Goal: Task Accomplishment & Management: Use online tool/utility

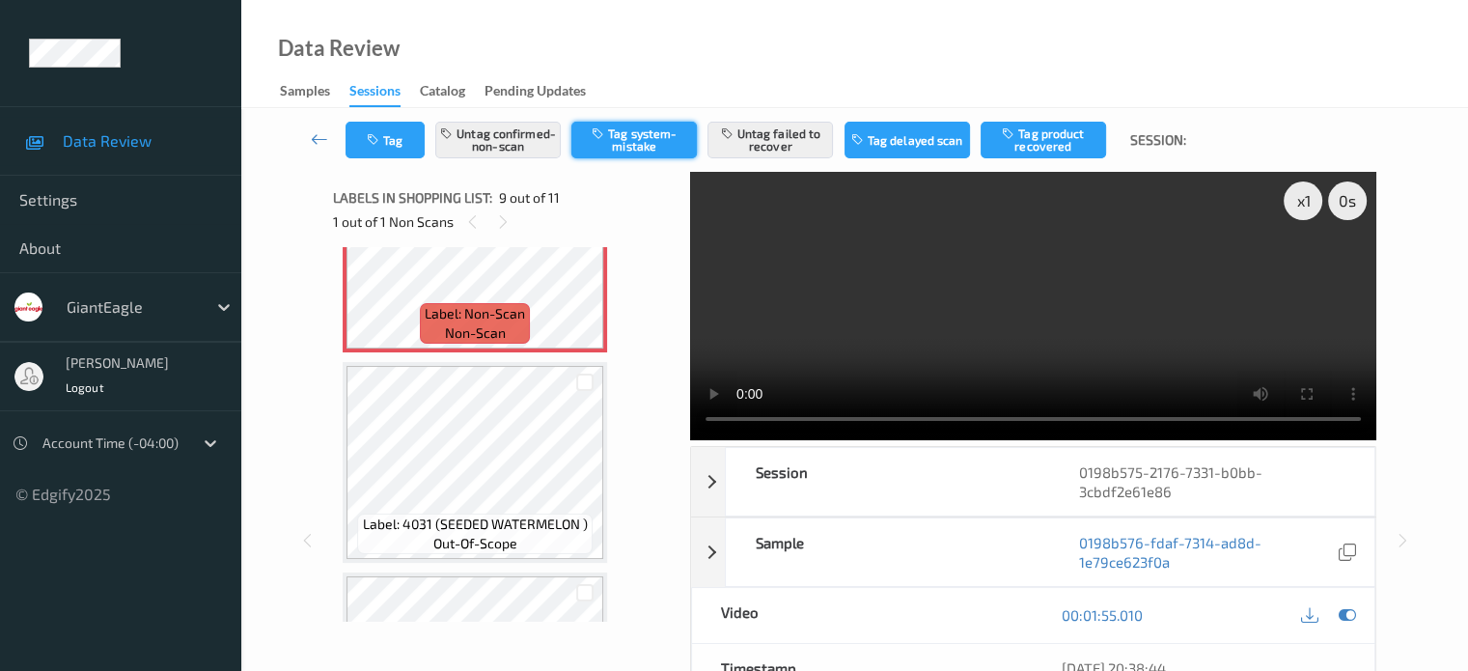
click at [636, 142] on button "Tag system-mistake" at bounding box center [635, 140] width 126 height 37
click at [500, 148] on button "Untag confirmed-non-scan" at bounding box center [498, 140] width 126 height 37
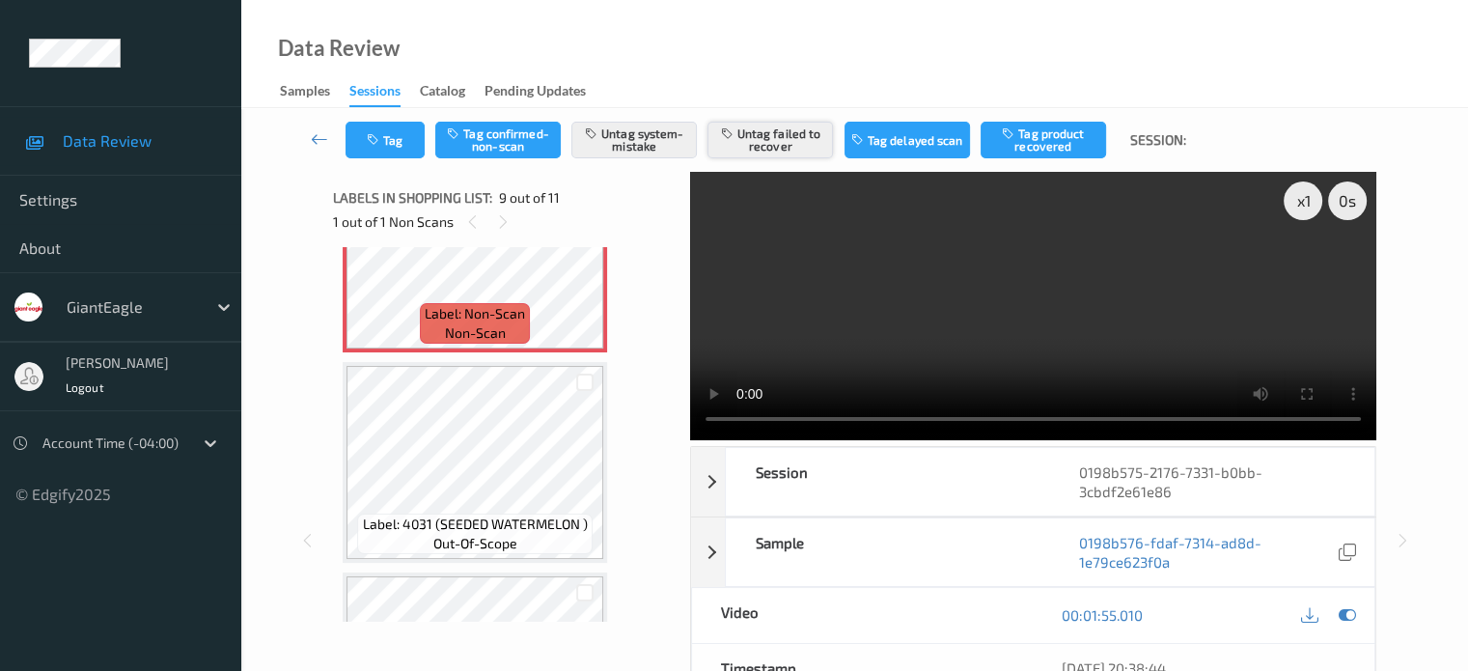
click at [765, 147] on button "Untag failed to recover" at bounding box center [771, 140] width 126 height 37
click at [622, 143] on button "Untag system-mistake" at bounding box center [635, 140] width 126 height 37
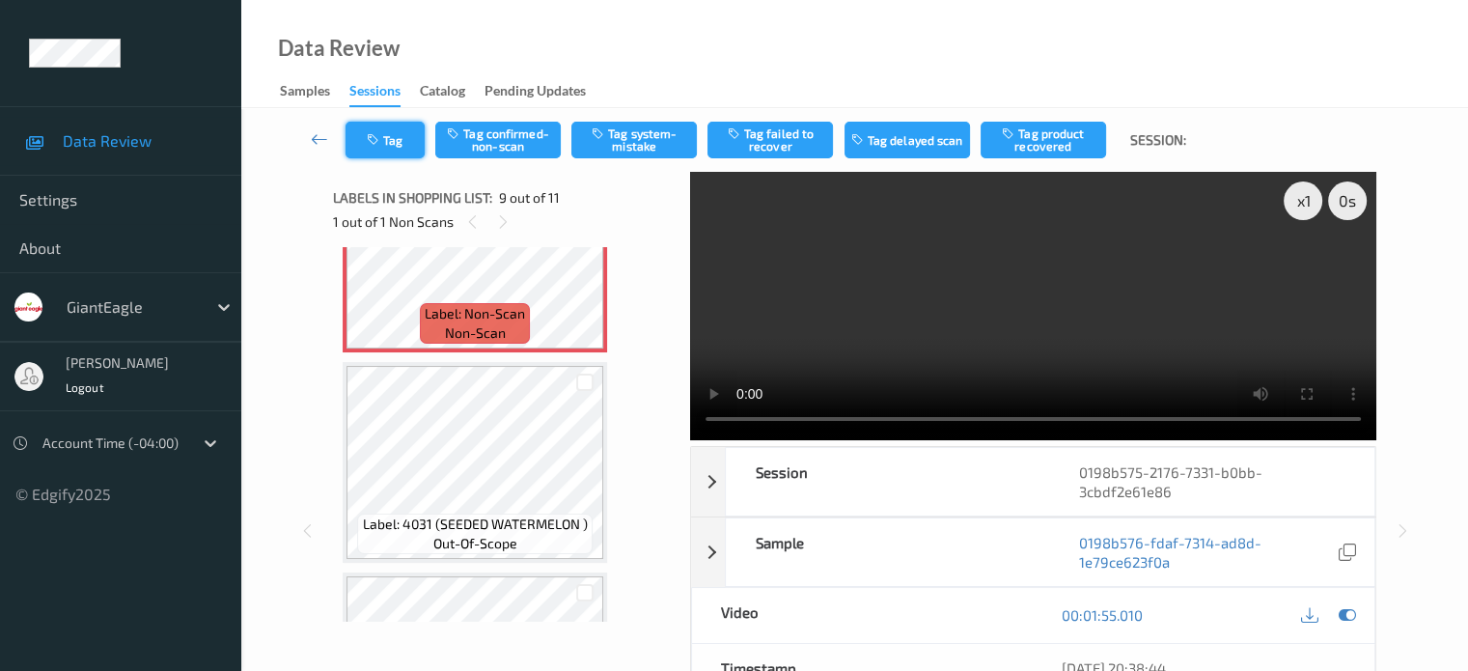
click at [395, 134] on button "Tag" at bounding box center [385, 140] width 79 height 37
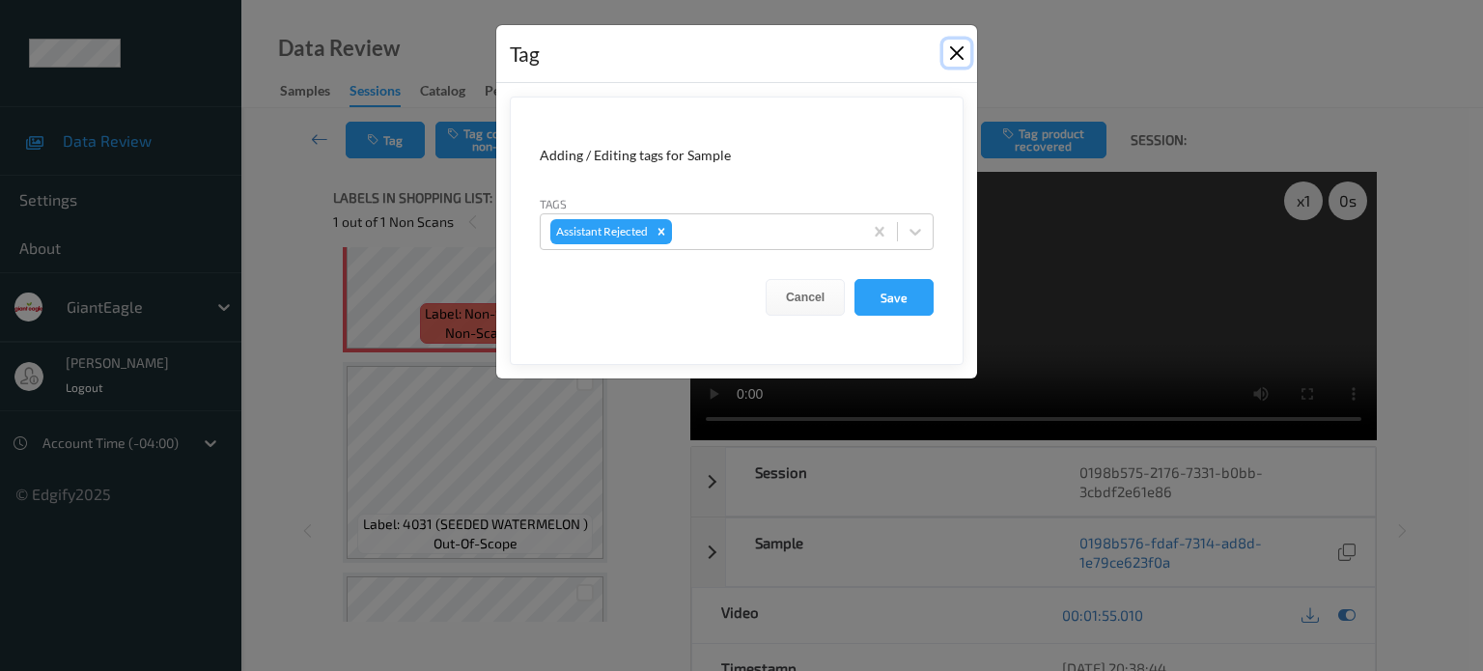
click at [948, 46] on button "Close" at bounding box center [956, 53] width 27 height 27
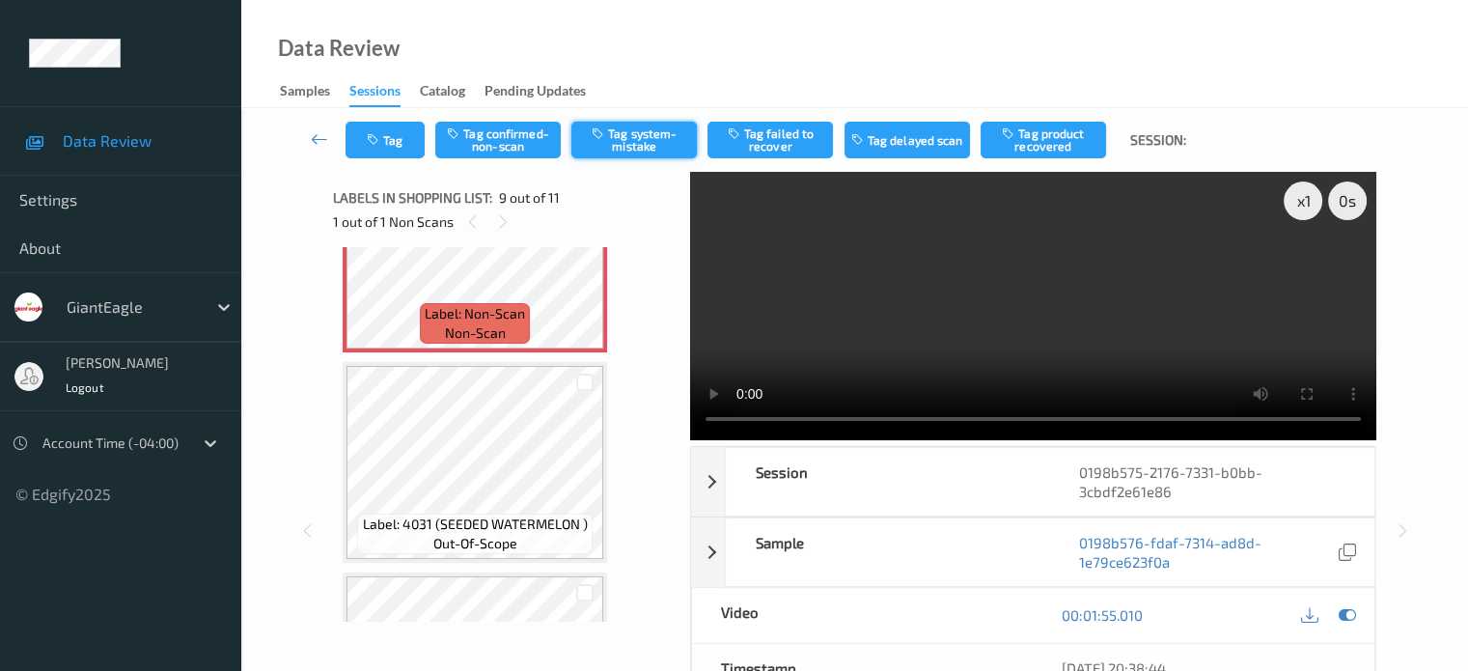
click at [622, 138] on button "Tag system-mistake" at bounding box center [635, 140] width 126 height 37
click at [395, 154] on button "Tag" at bounding box center [385, 140] width 79 height 37
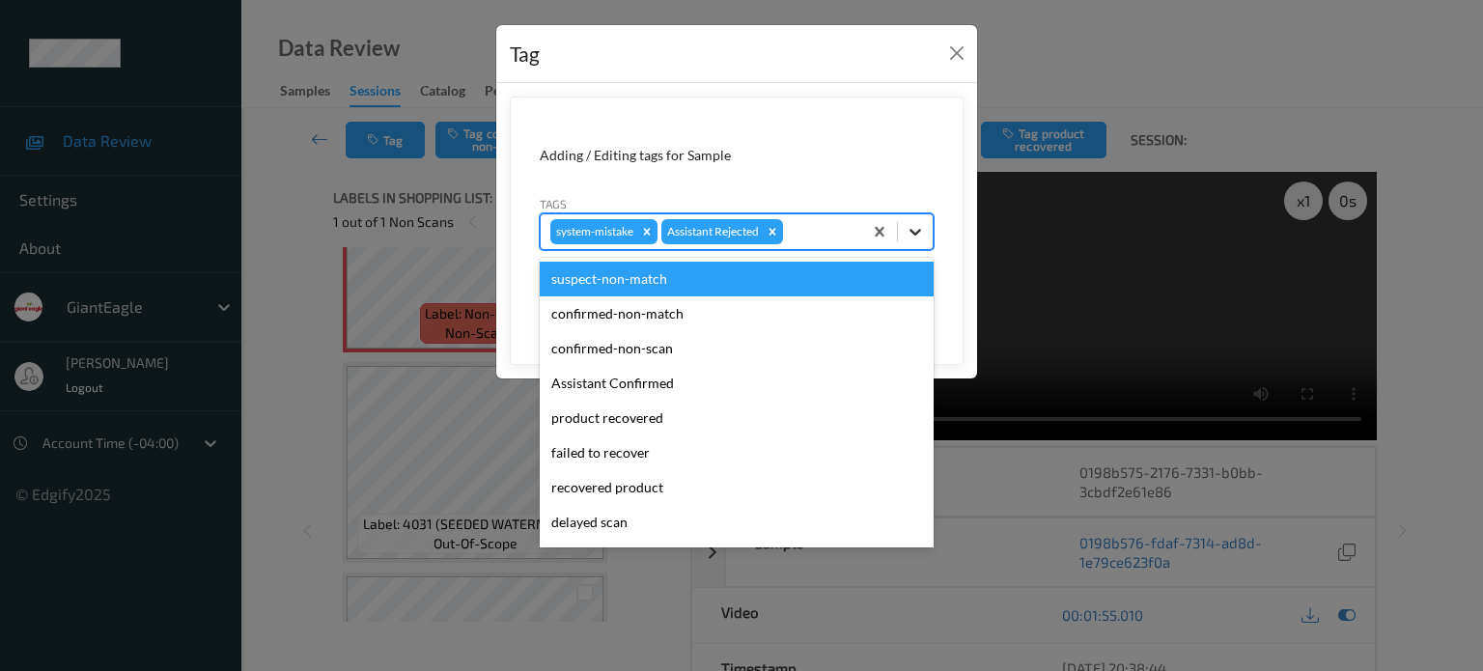
click at [915, 237] on icon at bounding box center [915, 231] width 19 height 19
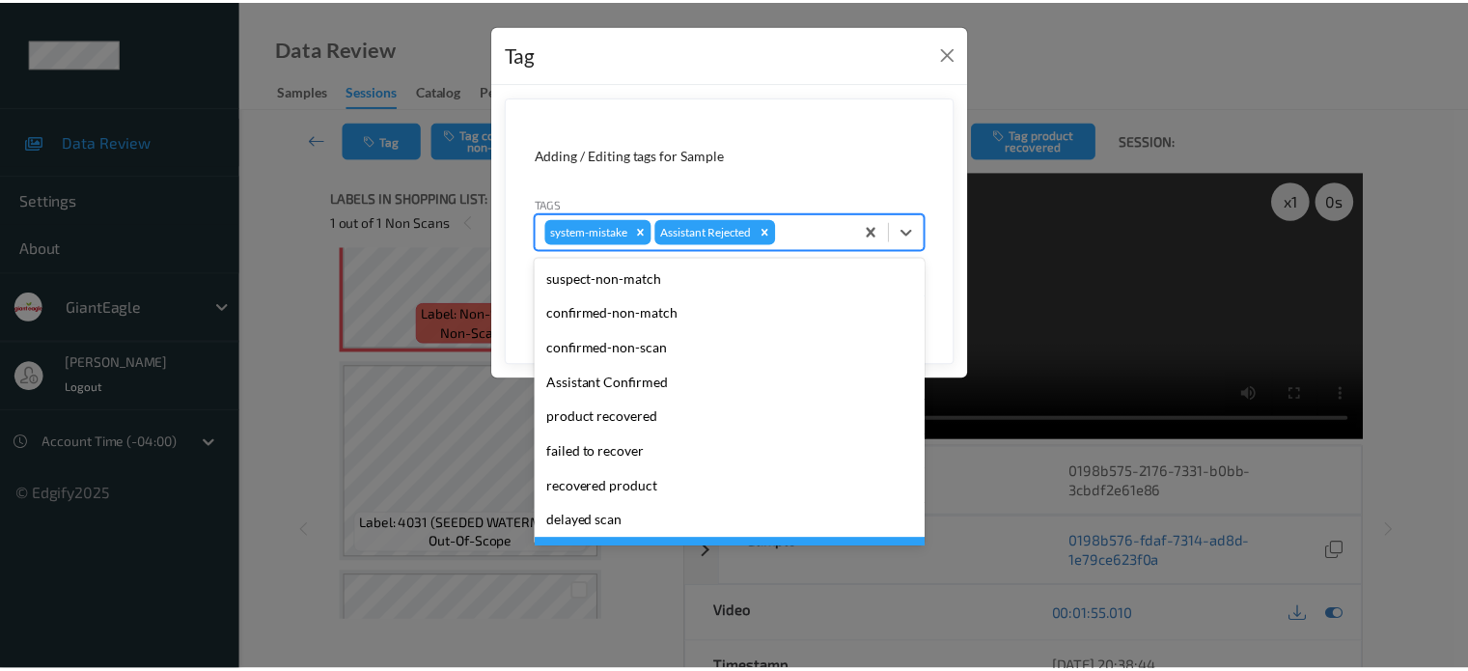
scroll to position [170, 0]
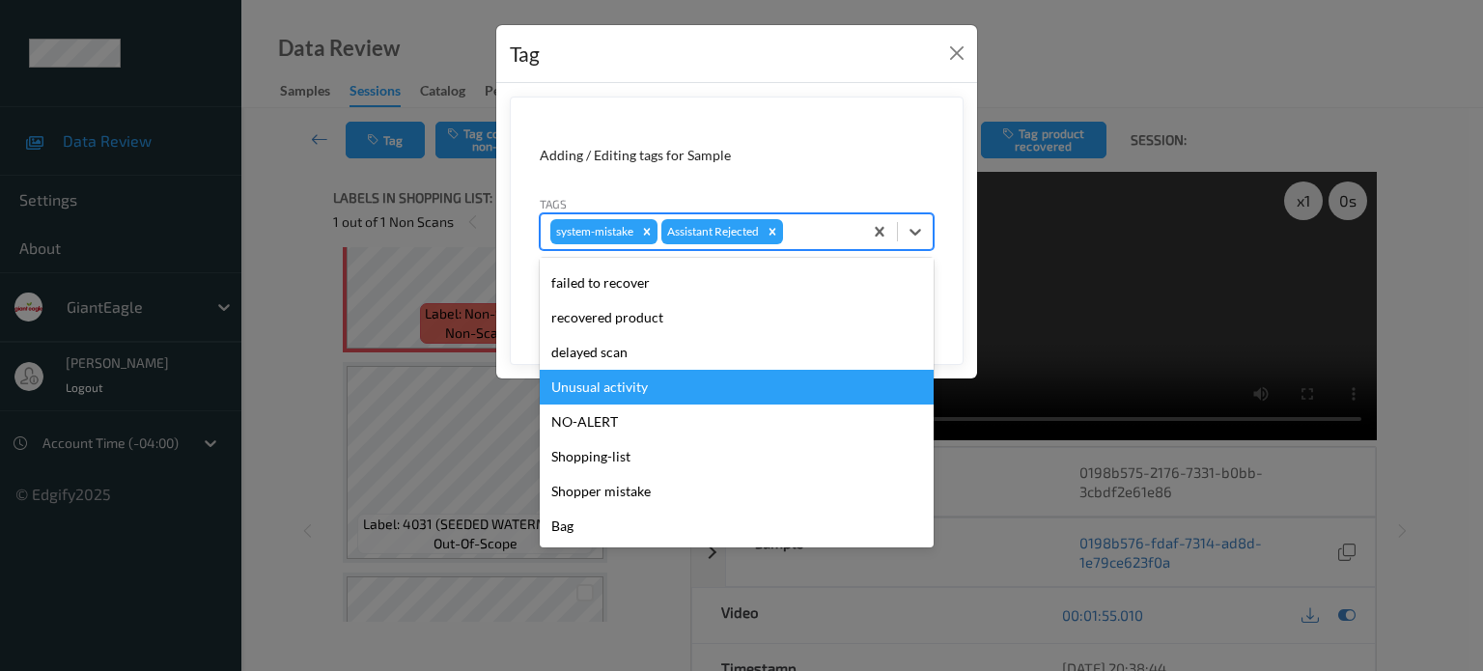
click at [702, 390] on div "Unusual activity" at bounding box center [737, 387] width 394 height 35
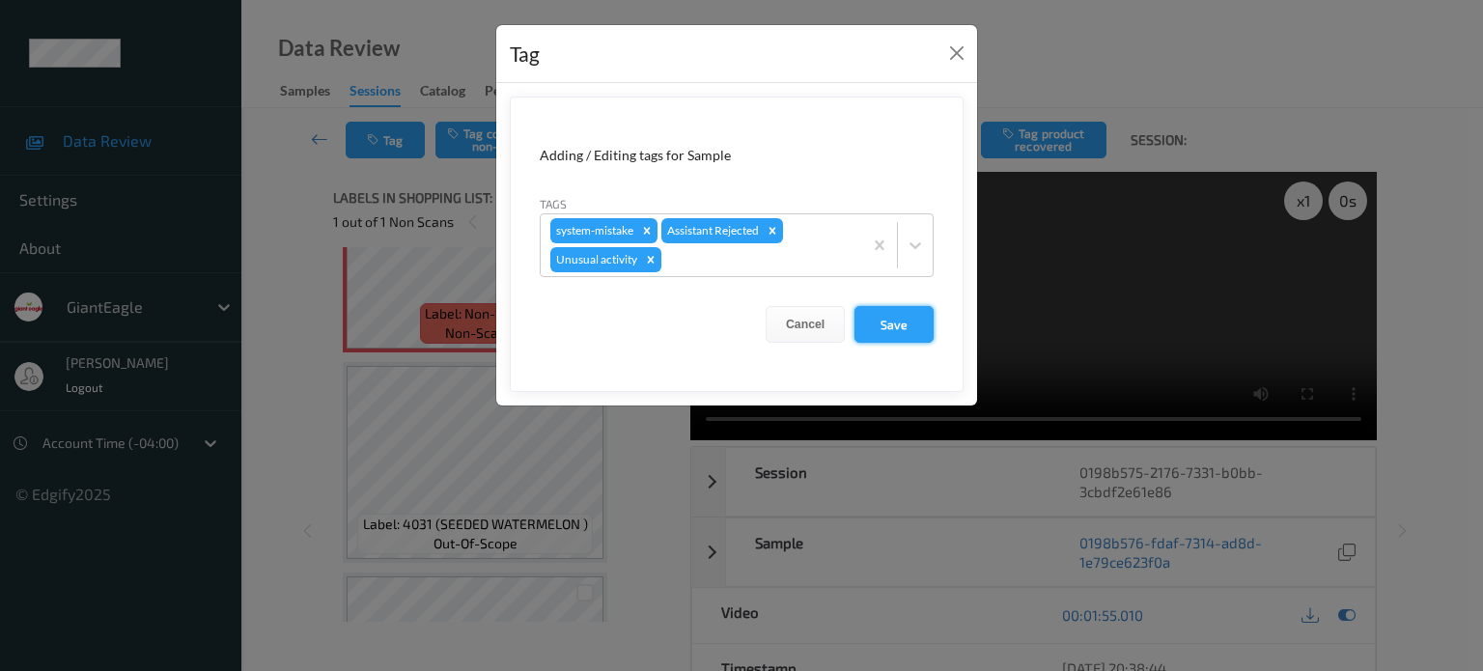
click at [904, 328] on button "Save" at bounding box center [893, 324] width 79 height 37
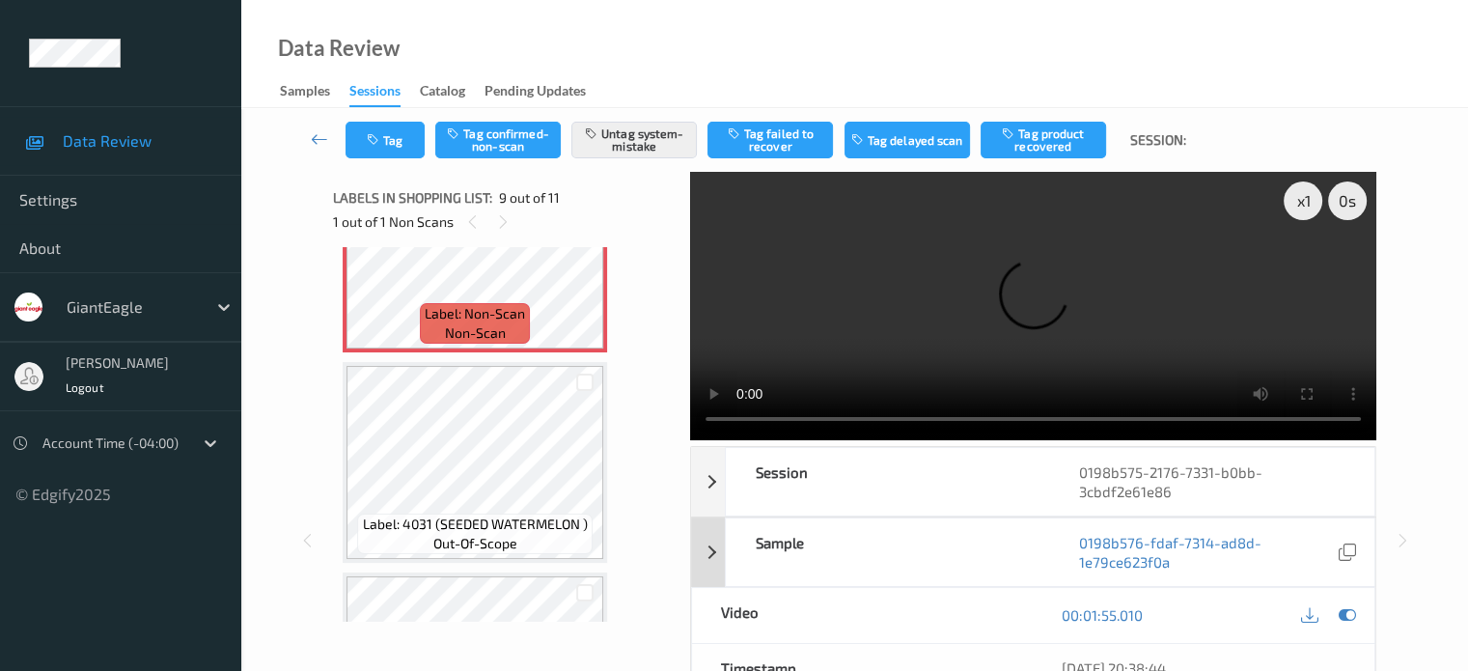
scroll to position [160, 0]
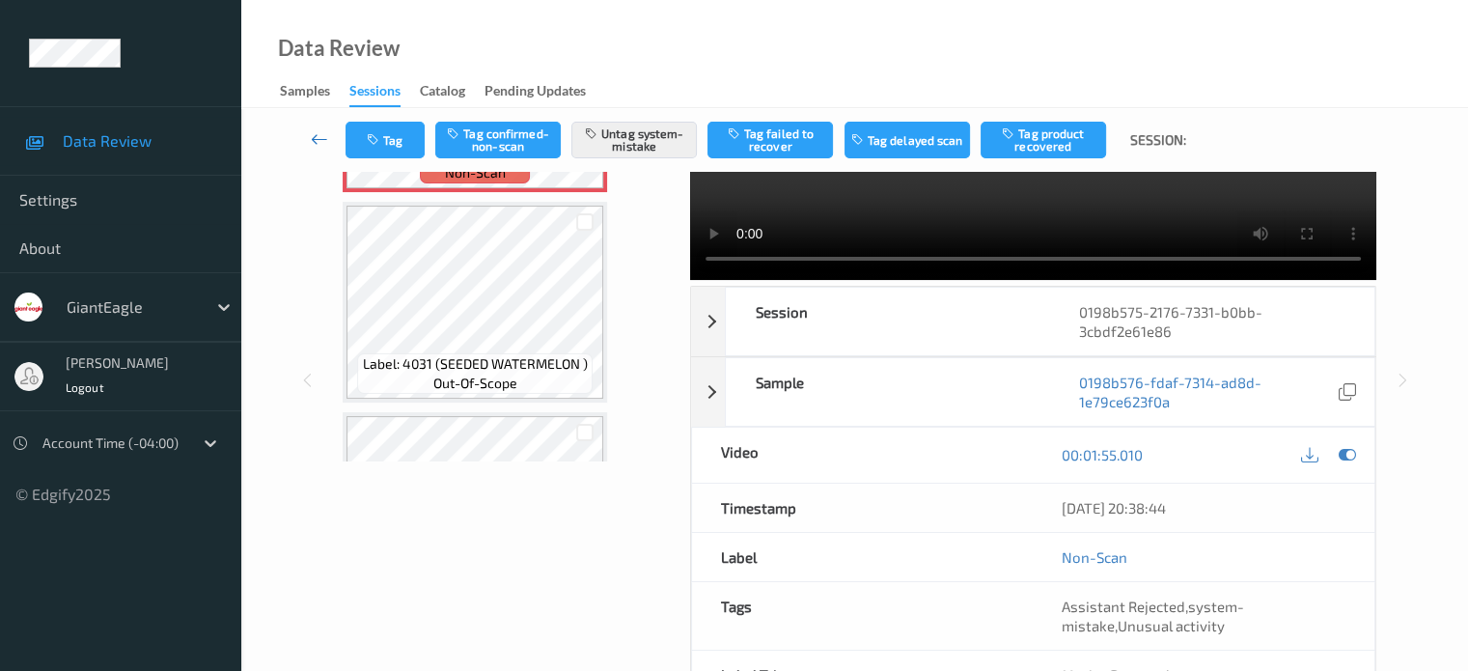
click at [320, 130] on icon at bounding box center [319, 138] width 17 height 19
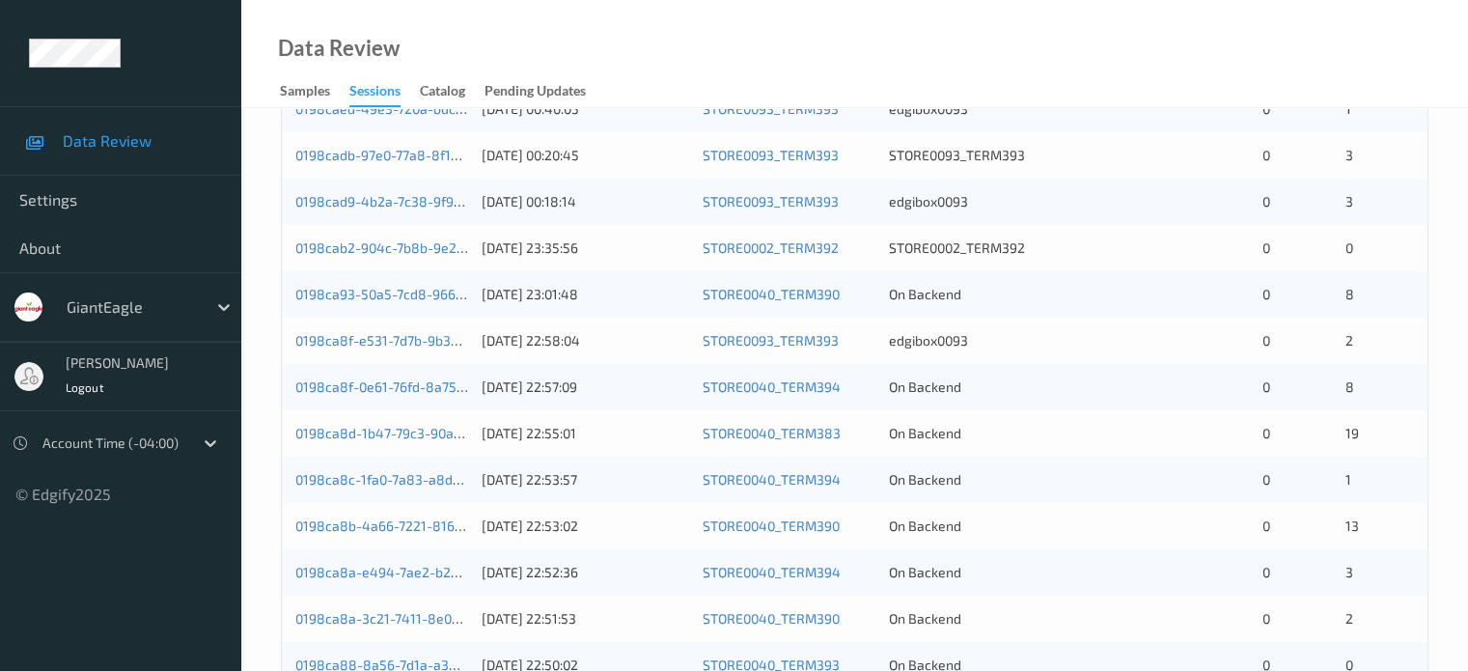
scroll to position [643, 0]
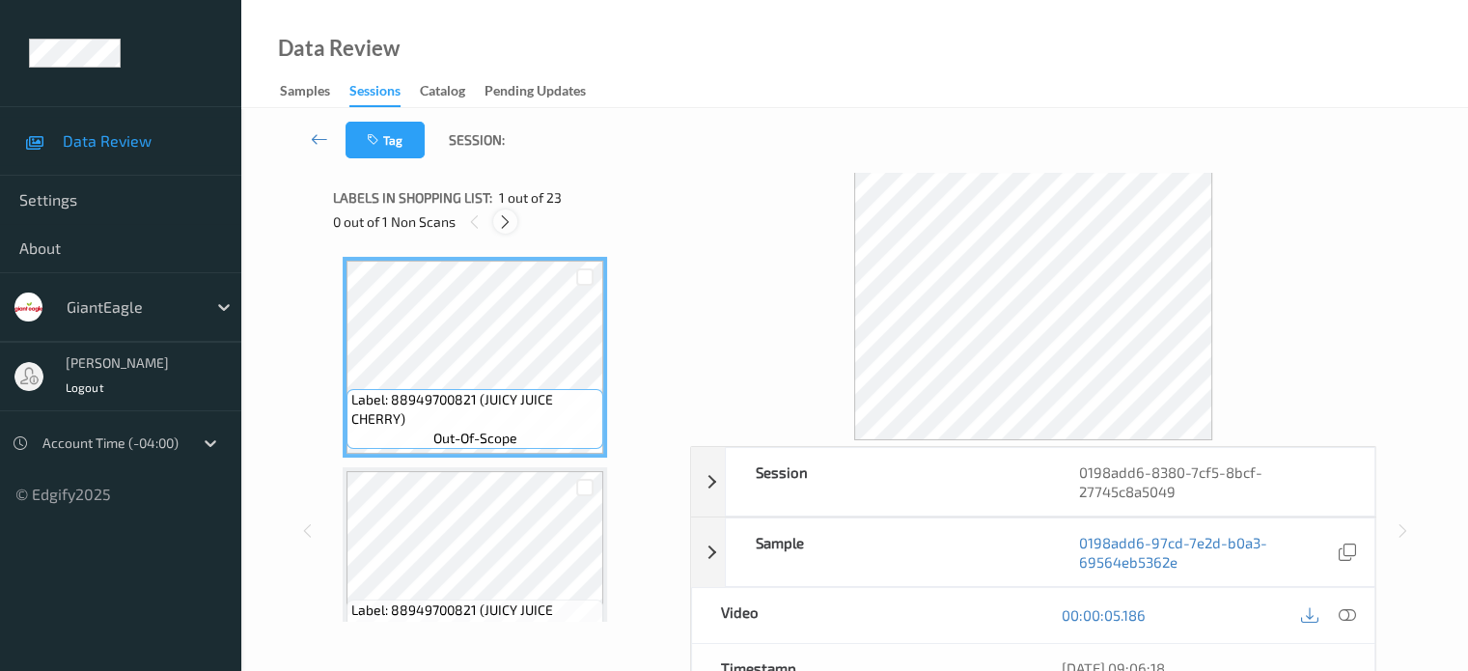
click at [507, 223] on icon at bounding box center [505, 221] width 16 height 17
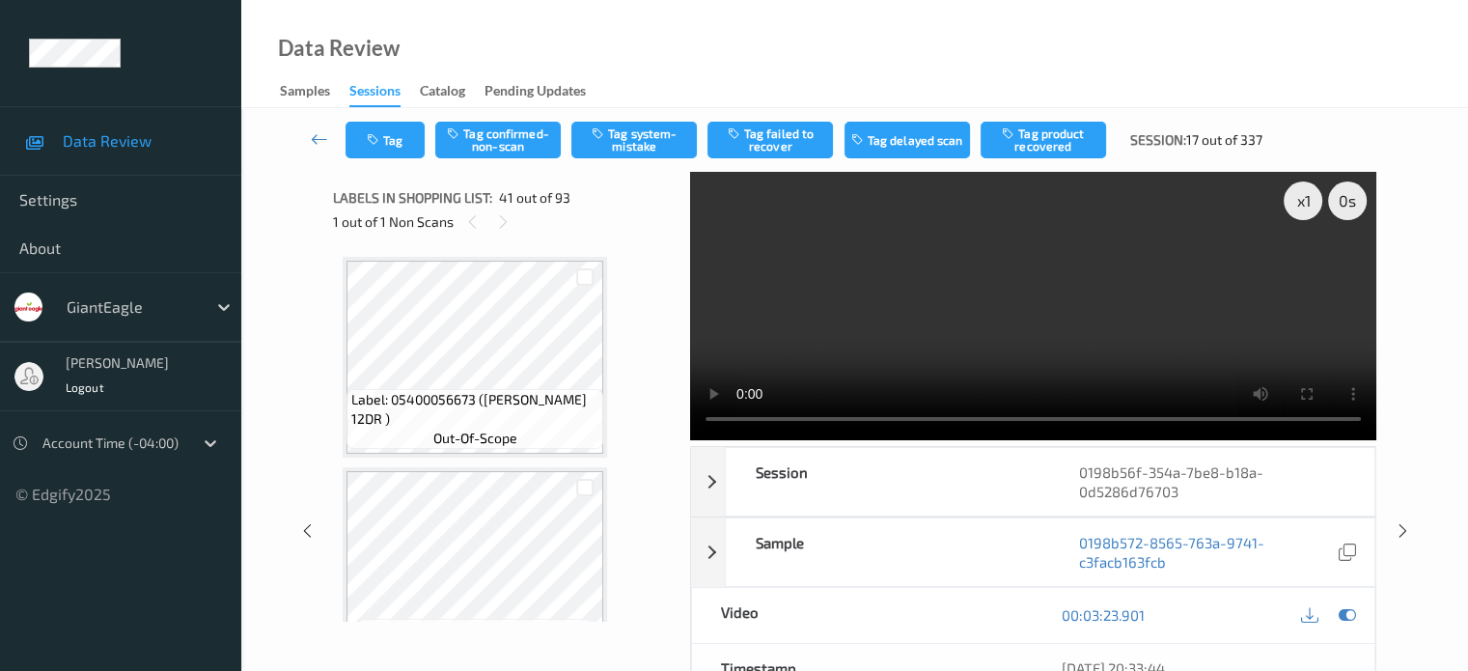
scroll to position [8367, 0]
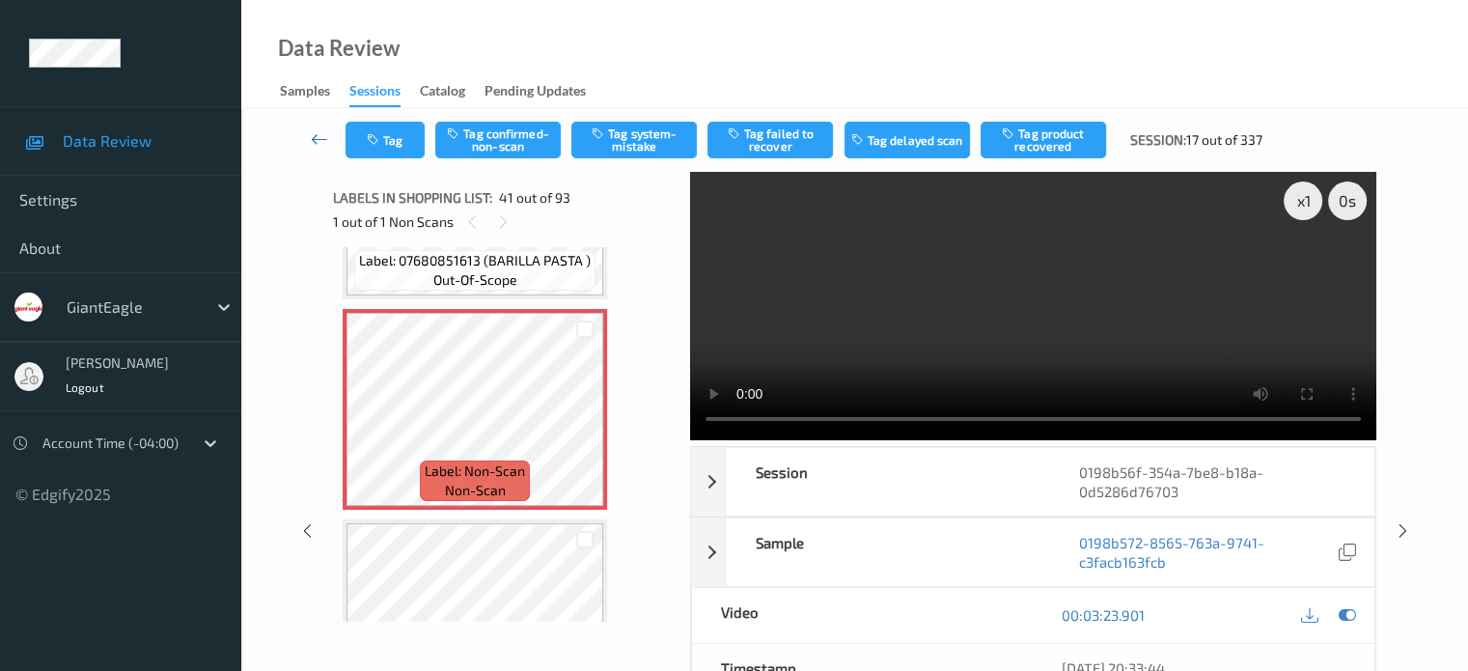
click at [324, 143] on icon at bounding box center [319, 138] width 17 height 19
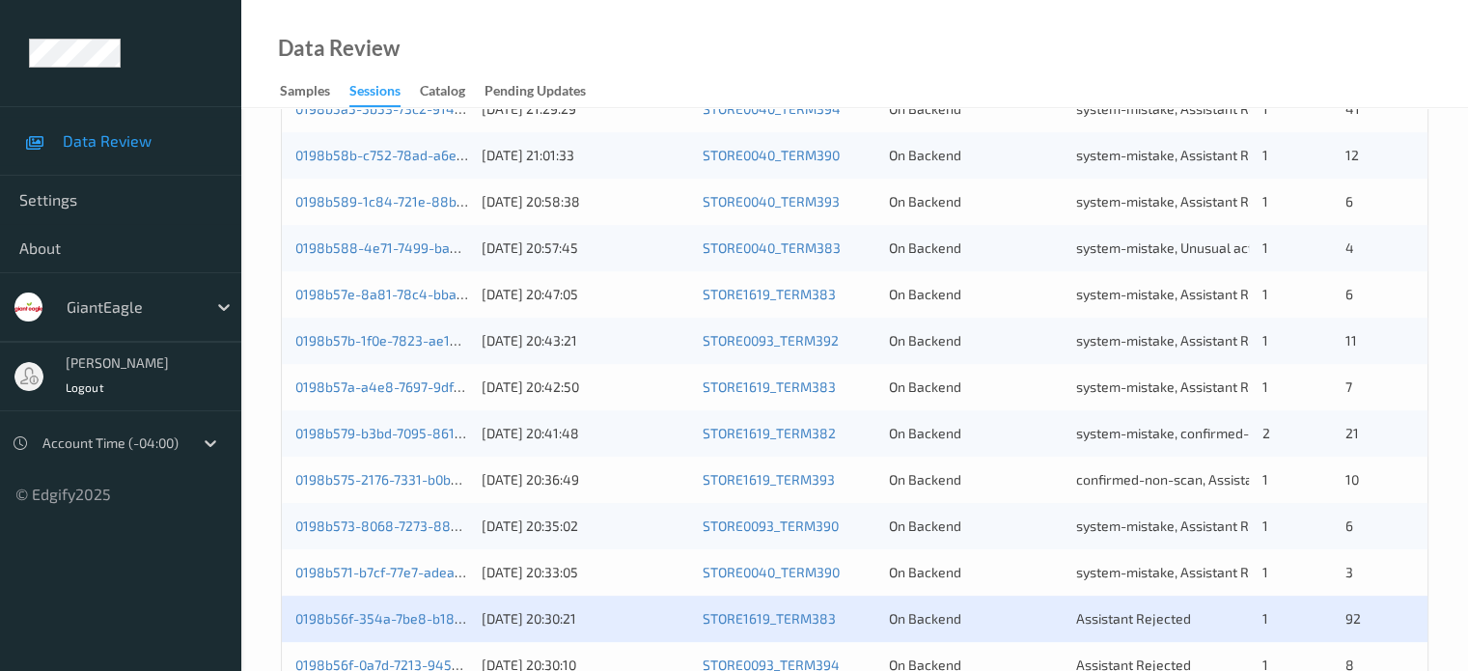
scroll to position [933, 0]
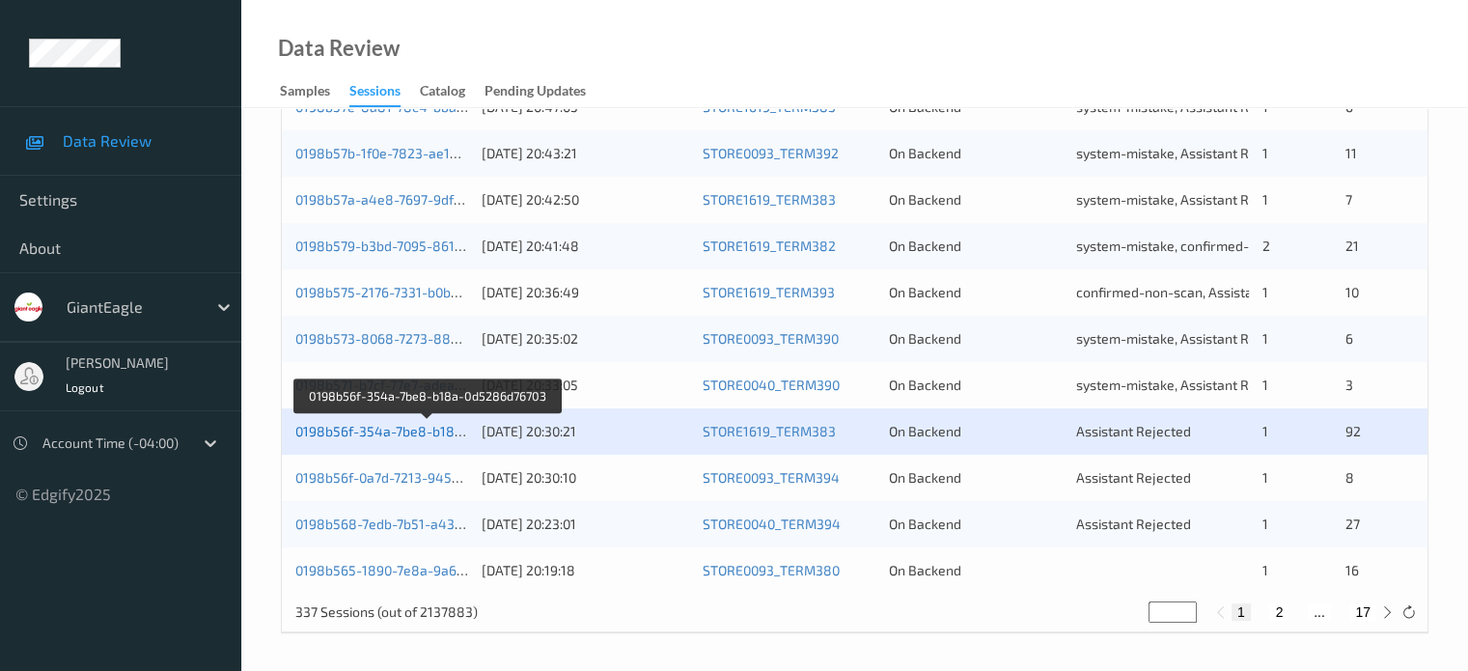
click at [424, 430] on link "0198b56f-354a-7be8-b18a-0d5286d76703" at bounding box center [427, 431] width 265 height 16
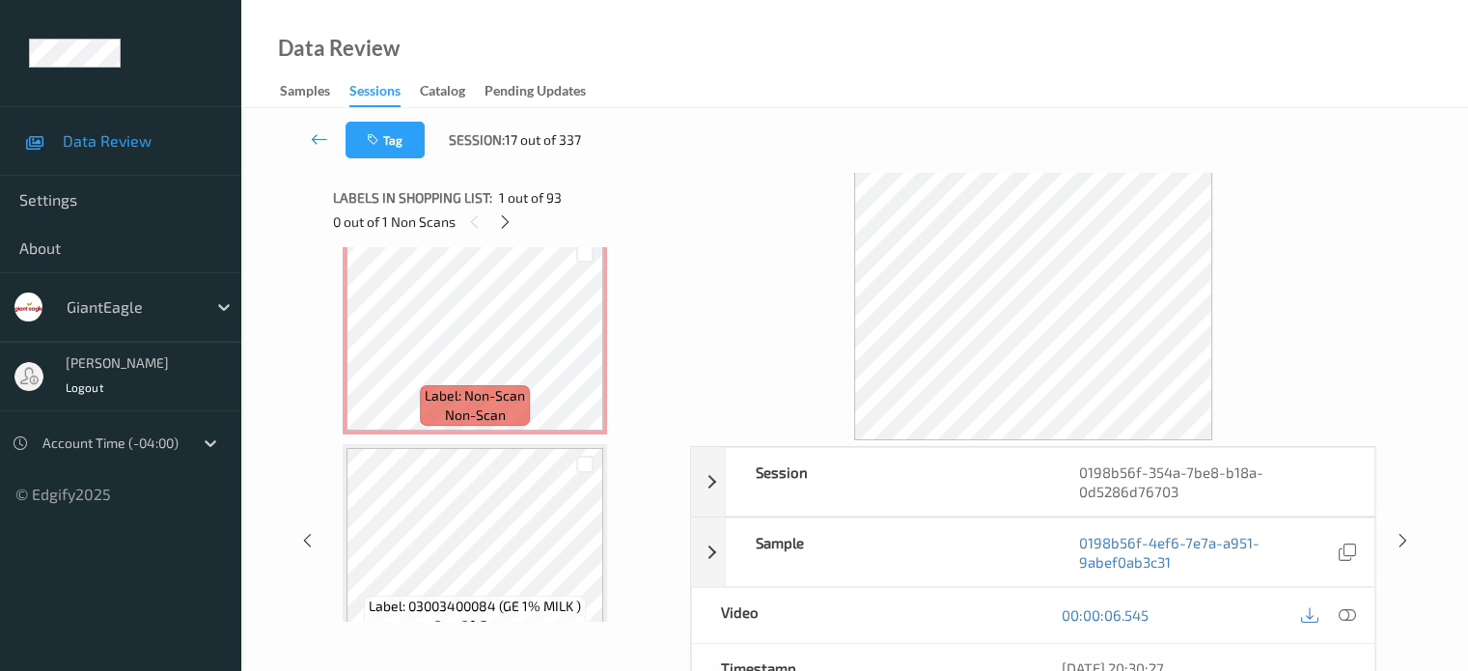
scroll to position [8419, 0]
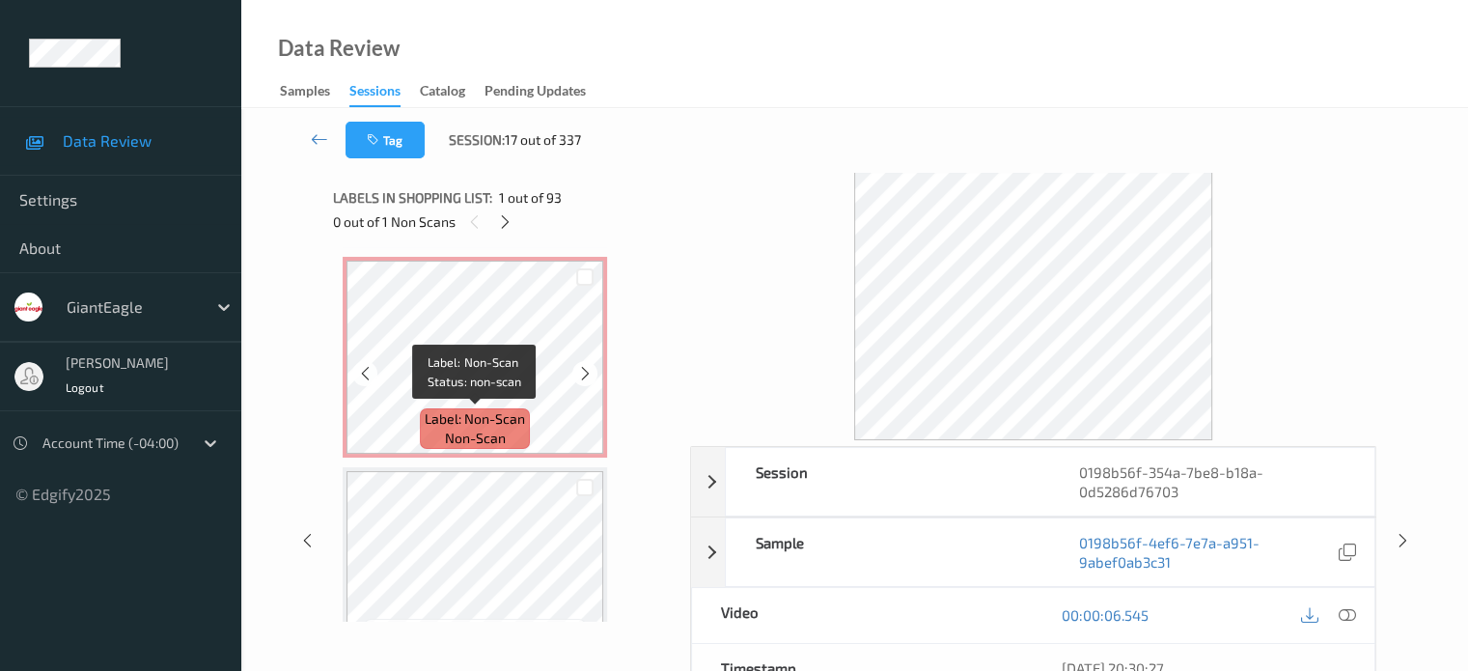
click at [470, 424] on span "Label: Non-Scan" at bounding box center [475, 418] width 100 height 19
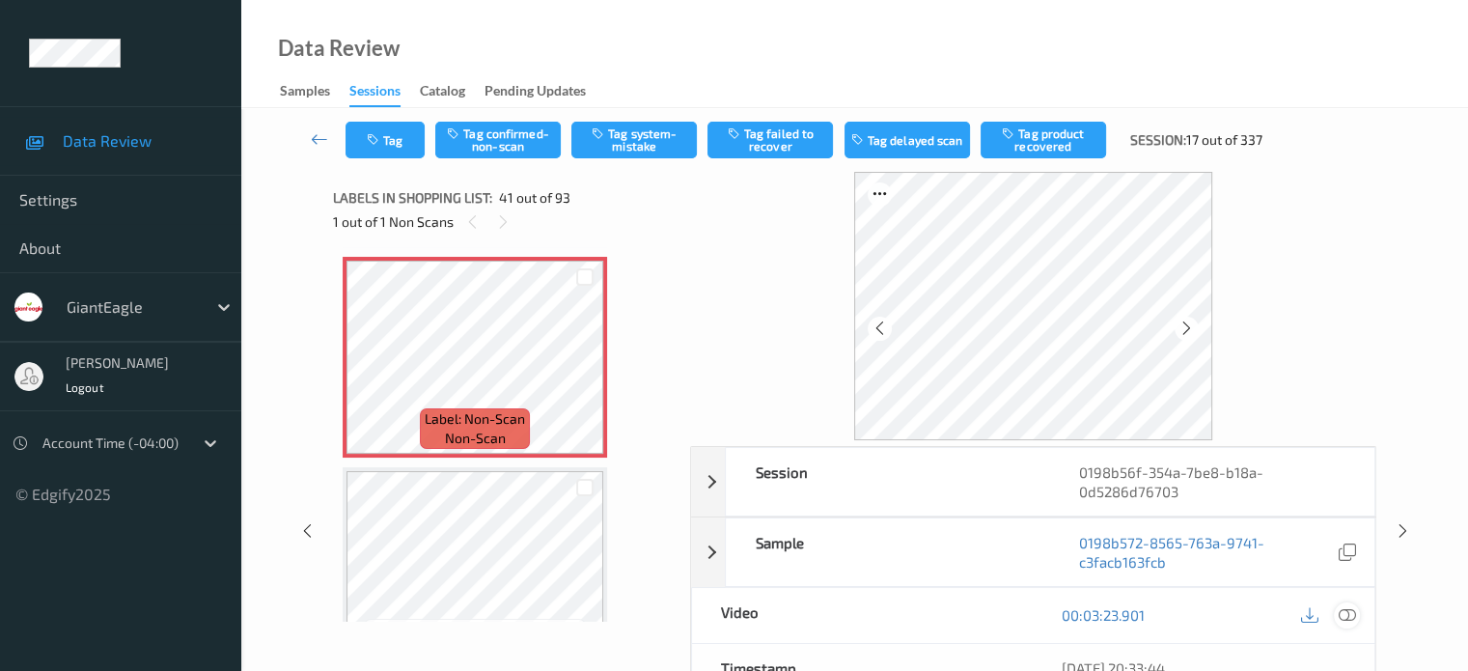
click at [1350, 618] on icon at bounding box center [1346, 614] width 17 height 17
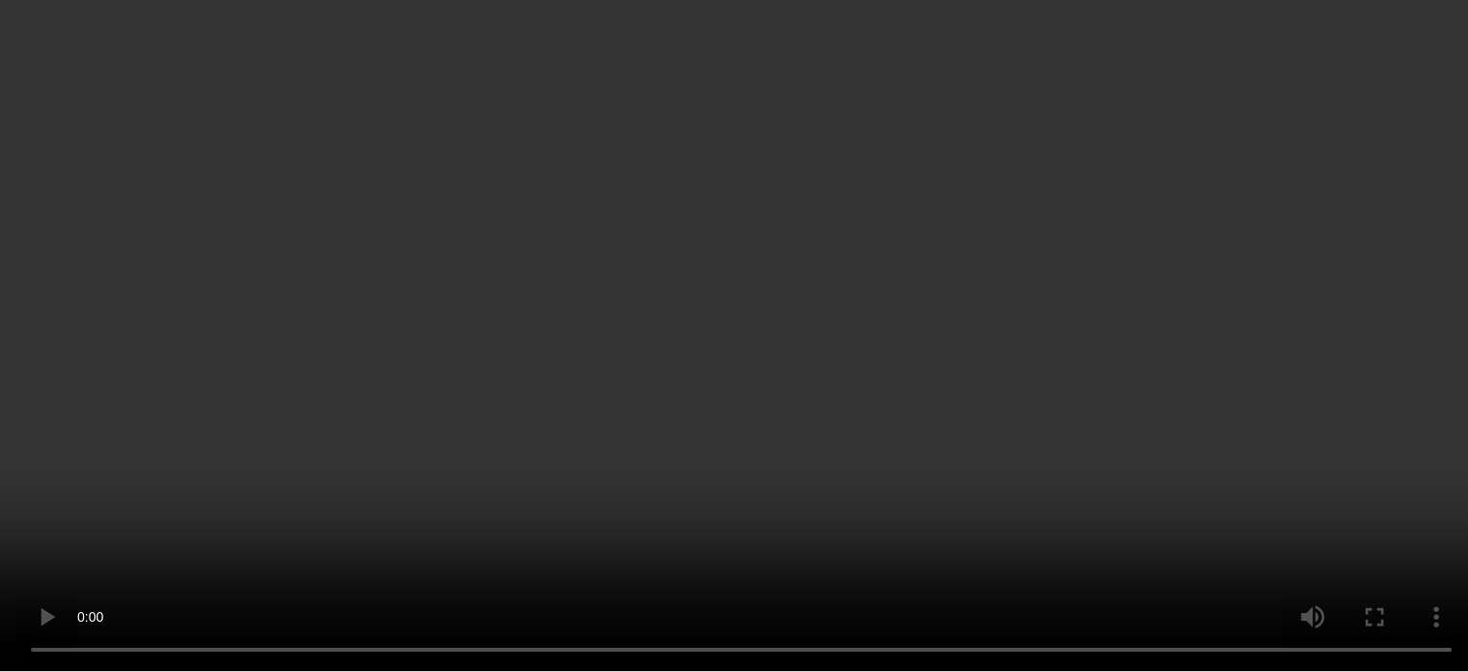
scroll to position [10510, 0]
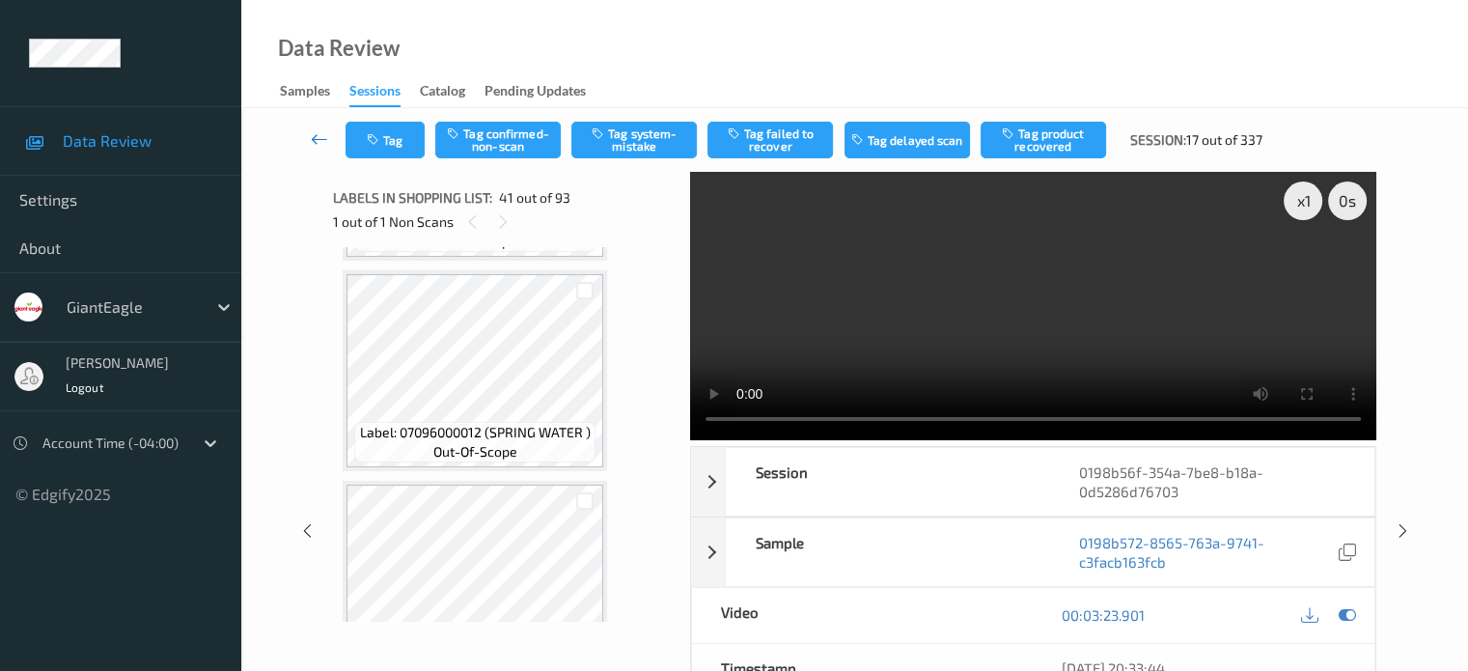
click at [317, 139] on icon at bounding box center [319, 138] width 17 height 19
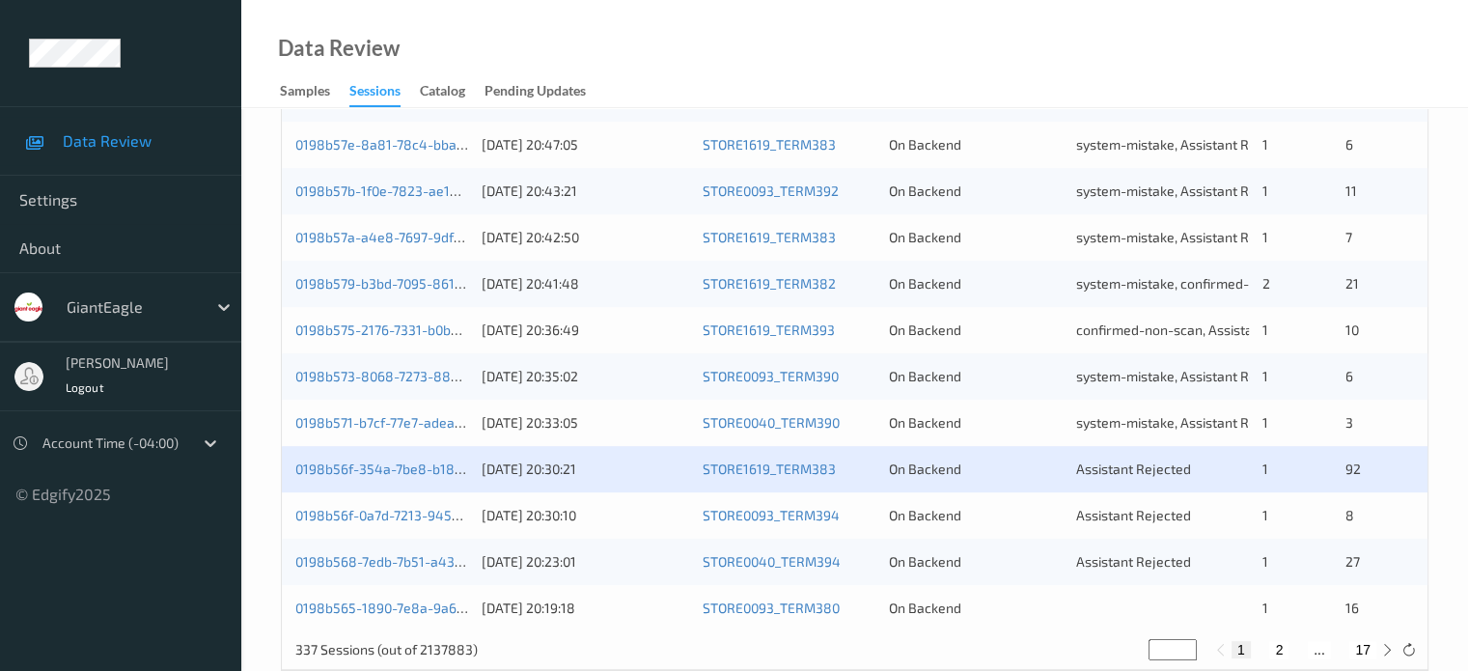
scroll to position [933, 0]
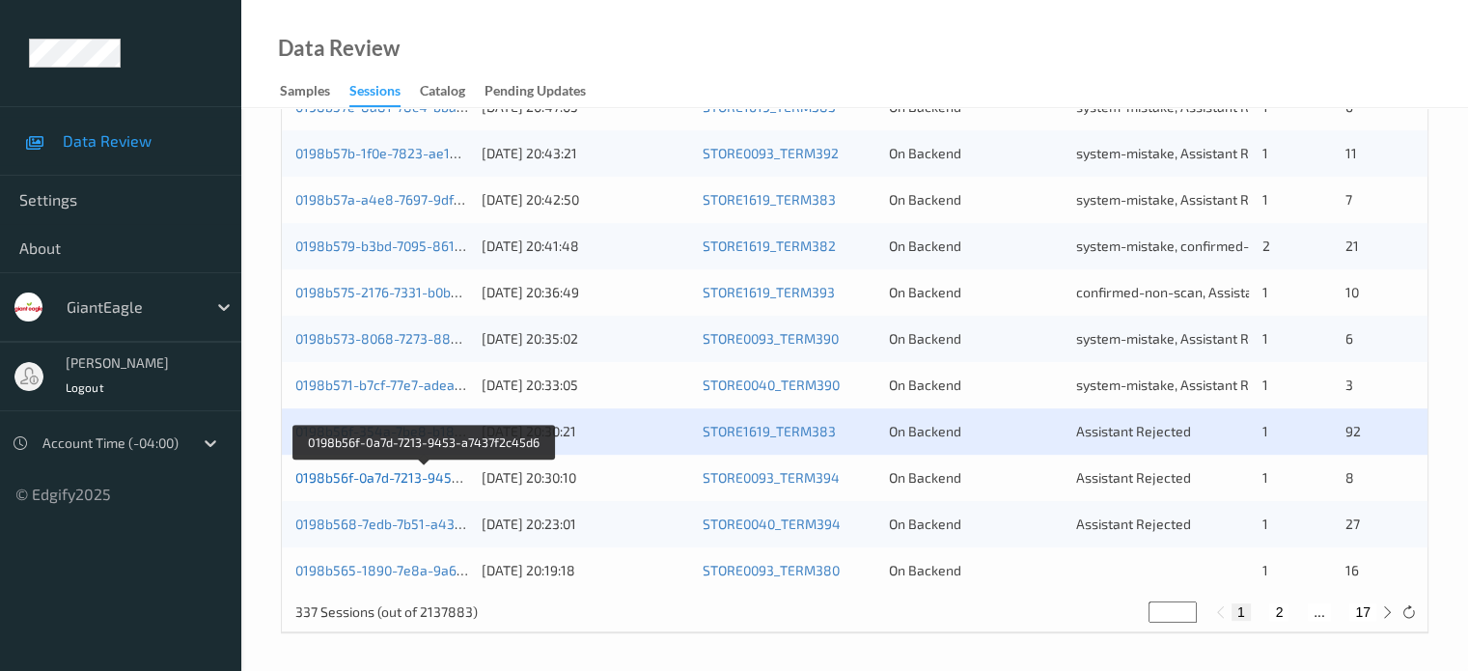
click at [399, 482] on link "0198b56f-0a7d-7213-9453-a7437f2c45d6" at bounding box center [424, 477] width 259 height 16
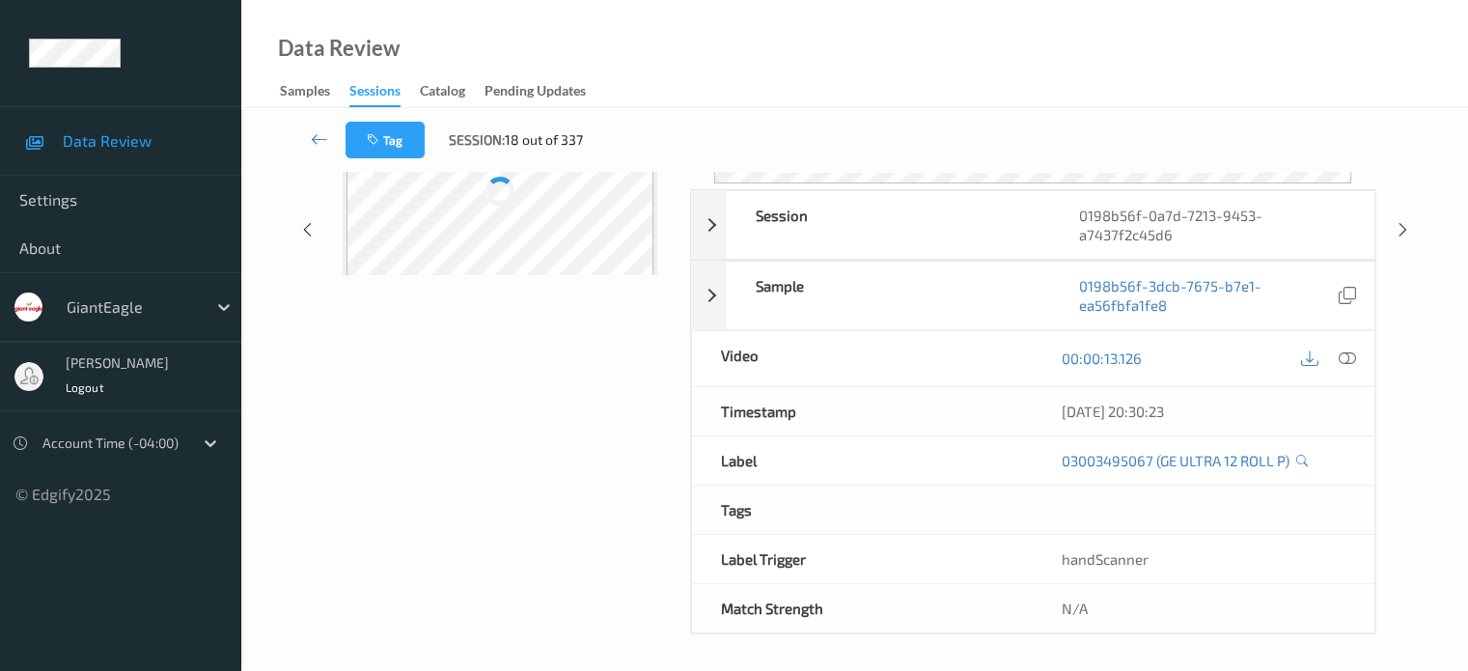
scroll to position [256, 0]
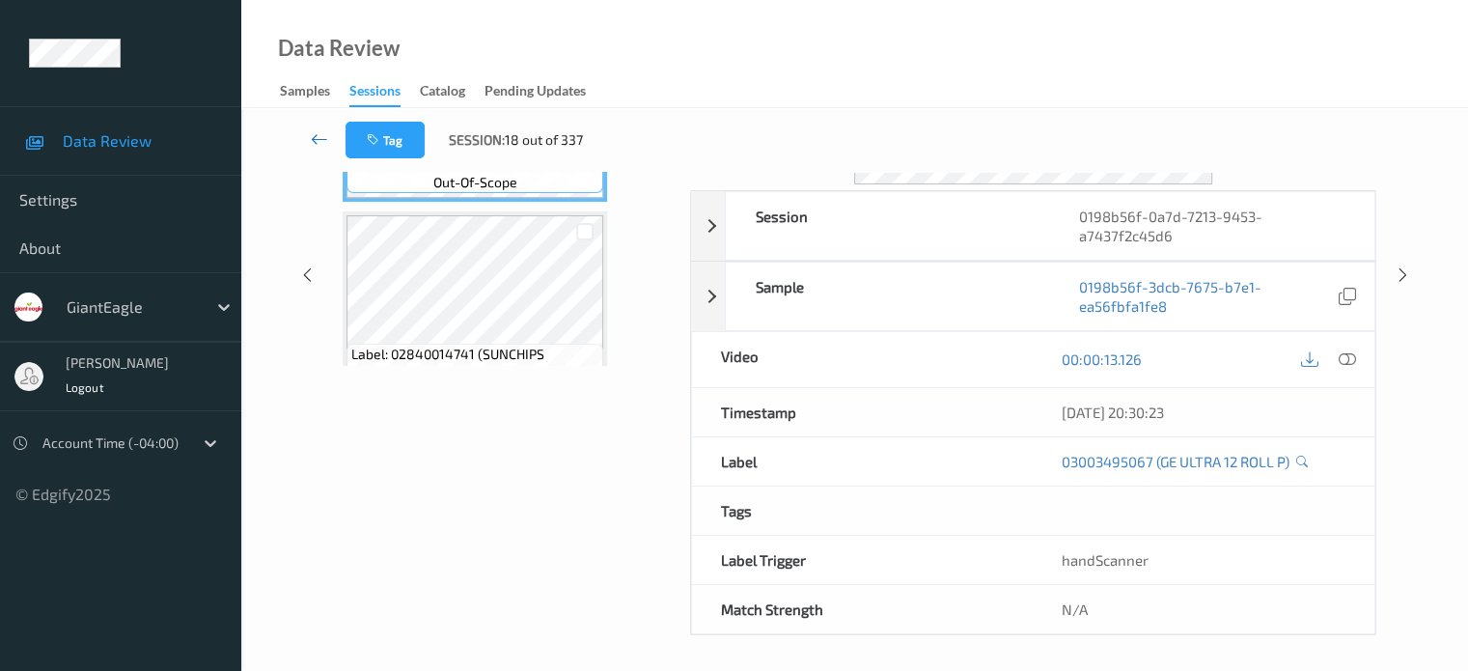
click at [311, 134] on icon at bounding box center [319, 138] width 17 height 19
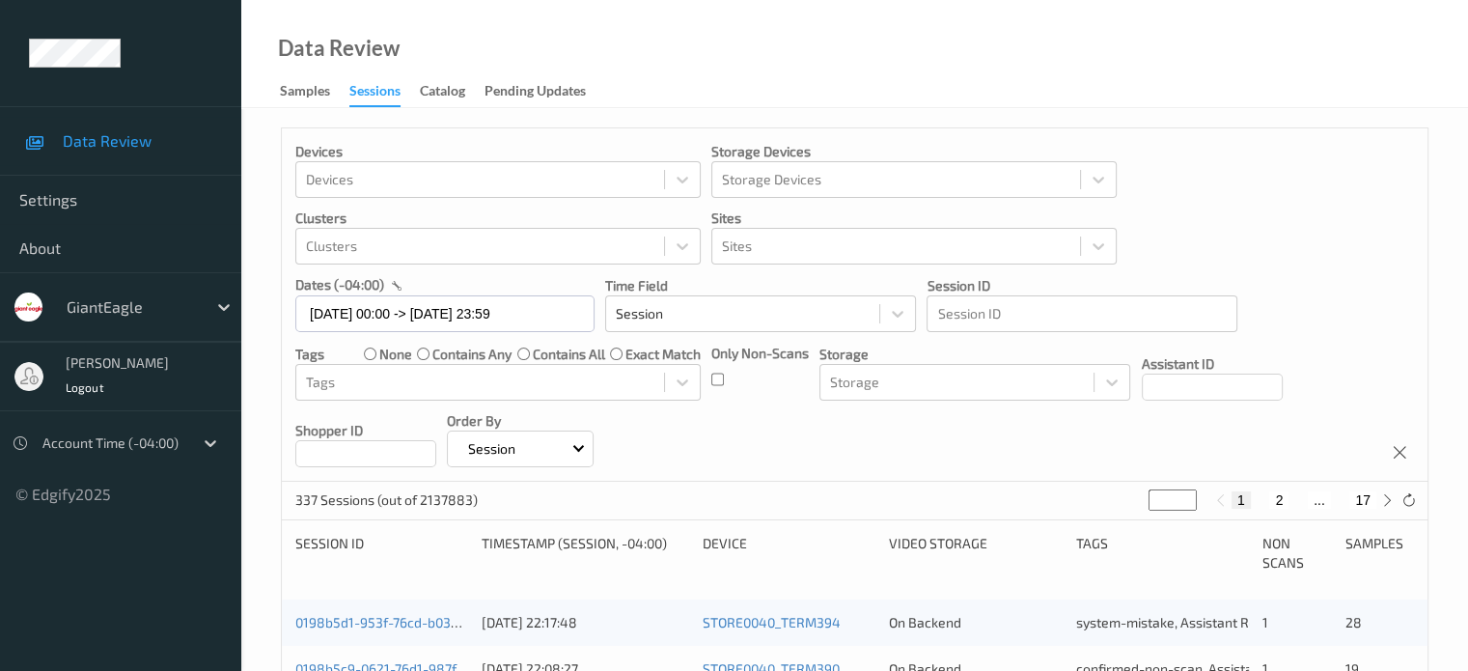
scroll to position [933, 0]
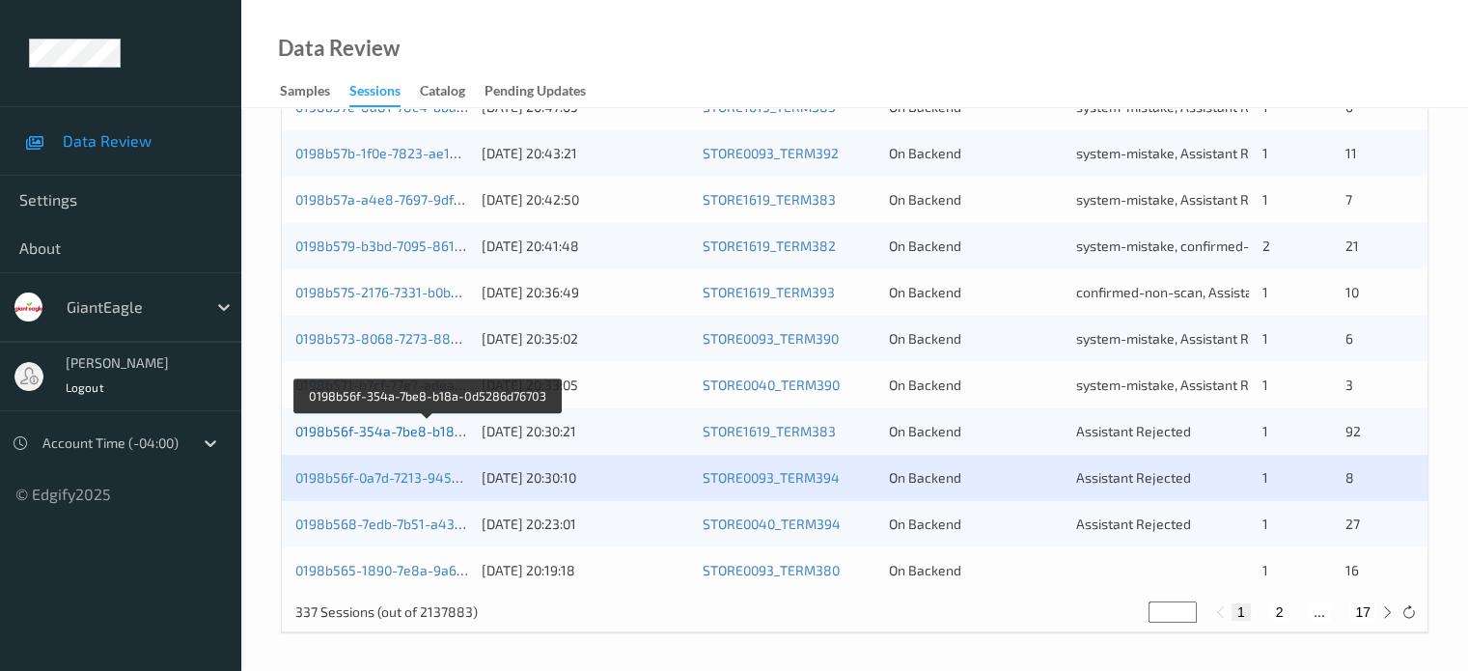
click at [381, 430] on link "0198b56f-354a-7be8-b18a-0d5286d76703" at bounding box center [427, 431] width 265 height 16
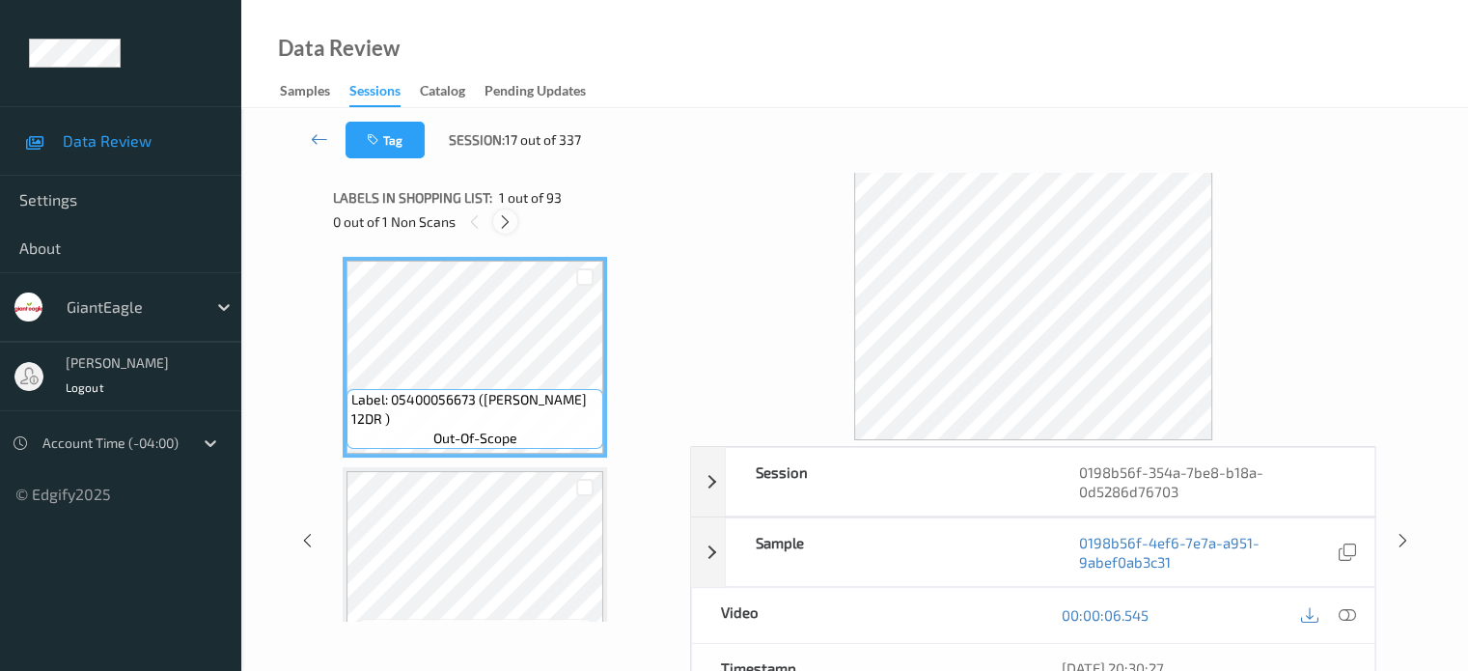
click at [512, 222] on icon at bounding box center [505, 221] width 16 height 17
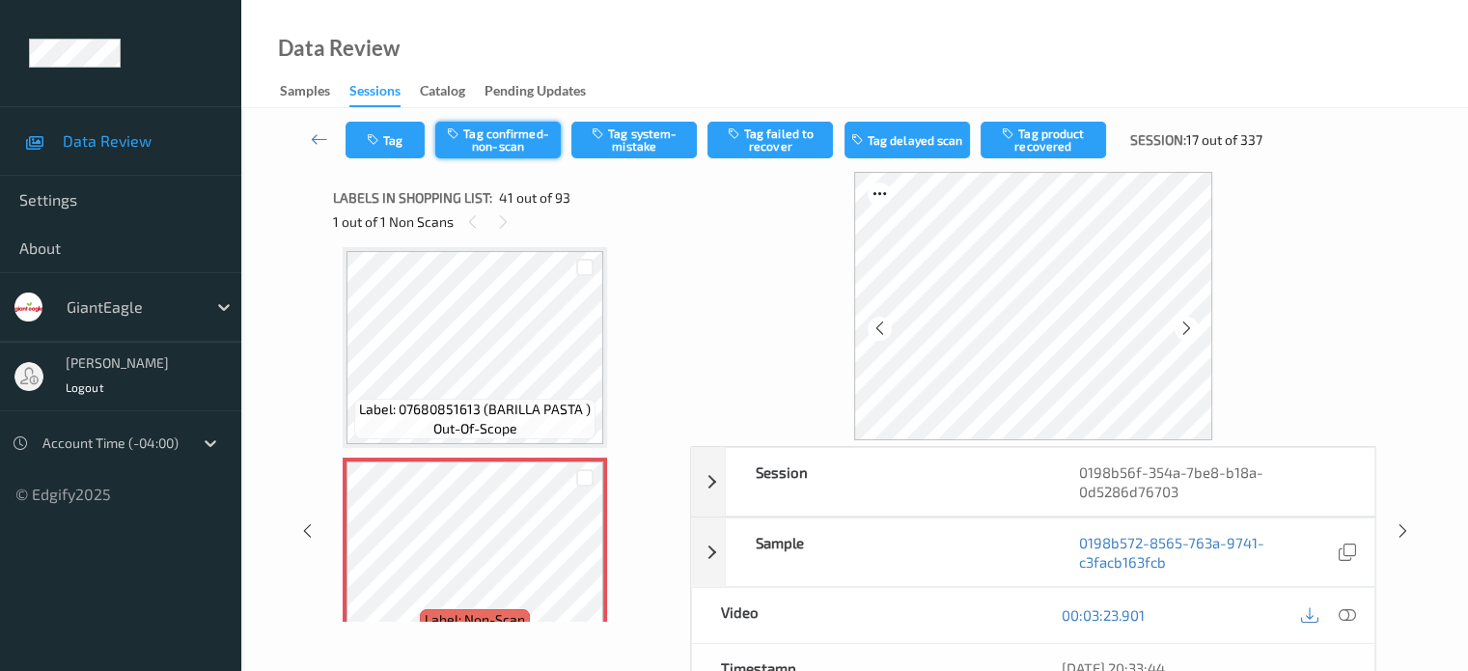
click at [515, 138] on button "Tag confirmed-non-scan" at bounding box center [498, 140] width 126 height 37
click at [795, 151] on button "Tag failed to recover" at bounding box center [771, 140] width 126 height 37
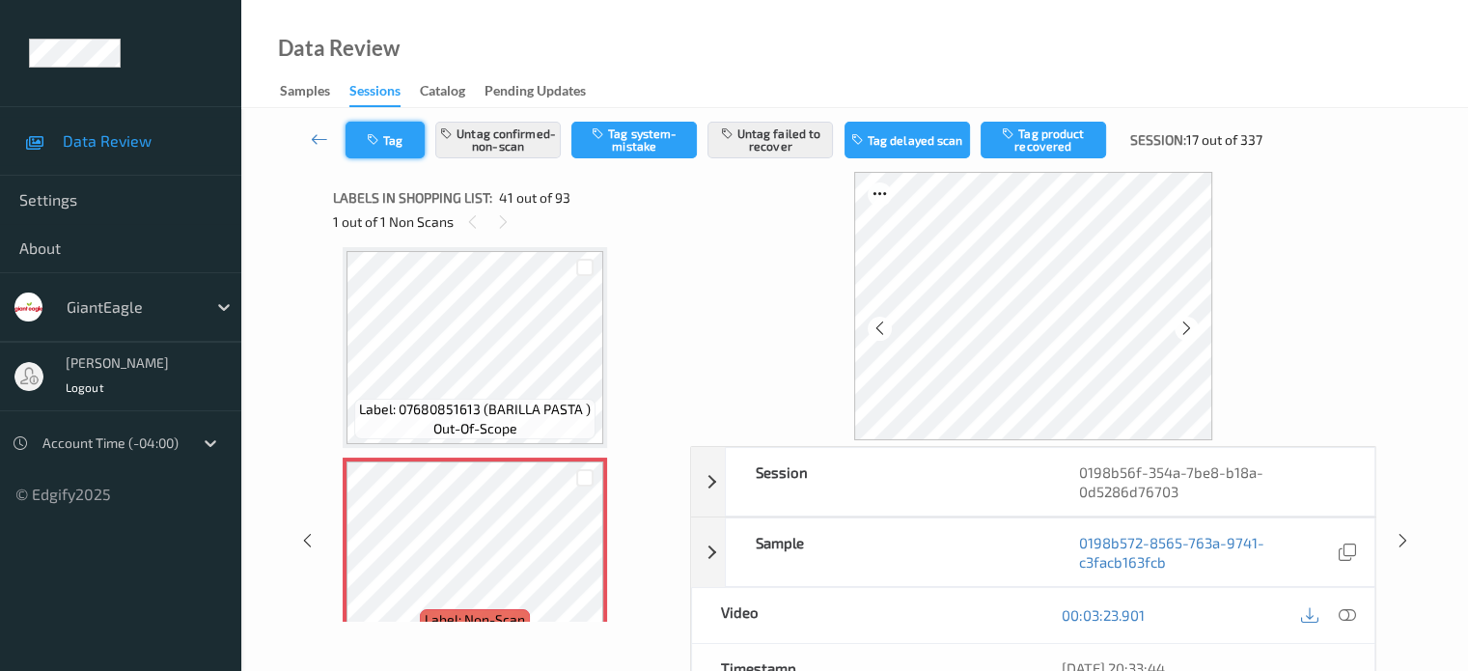
click at [356, 142] on button "Tag" at bounding box center [385, 140] width 79 height 37
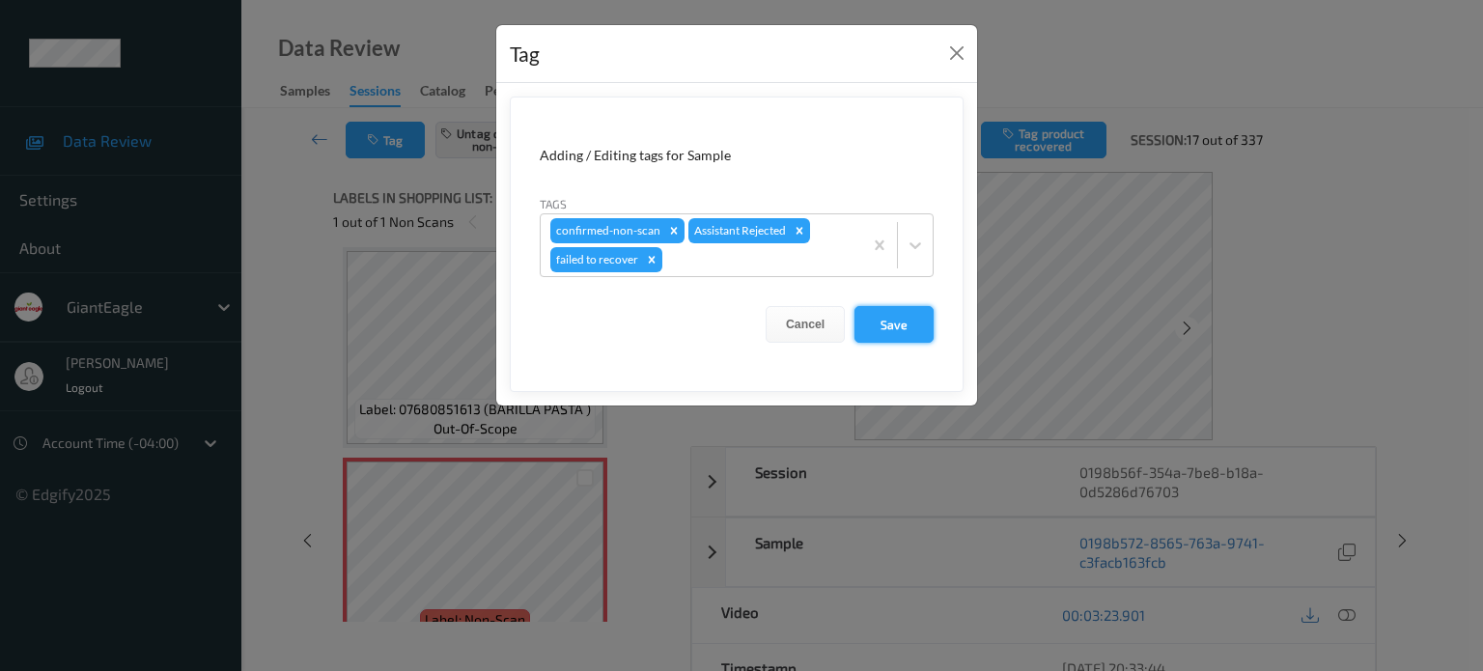
click at [892, 327] on button "Save" at bounding box center [893, 324] width 79 height 37
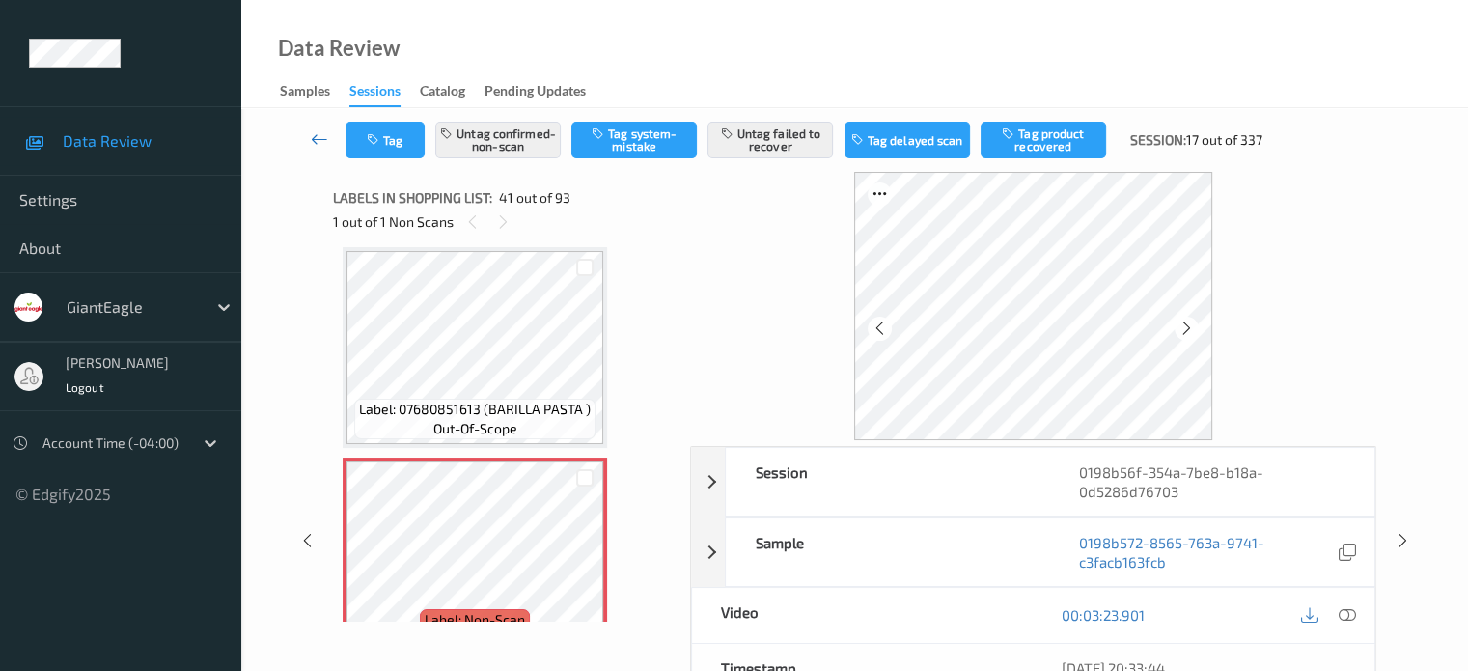
click at [321, 138] on icon at bounding box center [319, 138] width 17 height 19
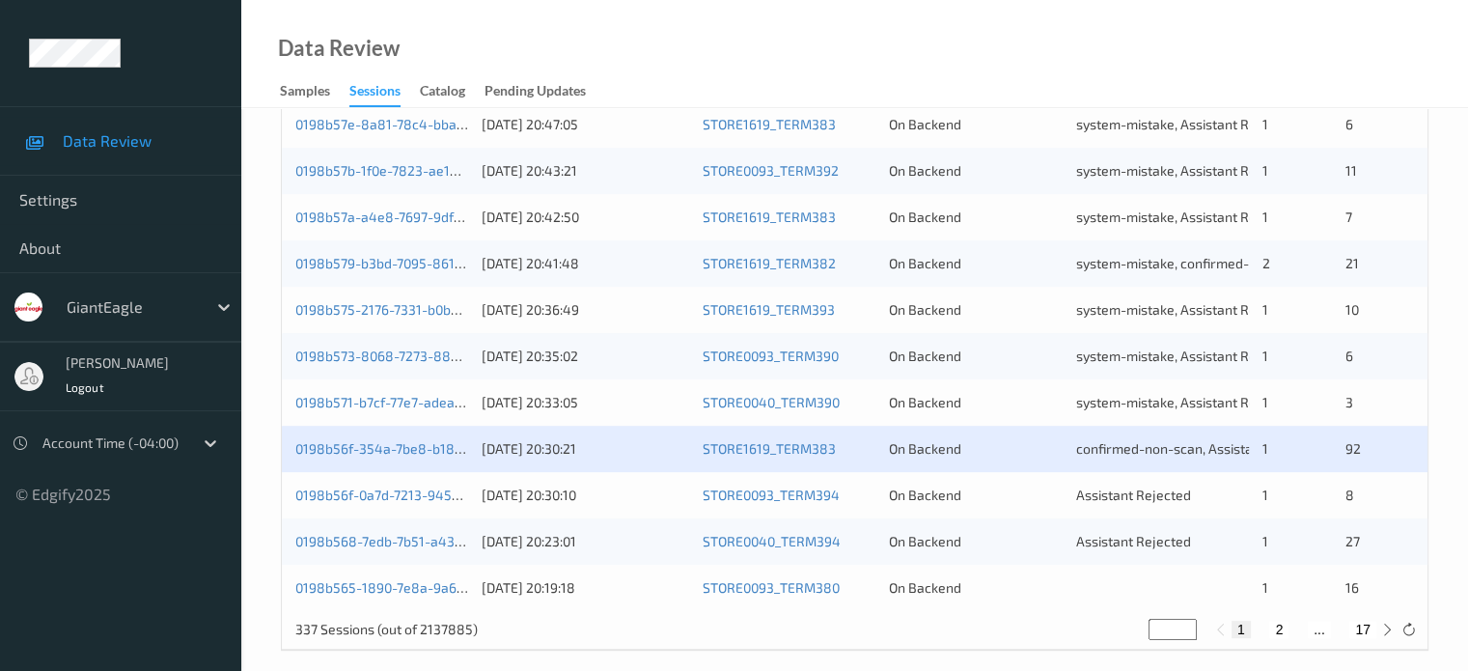
scroll to position [933, 0]
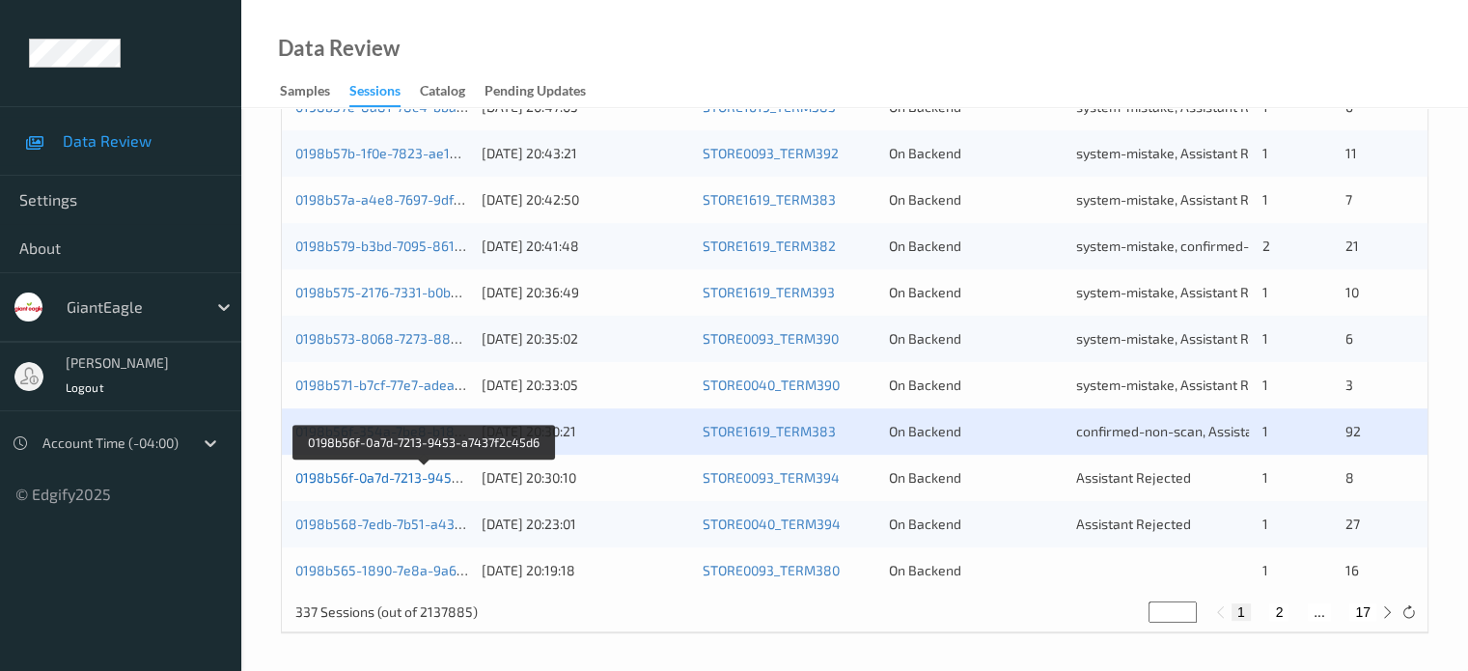
click at [413, 475] on link "0198b56f-0a7d-7213-9453-a7437f2c45d6" at bounding box center [424, 477] width 259 height 16
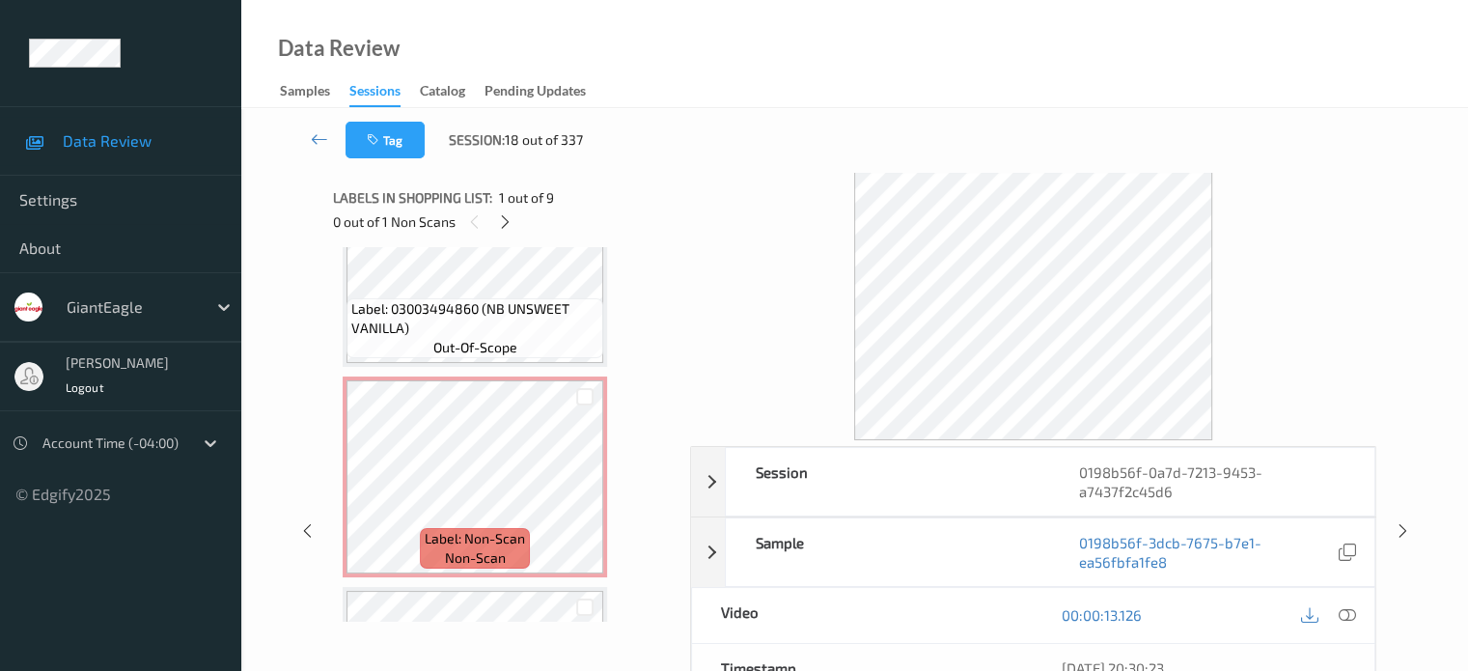
scroll to position [1143, 0]
click at [590, 486] on icon at bounding box center [585, 493] width 16 height 17
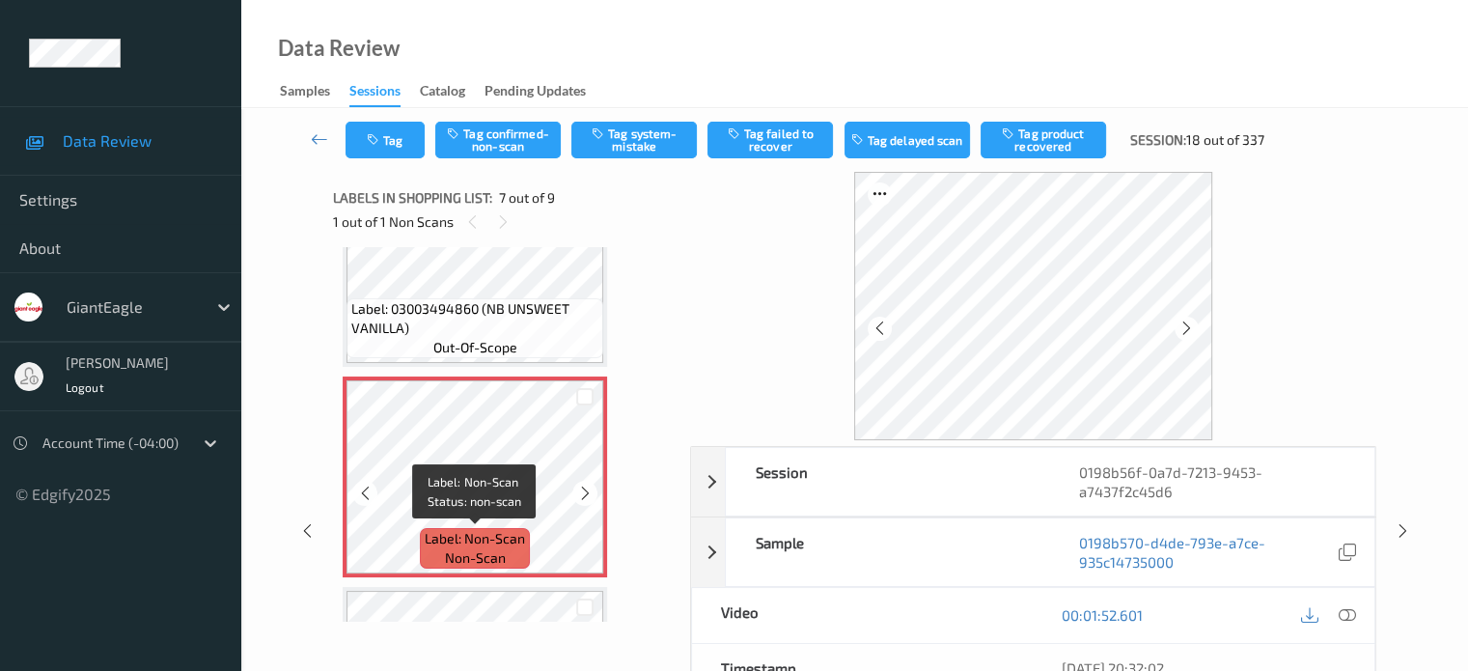
click at [467, 557] on span "non-scan" at bounding box center [475, 557] width 61 height 19
click at [475, 549] on span "non-scan" at bounding box center [475, 557] width 61 height 19
click at [1343, 606] on icon at bounding box center [1346, 614] width 17 height 17
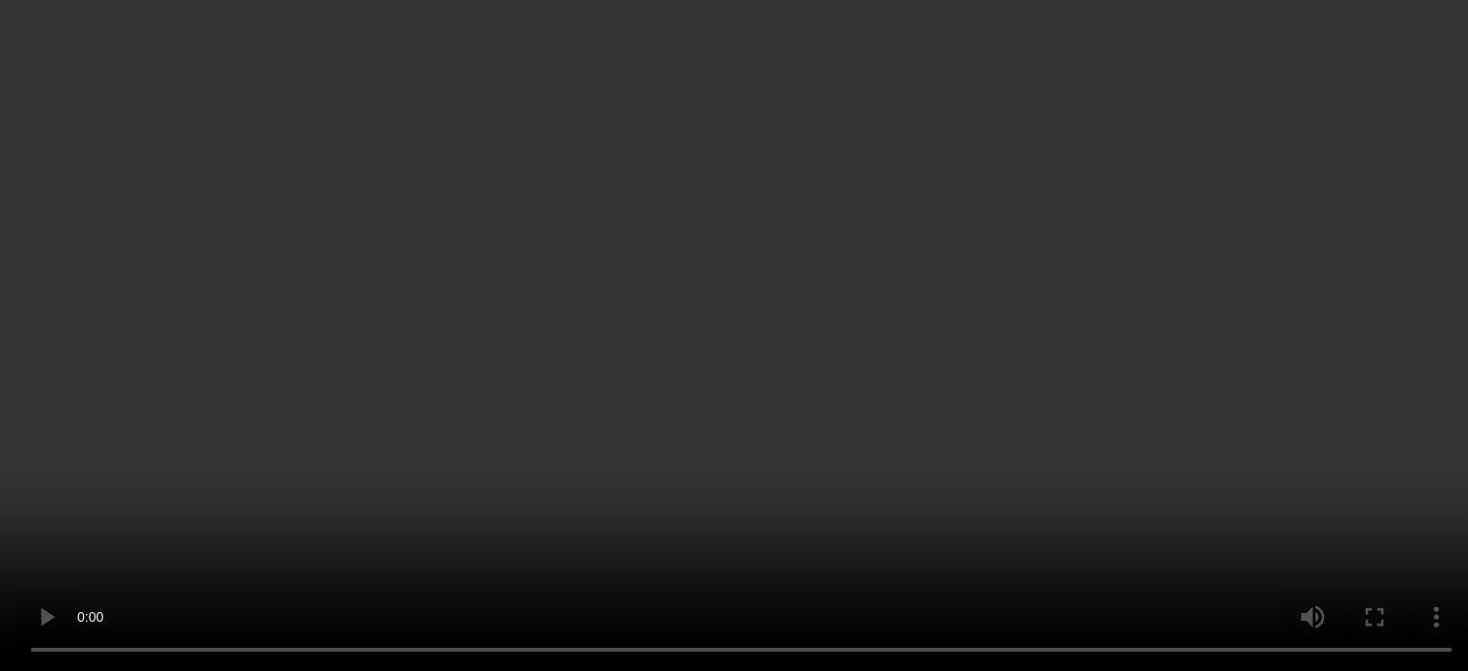
scroll to position [1207, 0]
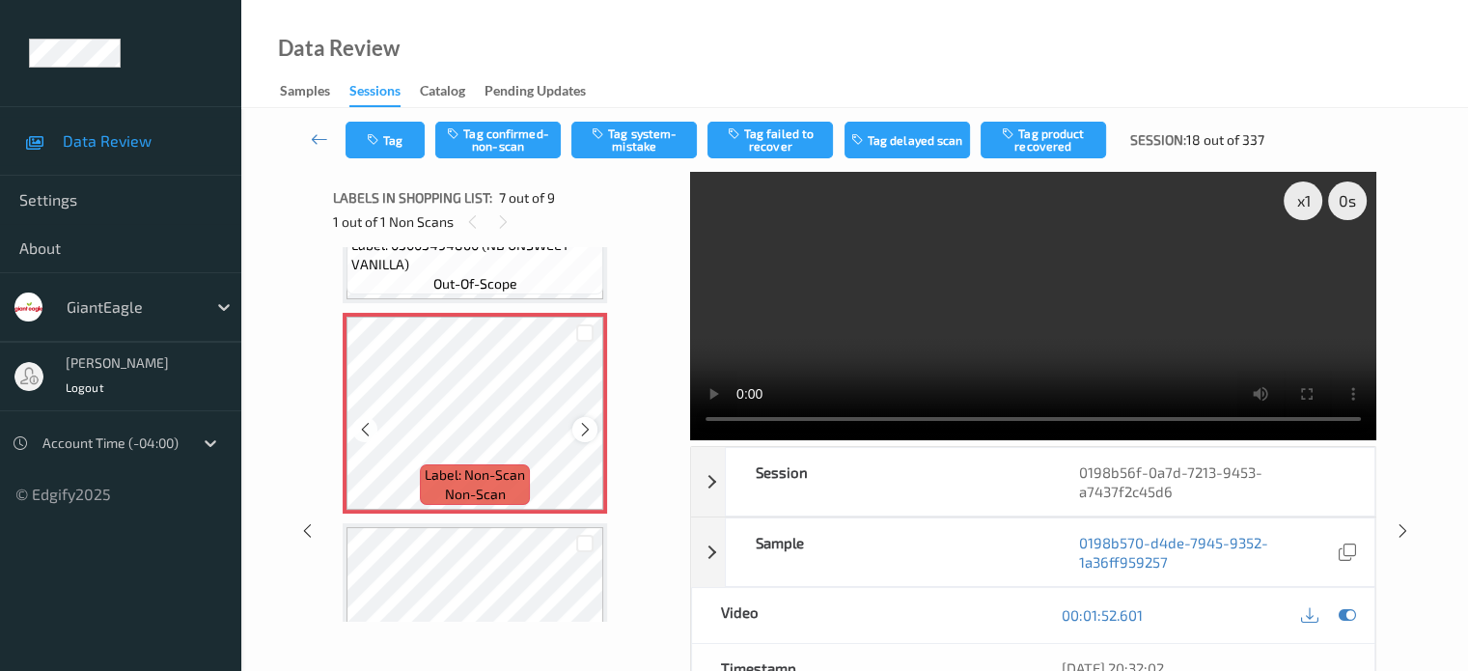
click at [581, 428] on icon at bounding box center [585, 429] width 16 height 17
click at [642, 142] on button "Tag system-mistake" at bounding box center [635, 140] width 126 height 37
click at [389, 146] on button "Tag" at bounding box center [385, 140] width 79 height 37
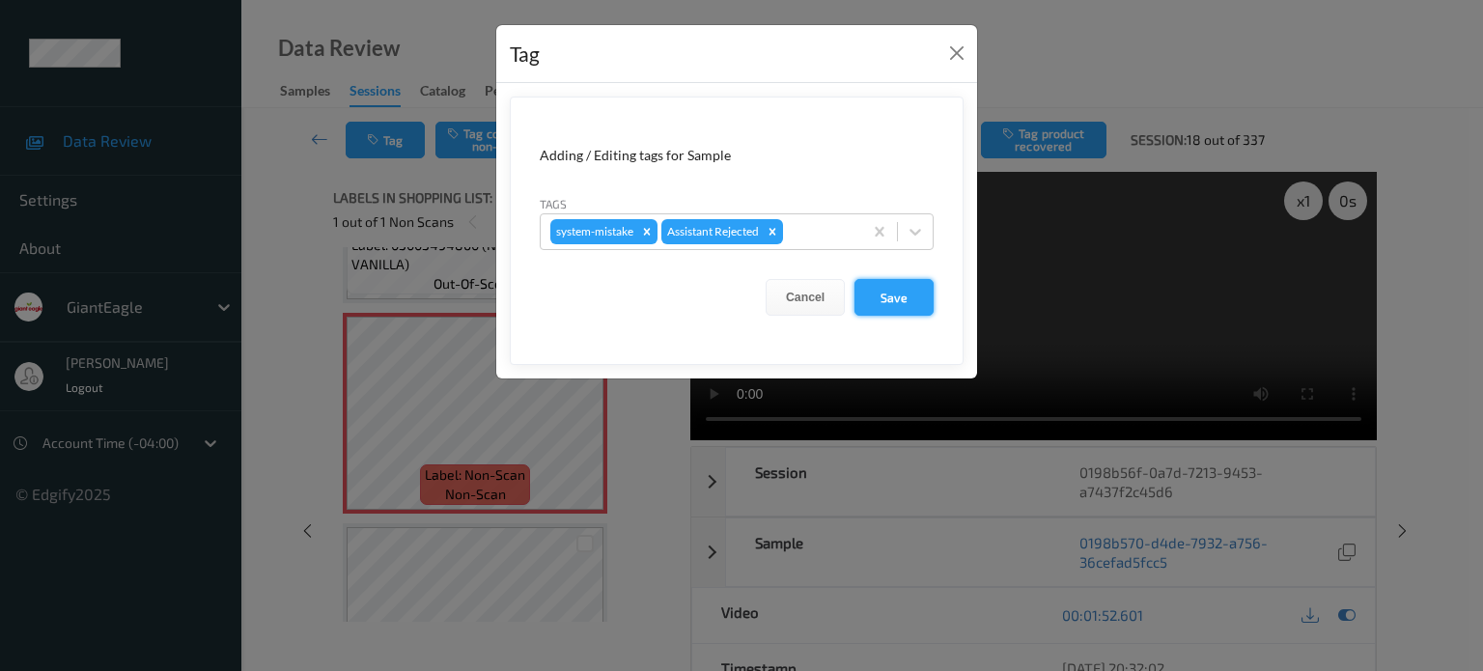
click at [911, 296] on button "Save" at bounding box center [893, 297] width 79 height 37
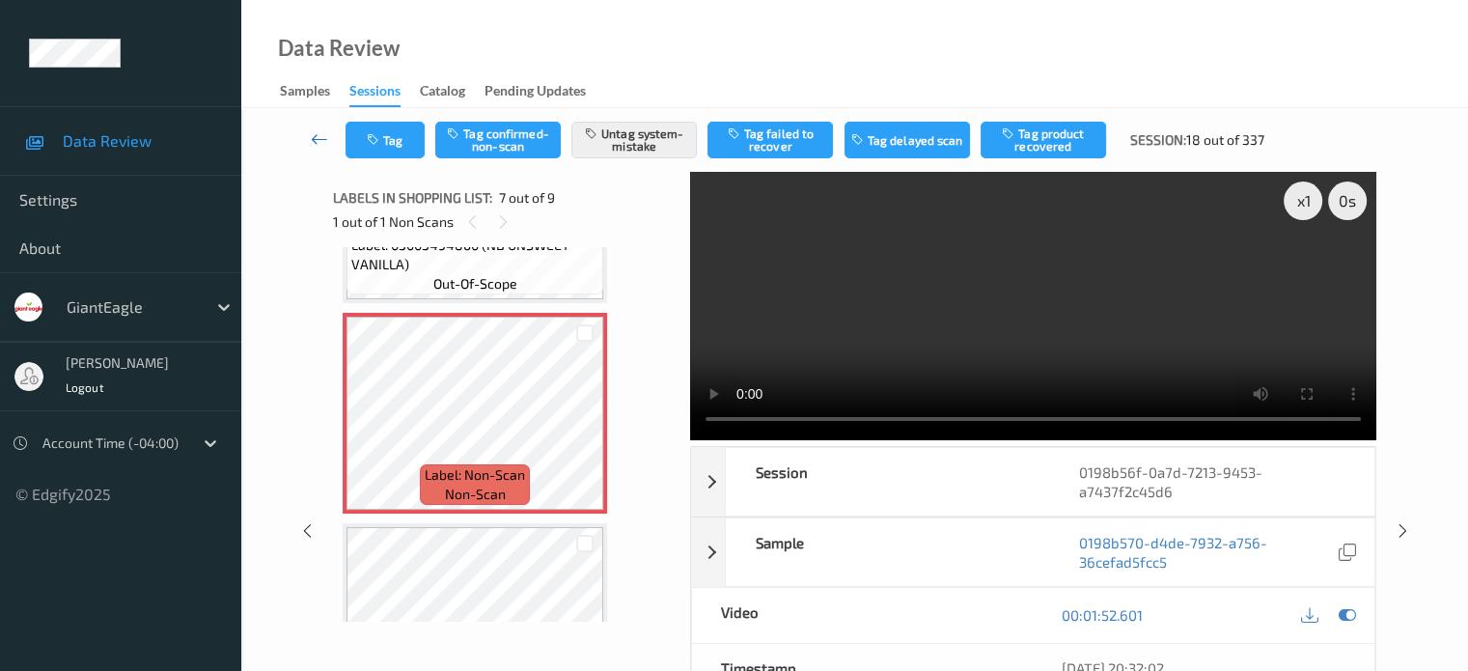
click at [317, 144] on icon at bounding box center [319, 138] width 17 height 19
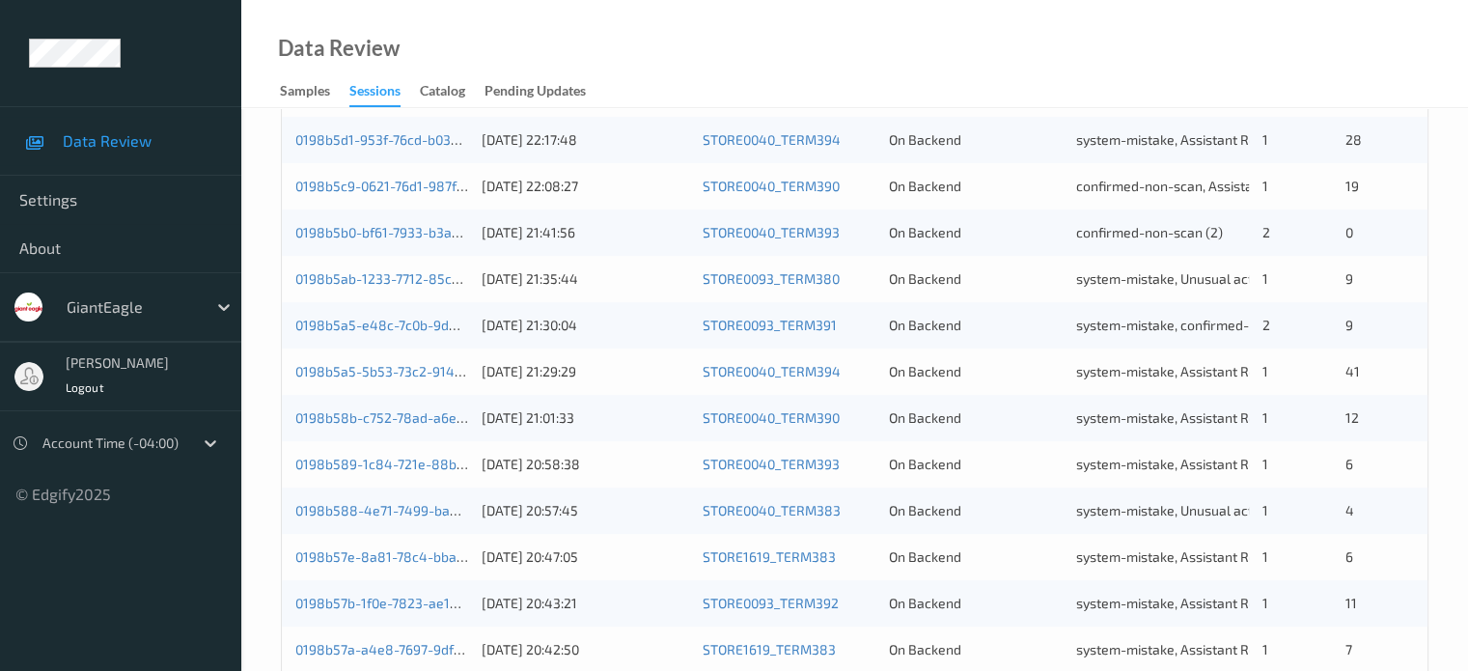
scroll to position [933, 0]
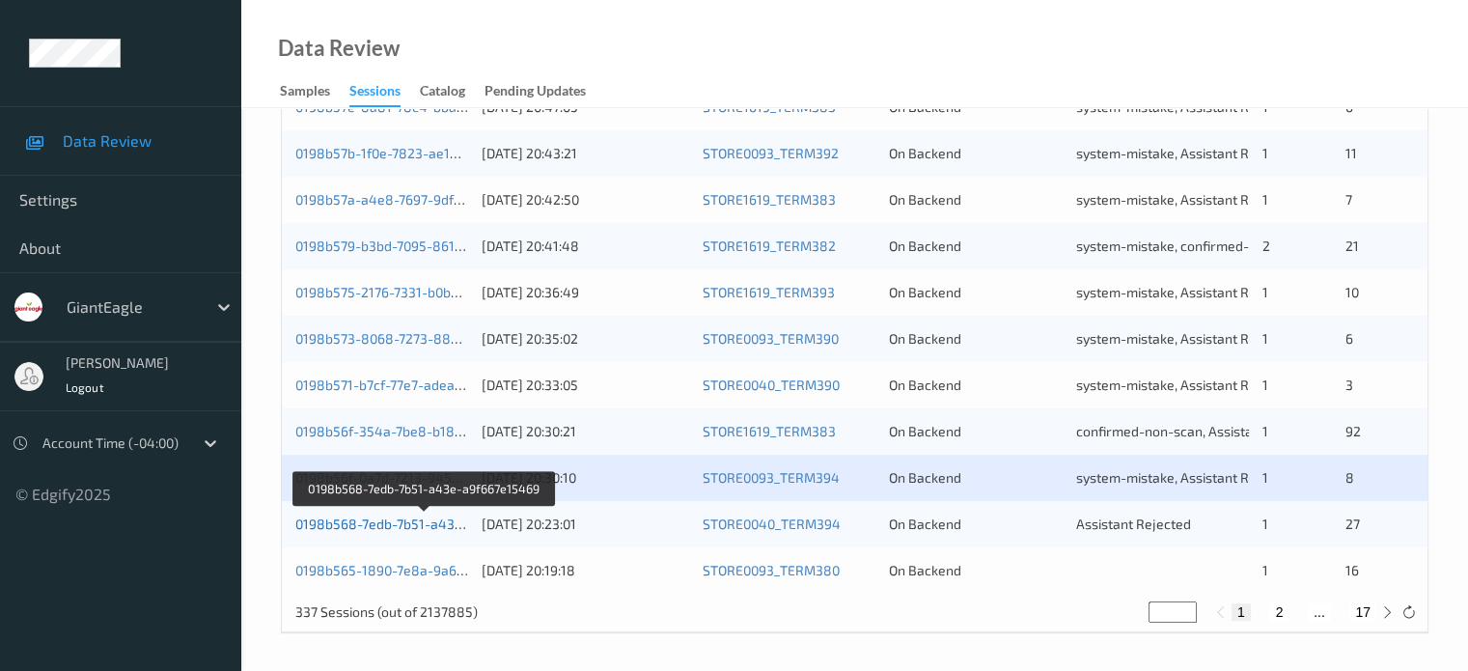
click at [383, 523] on link "0198b568-7edb-7b51-a43e-a9f667e15469" at bounding box center [425, 524] width 261 height 16
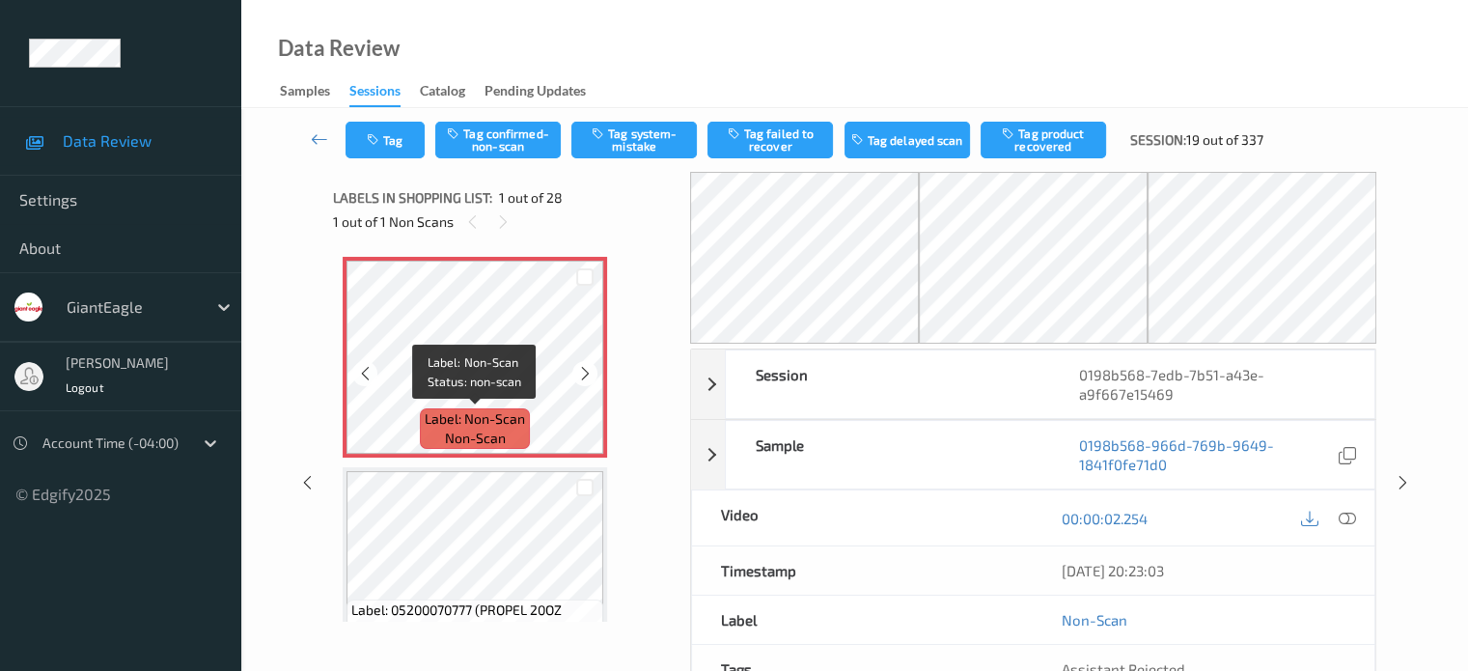
click at [457, 428] on span "Label: Non-Scan" at bounding box center [475, 418] width 100 height 19
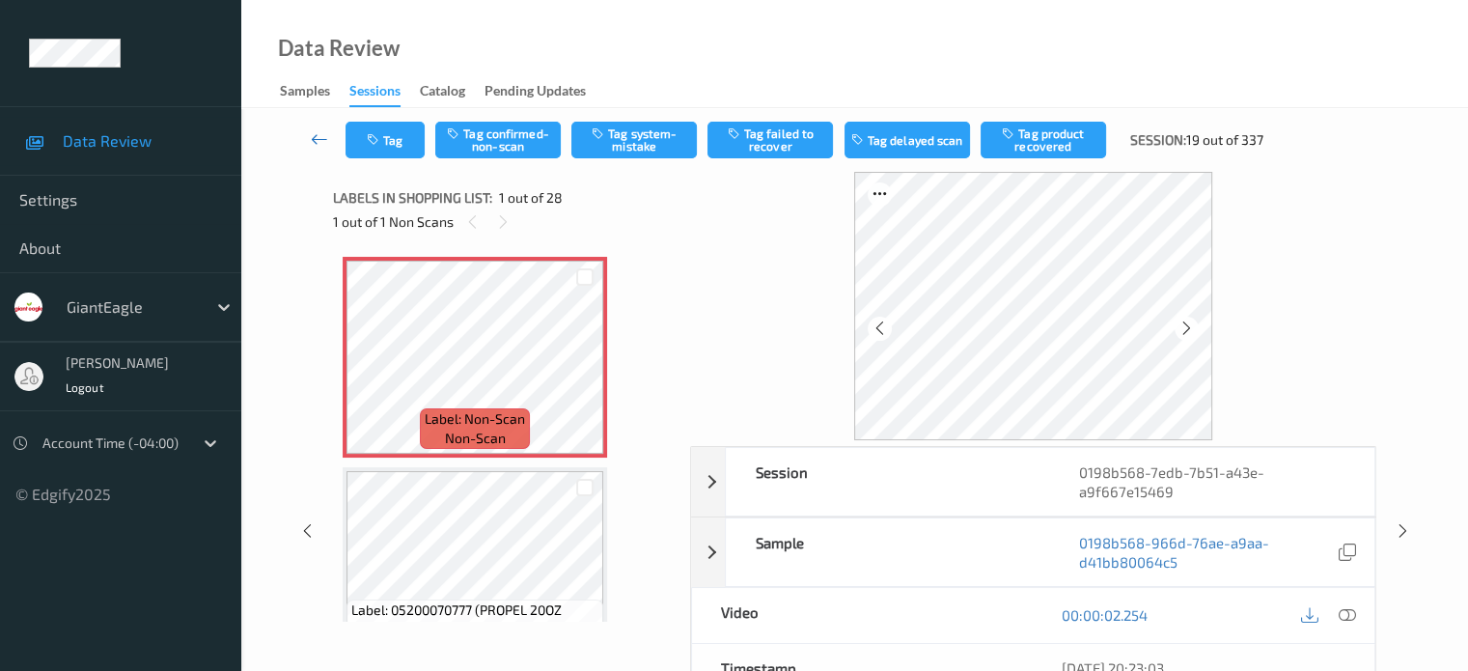
click at [311, 140] on icon at bounding box center [319, 138] width 17 height 19
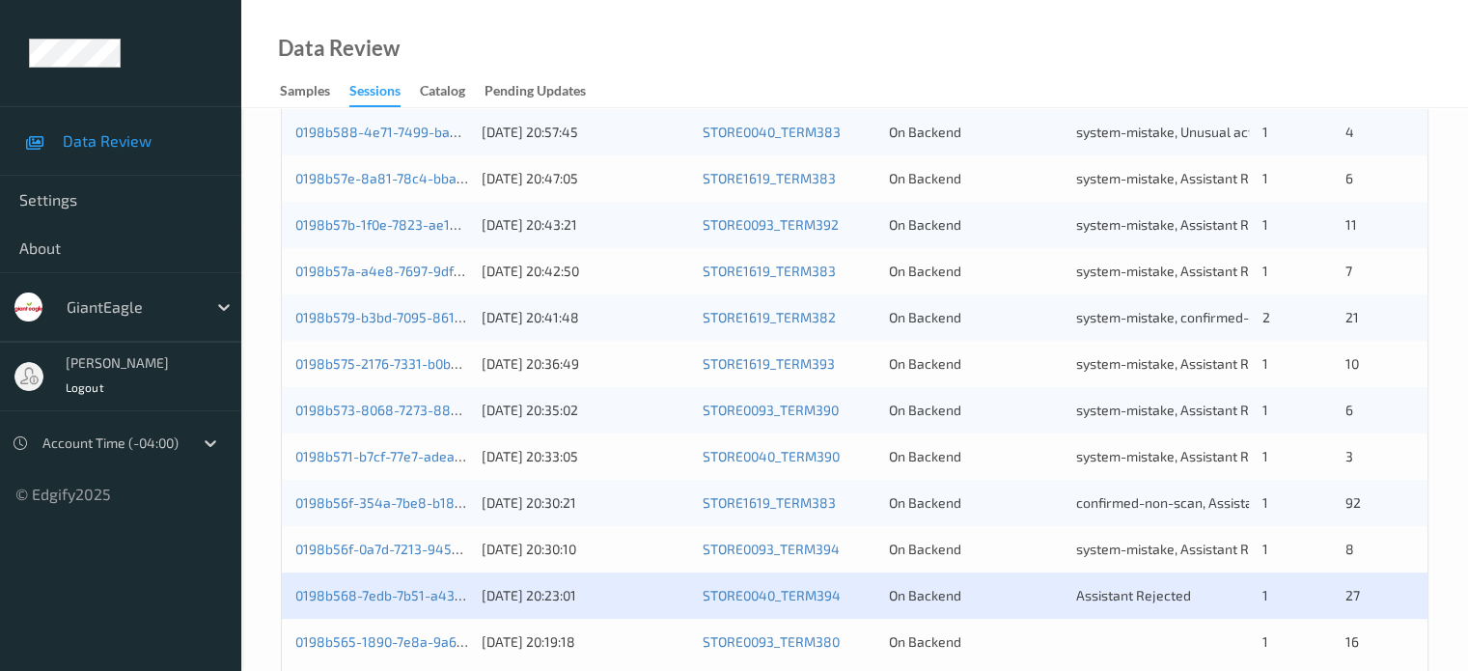
scroll to position [933, 0]
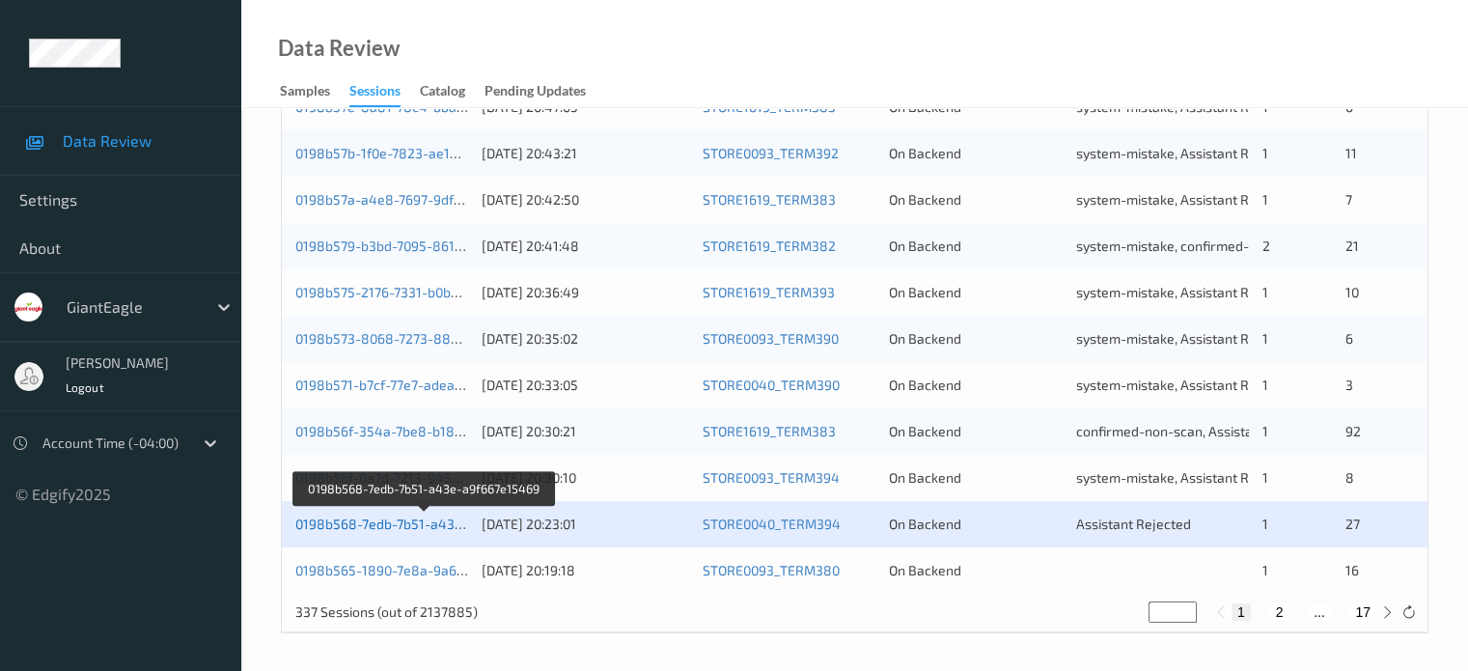
click at [391, 527] on link "0198b568-7edb-7b51-a43e-a9f667e15469" at bounding box center [425, 524] width 261 height 16
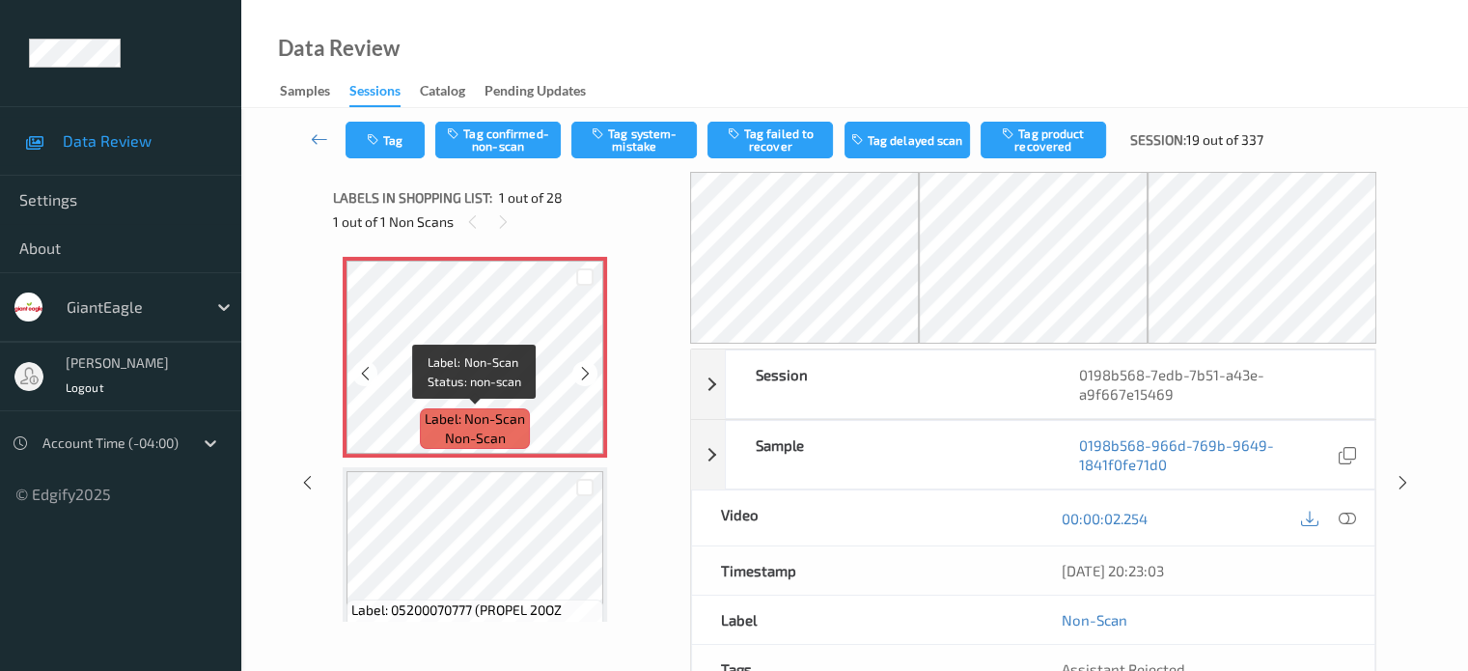
click at [462, 428] on span "Label: Non-Scan" at bounding box center [475, 418] width 100 height 19
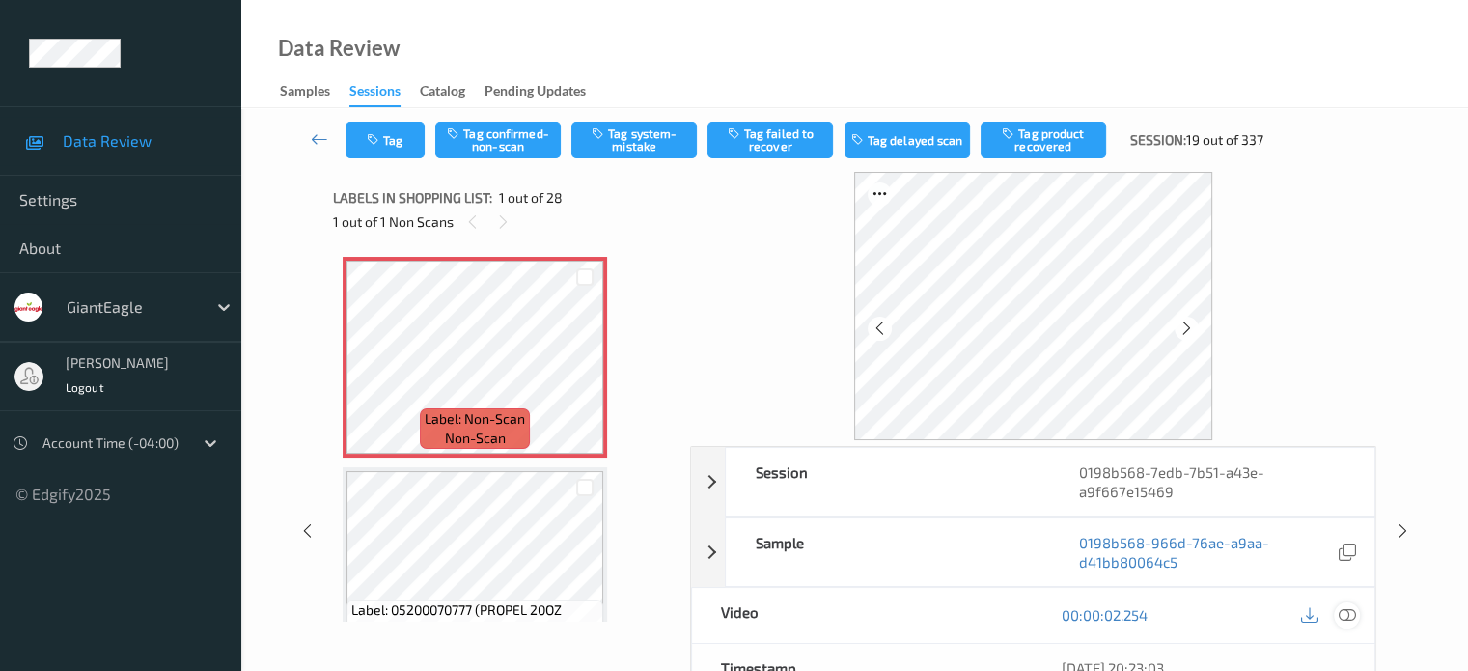
click at [1348, 615] on icon at bounding box center [1346, 614] width 17 height 17
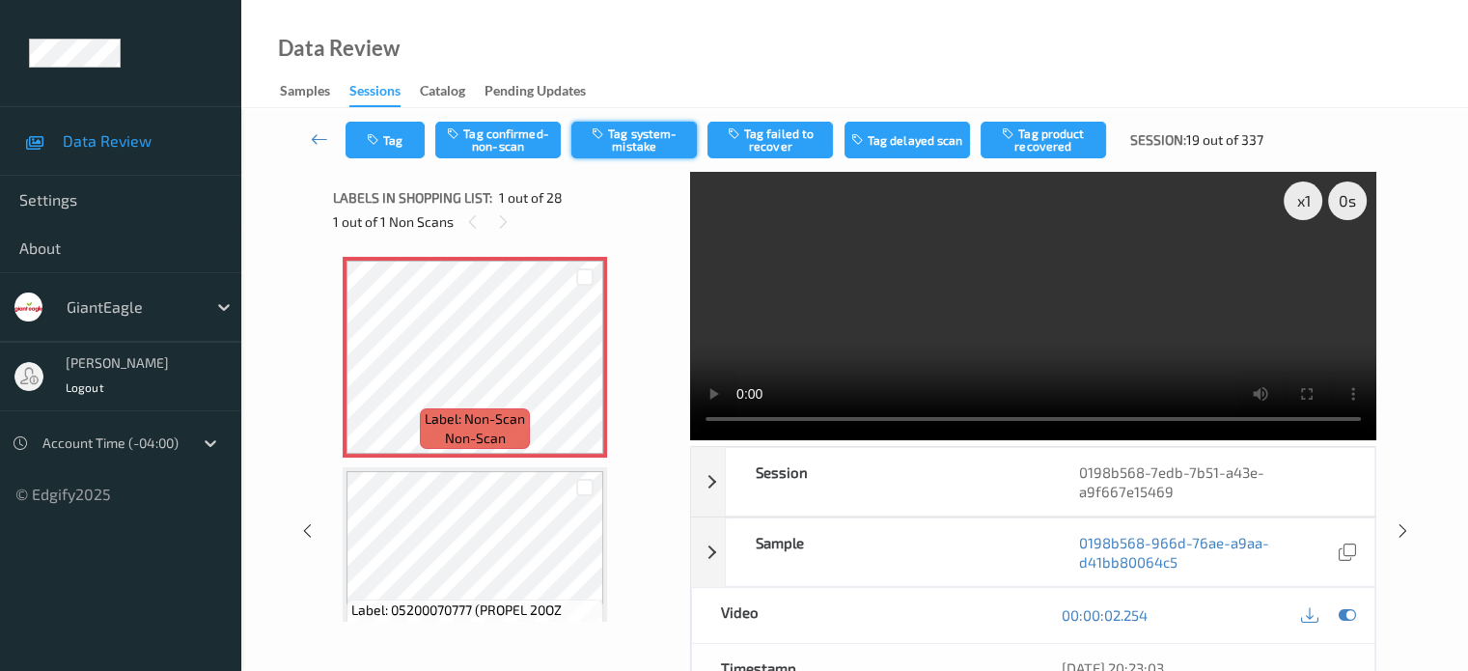
click at [628, 139] on button "Tag system-mistake" at bounding box center [635, 140] width 126 height 37
click at [393, 137] on button "Tag" at bounding box center [385, 140] width 79 height 37
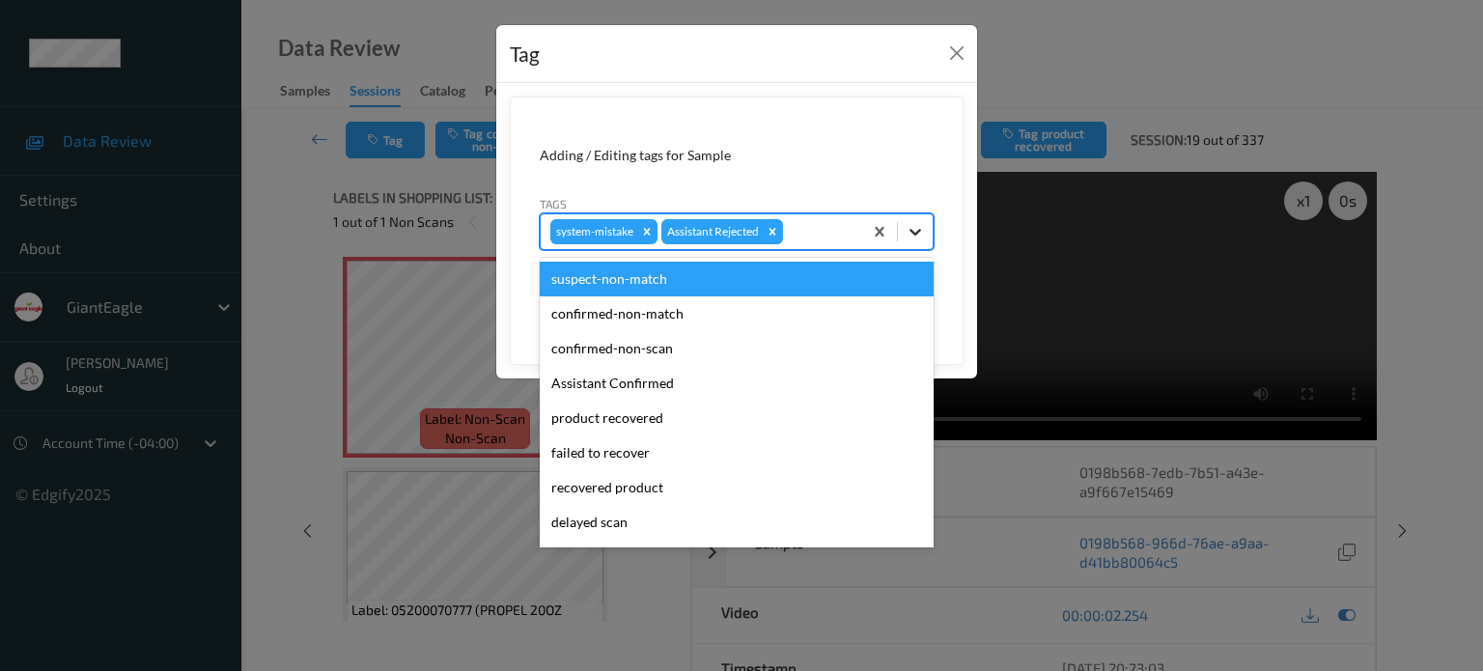
click at [911, 239] on icon at bounding box center [915, 231] width 19 height 19
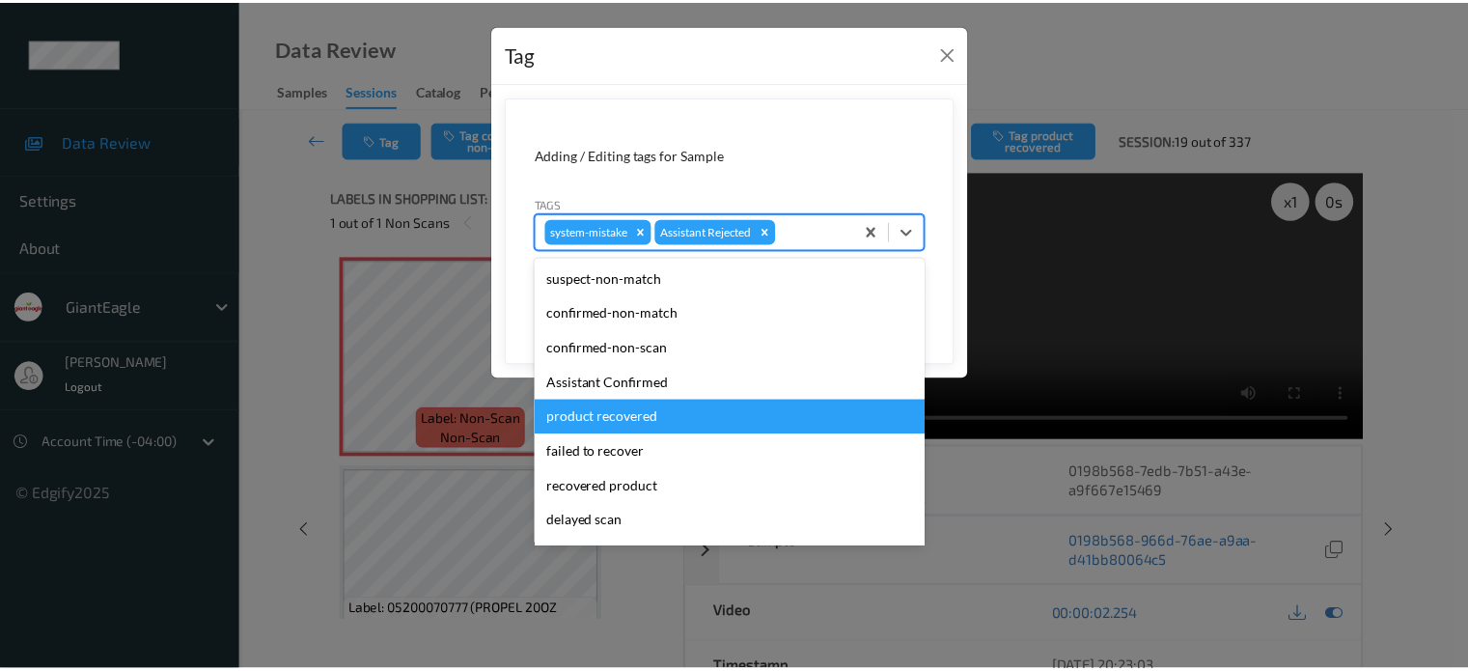
scroll to position [170, 0]
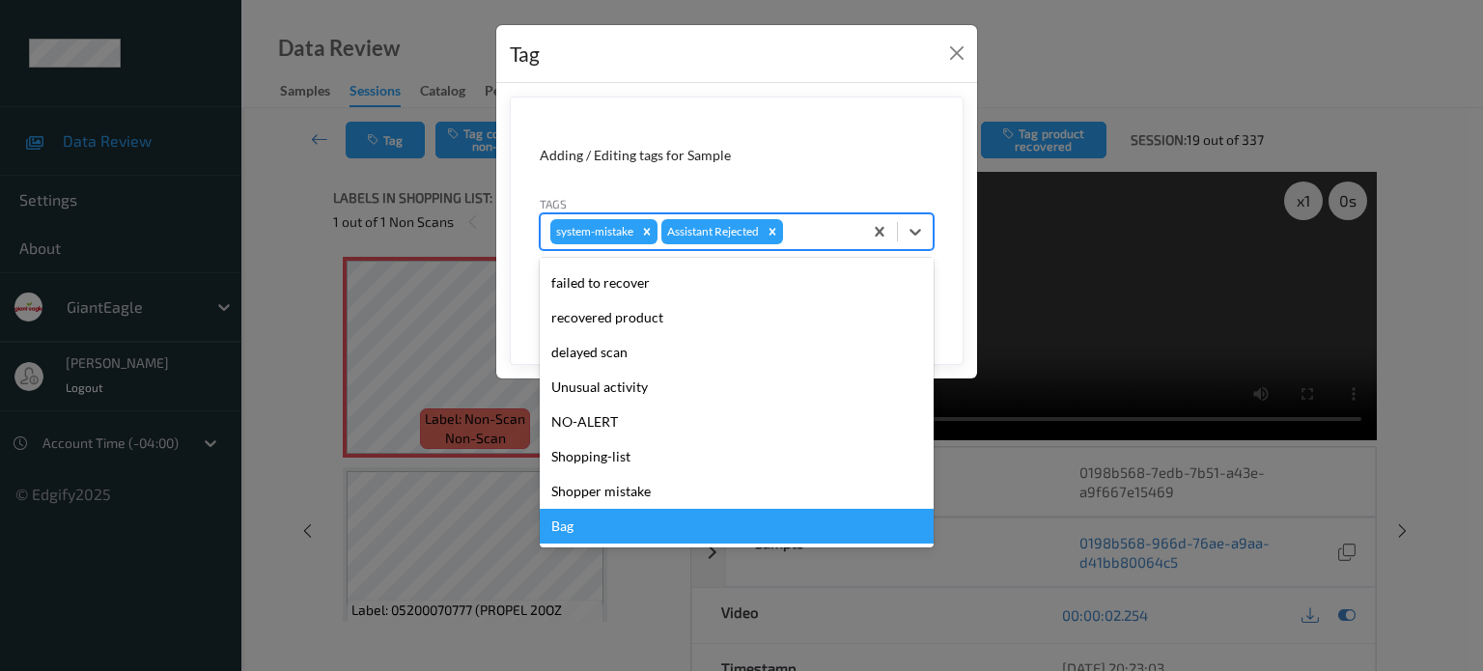
click at [563, 525] on div "Bag" at bounding box center [737, 526] width 394 height 35
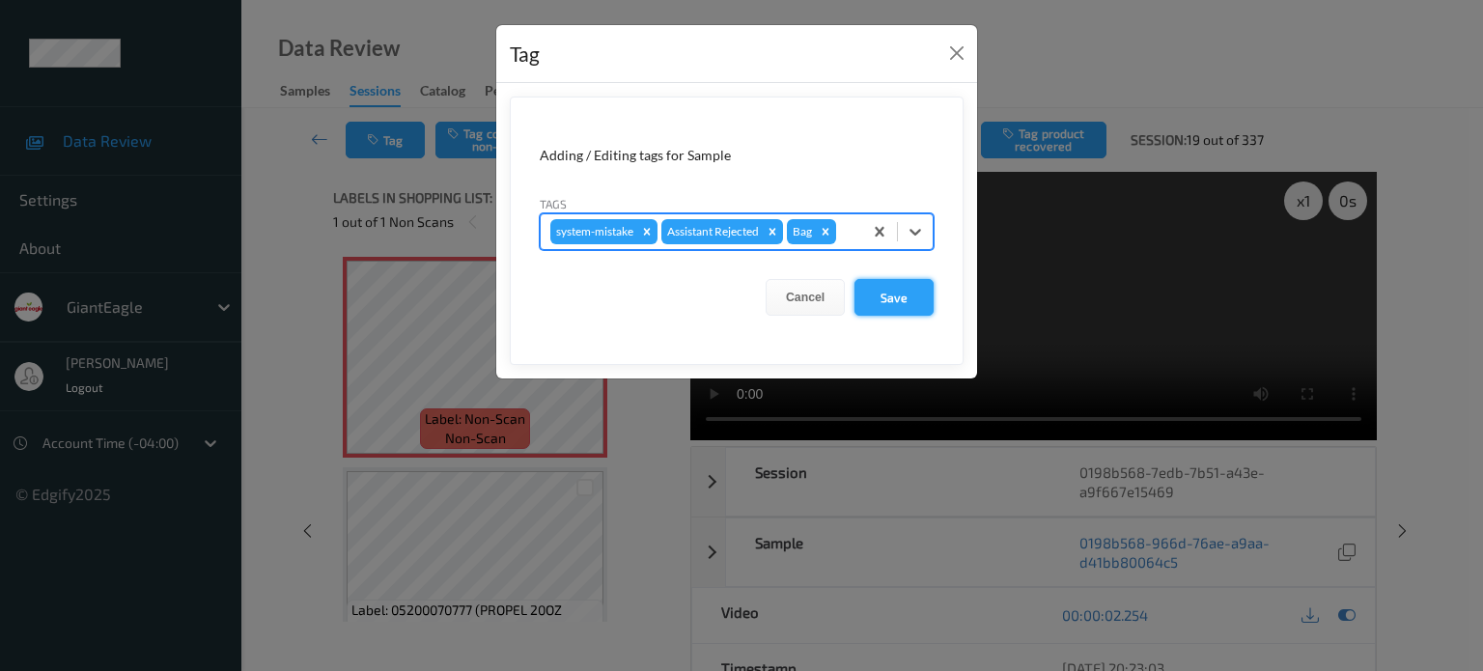
click at [900, 302] on button "Save" at bounding box center [893, 297] width 79 height 37
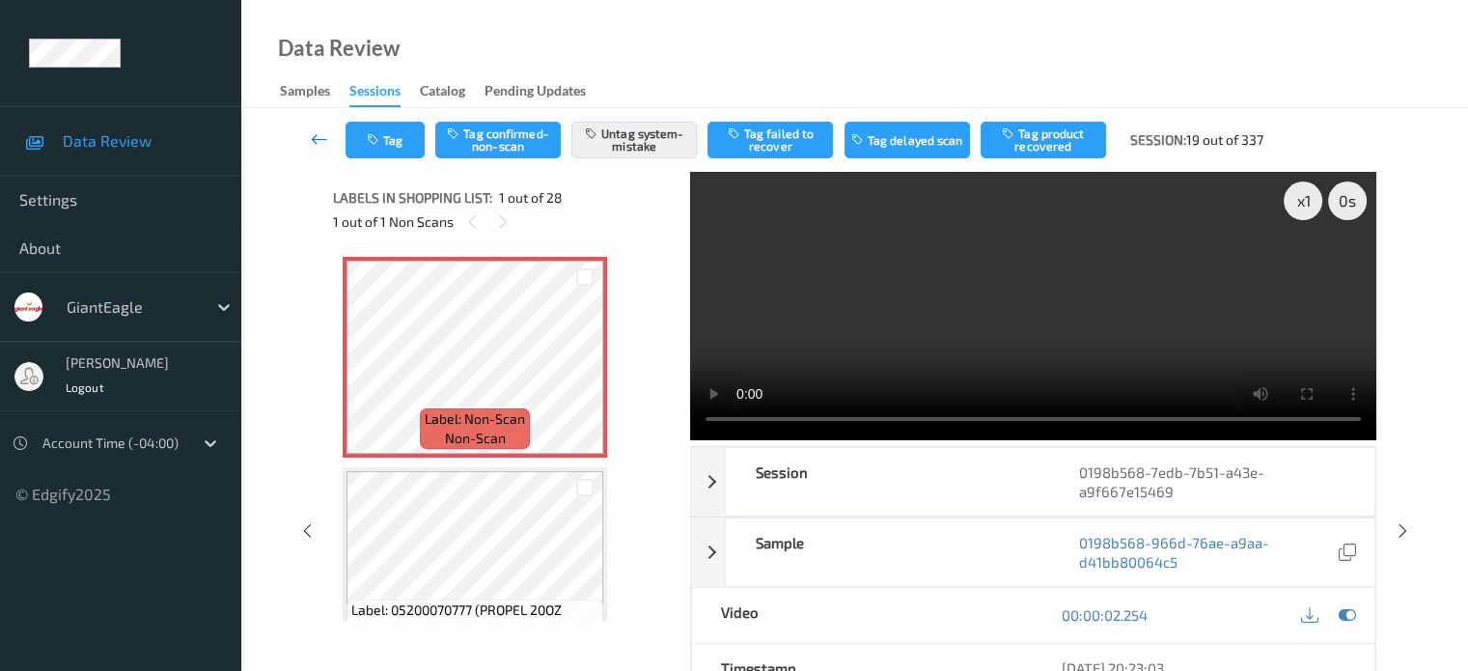
click at [318, 142] on icon at bounding box center [319, 138] width 17 height 19
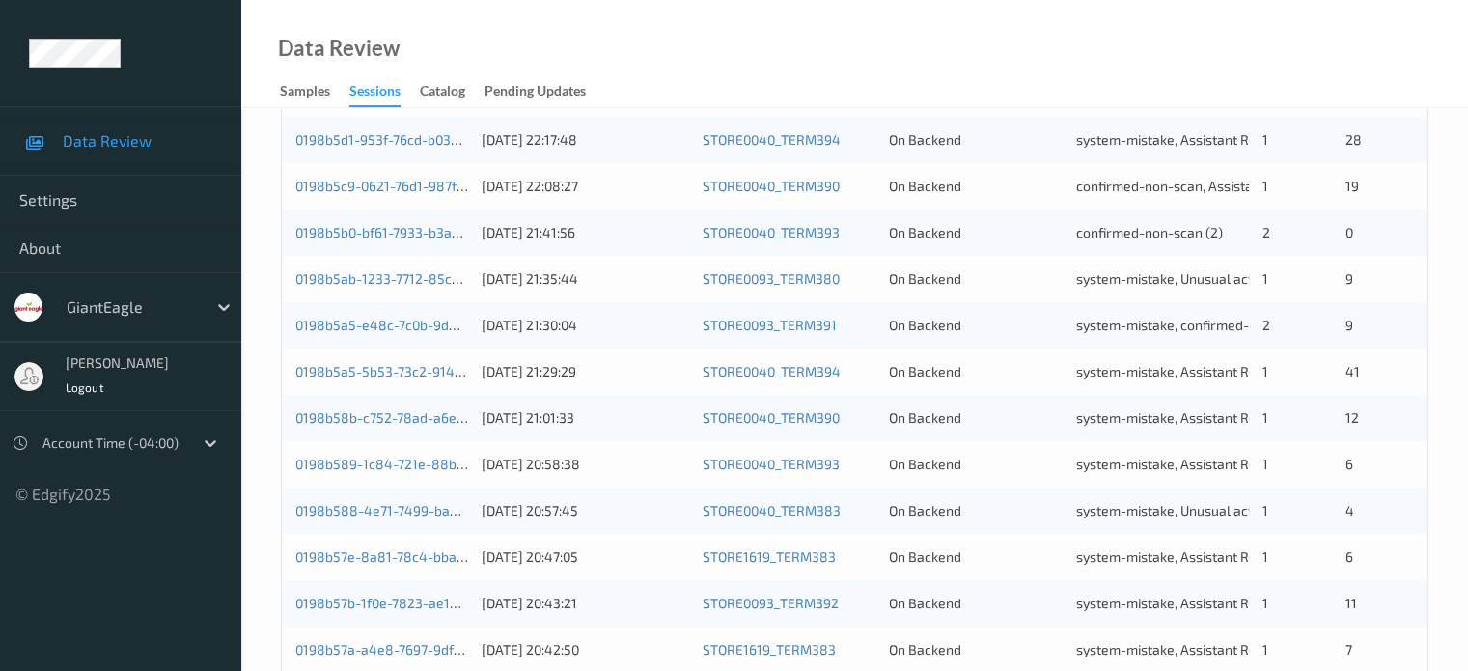
scroll to position [933, 0]
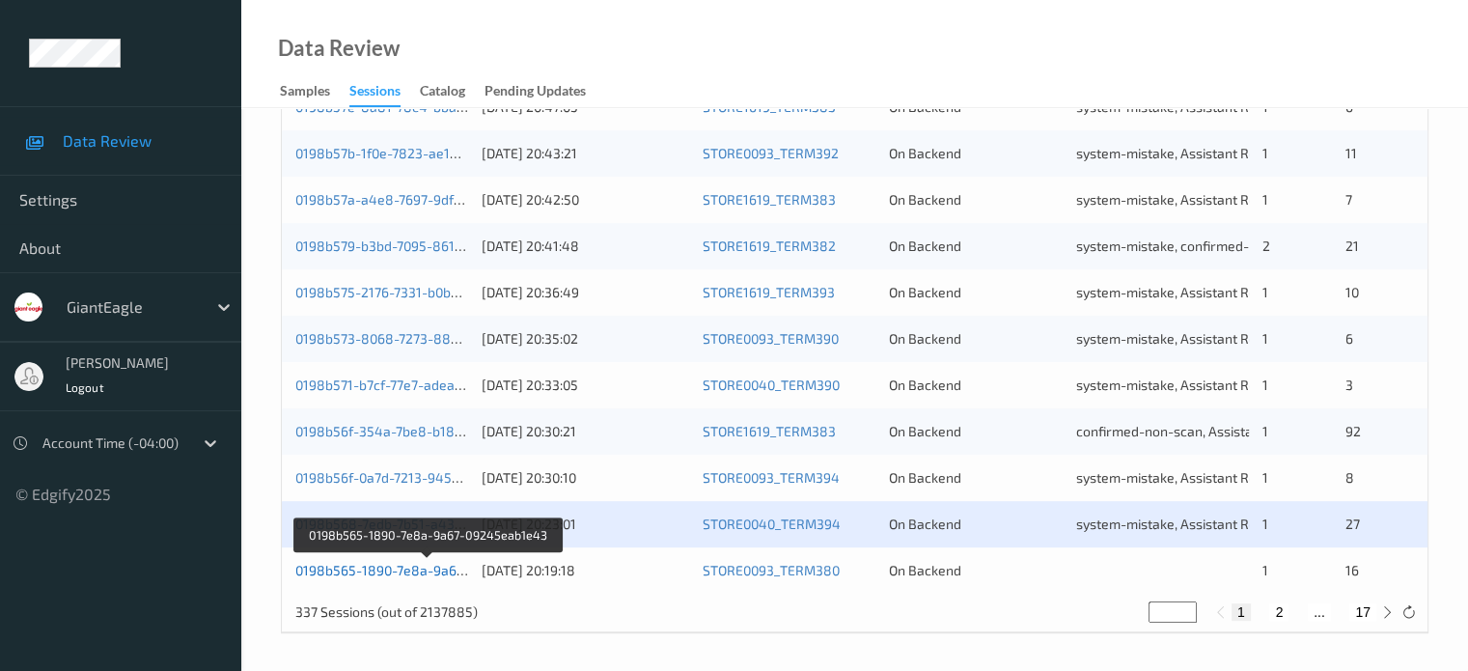
click at [411, 570] on link "0198b565-1890-7e8a-9a67-09245eab1e43" at bounding box center [428, 570] width 266 height 16
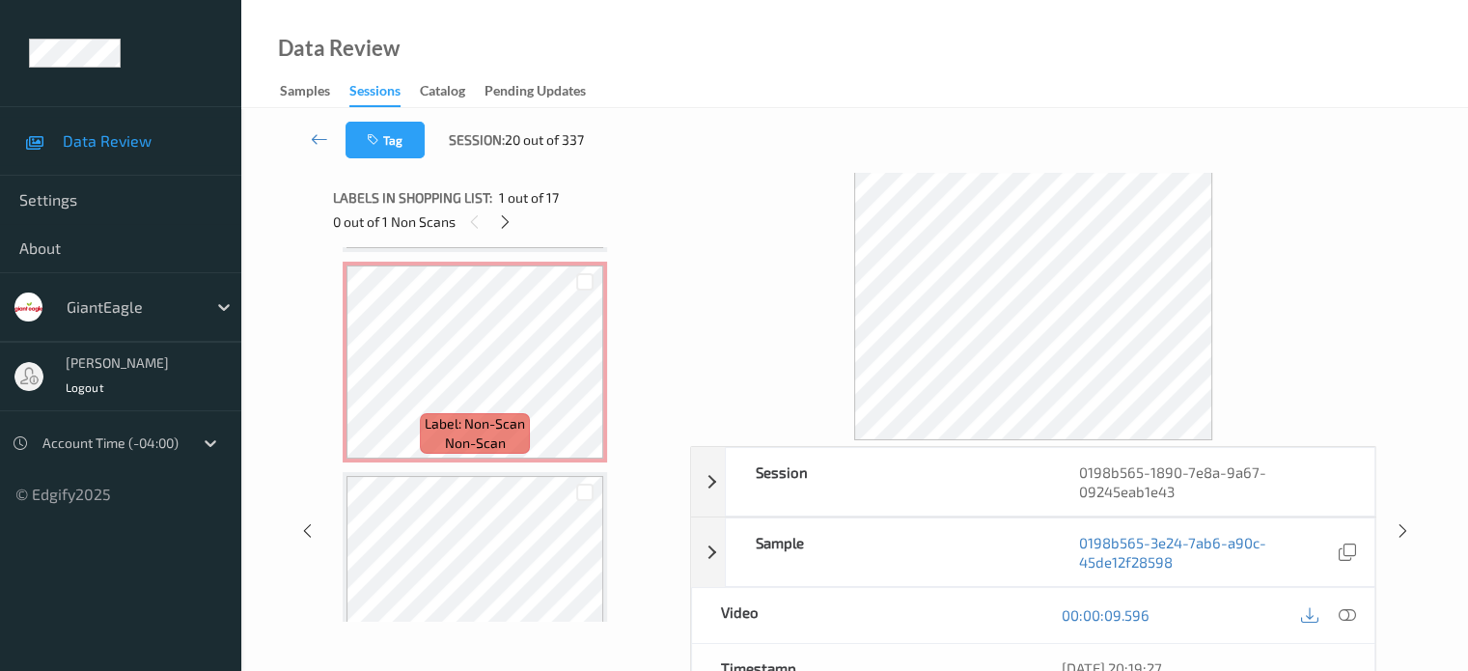
scroll to position [2099, 0]
click at [479, 424] on span "Label: Non-Scan" at bounding box center [475, 424] width 100 height 19
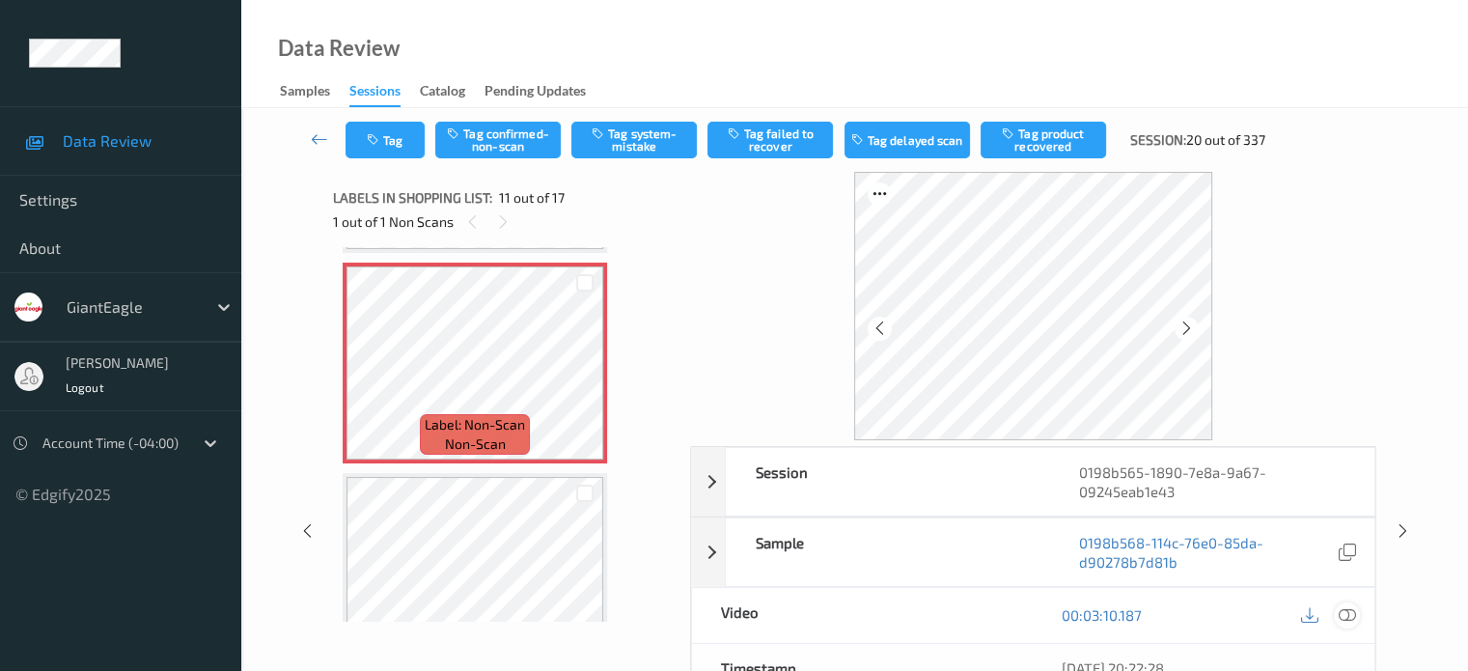
click at [1345, 613] on icon at bounding box center [1346, 614] width 17 height 17
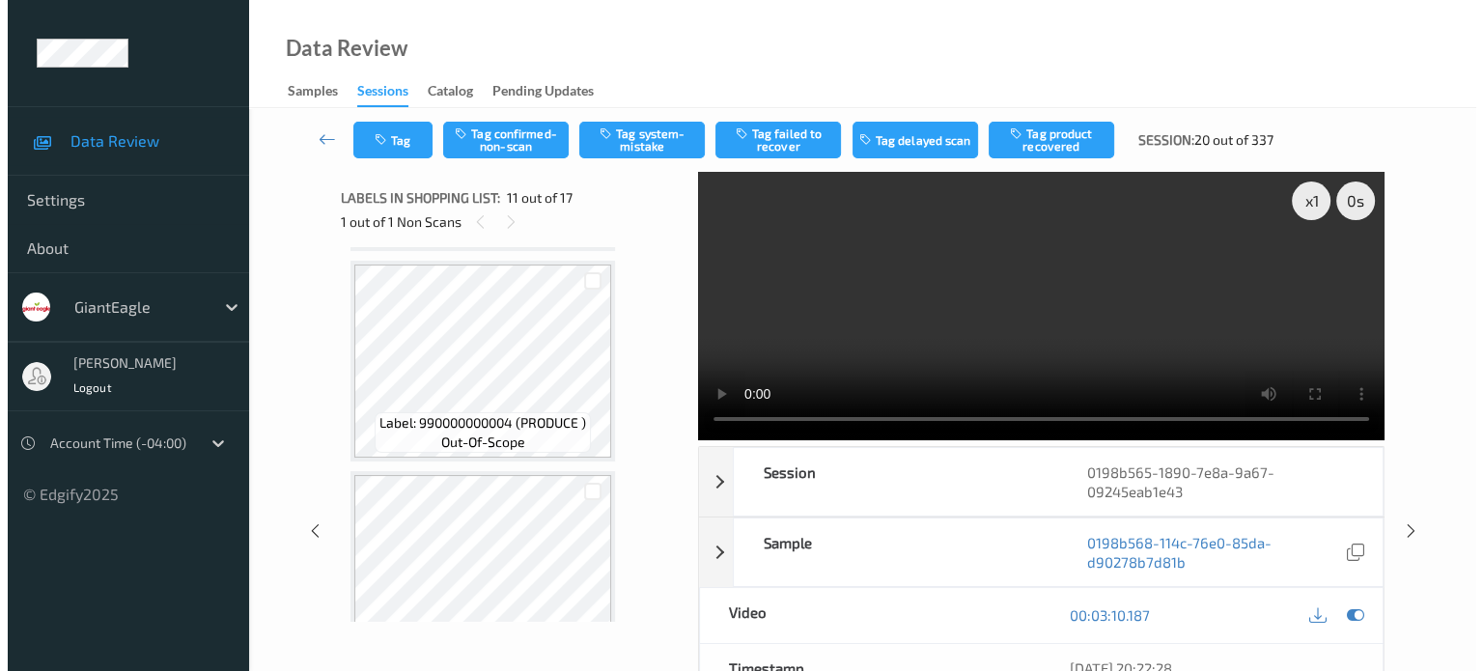
scroll to position [2891, 0]
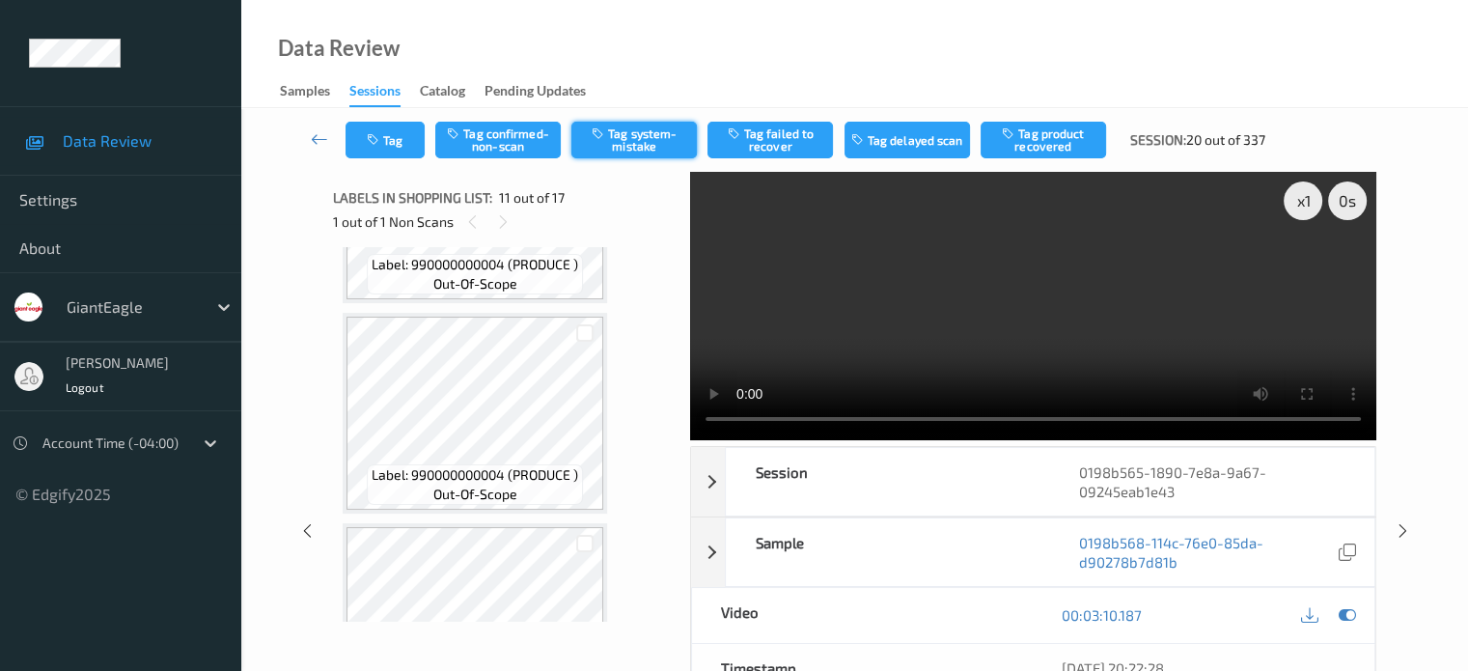
click at [626, 143] on button "Tag system-mistake" at bounding box center [635, 140] width 126 height 37
click at [391, 144] on button "Tag" at bounding box center [385, 140] width 79 height 37
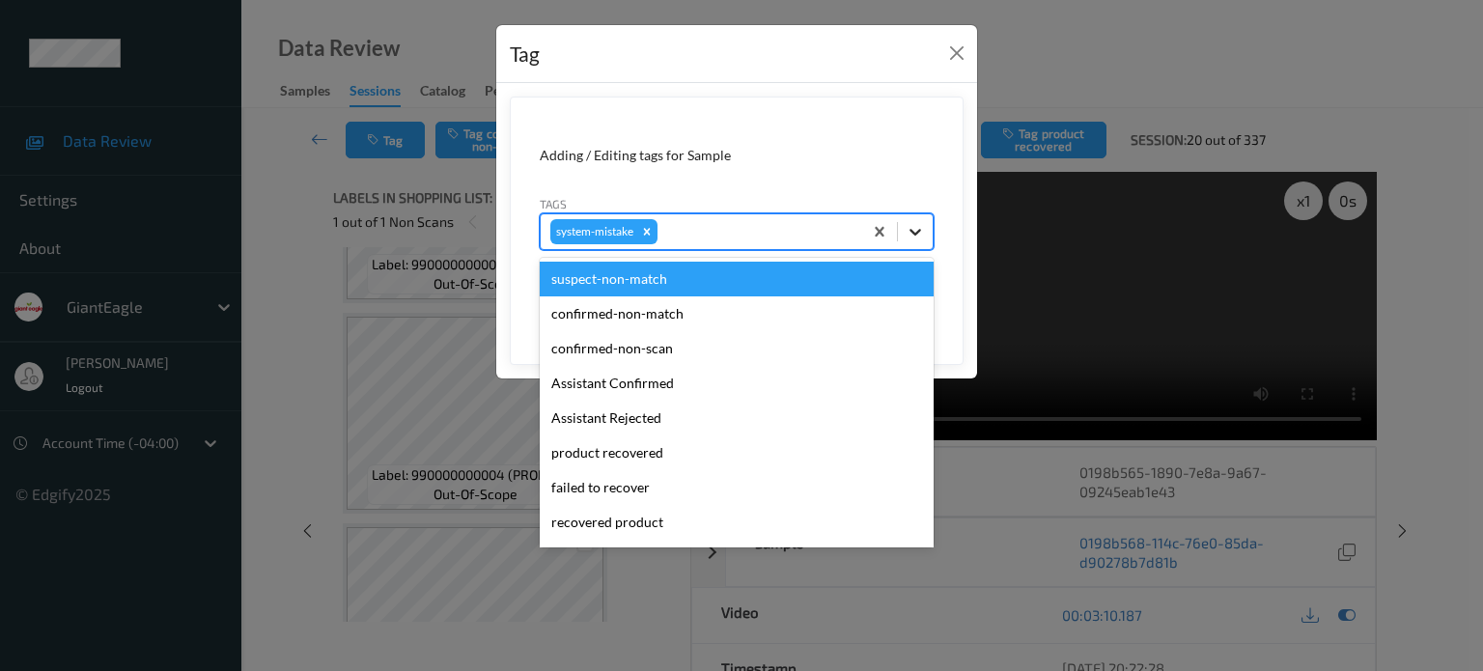
click at [918, 238] on icon at bounding box center [915, 231] width 19 height 19
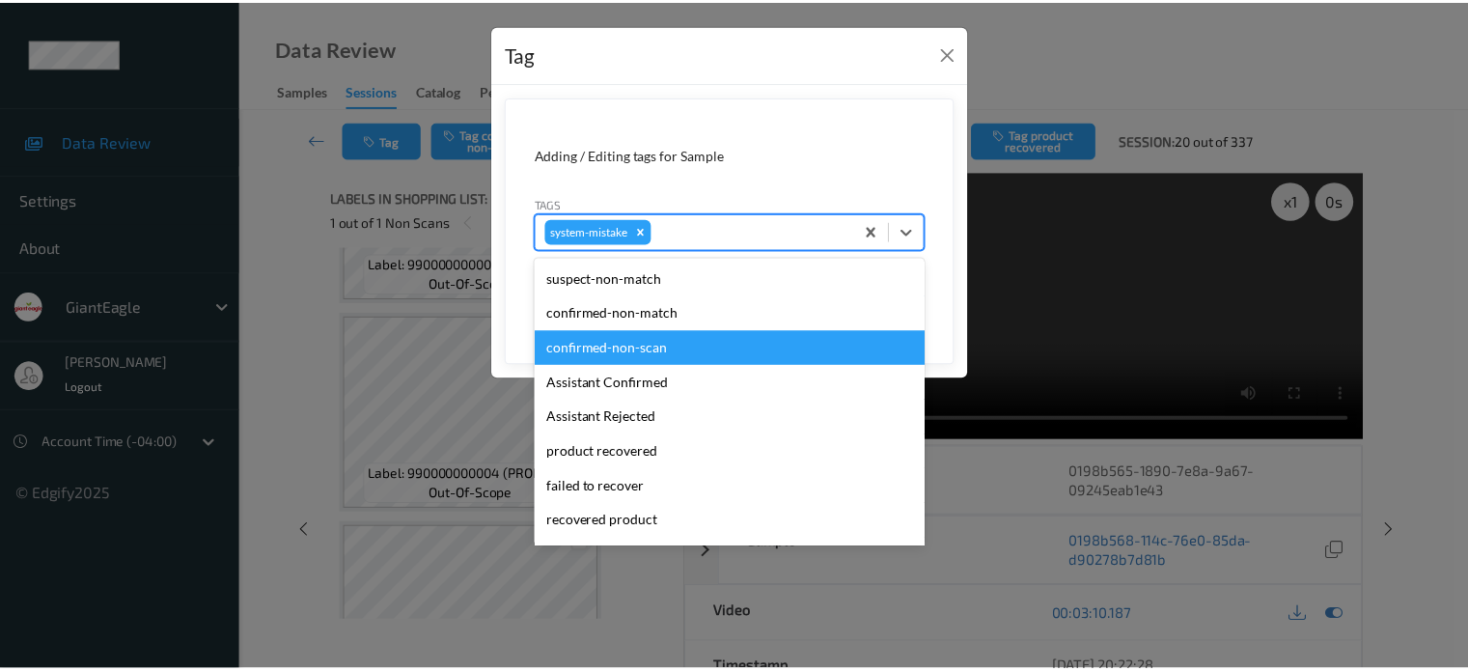
scroll to position [205, 0]
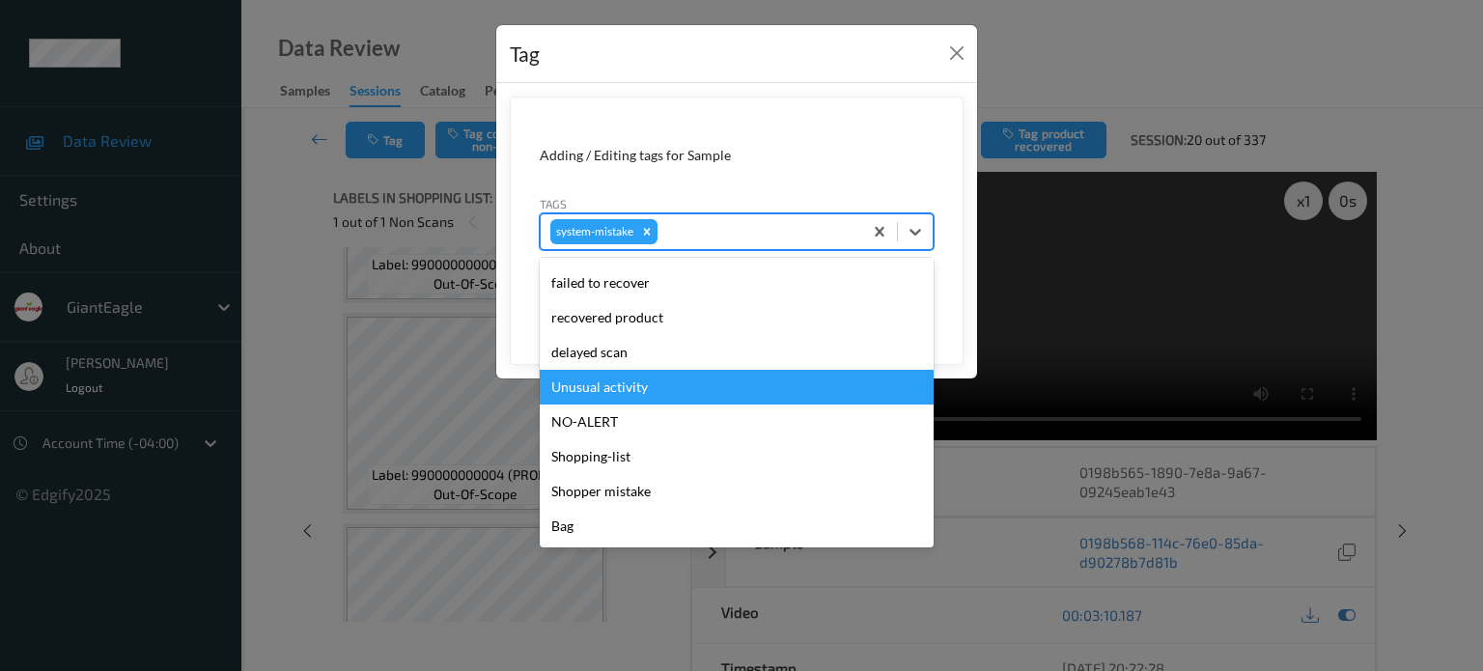
click at [622, 387] on div "Unusual activity" at bounding box center [737, 387] width 394 height 35
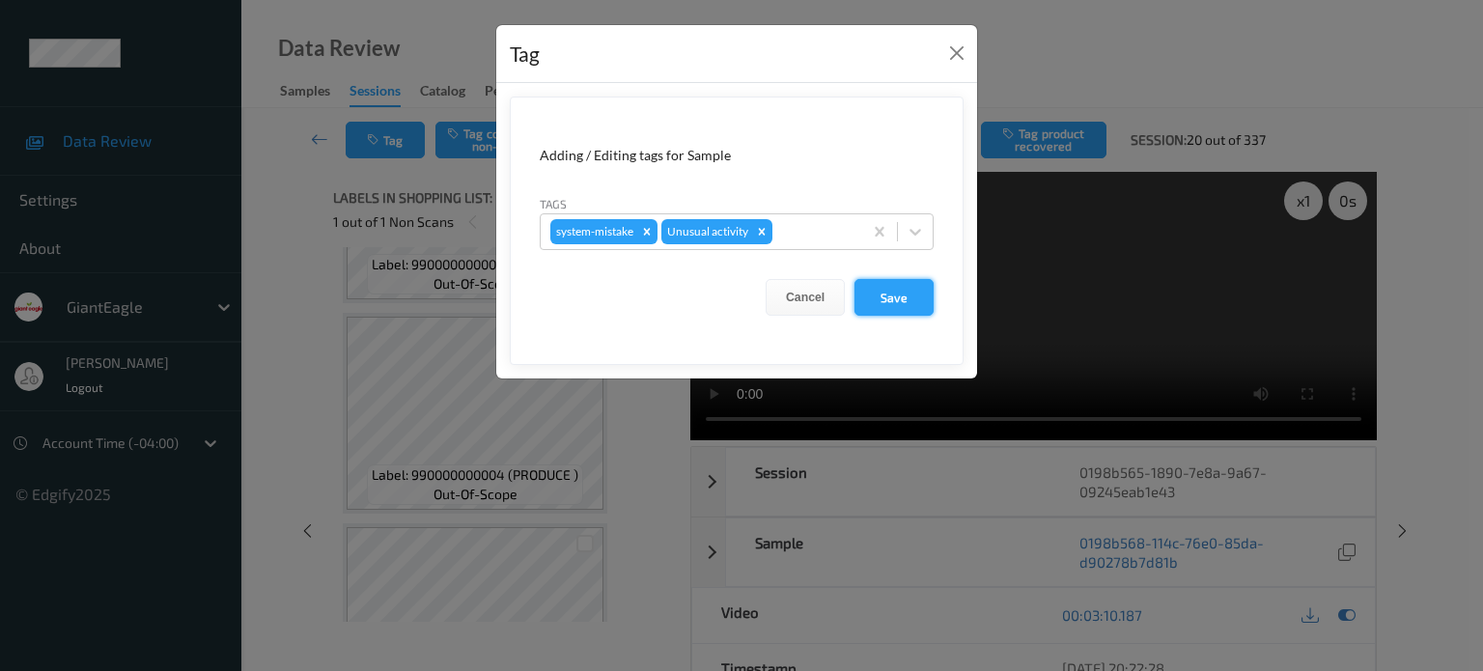
click at [896, 287] on button "Save" at bounding box center [893, 297] width 79 height 37
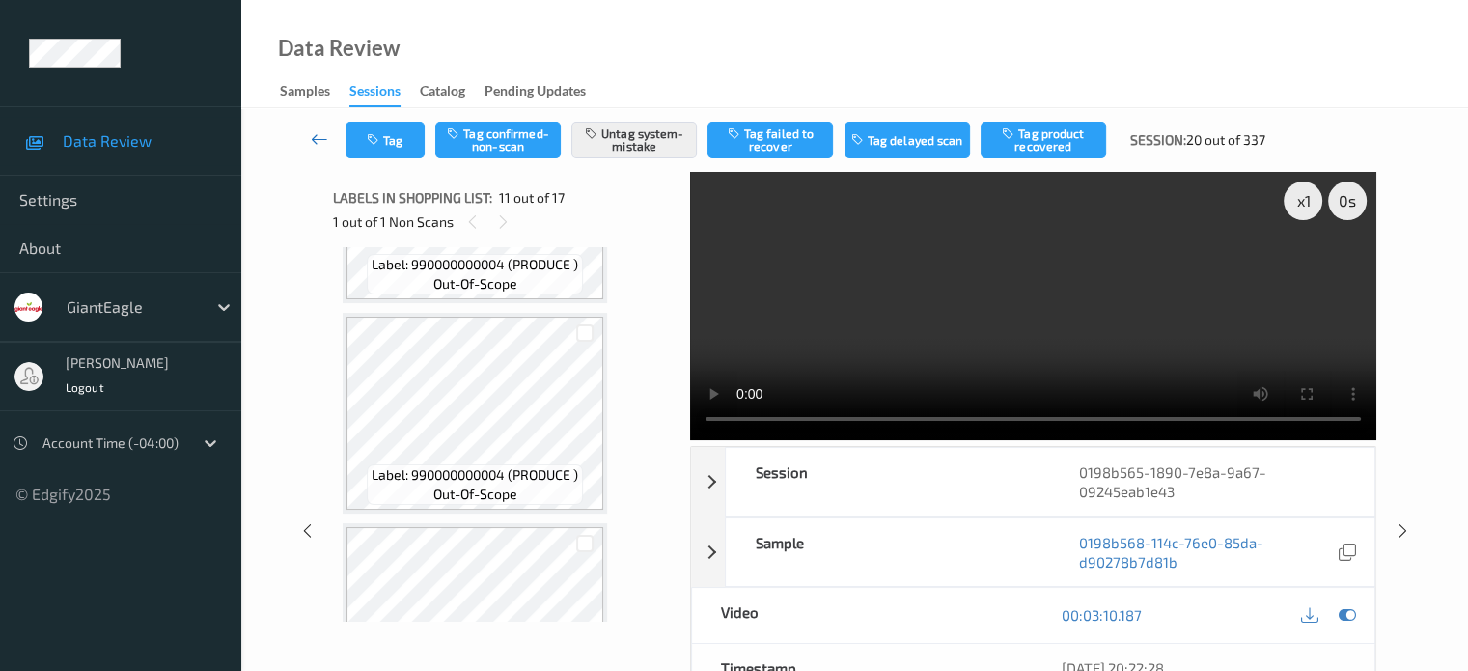
click at [325, 140] on icon at bounding box center [319, 138] width 17 height 19
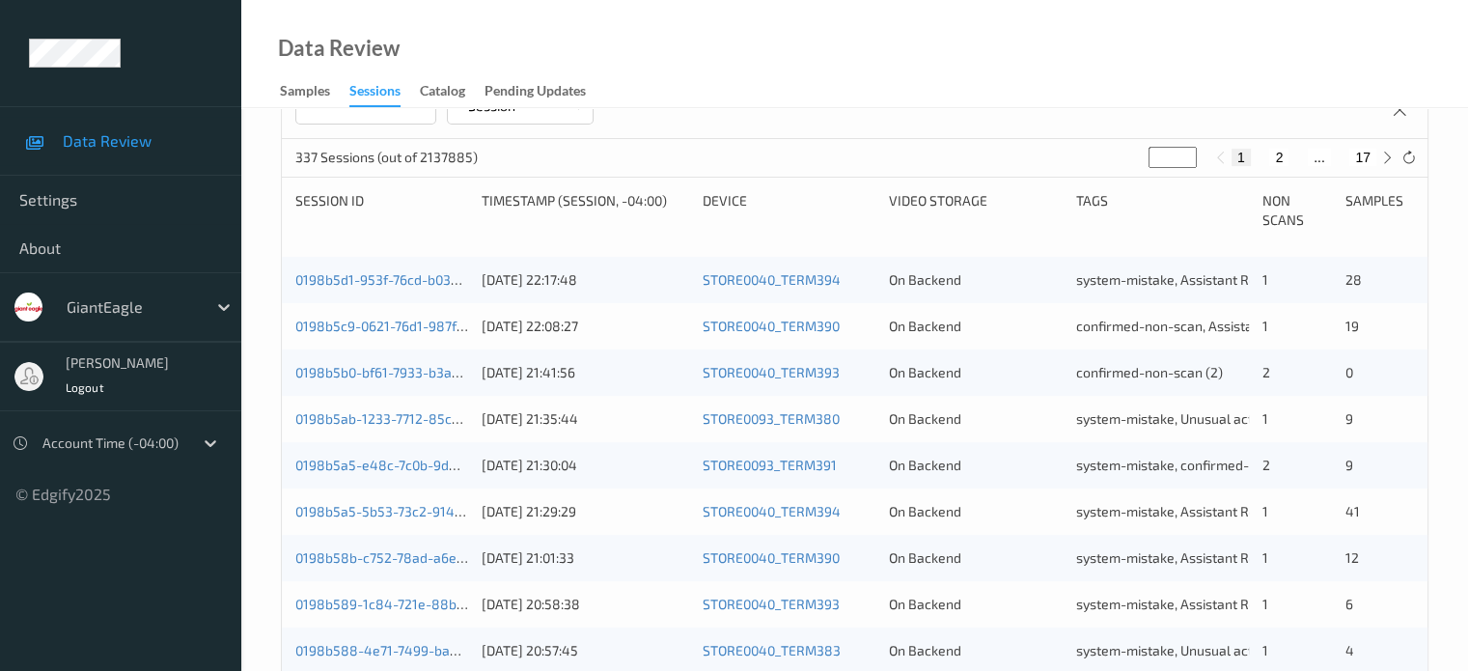
scroll to position [290, 0]
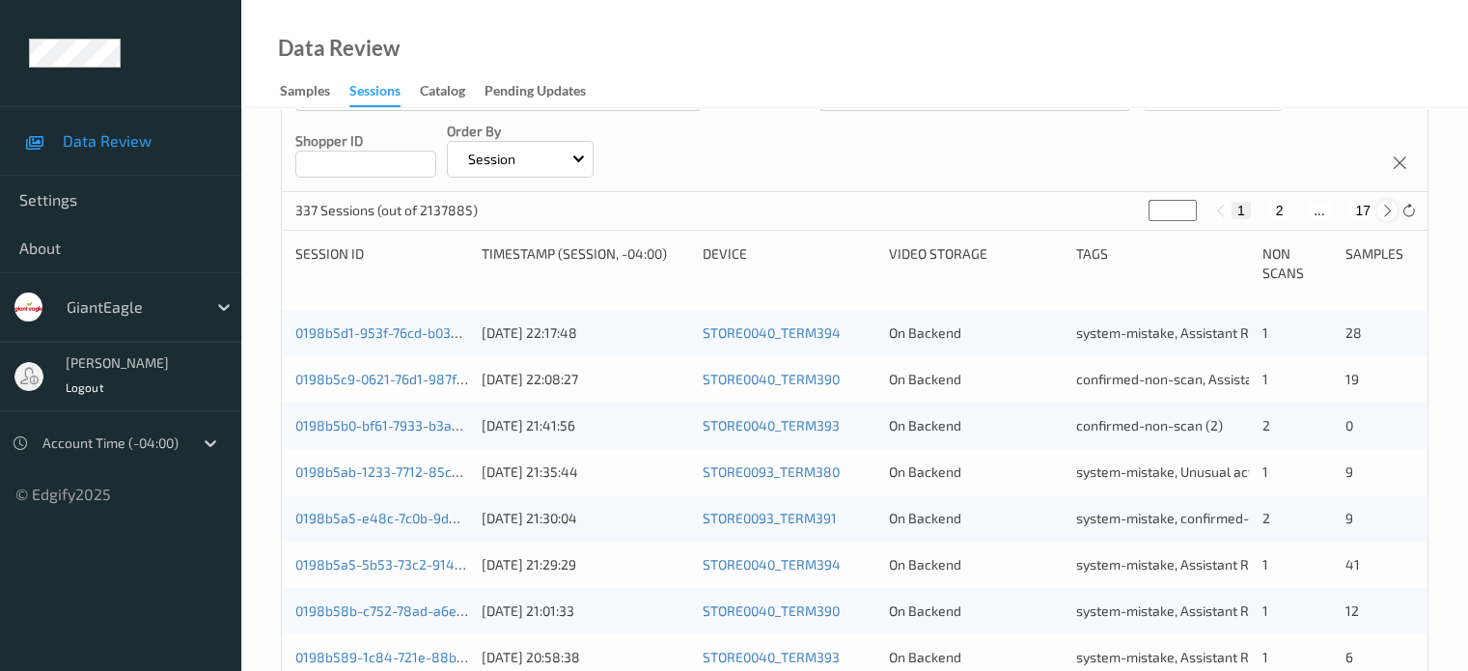
click at [1386, 207] on icon at bounding box center [1388, 211] width 14 height 14
type input "*"
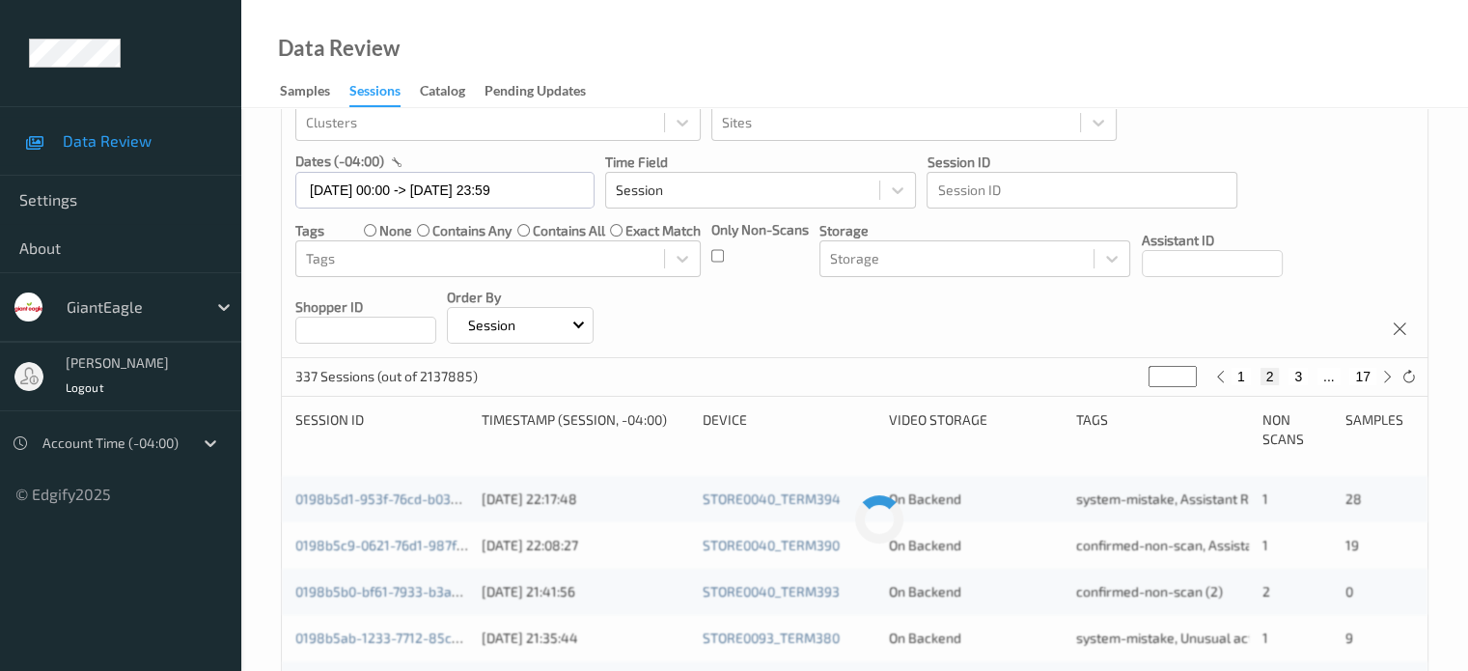
scroll to position [160, 0]
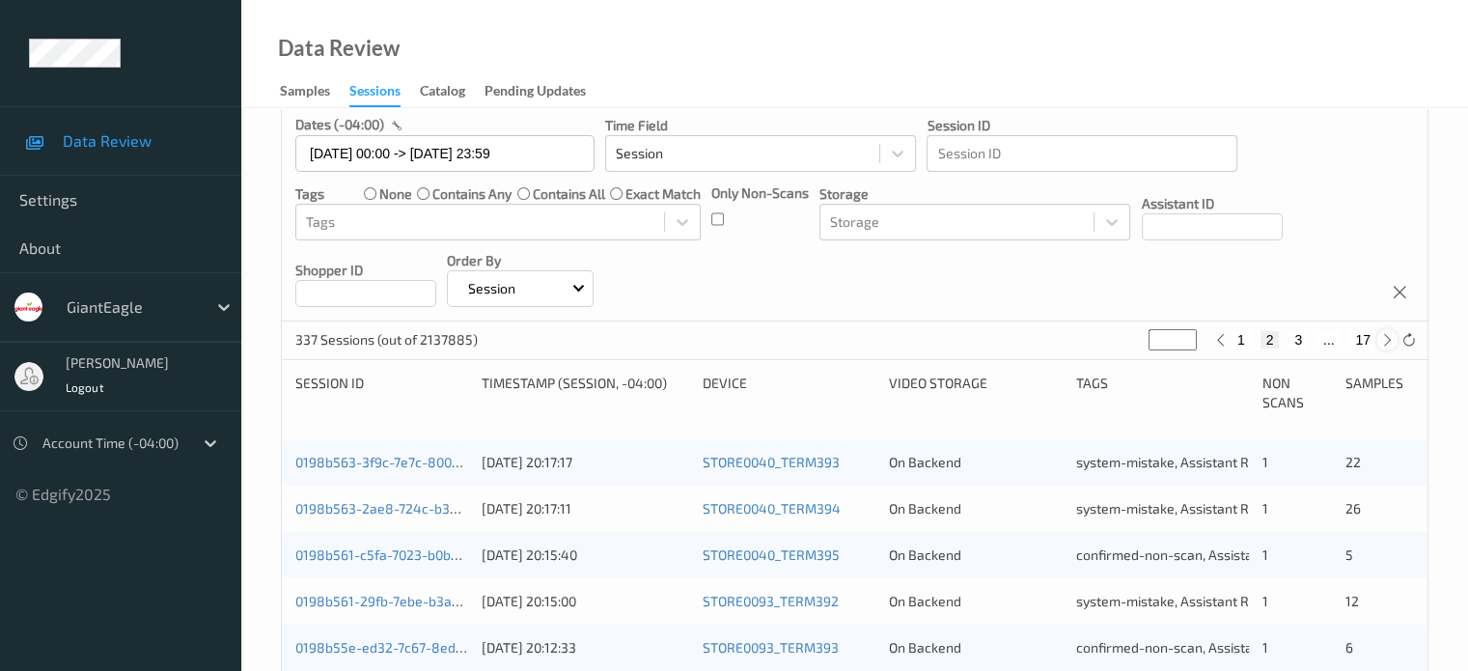
click at [1384, 343] on icon at bounding box center [1388, 340] width 14 height 14
type input "*"
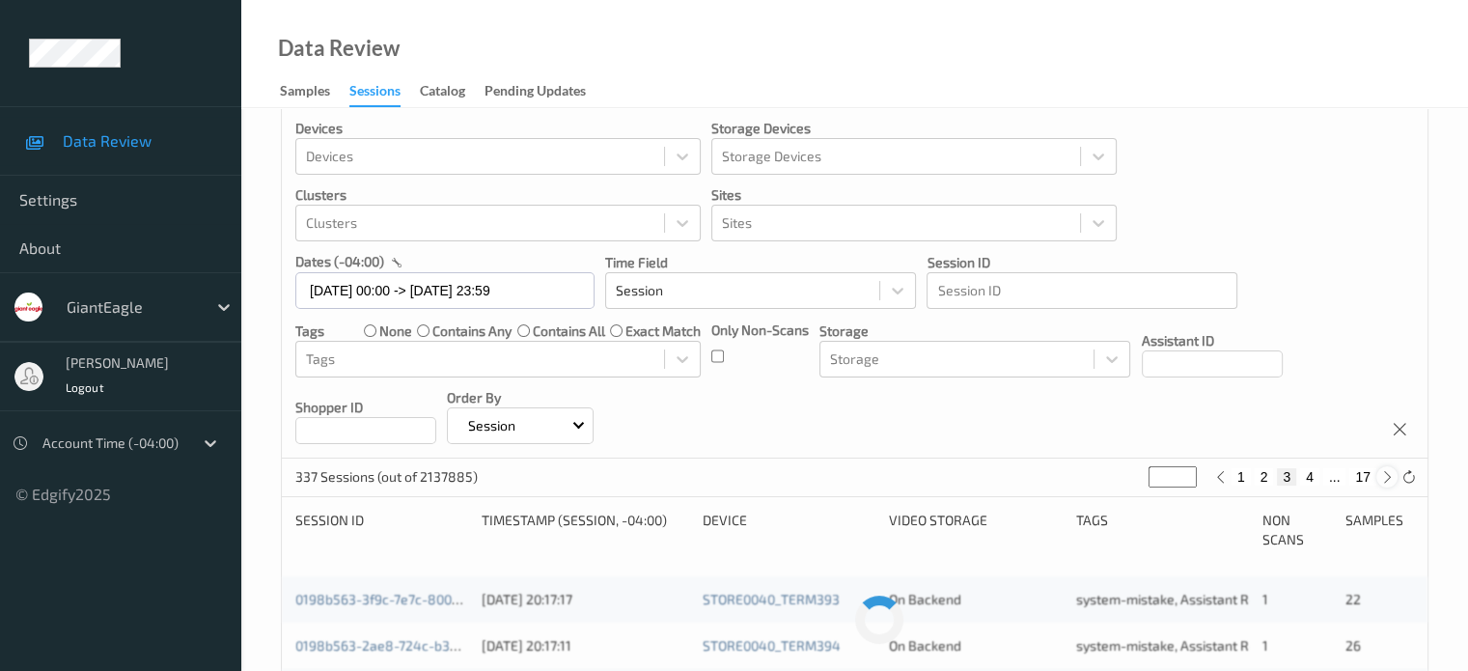
scroll to position [0, 0]
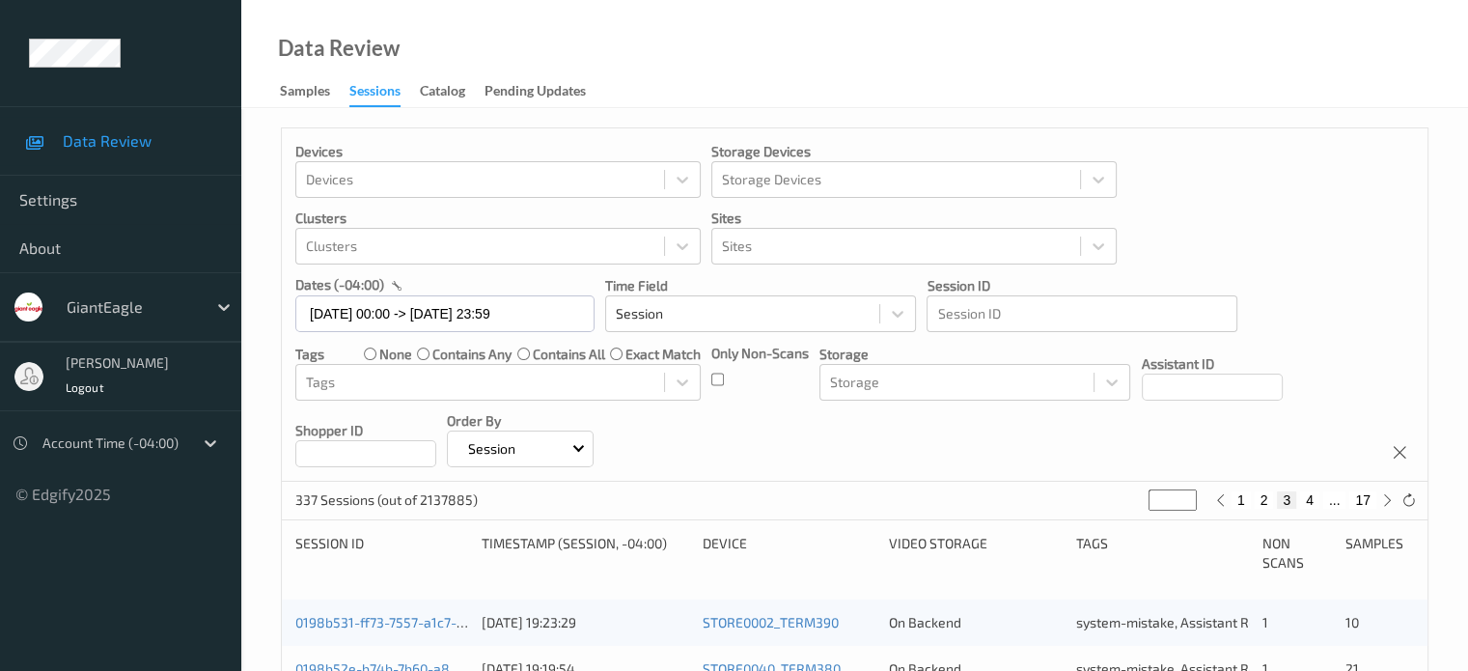
click at [1221, 511] on div "337 Sessions (out of 2137885) * 1 2 3 4 ... 17" at bounding box center [855, 501] width 1146 height 39
click at [1224, 503] on icon at bounding box center [1221, 500] width 14 height 14
type input "*"
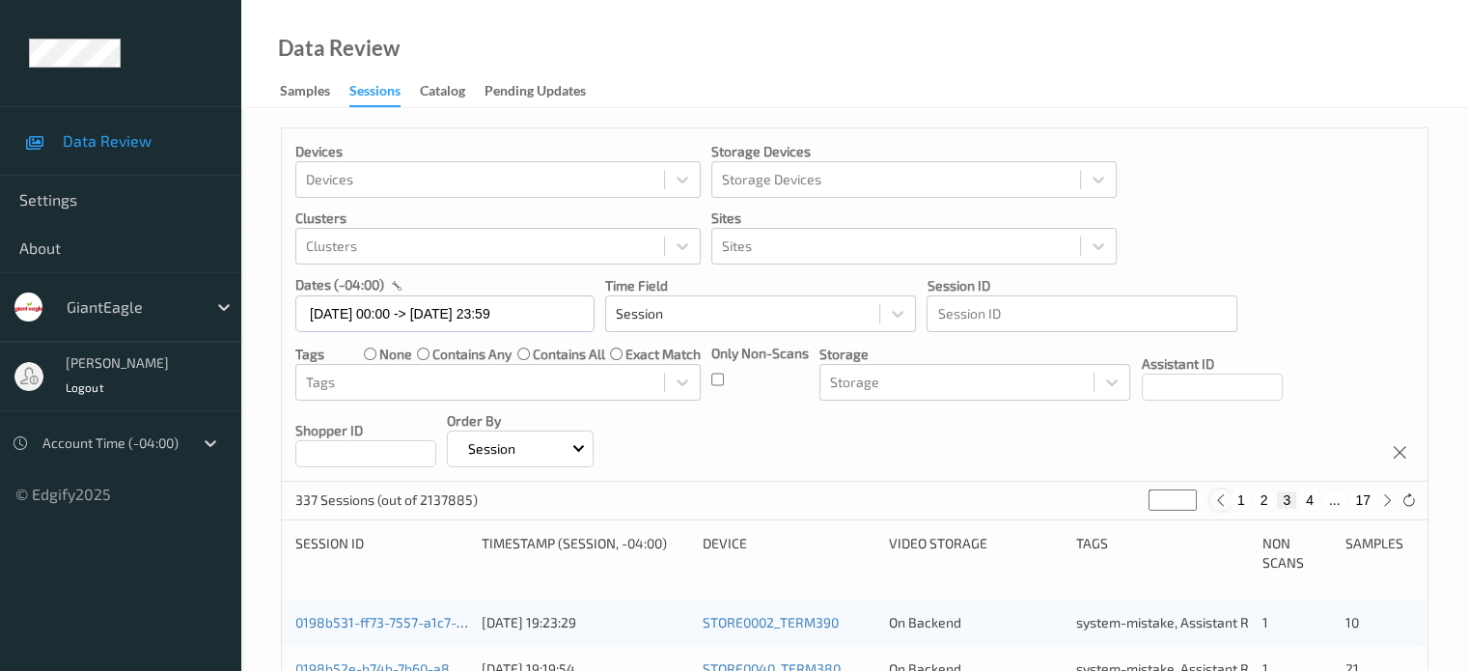
type input "*"
click at [1224, 503] on icon at bounding box center [1221, 500] width 14 height 14
type input "*"
click at [1224, 503] on icon at bounding box center [1221, 500] width 14 height 14
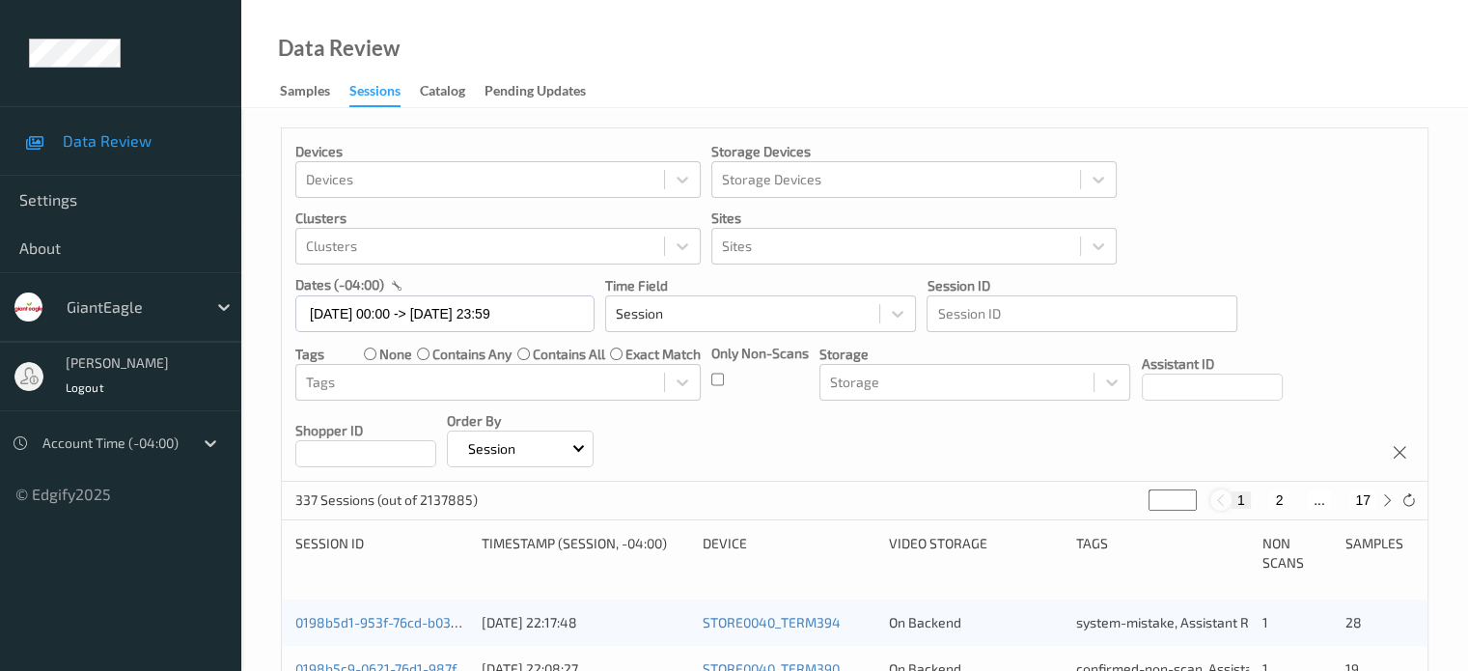
click at [1224, 503] on icon at bounding box center [1221, 500] width 14 height 14
click at [1390, 508] on div at bounding box center [1387, 499] width 21 height 21
type input "*"
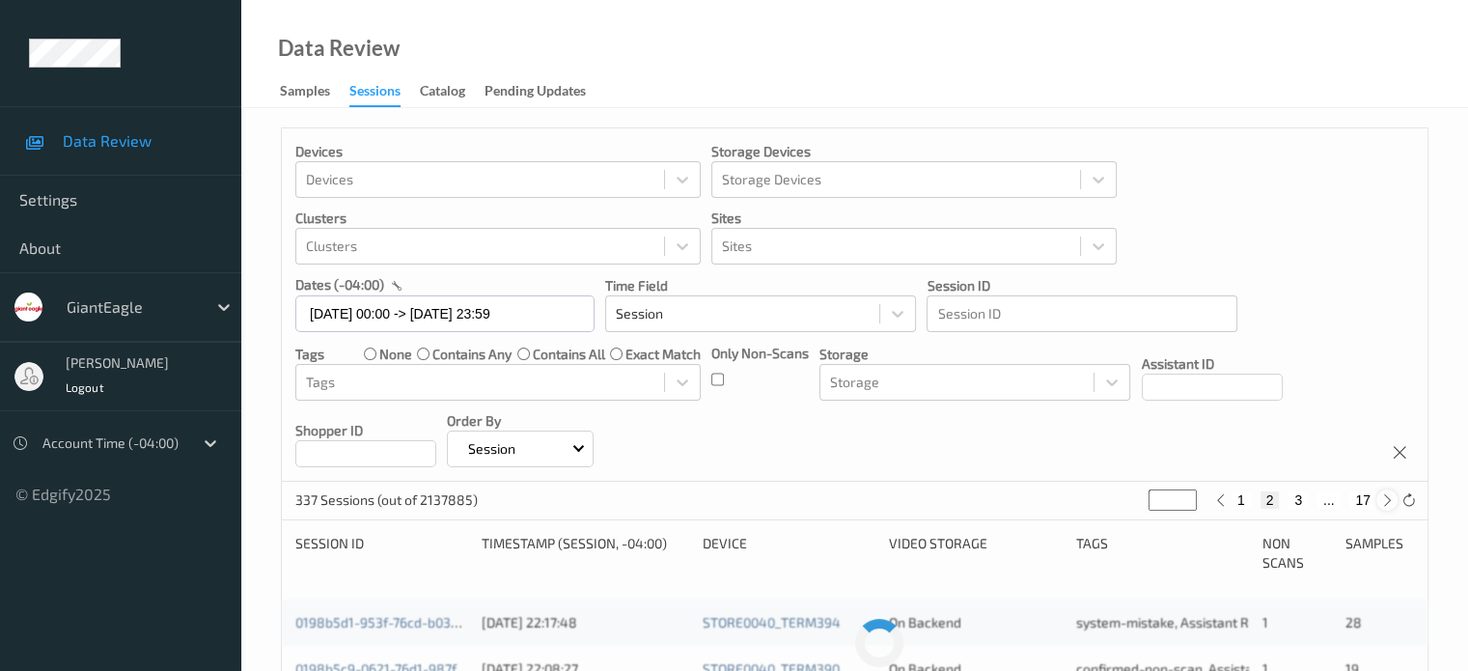
click at [1390, 508] on div at bounding box center [1387, 499] width 21 height 21
type input "*"
click at [1390, 508] on div at bounding box center [1387, 499] width 21 height 21
type input "*"
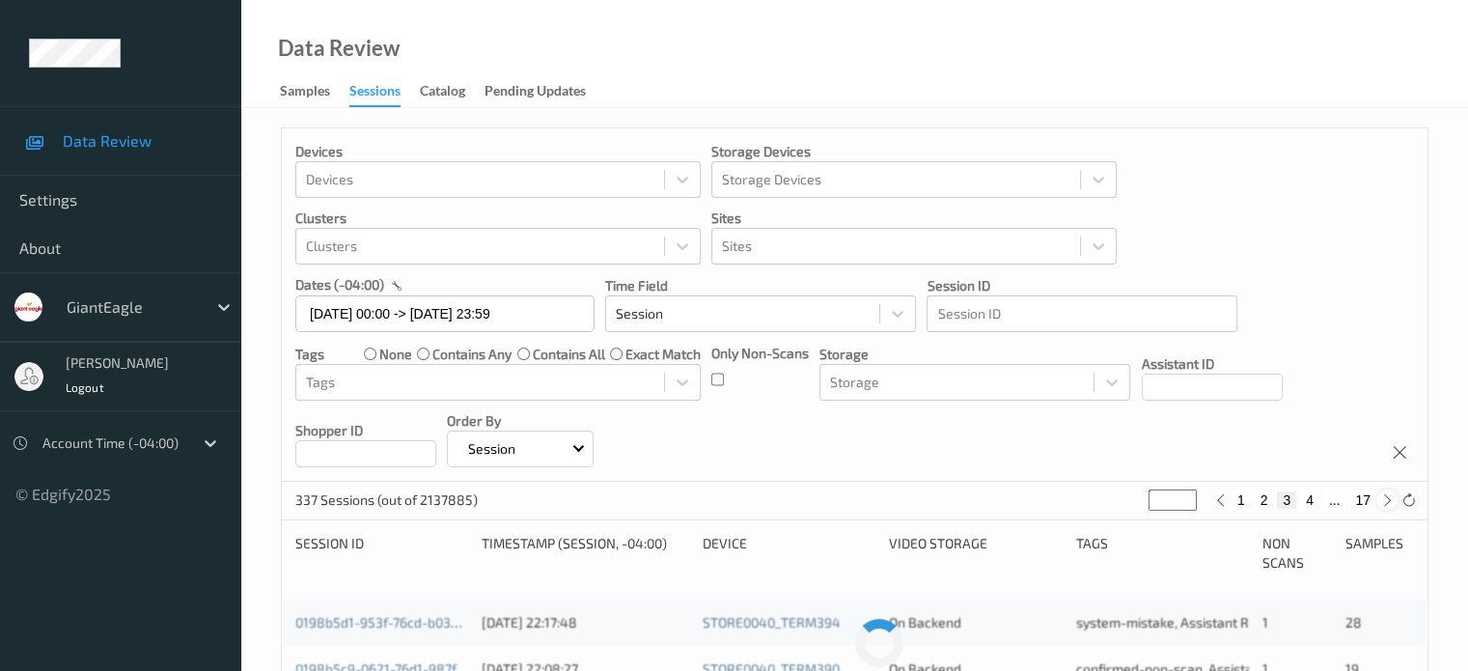
type input "*"
click at [1390, 508] on div at bounding box center [1387, 499] width 21 height 21
type input "*"
click at [1390, 508] on div at bounding box center [1387, 499] width 21 height 21
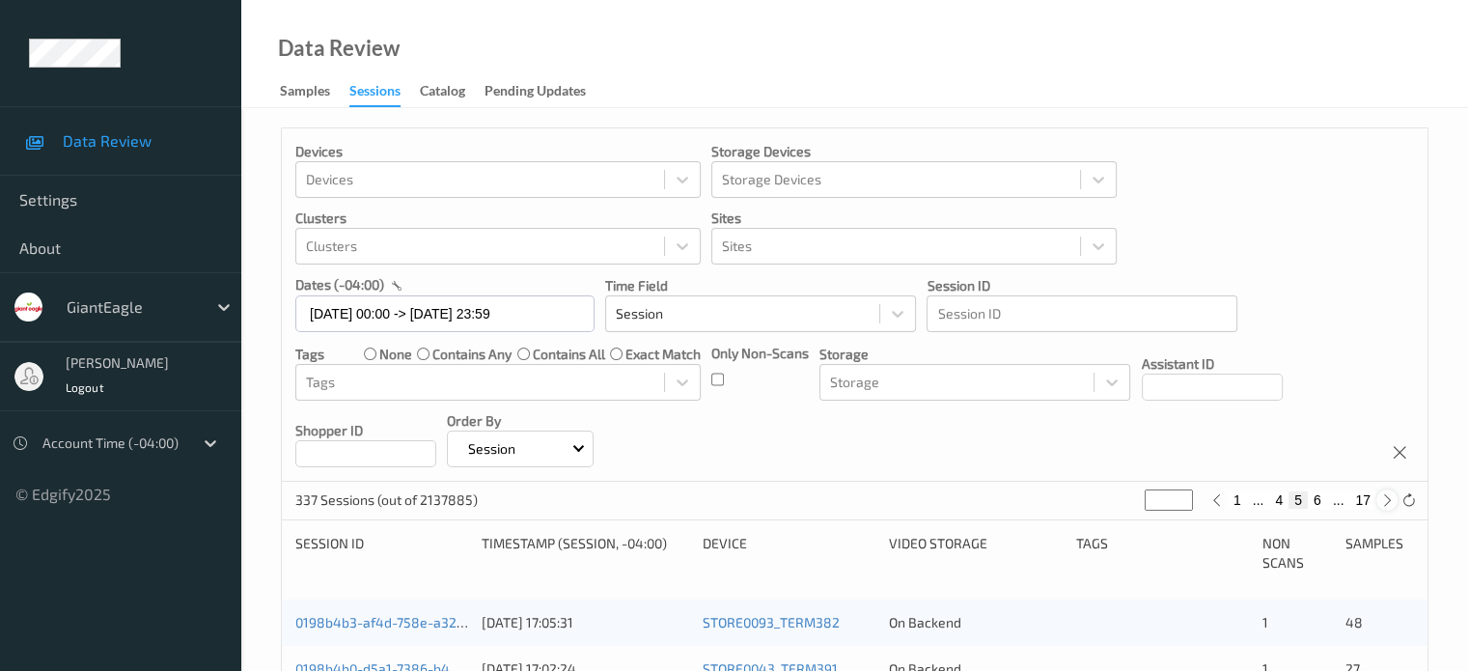
type input "*"
click at [1390, 508] on div at bounding box center [1387, 499] width 21 height 21
type input "*"
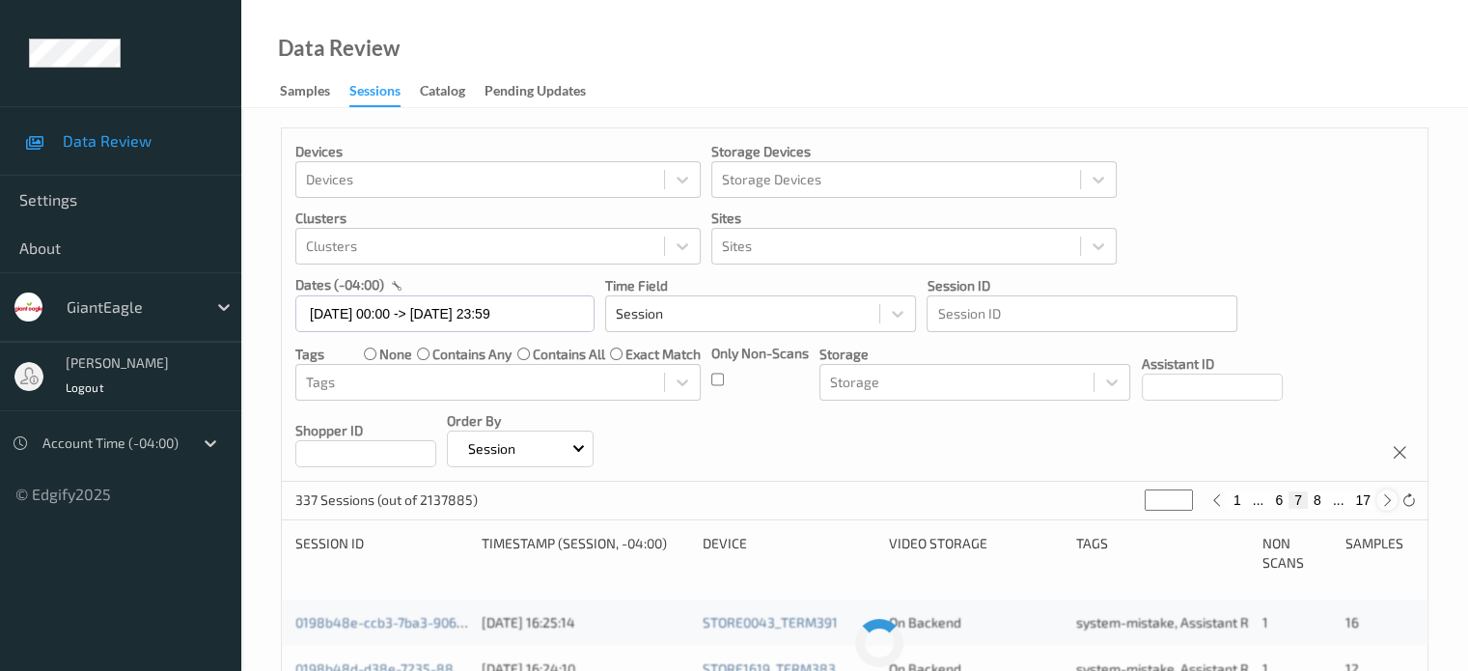
click at [1390, 508] on div at bounding box center [1387, 499] width 21 height 21
type input "*"
click at [1390, 508] on div at bounding box center [1387, 499] width 21 height 21
type input "*"
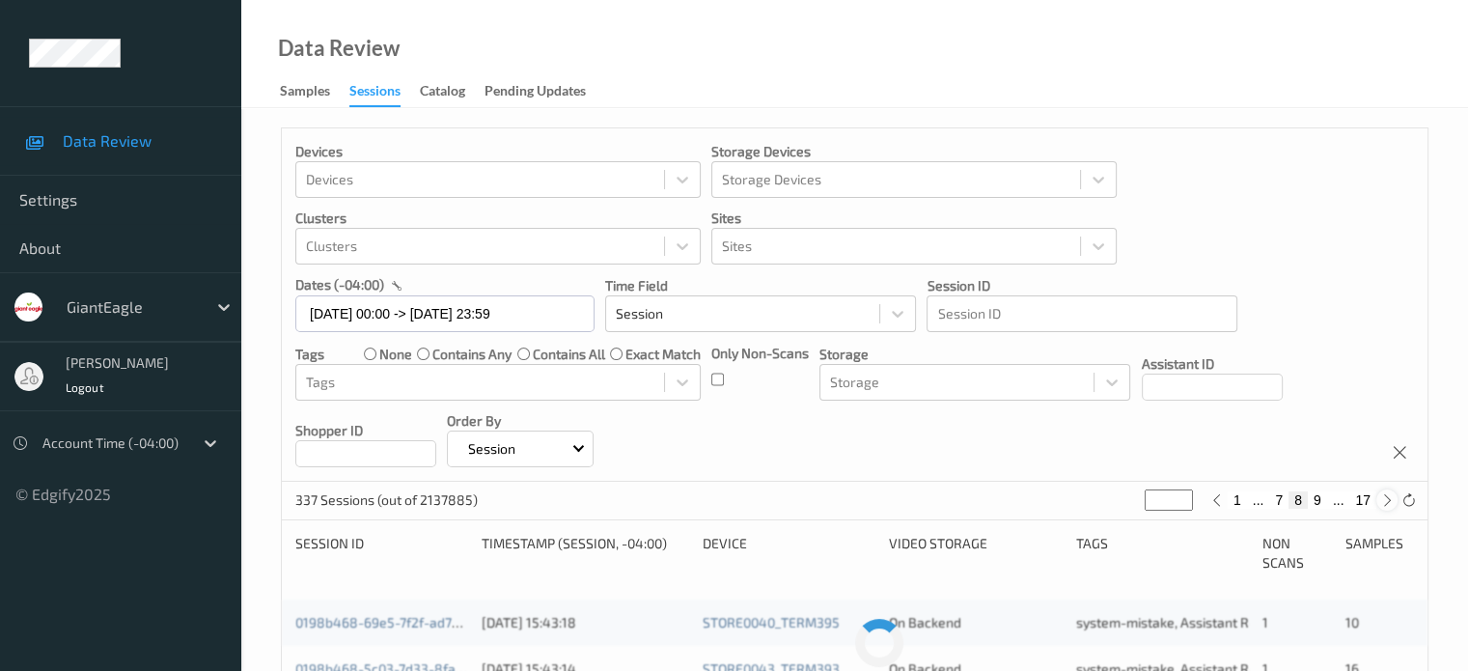
type input "*"
click at [1390, 508] on div at bounding box center [1387, 499] width 21 height 21
type input "**"
click at [1390, 508] on div at bounding box center [1387, 499] width 21 height 21
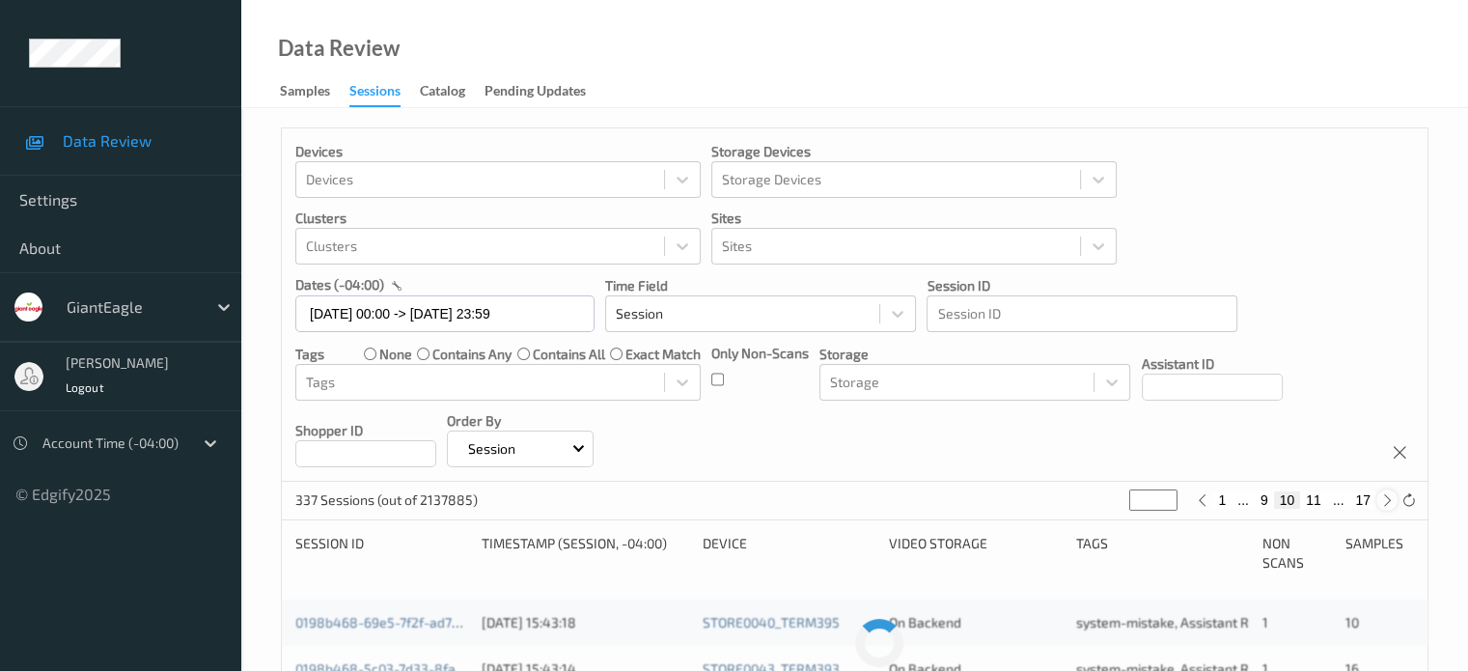
type input "**"
click at [1390, 508] on div at bounding box center [1387, 499] width 21 height 21
type input "**"
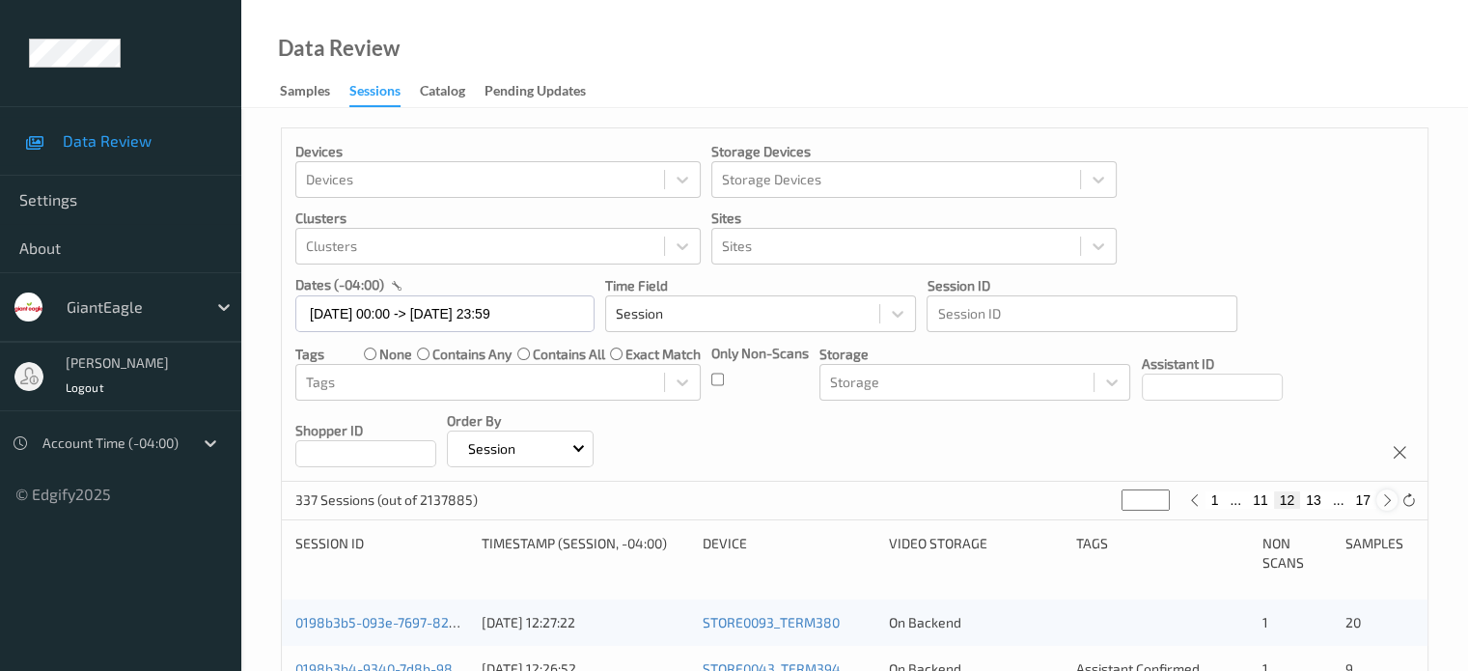
click at [1390, 508] on div at bounding box center [1387, 499] width 21 height 21
type input "**"
click at [1390, 508] on div at bounding box center [1387, 499] width 21 height 21
type input "**"
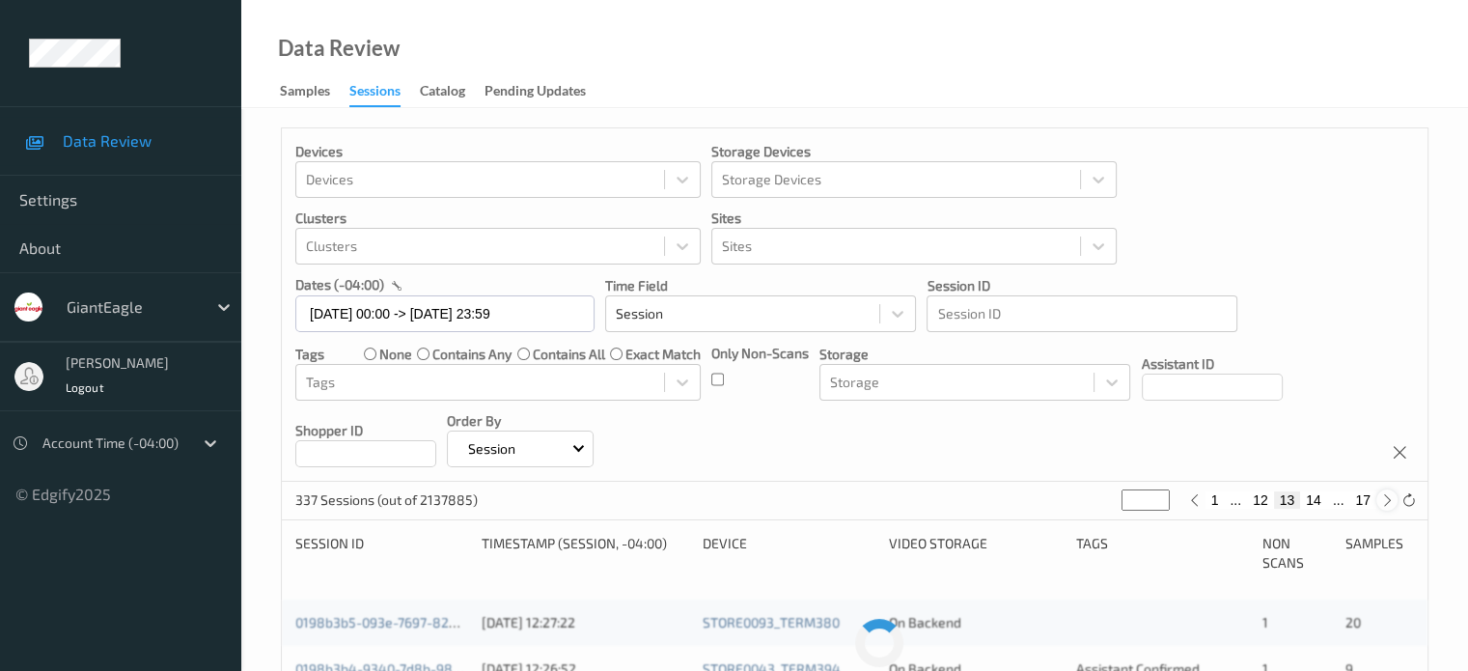
type input "**"
click at [1147, 508] on input "**" at bounding box center [1146, 499] width 48 height 21
click at [1197, 499] on icon at bounding box center [1195, 500] width 14 height 14
type input "**"
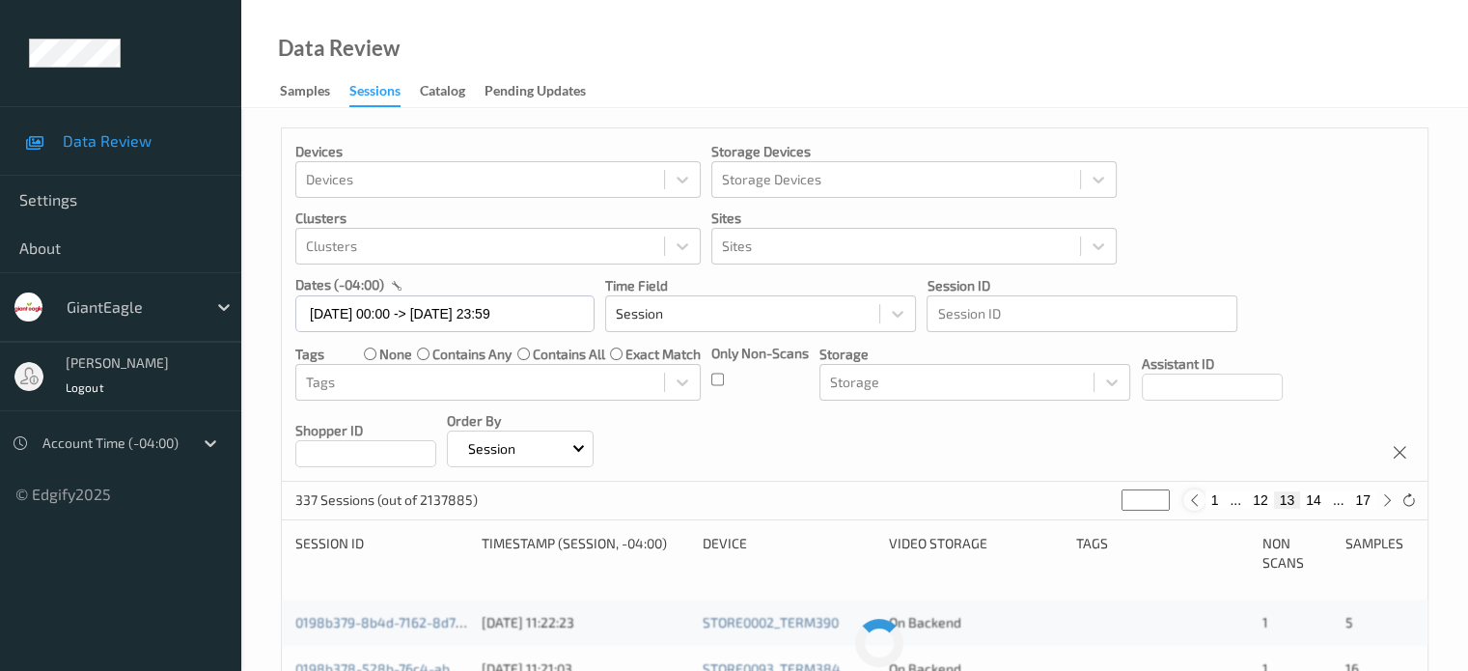
click at [1197, 499] on icon at bounding box center [1195, 500] width 14 height 14
type input "**"
click at [1197, 499] on icon at bounding box center [1195, 500] width 14 height 14
type input "**"
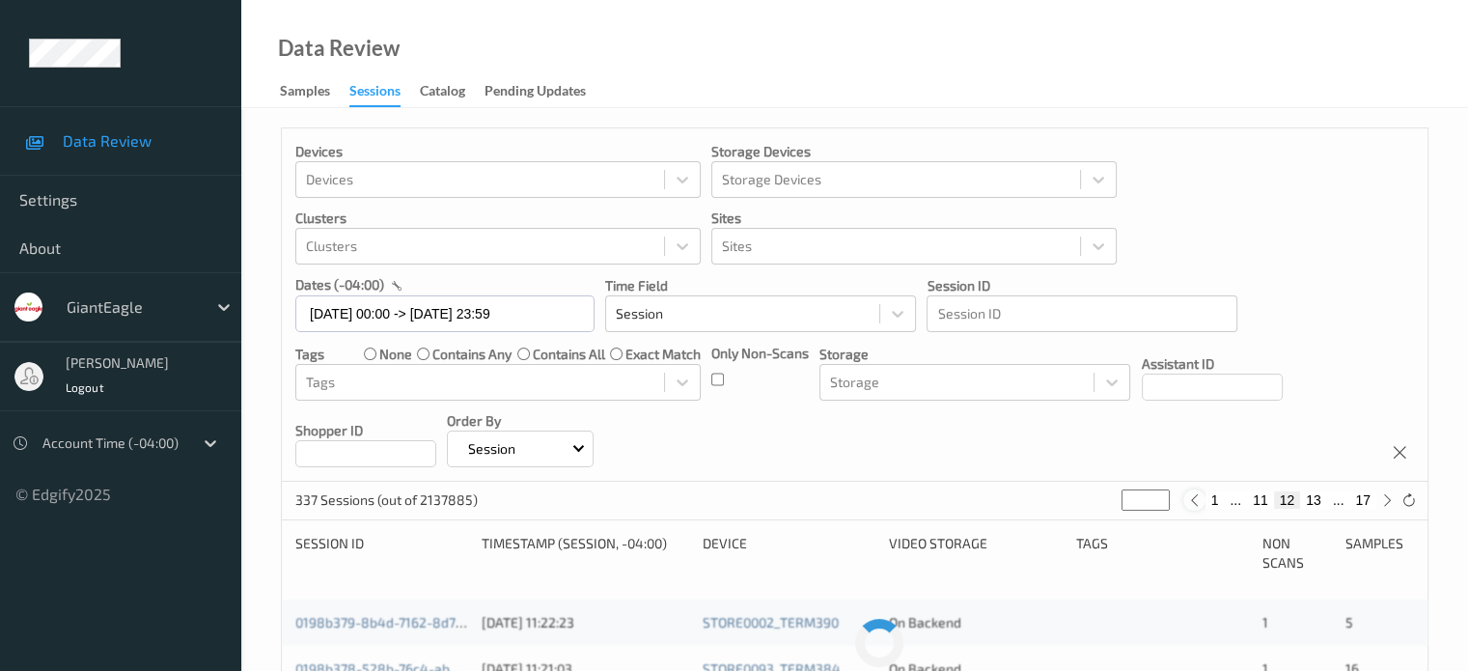
type input "**"
click at [1197, 499] on icon at bounding box center [1195, 500] width 14 height 14
type input "**"
click at [1197, 499] on icon at bounding box center [1202, 500] width 14 height 14
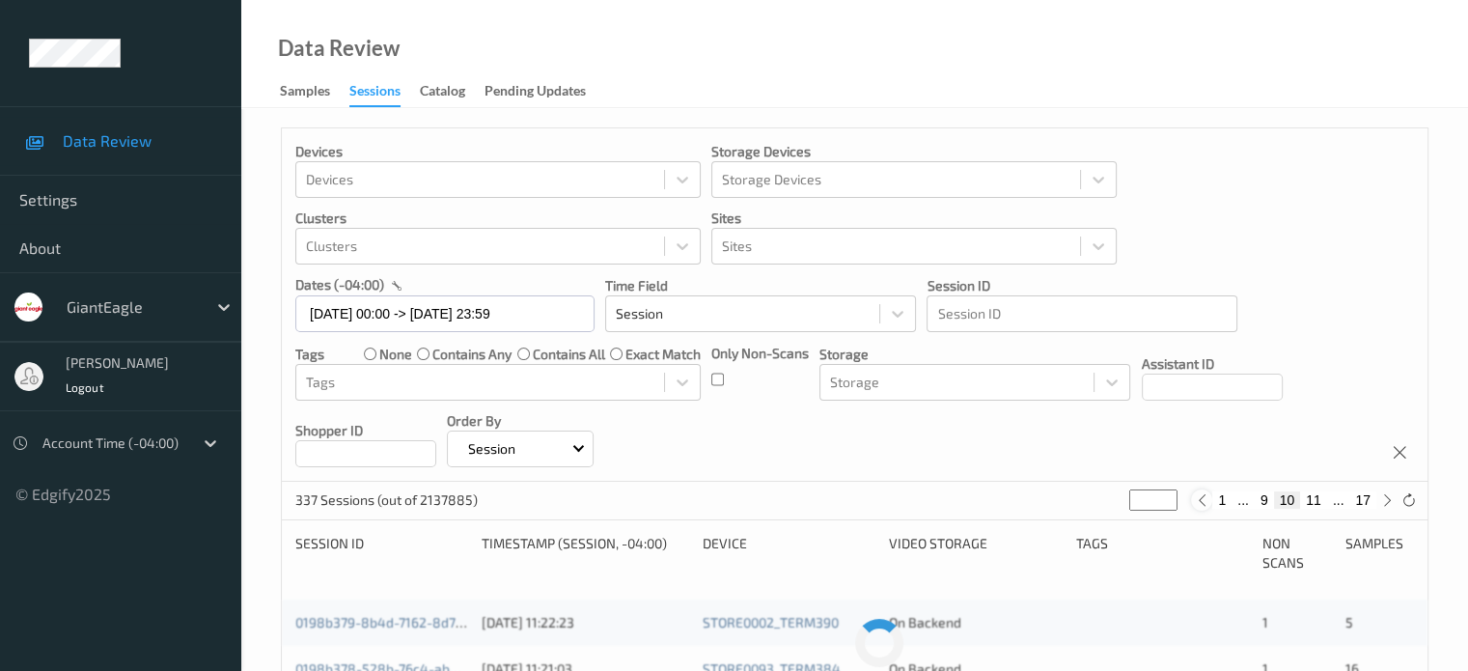
type input "*"
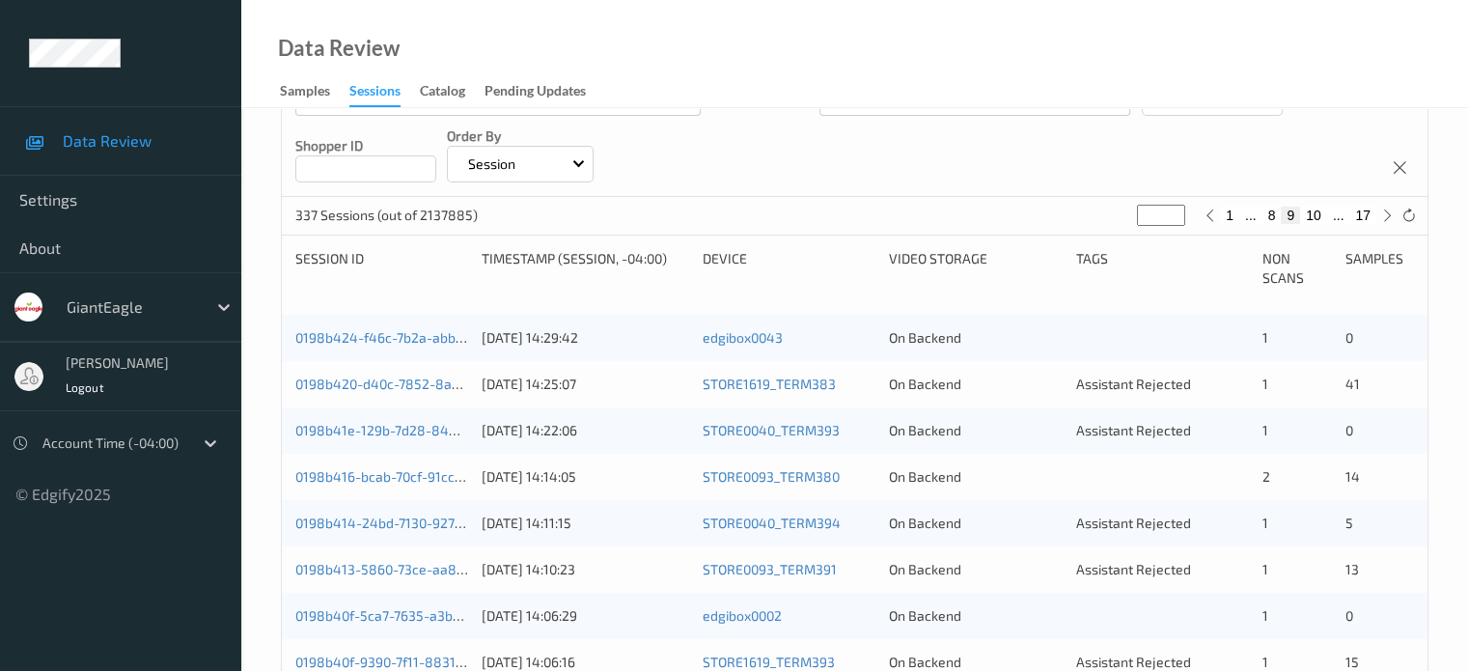
scroll to position [321, 0]
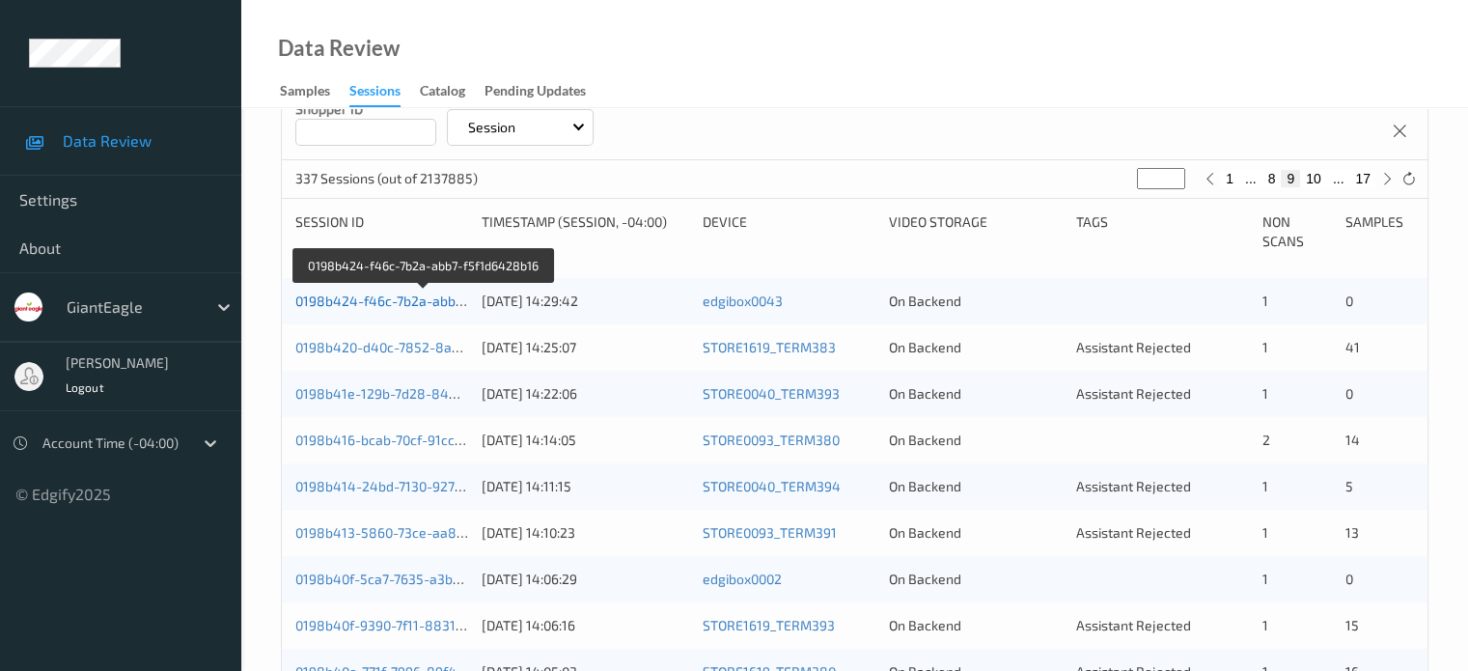
click at [365, 302] on link "0198b424-f46c-7b2a-abb7-f5f1d6428b16" at bounding box center [424, 301] width 258 height 16
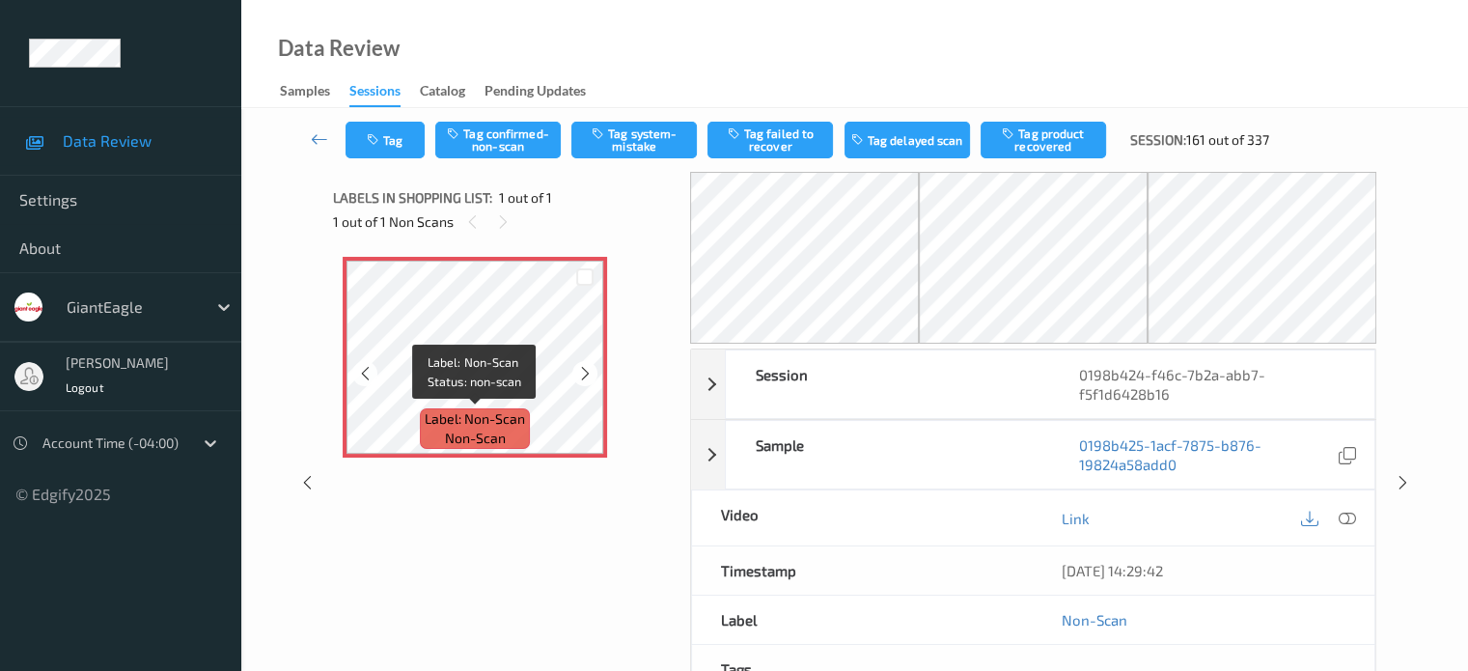
click at [461, 408] on div "Label: Non-Scan non-scan" at bounding box center [475, 428] width 110 height 41
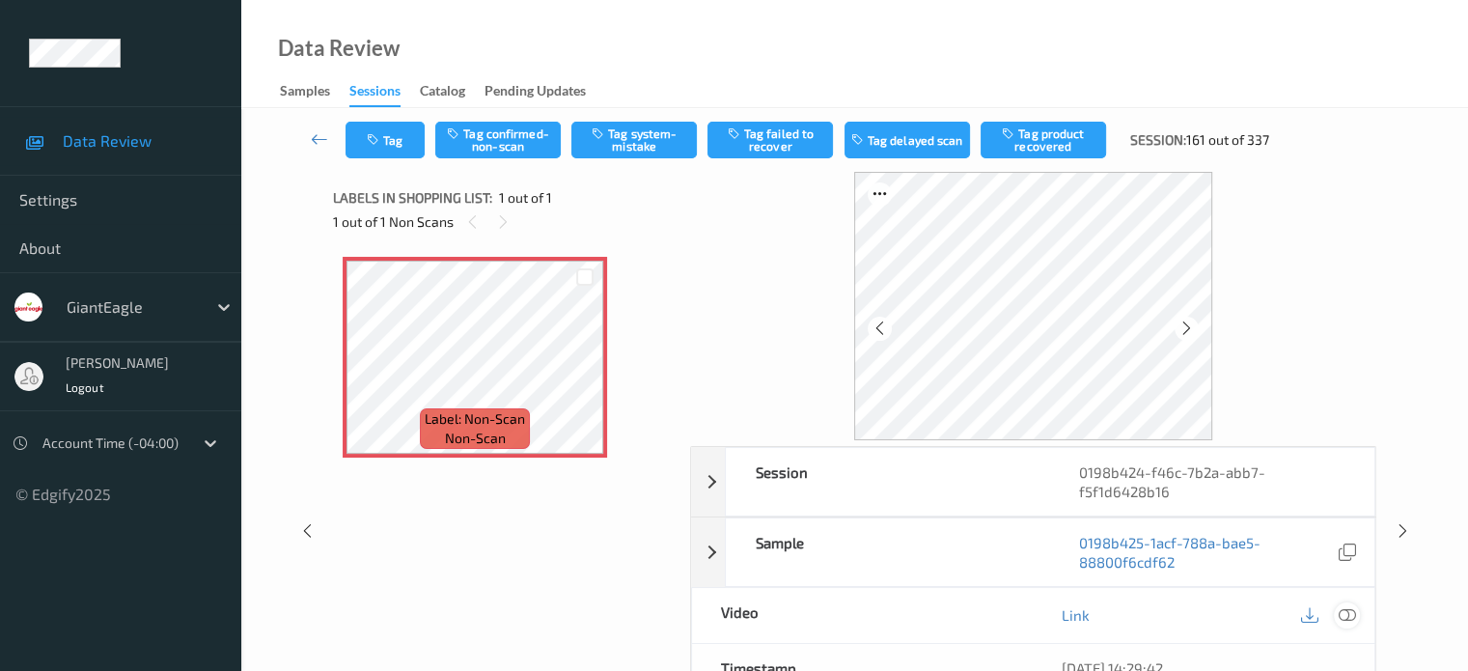
click at [1348, 611] on icon at bounding box center [1346, 614] width 17 height 17
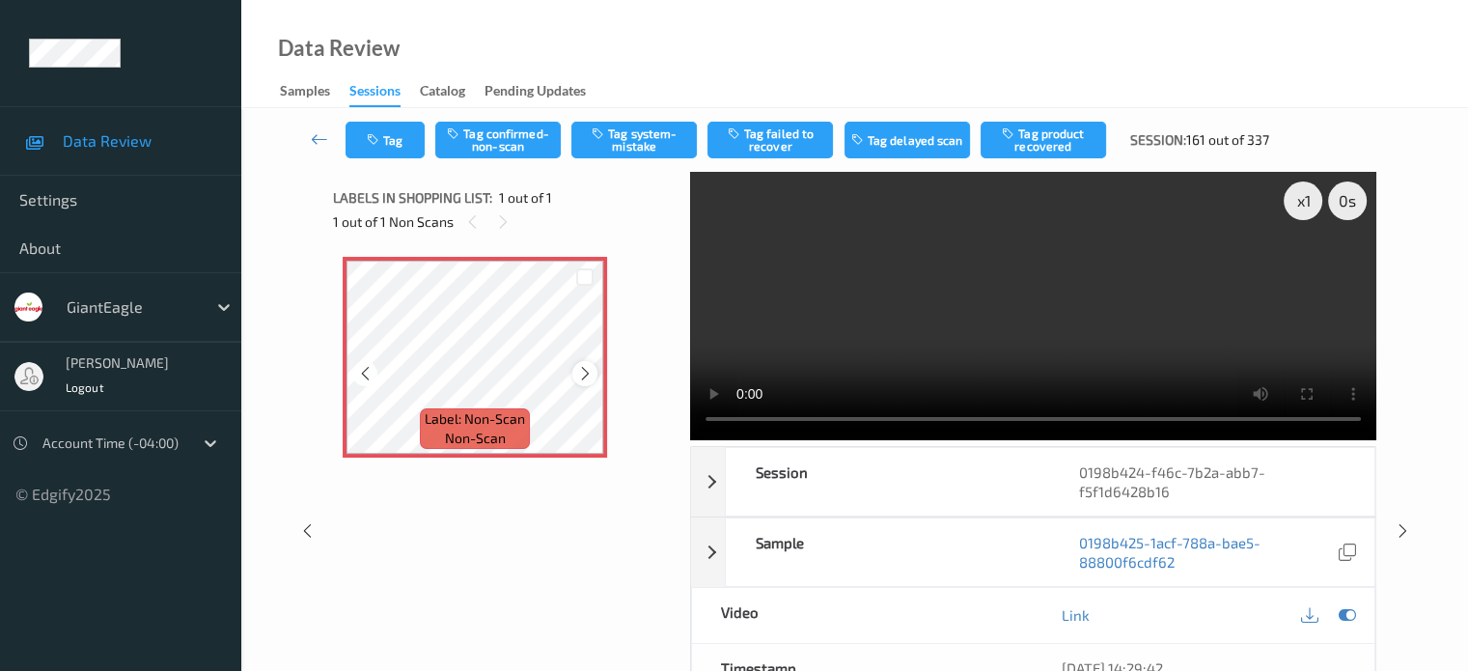
click at [585, 377] on icon at bounding box center [585, 373] width 16 height 17
click at [636, 134] on button "Tag system-mistake" at bounding box center [635, 140] width 126 height 37
click at [392, 137] on button "Tag" at bounding box center [385, 140] width 79 height 37
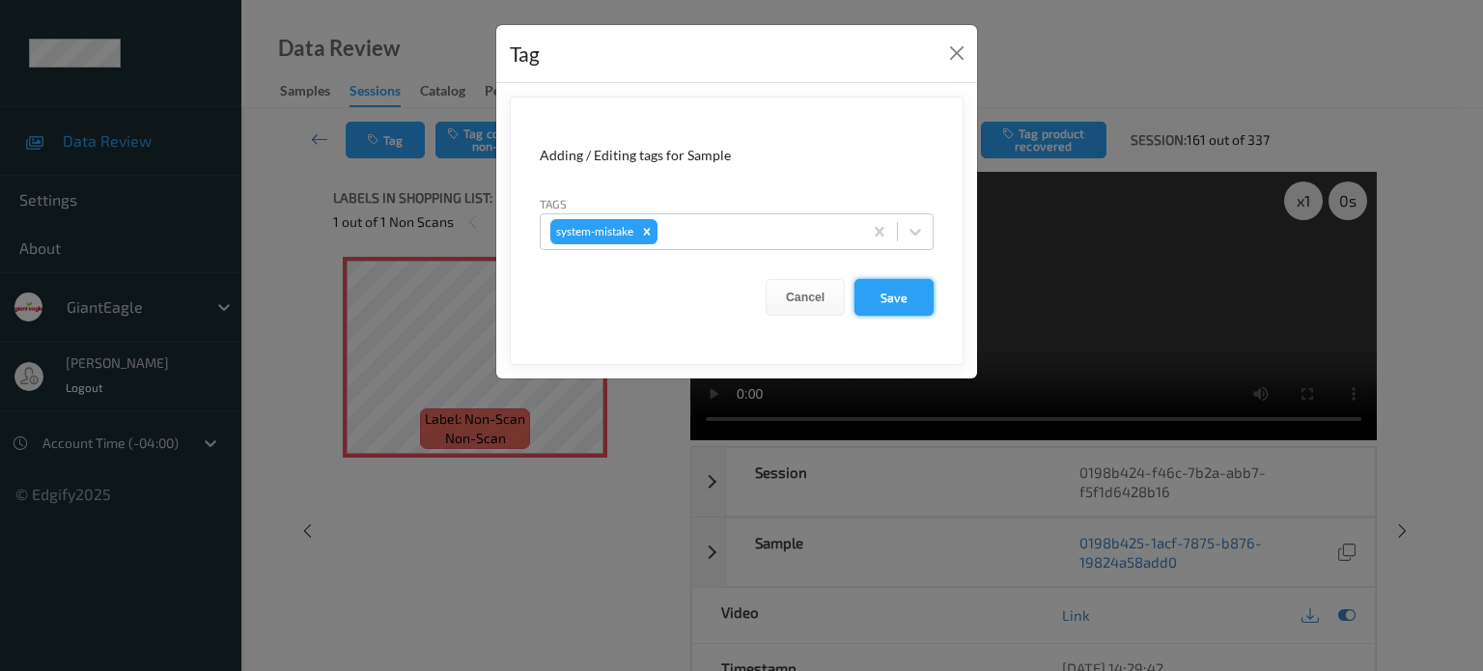
click at [902, 301] on button "Save" at bounding box center [893, 297] width 79 height 37
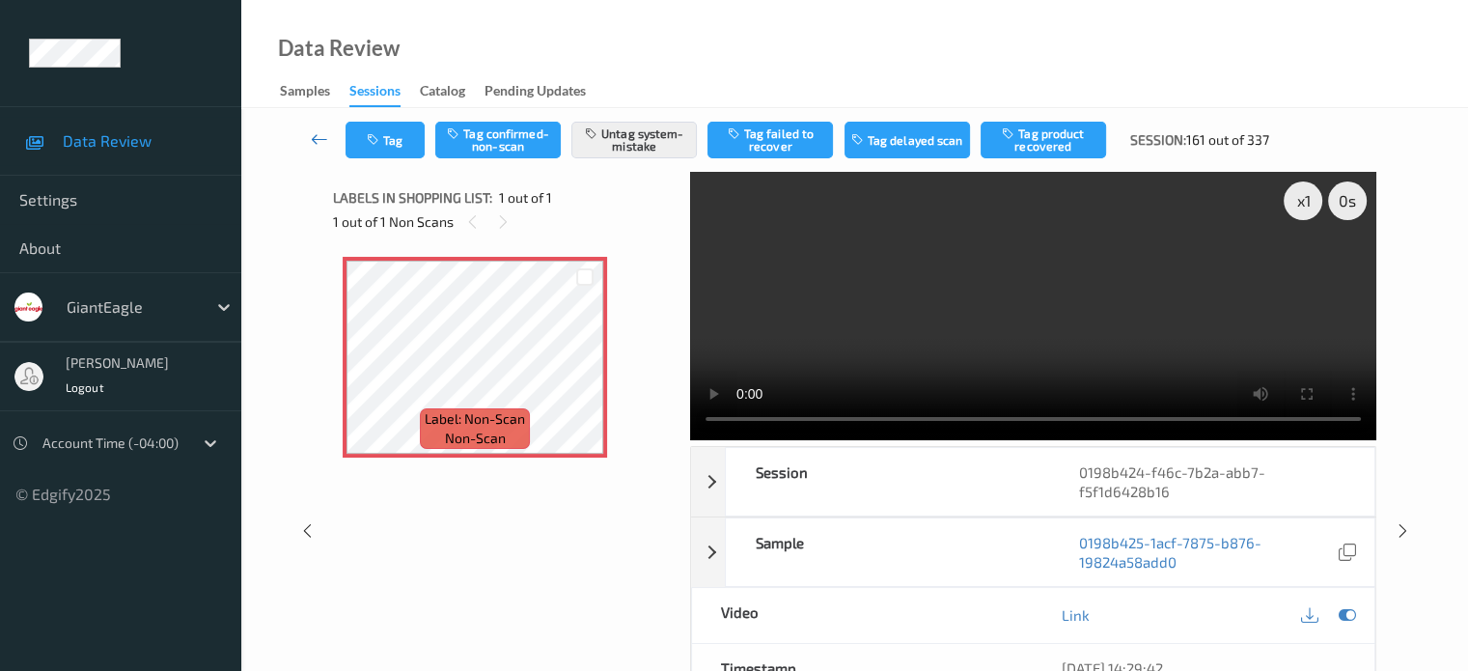
click at [315, 138] on icon at bounding box center [319, 138] width 17 height 19
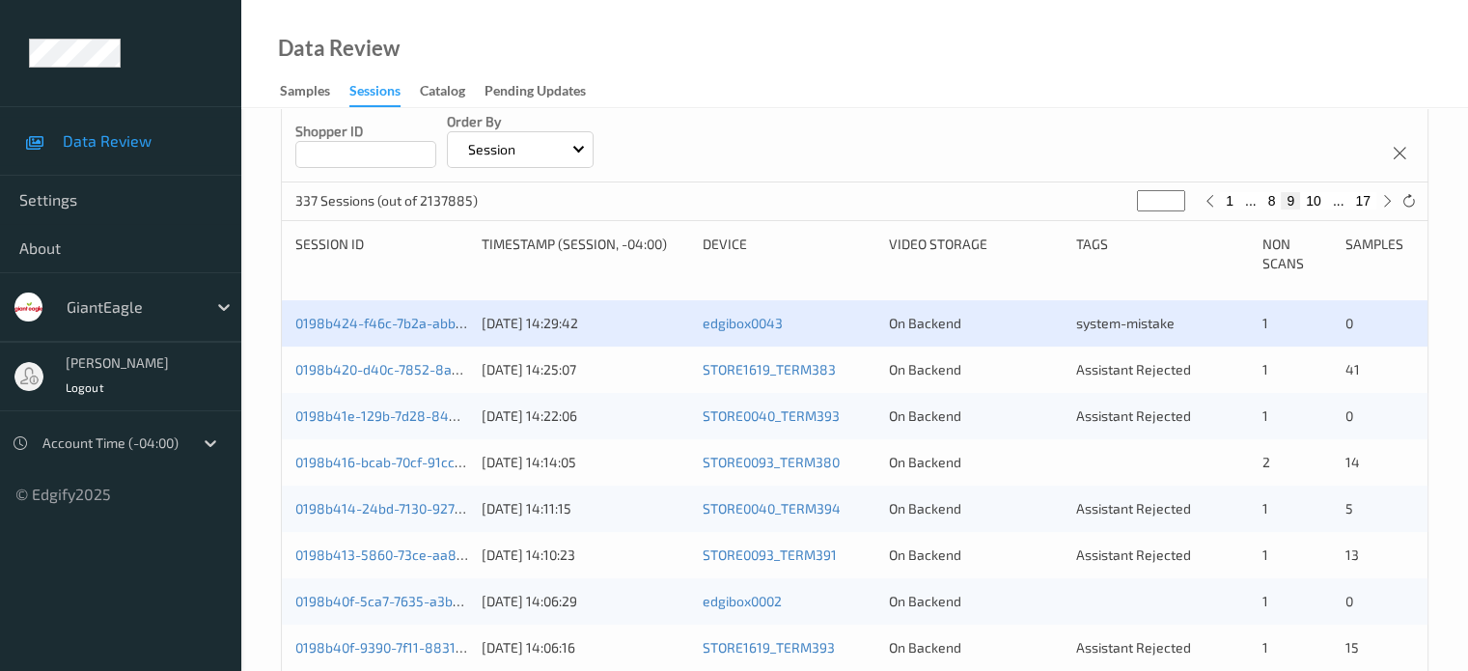
scroll to position [300, 0]
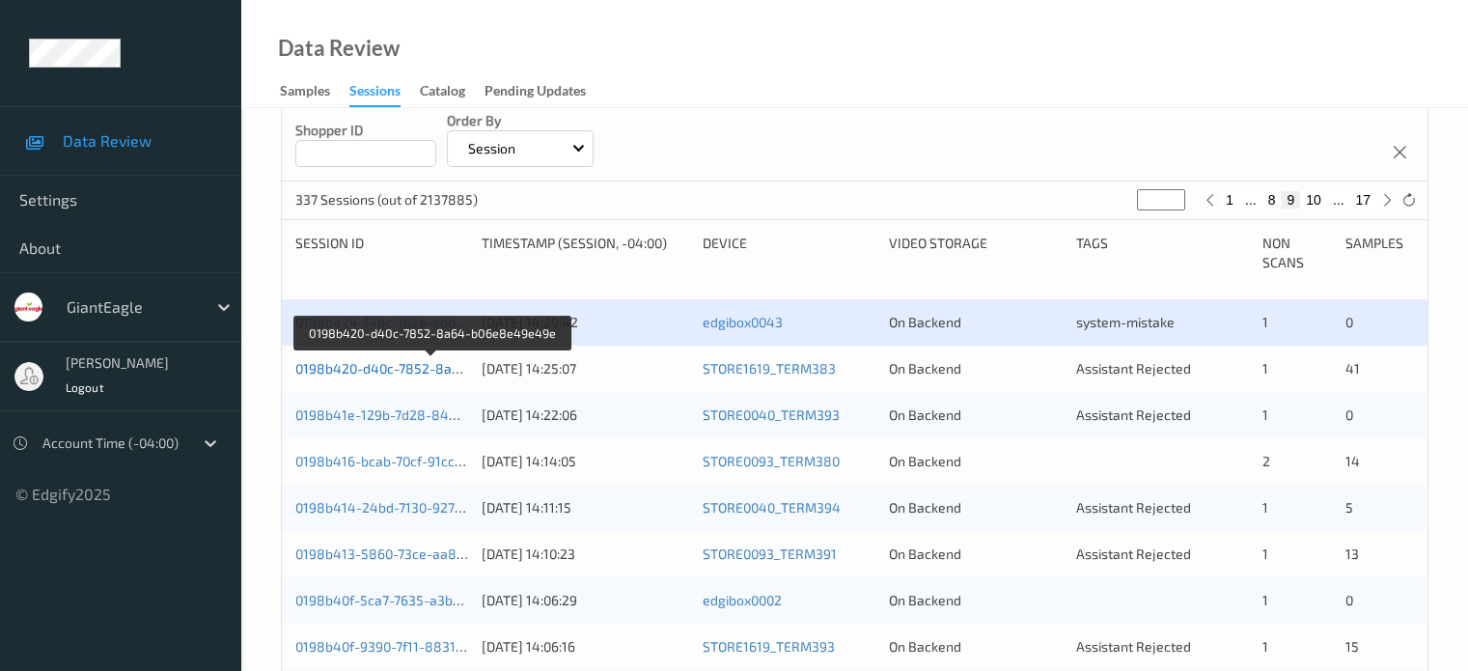
click at [398, 366] on link "0198b420-d40c-7852-8a64-b06e8e49e49e" at bounding box center [432, 368] width 274 height 16
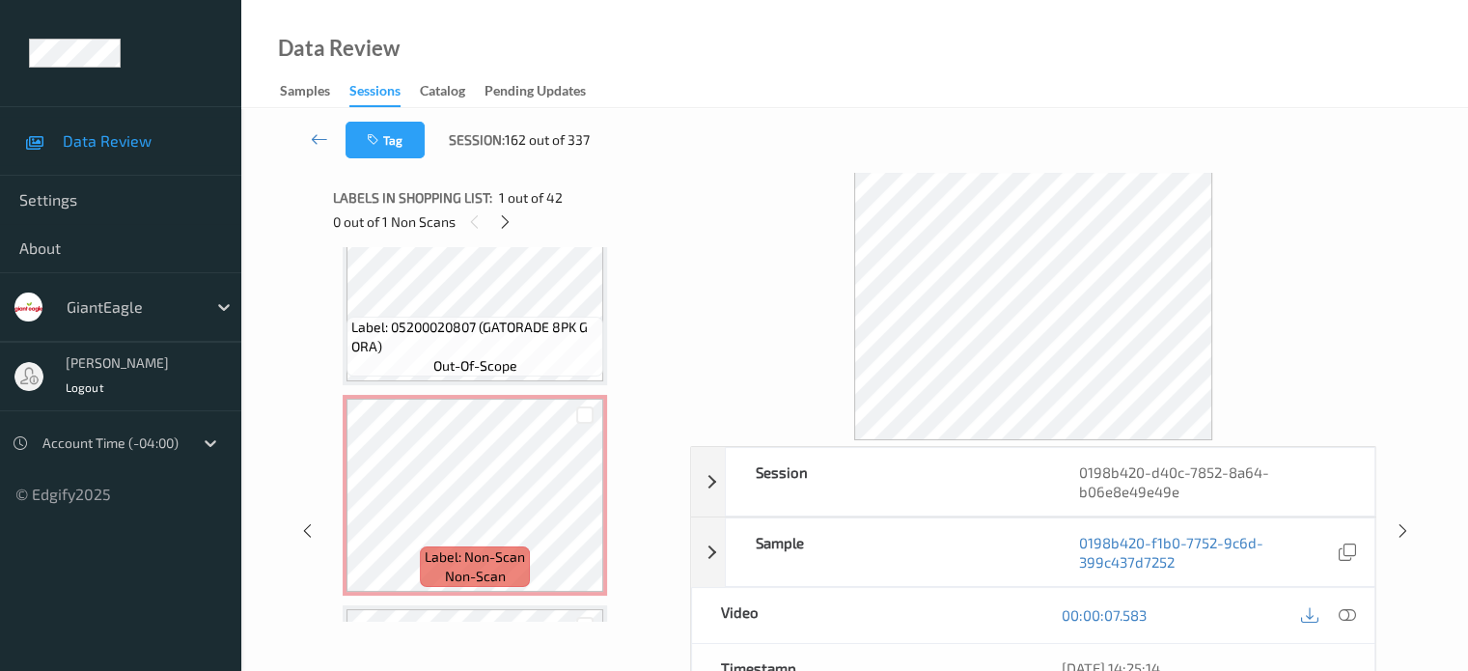
scroll to position [6758, 0]
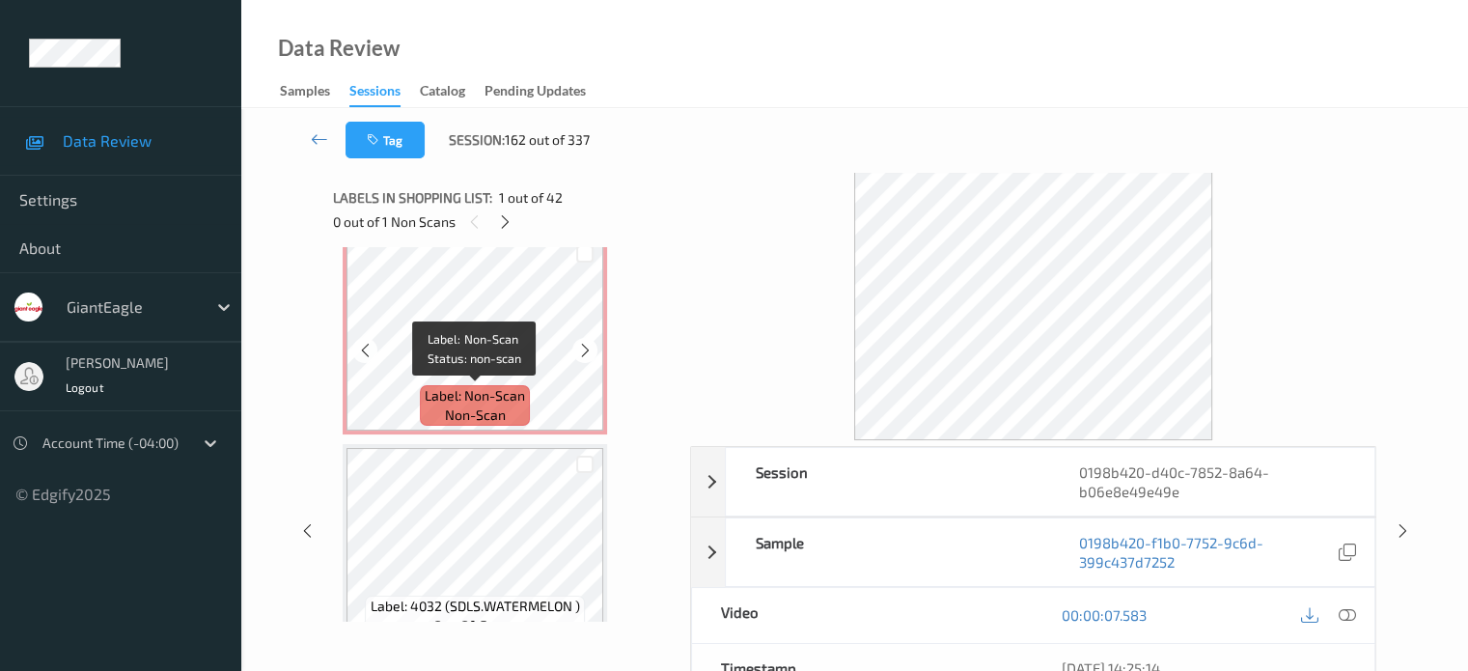
click at [485, 405] on span "Label: Non-Scan" at bounding box center [475, 395] width 100 height 19
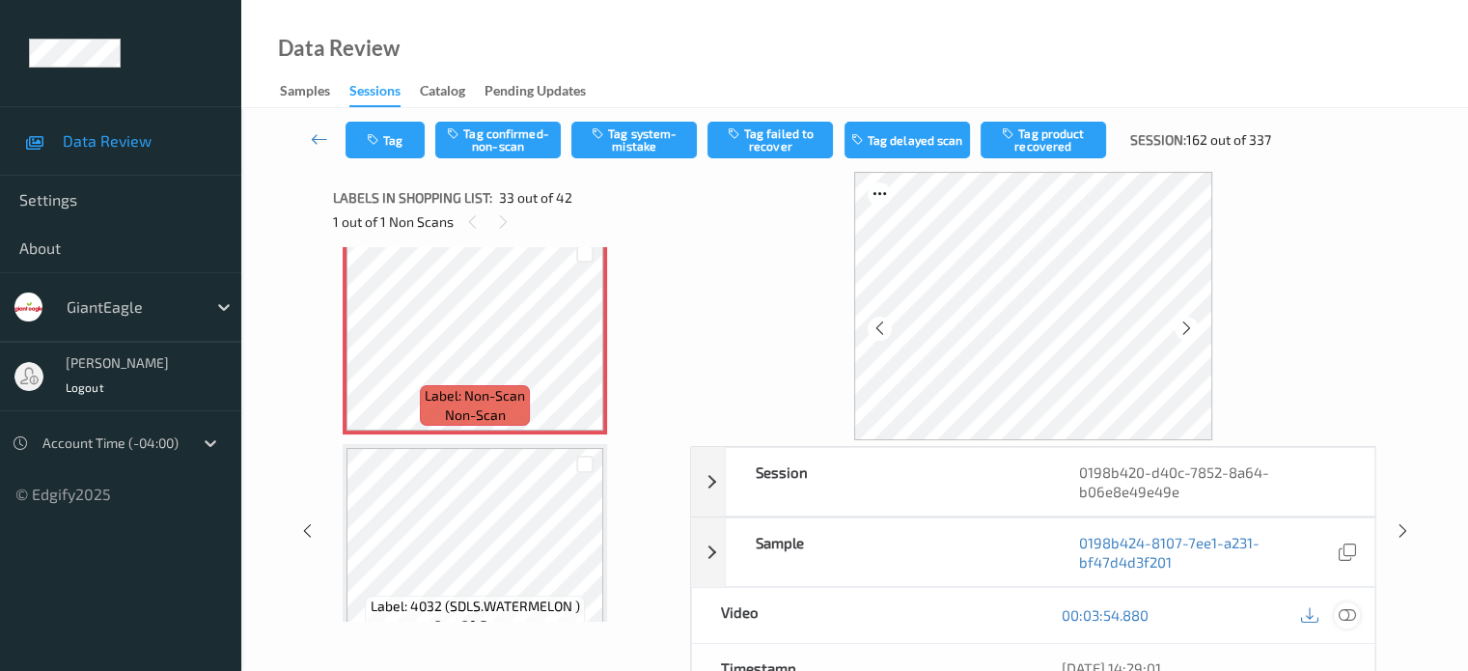
click at [1346, 613] on icon at bounding box center [1346, 614] width 17 height 17
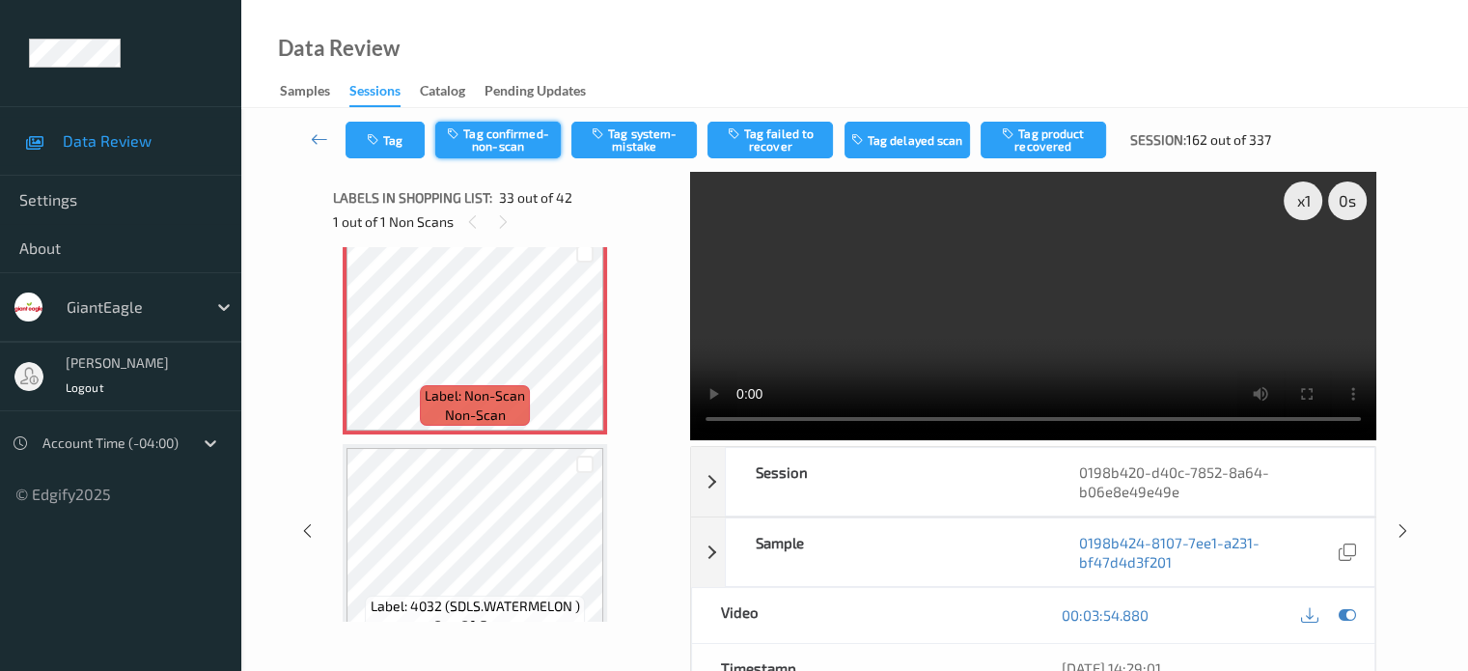
click at [508, 147] on button "Tag confirmed-non-scan" at bounding box center [498, 140] width 126 height 37
click at [1040, 144] on button "Tag product recovered" at bounding box center [1044, 140] width 126 height 37
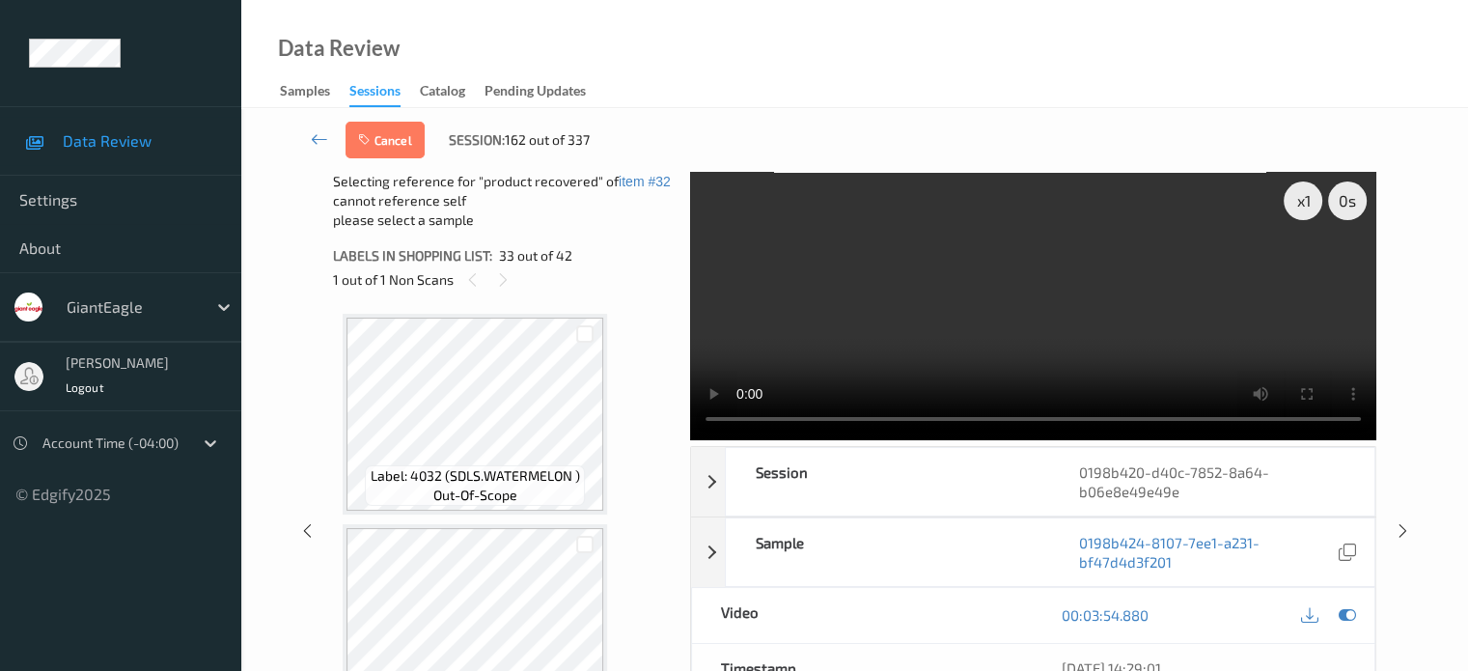
scroll to position [6918, 0]
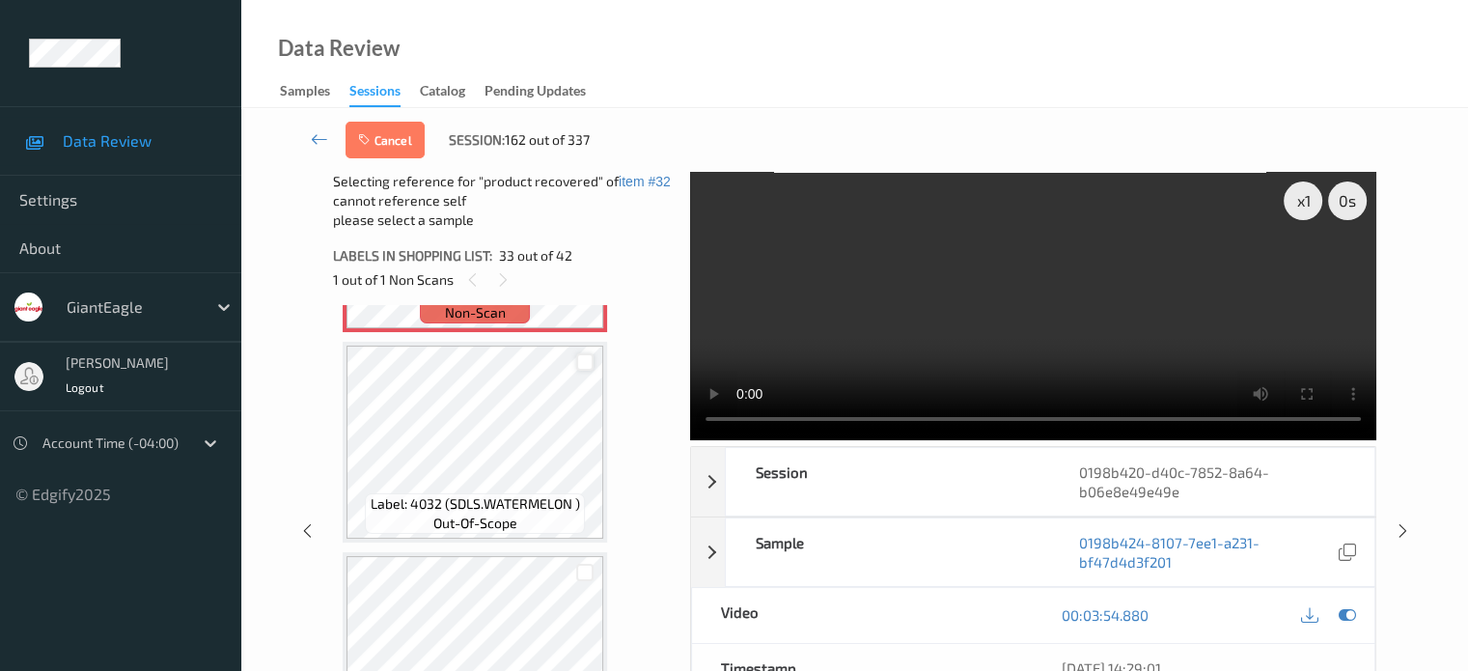
click at [581, 366] on div at bounding box center [585, 362] width 18 height 18
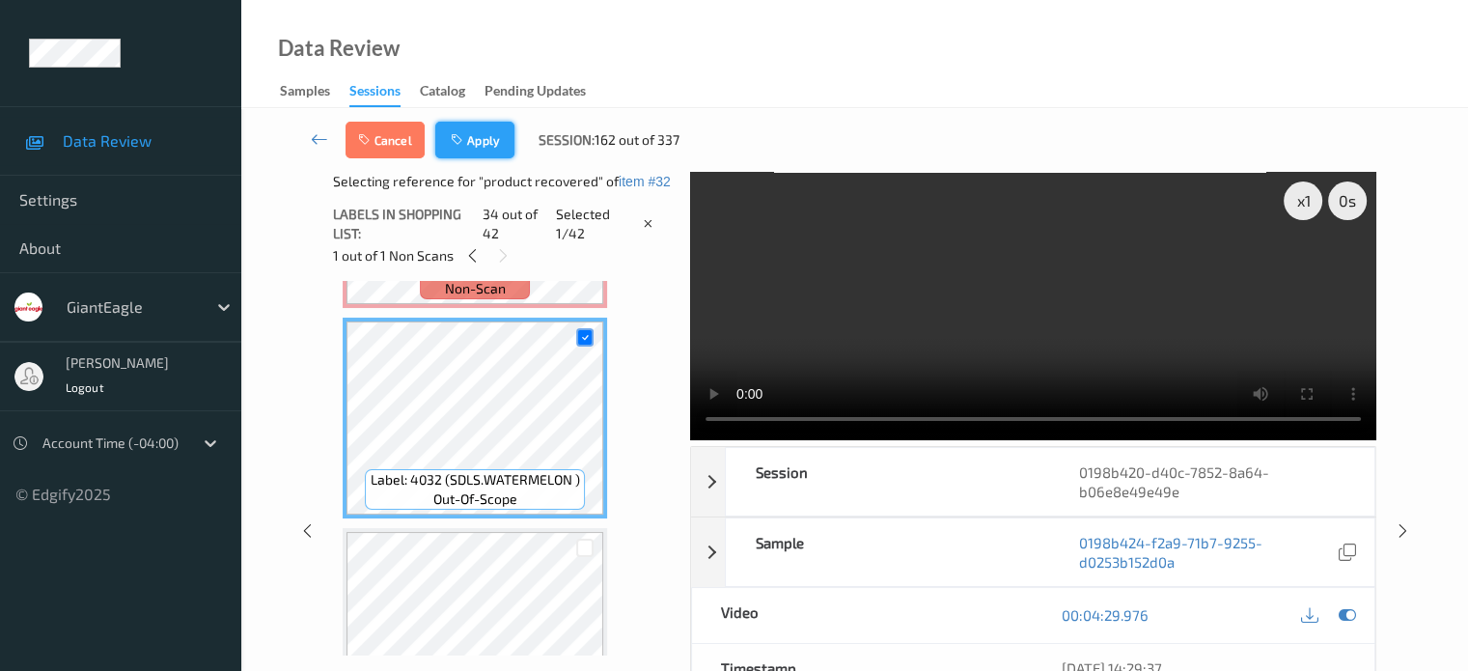
click at [475, 134] on button "Apply" at bounding box center [474, 140] width 79 height 37
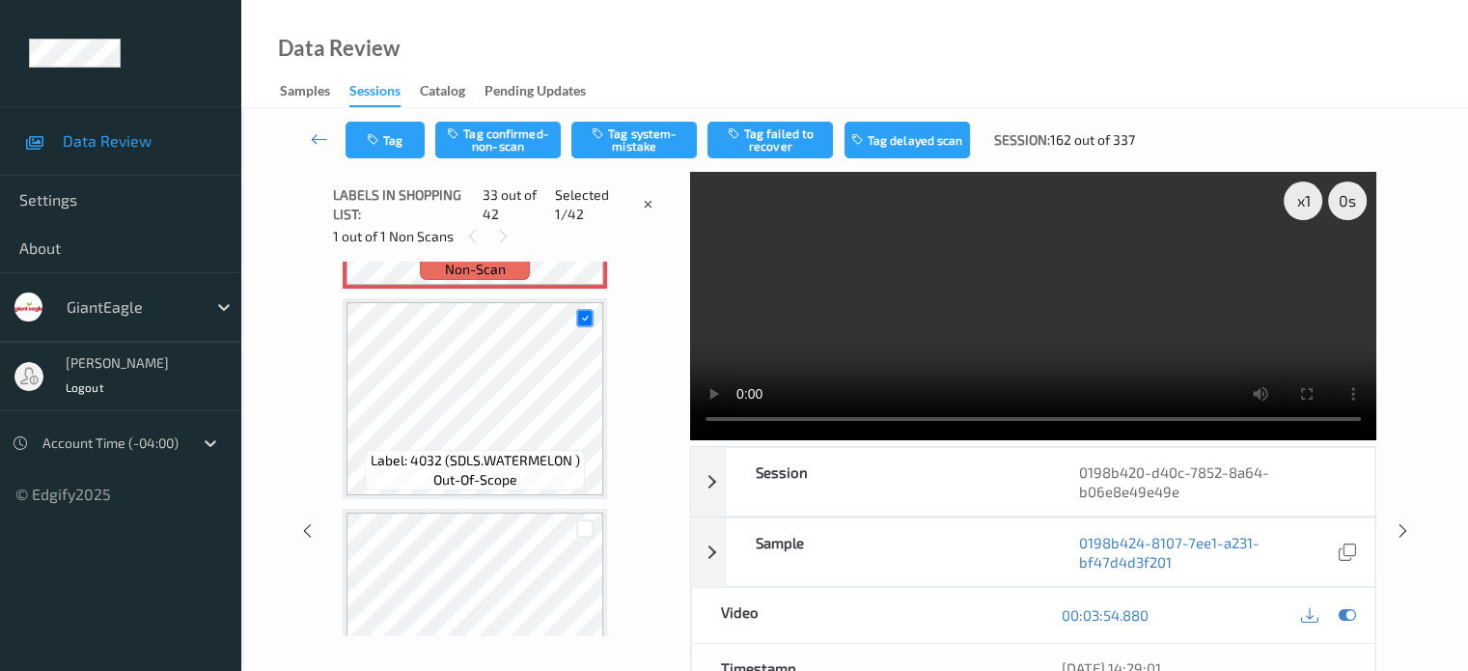
scroll to position [6534, 0]
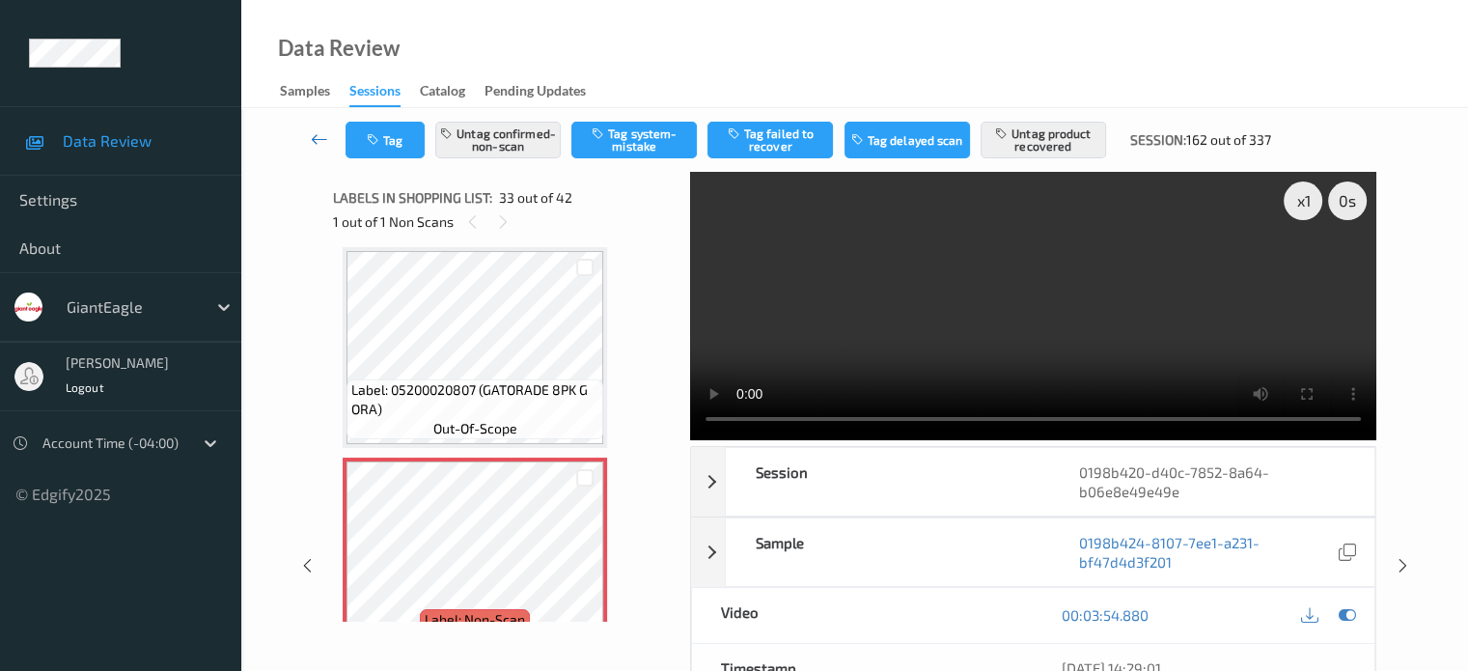
click at [309, 138] on link at bounding box center [319, 140] width 51 height 37
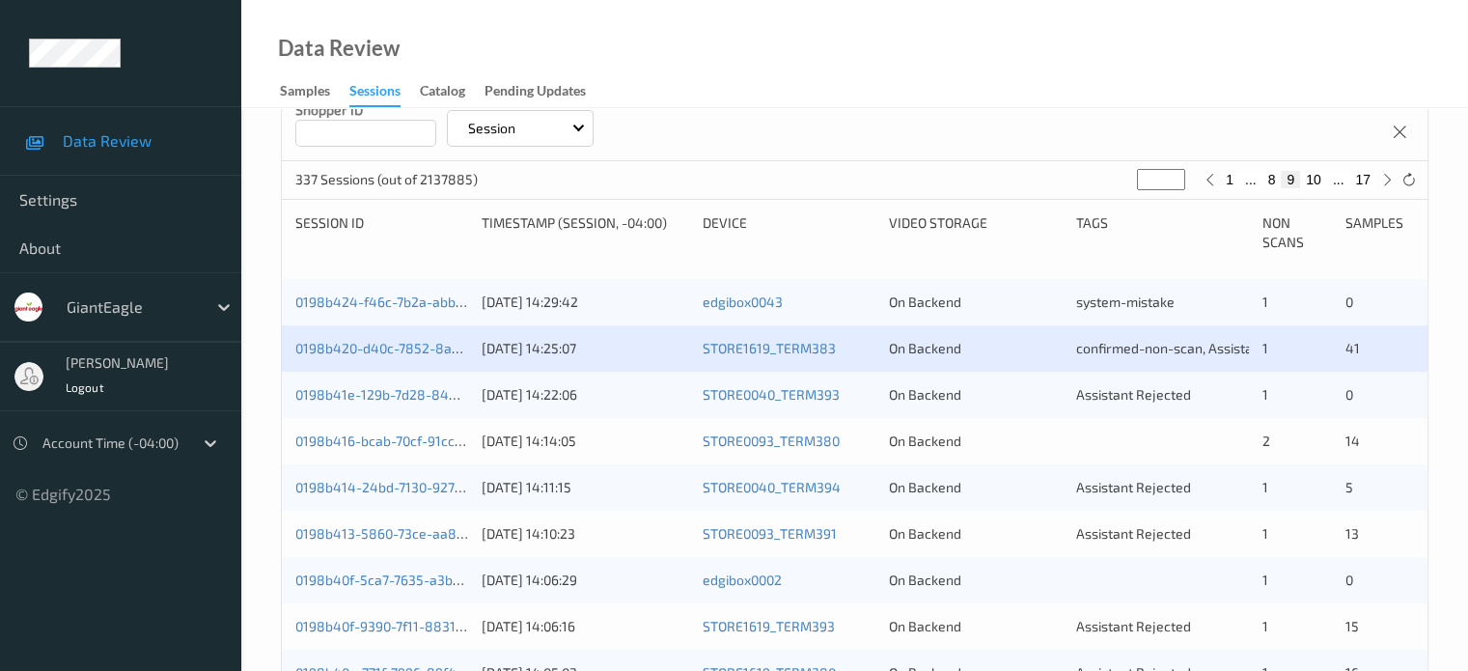
scroll to position [321, 0]
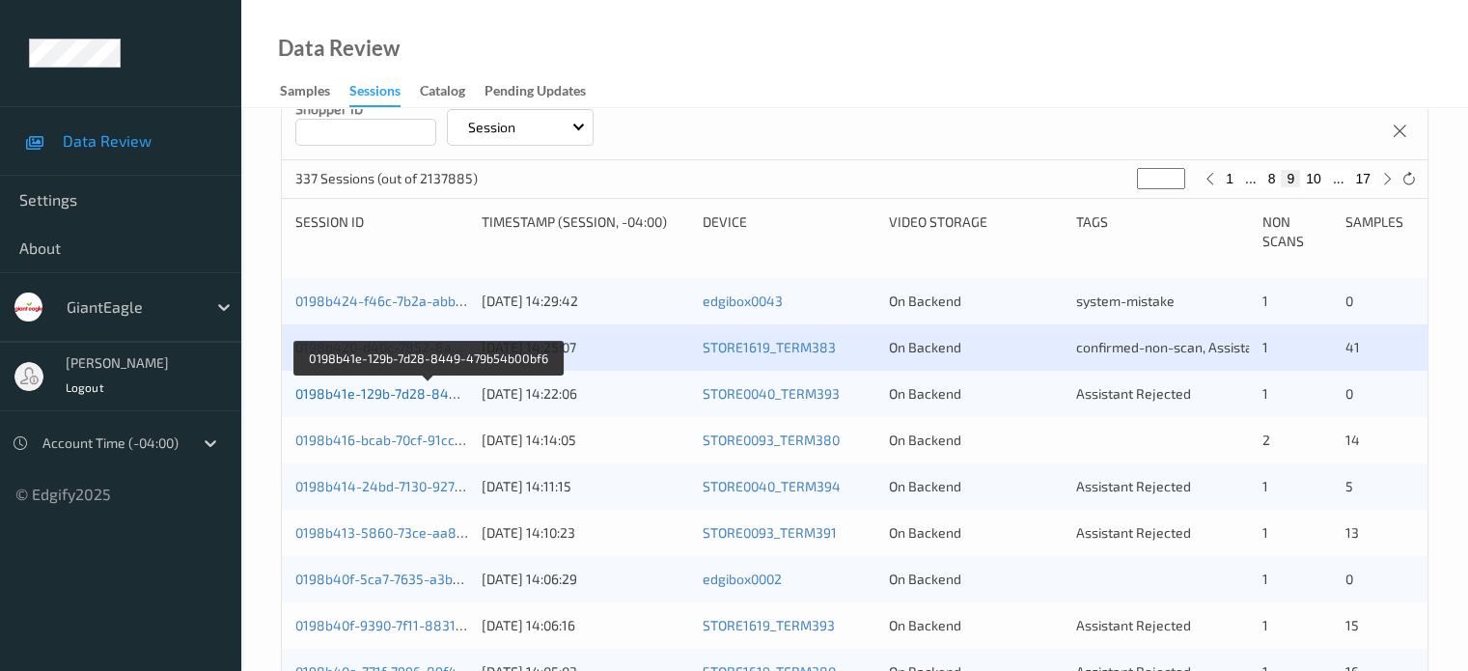
click at [360, 395] on link "0198b41e-129b-7d28-8449-479b54b00bf6" at bounding box center [428, 393] width 266 height 16
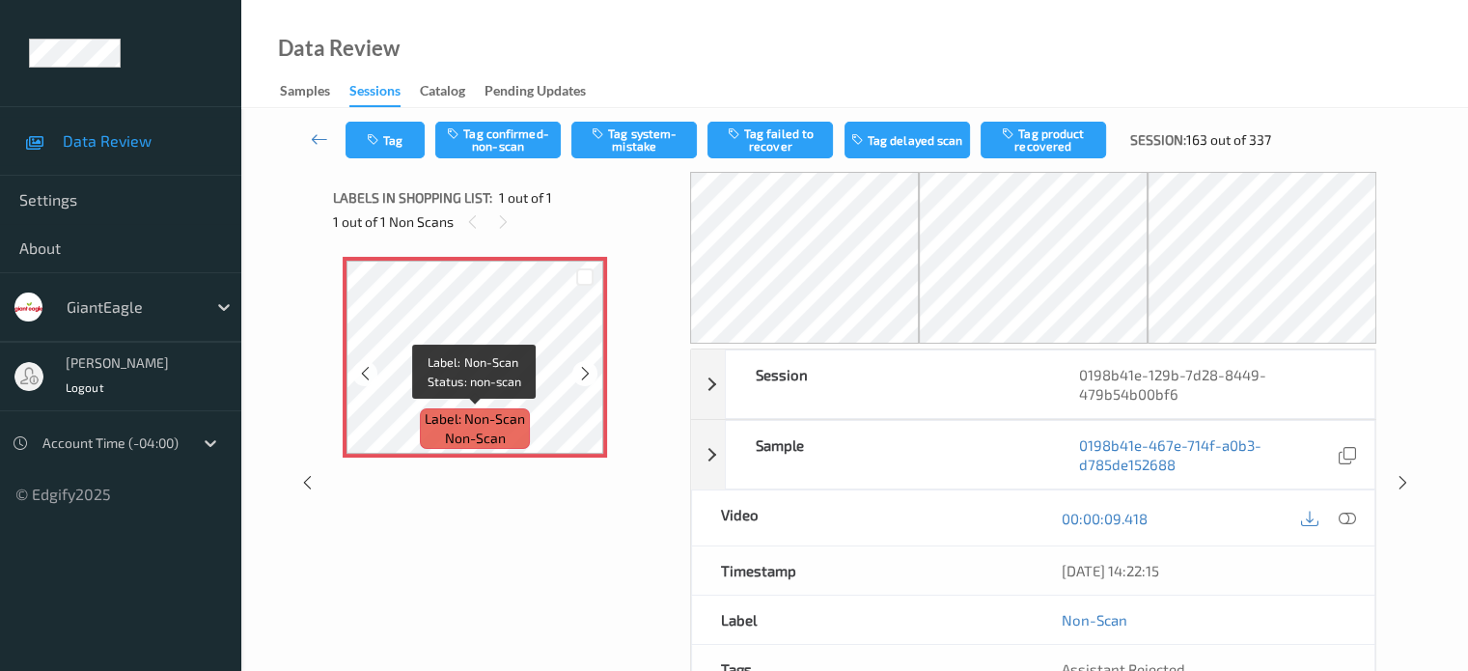
click at [476, 440] on span "non-scan" at bounding box center [475, 438] width 61 height 19
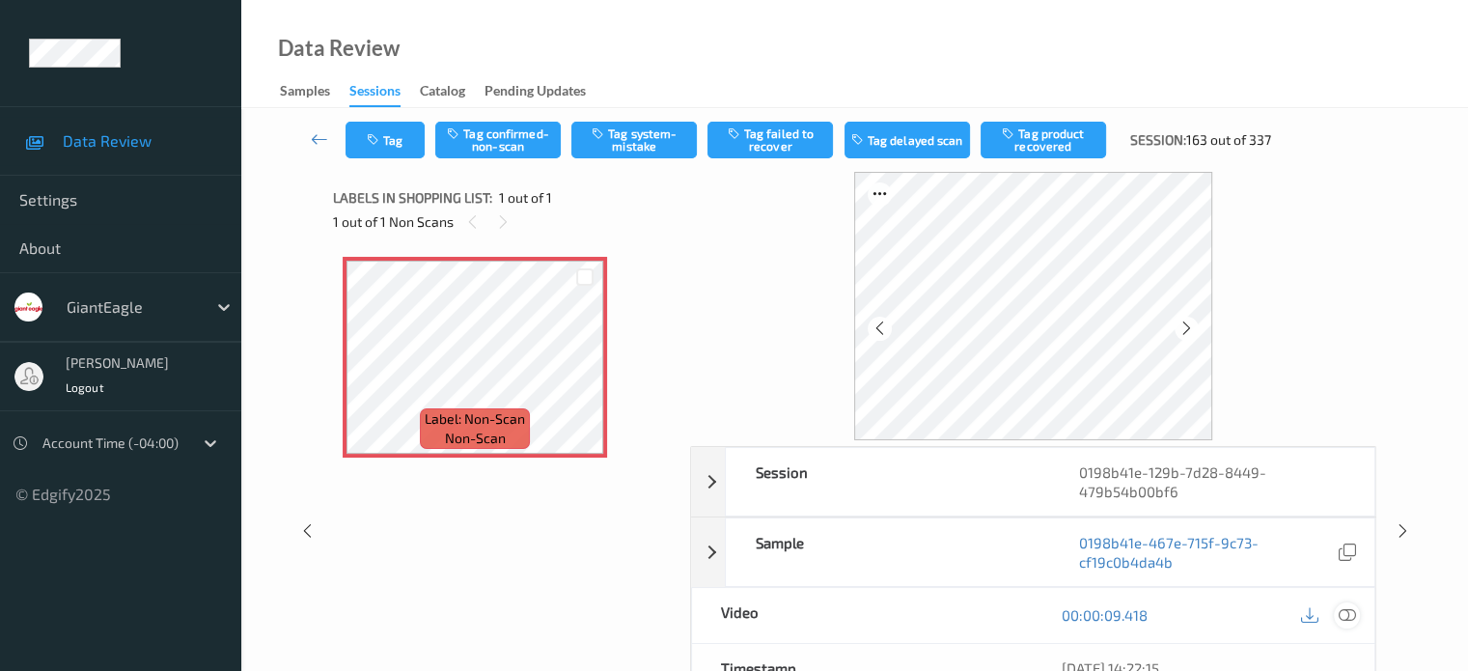
click at [1350, 622] on icon at bounding box center [1346, 614] width 17 height 17
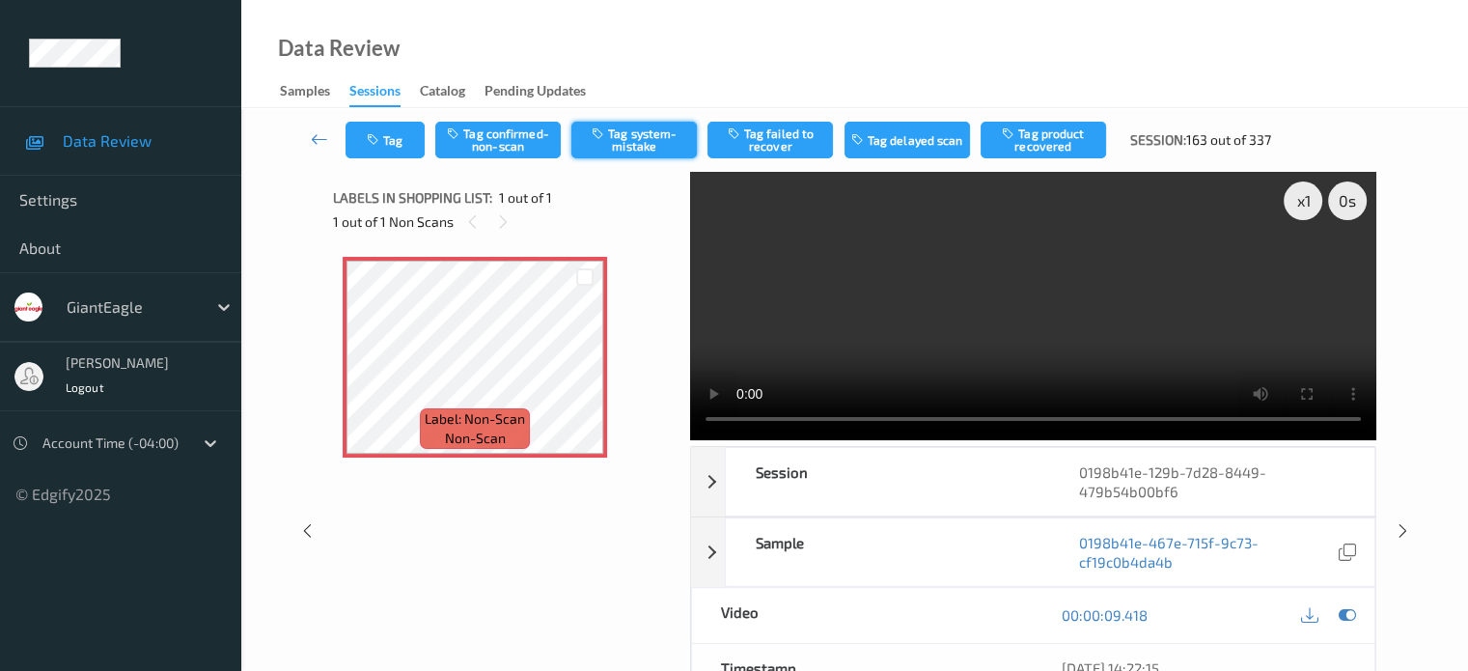
click at [652, 145] on button "Tag system-mistake" at bounding box center [635, 140] width 126 height 37
click at [395, 145] on button "Tag" at bounding box center [385, 140] width 79 height 37
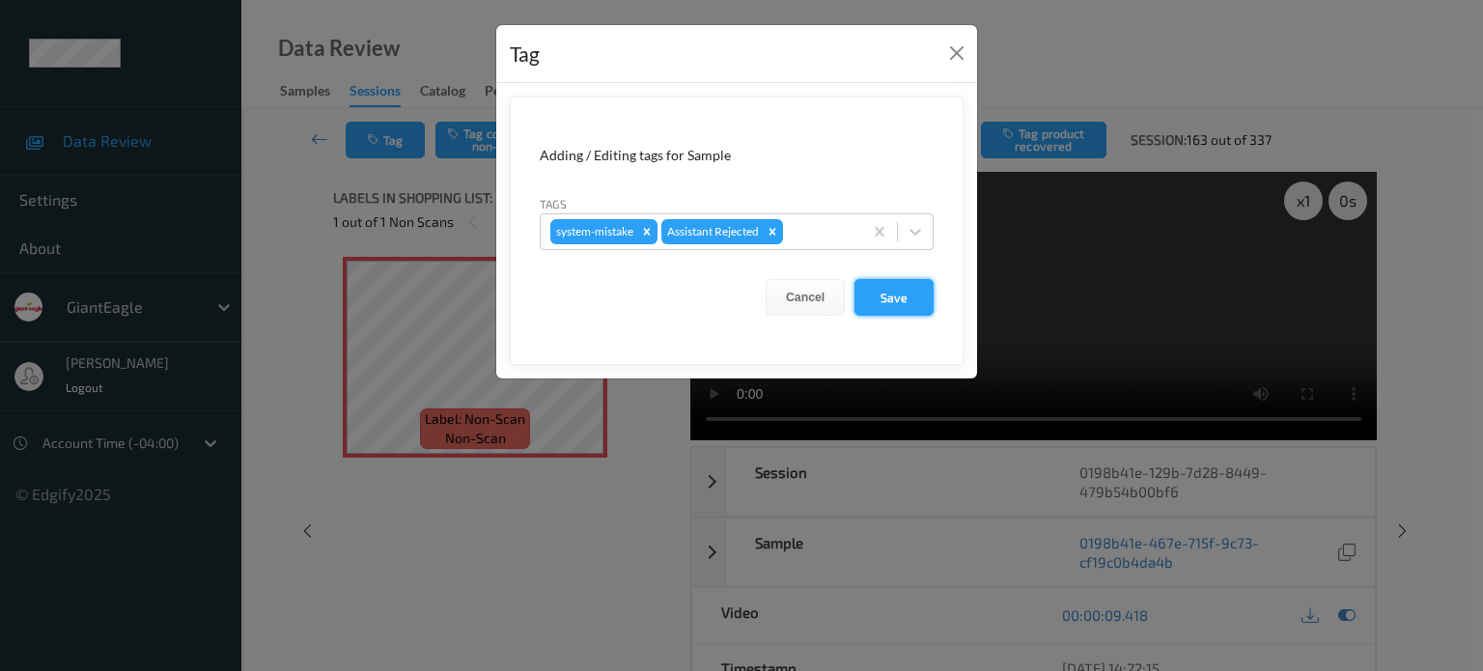
click at [895, 292] on button "Save" at bounding box center [893, 297] width 79 height 37
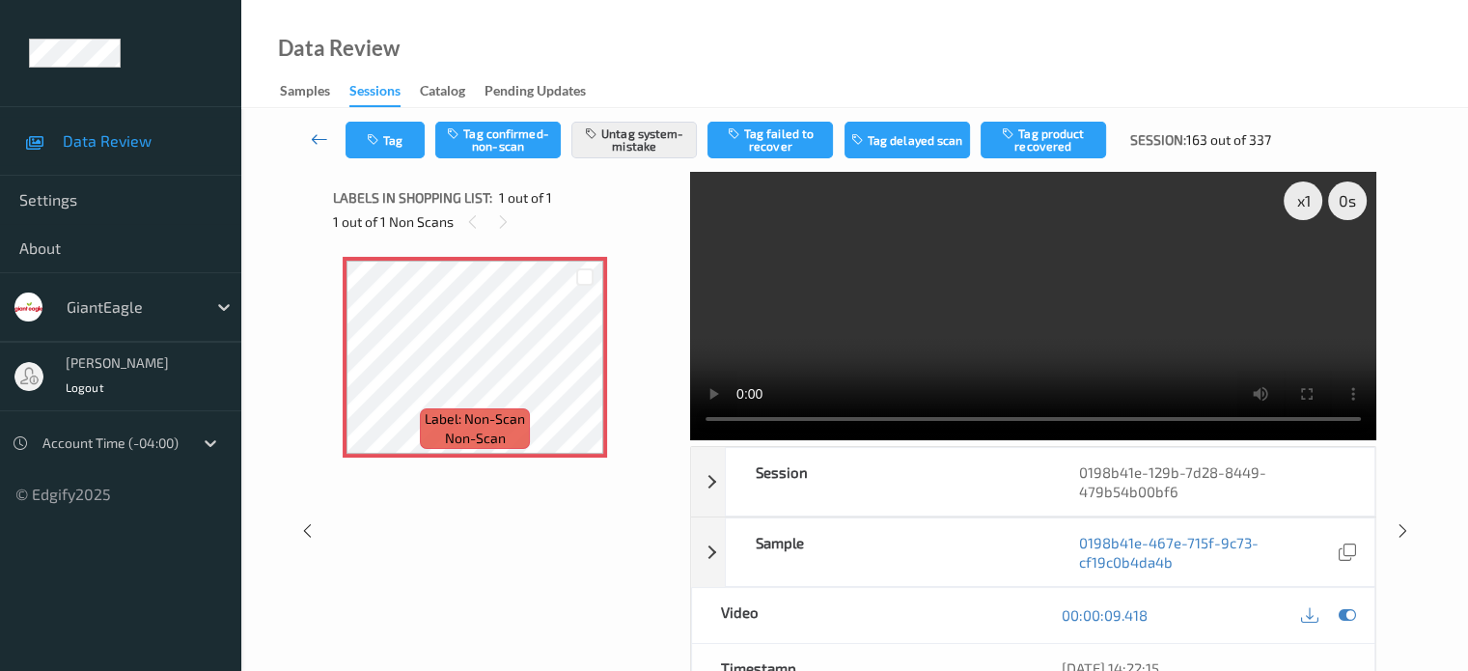
click at [317, 150] on link at bounding box center [319, 140] width 51 height 37
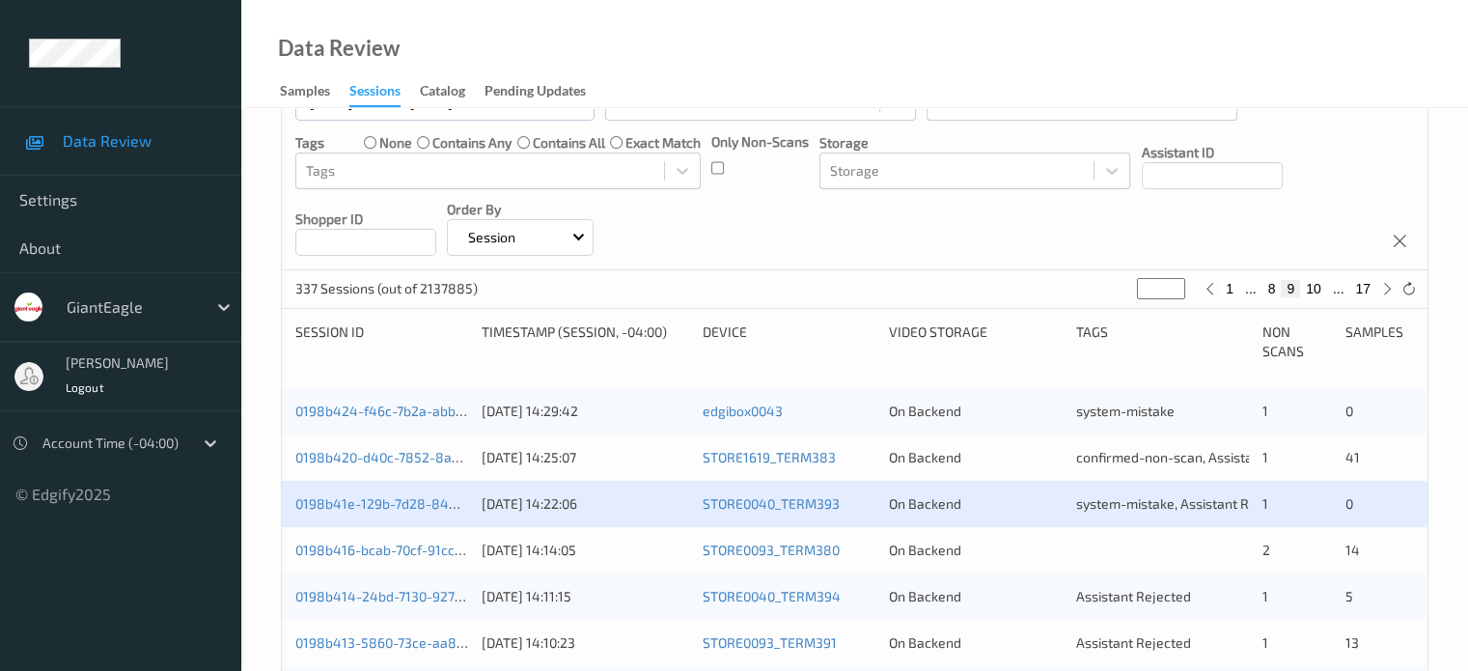
scroll to position [321, 0]
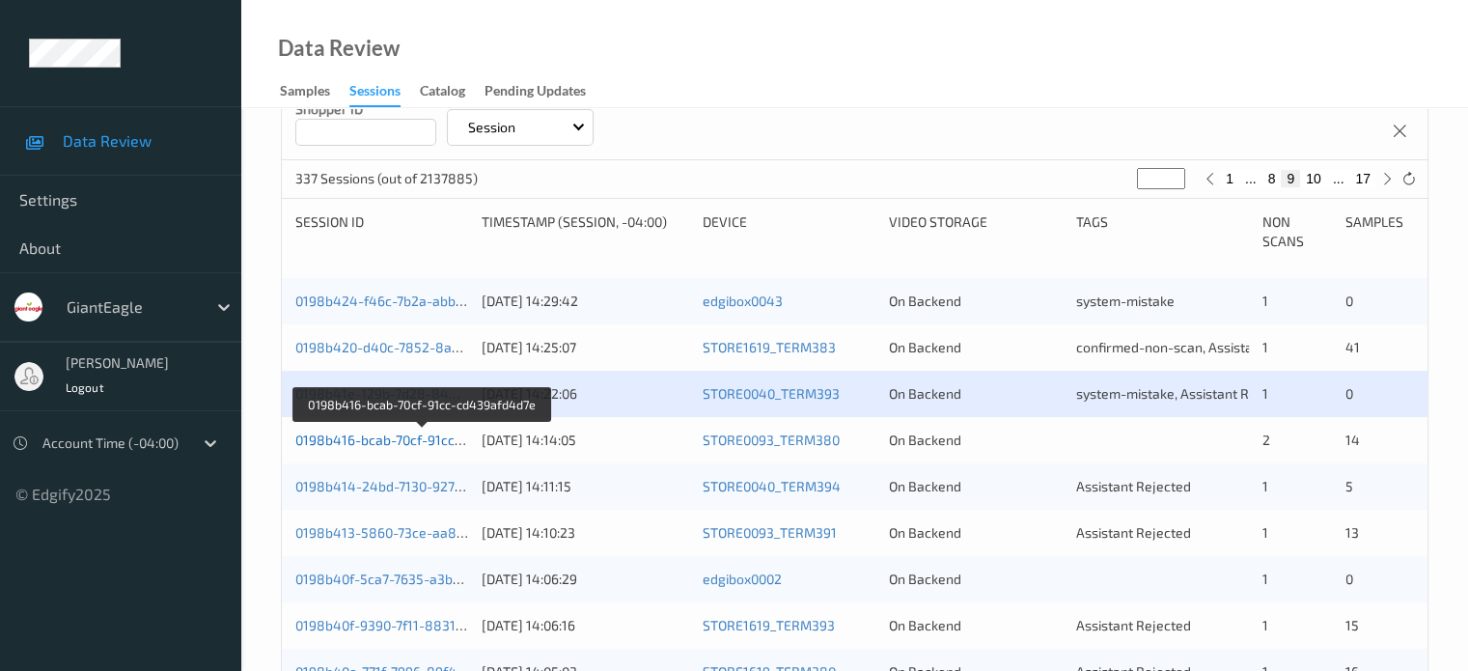
click at [397, 432] on link "0198b416-bcab-70cf-91cc-cd439afd4d7e" at bounding box center [422, 440] width 255 height 16
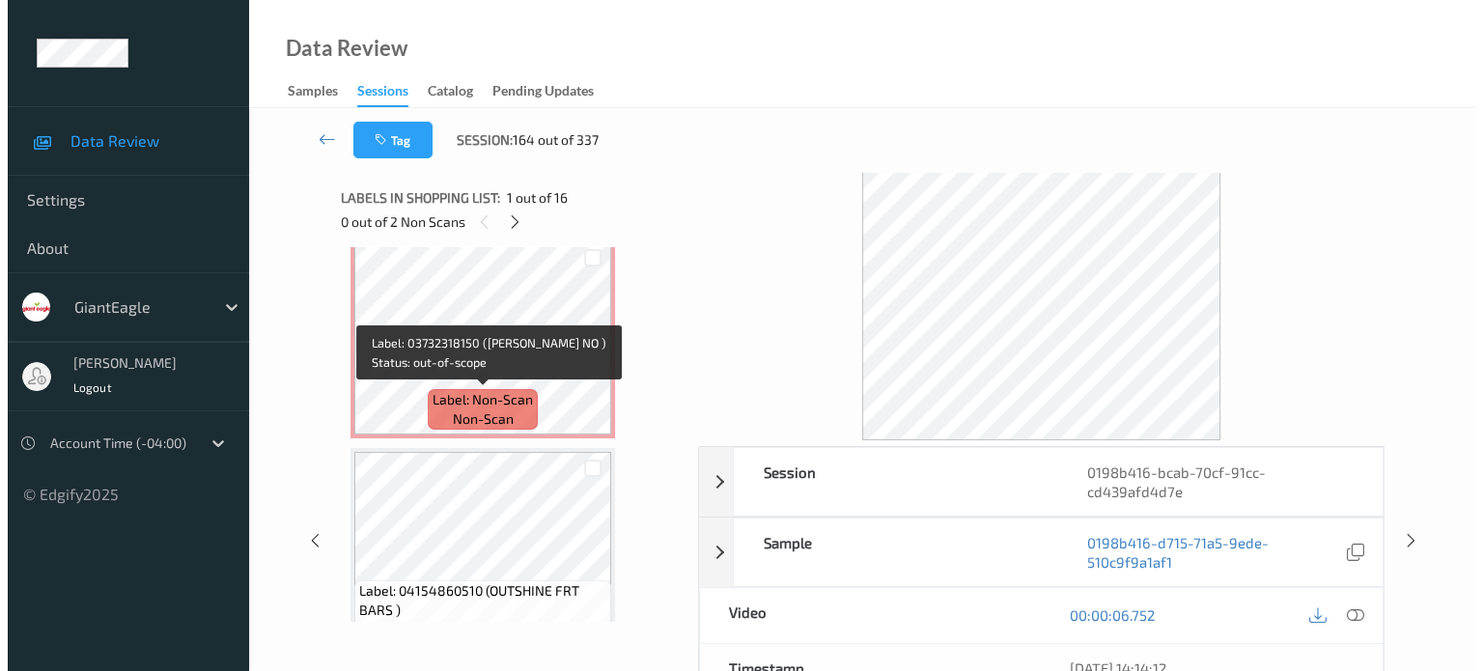
scroll to position [440, 0]
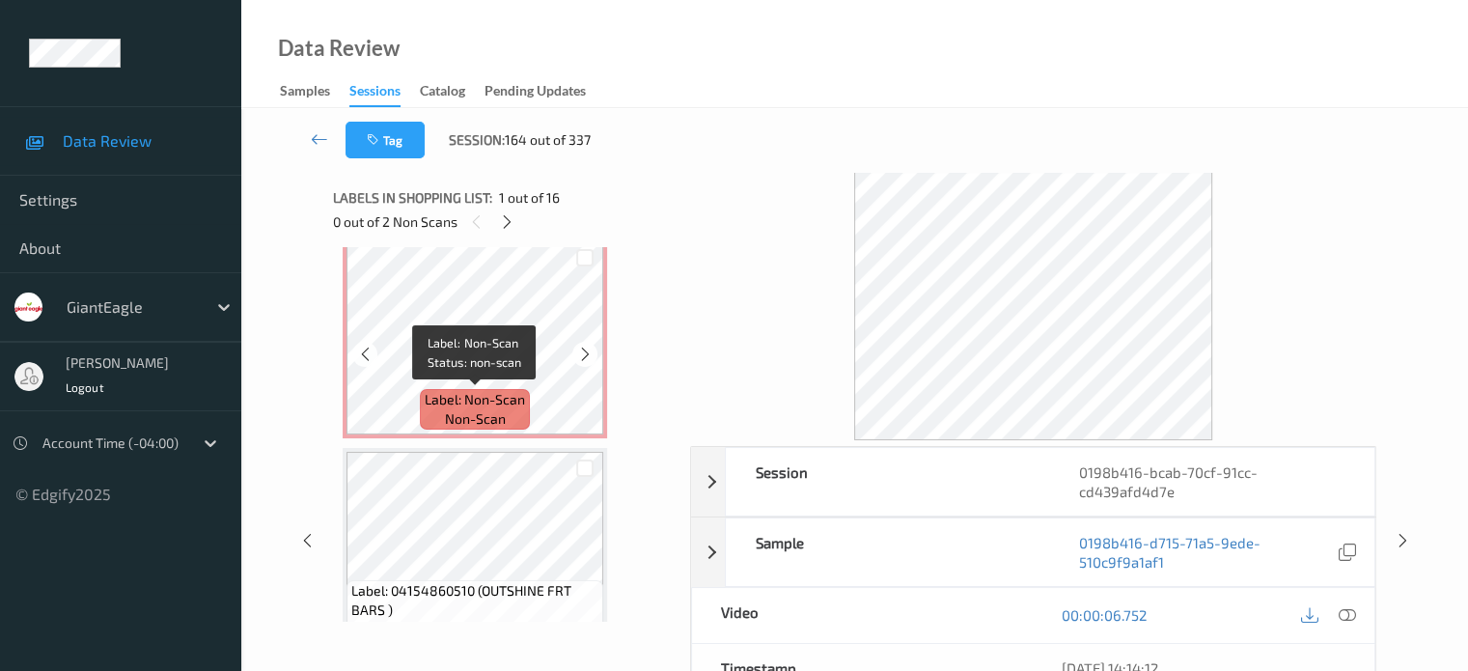
click at [500, 414] on span "non-scan" at bounding box center [475, 418] width 61 height 19
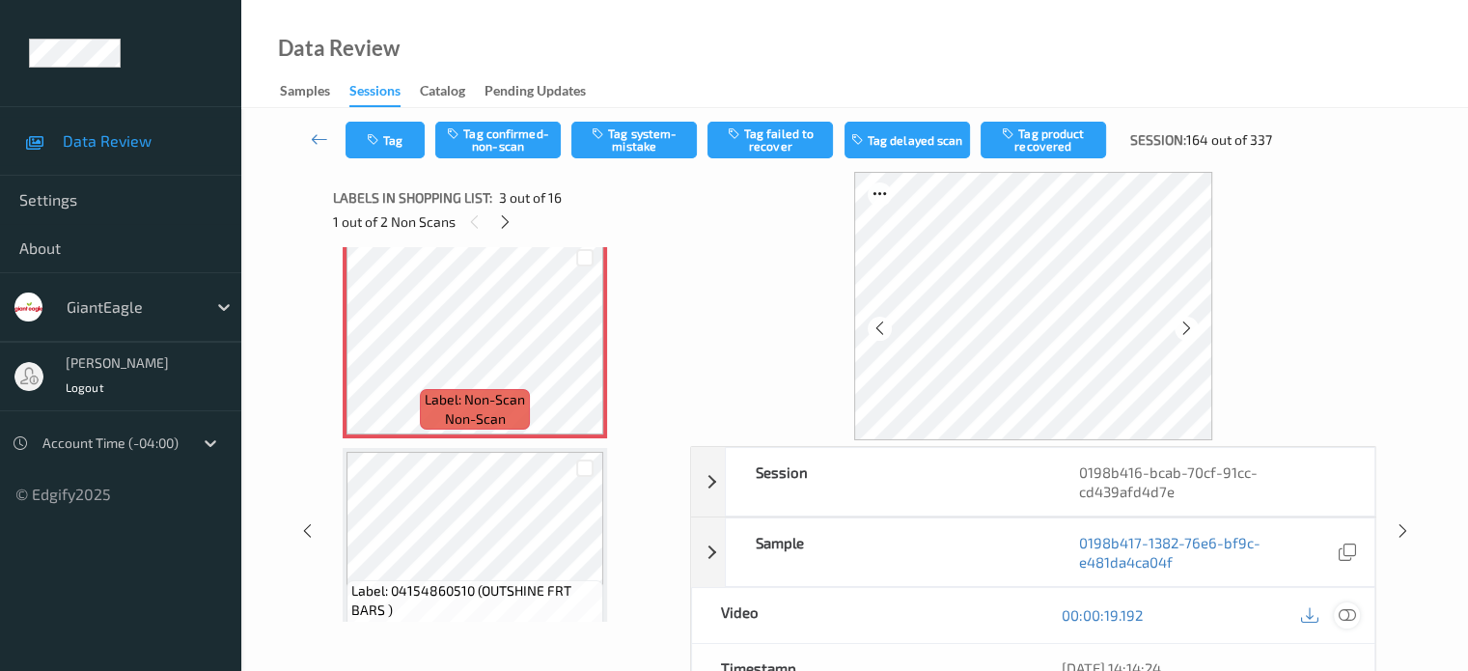
click at [1348, 615] on icon at bounding box center [1346, 614] width 17 height 17
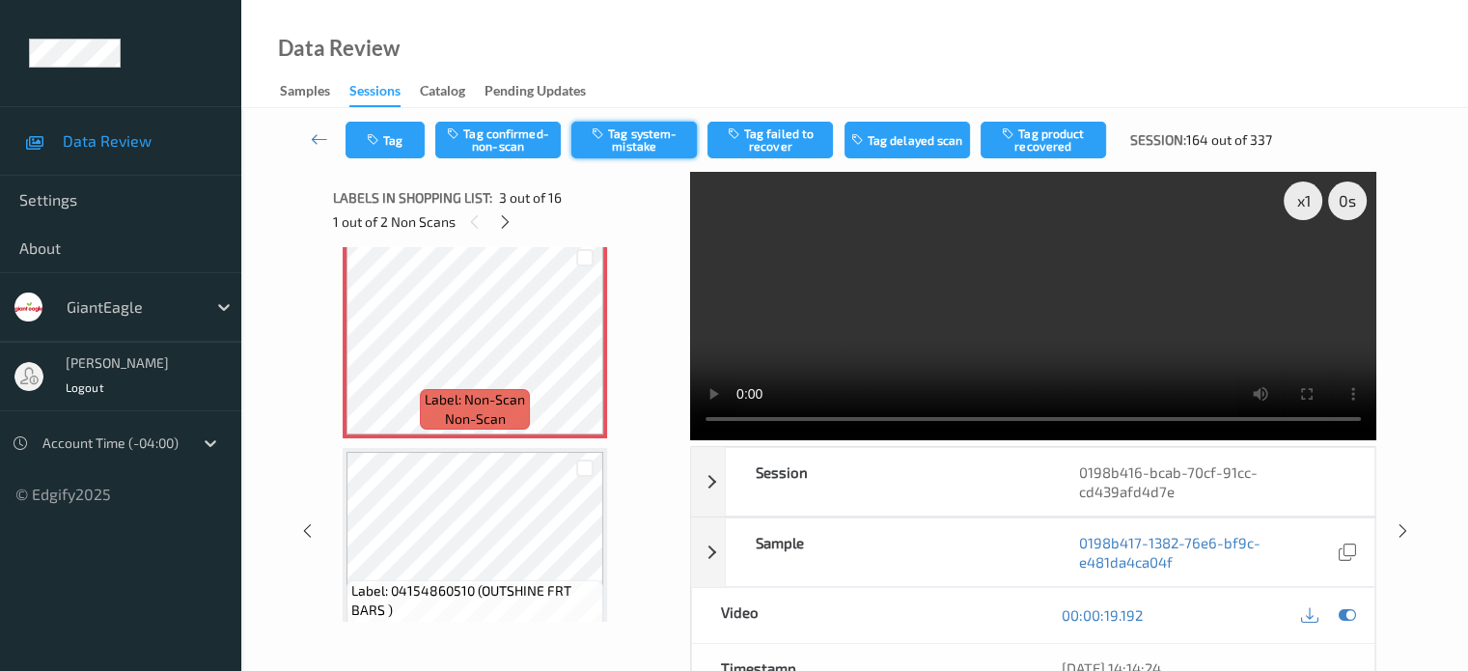
click at [649, 144] on button "Tag system-mistake" at bounding box center [635, 140] width 126 height 37
click at [363, 134] on button "Tag" at bounding box center [385, 140] width 79 height 37
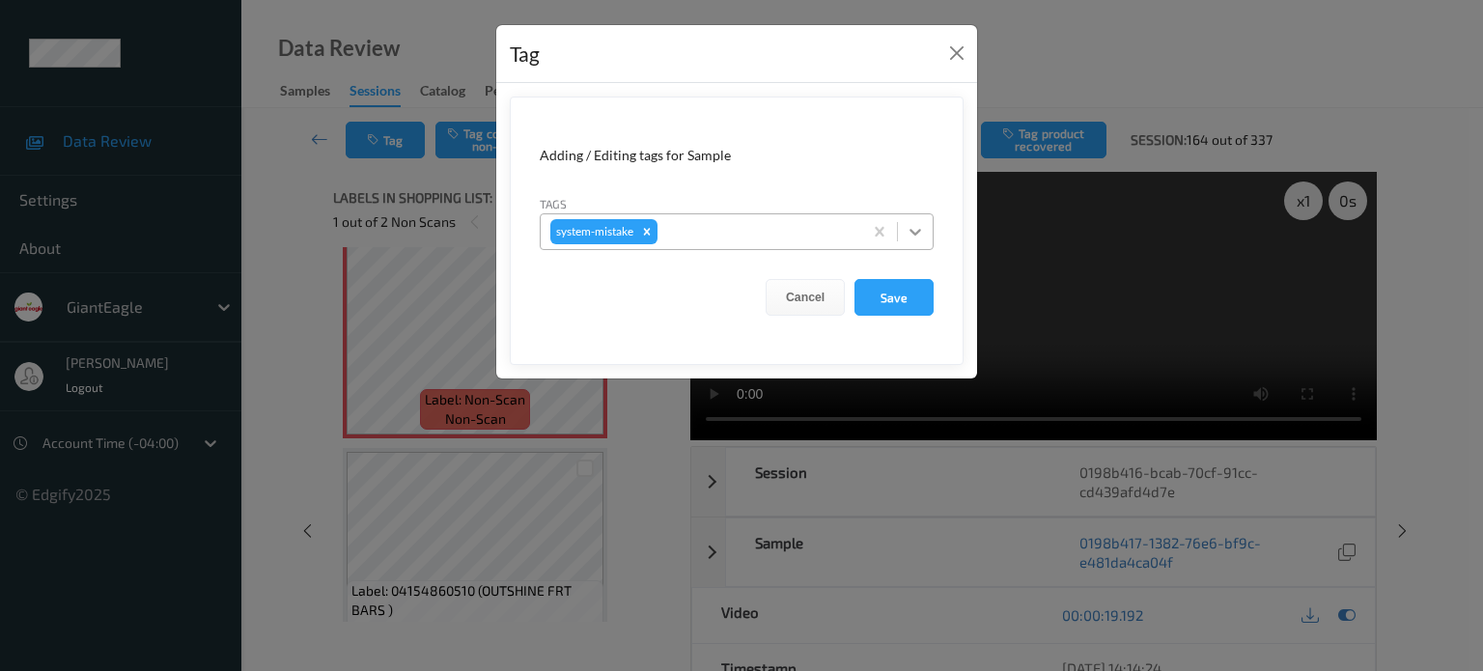
click at [918, 233] on icon at bounding box center [915, 231] width 19 height 19
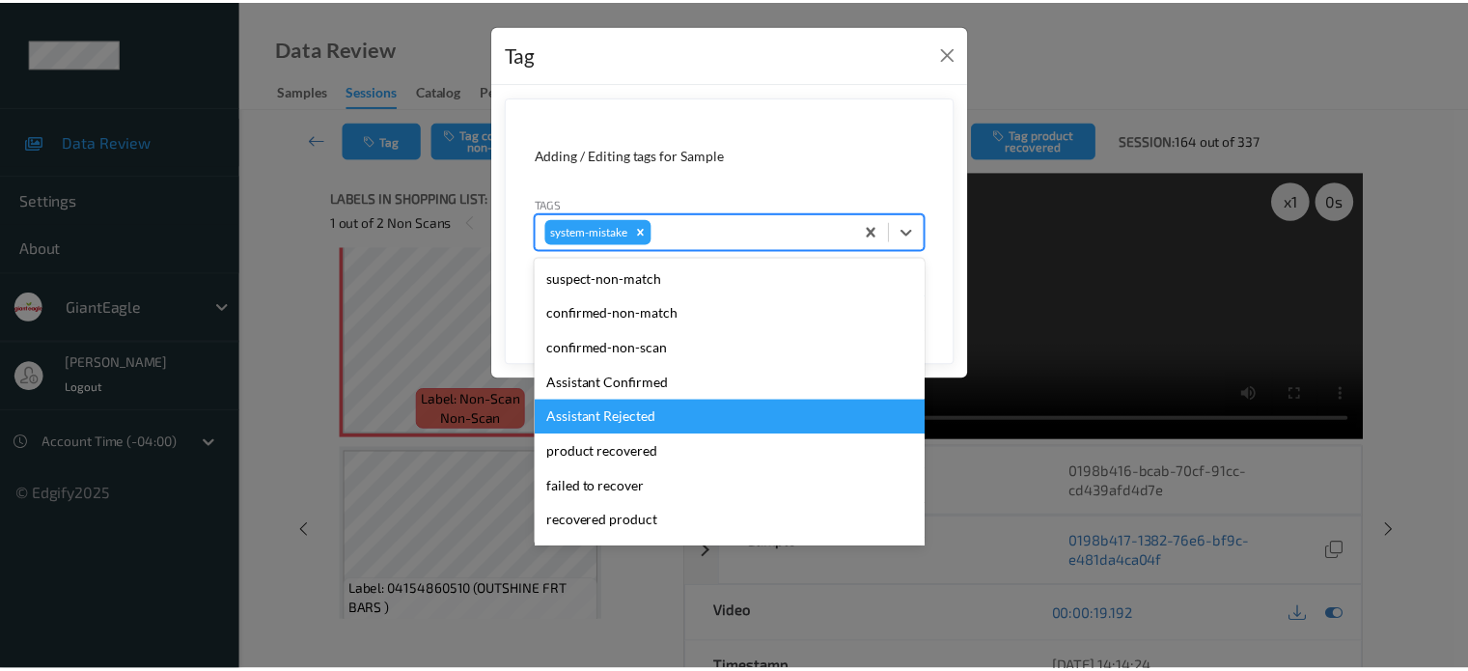
scroll to position [205, 0]
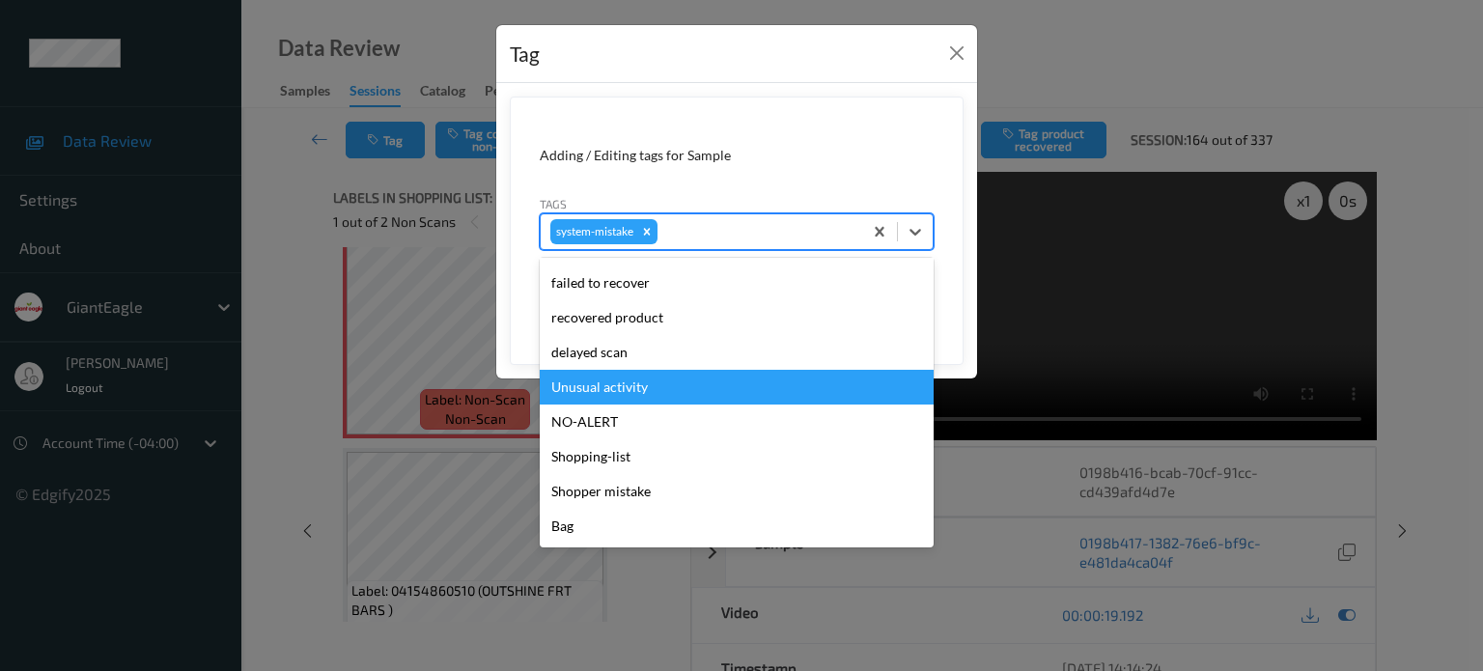
click at [622, 380] on div "Unusual activity" at bounding box center [737, 387] width 394 height 35
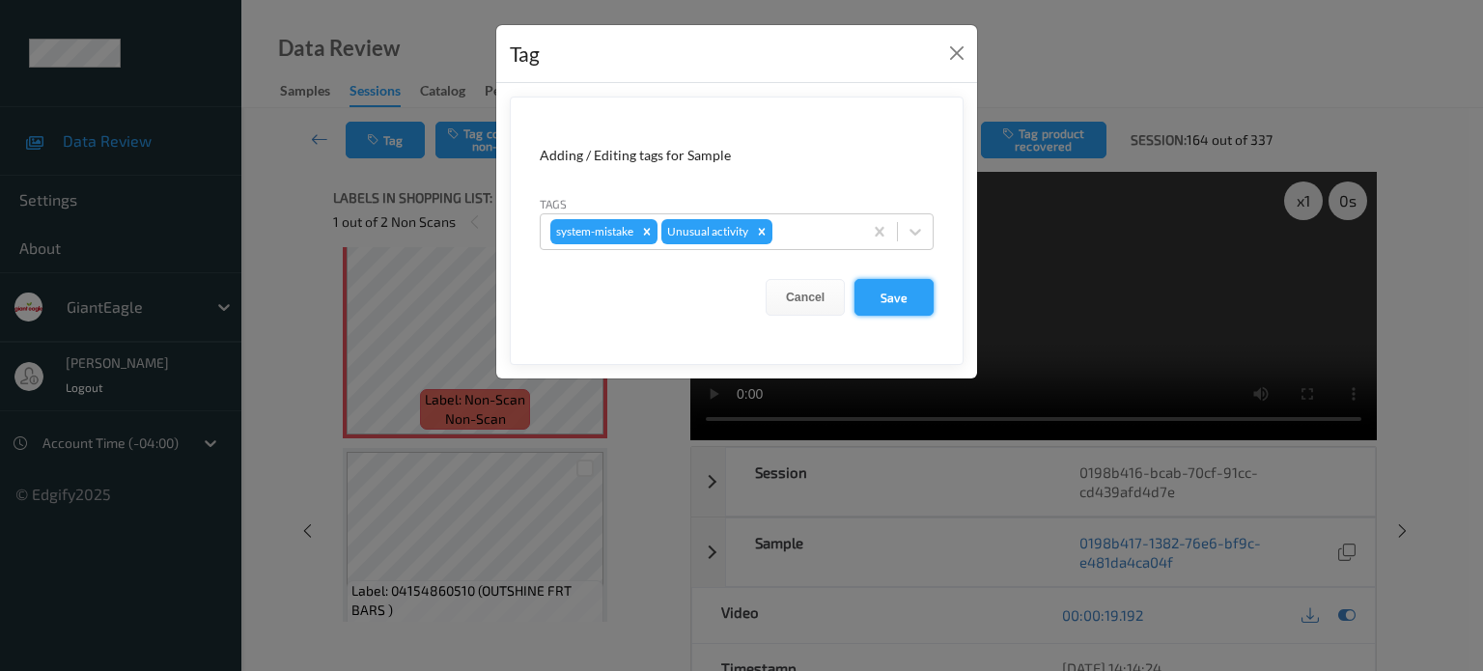
click at [904, 296] on button "Save" at bounding box center [893, 297] width 79 height 37
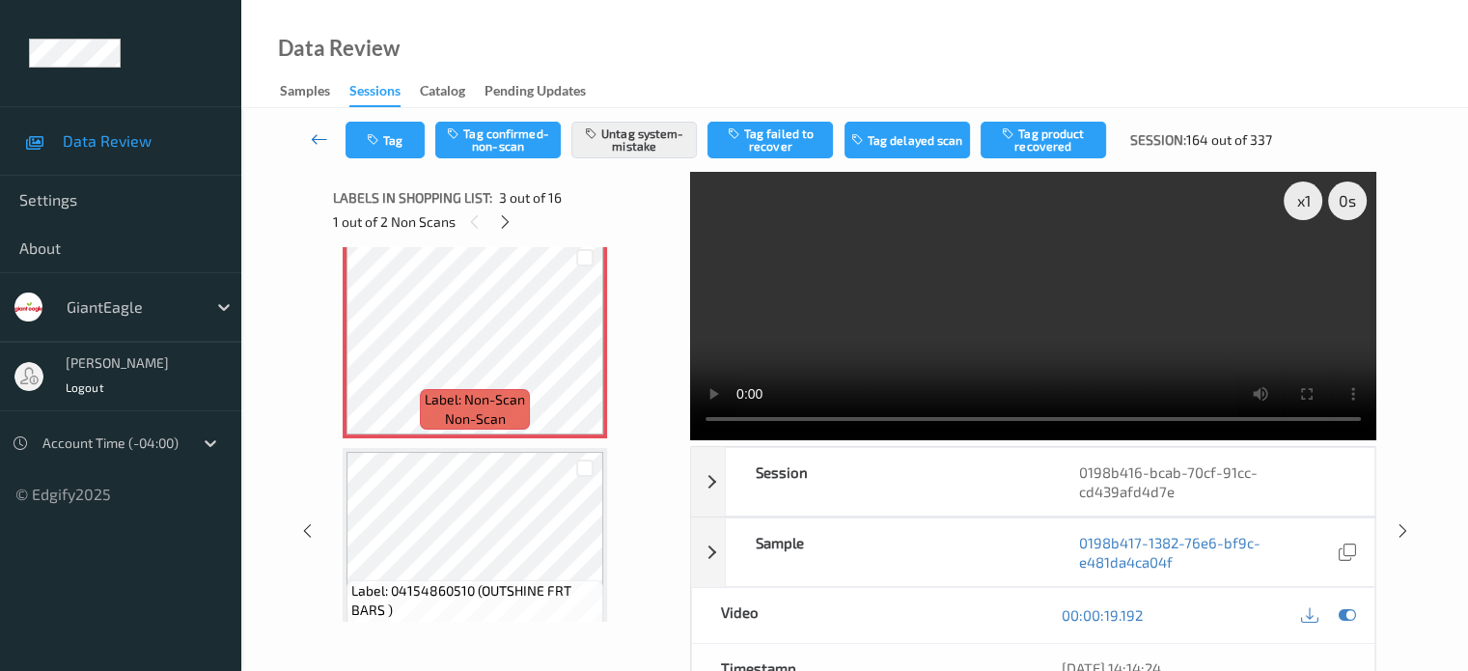
click at [314, 149] on link at bounding box center [319, 140] width 51 height 37
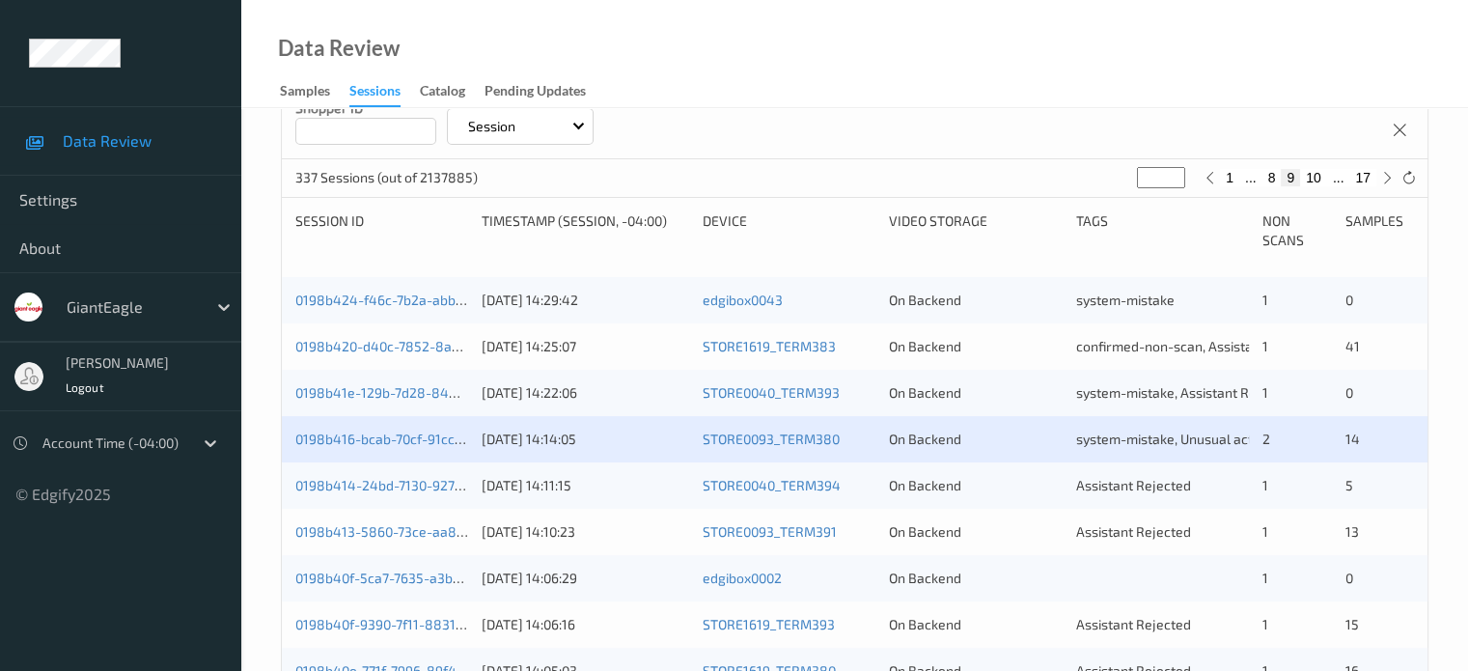
scroll to position [417, 0]
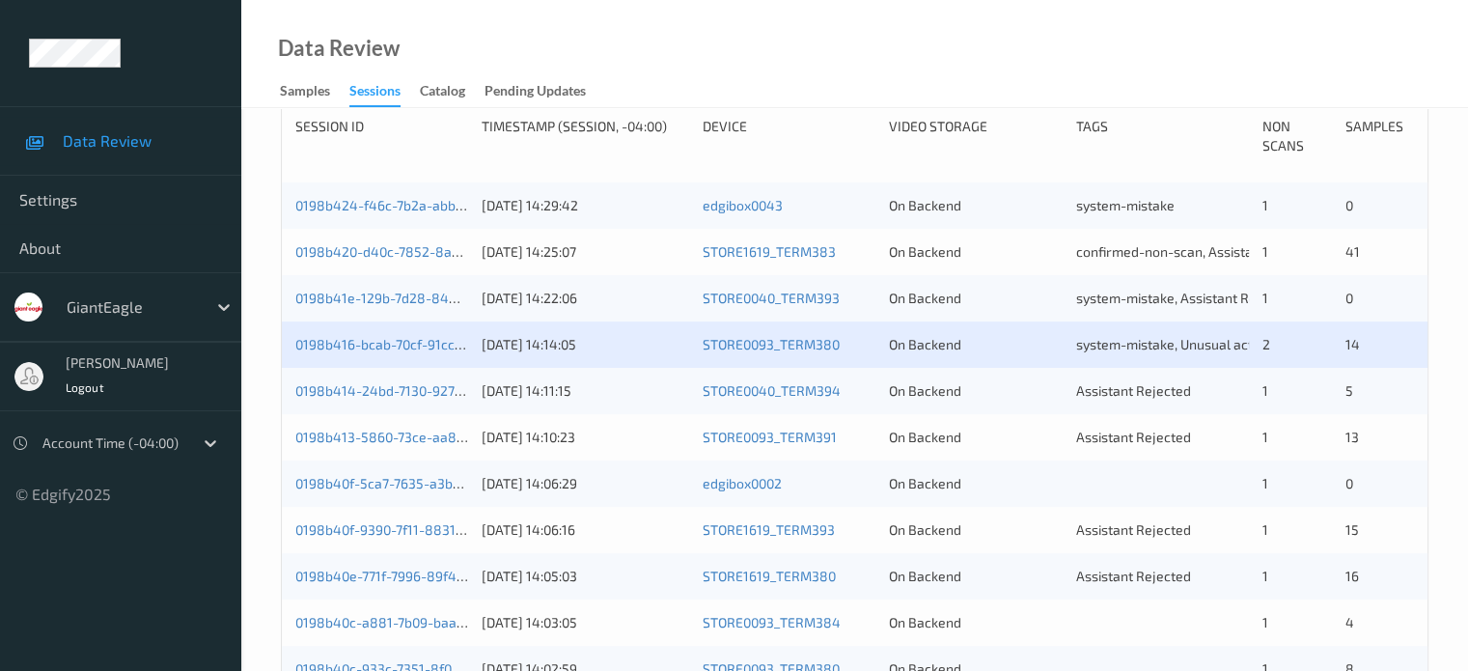
click at [368, 351] on div "0198b416-bcab-70cf-91cc-cd439afd4d7e" at bounding box center [381, 344] width 173 height 19
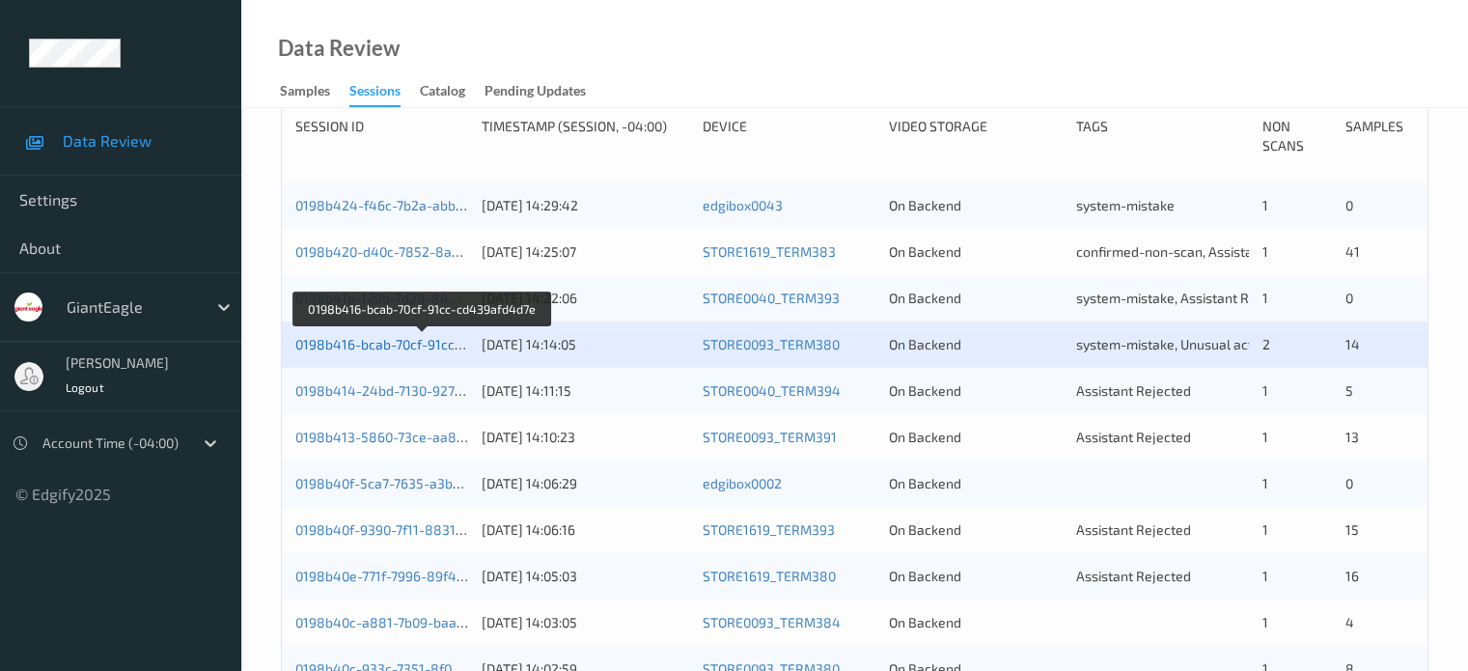
click at [337, 343] on link "0198b416-bcab-70cf-91cc-cd439afd4d7e" at bounding box center [422, 344] width 255 height 16
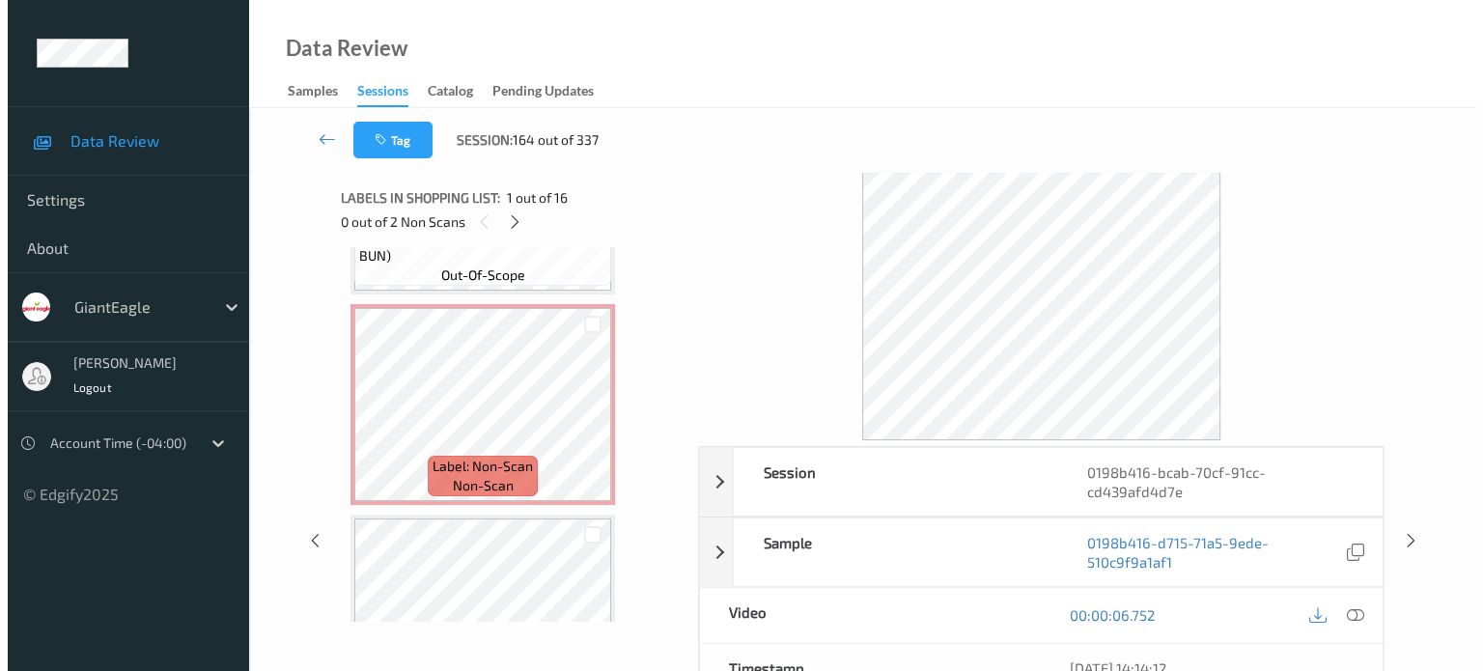
scroll to position [1637, 0]
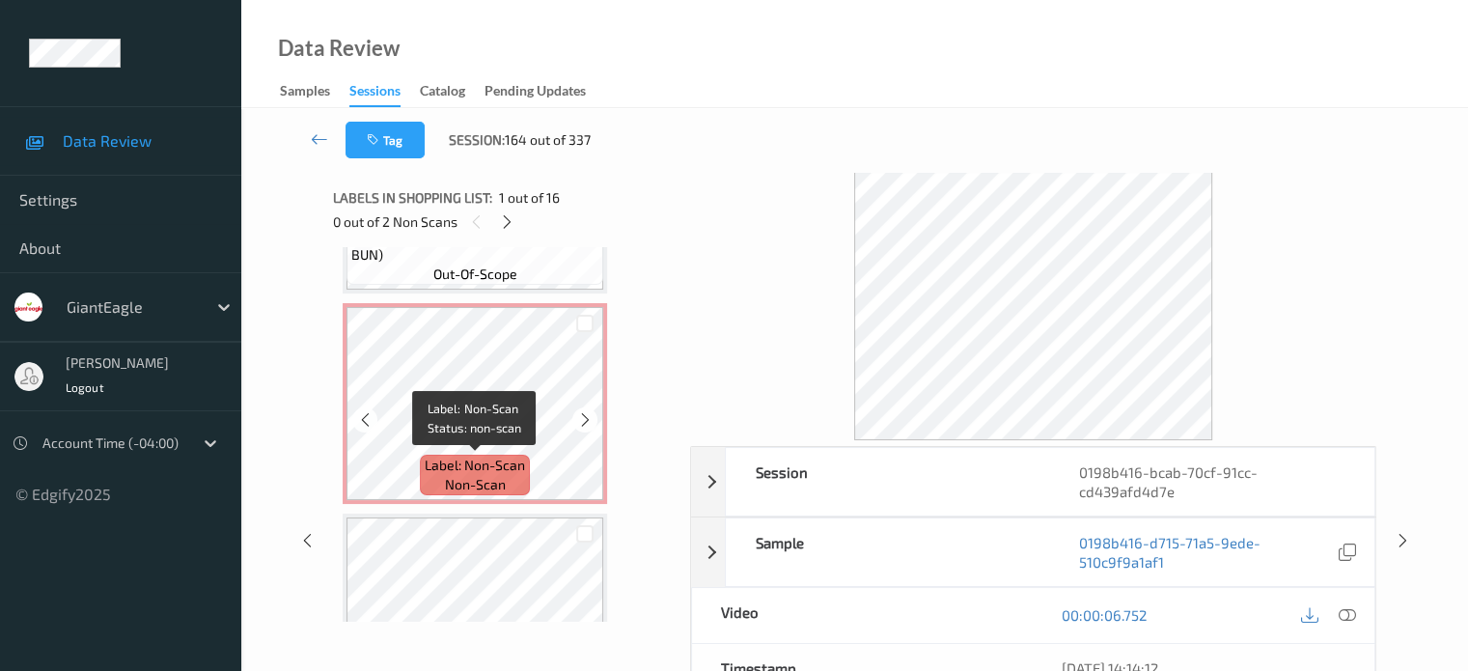
click at [471, 486] on span "non-scan" at bounding box center [475, 484] width 61 height 19
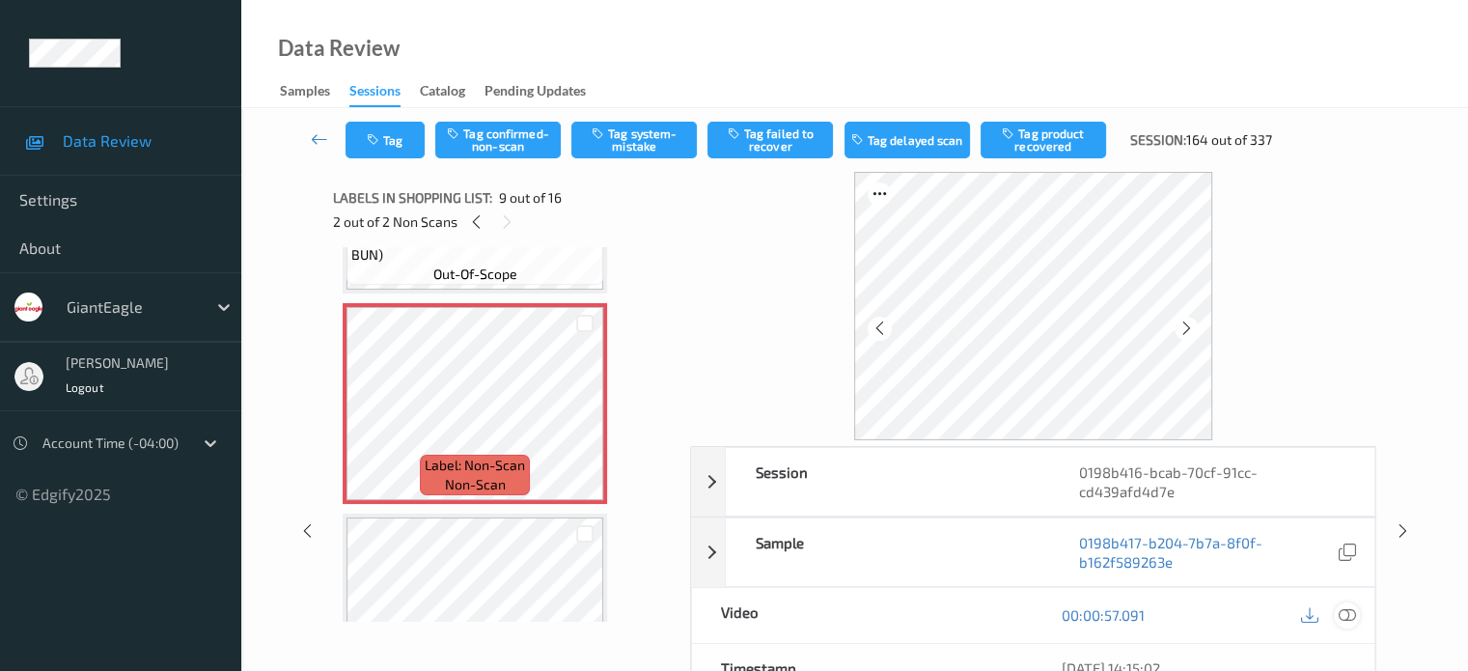
click at [1348, 609] on icon at bounding box center [1346, 614] width 17 height 17
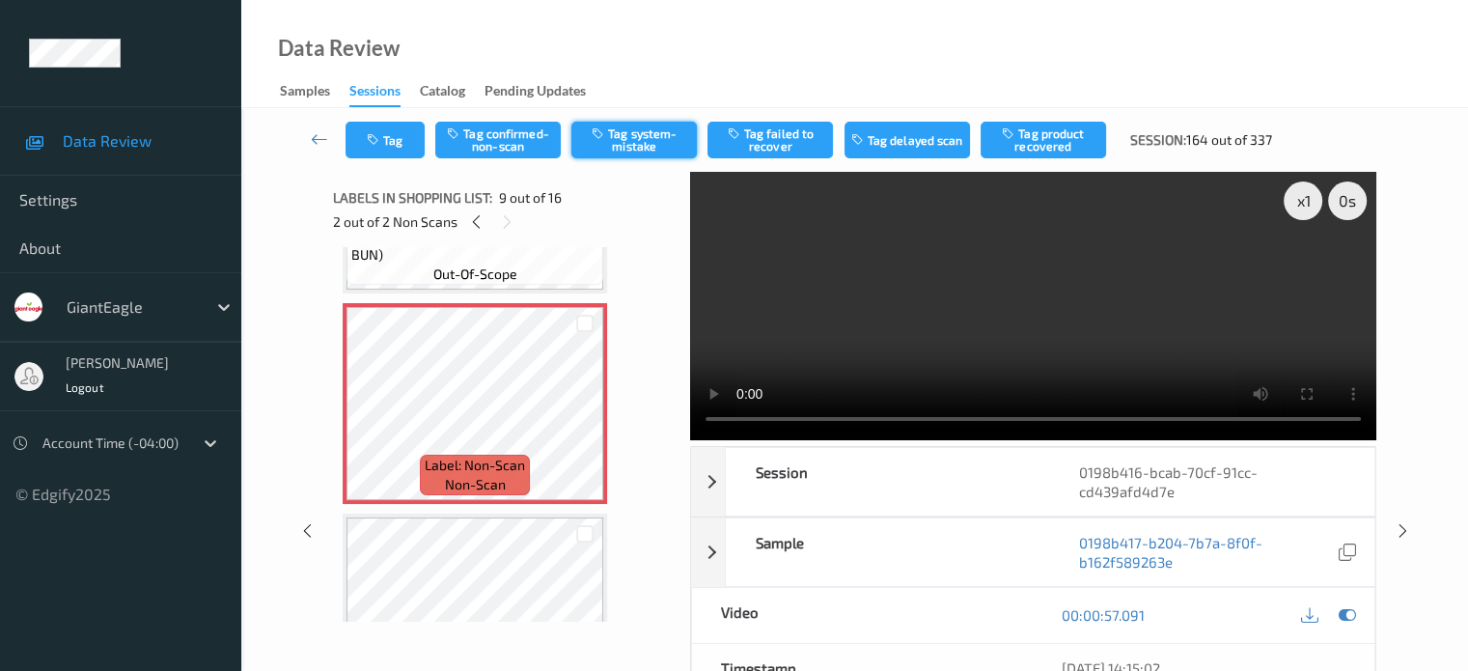
click at [631, 127] on button "Tag system-mistake" at bounding box center [635, 140] width 126 height 37
click at [366, 136] on button "Tag" at bounding box center [385, 140] width 79 height 37
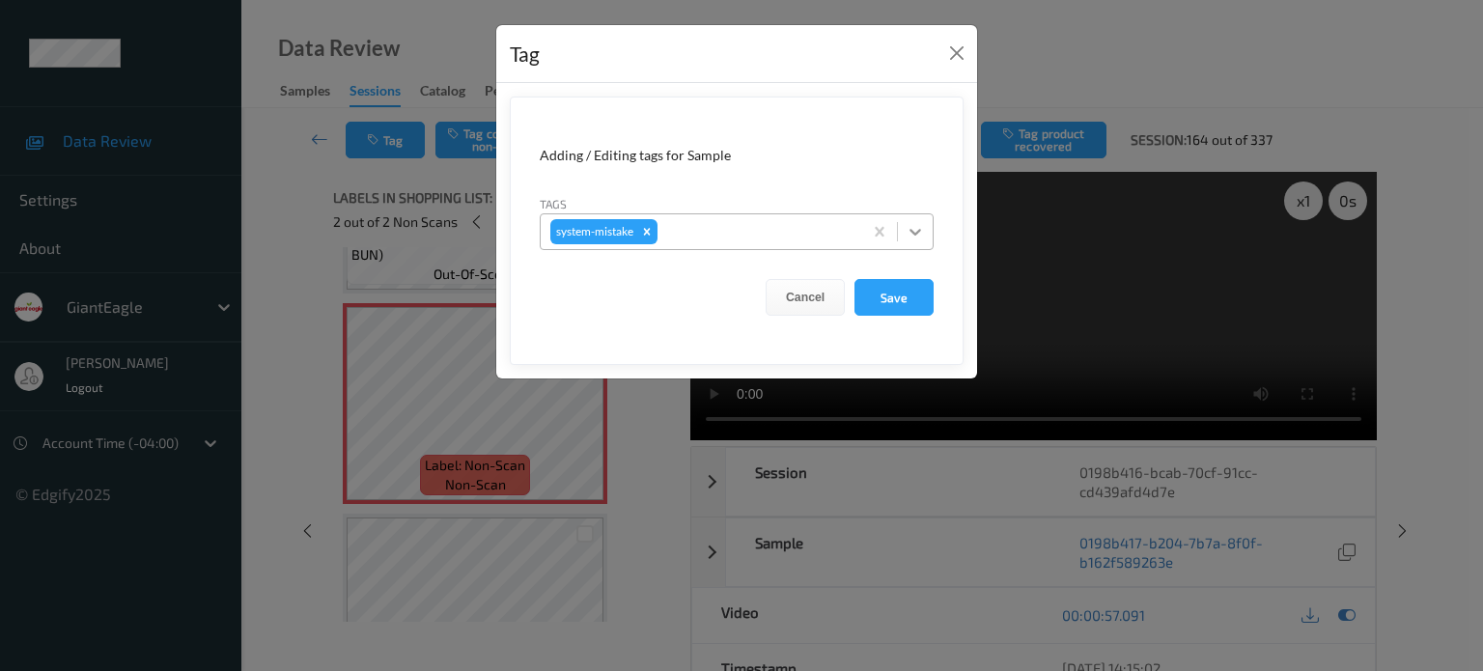
click at [914, 243] on div at bounding box center [915, 231] width 35 height 35
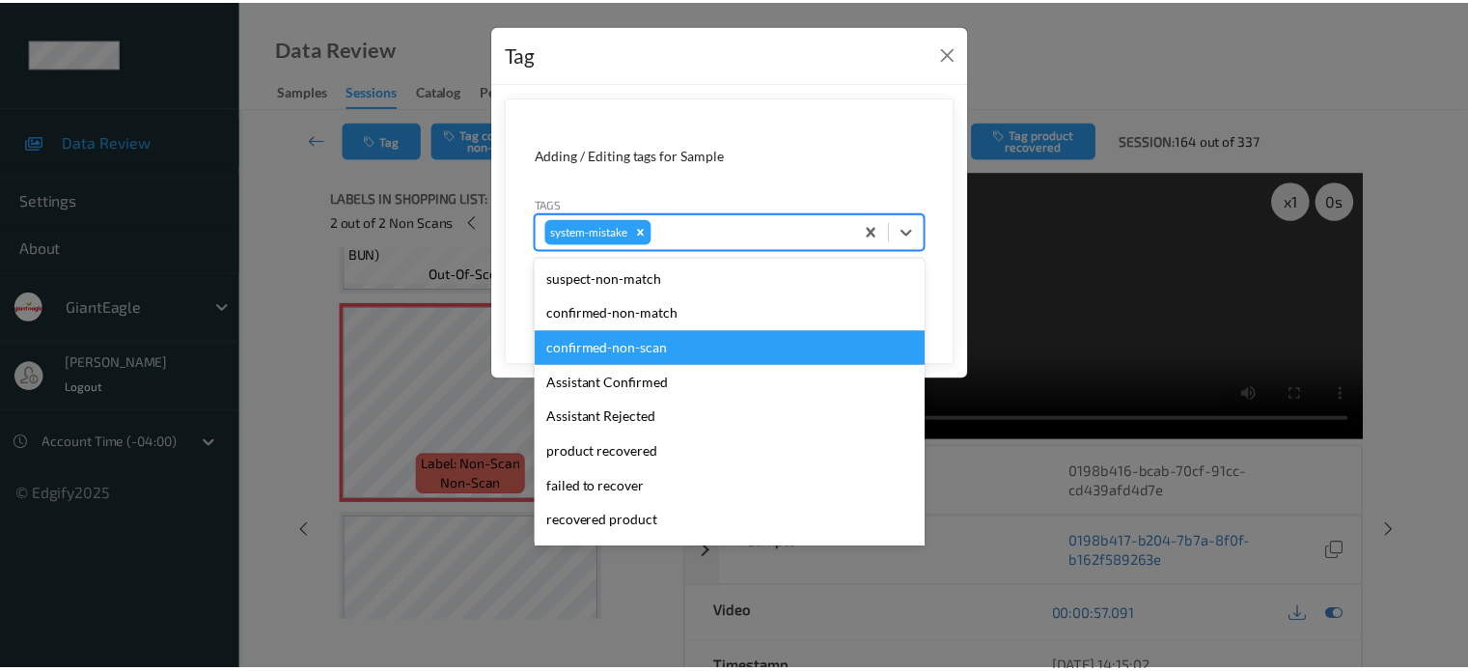
scroll to position [205, 0]
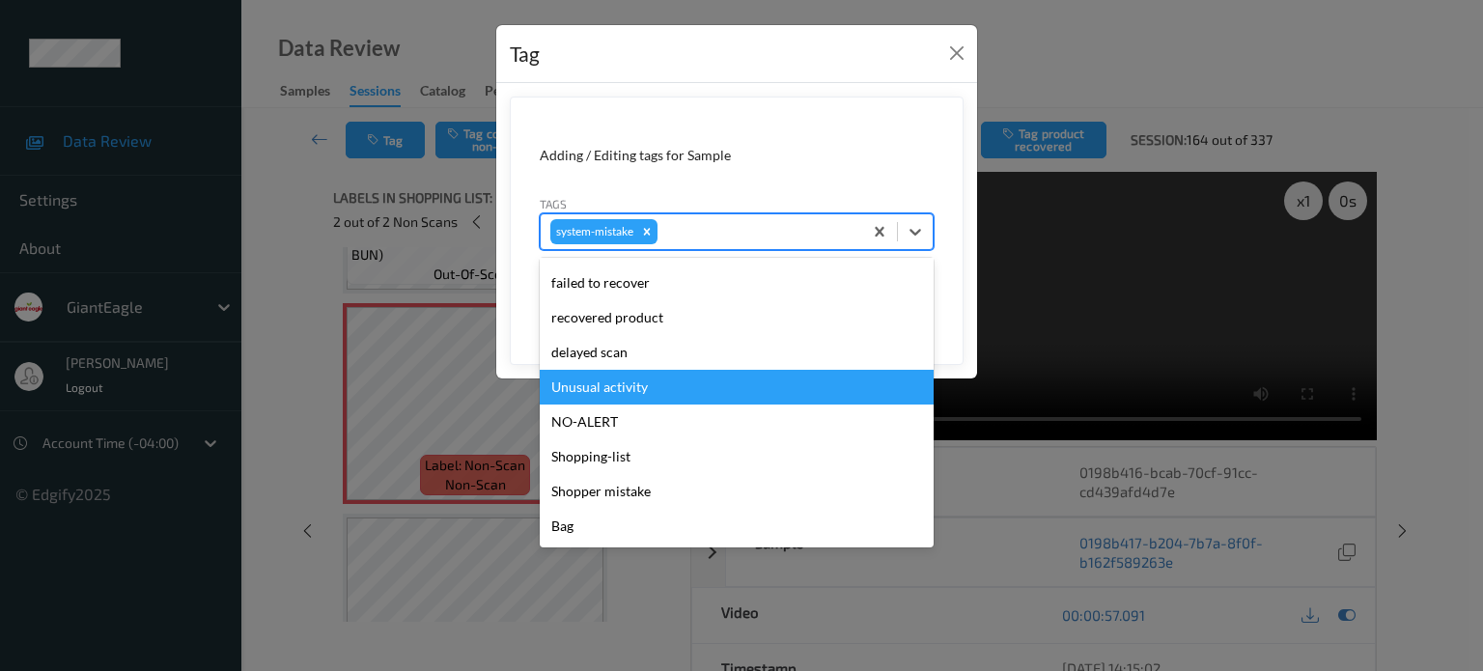
click at [620, 387] on div "Unusual activity" at bounding box center [737, 387] width 394 height 35
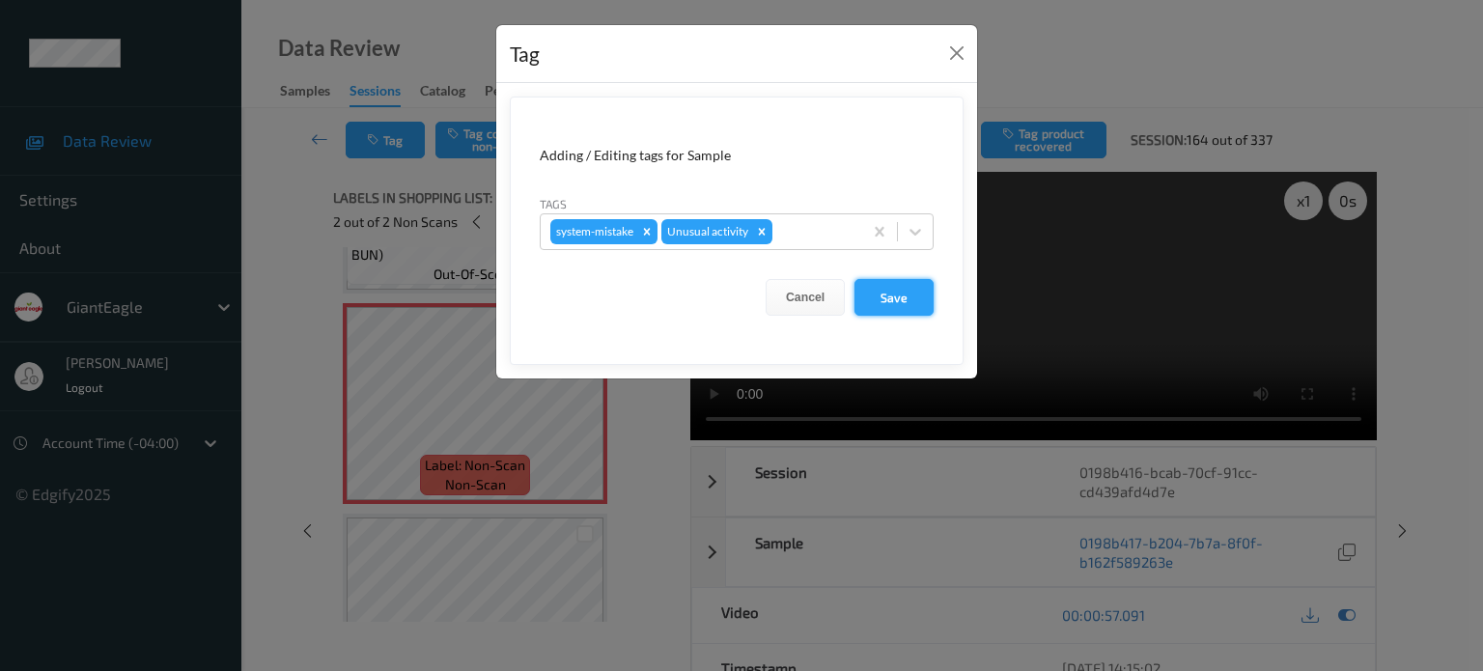
click at [902, 297] on button "Save" at bounding box center [893, 297] width 79 height 37
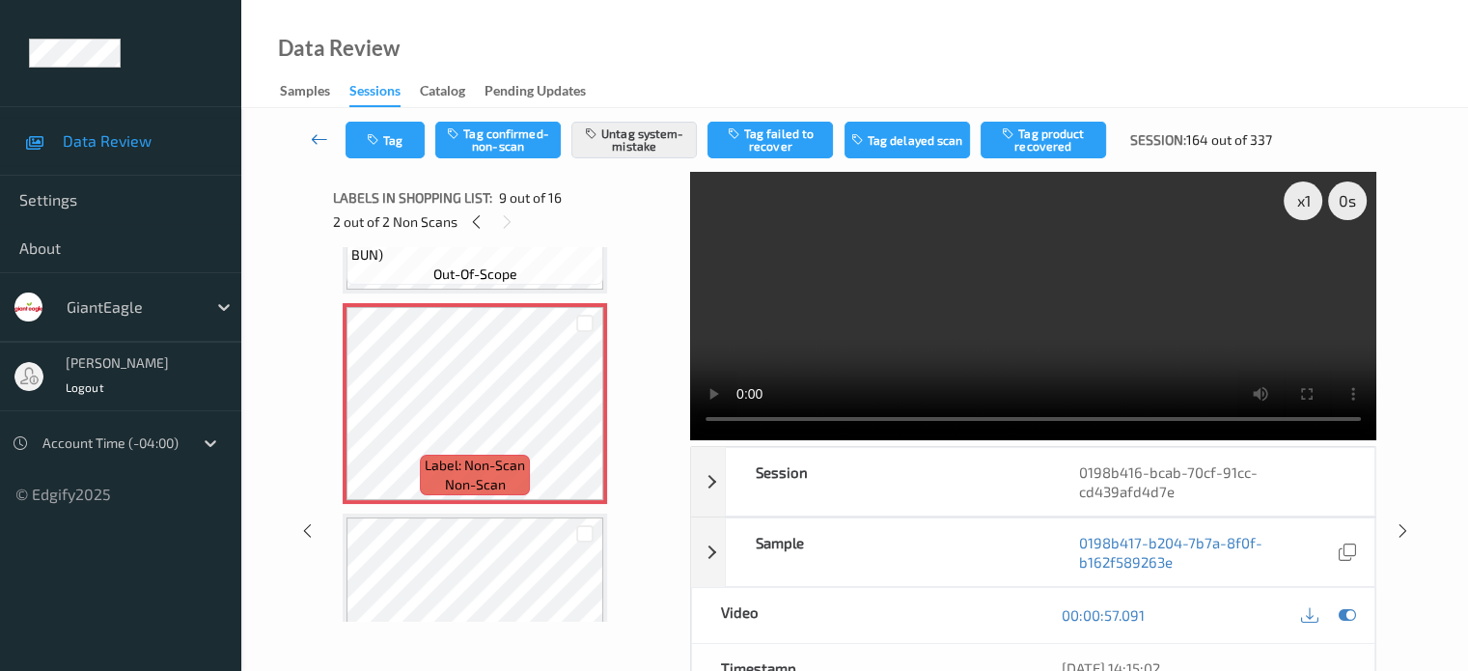
click at [321, 138] on icon at bounding box center [319, 138] width 17 height 19
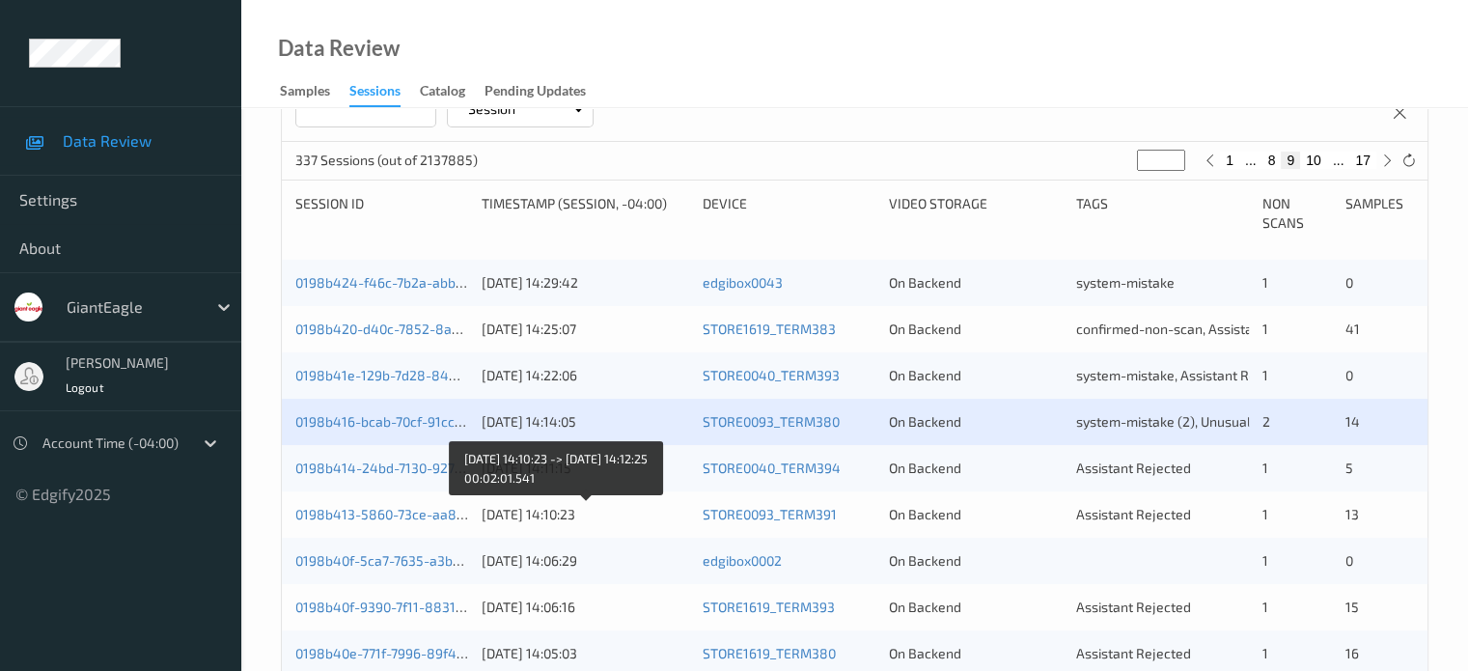
scroll to position [448, 0]
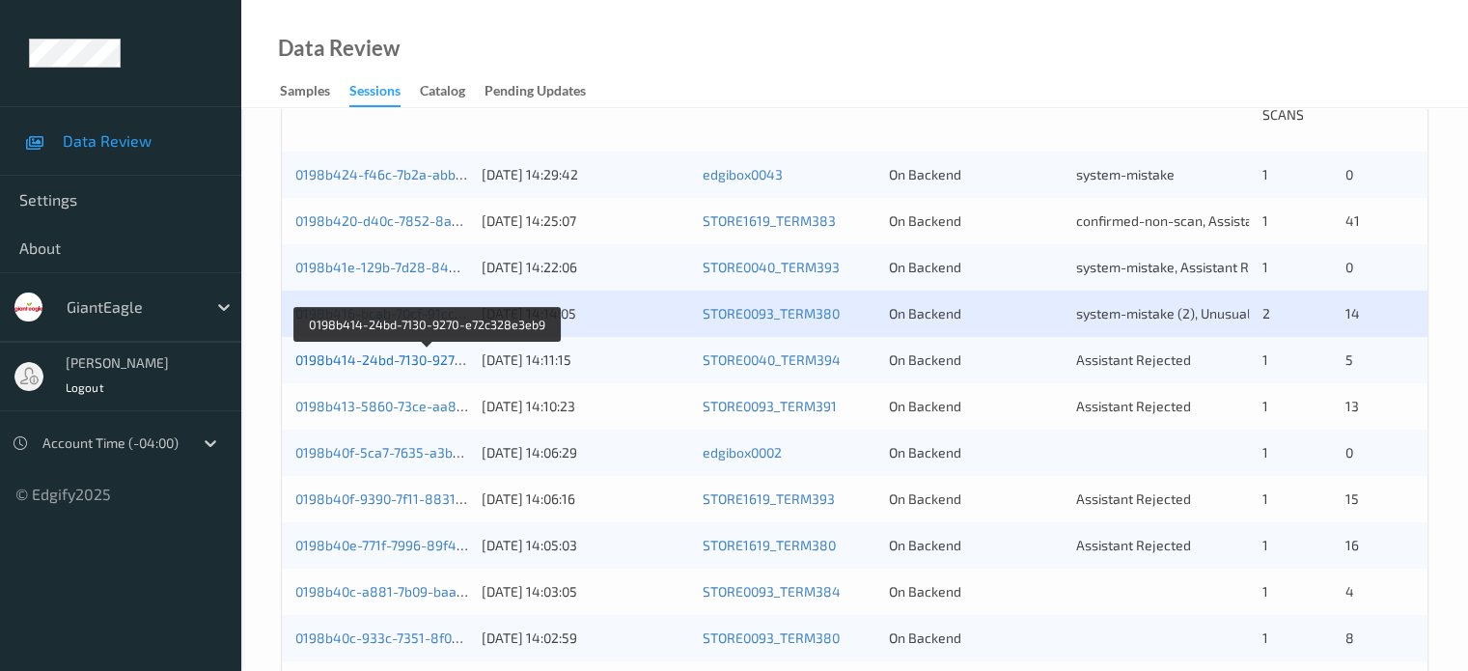
click at [416, 367] on link "0198b414-24bd-7130-9270-e72c328e3eb9" at bounding box center [427, 359] width 265 height 16
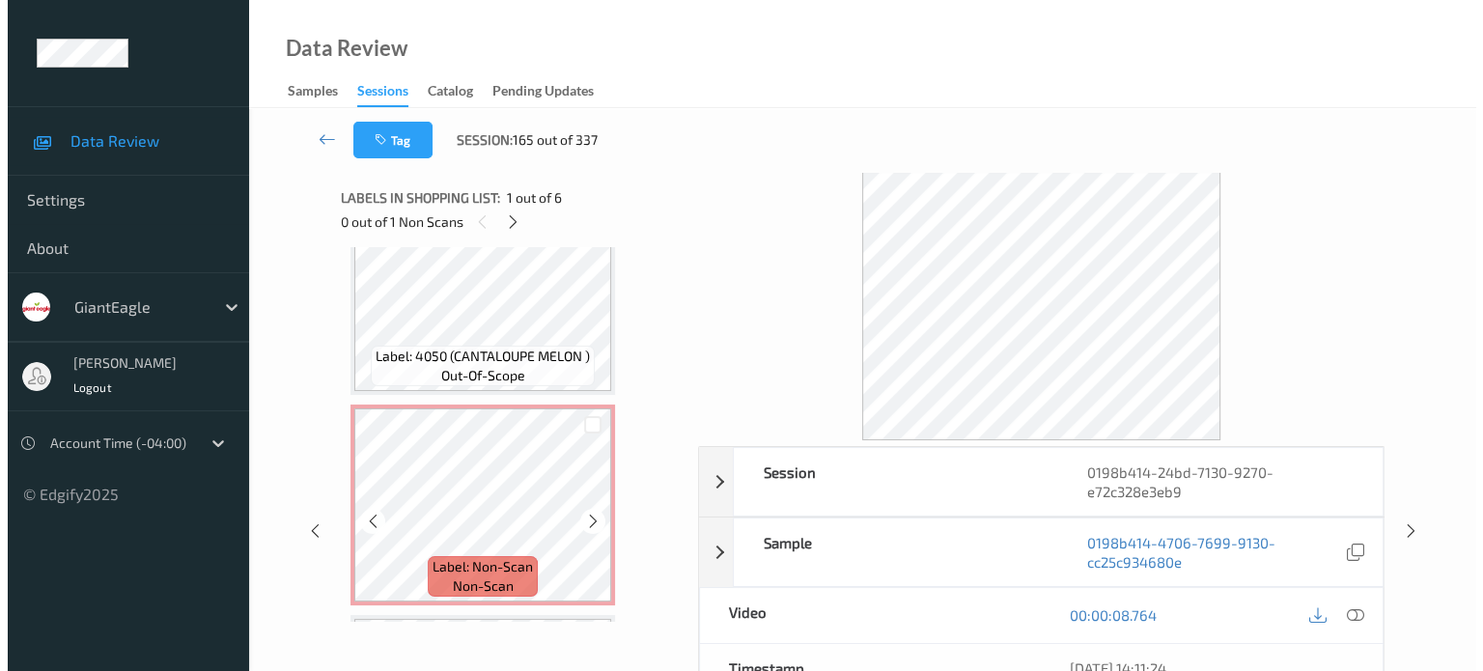
scroll to position [332, 0]
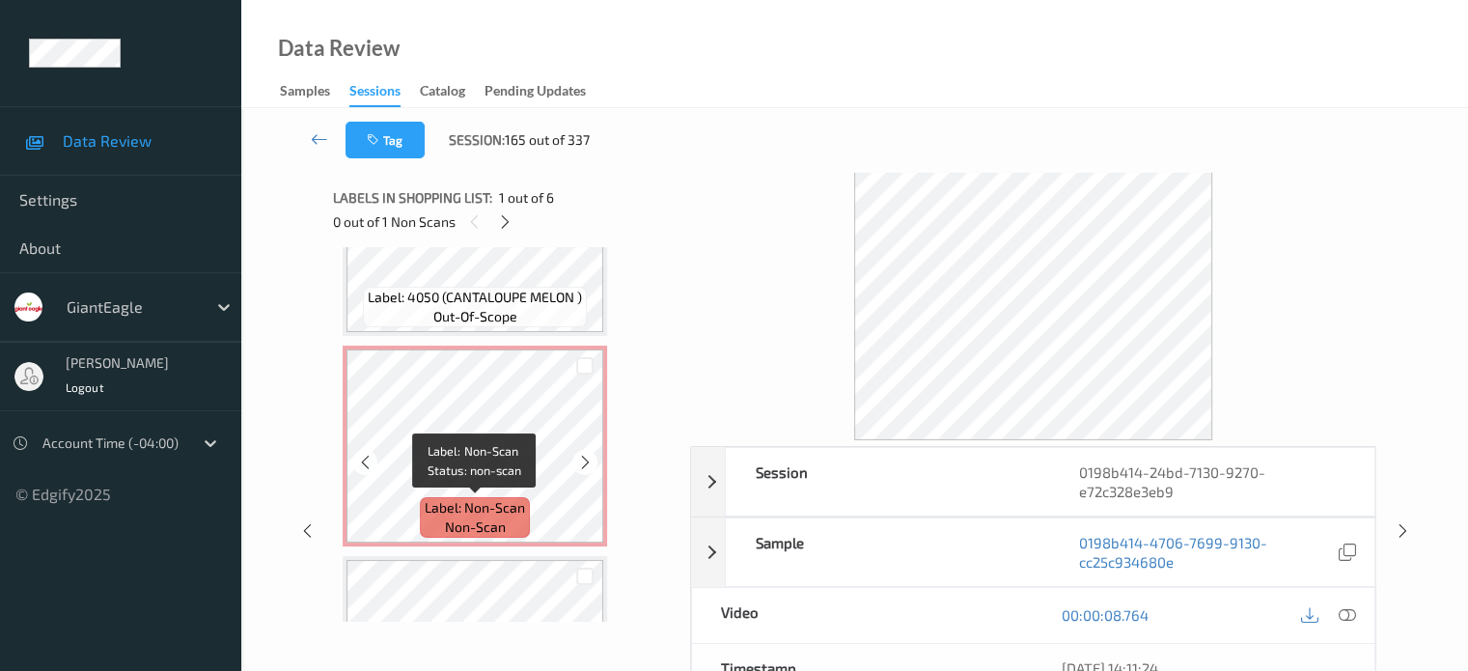
click at [502, 510] on span "Label: Non-Scan" at bounding box center [475, 507] width 100 height 19
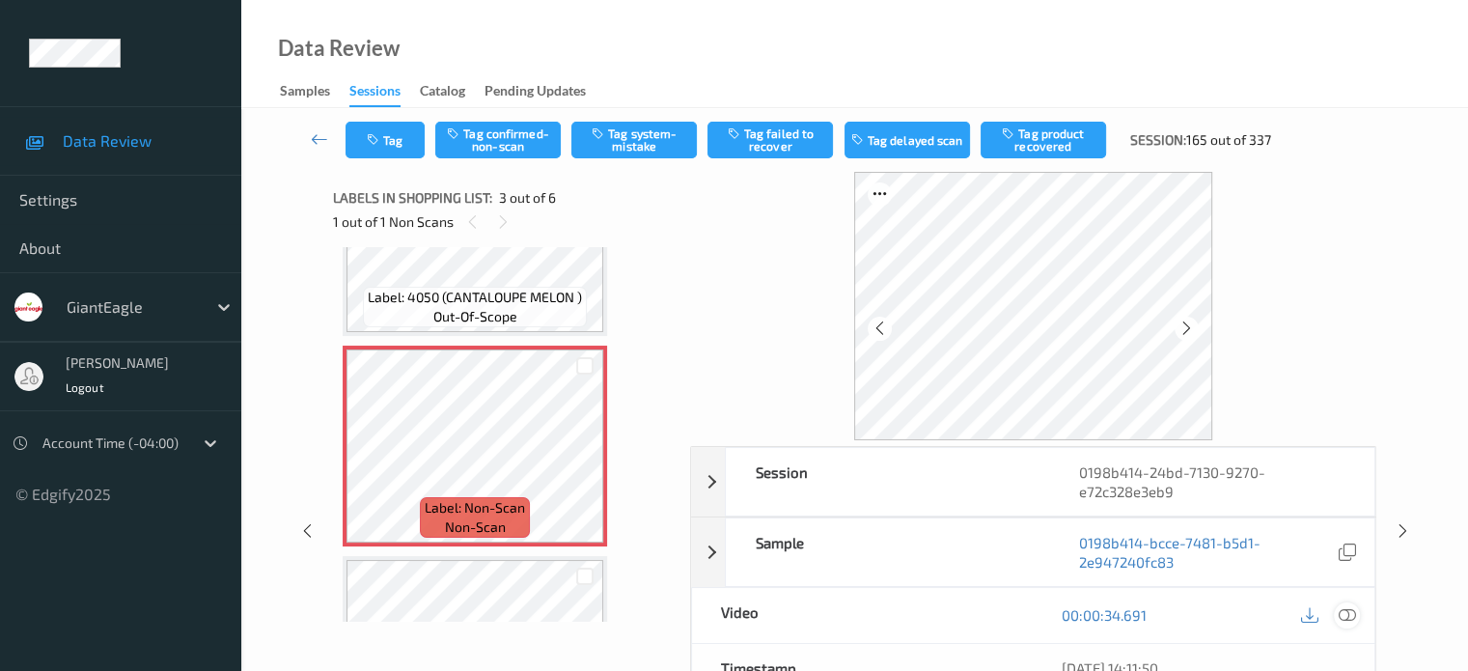
click at [1344, 613] on icon at bounding box center [1346, 614] width 17 height 17
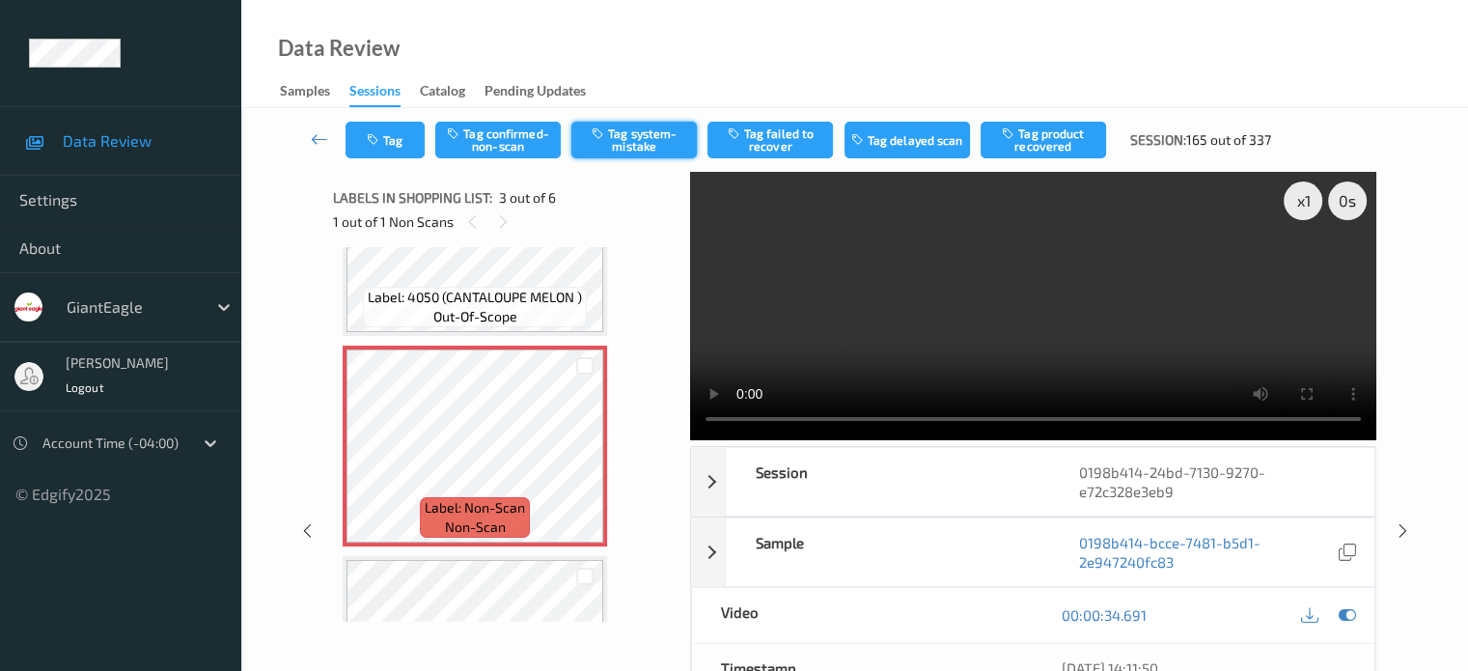
click at [613, 146] on button "Tag system-mistake" at bounding box center [635, 140] width 126 height 37
click at [394, 138] on button "Tag" at bounding box center [385, 140] width 79 height 37
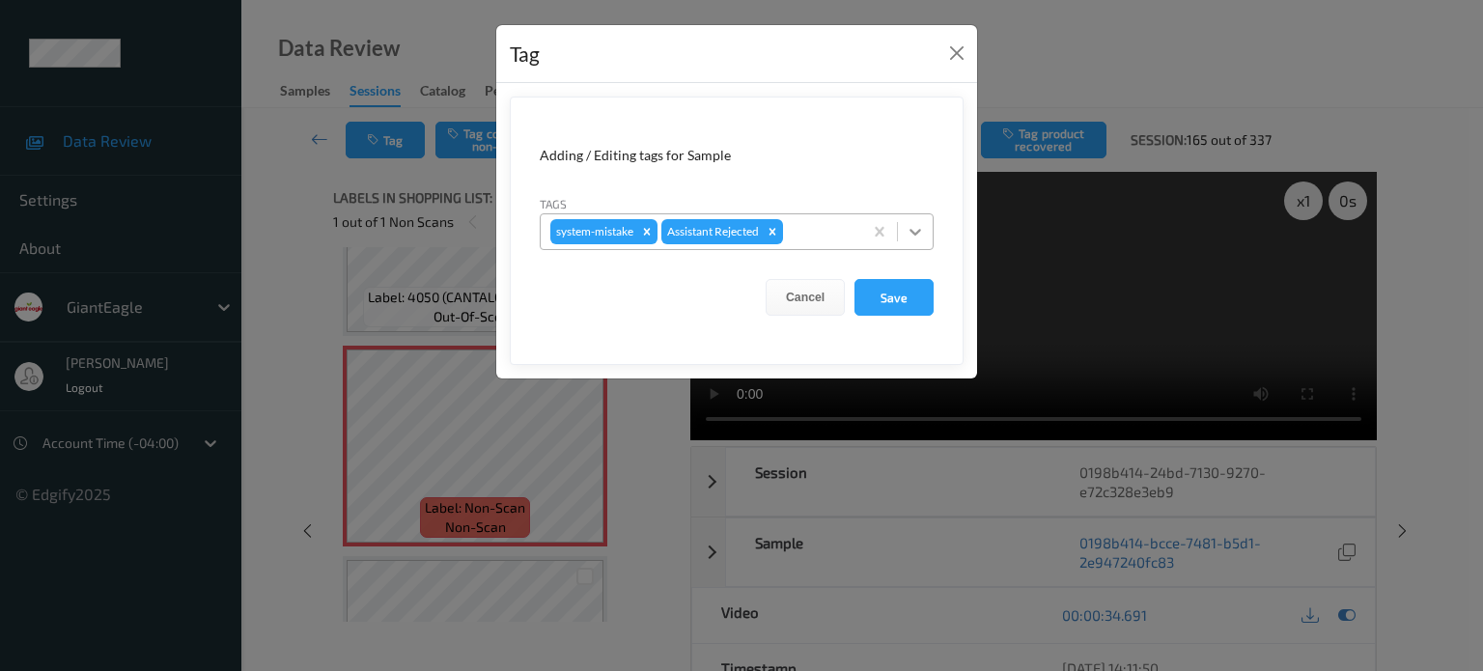
click at [912, 223] on icon at bounding box center [915, 231] width 19 height 19
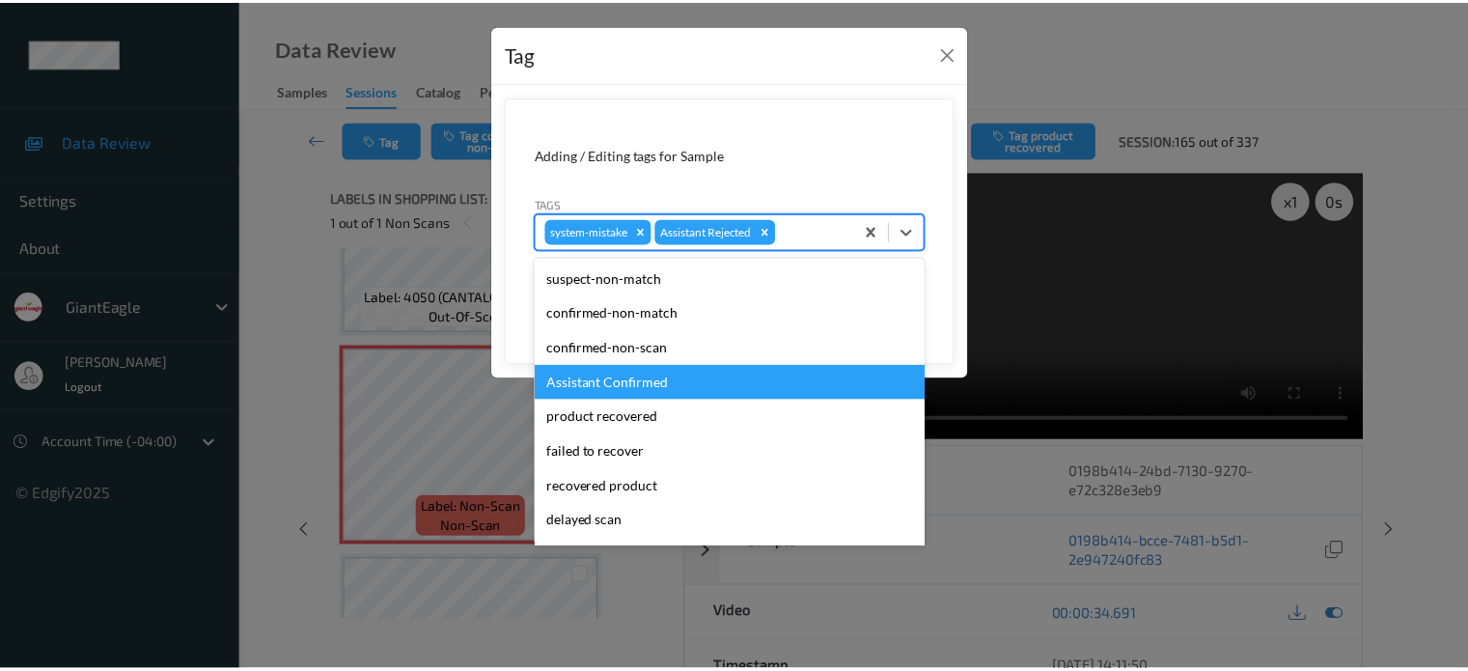
scroll to position [170, 0]
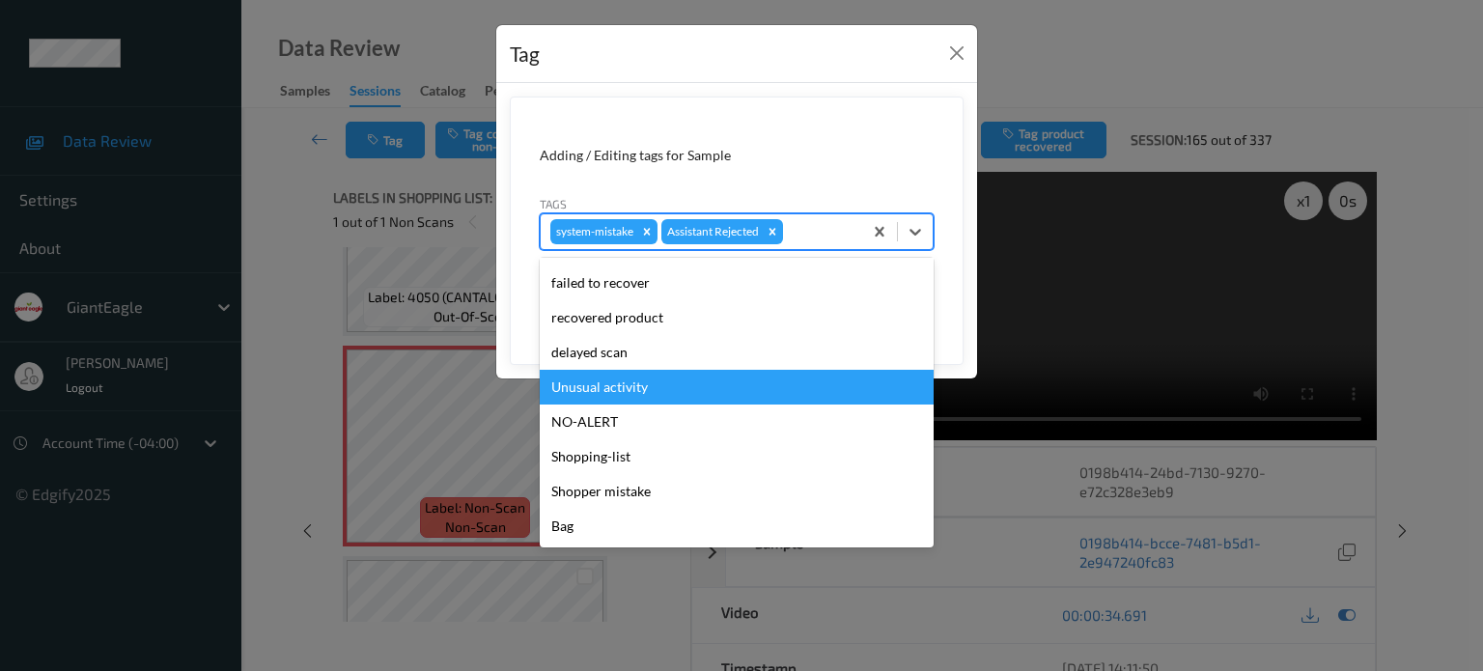
click at [599, 397] on div "Unusual activity" at bounding box center [737, 387] width 394 height 35
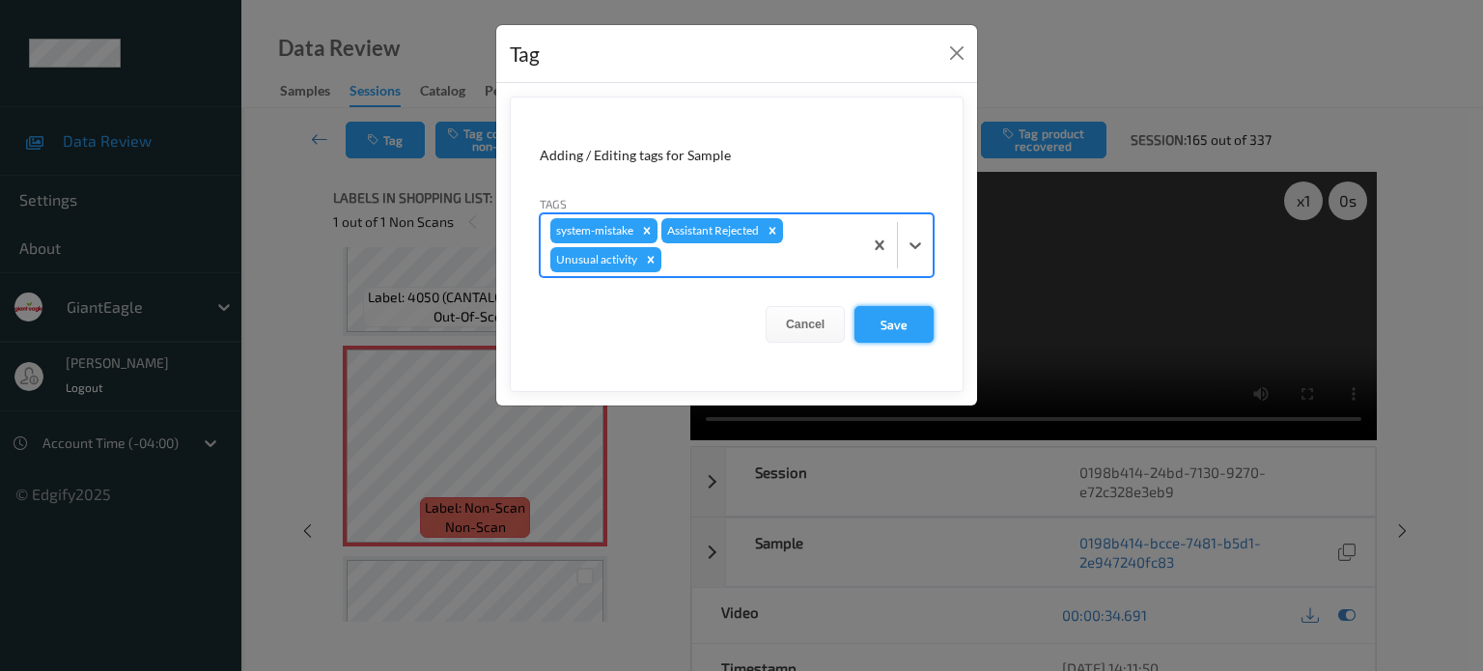
click at [877, 318] on button "Save" at bounding box center [893, 324] width 79 height 37
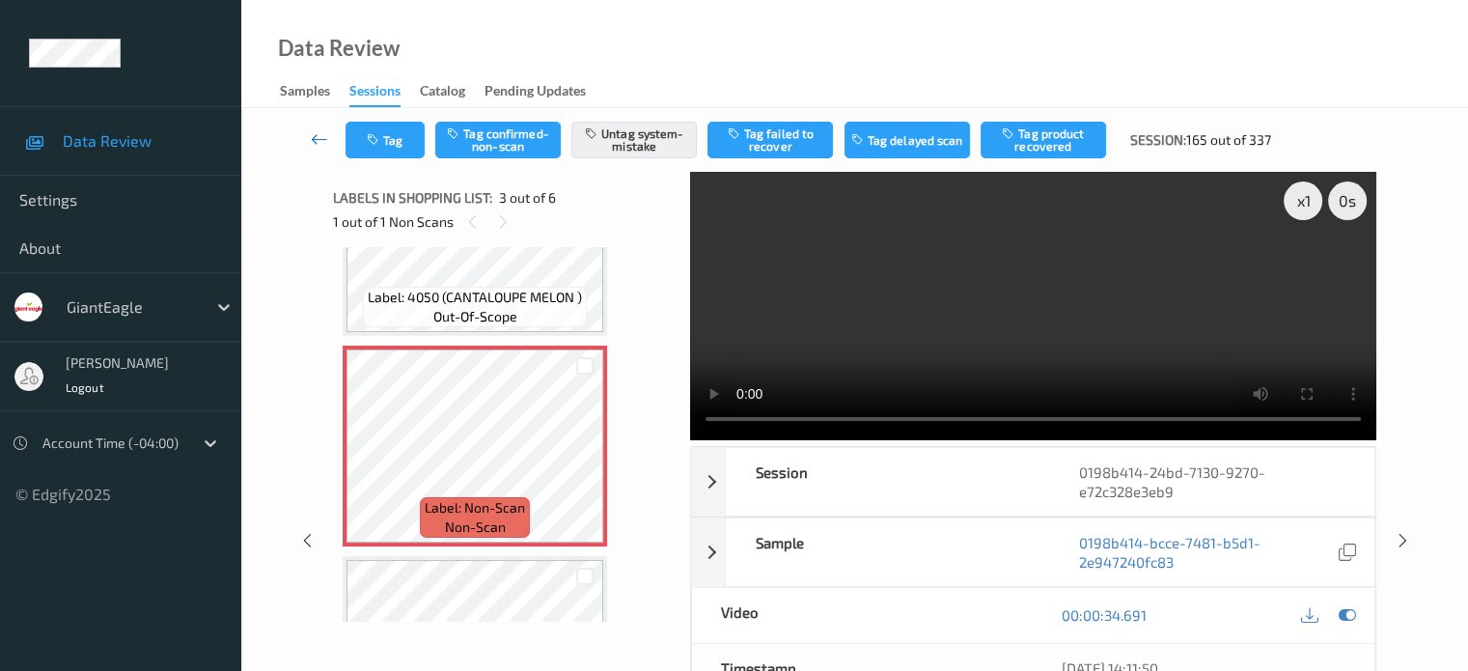
click at [316, 148] on icon at bounding box center [319, 138] width 17 height 19
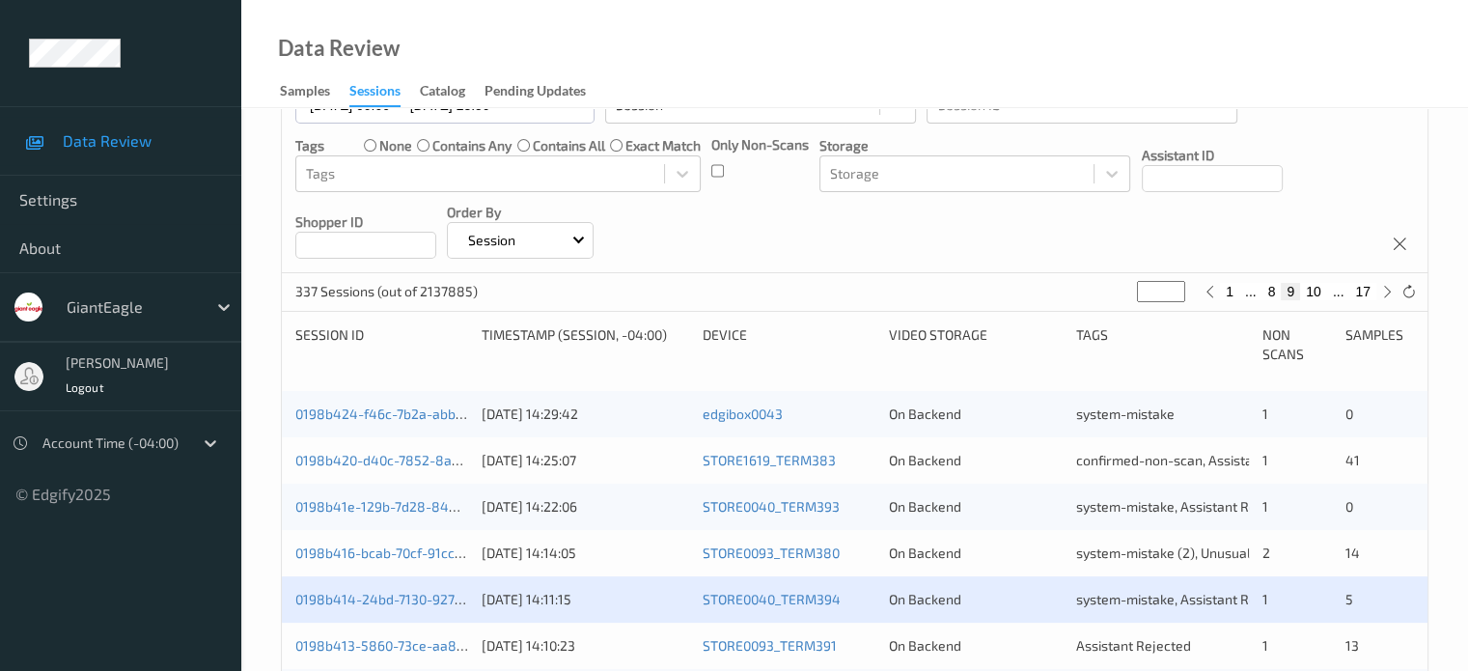
scroll to position [321, 0]
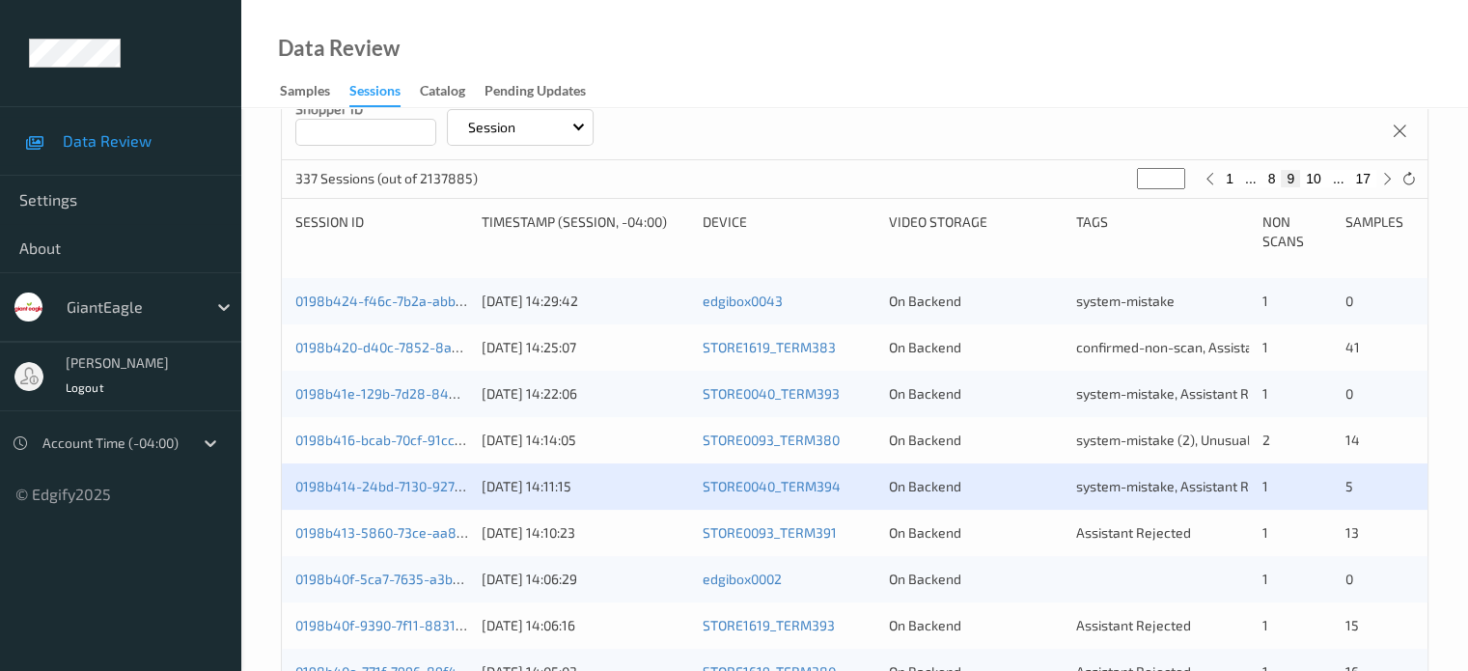
click at [409, 542] on div "0198b413-5860-73ce-aa89-e240717cf926 [DATE] 14:10:23 STORE0093_TERM391 On Backe…" at bounding box center [855, 533] width 1146 height 46
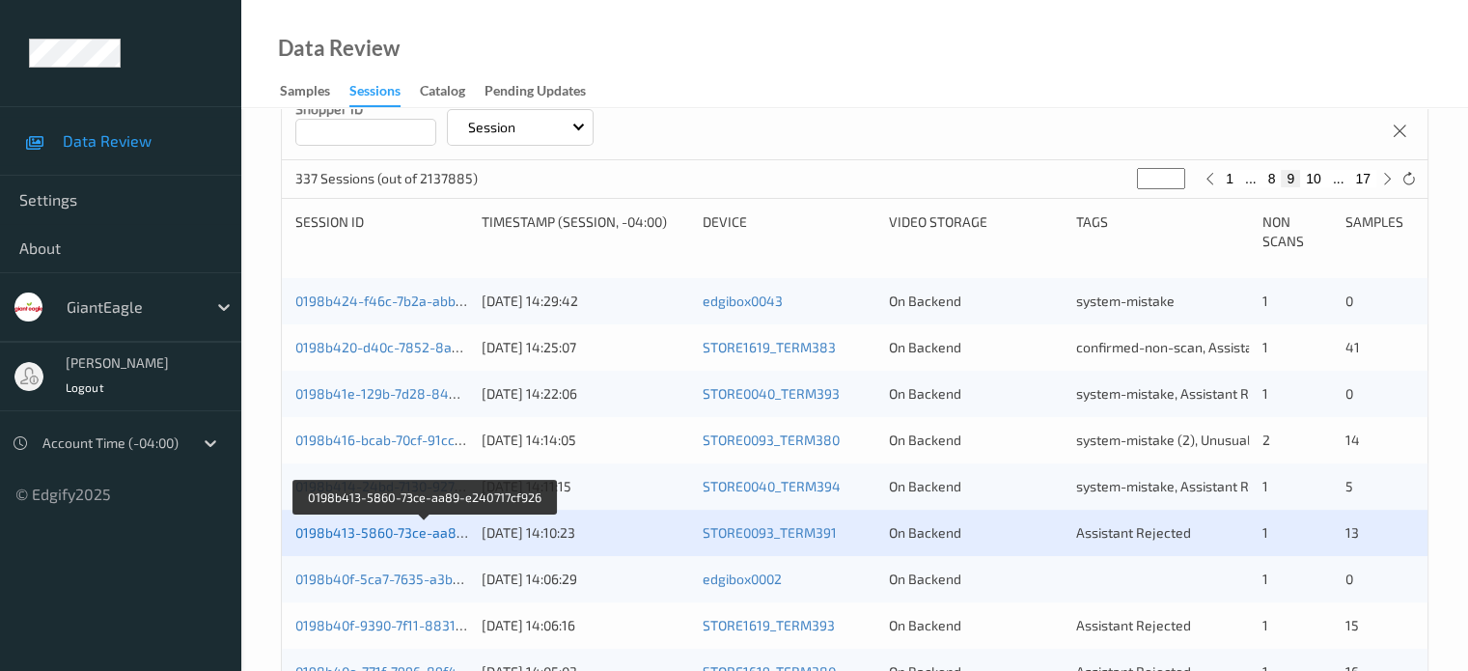
click at [390, 530] on link "0198b413-5860-73ce-aa89-e240717cf926" at bounding box center [425, 532] width 261 height 16
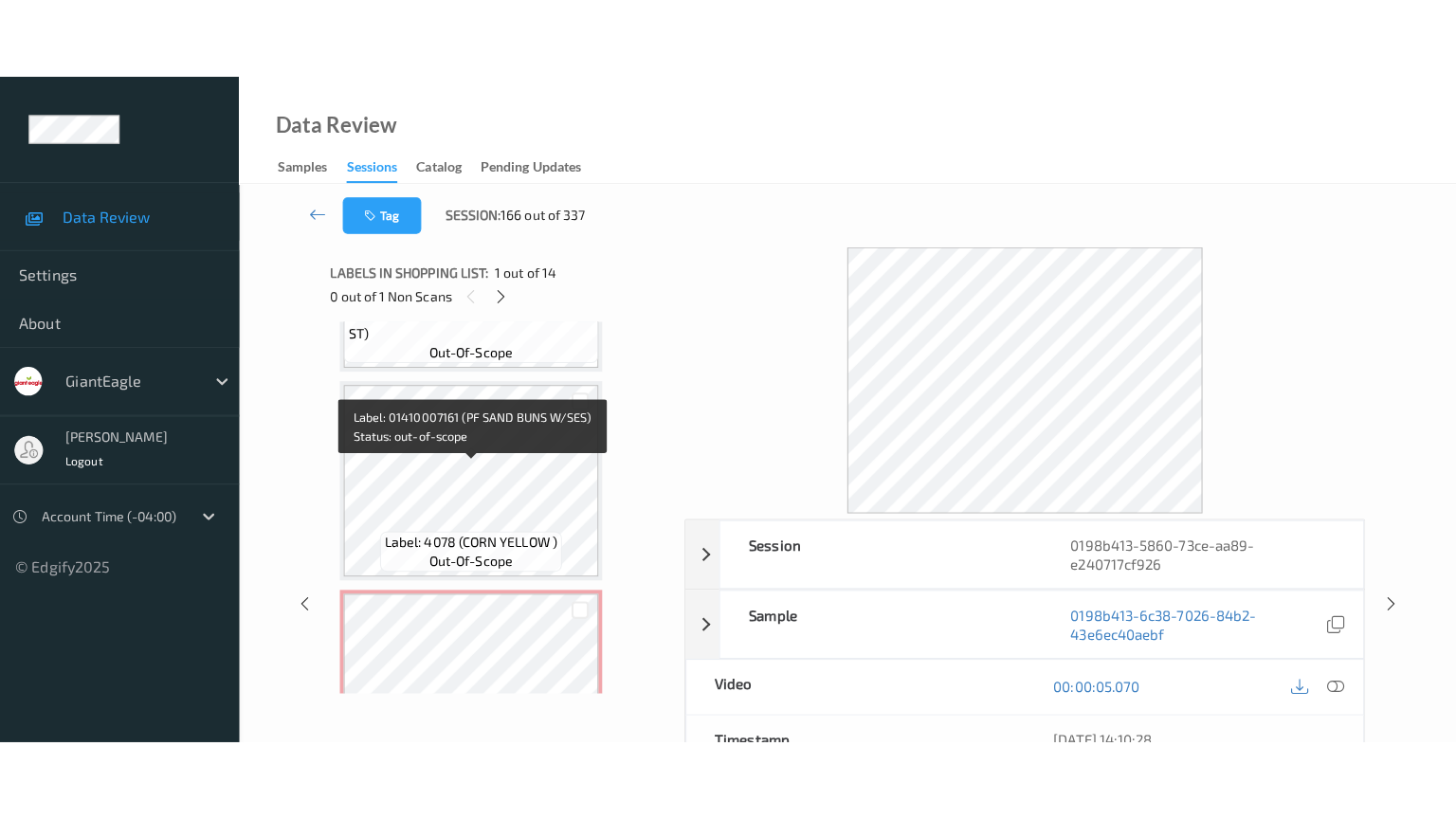
scroll to position [2535, 0]
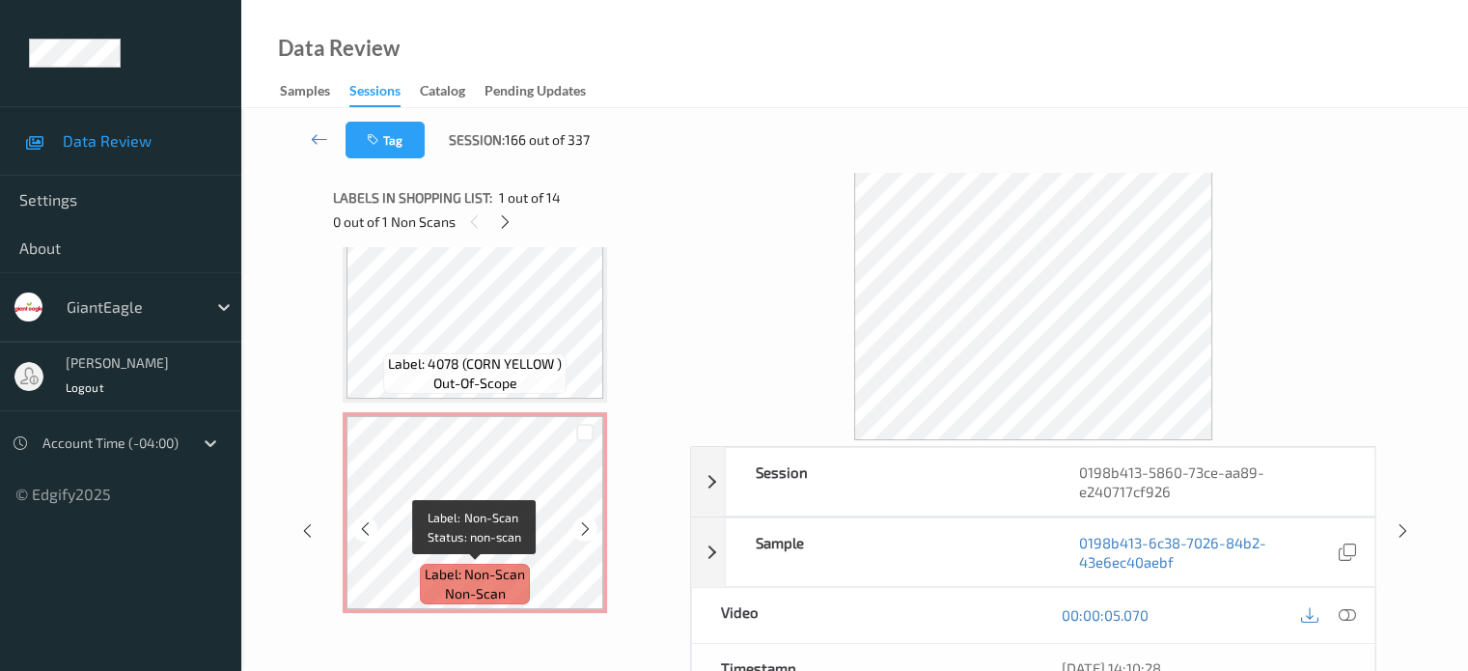
click at [477, 595] on span "non-scan" at bounding box center [475, 593] width 61 height 19
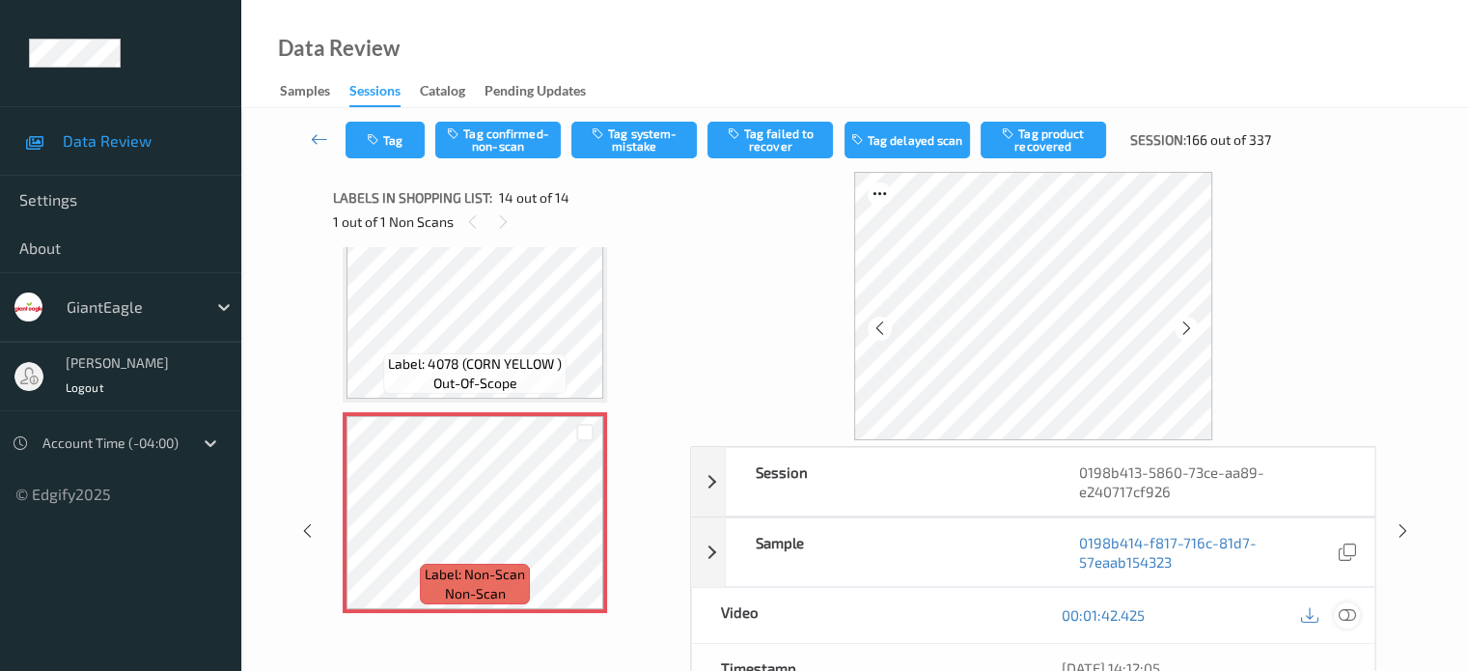
click at [1351, 614] on icon at bounding box center [1346, 614] width 17 height 17
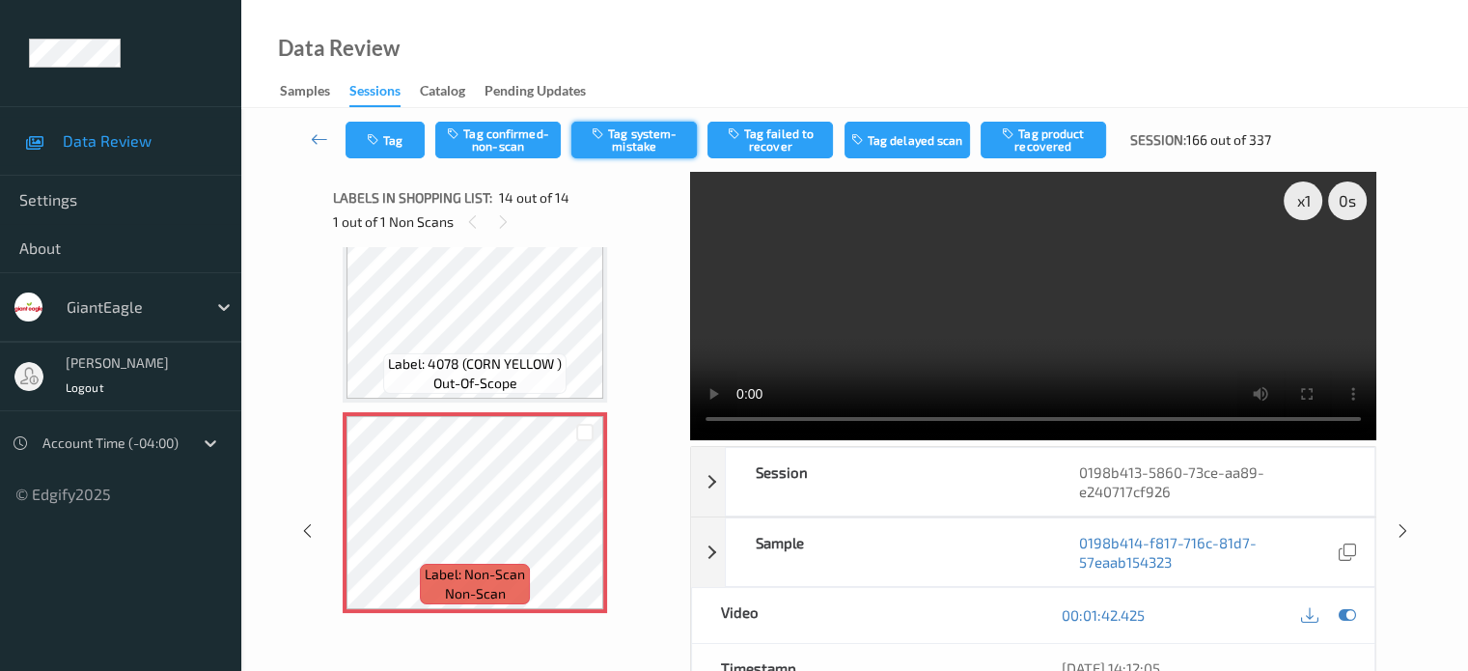
click at [641, 149] on button "Tag system-mistake" at bounding box center [635, 140] width 126 height 37
click at [385, 142] on button "Tag" at bounding box center [385, 140] width 79 height 37
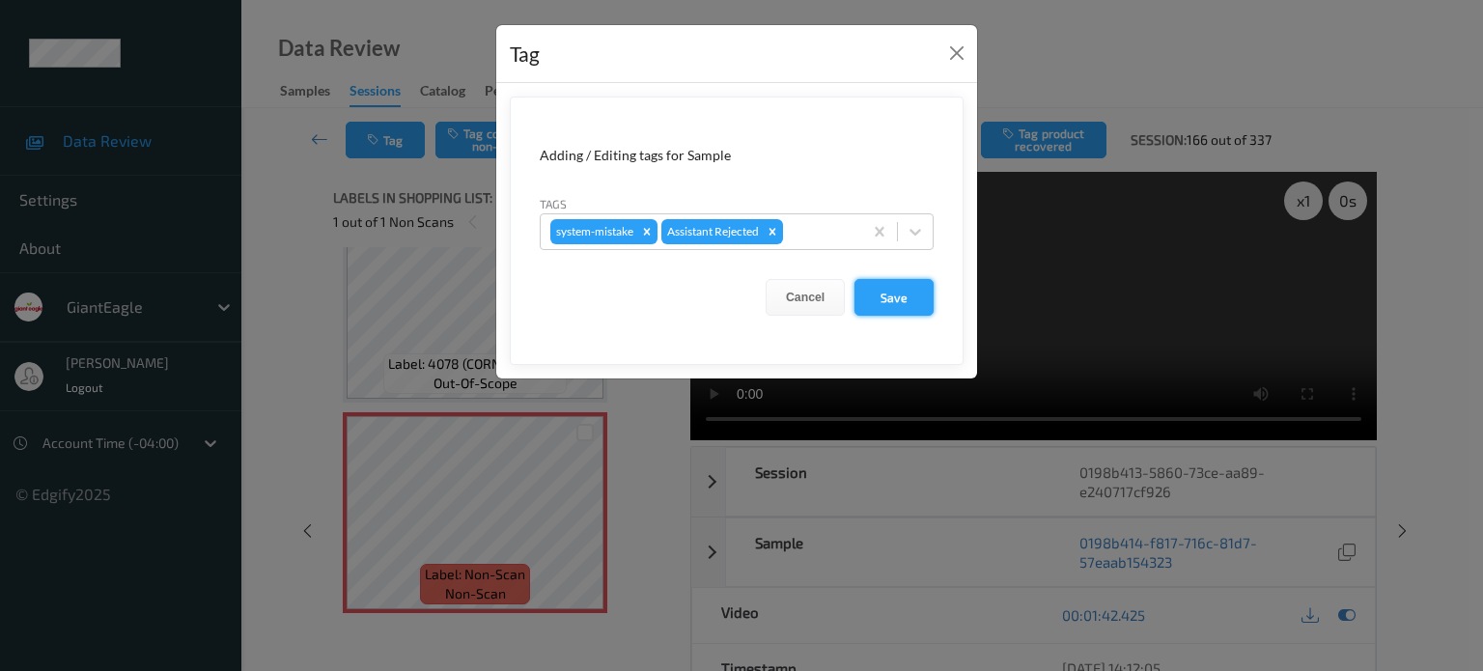
click at [892, 296] on button "Save" at bounding box center [893, 297] width 79 height 37
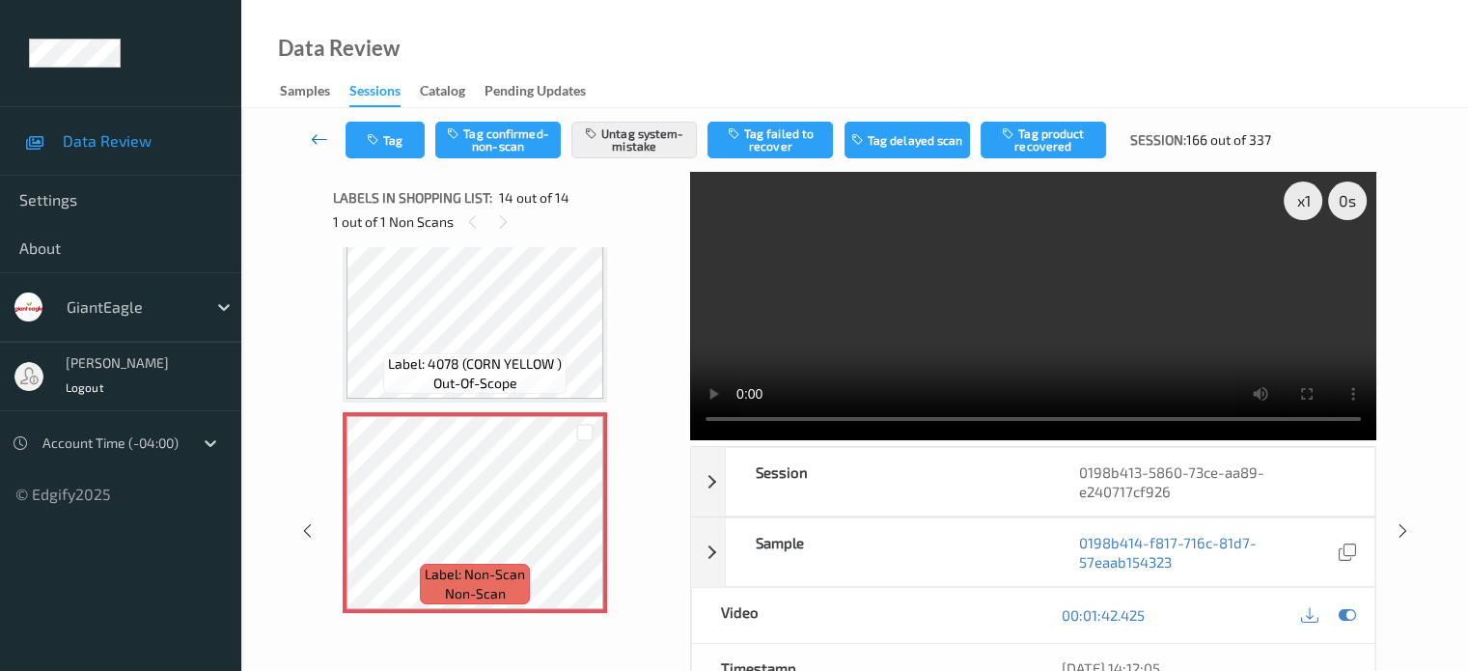
click at [318, 146] on icon at bounding box center [319, 138] width 17 height 19
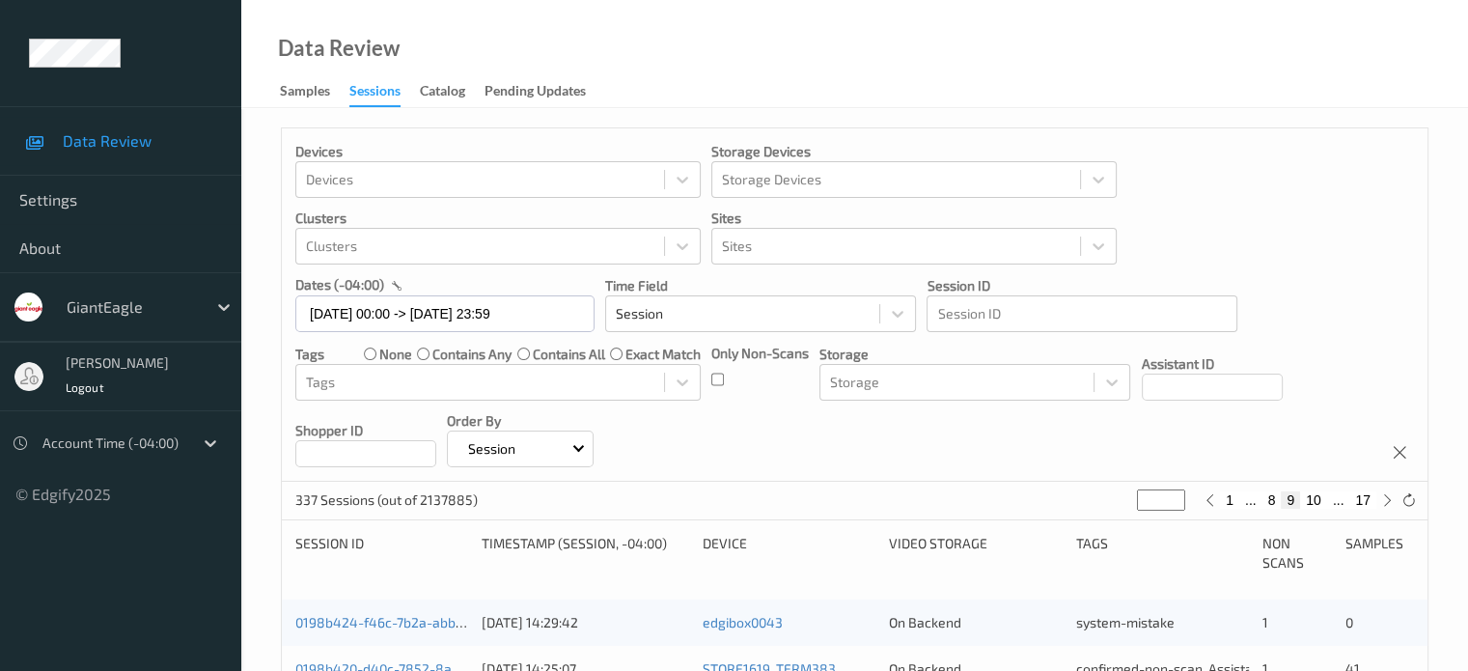
scroll to position [409, 0]
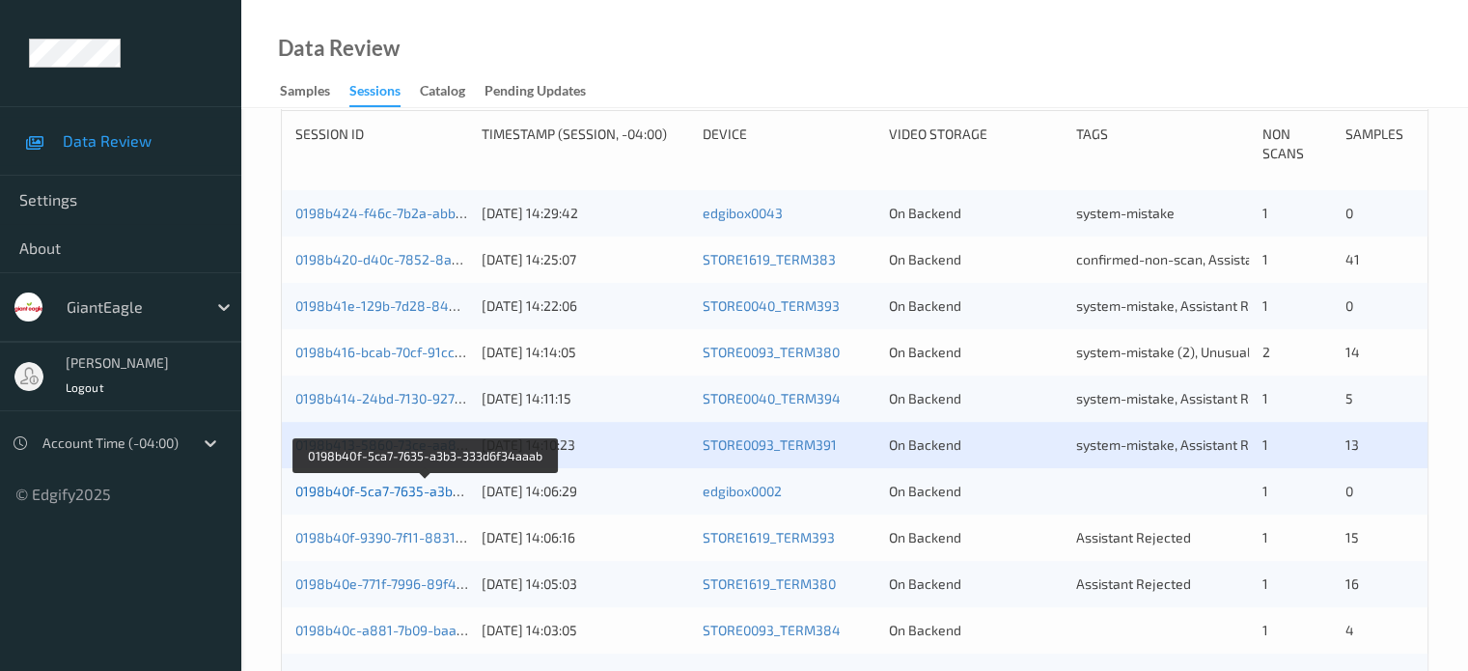
click at [421, 496] on link "0198b40f-5ca7-7635-a3b3-333d6f34aaab" at bounding box center [426, 491] width 262 height 16
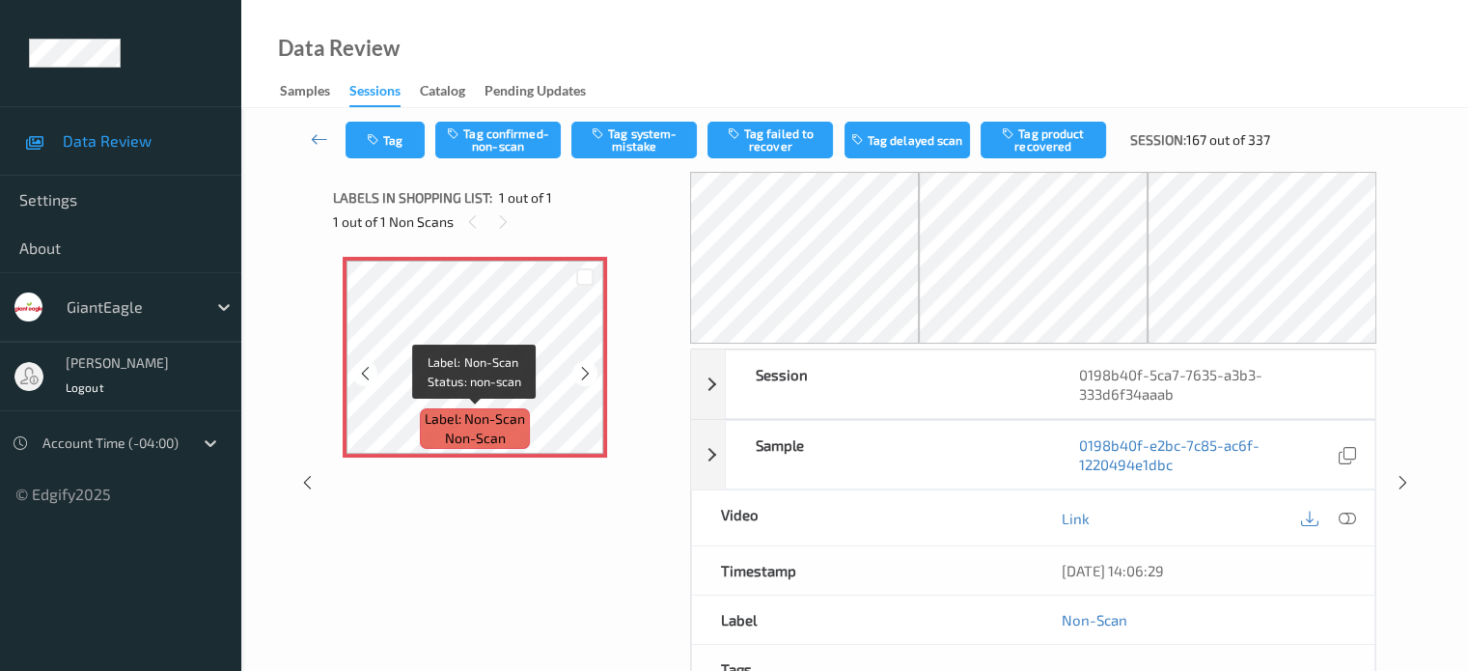
click at [471, 420] on span "Label: Non-Scan" at bounding box center [475, 418] width 100 height 19
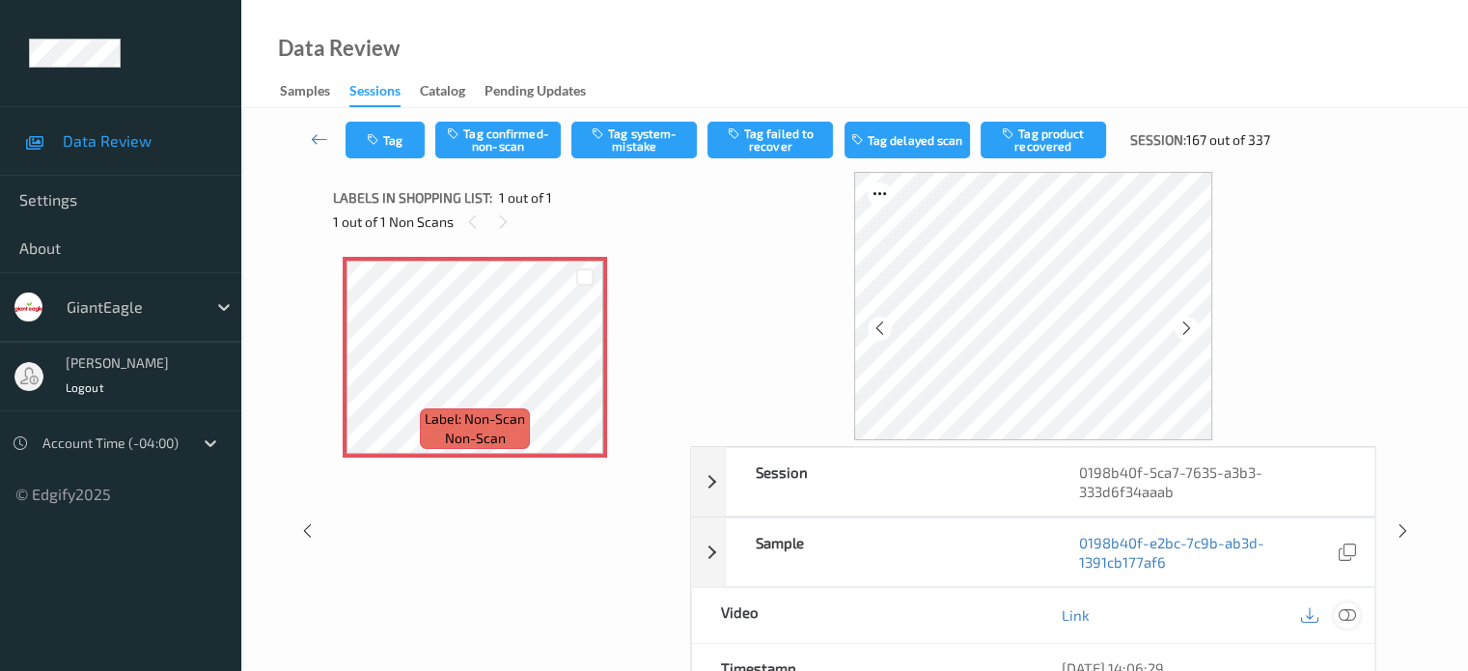
click at [1351, 610] on icon at bounding box center [1346, 614] width 17 height 17
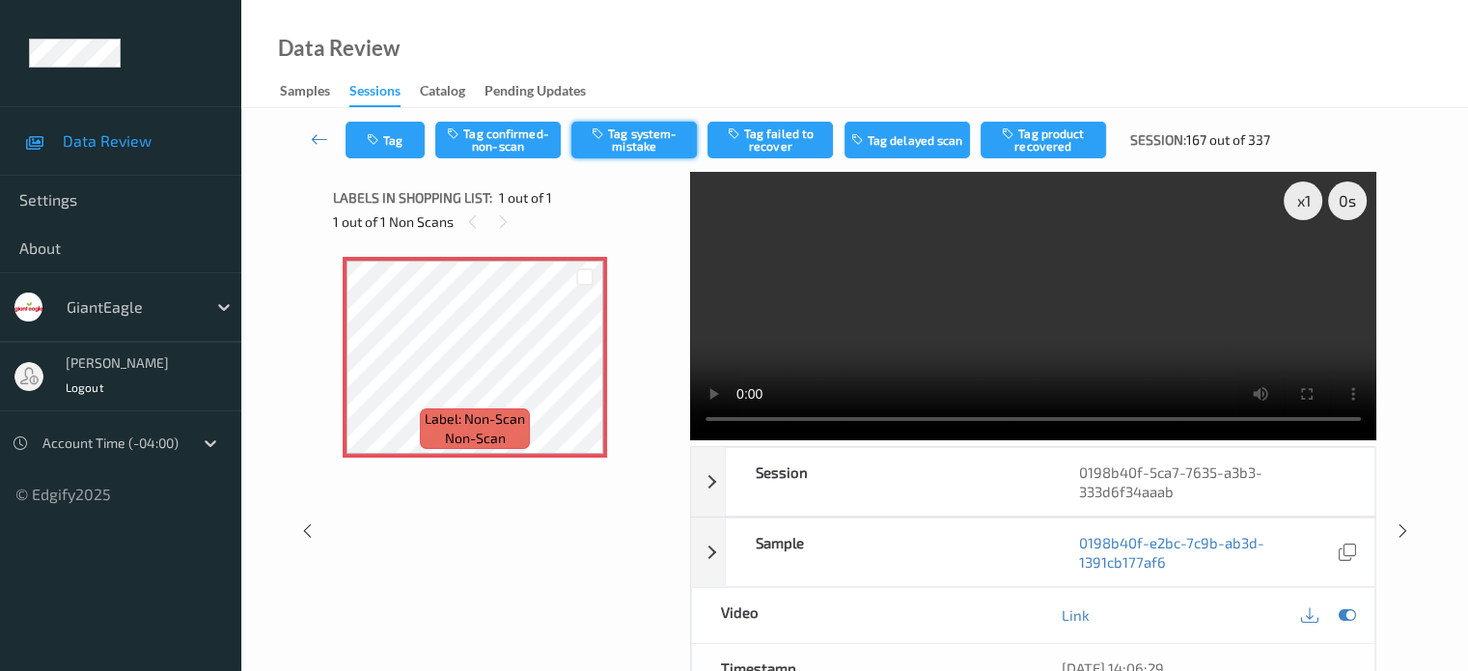
click at [635, 128] on button "Tag system-mistake" at bounding box center [635, 140] width 126 height 37
click at [399, 134] on button "Tag" at bounding box center [385, 140] width 79 height 37
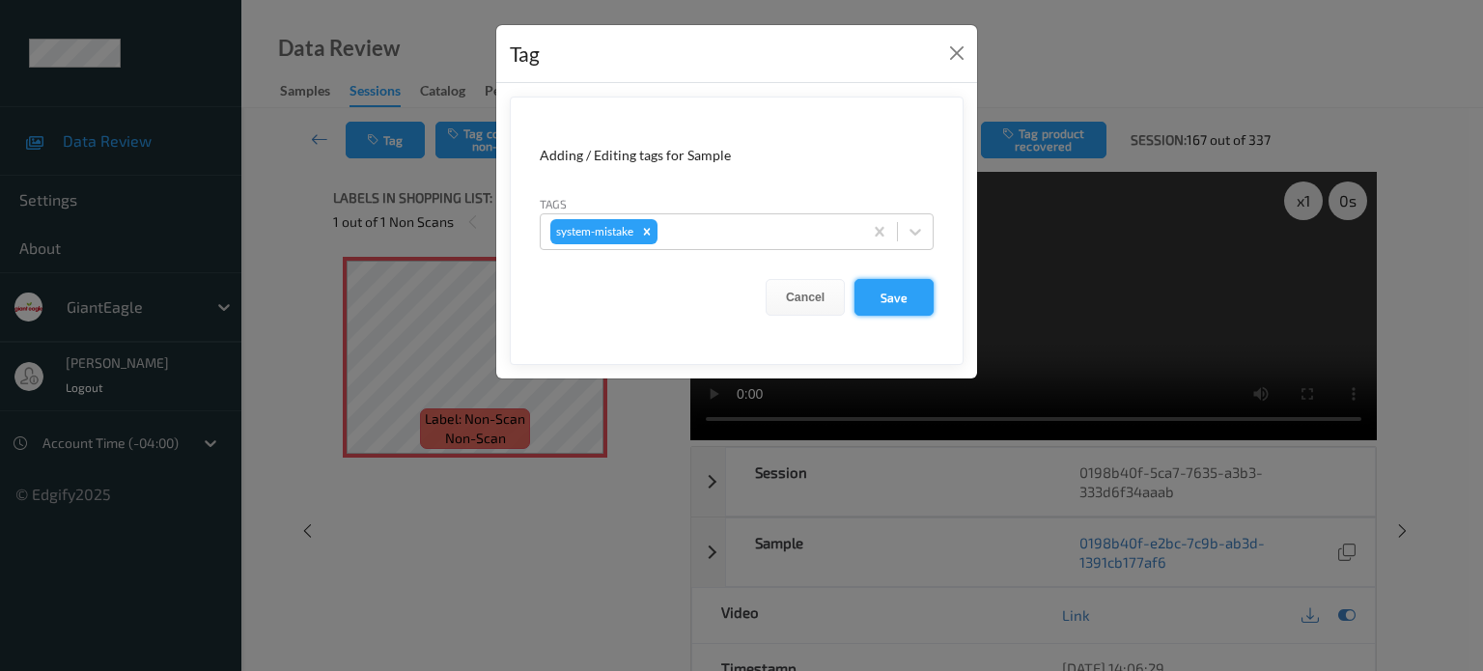
click at [896, 300] on button "Save" at bounding box center [893, 297] width 79 height 37
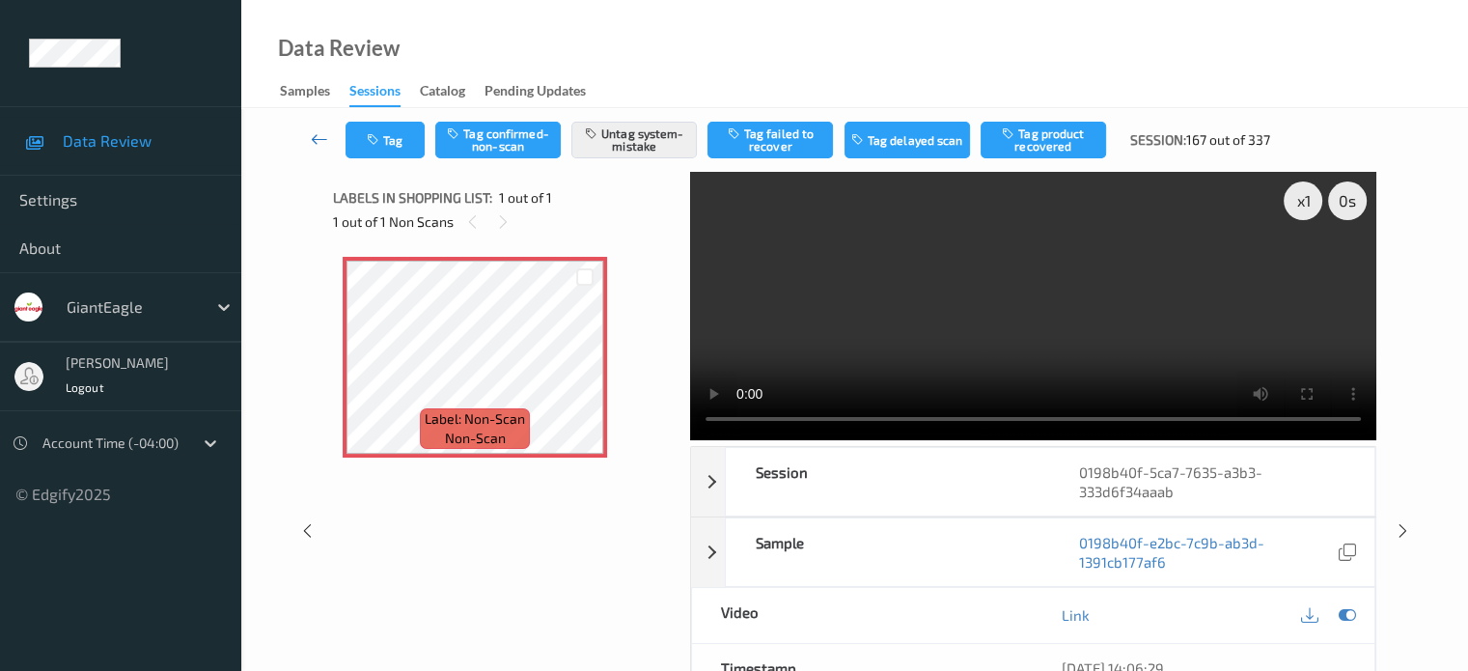
click at [309, 142] on link at bounding box center [319, 140] width 51 height 37
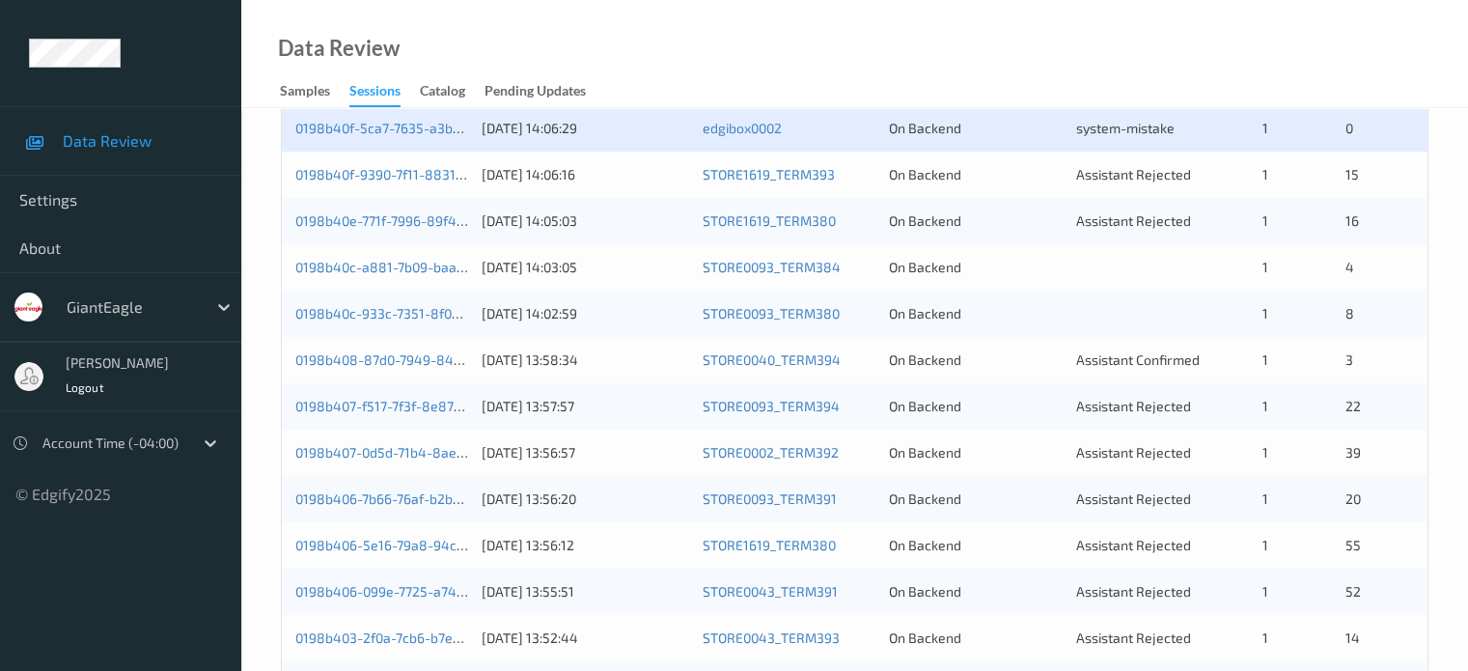
scroll to position [610, 0]
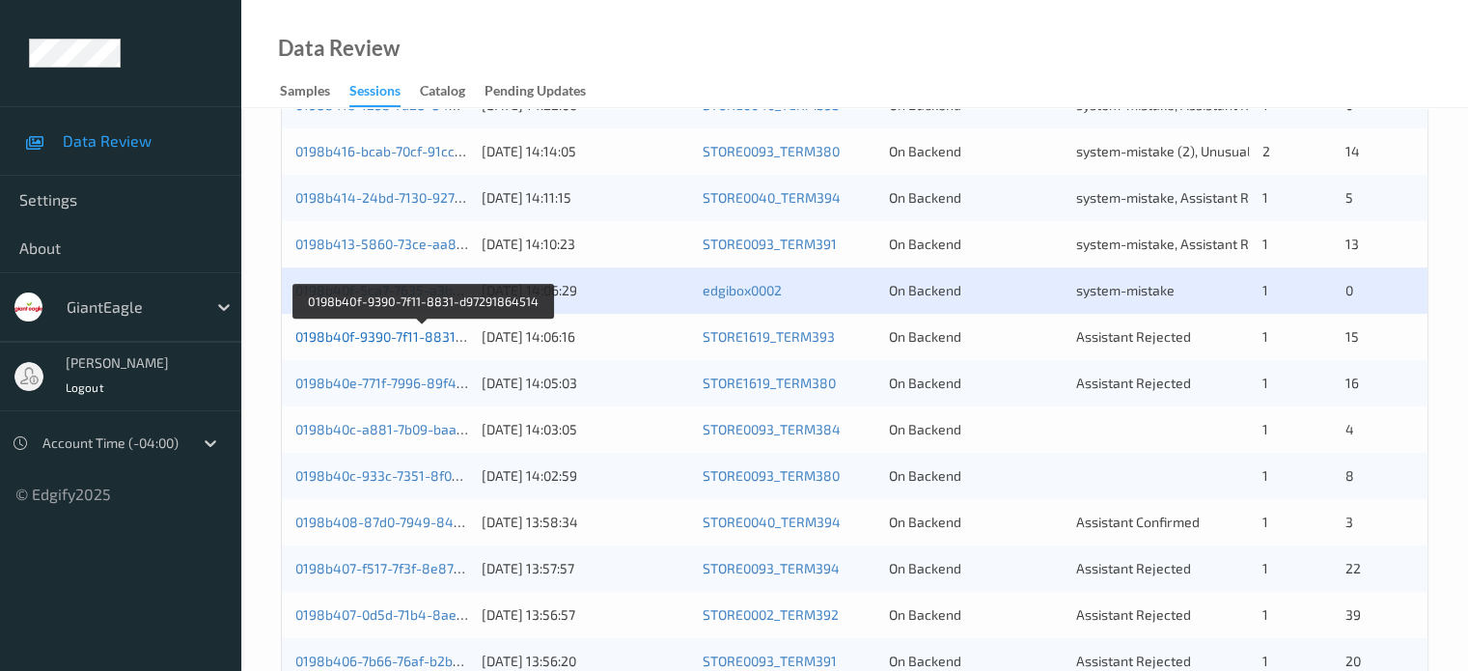
click at [413, 332] on link "0198b40f-9390-7f11-8831-d97291864514" at bounding box center [423, 336] width 257 height 16
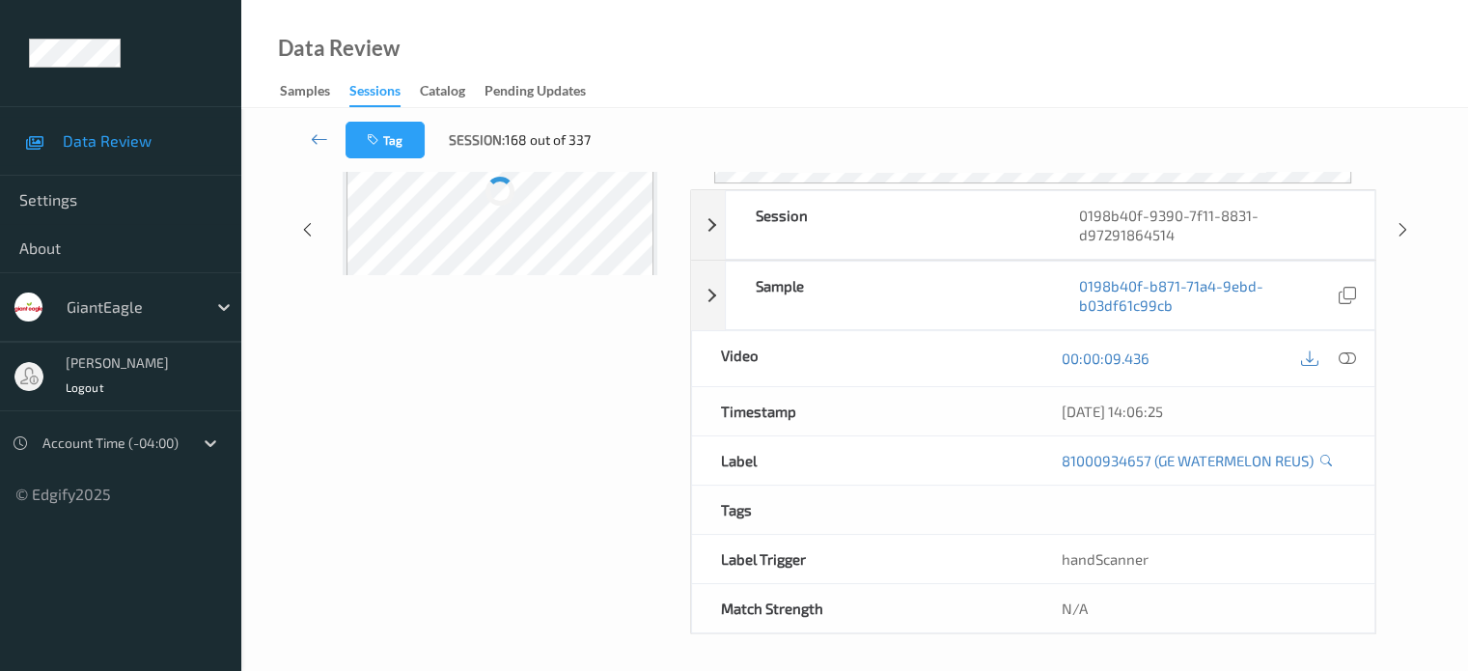
scroll to position [256, 0]
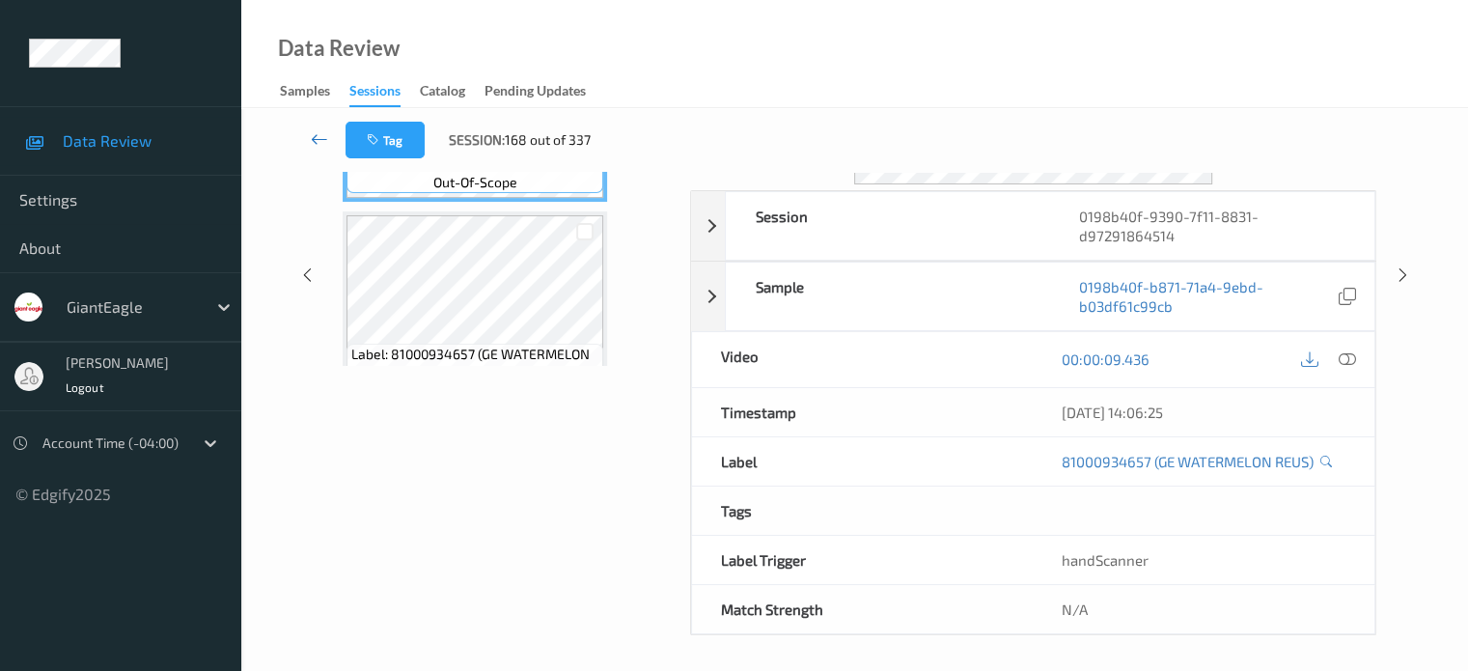
click at [320, 142] on icon at bounding box center [319, 138] width 17 height 19
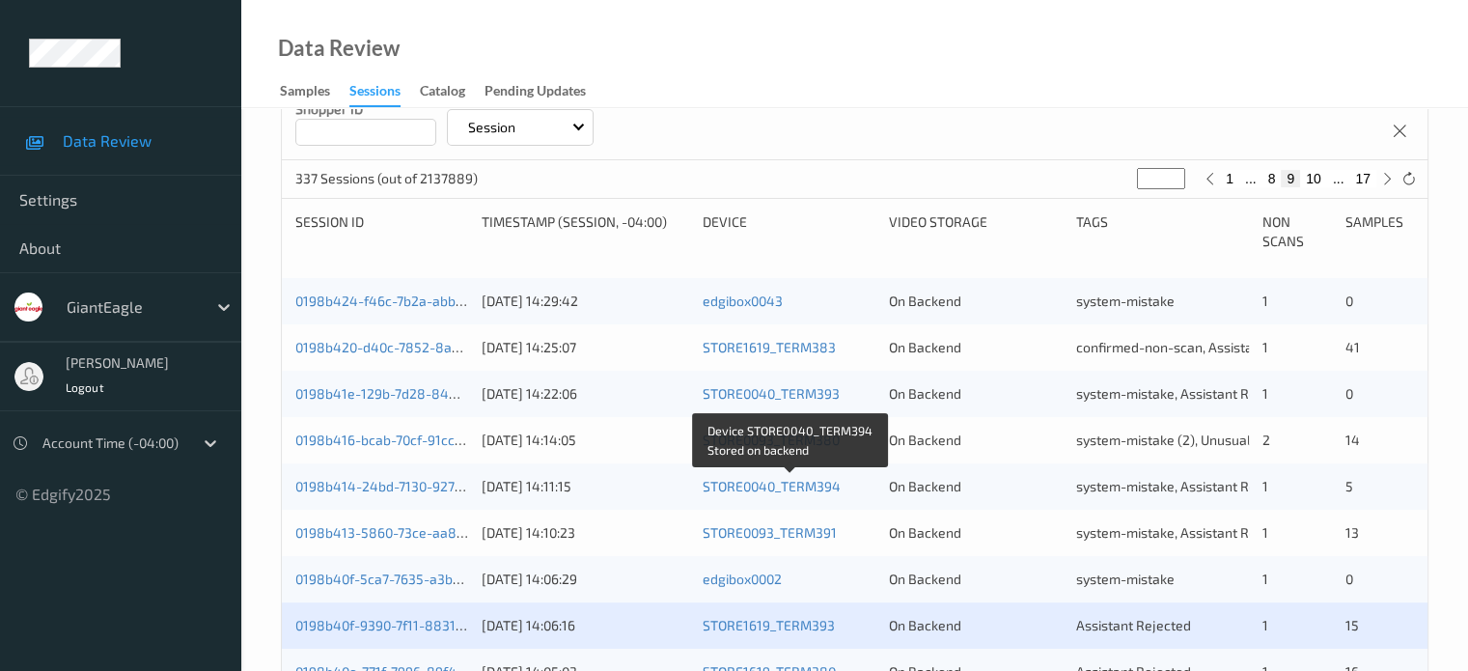
scroll to position [483, 0]
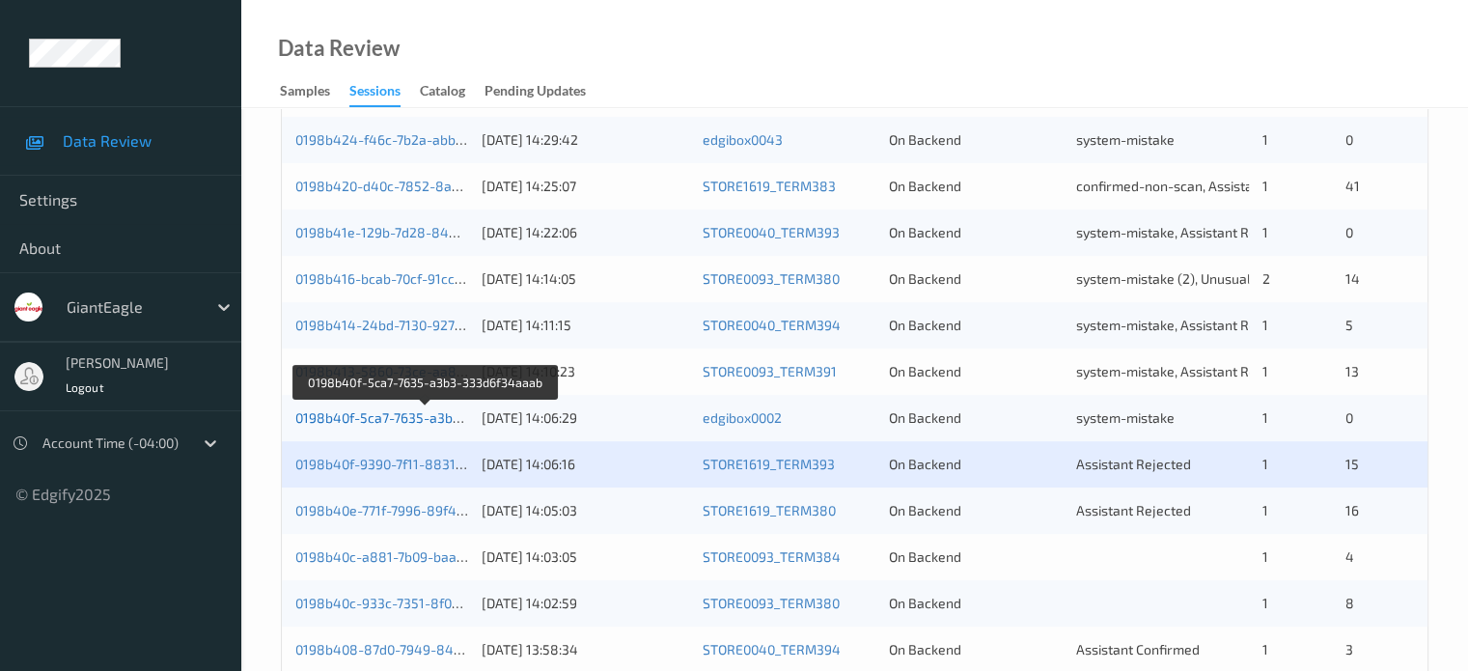
click at [388, 419] on link "0198b40f-5ca7-7635-a3b3-333d6f34aaab" at bounding box center [426, 417] width 262 height 16
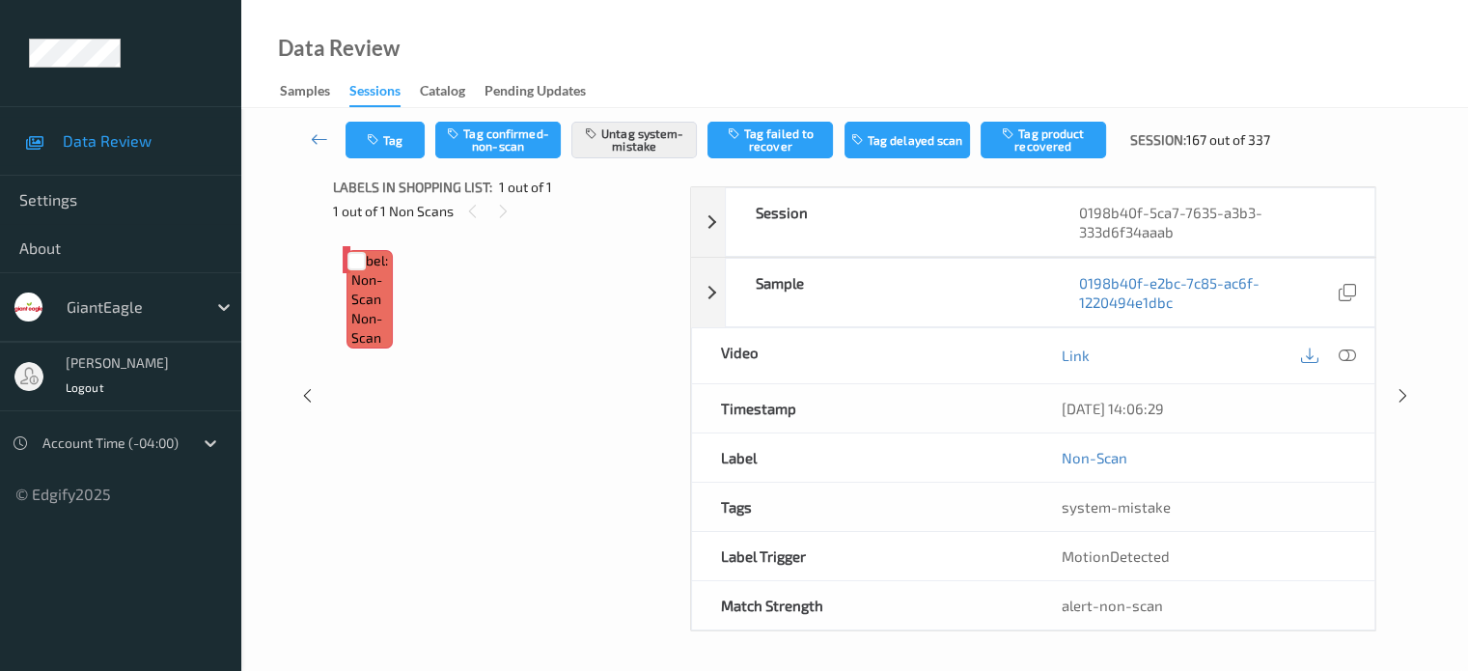
scroll to position [159, 0]
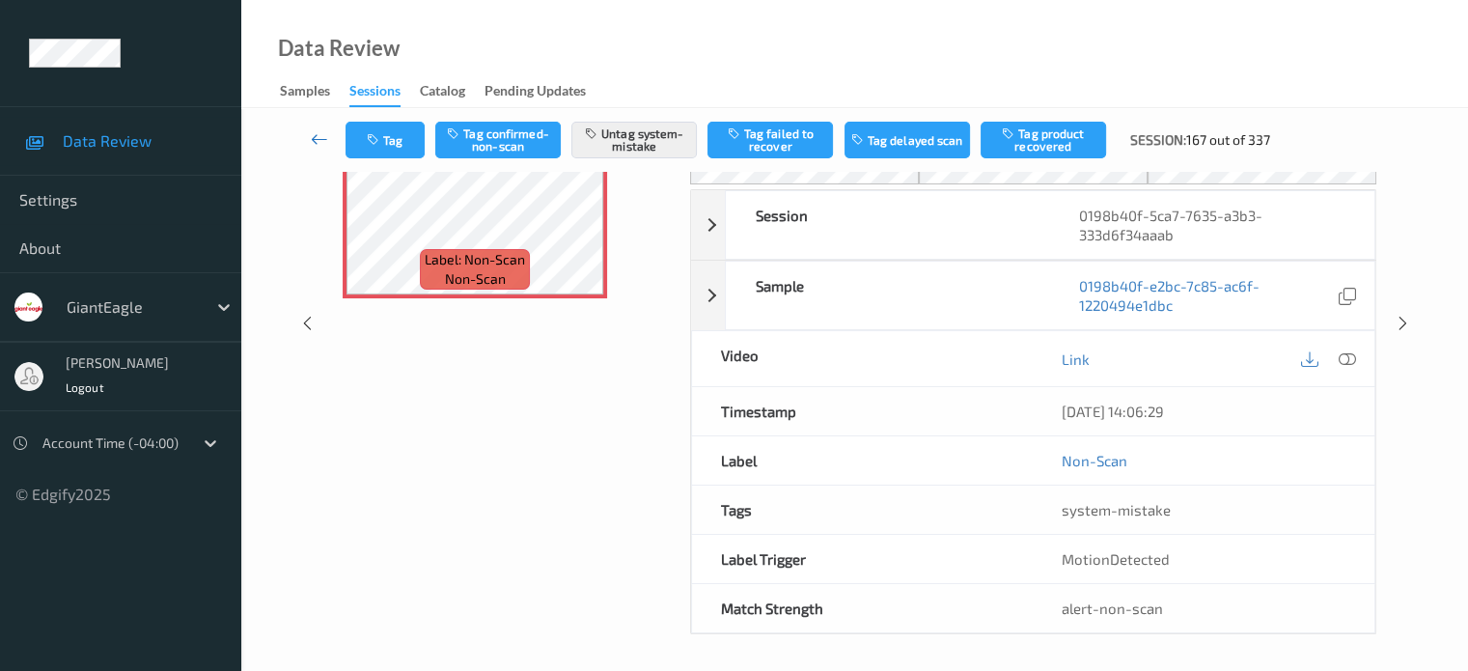
click at [324, 139] on icon at bounding box center [319, 138] width 17 height 19
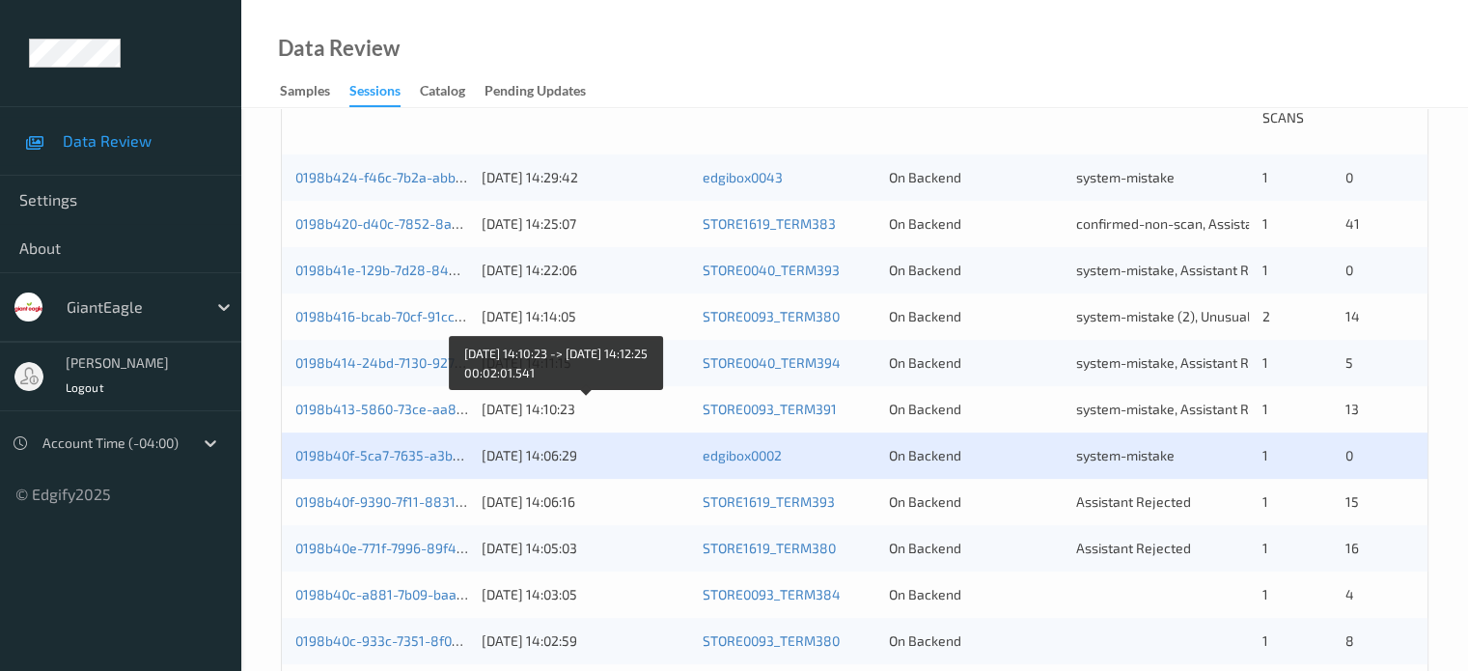
scroll to position [483, 0]
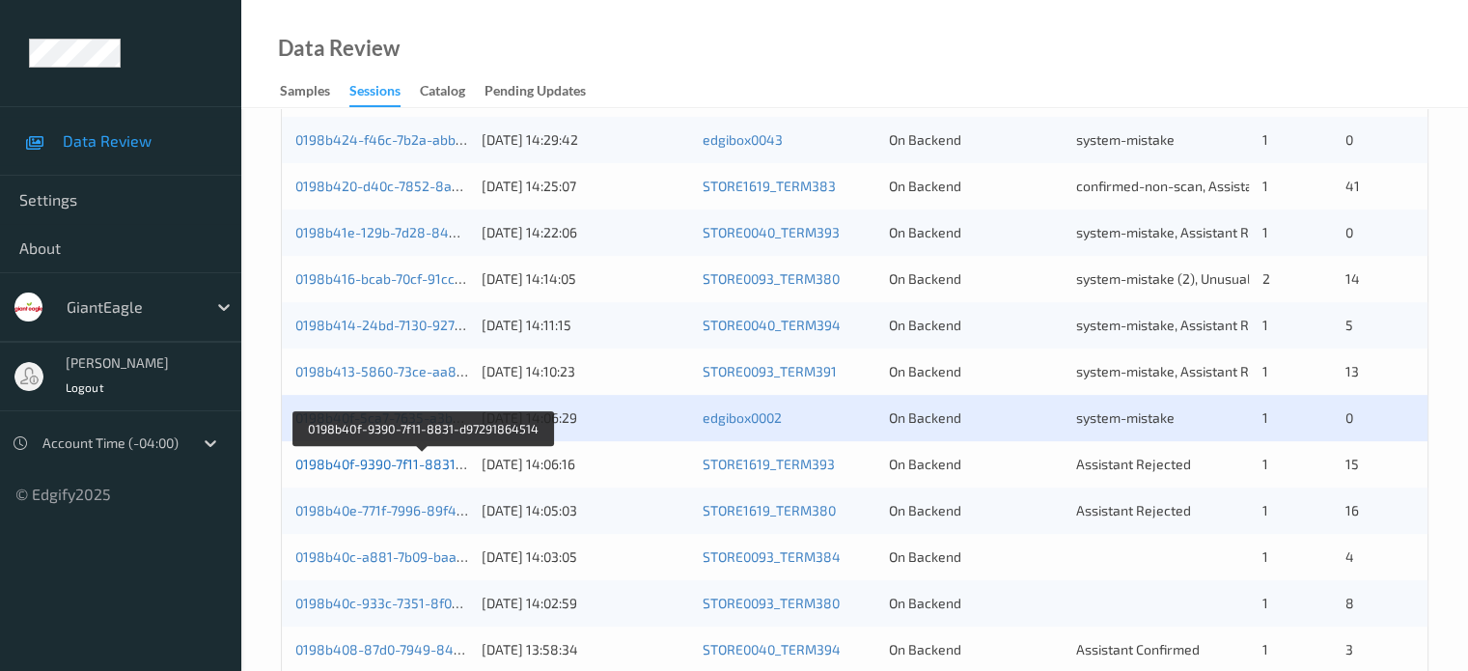
click at [412, 471] on link "0198b40f-9390-7f11-8831-d97291864514" at bounding box center [423, 464] width 257 height 16
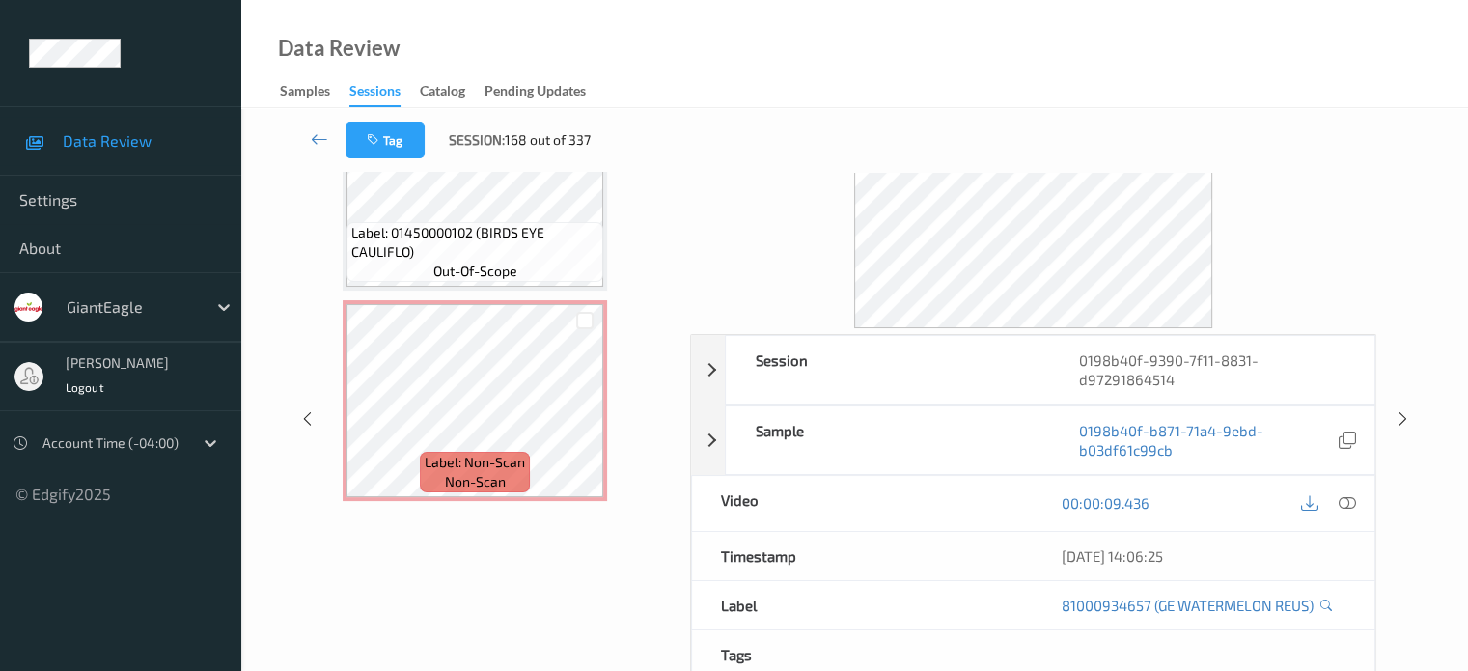
scroll to position [112, 0]
click at [490, 479] on span "non-scan" at bounding box center [475, 481] width 61 height 19
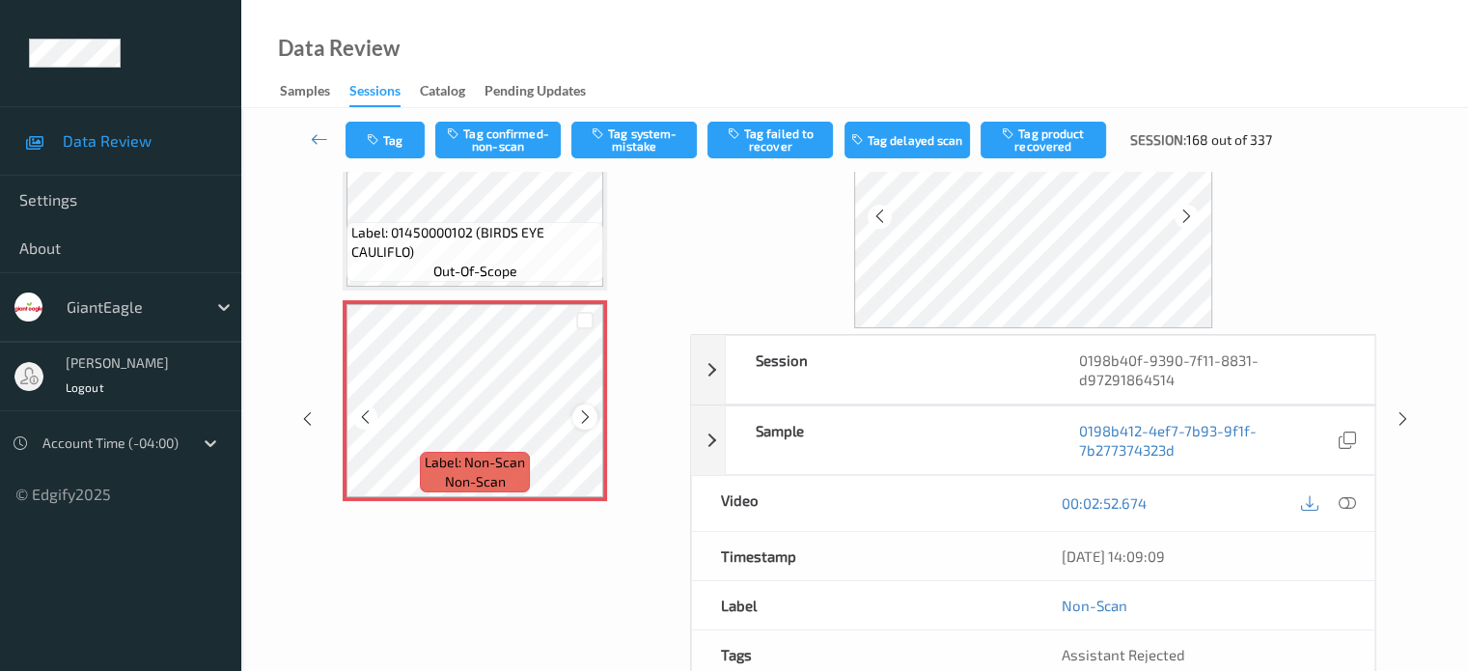
click at [587, 410] on icon at bounding box center [585, 416] width 16 height 17
click at [1349, 503] on icon at bounding box center [1346, 502] width 17 height 17
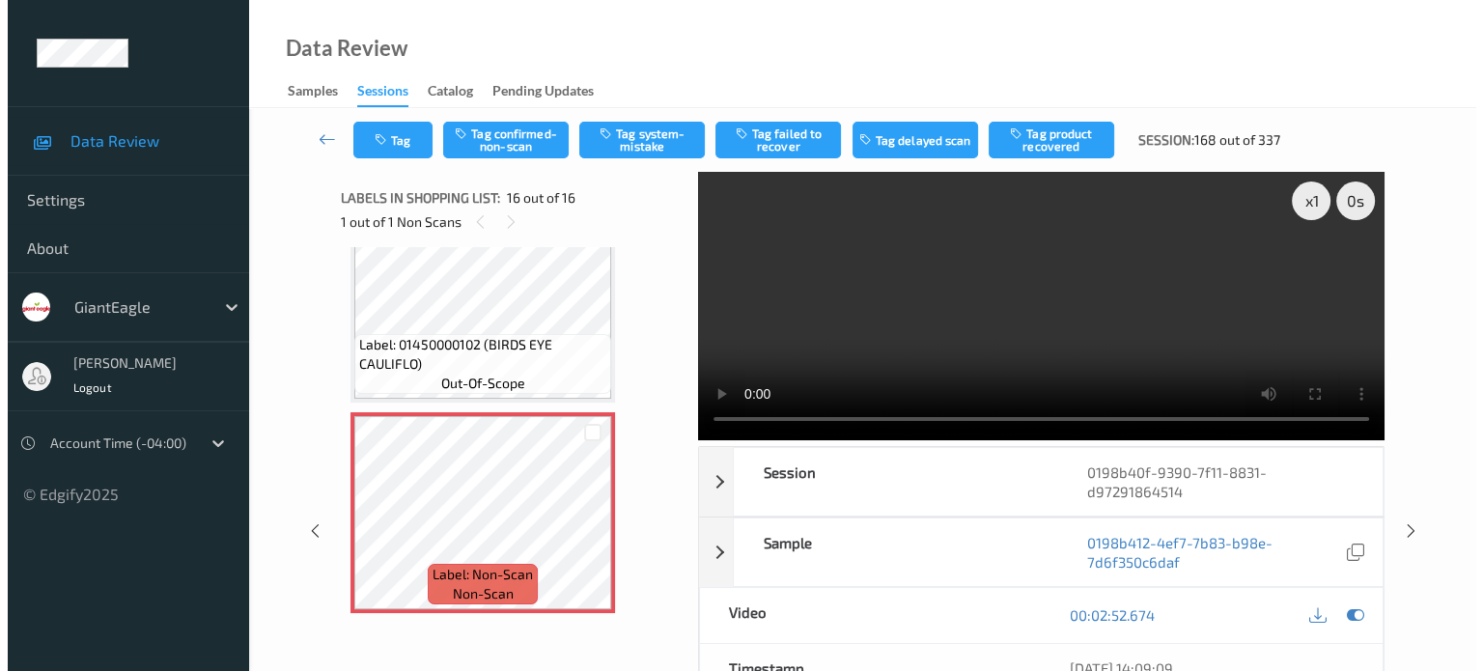
scroll to position [2839, 0]
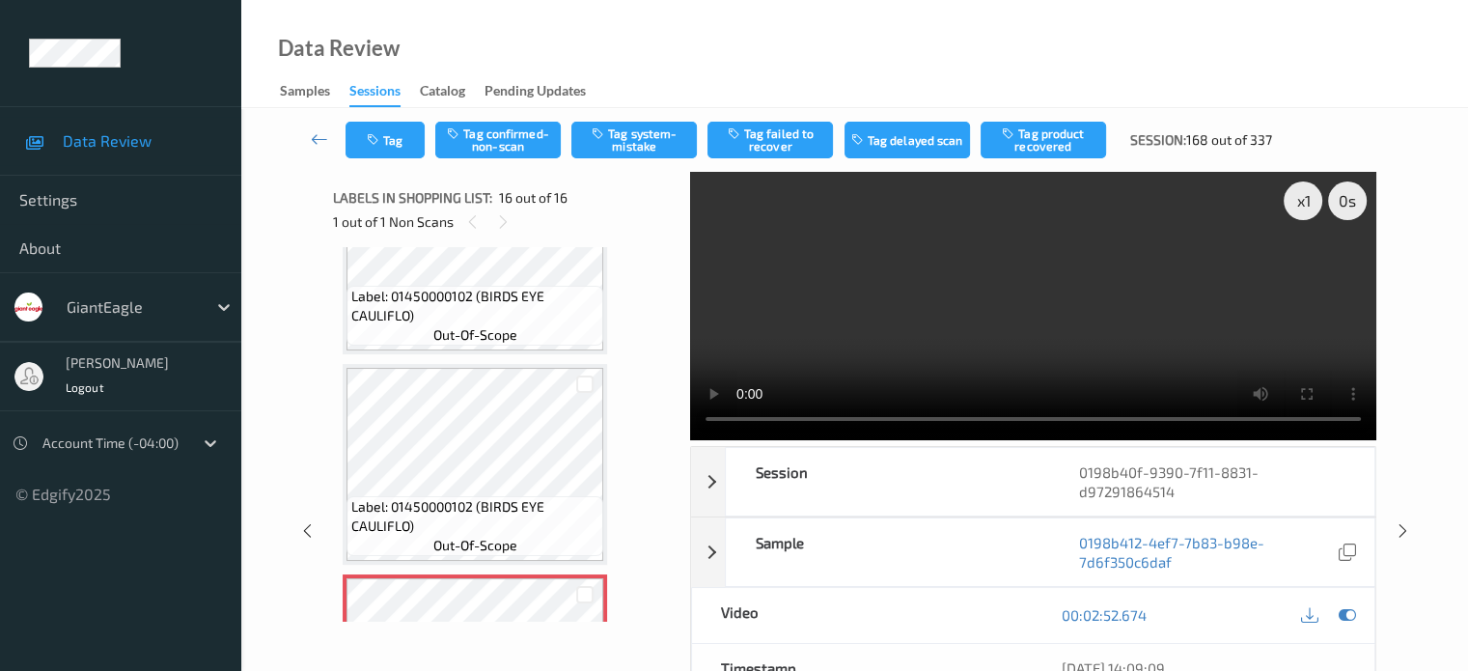
click at [641, 118] on div "Tag Tag confirmed-non-scan Tag system-mistake Tag failed to recover Tag delayed…" at bounding box center [855, 140] width 1148 height 64
click at [613, 142] on button "Tag system-mistake" at bounding box center [635, 140] width 126 height 37
click at [376, 147] on button "Tag" at bounding box center [385, 140] width 79 height 37
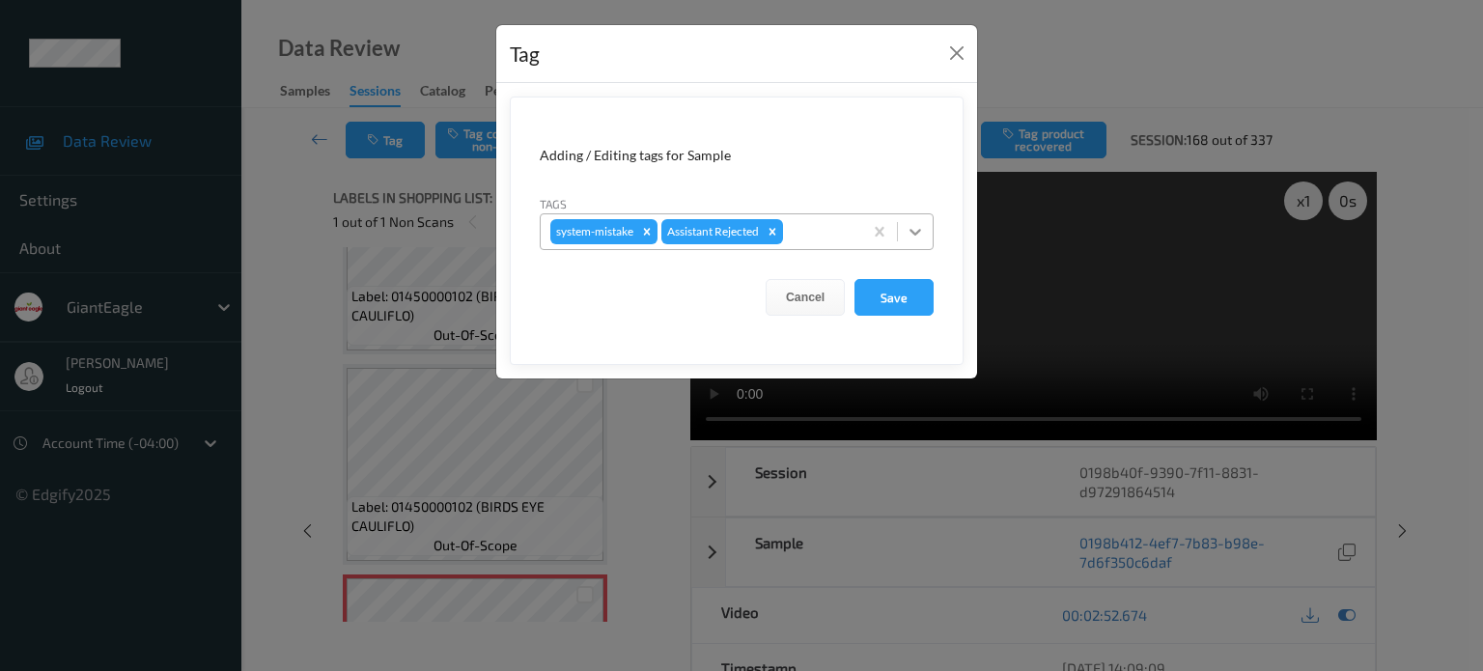
click at [908, 238] on icon at bounding box center [915, 231] width 19 height 19
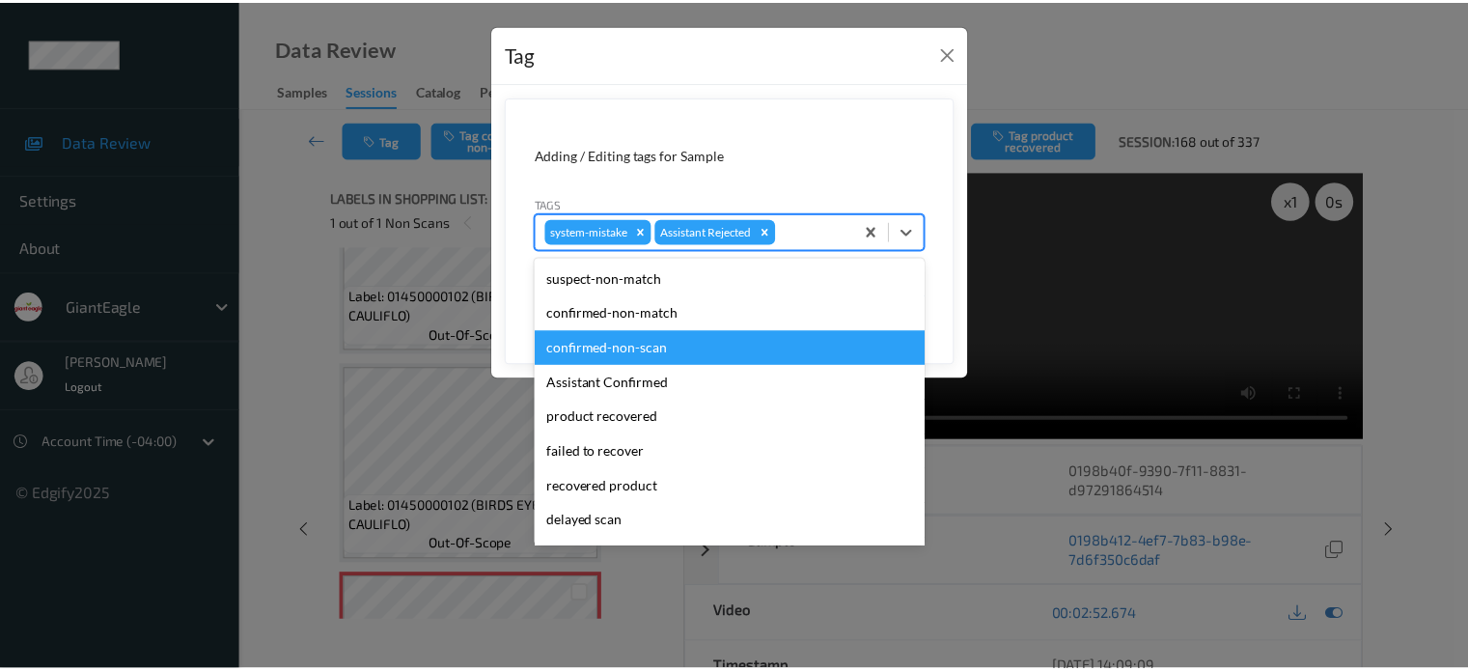
scroll to position [170, 0]
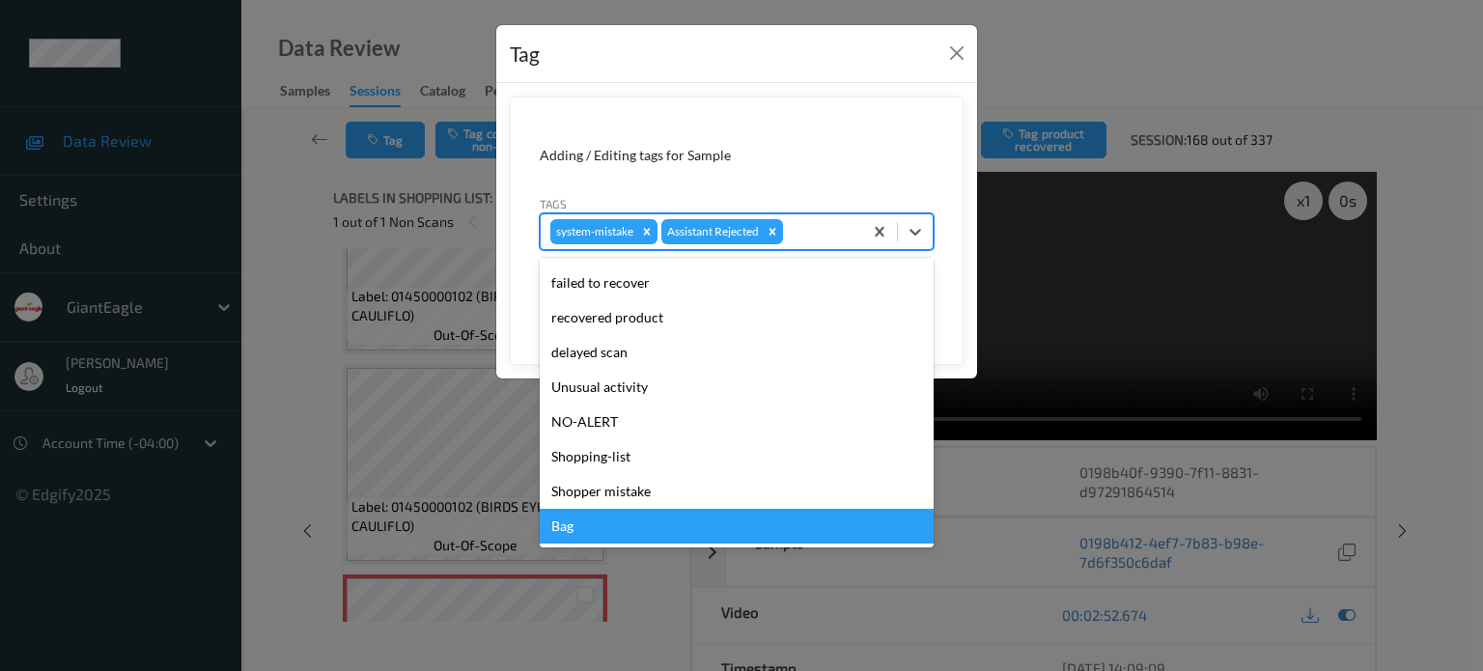
click at [563, 526] on div "Bag" at bounding box center [737, 526] width 394 height 35
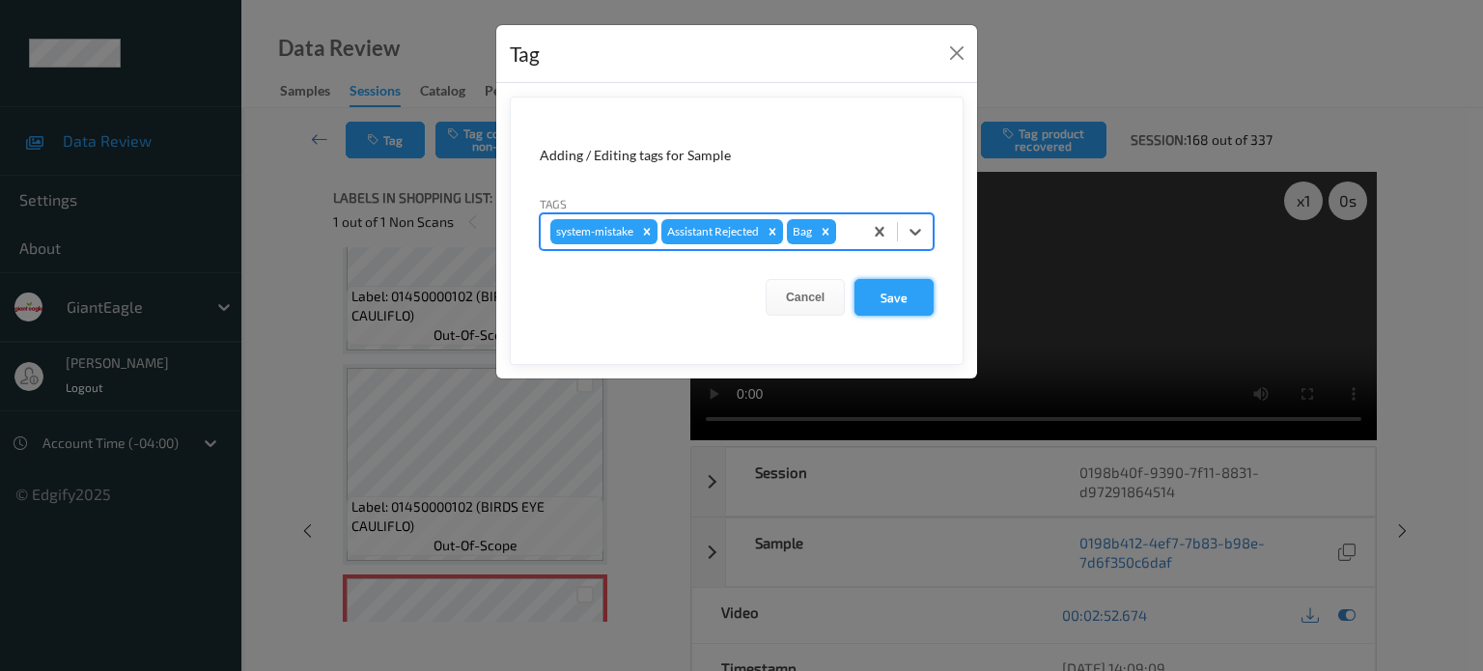
click at [908, 285] on button "Save" at bounding box center [893, 297] width 79 height 37
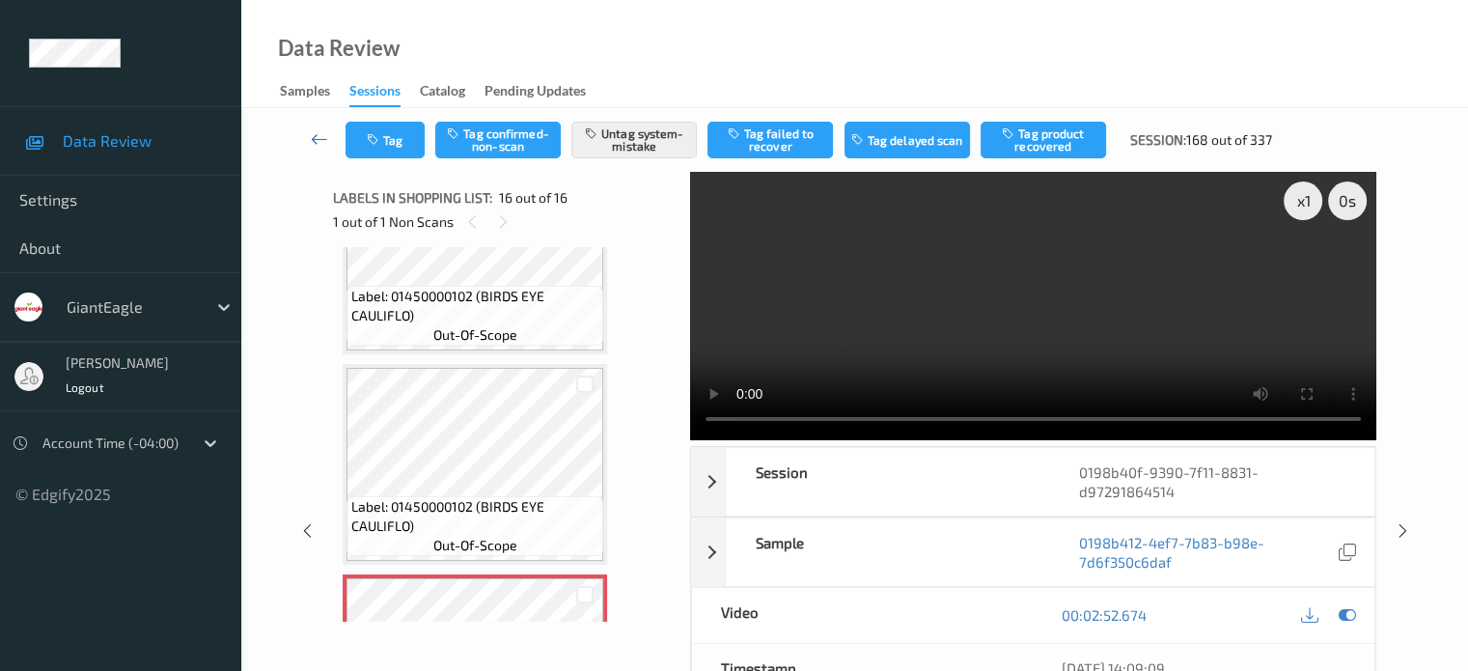
click at [321, 141] on icon at bounding box center [319, 138] width 17 height 19
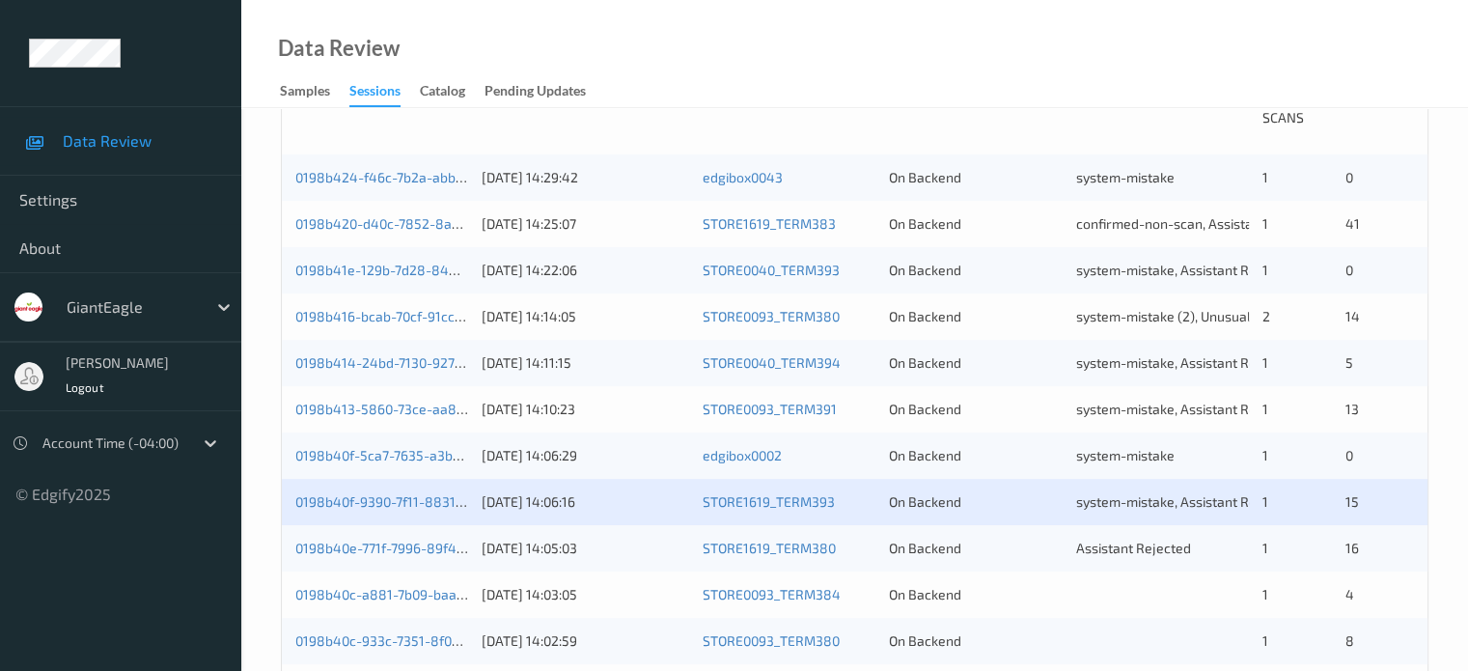
scroll to position [483, 0]
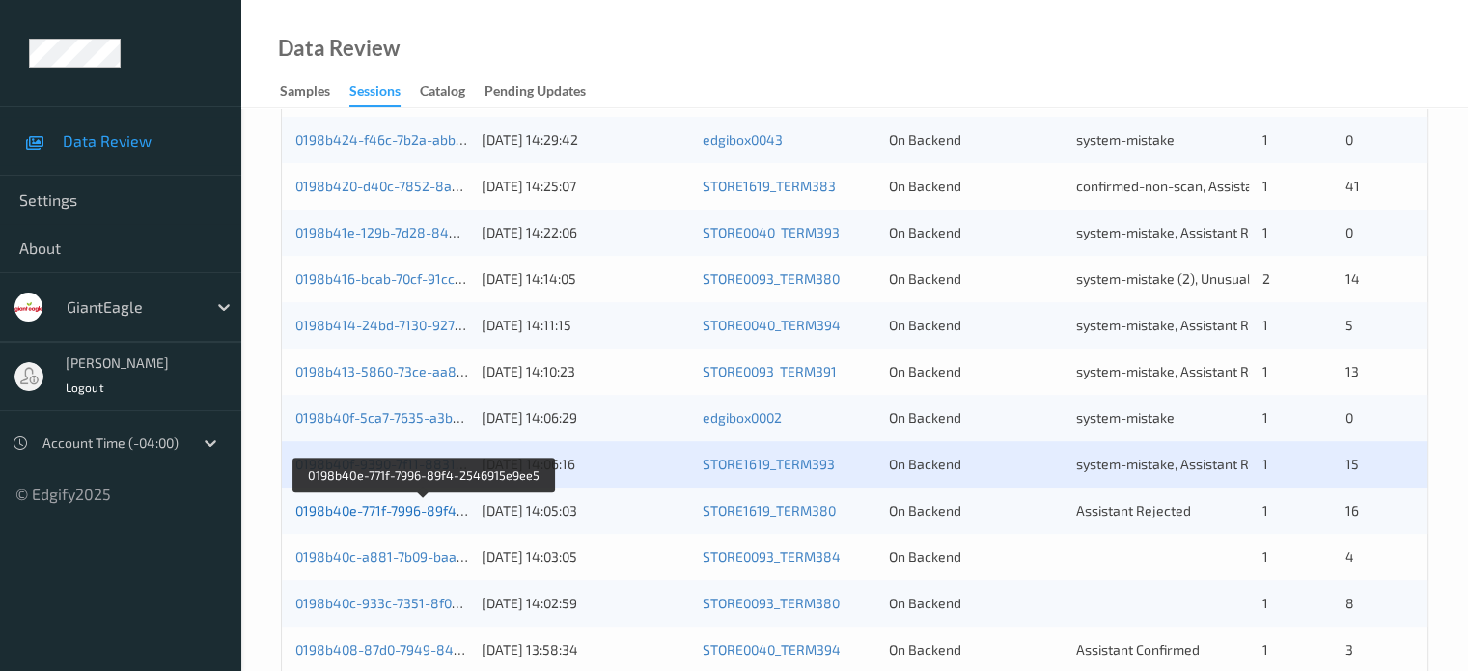
click at [406, 517] on link "0198b40e-771f-7996-89f4-2546915e9ee5" at bounding box center [424, 510] width 259 height 16
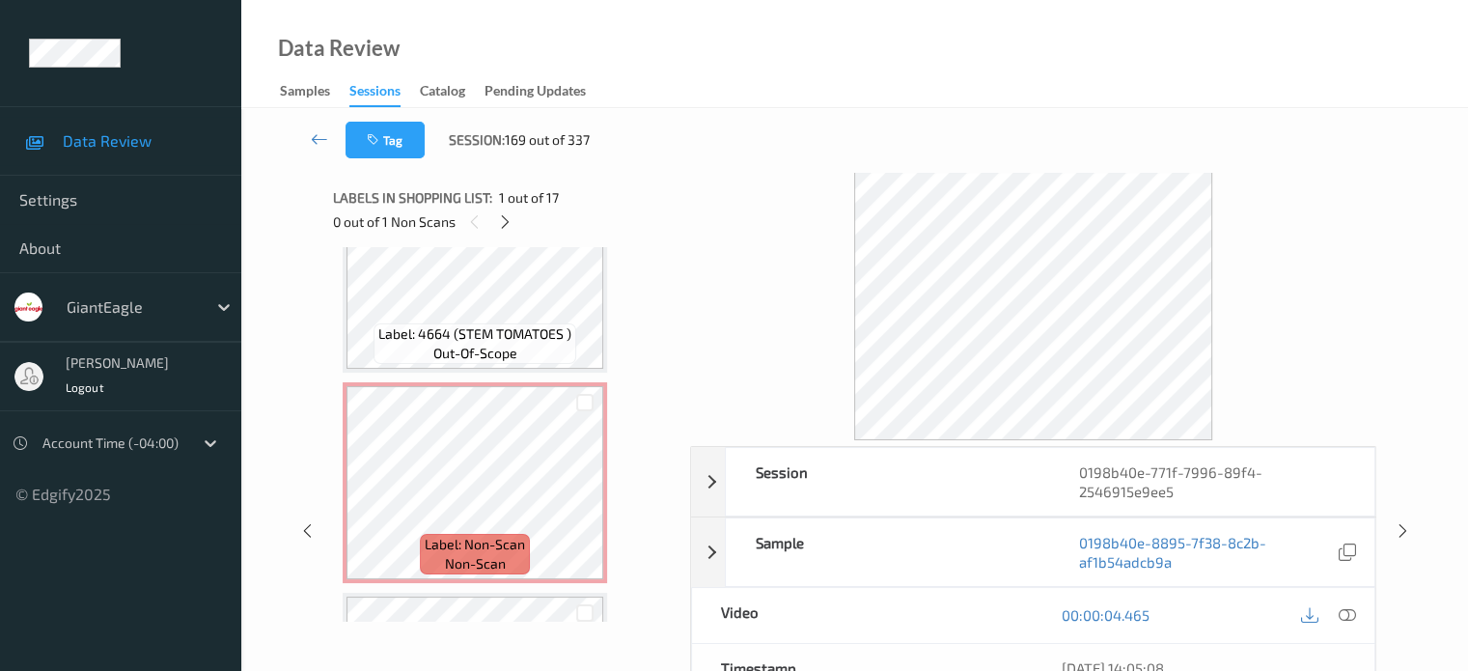
scroll to position [1770, 0]
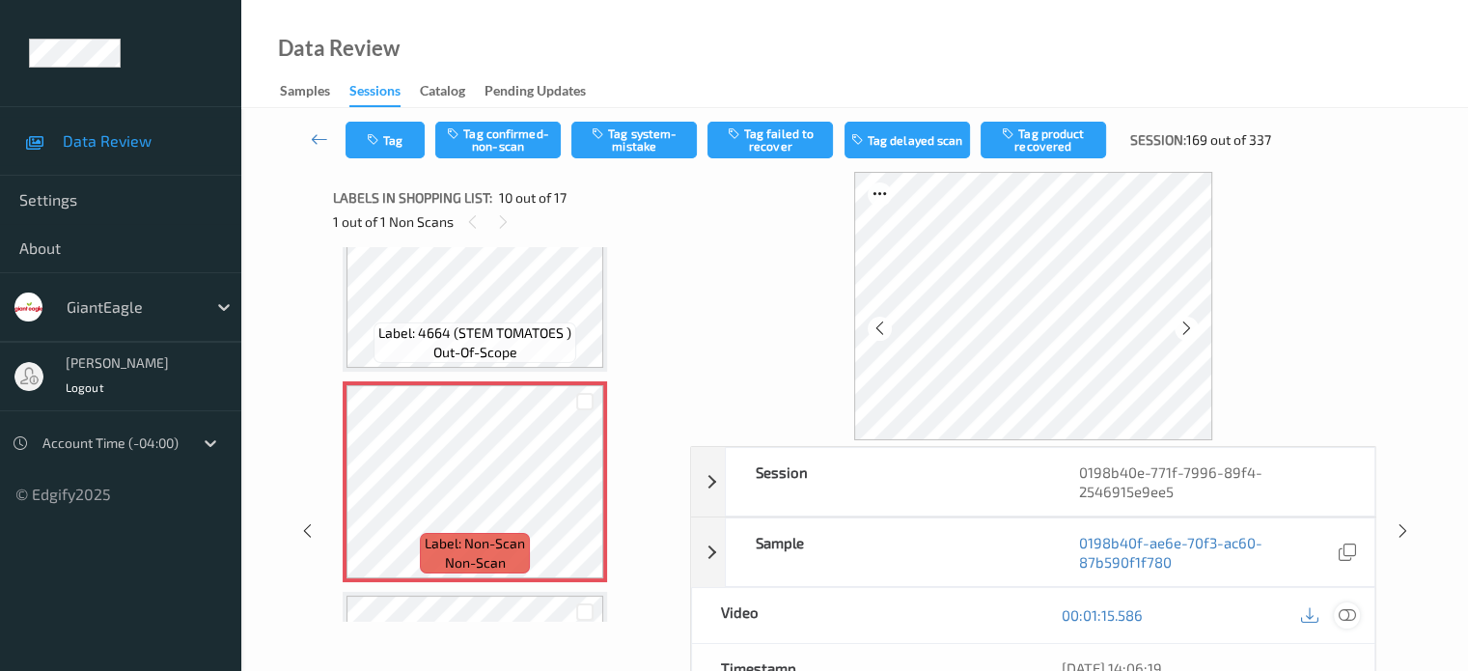
click at [1348, 610] on icon at bounding box center [1346, 614] width 17 height 17
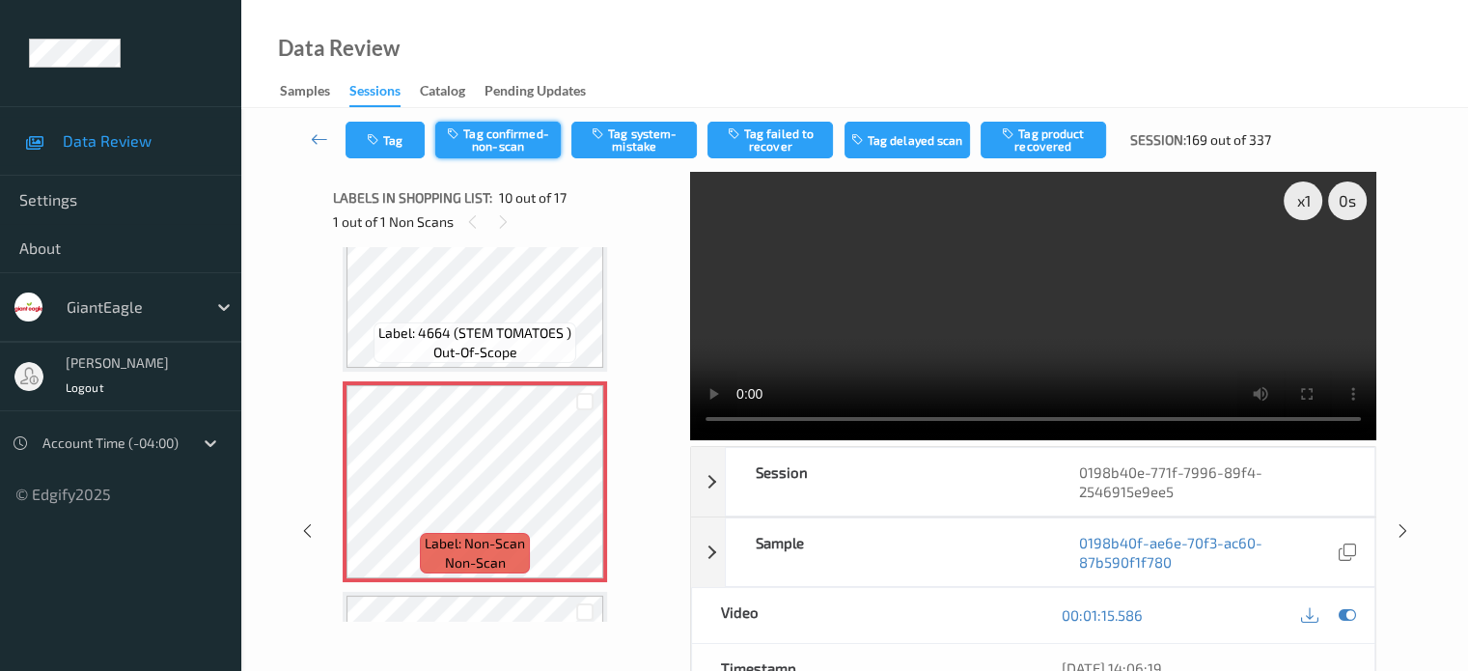
click at [504, 139] on button "Tag confirmed-non-scan" at bounding box center [498, 140] width 126 height 37
click at [1051, 143] on button "Tag product recovered" at bounding box center [1044, 140] width 126 height 37
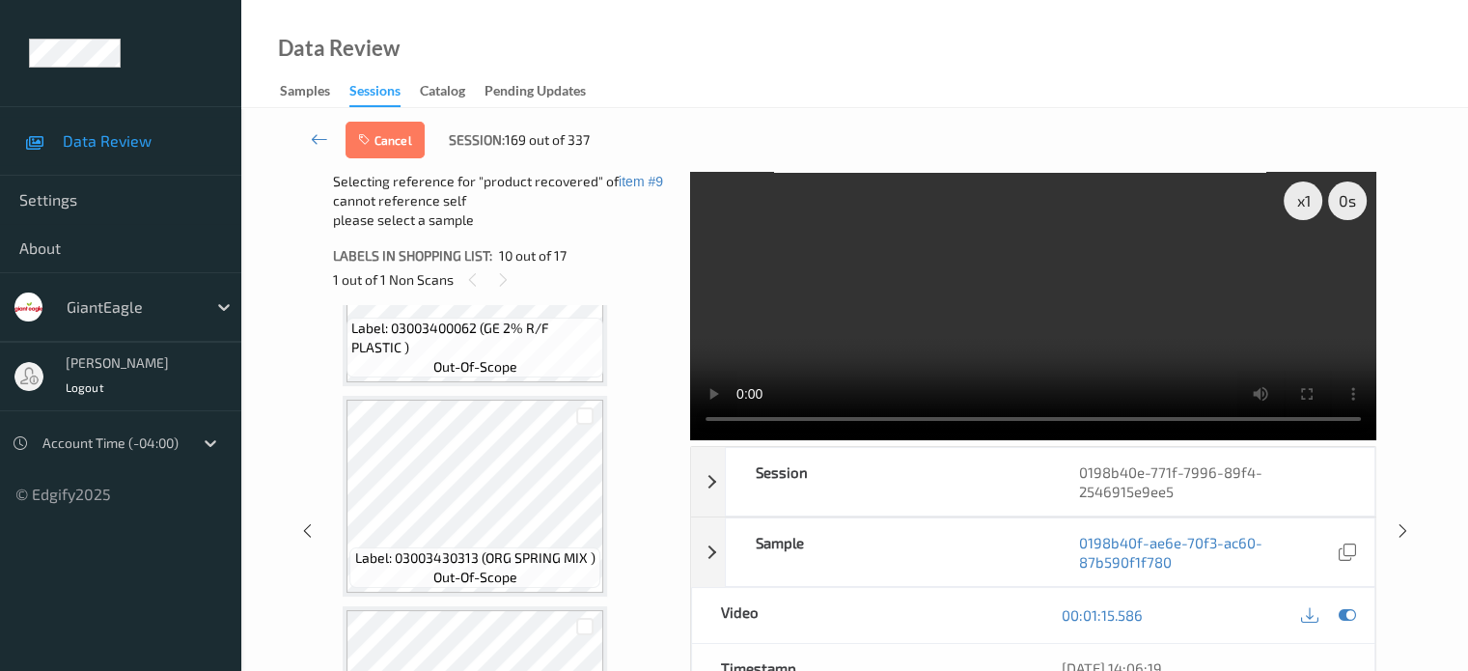
scroll to position [2408, 0]
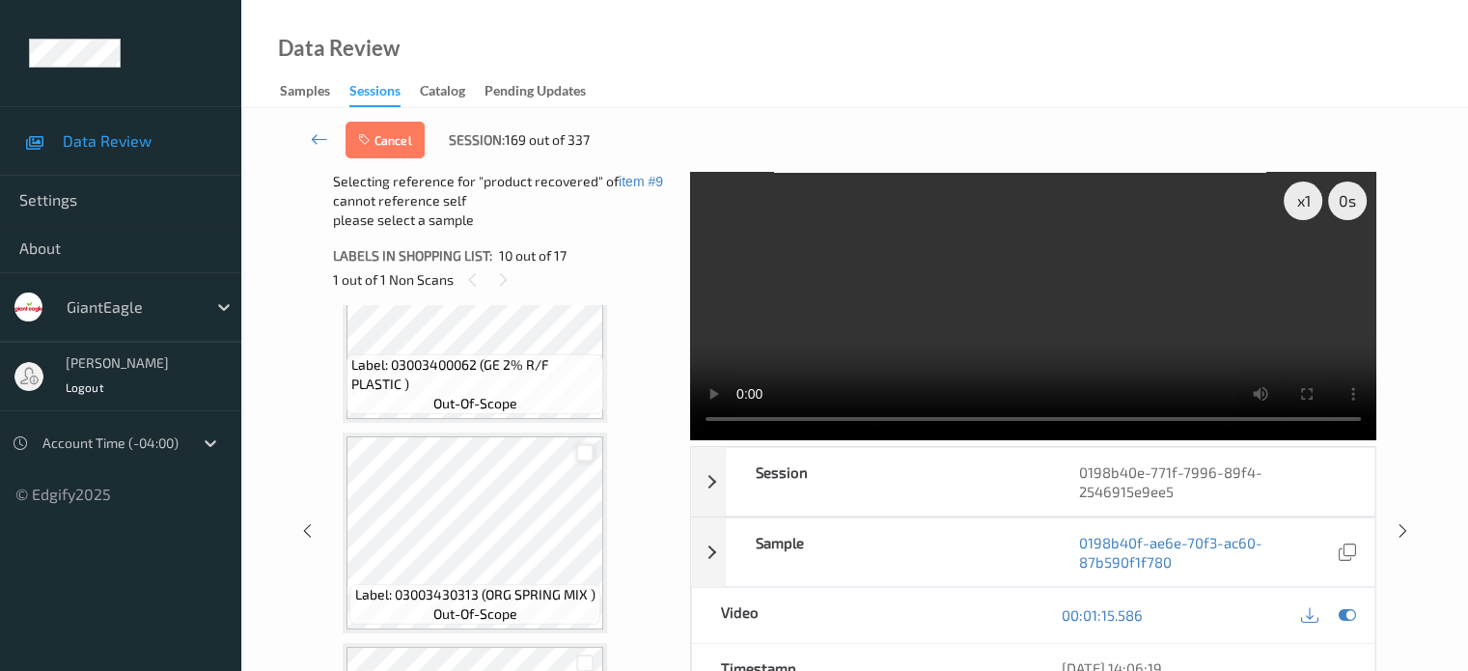
click at [589, 458] on div at bounding box center [585, 453] width 18 height 18
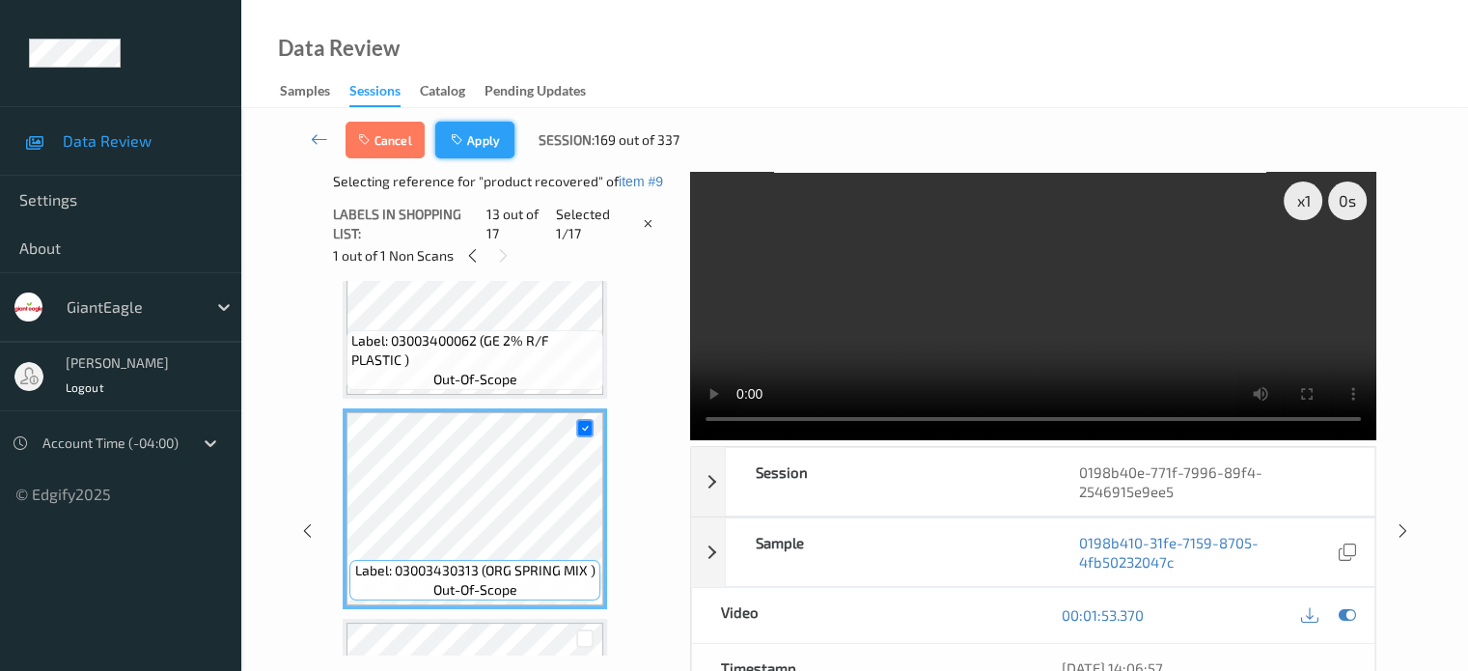
click at [484, 142] on button "Apply" at bounding box center [474, 140] width 79 height 37
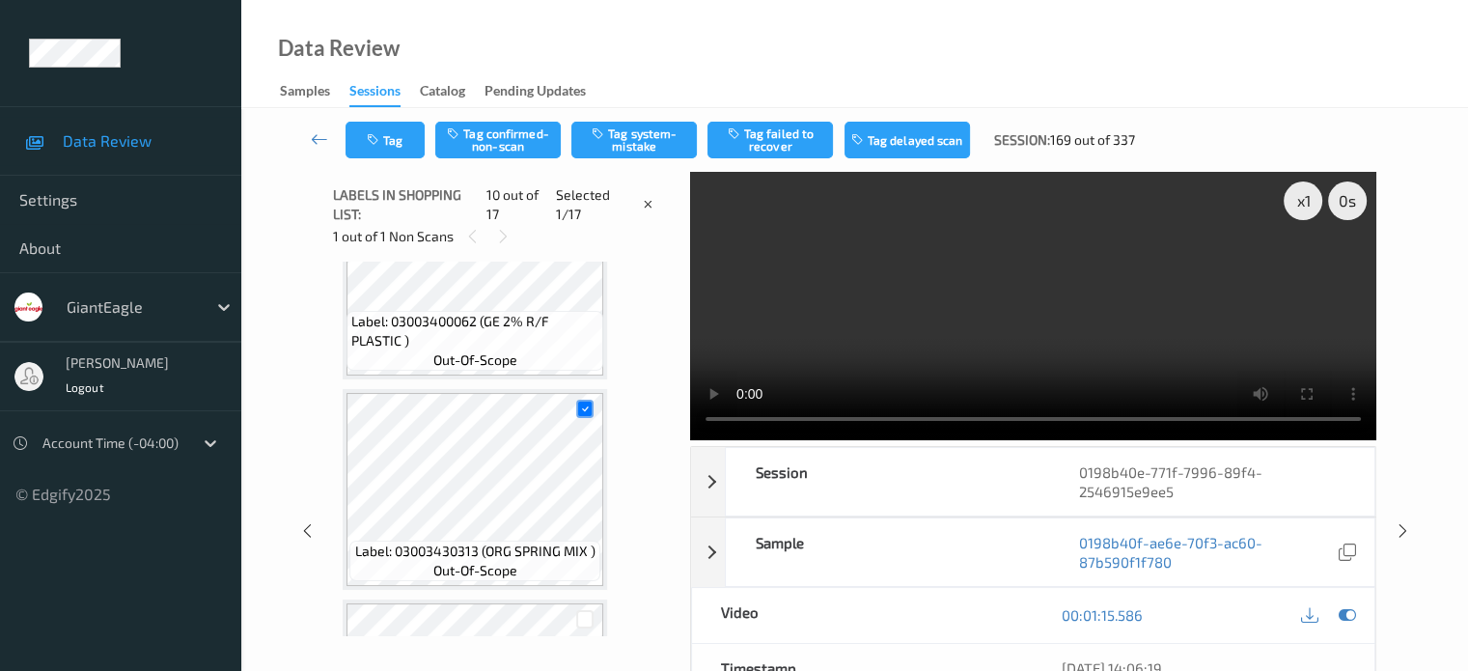
scroll to position [1693, 0]
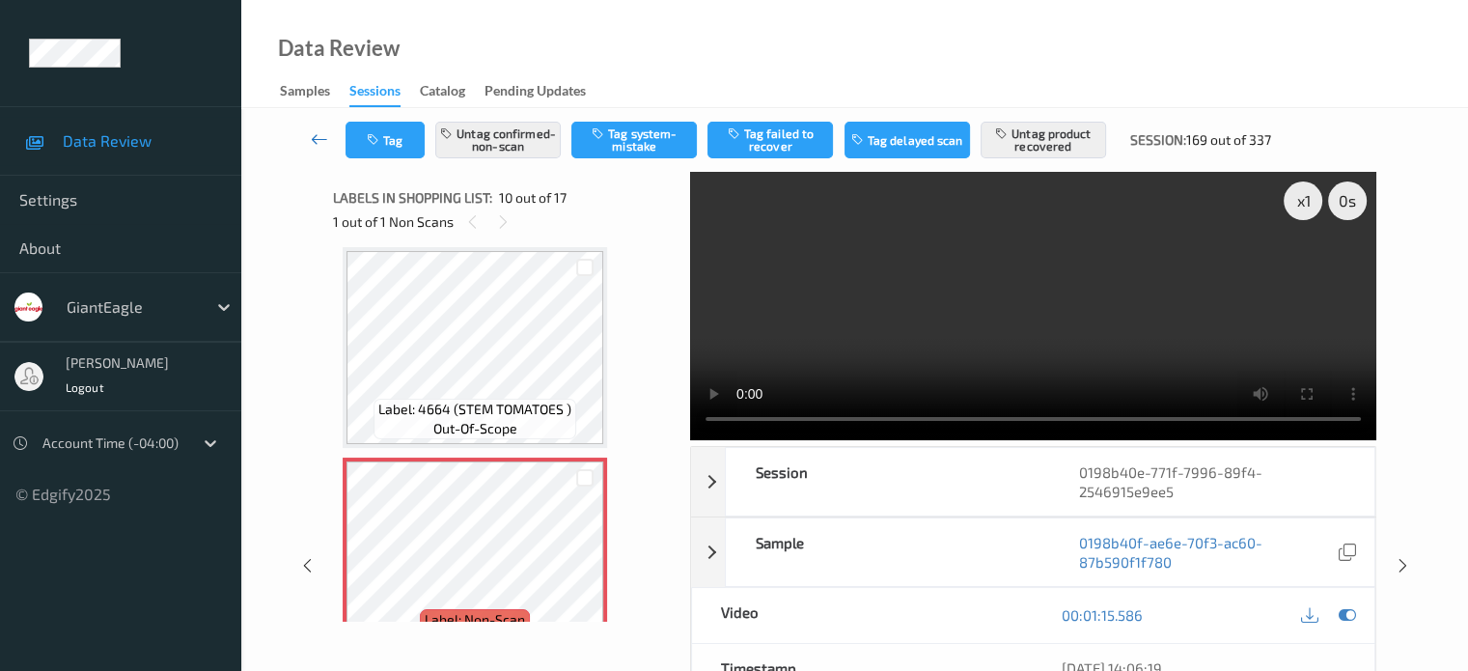
click at [317, 138] on icon at bounding box center [319, 138] width 17 height 19
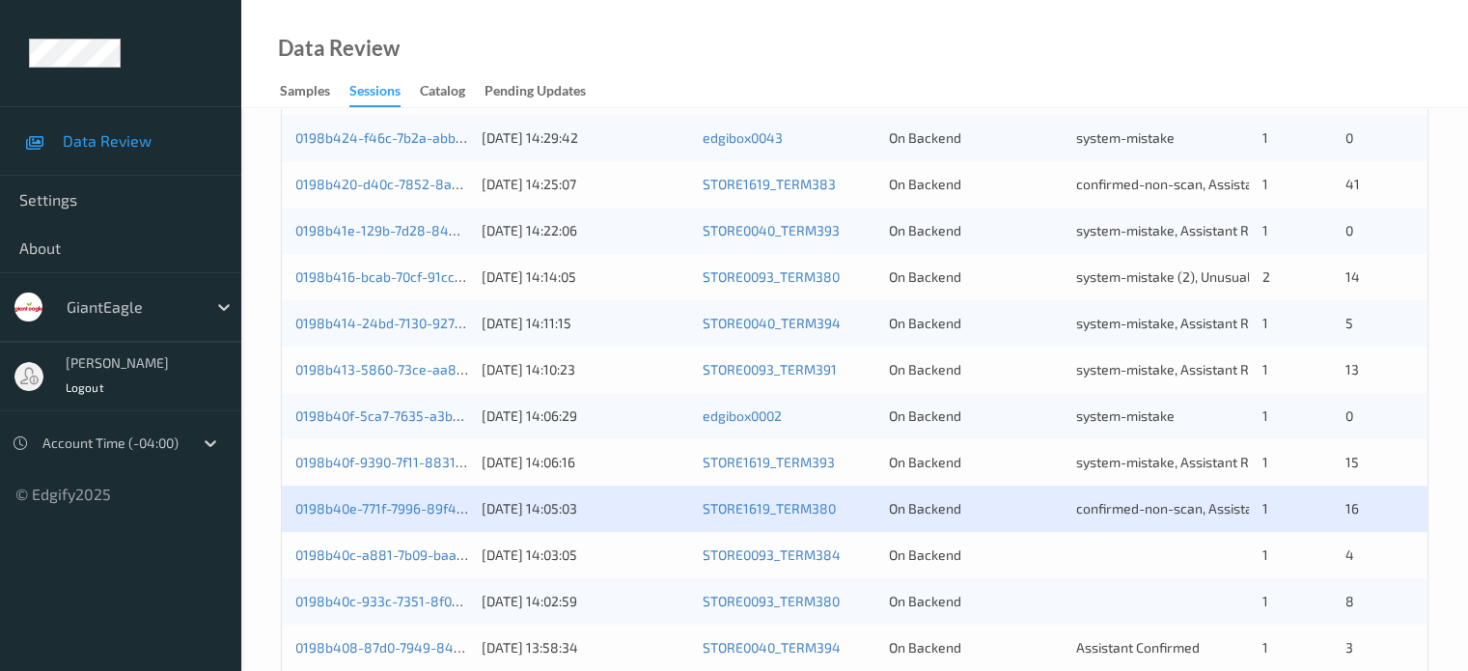
scroll to position [643, 0]
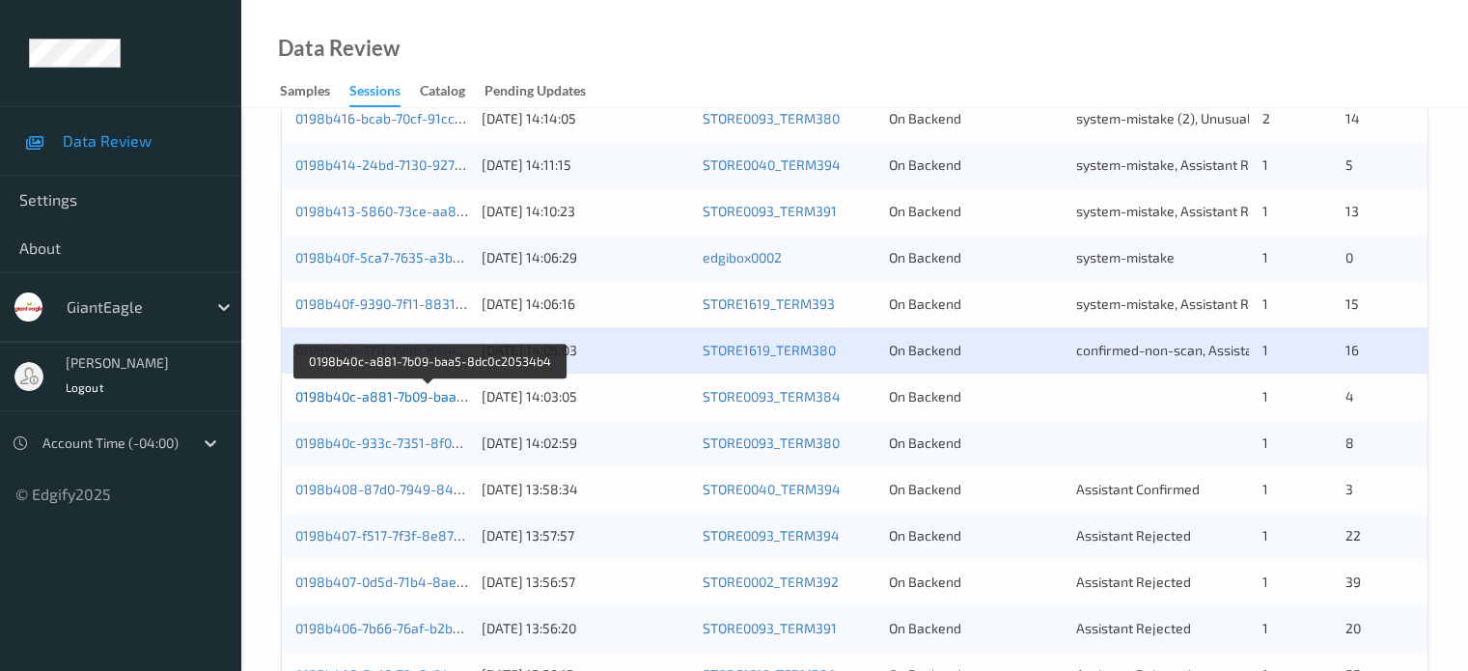
click at [417, 400] on link "0198b40c-a881-7b09-baa5-8dc0c20534b4" at bounding box center [429, 396] width 268 height 16
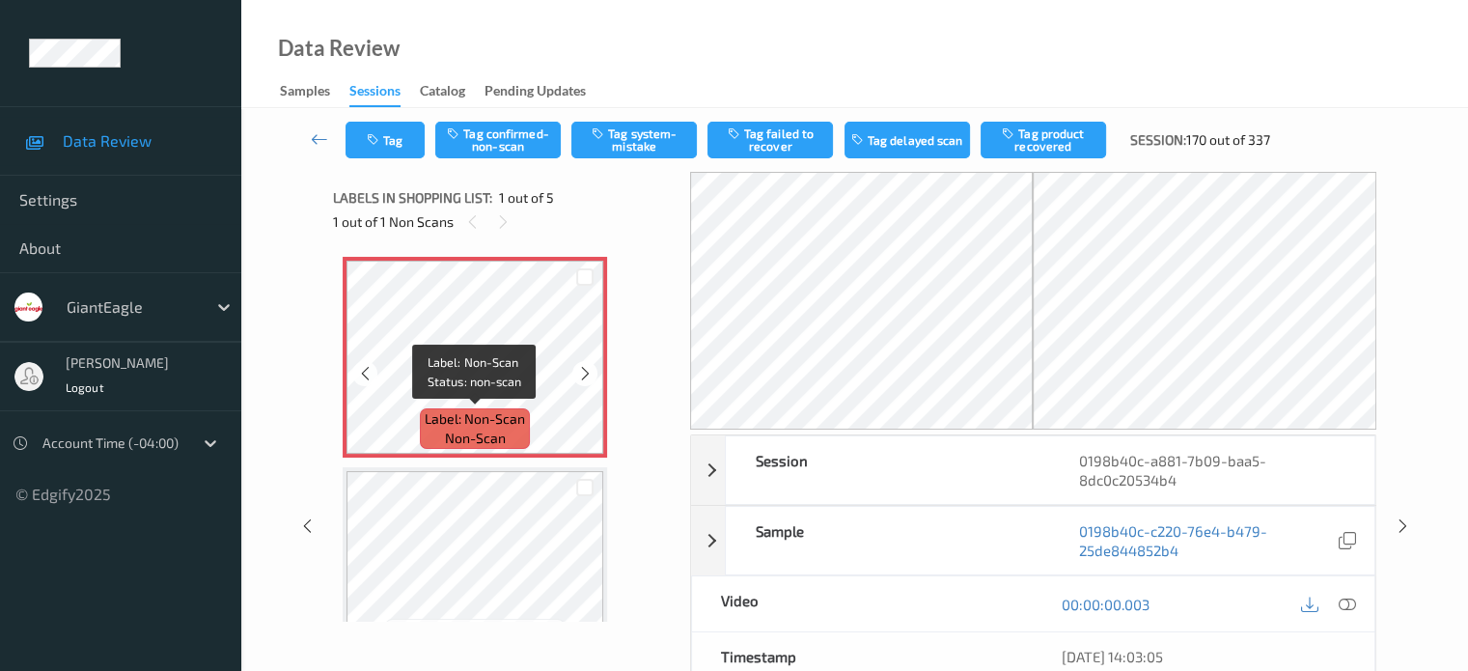
click at [483, 409] on span "Label: Non-Scan" at bounding box center [475, 418] width 100 height 19
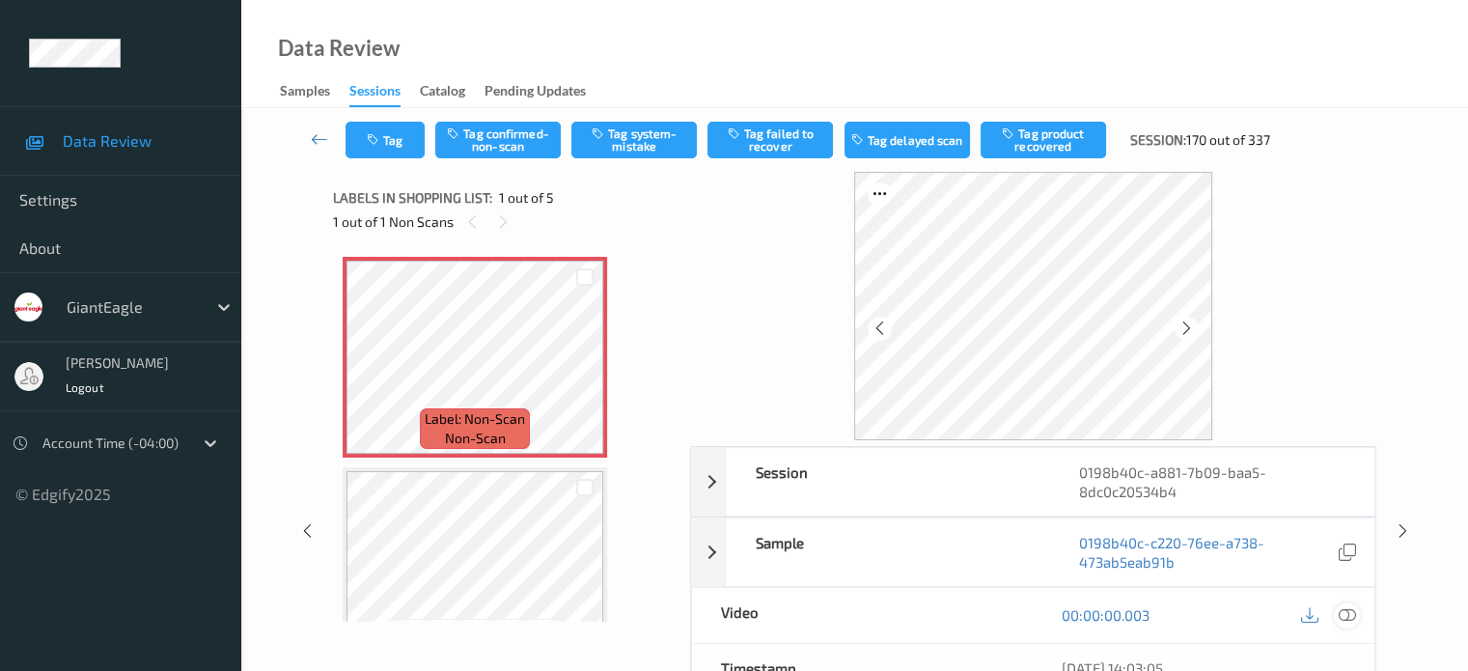
click at [1350, 620] on icon at bounding box center [1346, 614] width 17 height 17
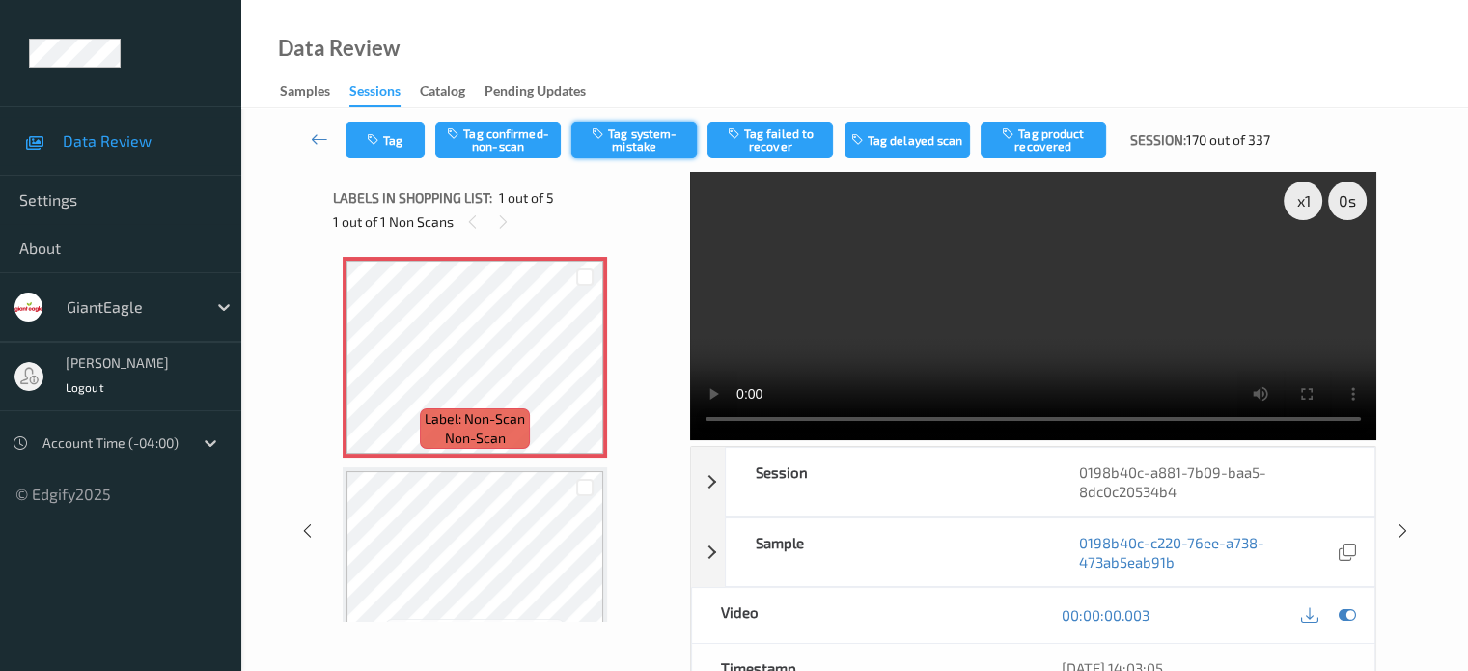
click at [630, 132] on button "Tag system-mistake" at bounding box center [635, 140] width 126 height 37
click at [390, 134] on button "Tag" at bounding box center [385, 140] width 79 height 37
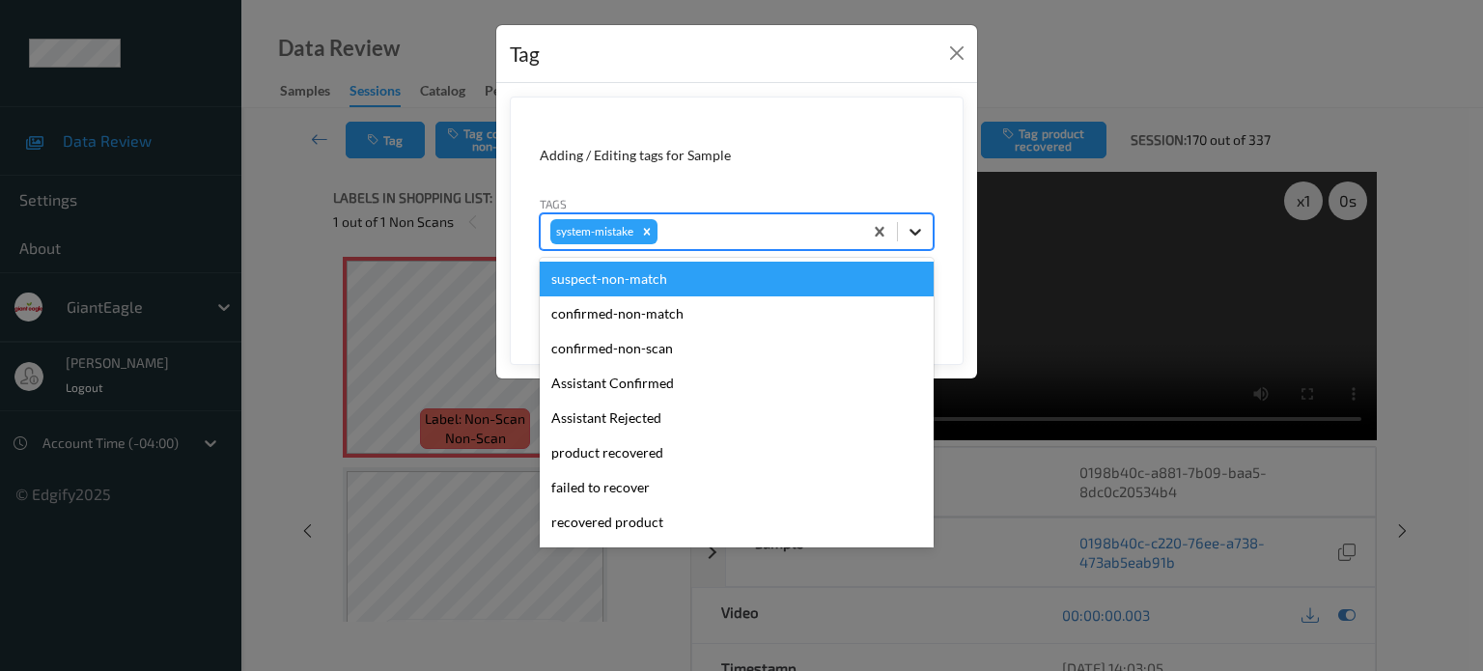
click at [915, 238] on icon at bounding box center [915, 231] width 19 height 19
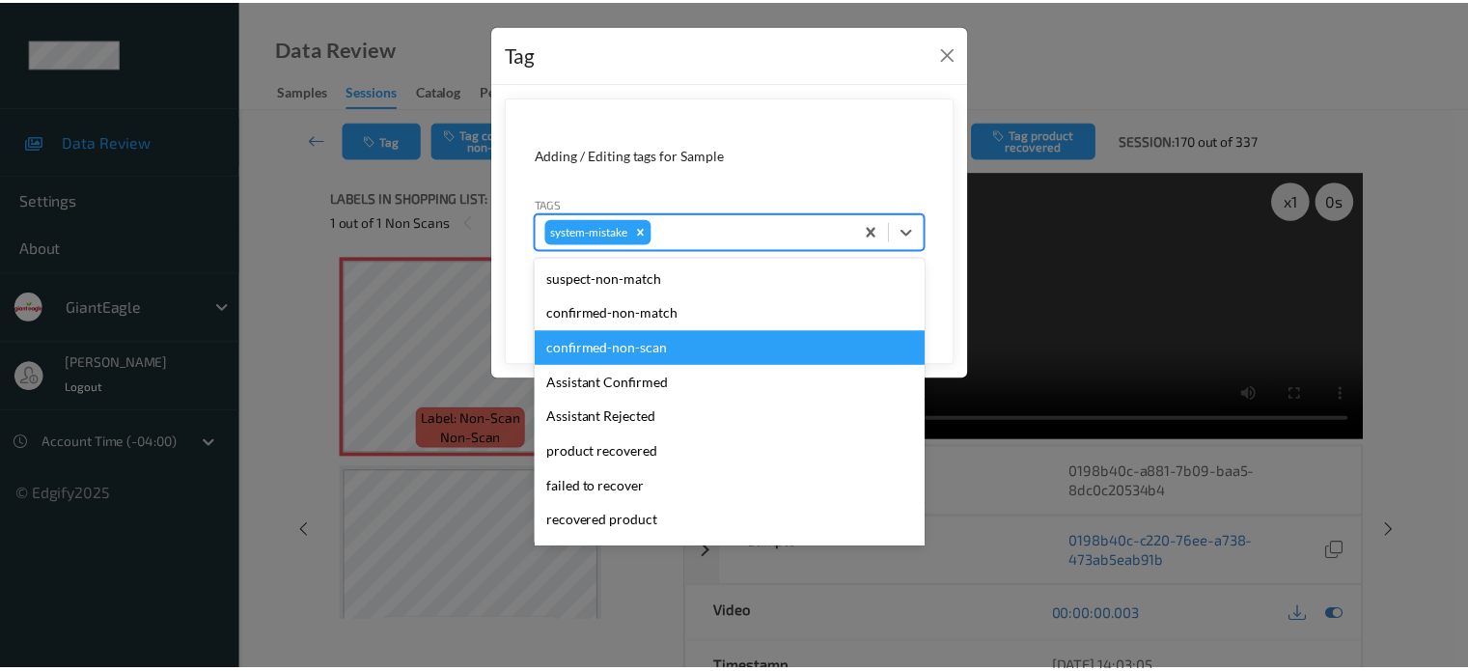
scroll to position [205, 0]
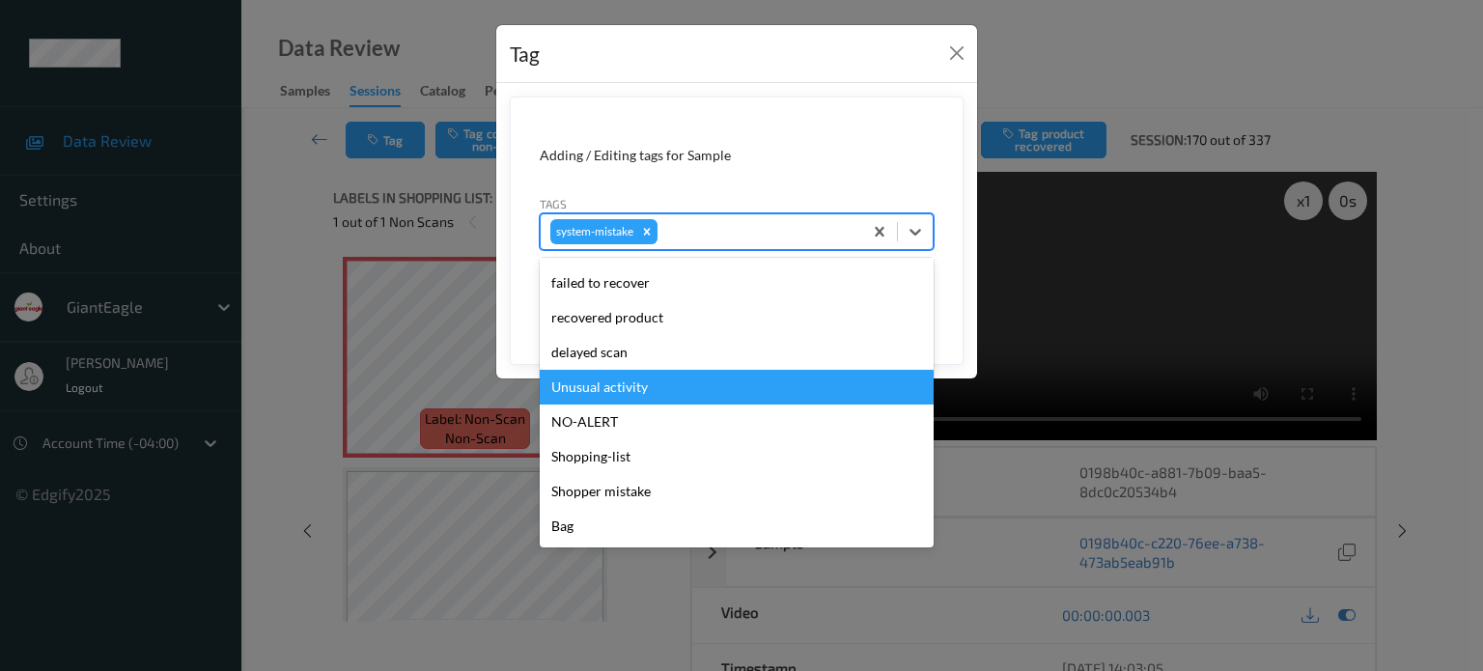
click at [610, 388] on div "Unusual activity" at bounding box center [737, 387] width 394 height 35
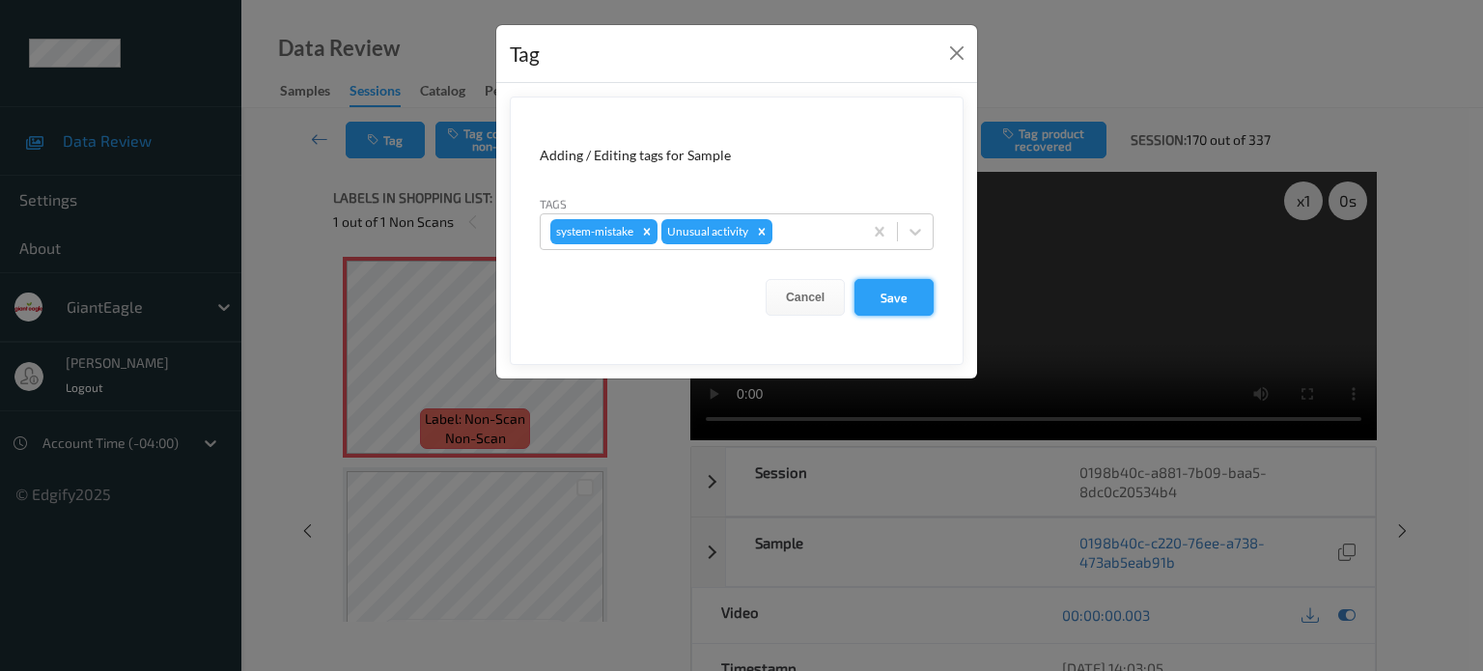
click at [931, 292] on button "Save" at bounding box center [893, 297] width 79 height 37
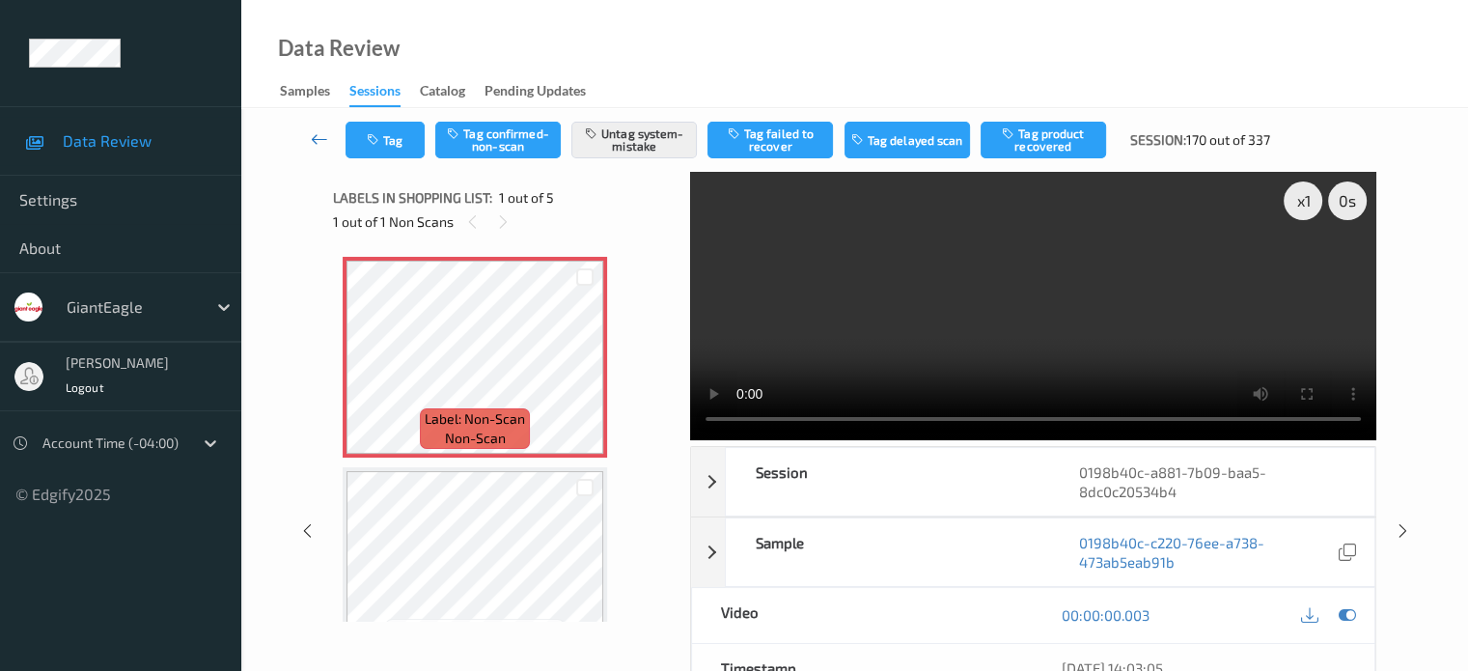
click at [325, 144] on icon at bounding box center [319, 138] width 17 height 19
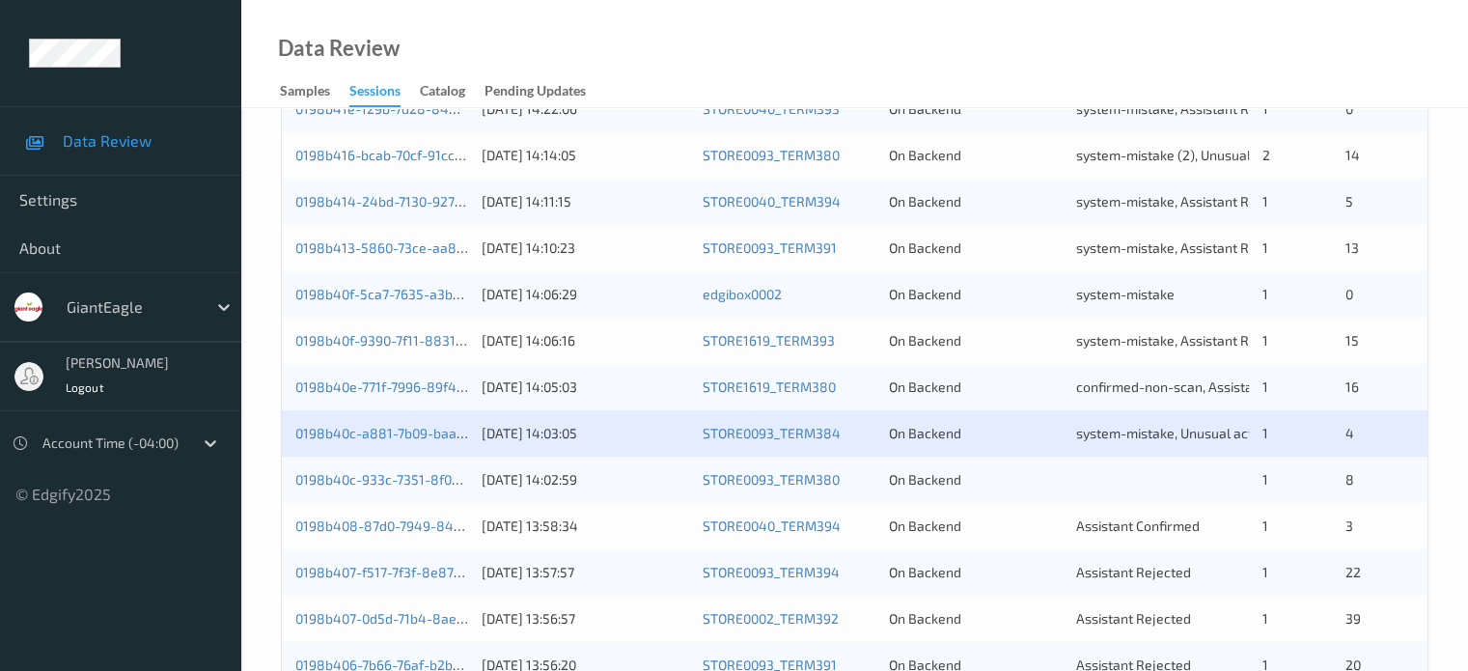
scroll to position [643, 0]
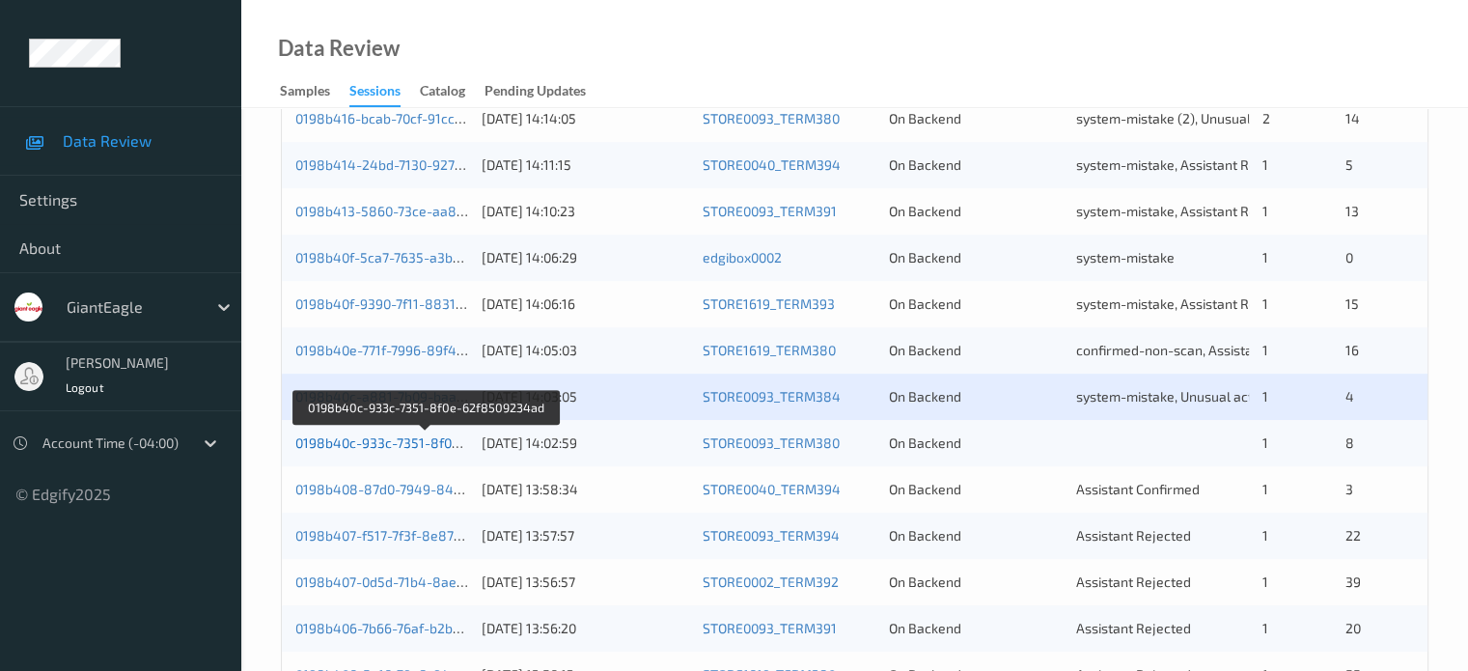
click at [402, 447] on link "0198b40c-933c-7351-8f0e-62f8509234ad" at bounding box center [426, 442] width 262 height 16
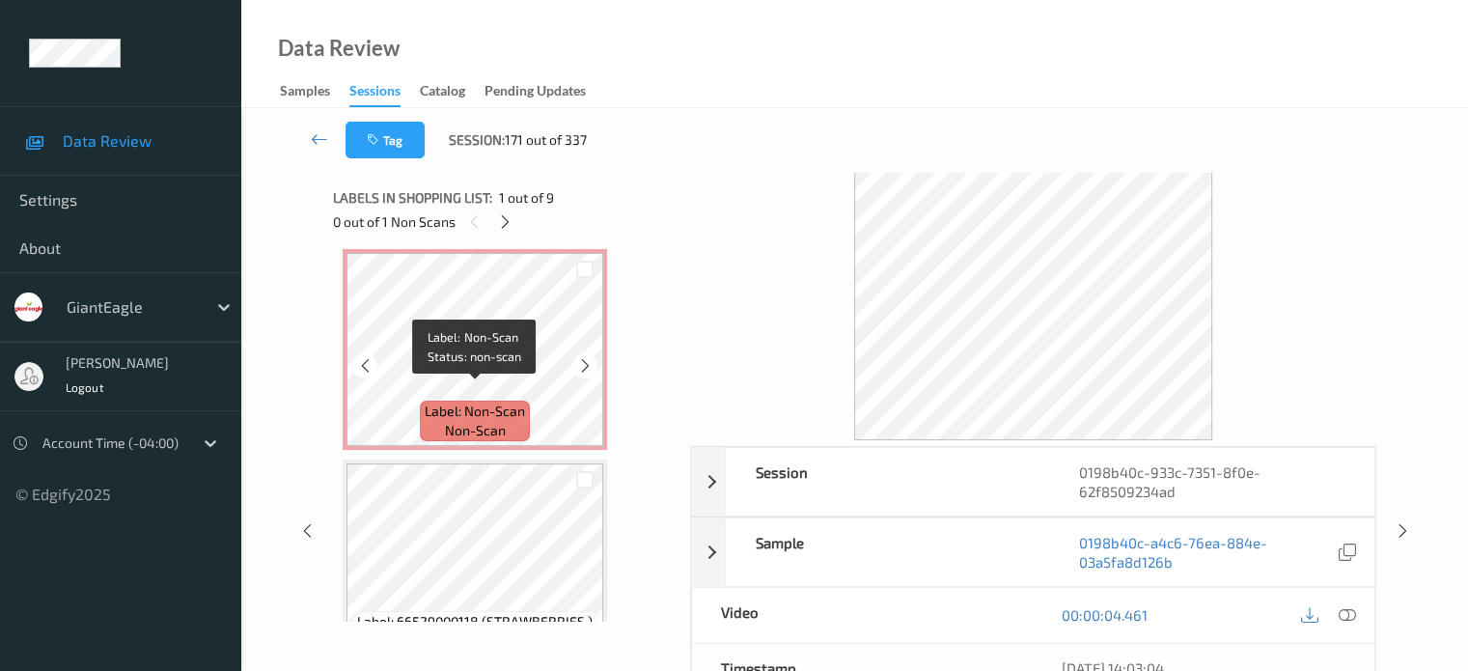
scroll to position [215, 0]
click at [478, 426] on span "non-scan" at bounding box center [475, 433] width 61 height 19
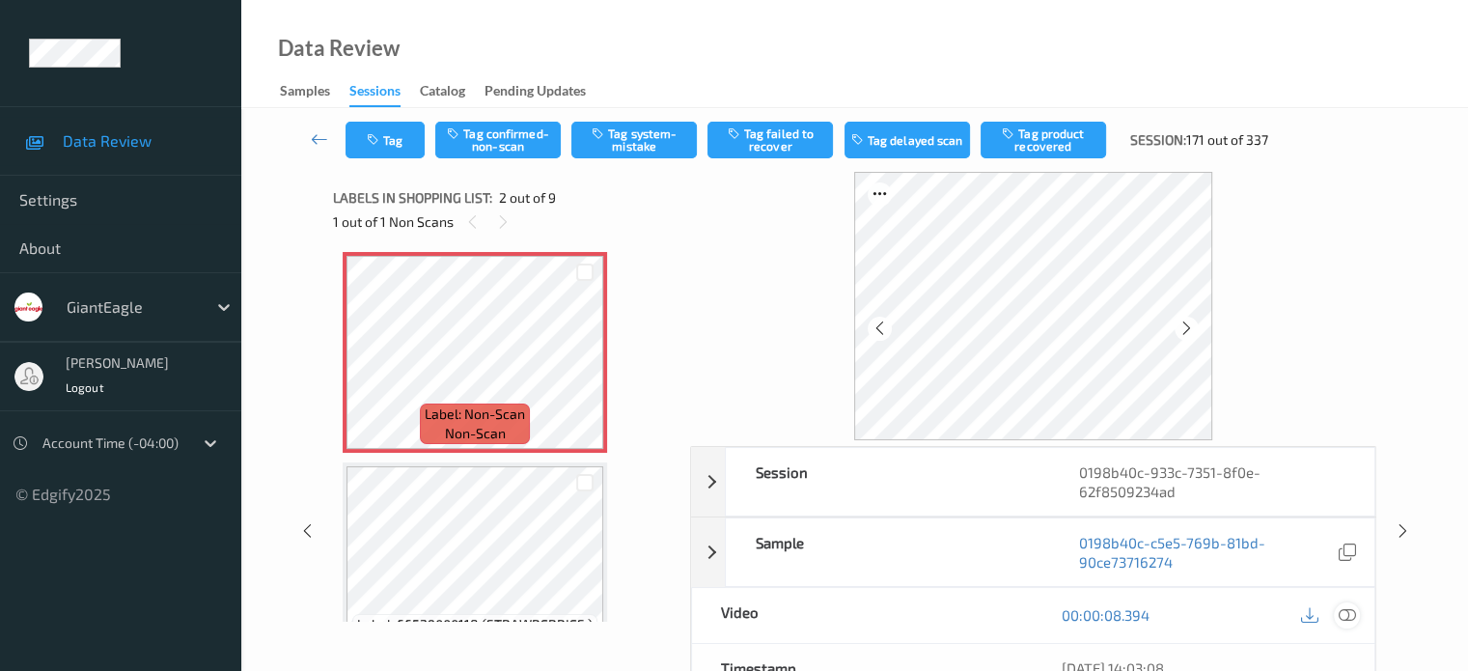
click at [1353, 617] on icon at bounding box center [1346, 614] width 17 height 17
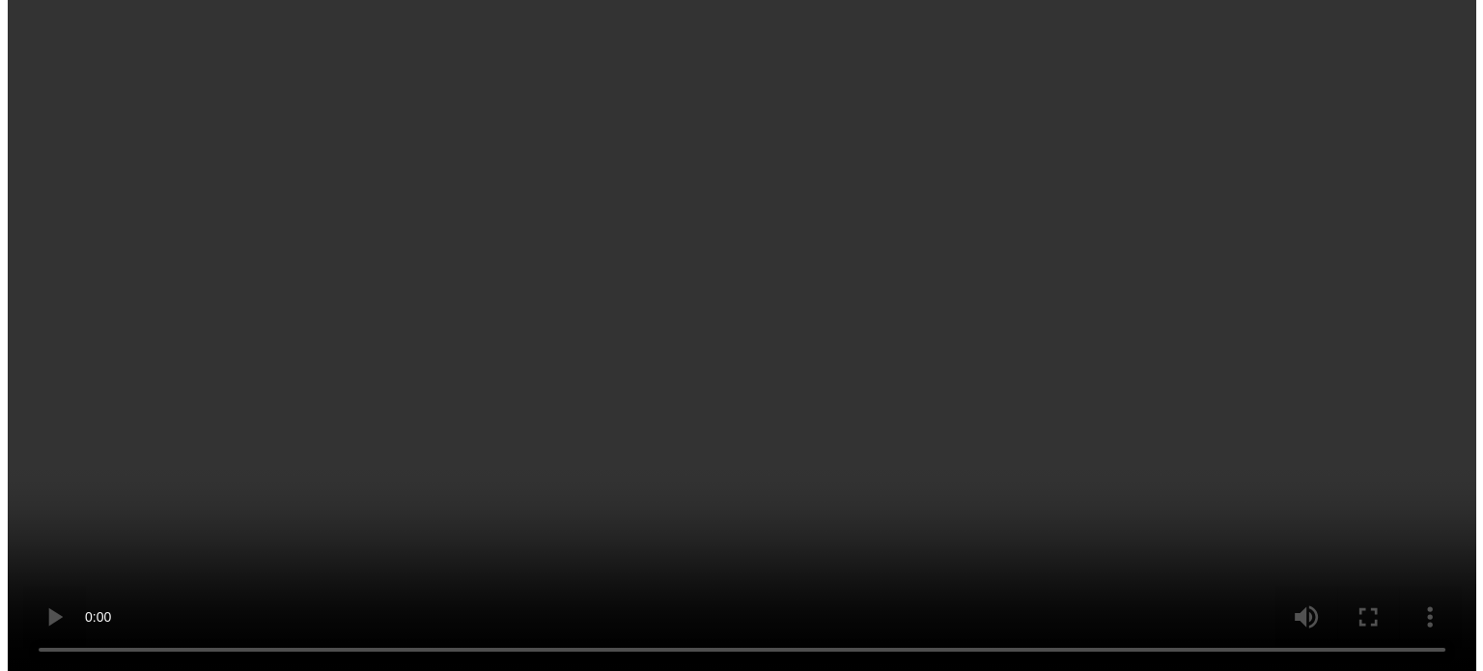
scroll to position [537, 0]
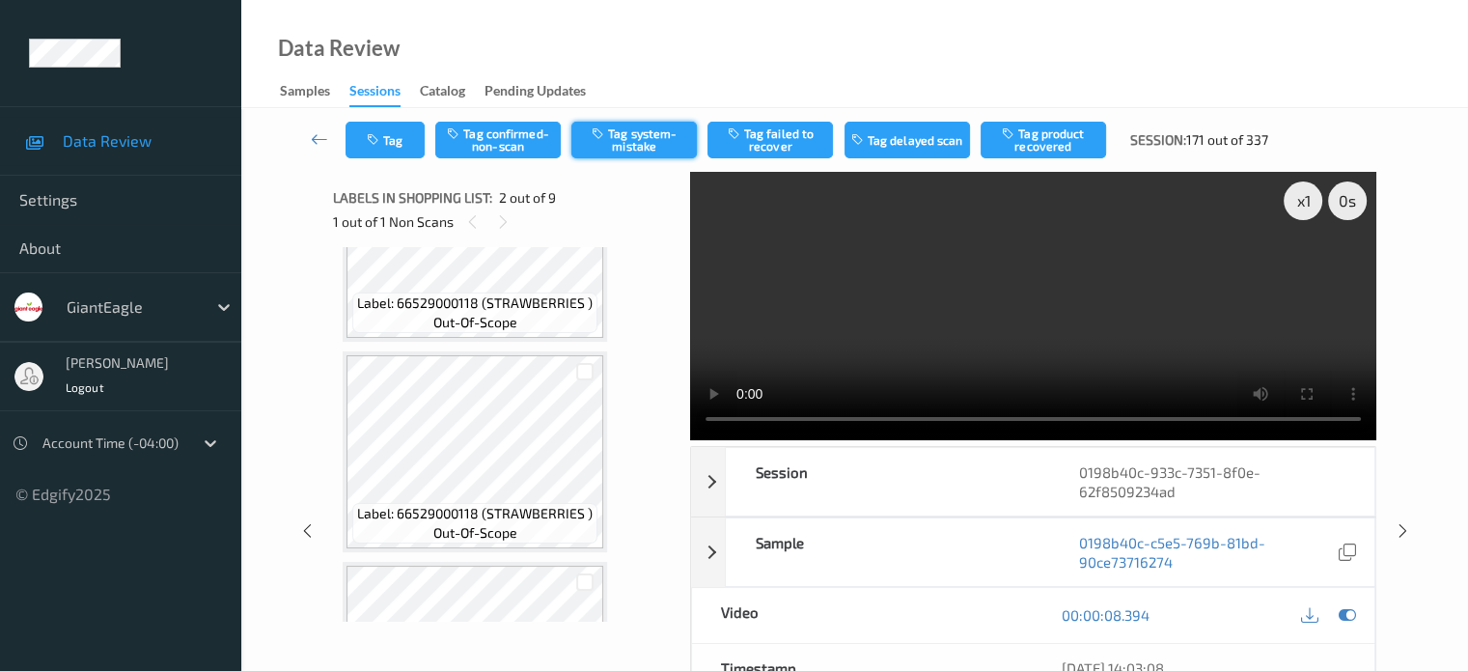
click at [634, 146] on button "Tag system-mistake" at bounding box center [635, 140] width 126 height 37
click at [382, 138] on icon "button" at bounding box center [375, 140] width 16 height 14
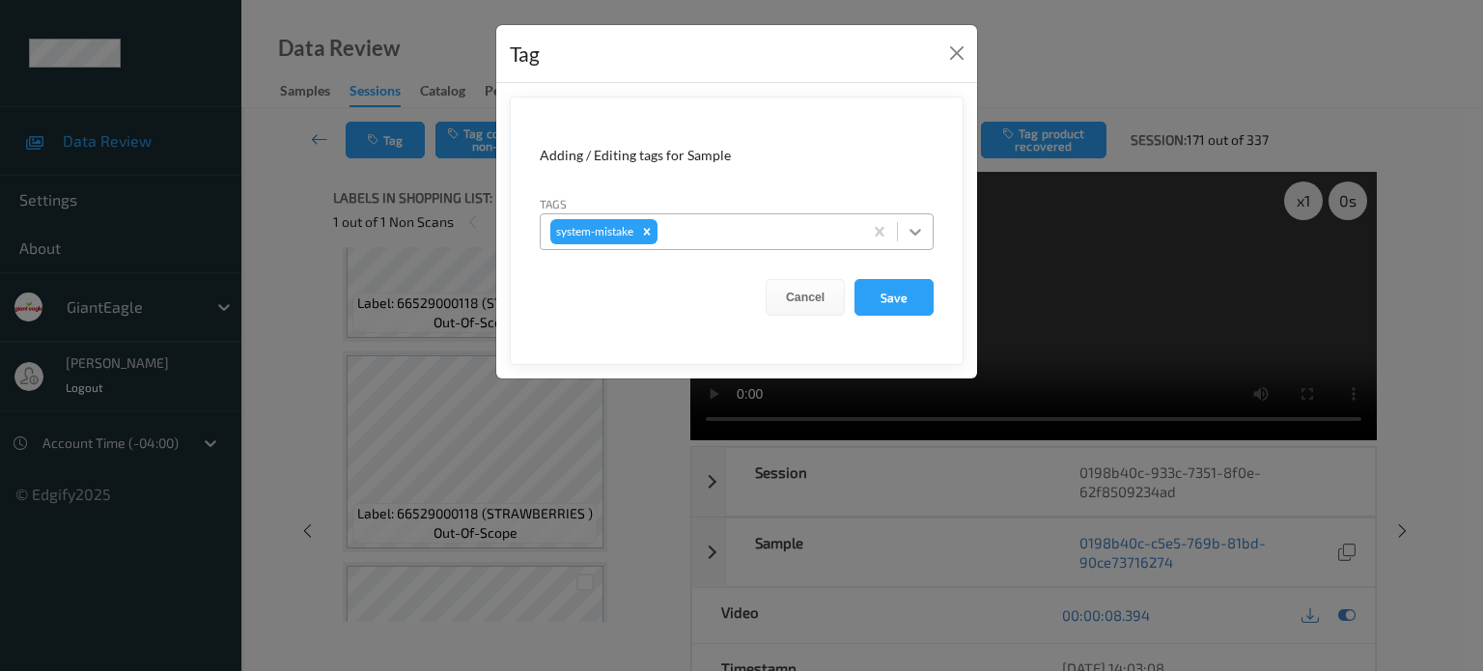
click at [919, 231] on icon at bounding box center [915, 232] width 12 height 7
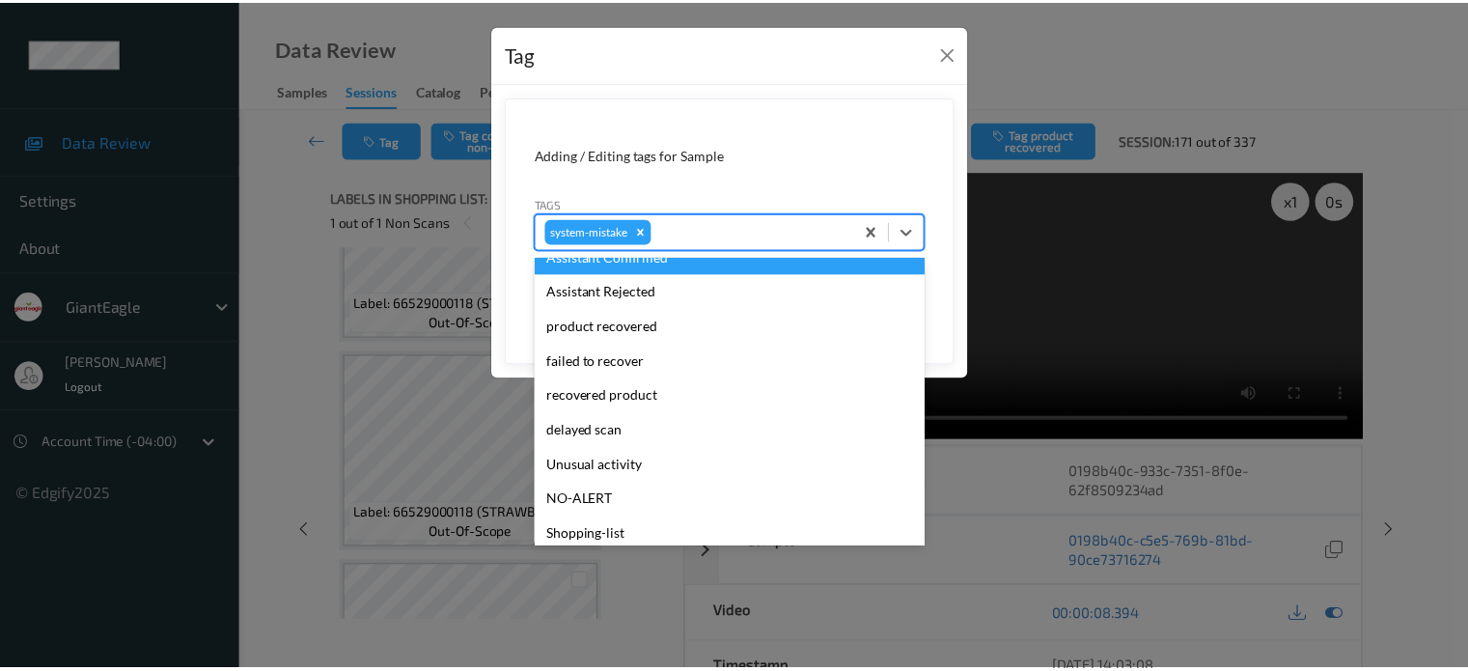
scroll to position [205, 0]
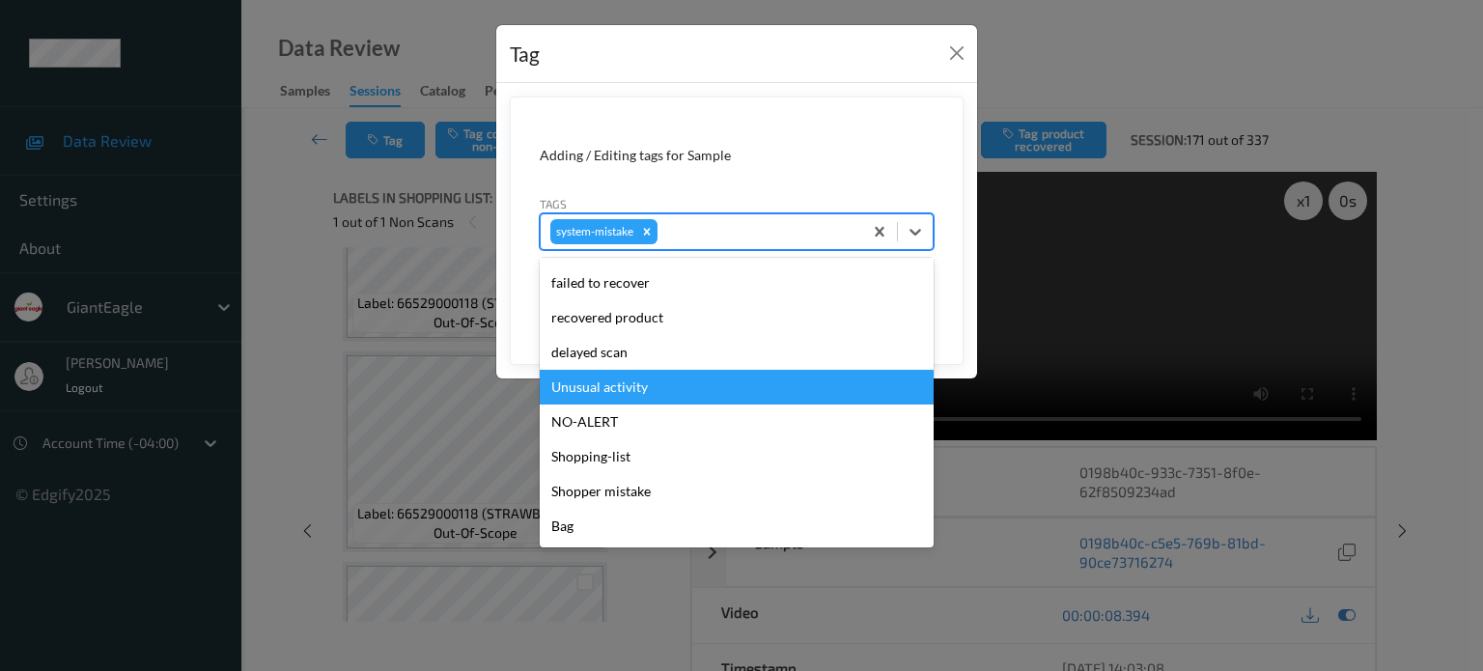
click at [638, 386] on div "Unusual activity" at bounding box center [737, 387] width 394 height 35
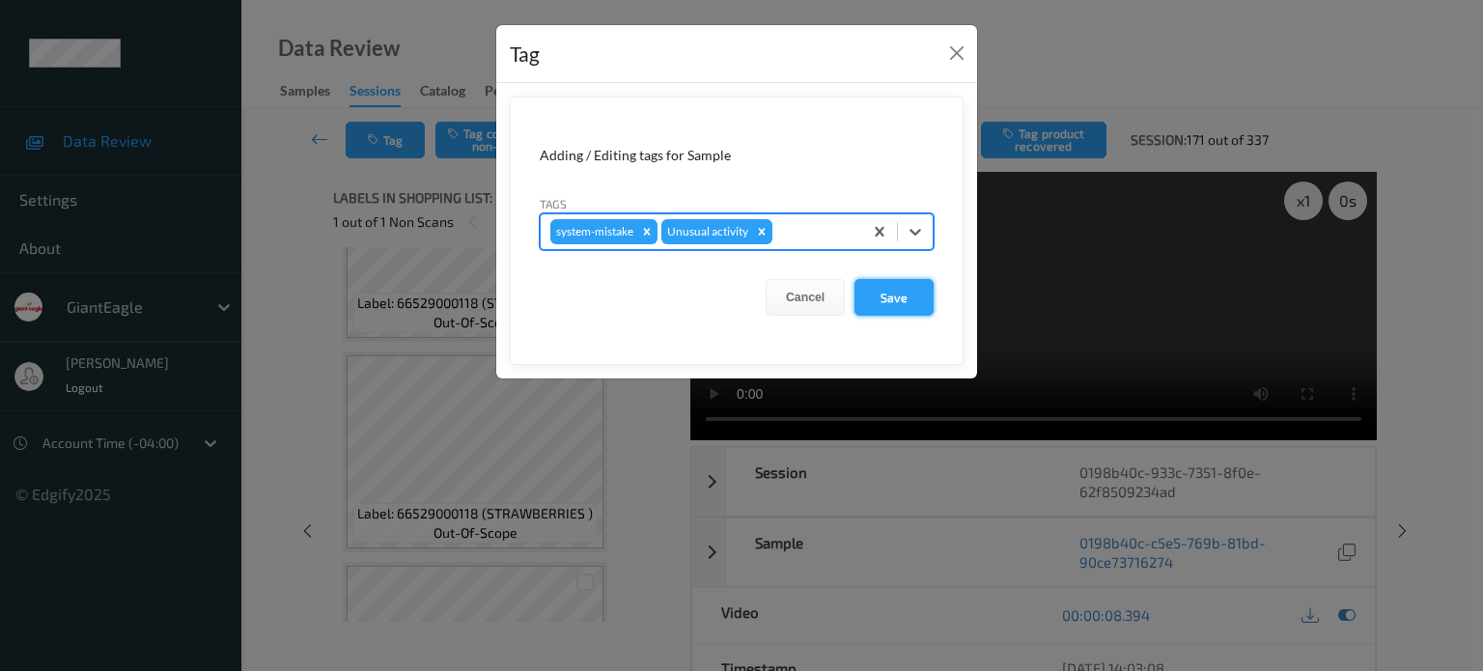
click at [886, 304] on button "Save" at bounding box center [893, 297] width 79 height 37
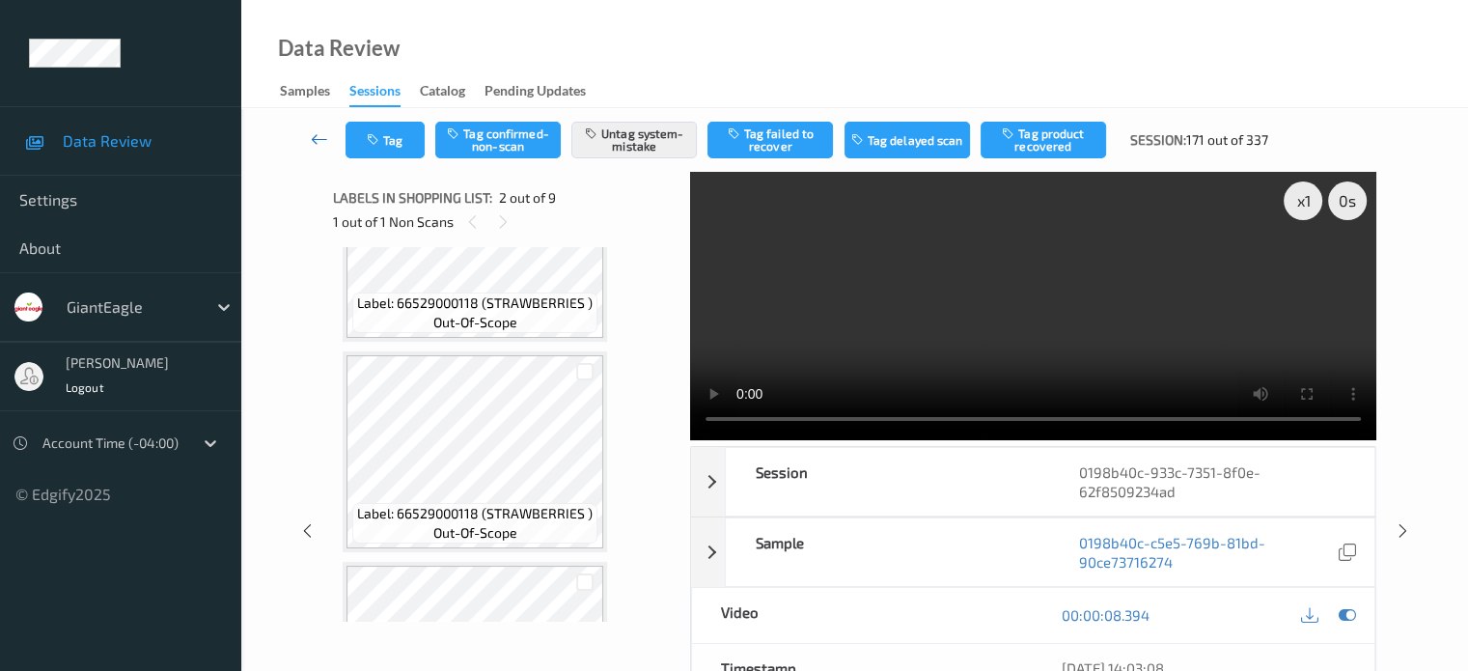
click at [311, 133] on icon at bounding box center [319, 138] width 17 height 19
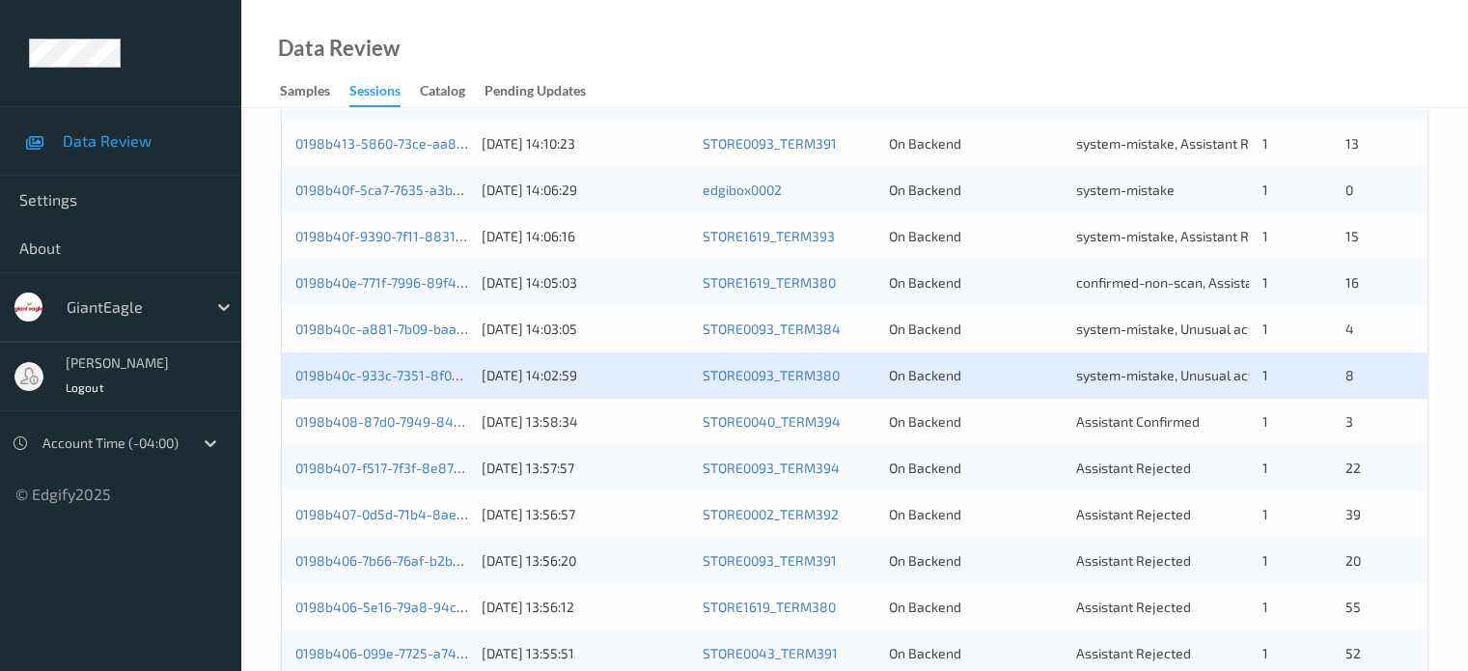
scroll to position [710, 0]
click at [393, 424] on link "0198b408-87d0-7949-8464-31d5db6aac54" at bounding box center [430, 422] width 271 height 16
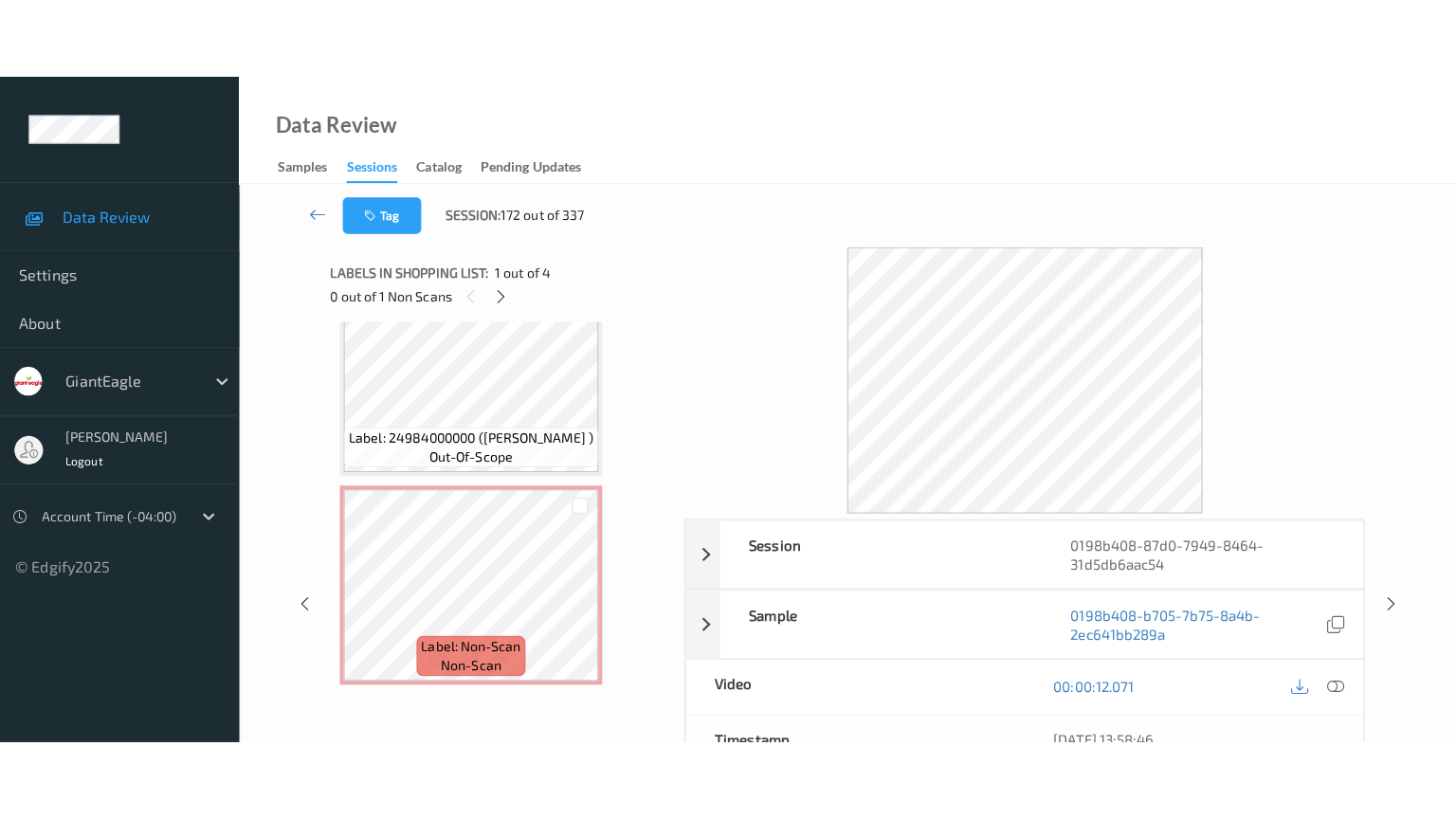
scroll to position [466, 0]
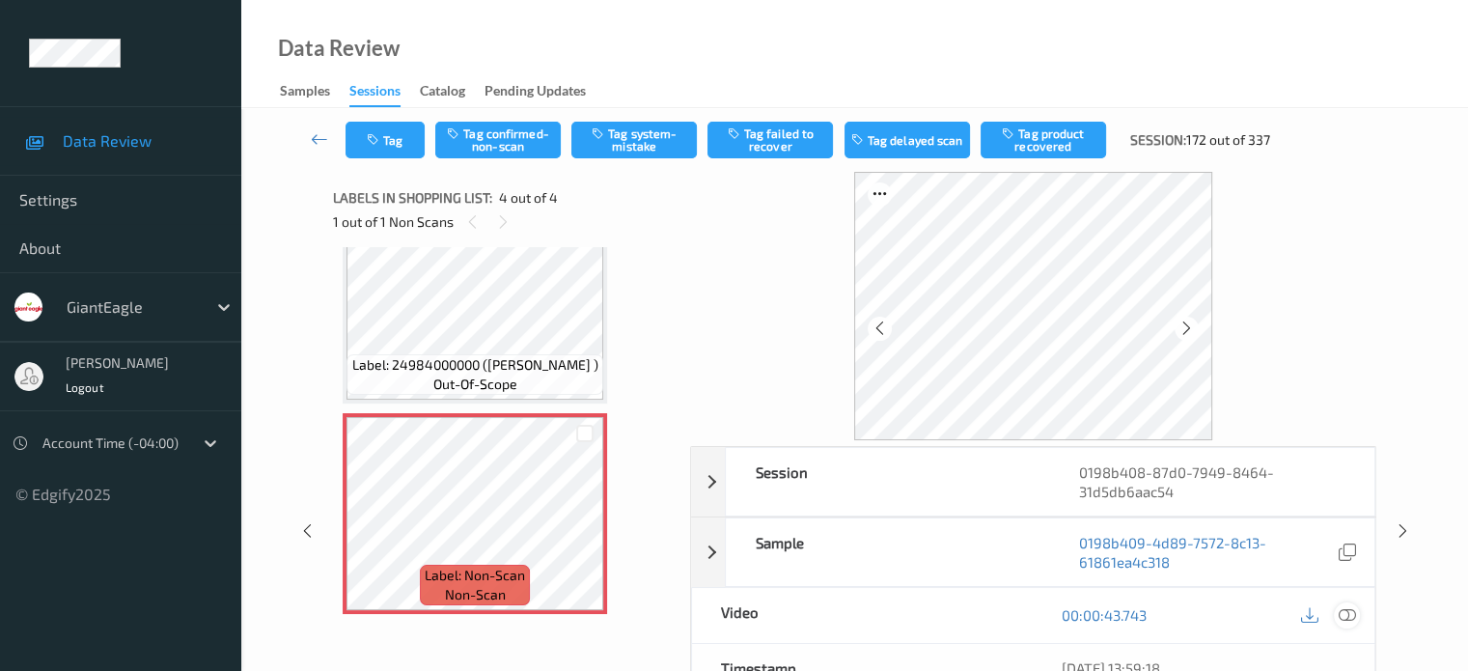
click at [1346, 617] on icon at bounding box center [1346, 614] width 17 height 17
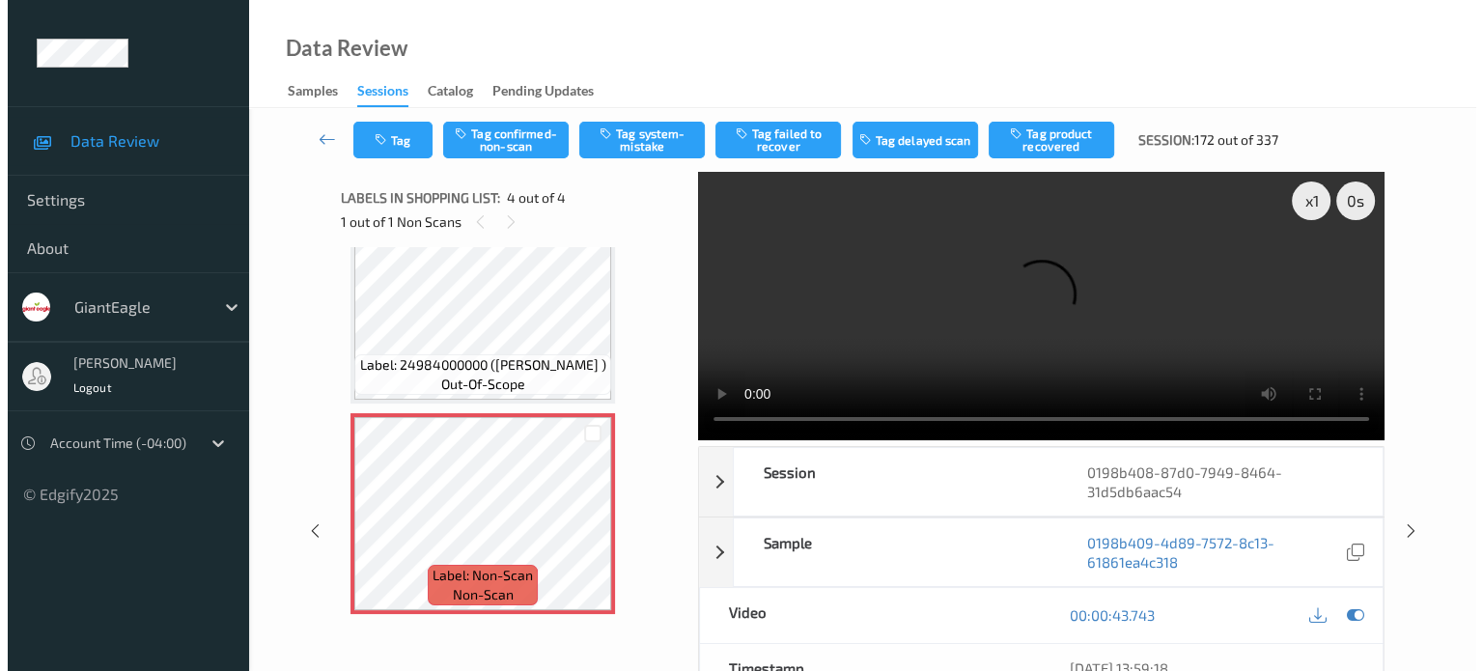
scroll to position [314, 0]
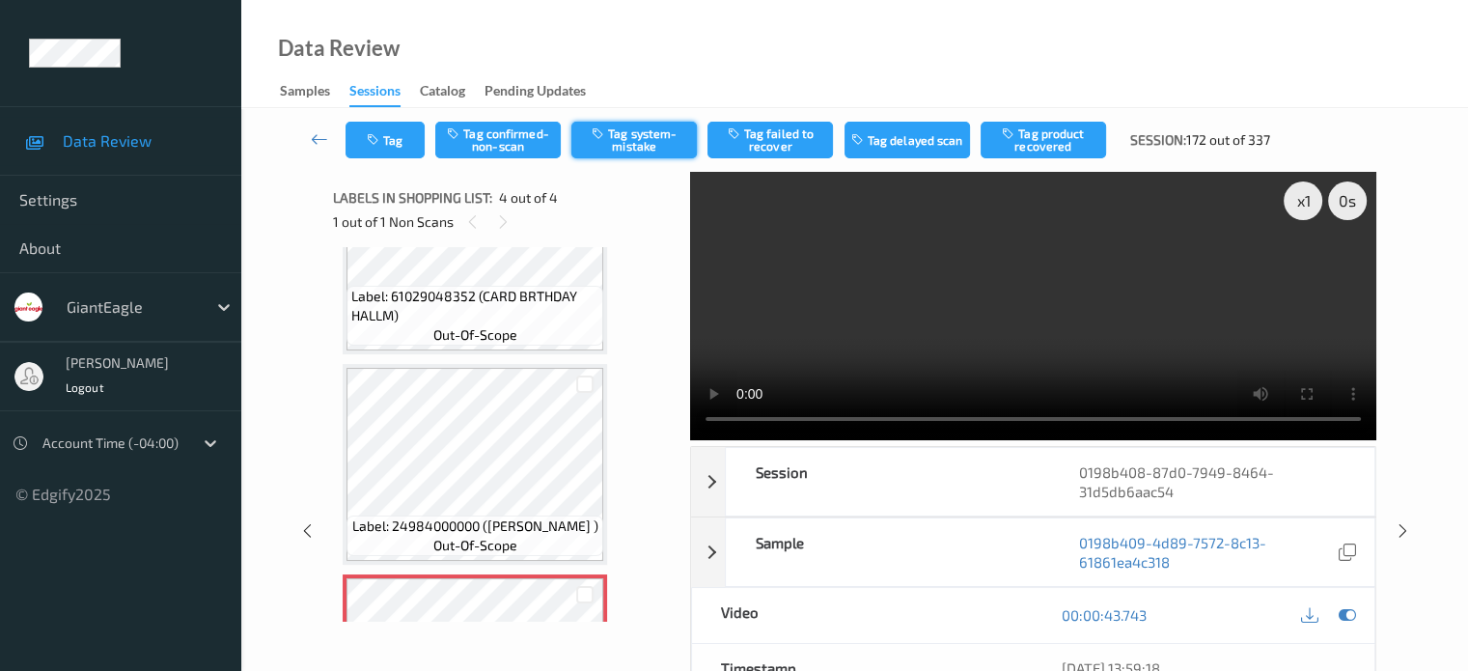
click at [631, 133] on button "Tag system-mistake" at bounding box center [635, 140] width 126 height 37
click at [391, 148] on button "Tag" at bounding box center [385, 140] width 79 height 37
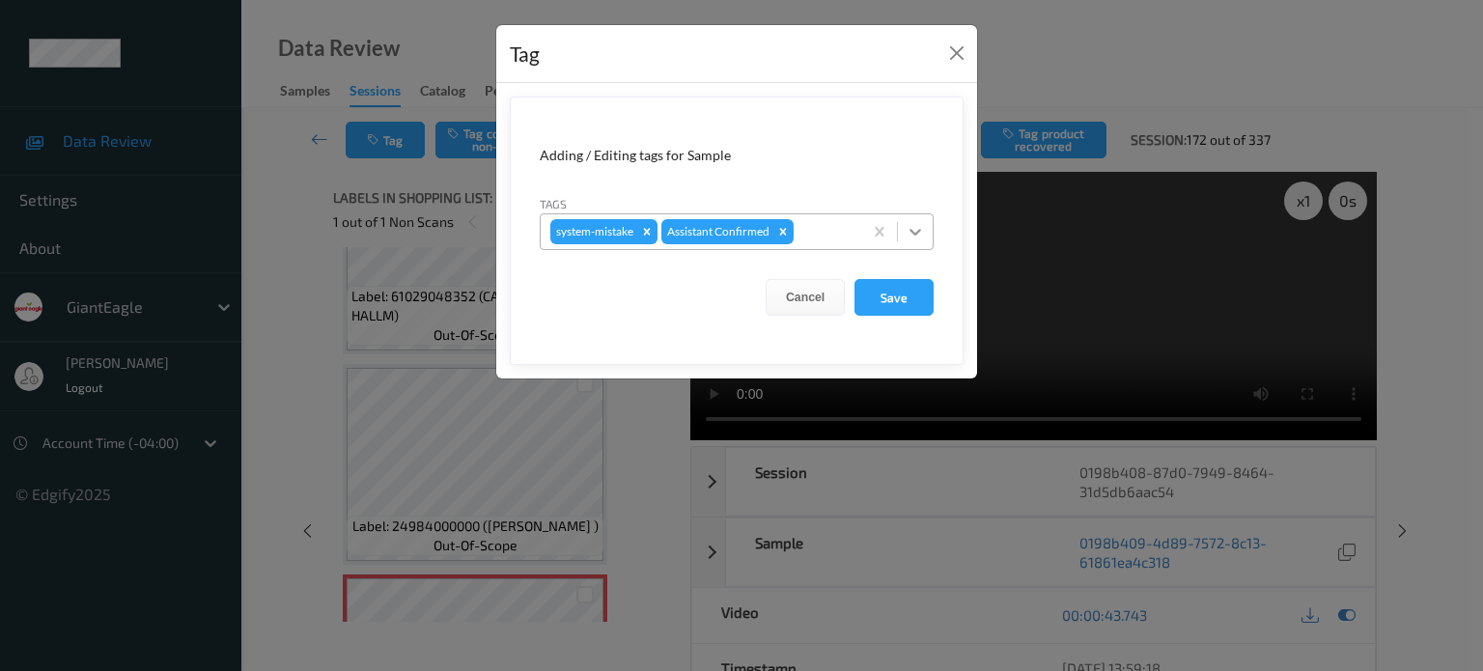
click at [921, 233] on icon at bounding box center [915, 231] width 19 height 19
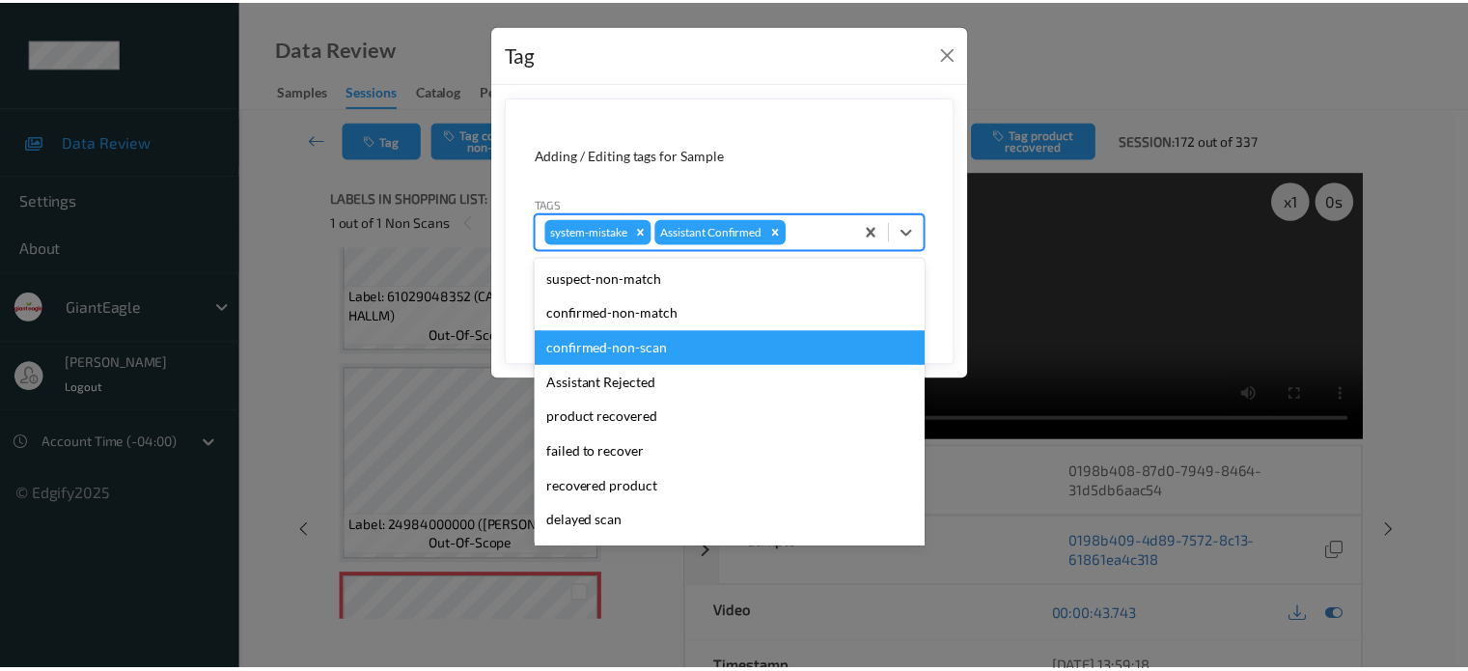
scroll to position [170, 0]
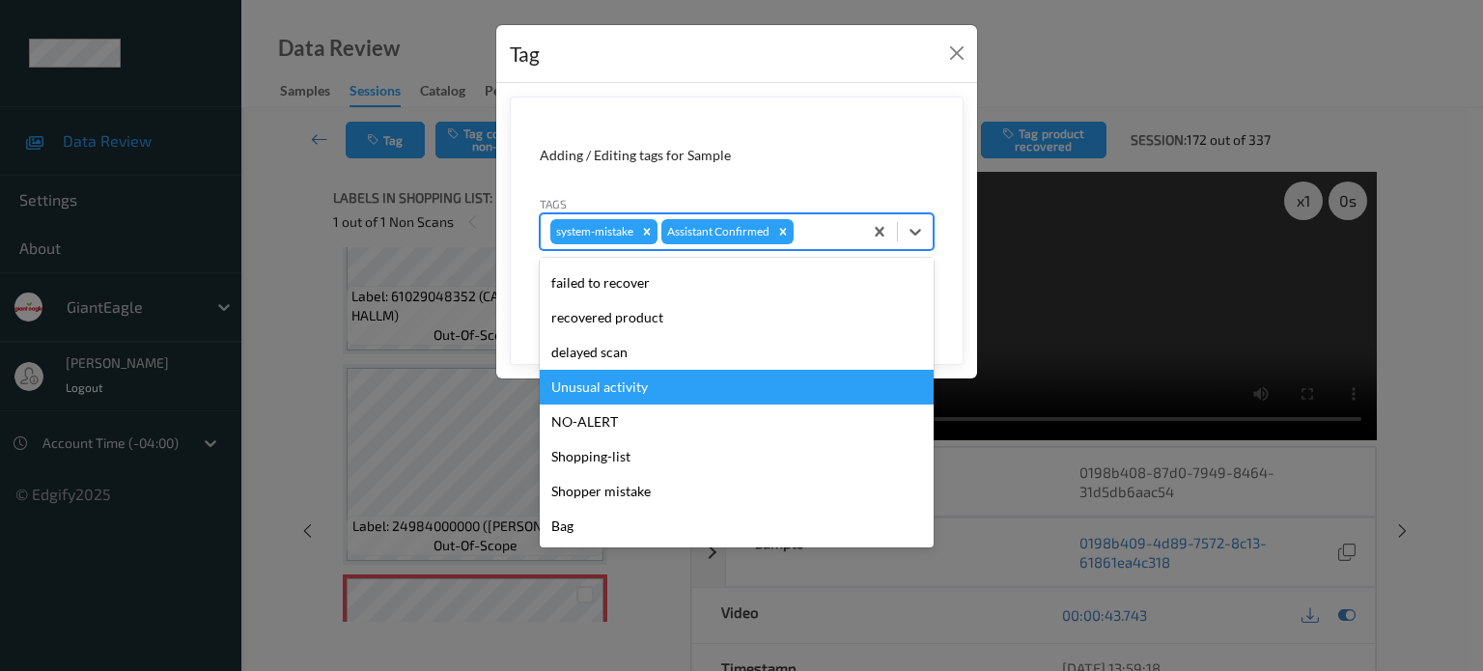
click at [626, 389] on div "Unusual activity" at bounding box center [737, 387] width 394 height 35
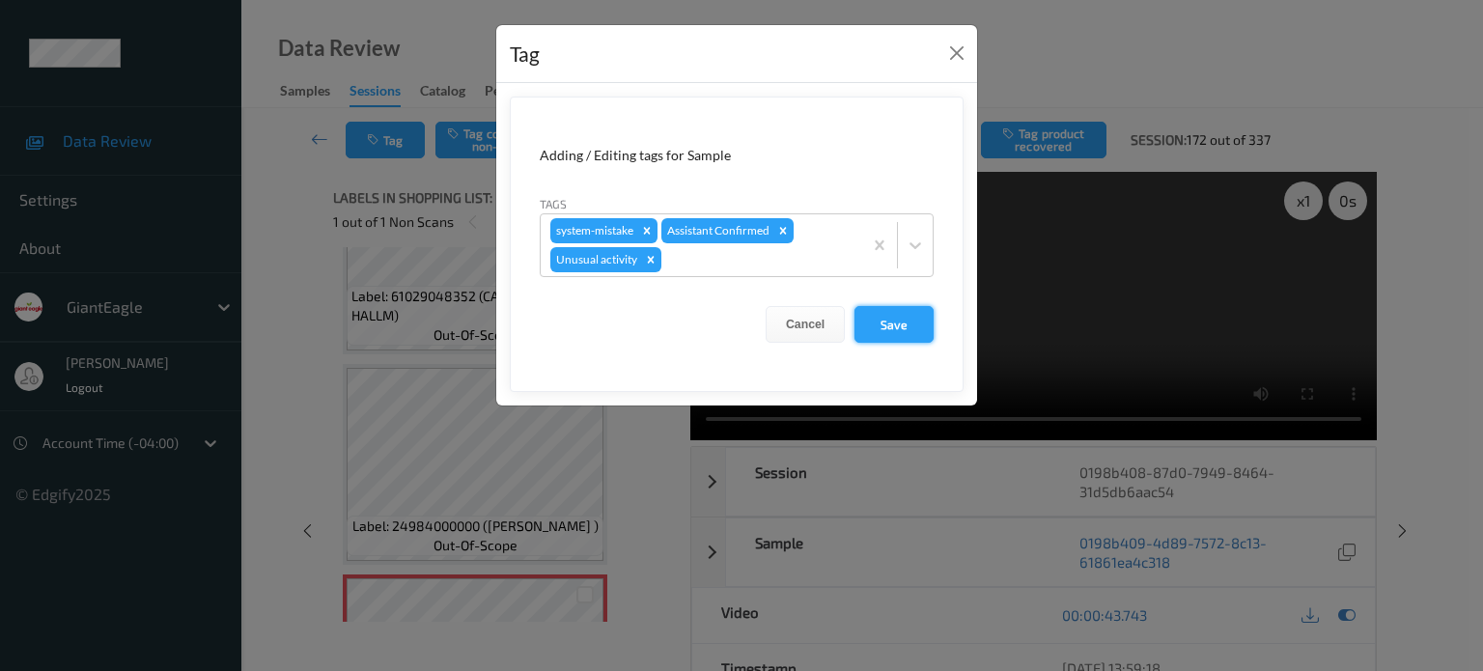
click at [891, 331] on button "Save" at bounding box center [893, 324] width 79 height 37
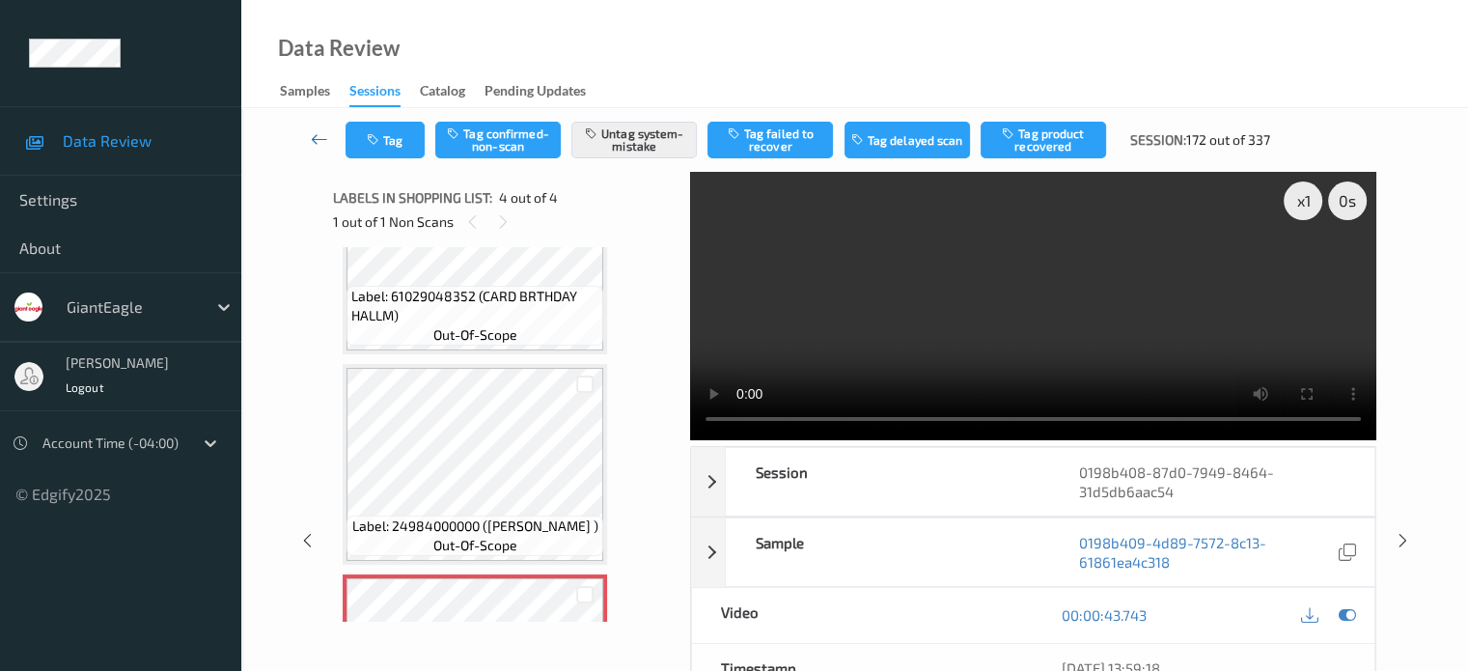
click at [313, 142] on icon at bounding box center [319, 138] width 17 height 19
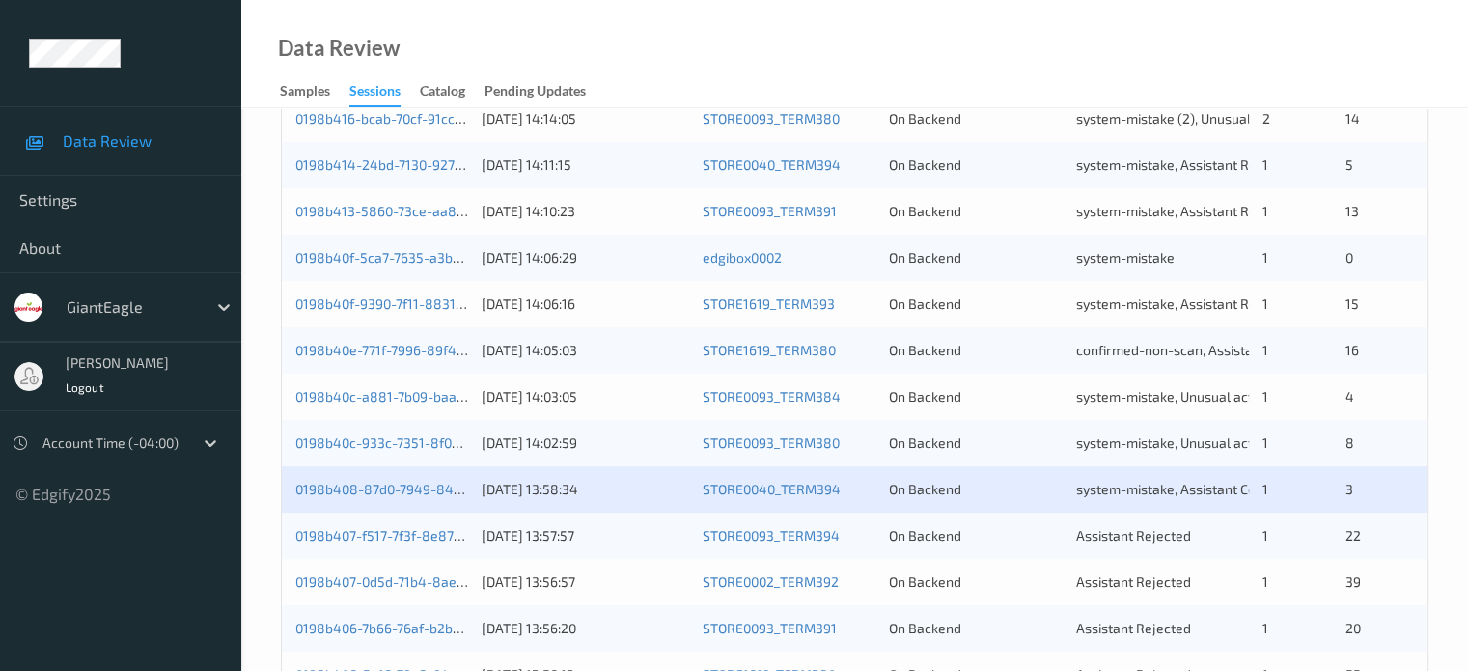
scroll to position [705, 0]
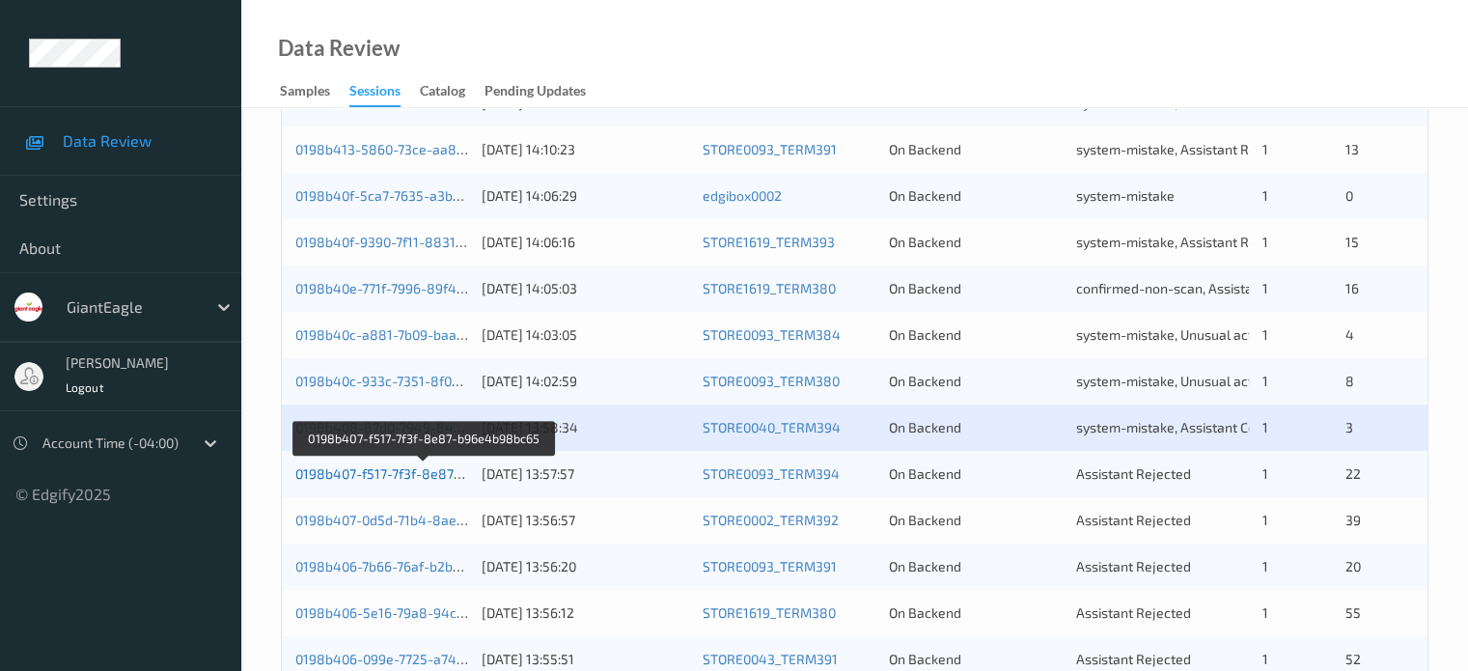
click at [373, 471] on link "0198b407-f517-7f3f-8e87-b96e4b98bc65" at bounding box center [424, 473] width 258 height 16
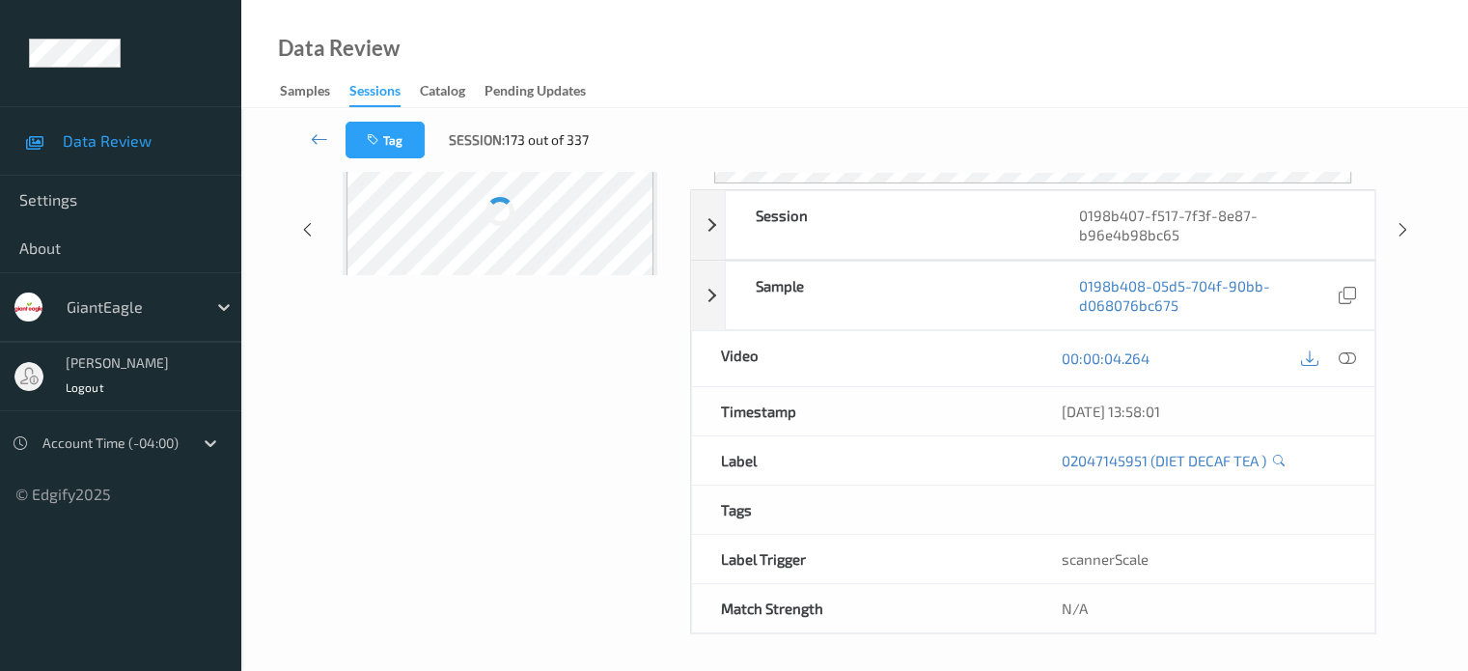
scroll to position [256, 0]
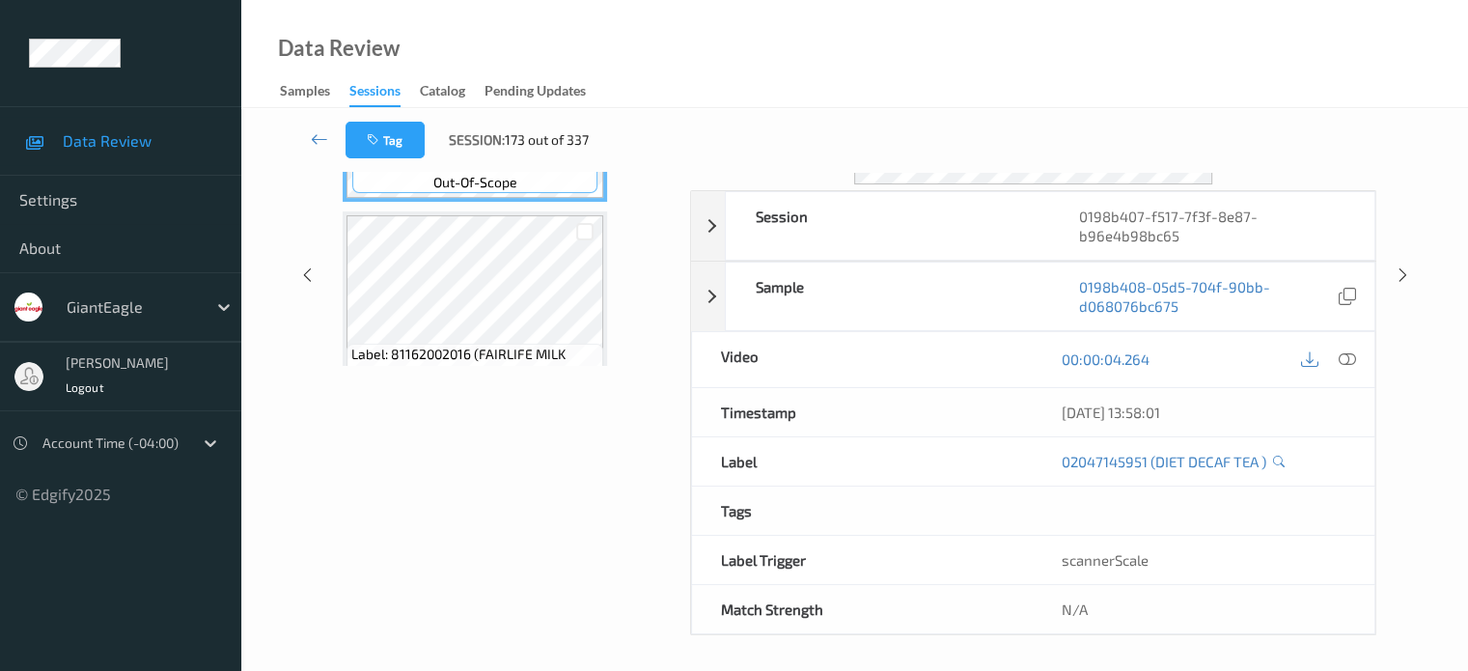
click at [768, 55] on div "Data Review Samples Sessions Catalog Pending Updates" at bounding box center [854, 54] width 1227 height 108
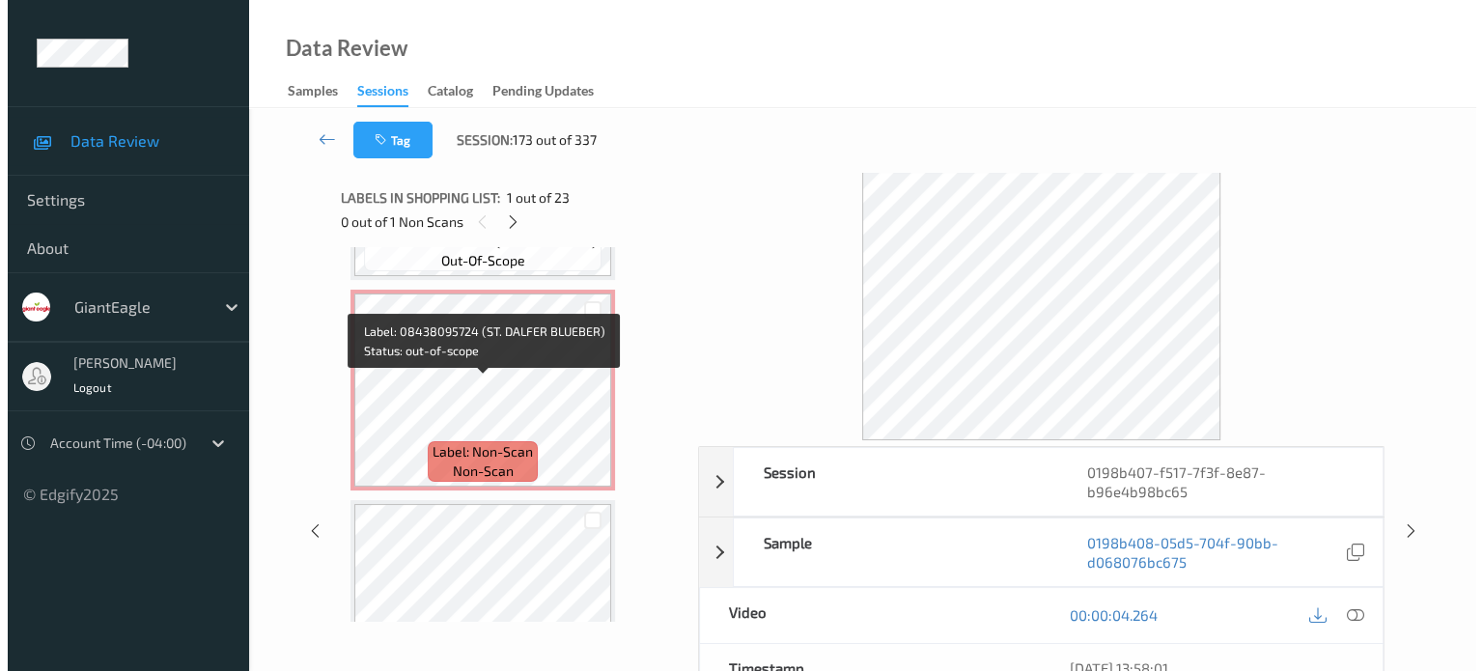
scroll to position [3701, 0]
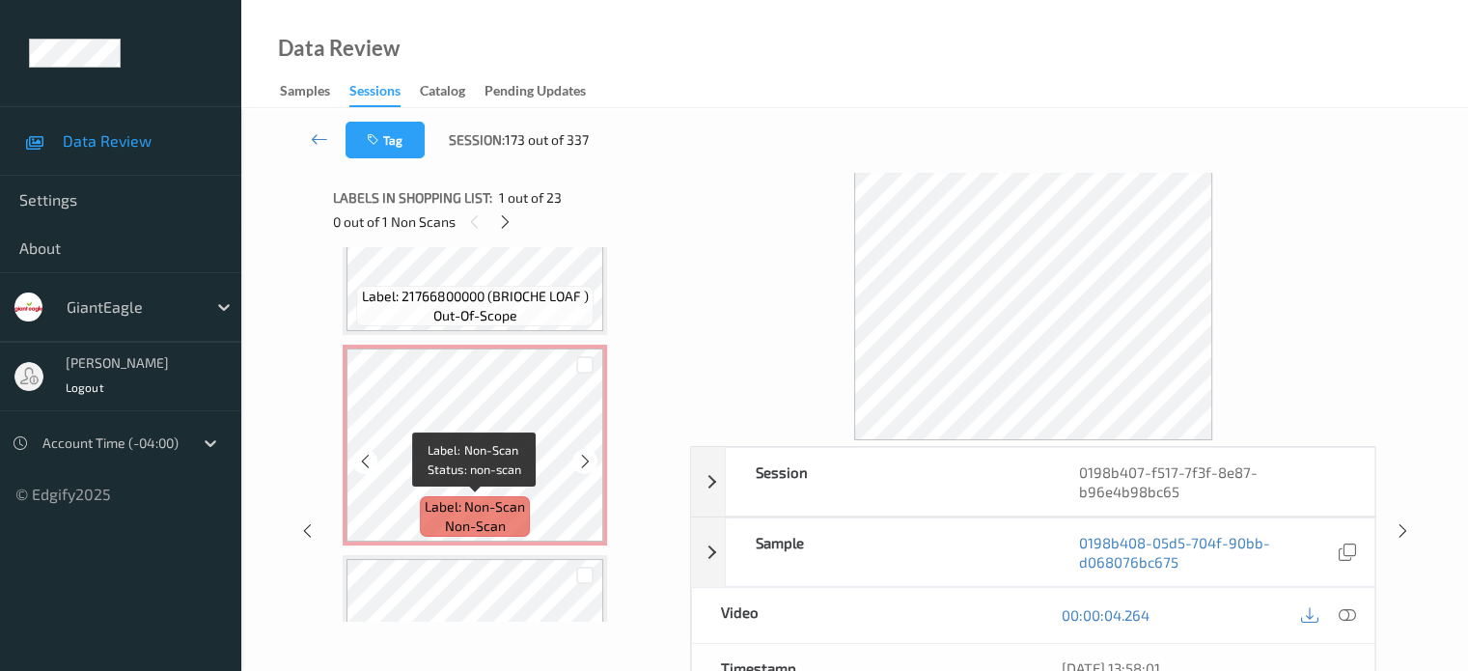
click at [496, 507] on span "Label: Non-Scan" at bounding box center [475, 506] width 100 height 19
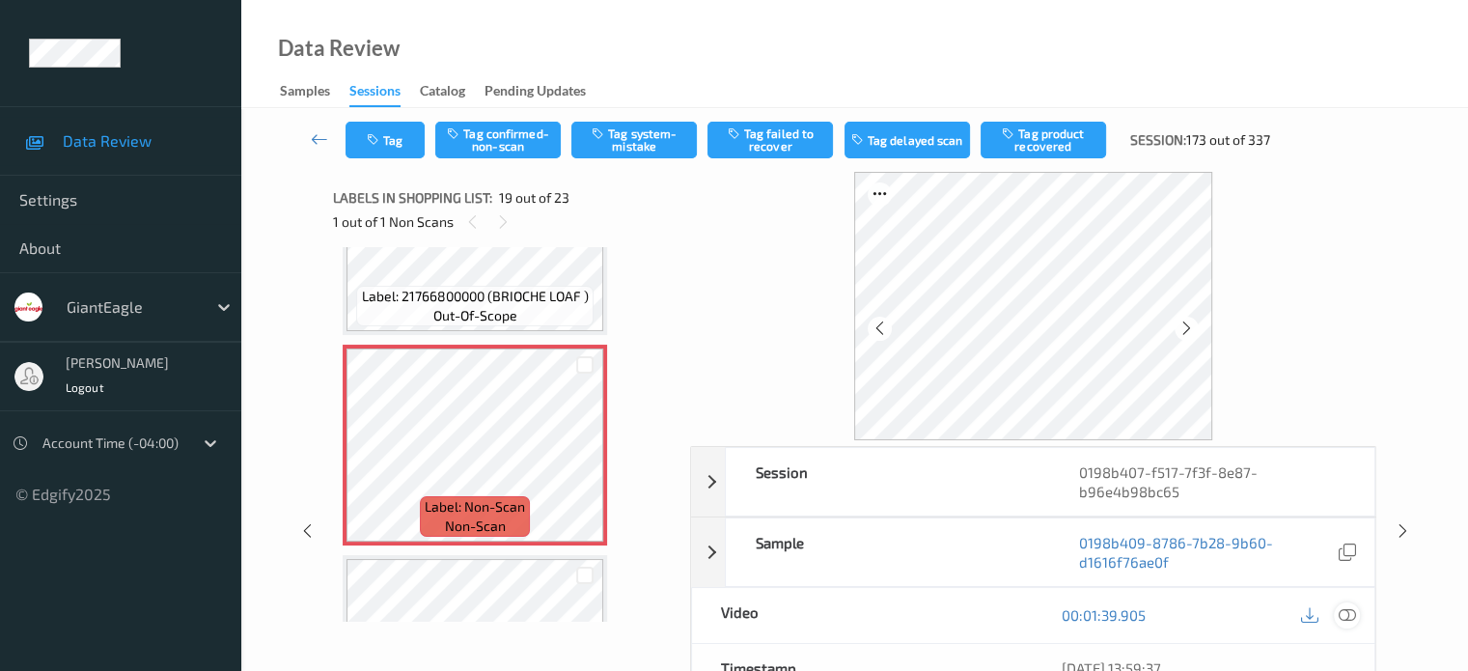
click at [1348, 612] on icon at bounding box center [1346, 614] width 17 height 17
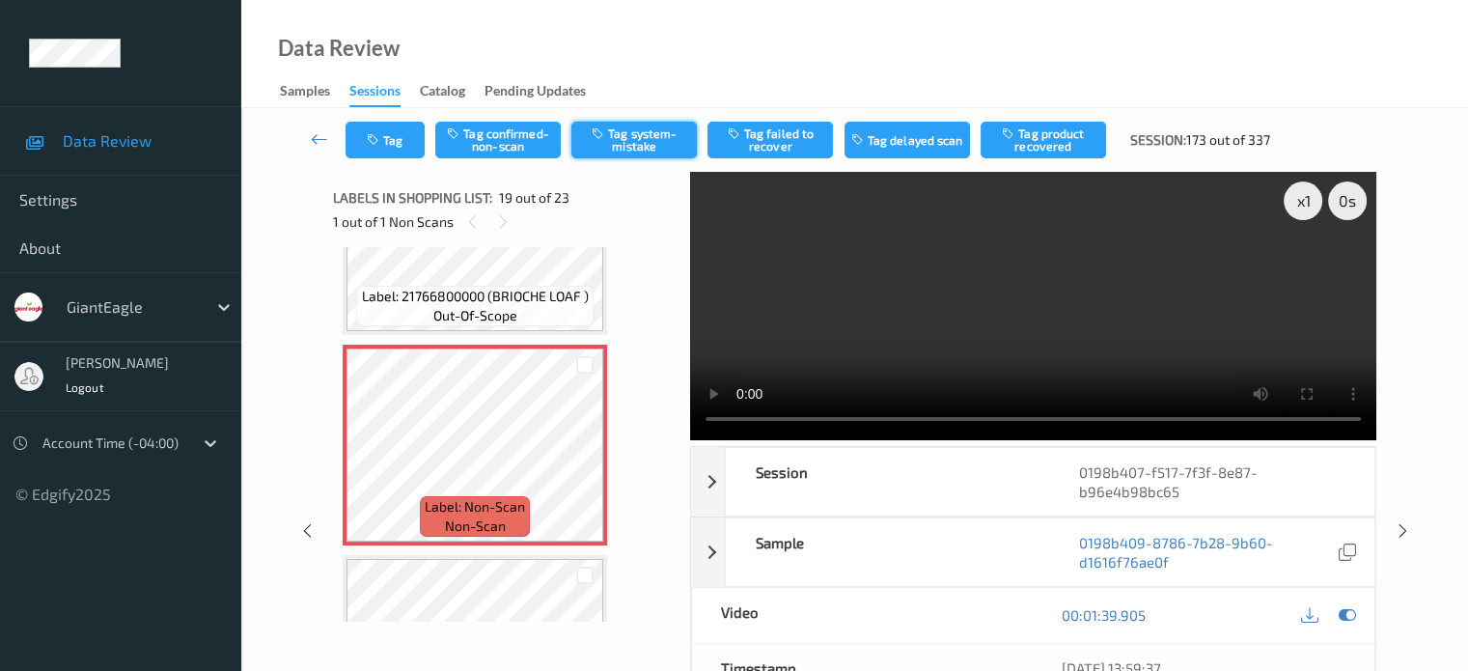
click at [623, 136] on button "Tag system-mistake" at bounding box center [635, 140] width 126 height 37
click at [396, 157] on button "Tag" at bounding box center [385, 140] width 79 height 37
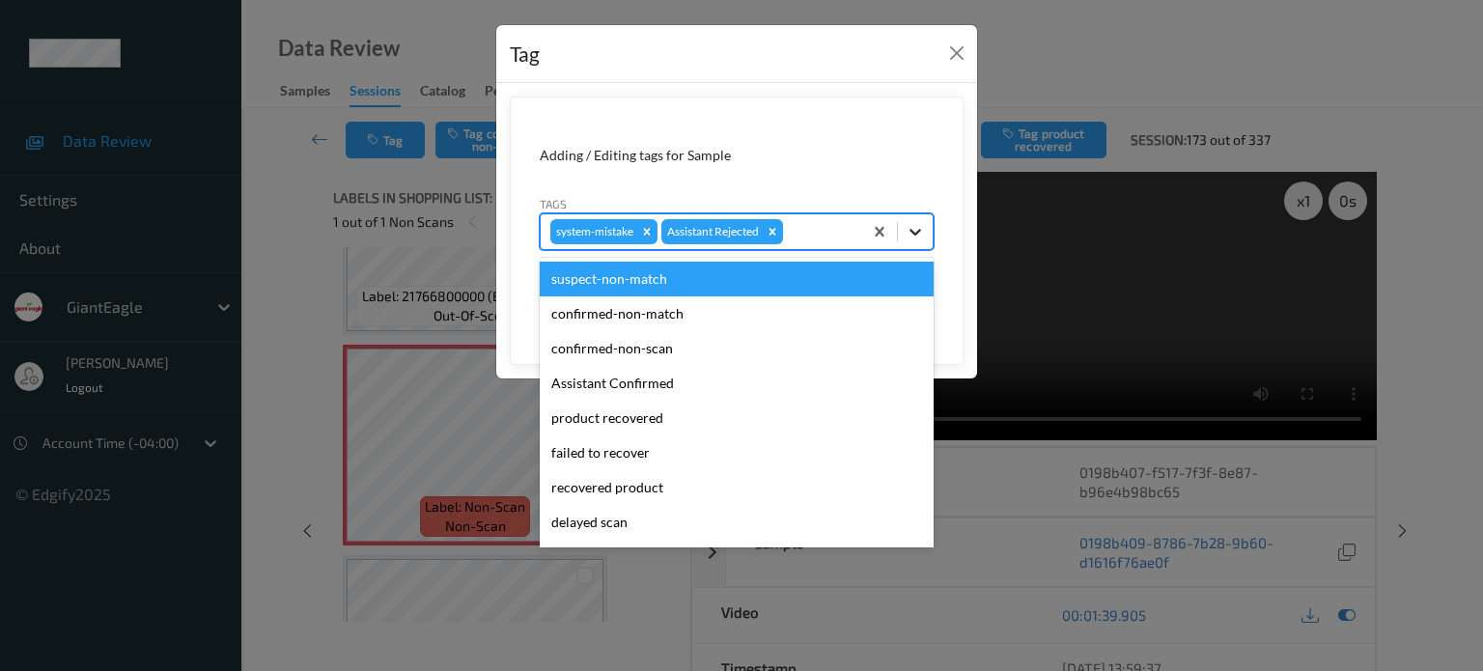
click at [925, 231] on icon at bounding box center [915, 231] width 19 height 19
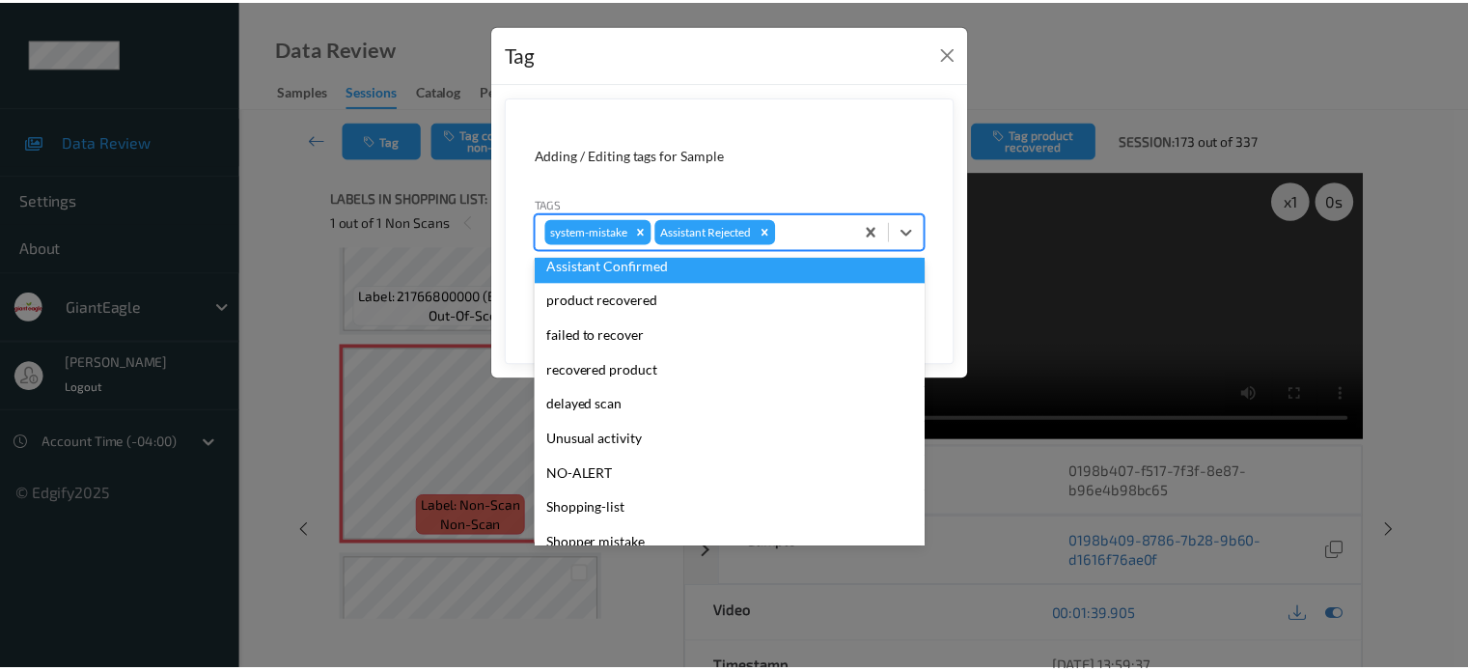
scroll to position [170, 0]
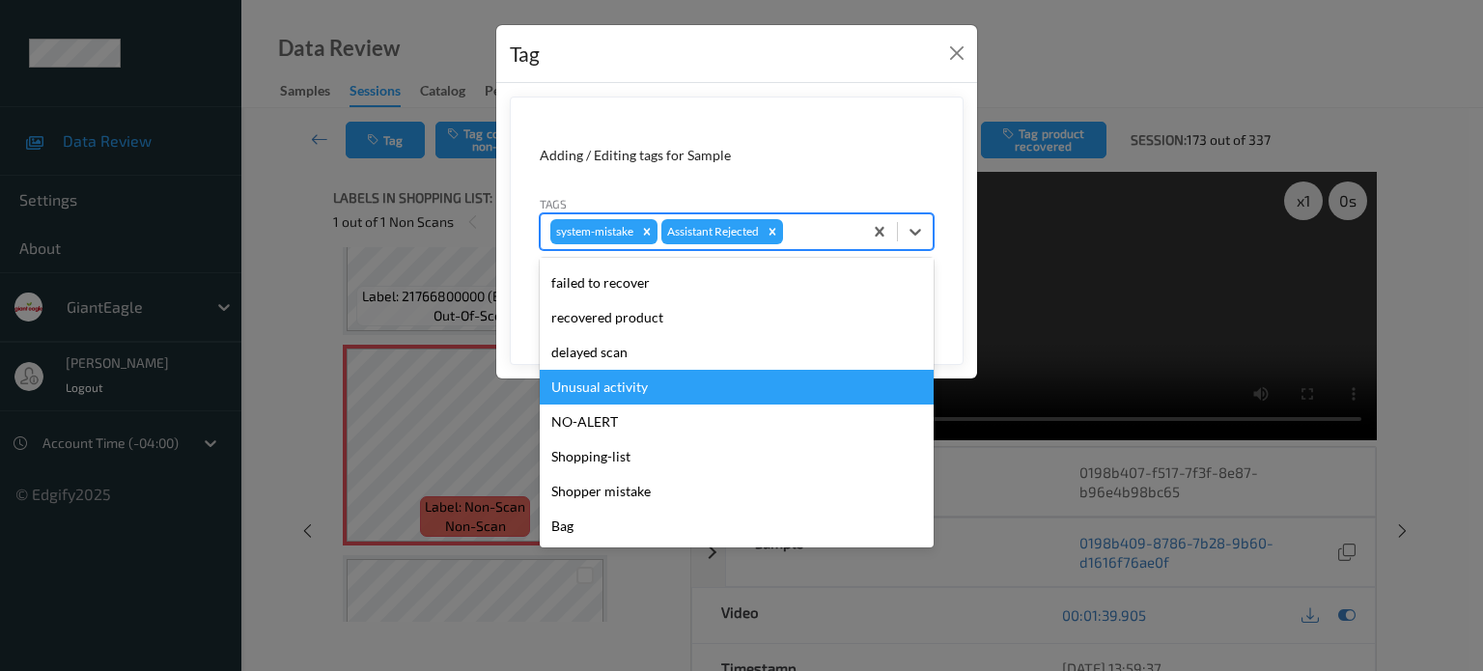
click at [570, 384] on div "Unusual activity" at bounding box center [737, 387] width 394 height 35
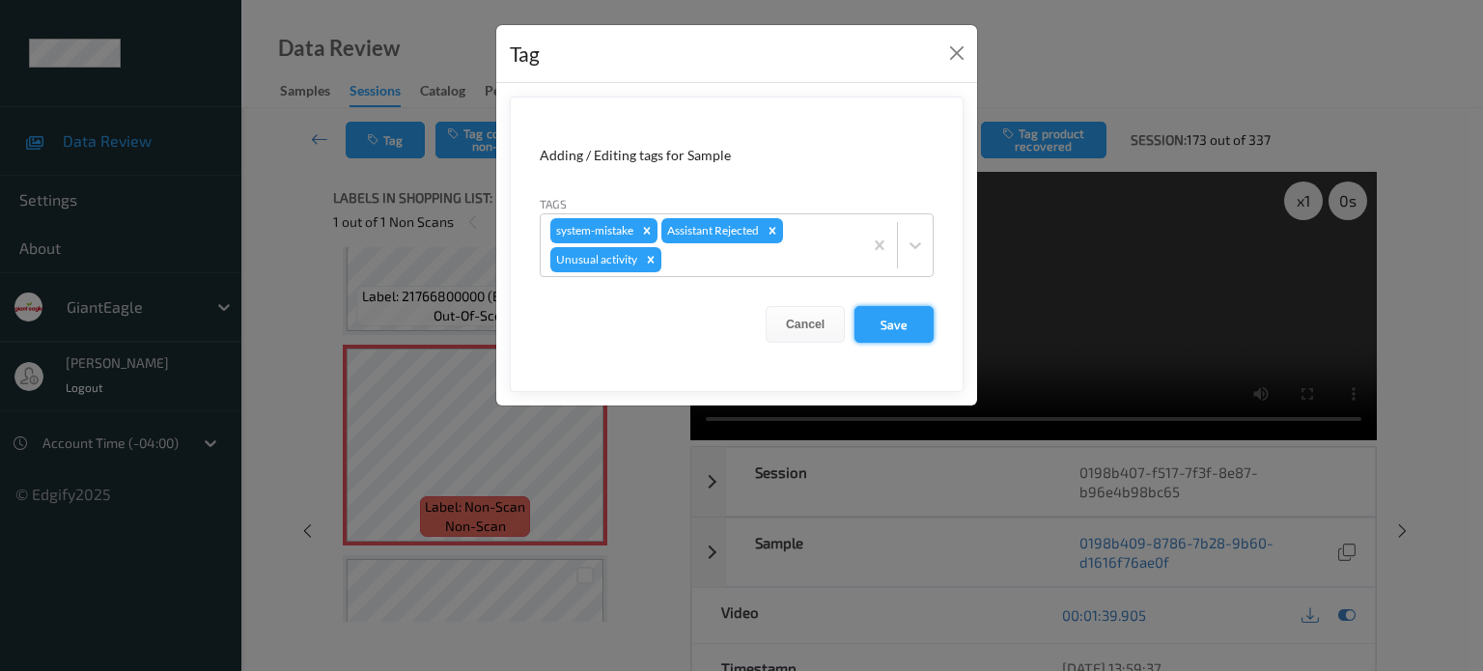
click at [886, 320] on button "Save" at bounding box center [893, 324] width 79 height 37
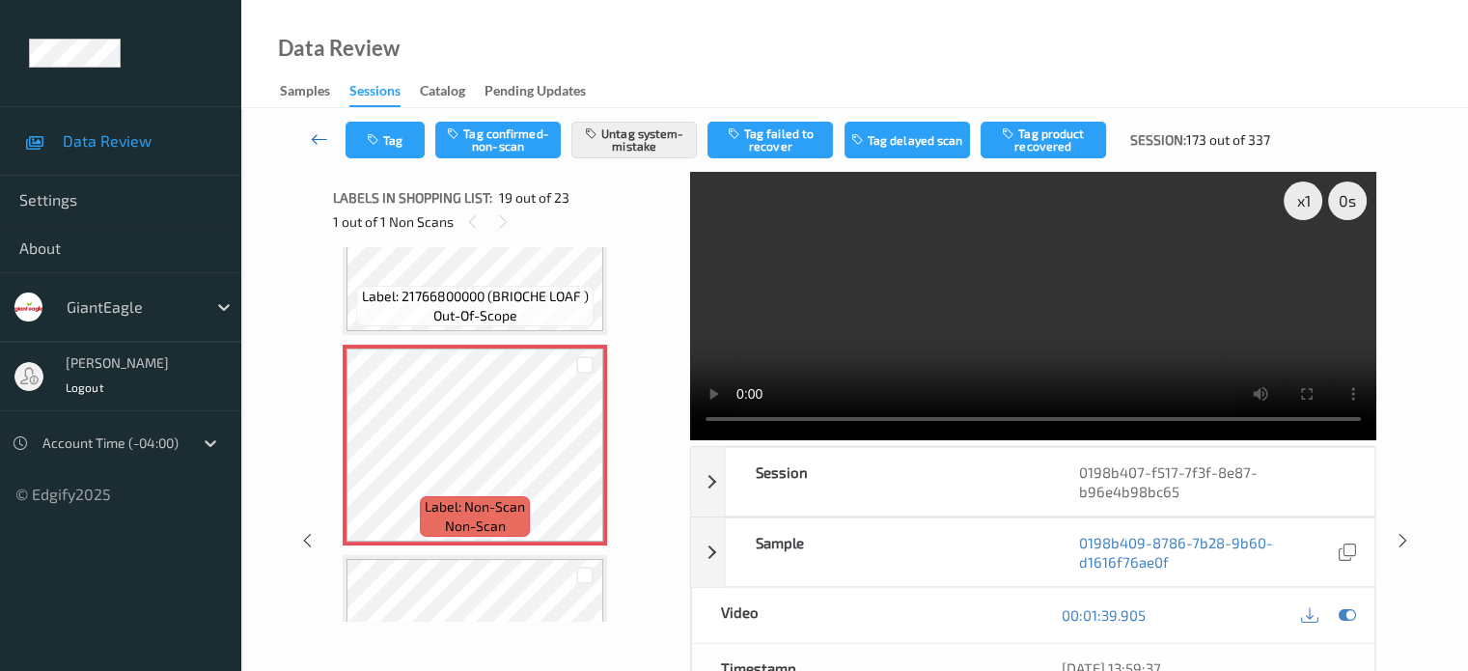
click at [316, 138] on icon at bounding box center [319, 138] width 17 height 19
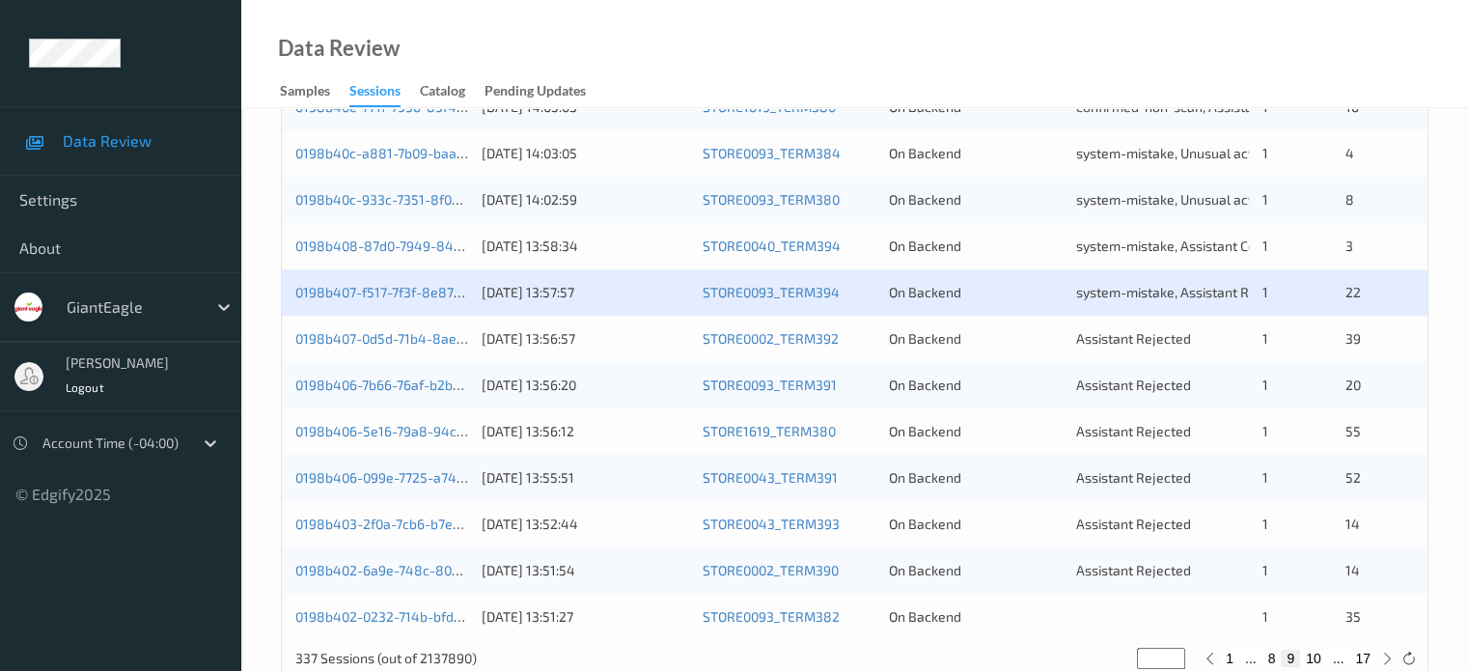
scroll to position [933, 0]
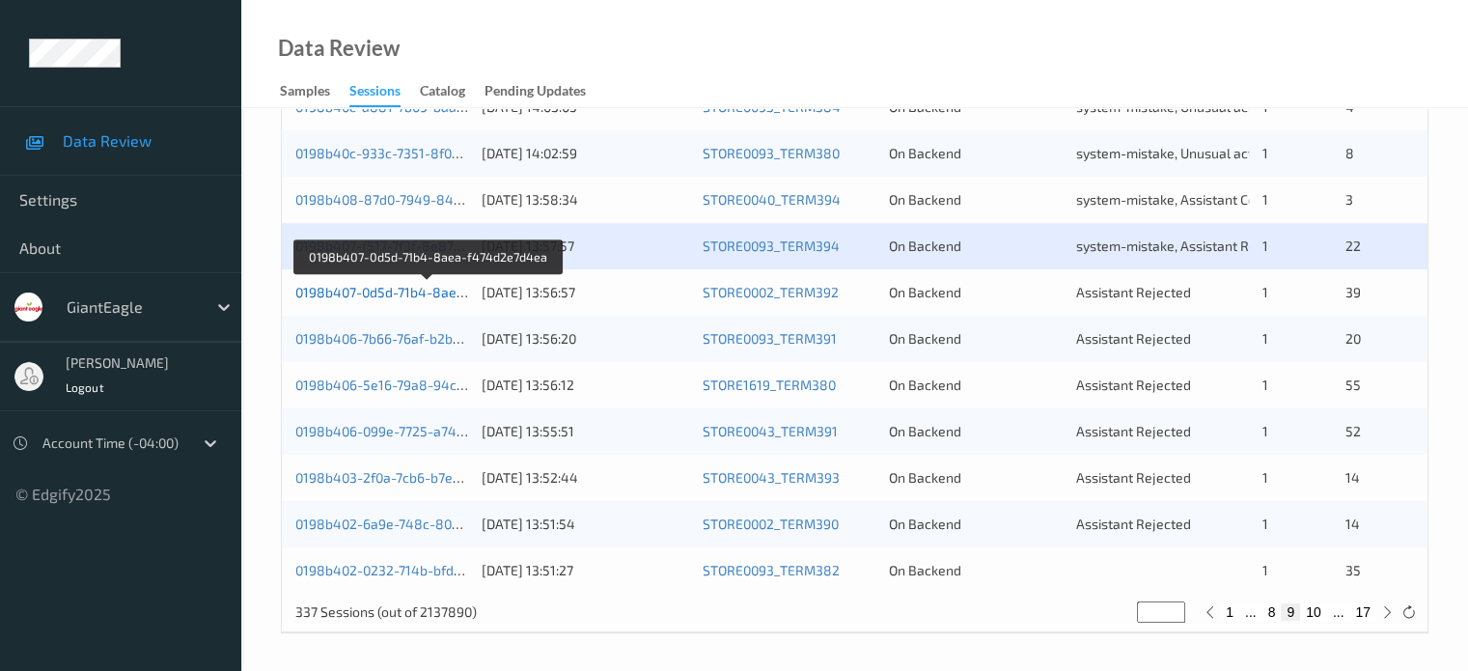
click at [387, 295] on link "0198b407-0d5d-71b4-8aea-f474d2e7d4ea" at bounding box center [428, 292] width 266 height 16
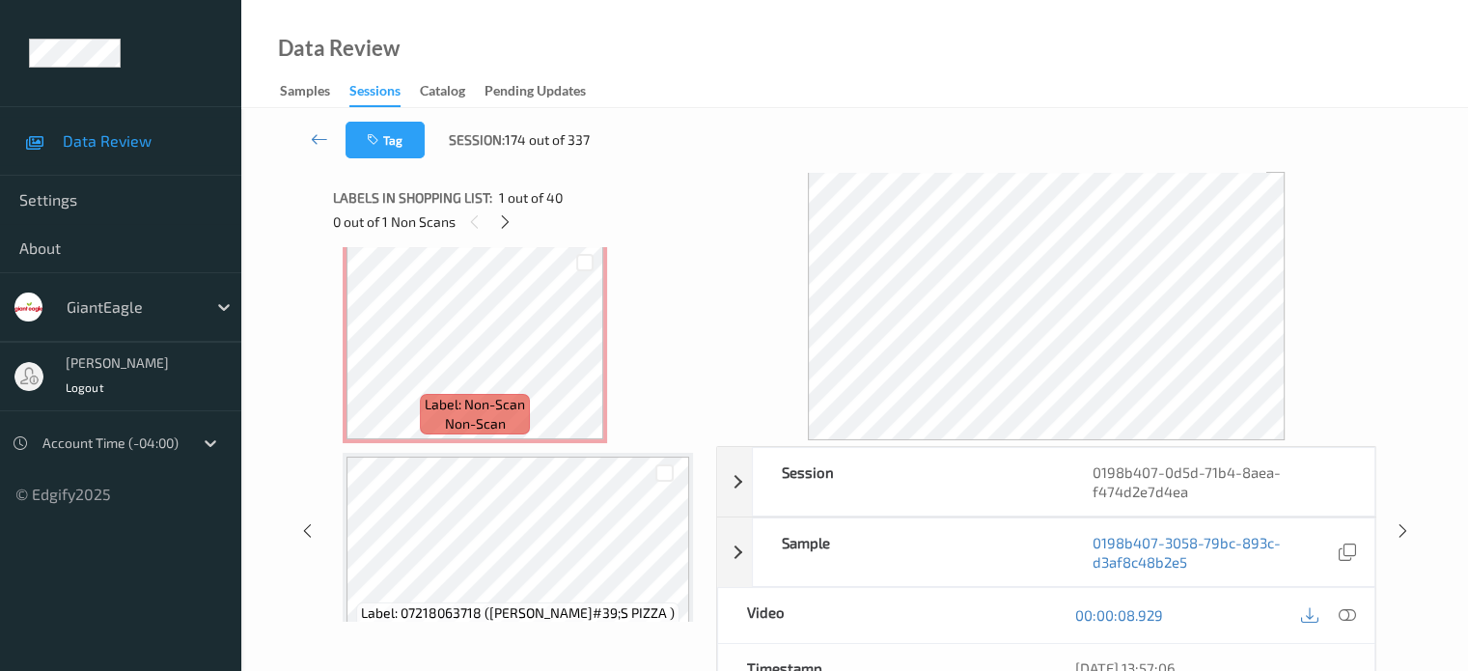
scroll to position [3371, 0]
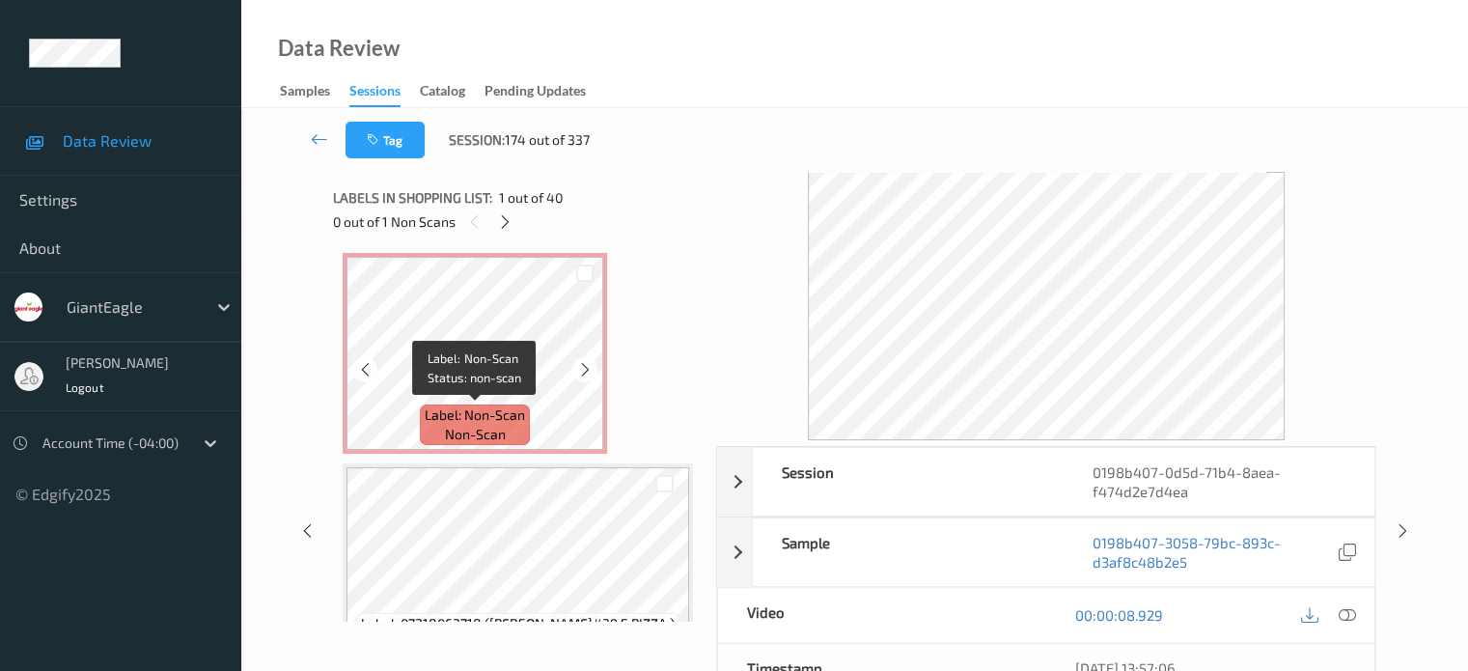
click at [450, 426] on span "non-scan" at bounding box center [475, 434] width 61 height 19
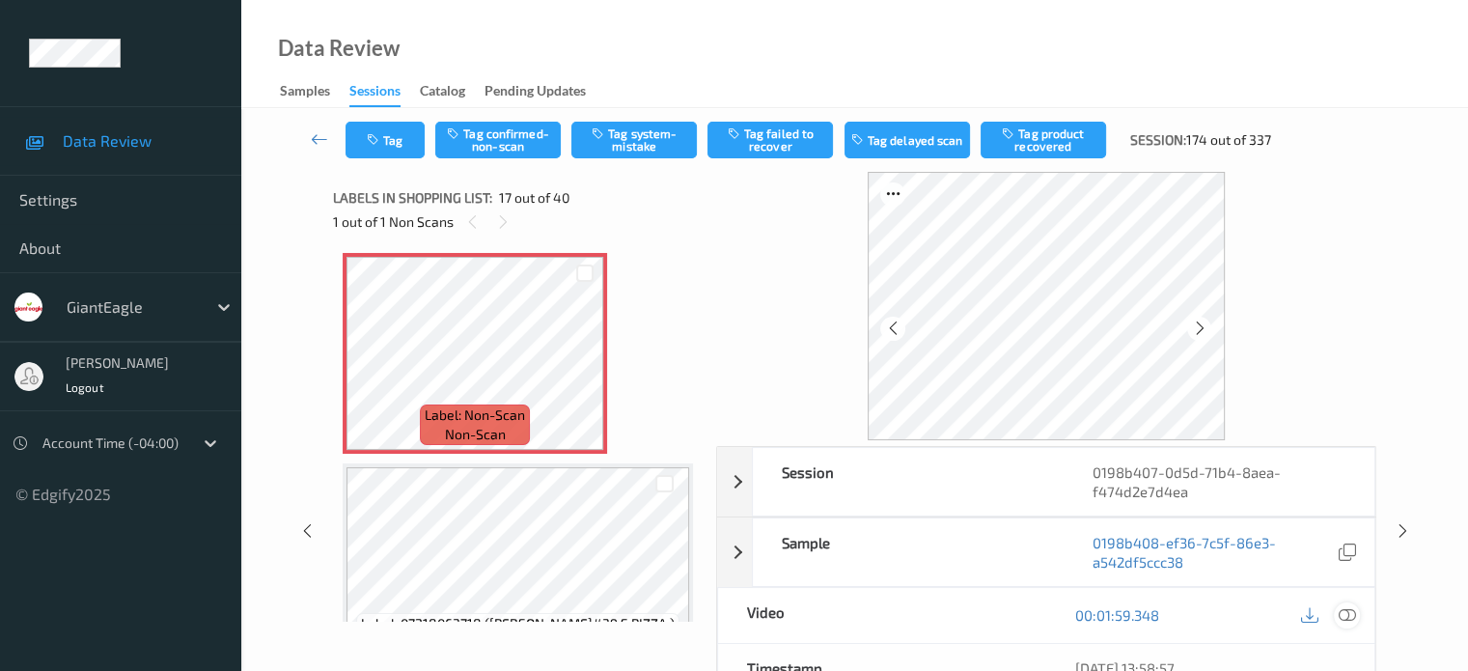
click at [1343, 612] on icon at bounding box center [1346, 614] width 17 height 17
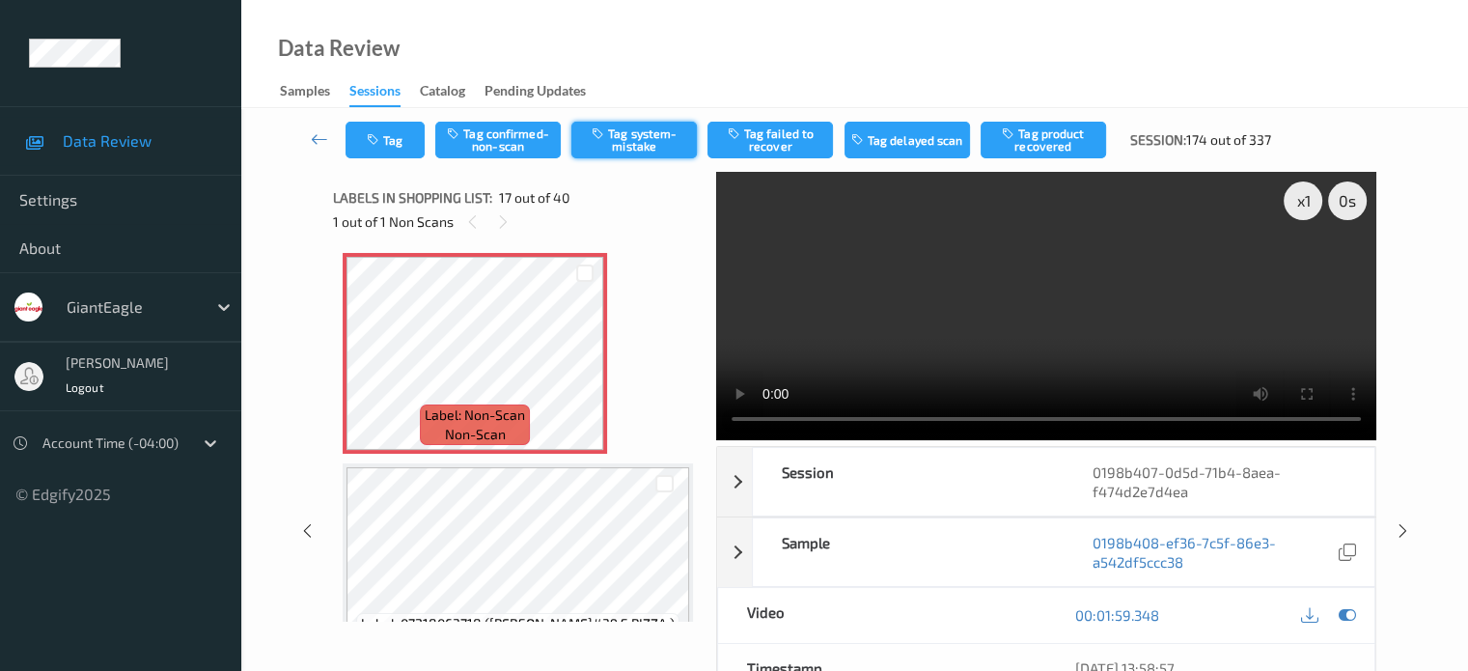
click at [650, 139] on button "Tag system-mistake" at bounding box center [635, 140] width 126 height 37
click at [390, 134] on button "Tag" at bounding box center [385, 140] width 79 height 37
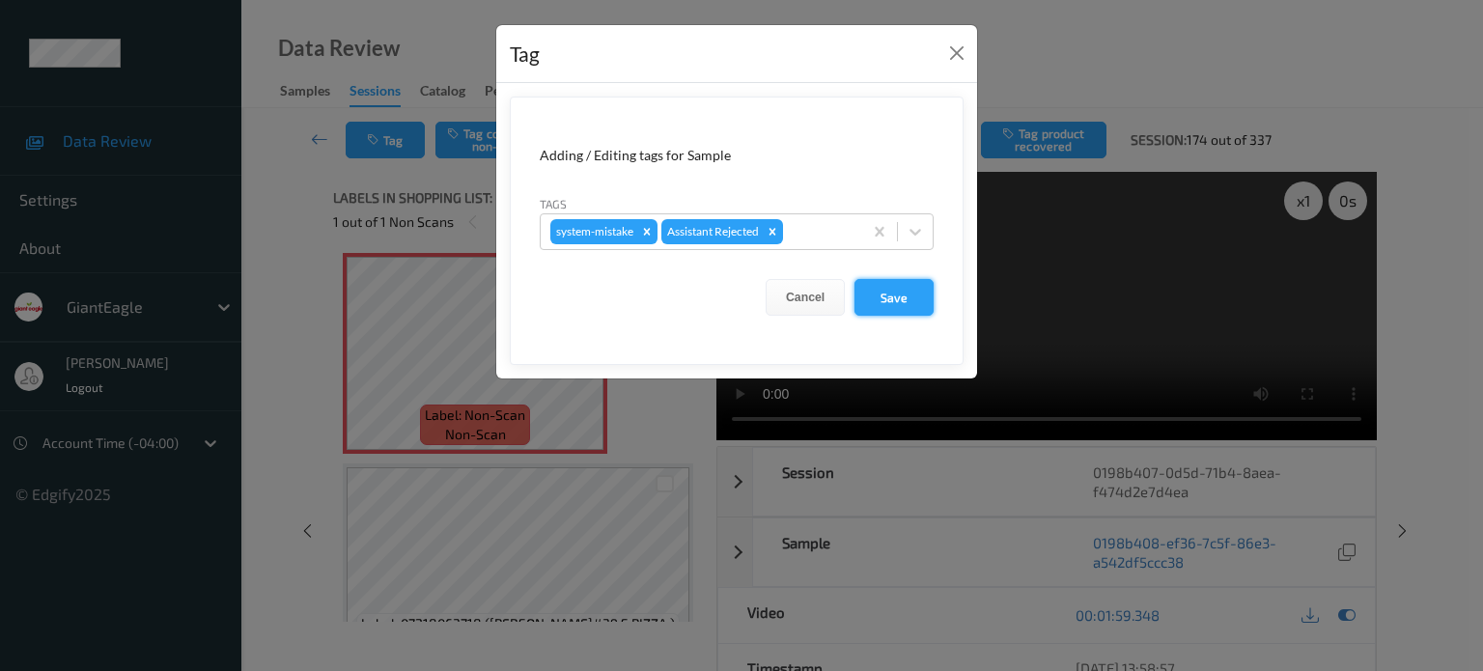
click at [880, 305] on button "Save" at bounding box center [893, 297] width 79 height 37
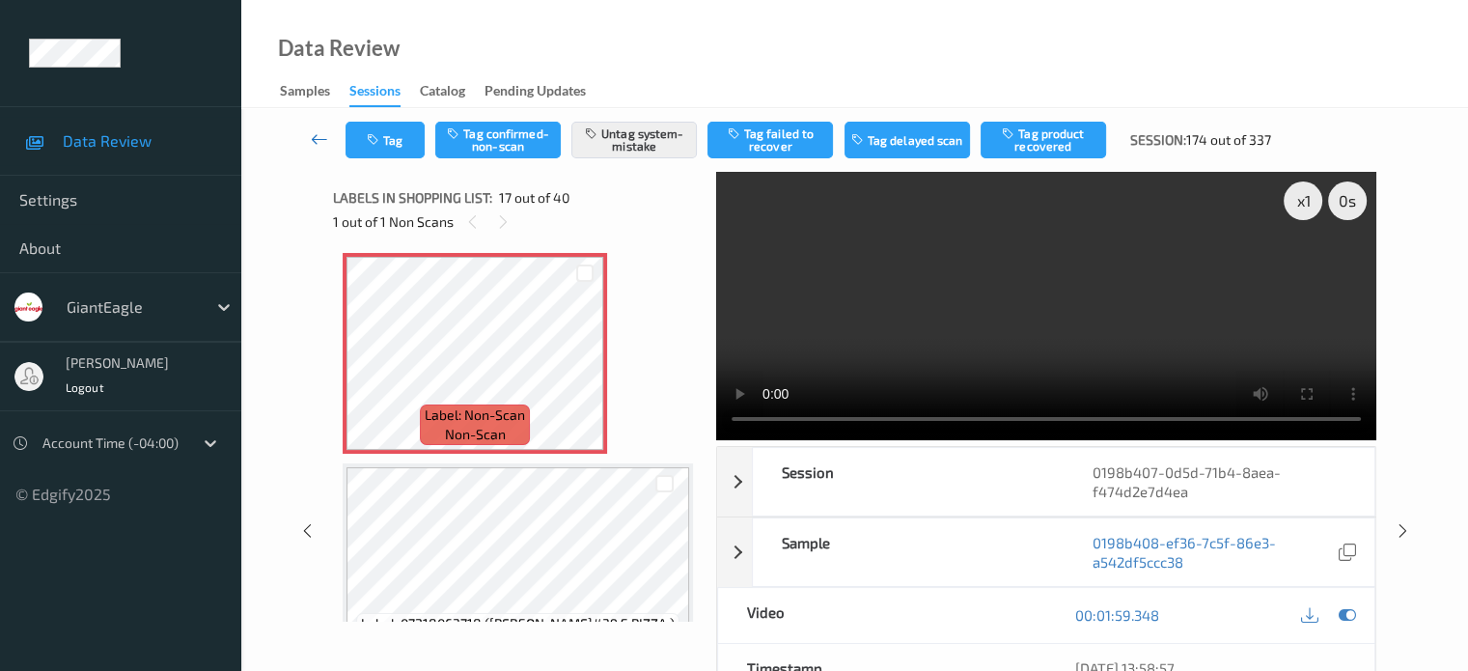
click at [317, 143] on icon at bounding box center [319, 138] width 17 height 19
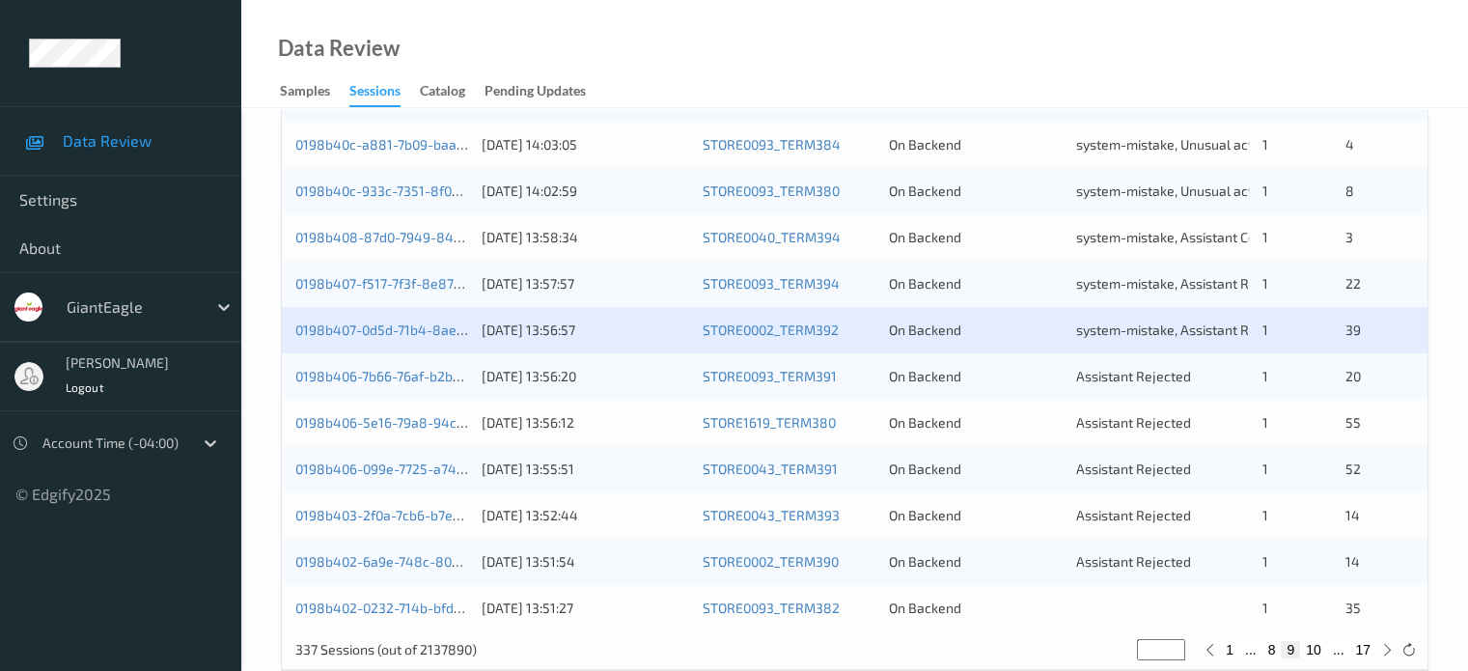
scroll to position [933, 0]
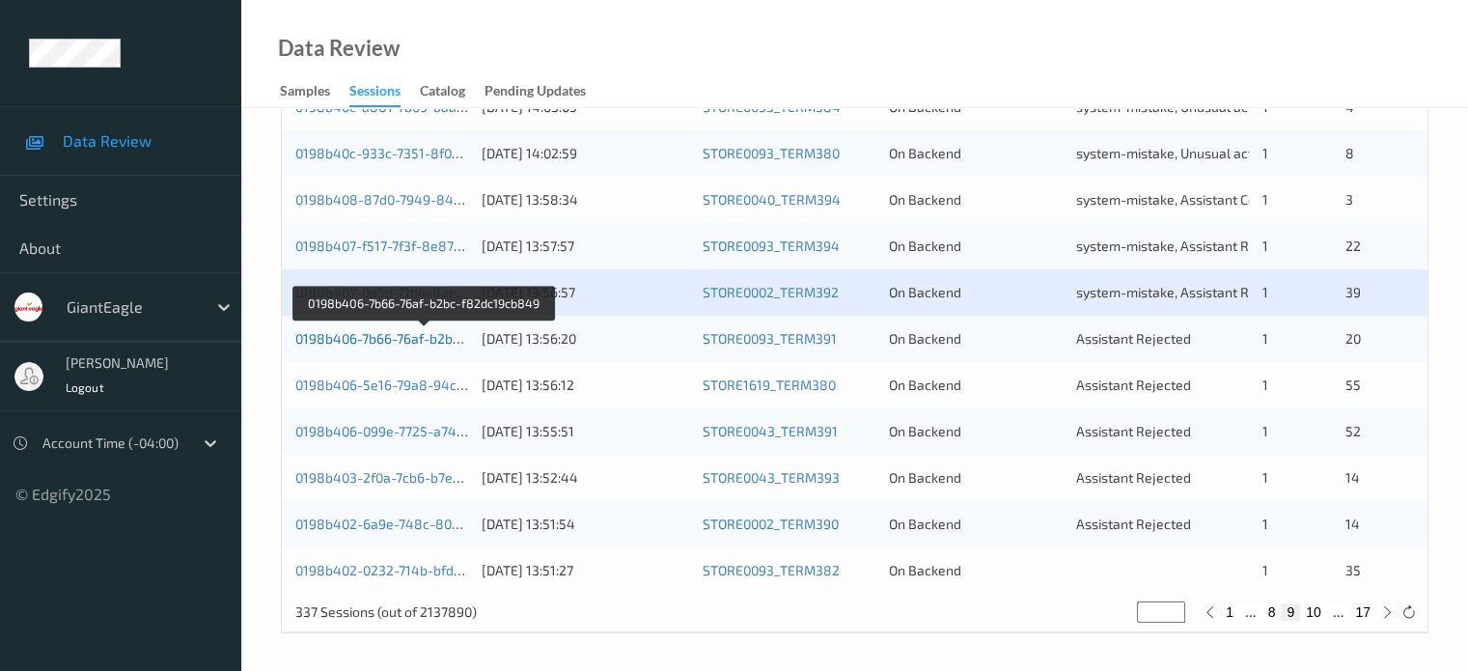
click at [363, 342] on link "0198b406-7b66-76af-b2bc-f82dc19cb849" at bounding box center [424, 338] width 259 height 16
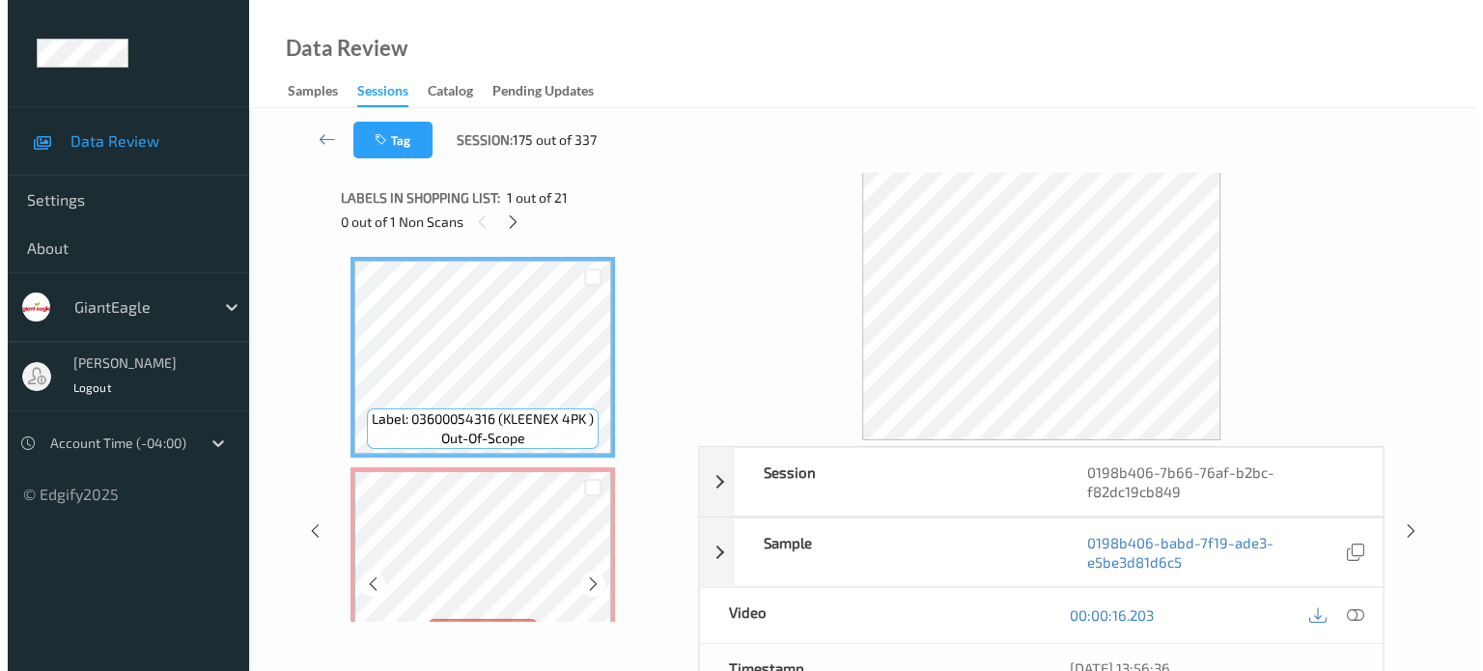
scroll to position [209, 0]
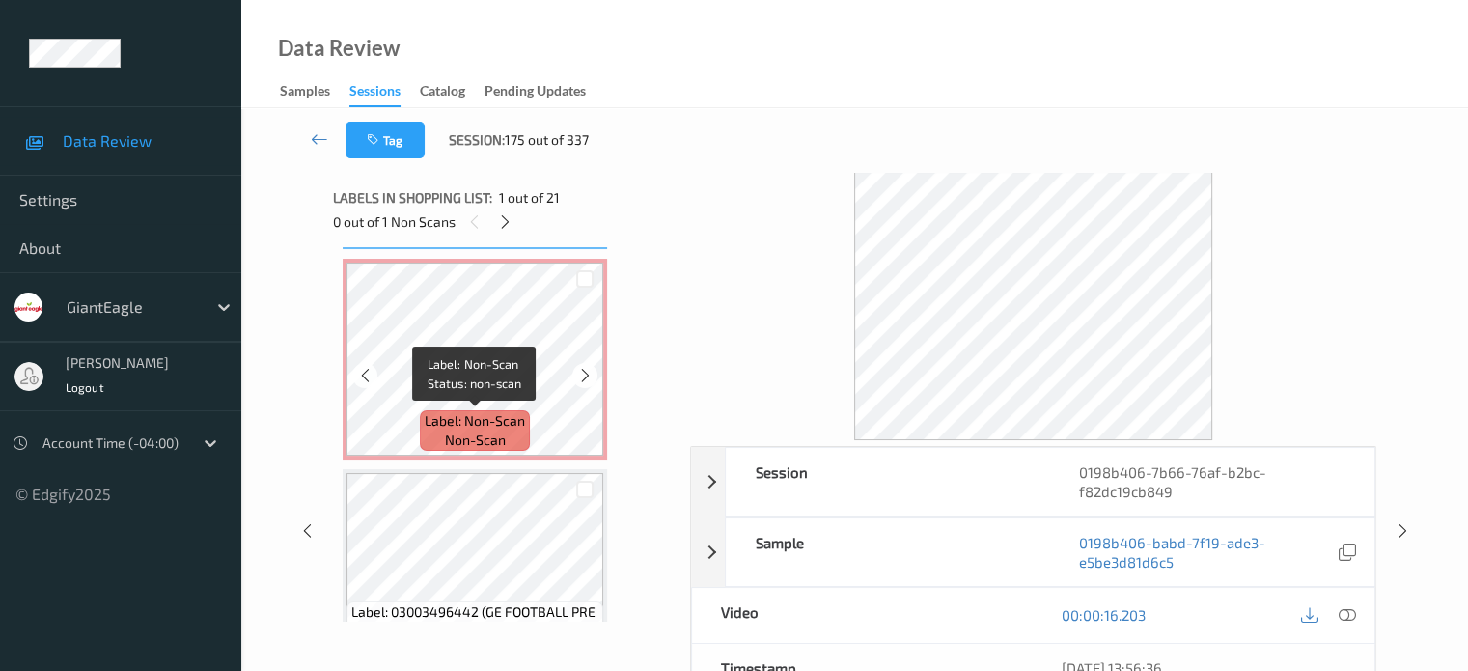
click at [487, 416] on span "Label: Non-Scan" at bounding box center [475, 420] width 100 height 19
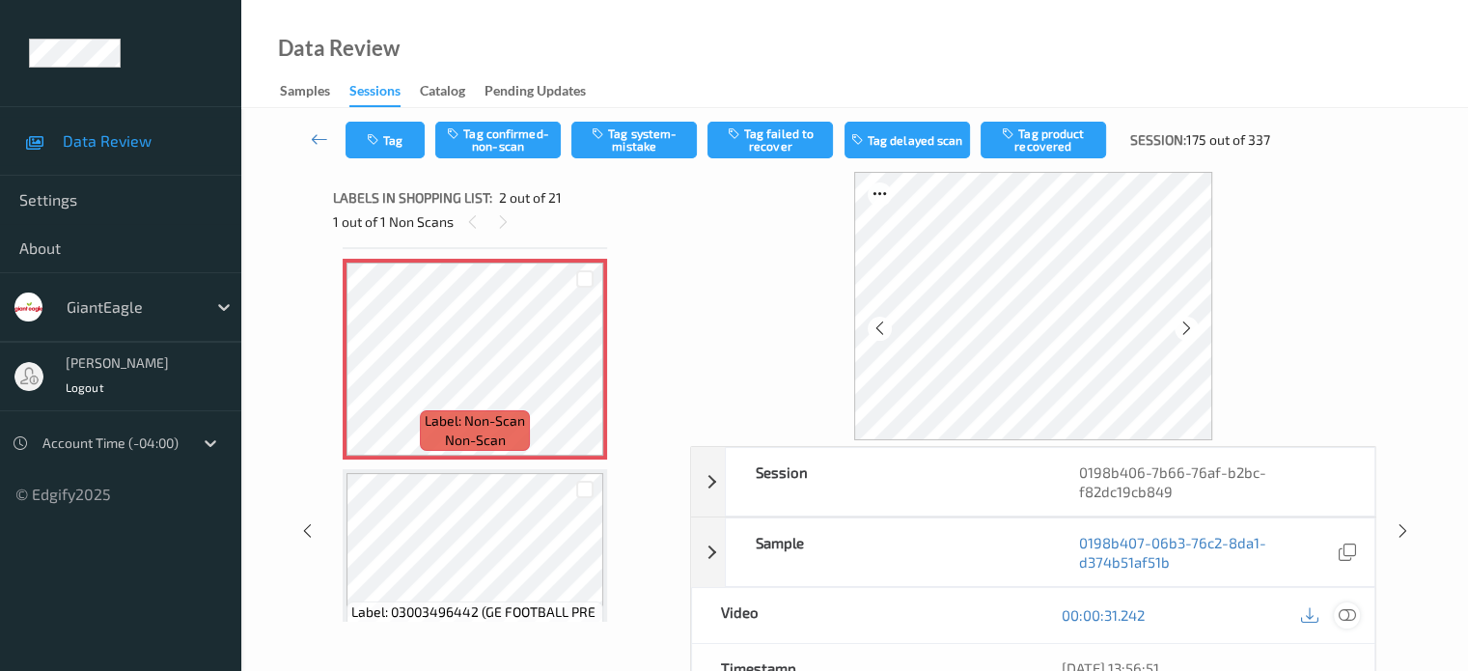
click at [1349, 619] on icon at bounding box center [1346, 614] width 17 height 17
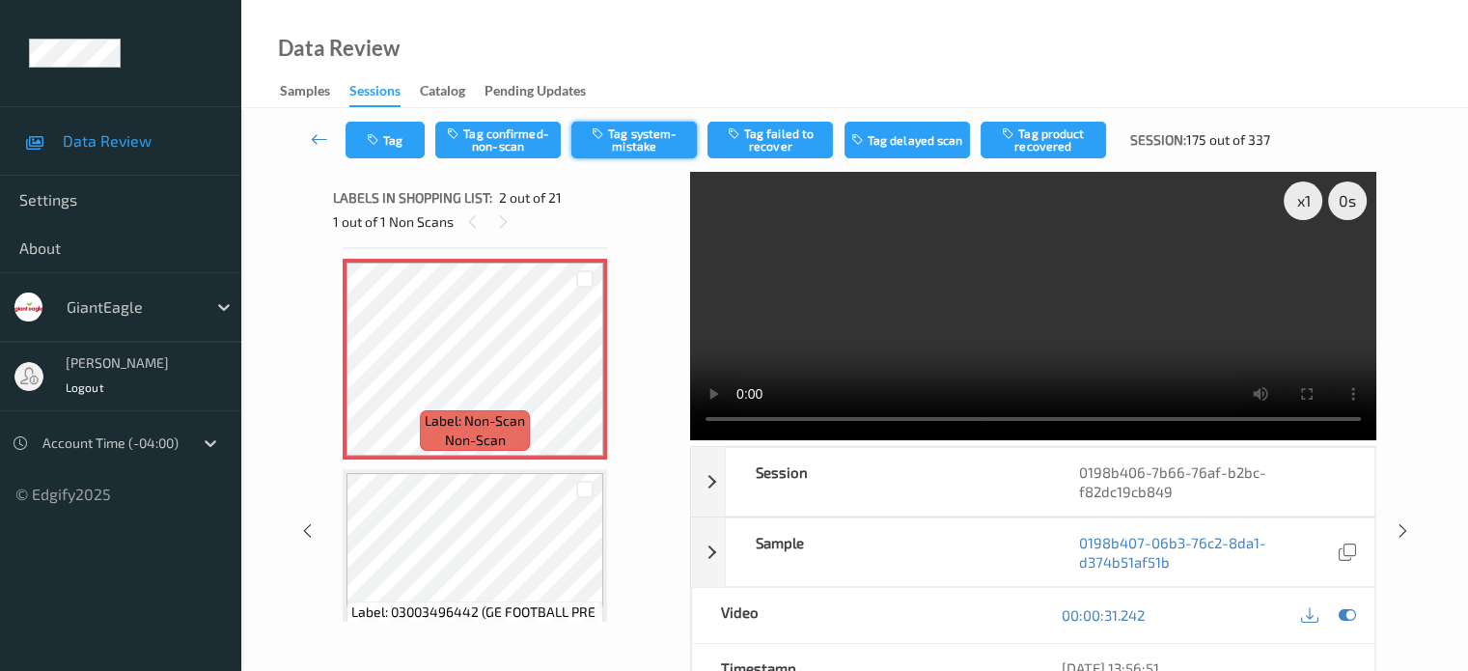
click at [627, 132] on button "Tag system-mistake" at bounding box center [635, 140] width 126 height 37
click at [378, 149] on button "Tag" at bounding box center [385, 140] width 79 height 37
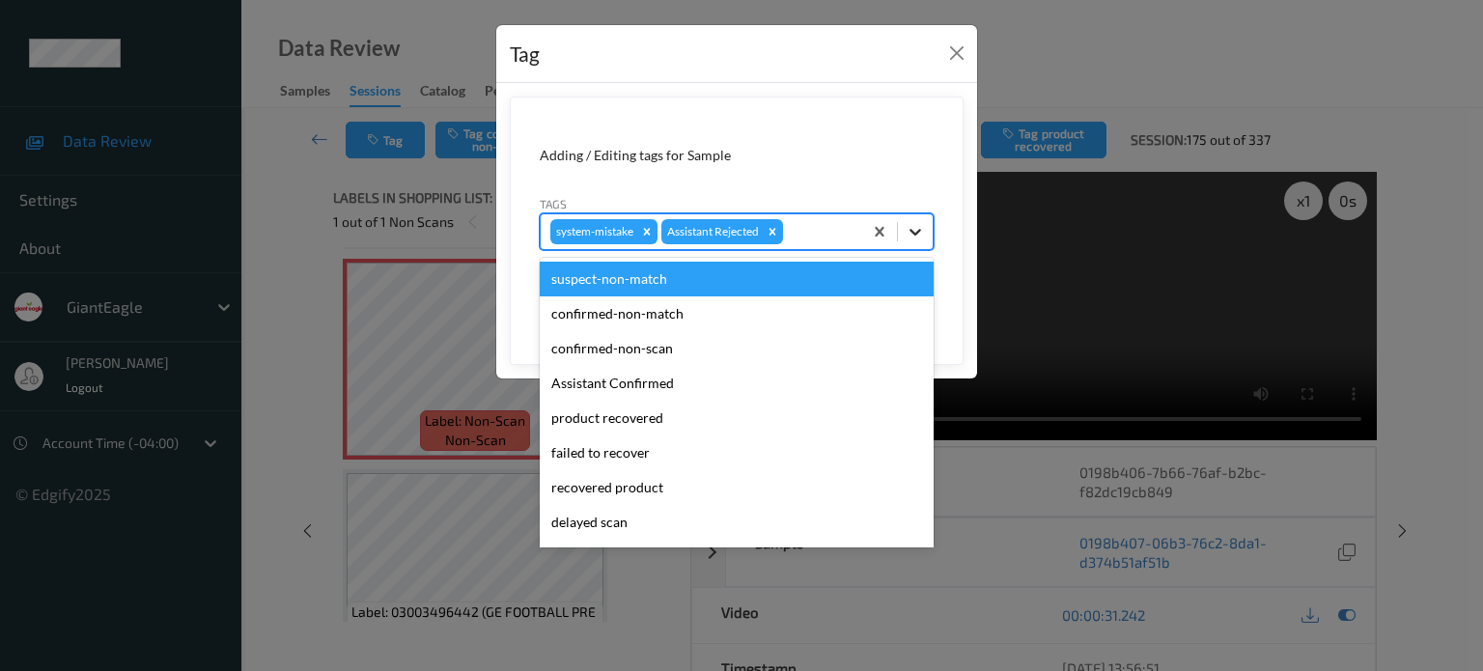
click at [915, 242] on div at bounding box center [915, 231] width 35 height 35
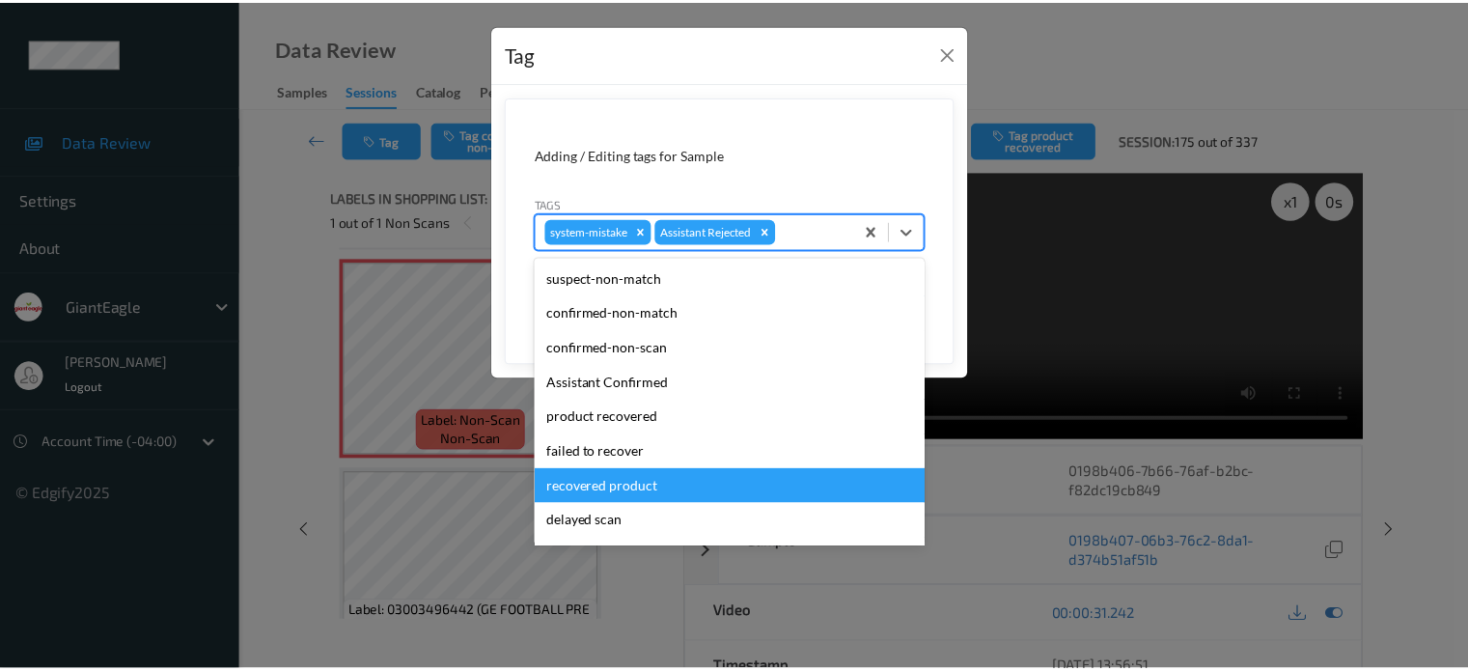
scroll to position [170, 0]
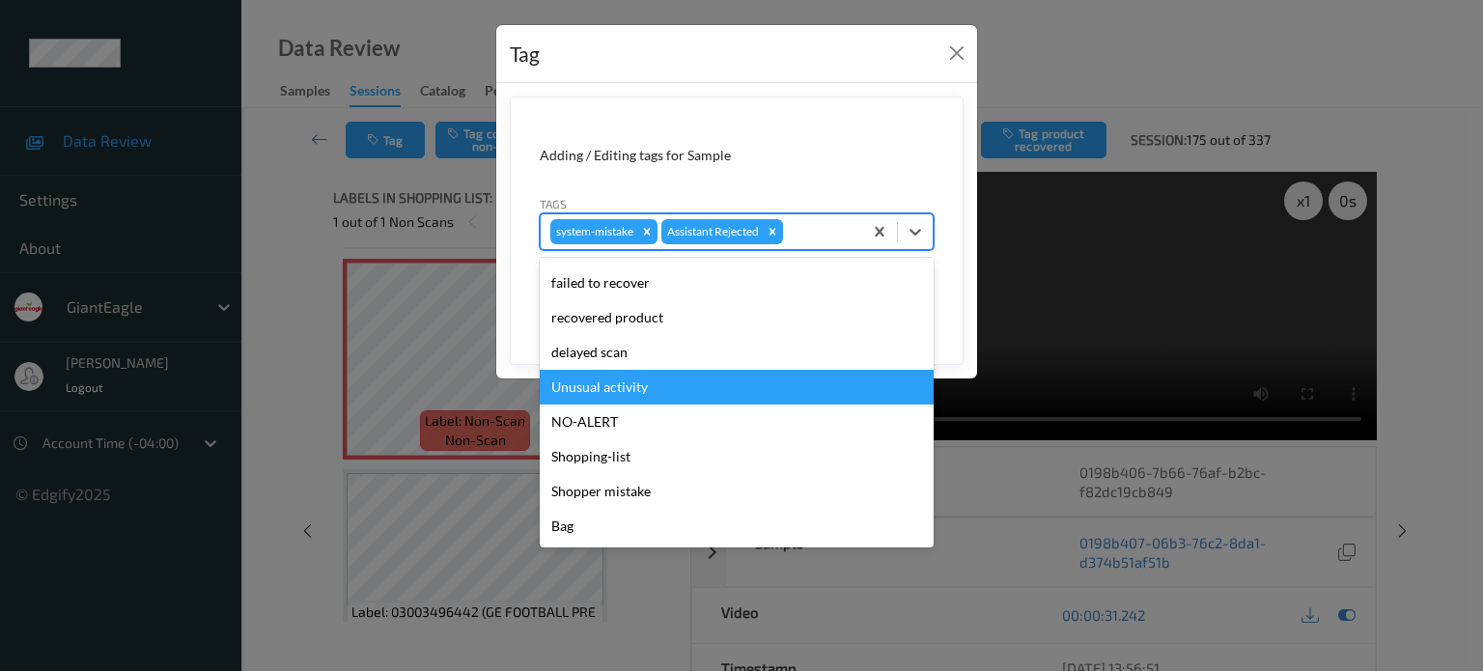
click at [633, 388] on div "Unusual activity" at bounding box center [737, 387] width 394 height 35
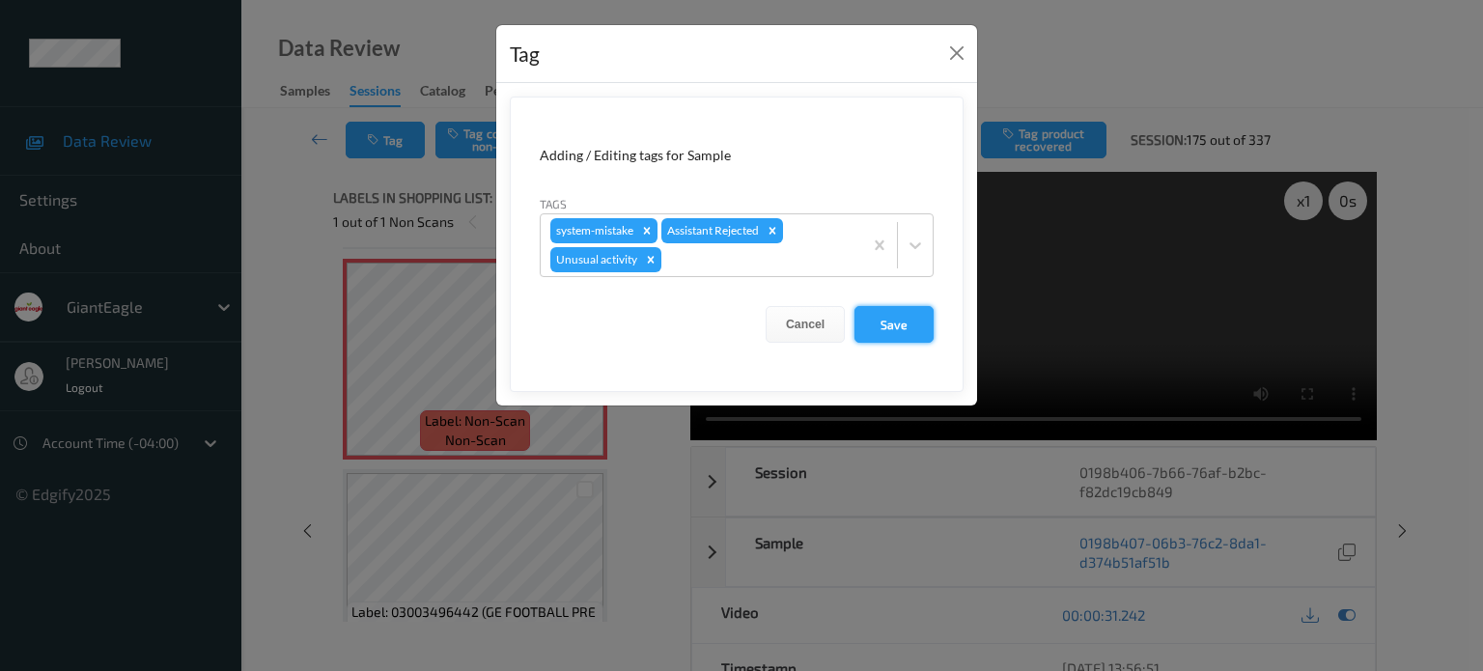
click at [891, 324] on button "Save" at bounding box center [893, 324] width 79 height 37
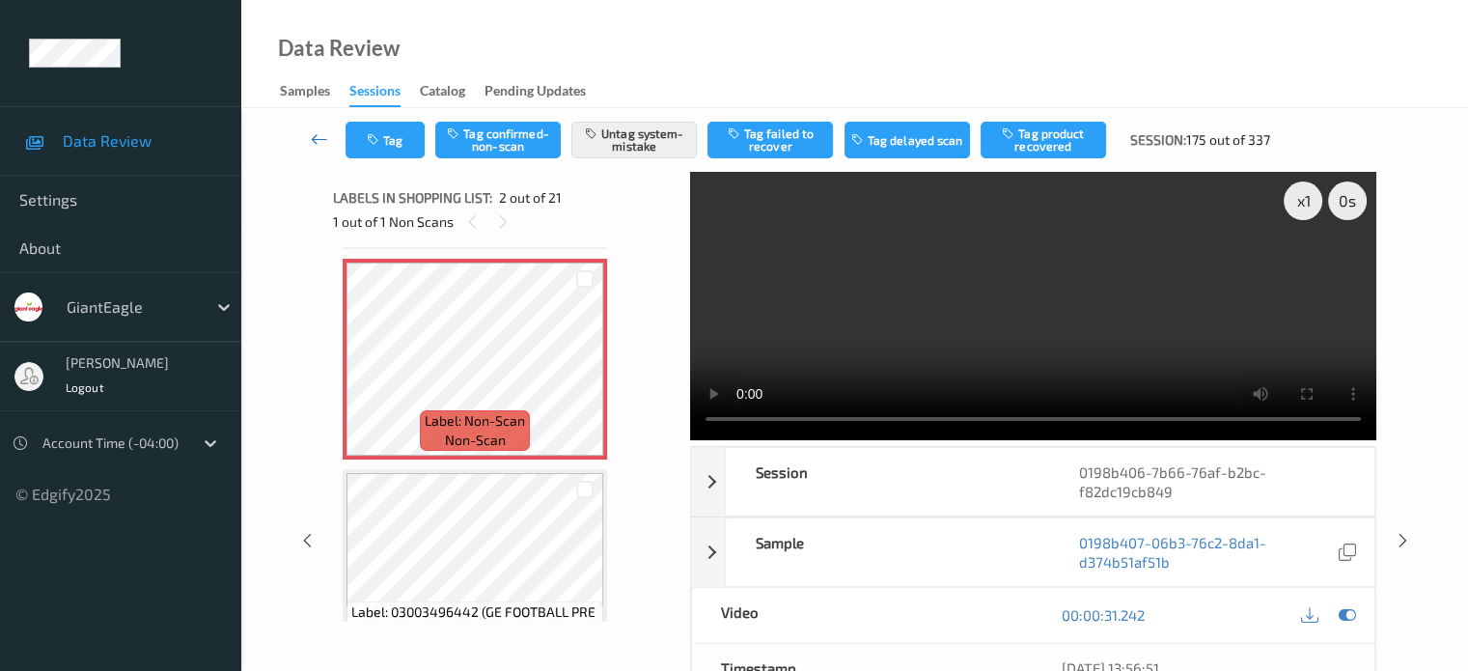
click at [322, 138] on icon at bounding box center [319, 138] width 17 height 19
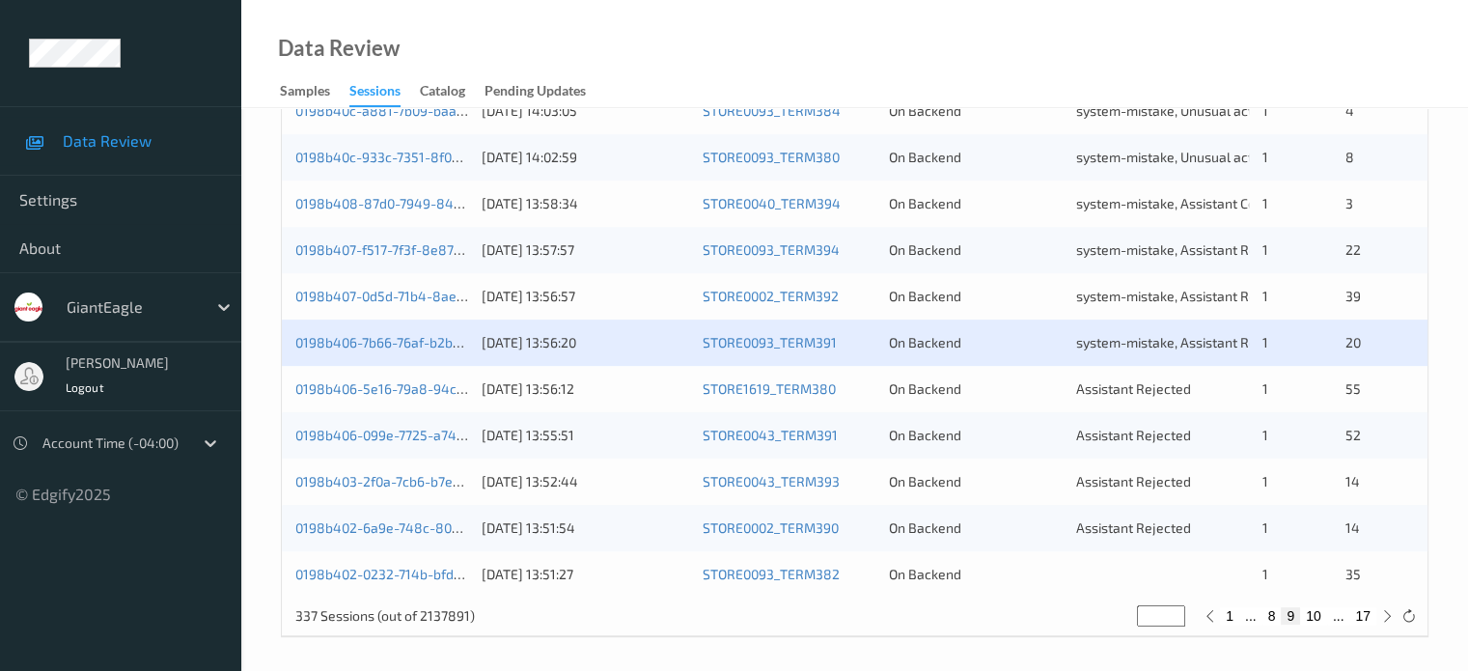
scroll to position [927, 0]
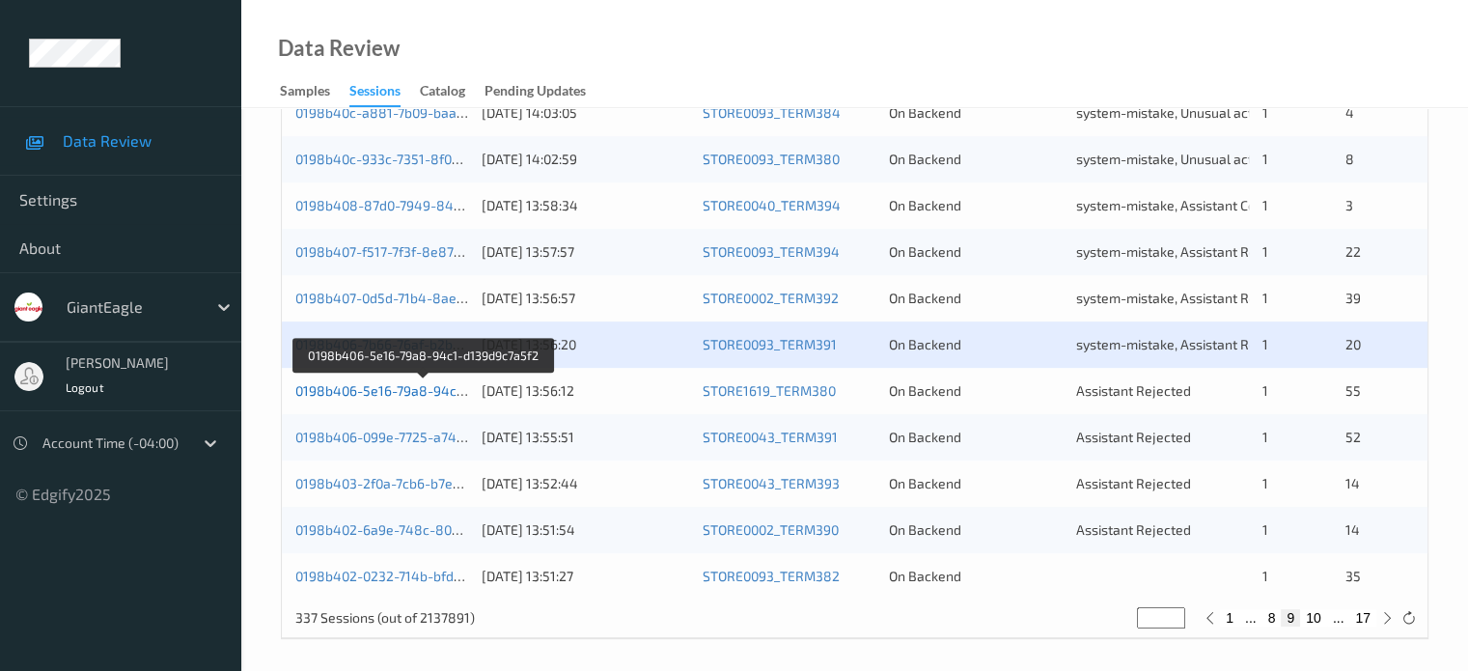
click at [419, 392] on link "0198b406-5e16-79a8-94c1-d139d9c7a5f2" at bounding box center [424, 390] width 259 height 16
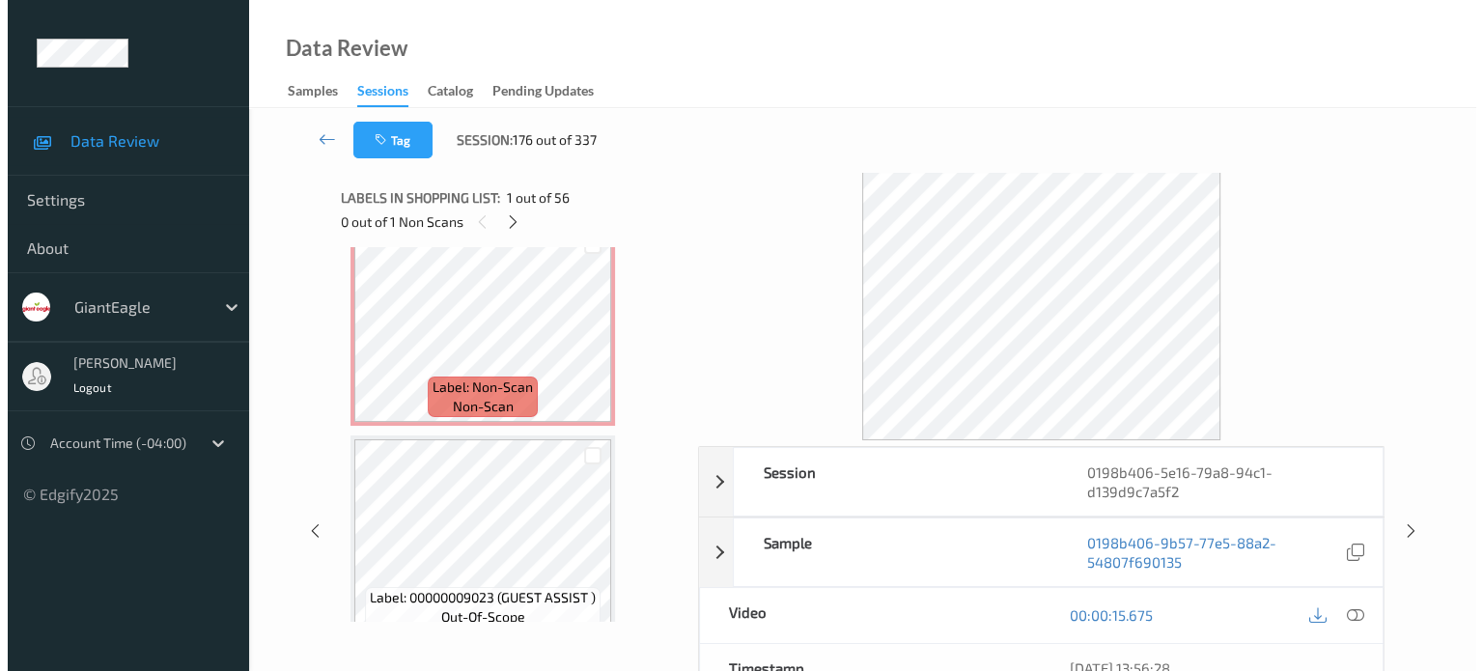
scroll to position [7401, 0]
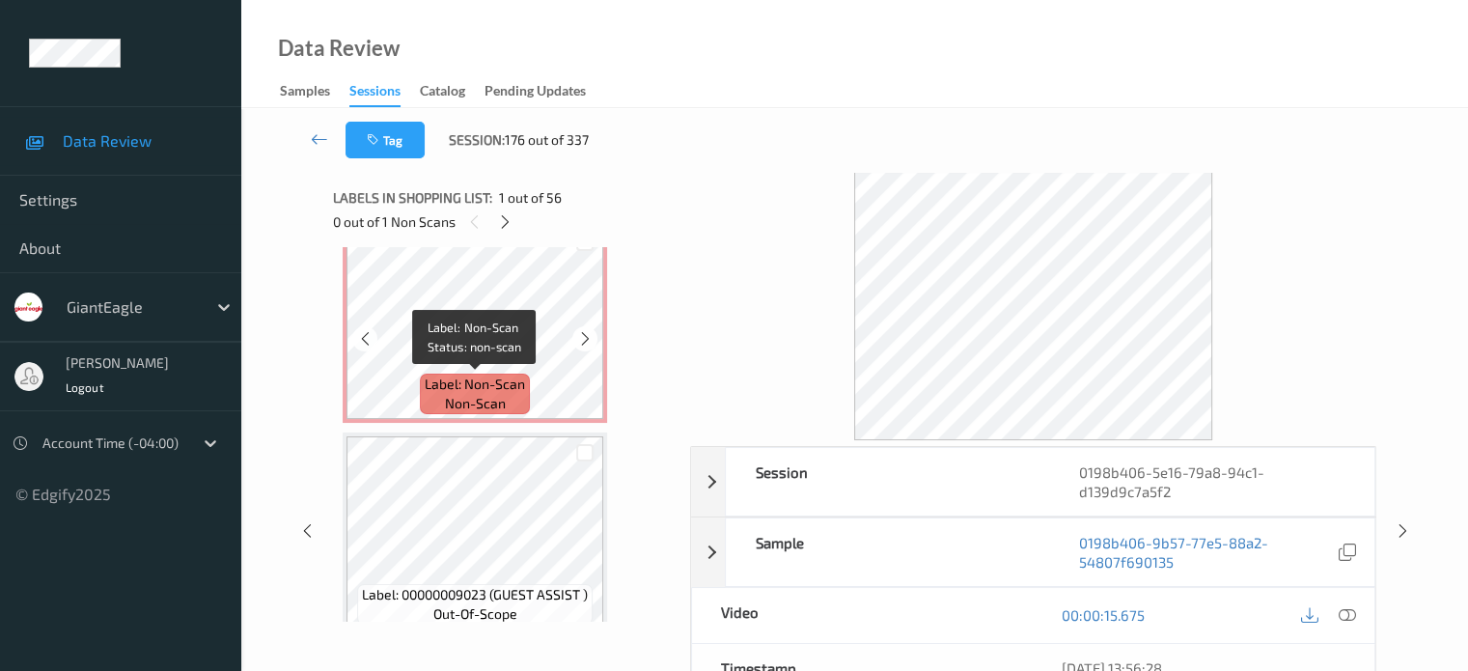
click at [476, 396] on span "non-scan" at bounding box center [475, 403] width 61 height 19
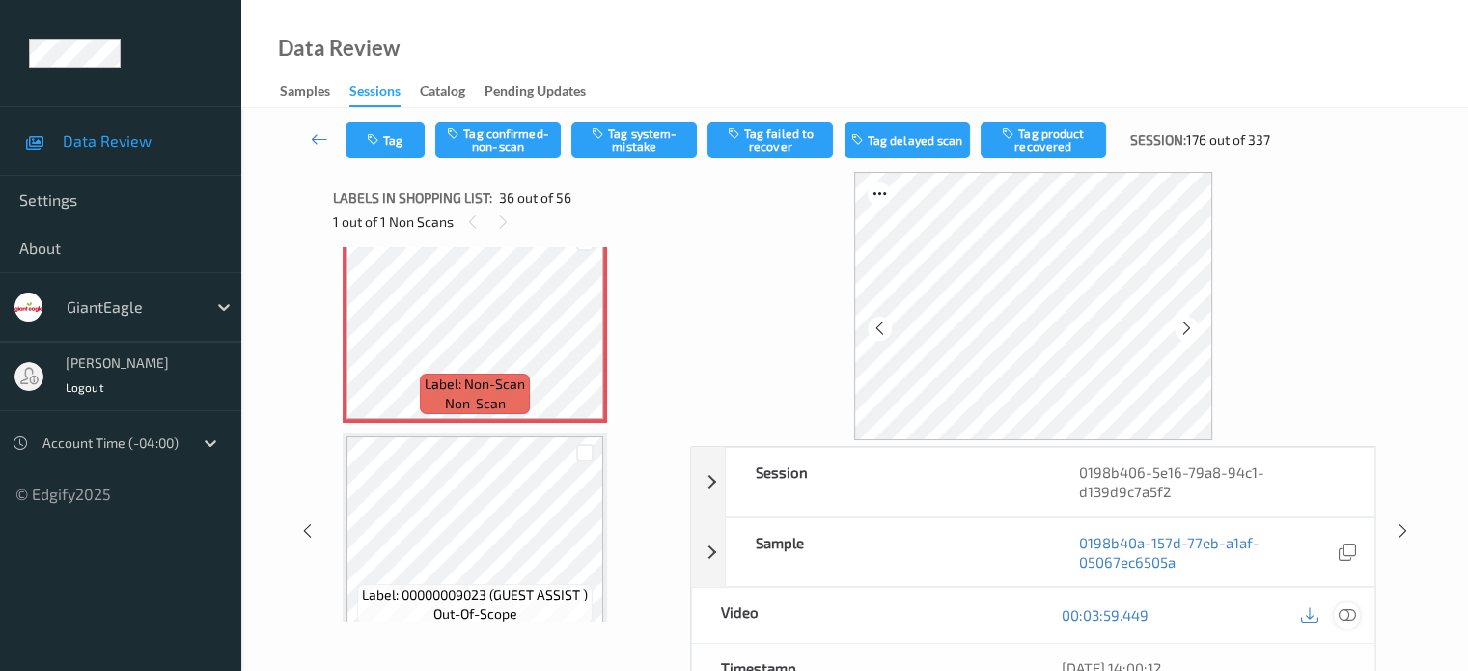
click at [1353, 613] on icon at bounding box center [1346, 614] width 17 height 17
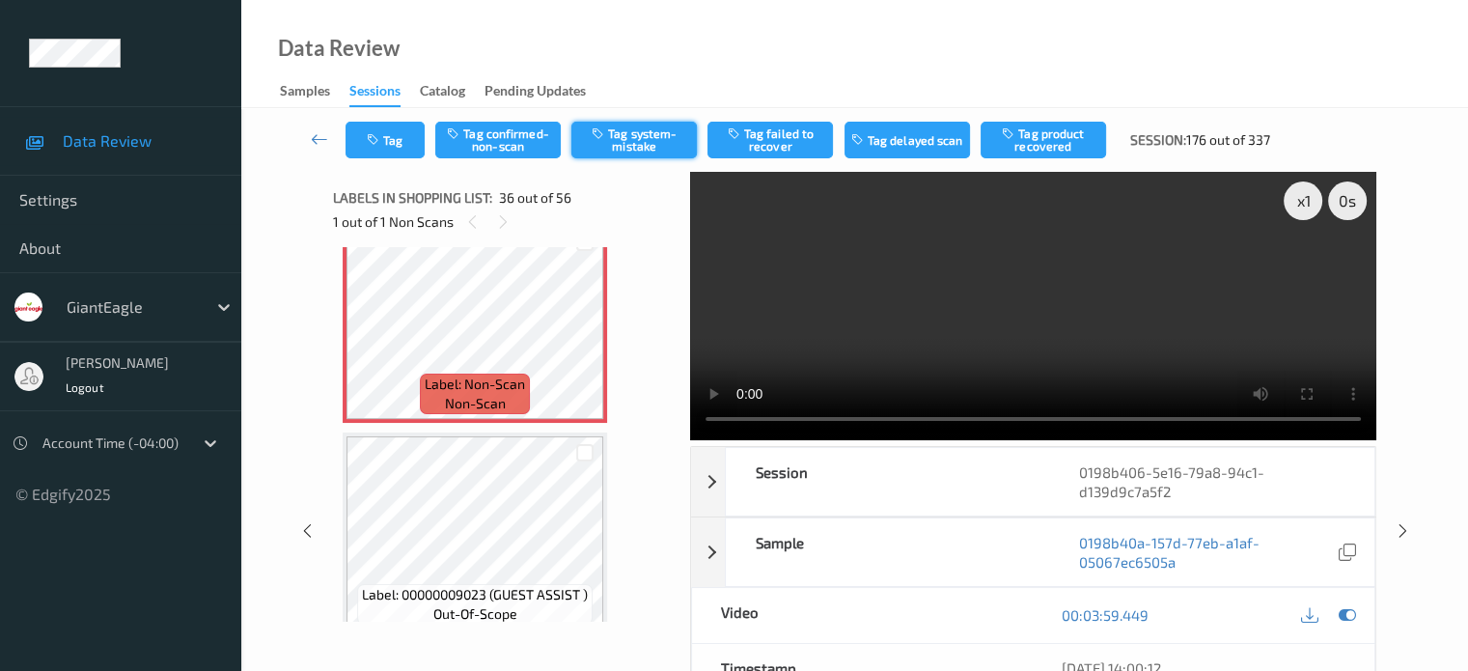
click at [632, 149] on button "Tag system-mistake" at bounding box center [635, 140] width 126 height 37
click at [395, 143] on button "Tag" at bounding box center [385, 140] width 79 height 37
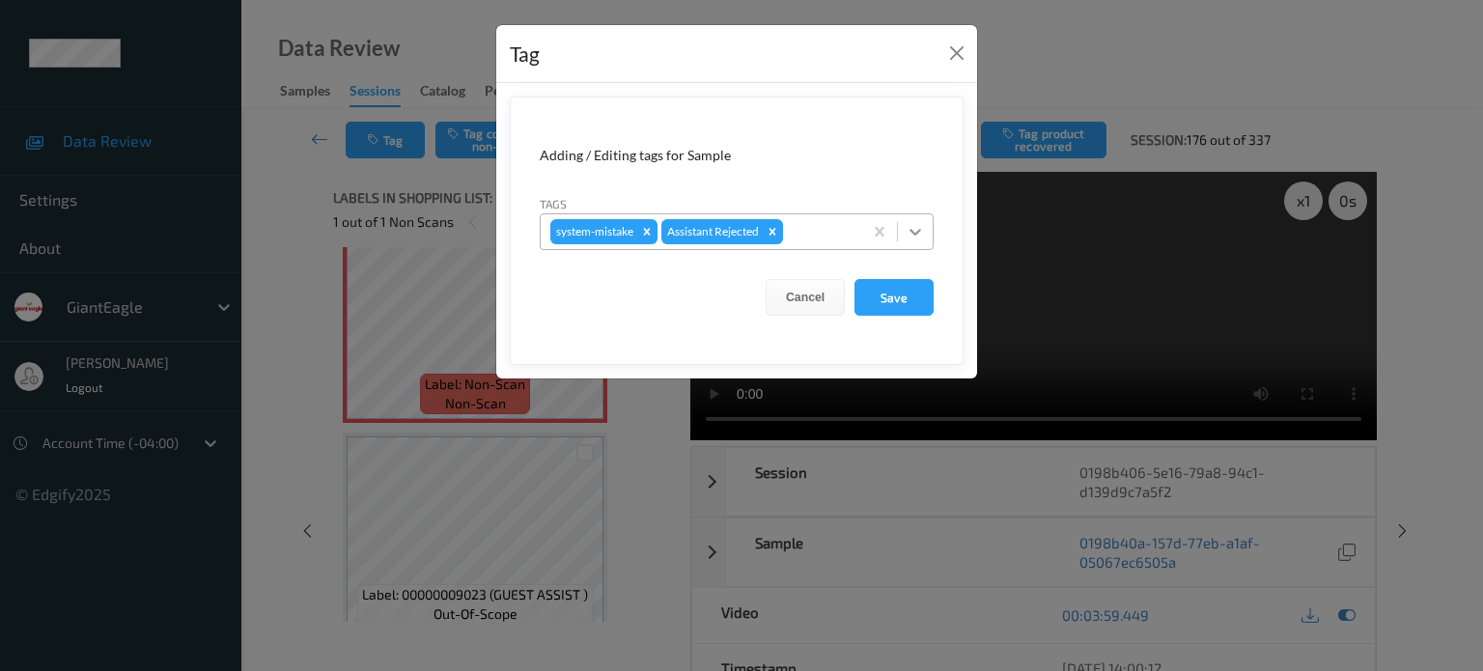
click at [904, 231] on div at bounding box center [915, 231] width 35 height 35
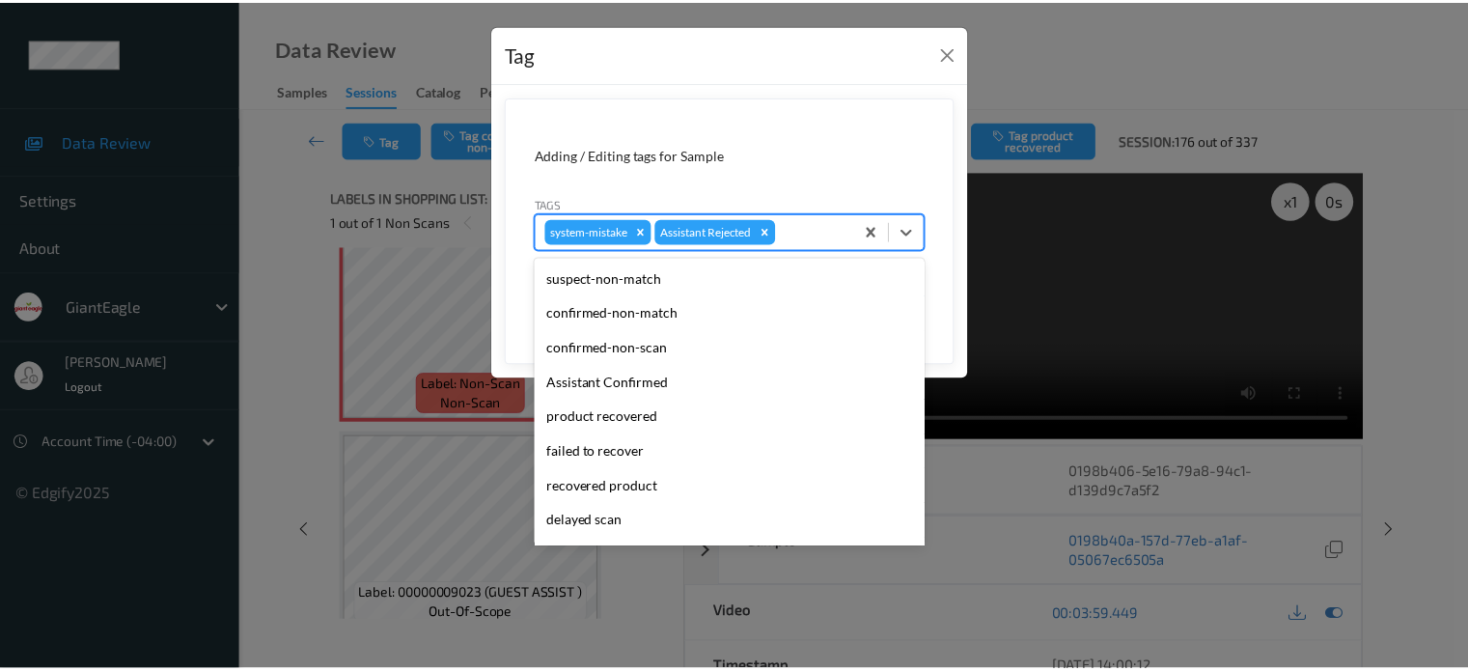
scroll to position [170, 0]
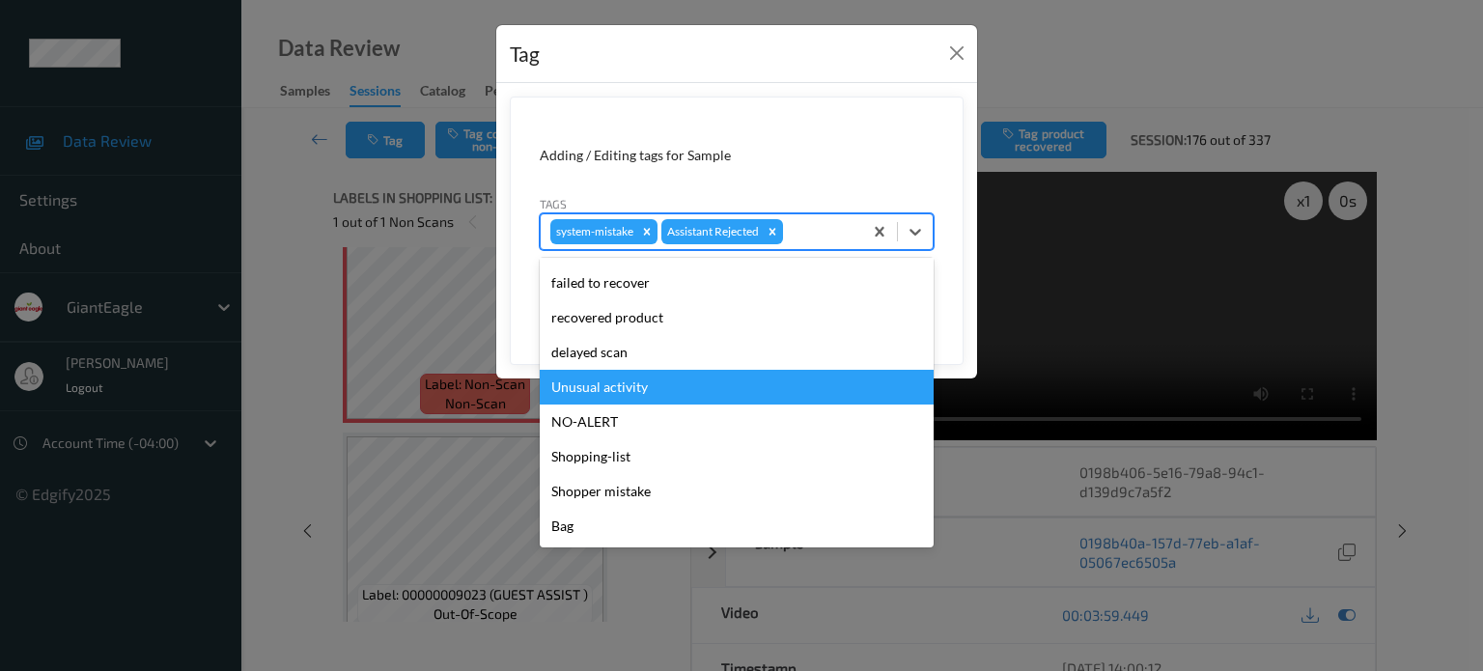
click at [588, 384] on div "Unusual activity" at bounding box center [737, 387] width 394 height 35
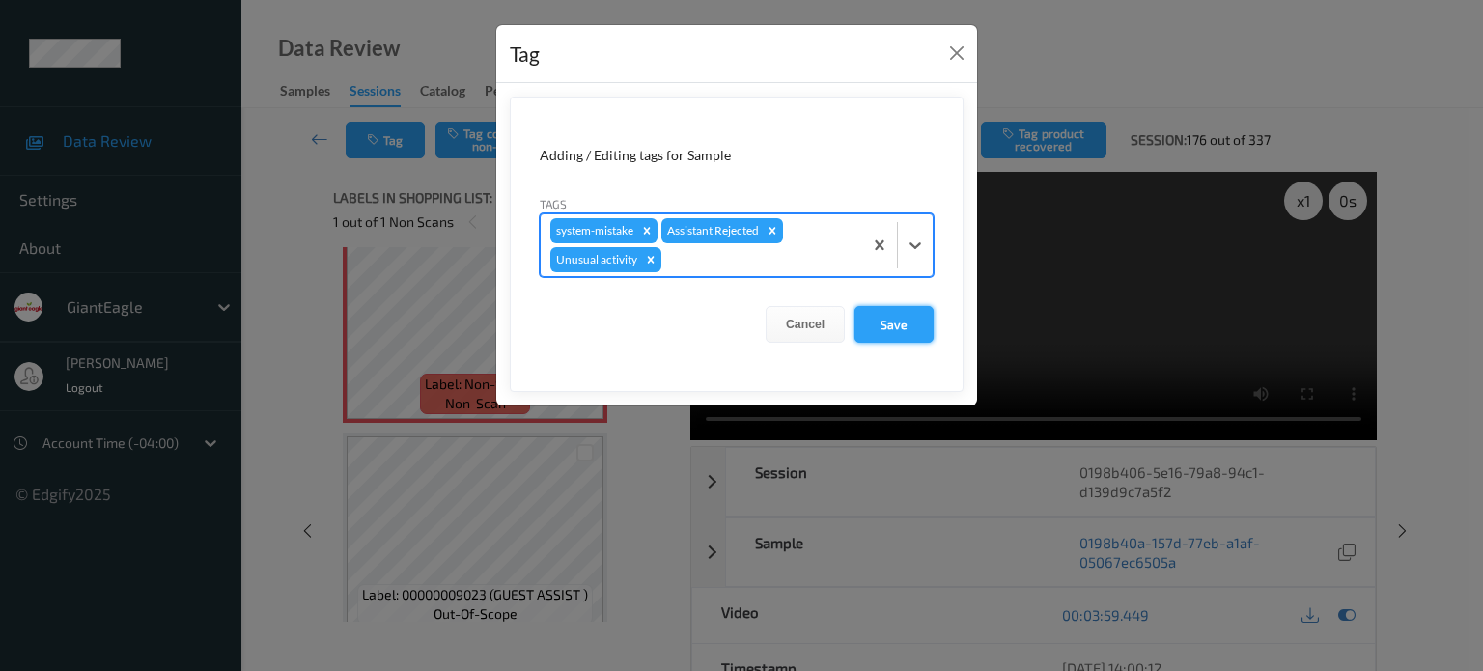
click at [882, 325] on button "Save" at bounding box center [893, 324] width 79 height 37
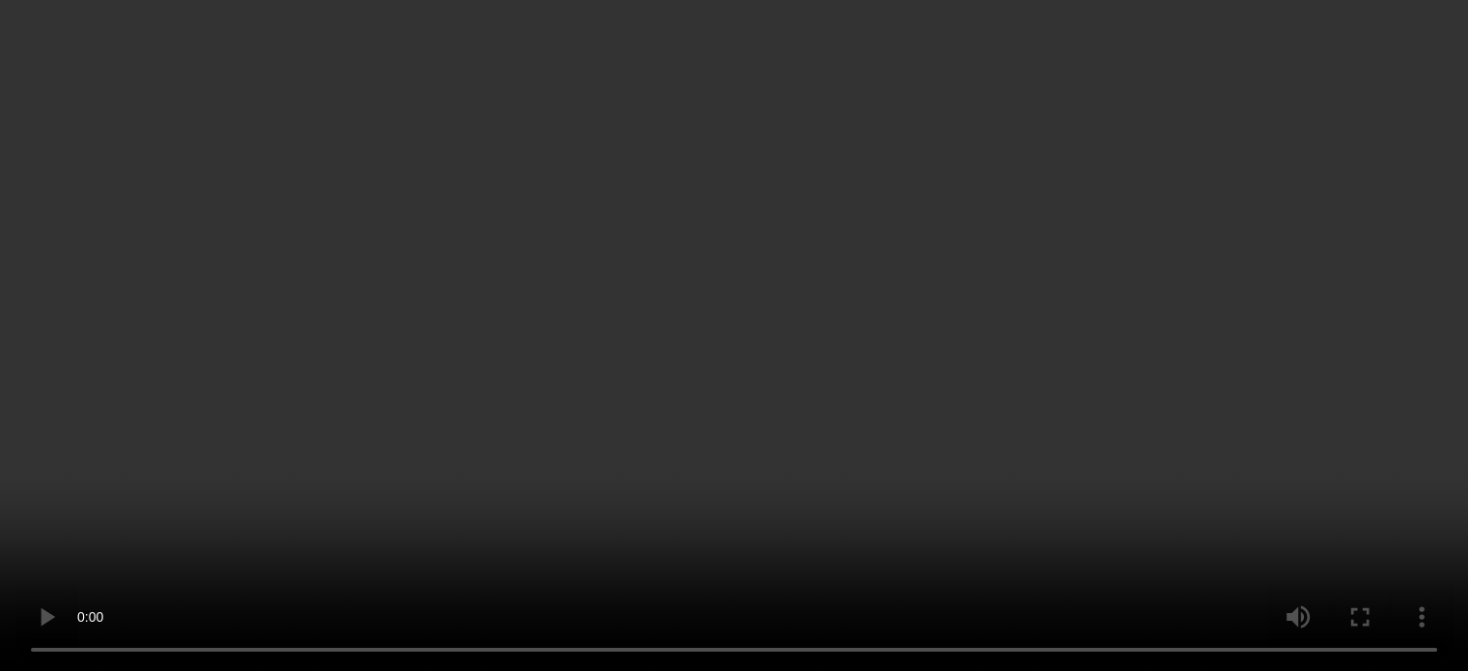
scroll to position [7268, 0]
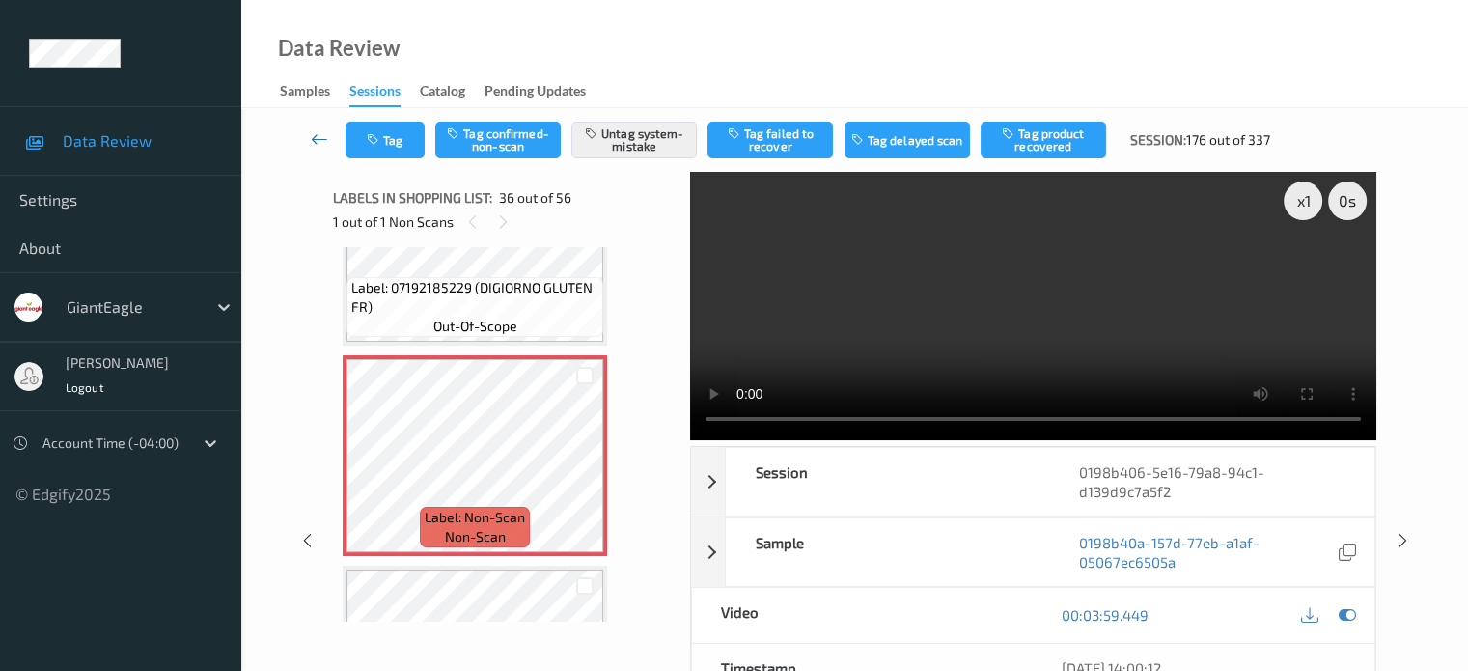
click at [317, 134] on icon at bounding box center [319, 138] width 17 height 19
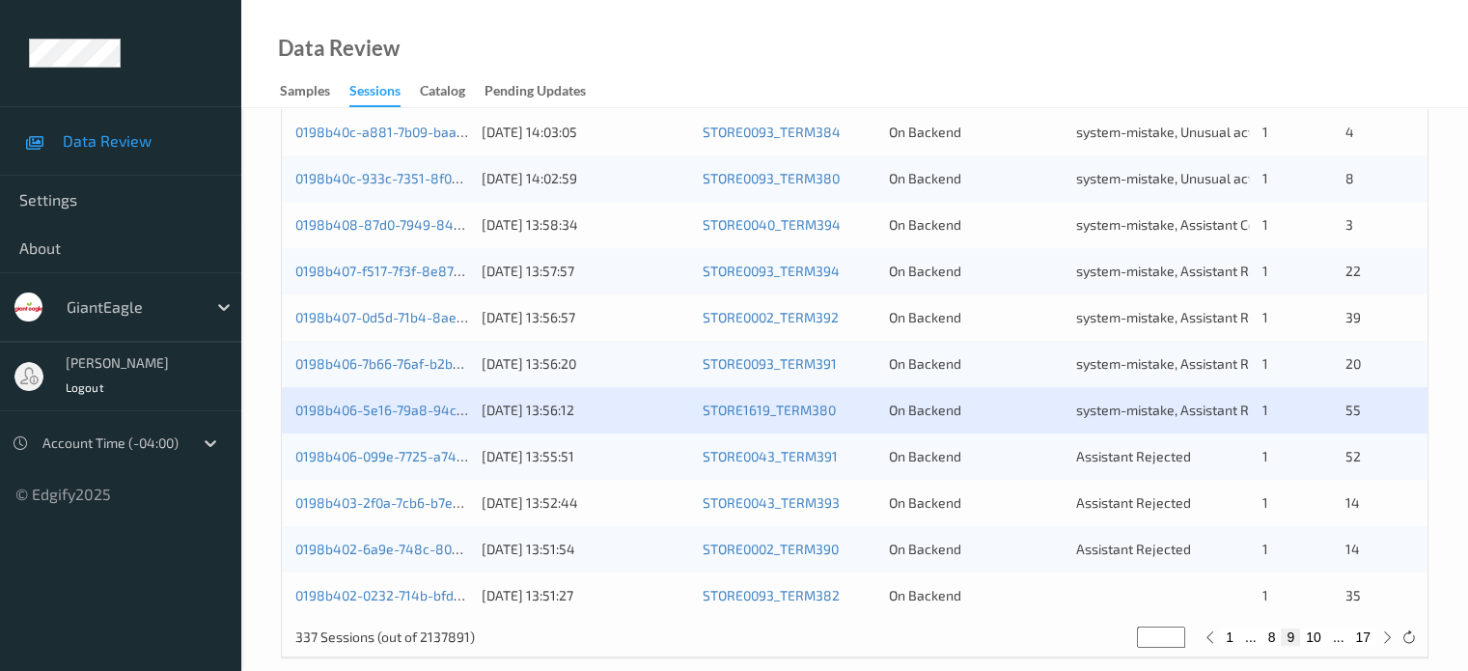
scroll to position [933, 0]
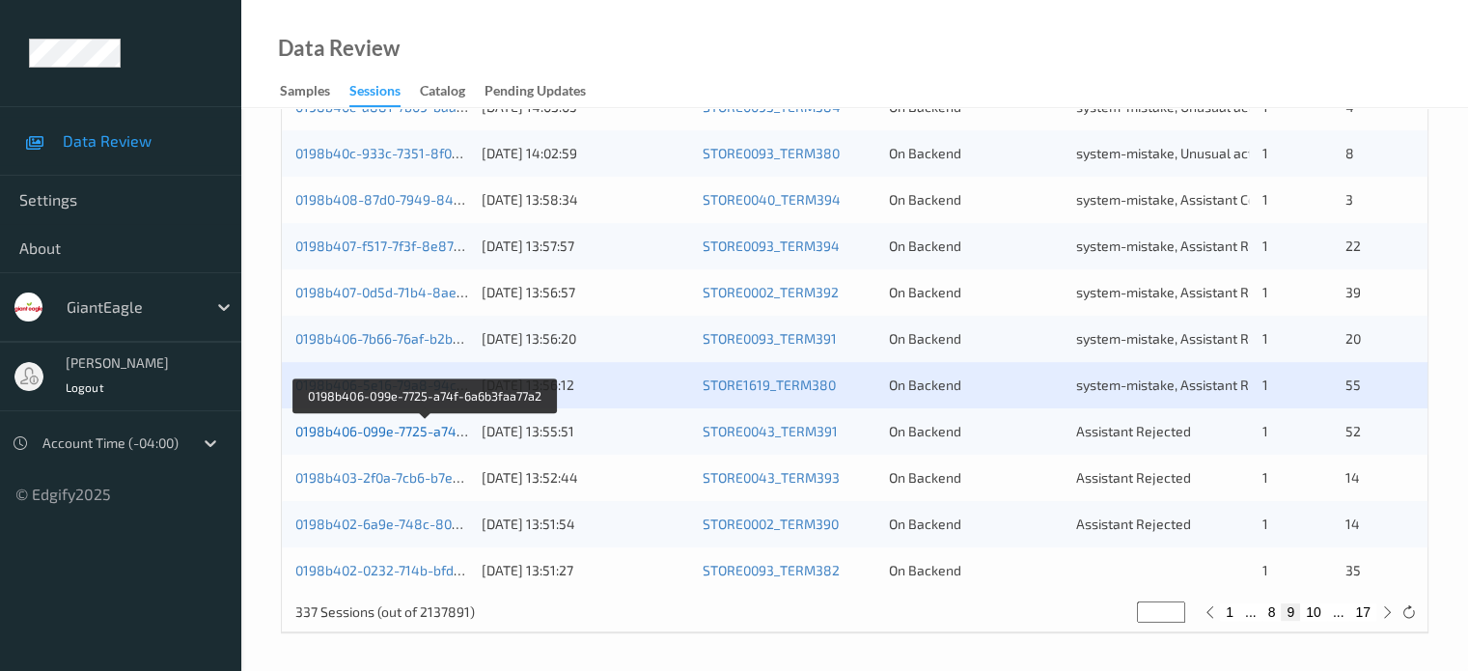
click at [409, 433] on link "0198b406-099e-7725-a74f-6a6b3faa77a2" at bounding box center [425, 431] width 260 height 16
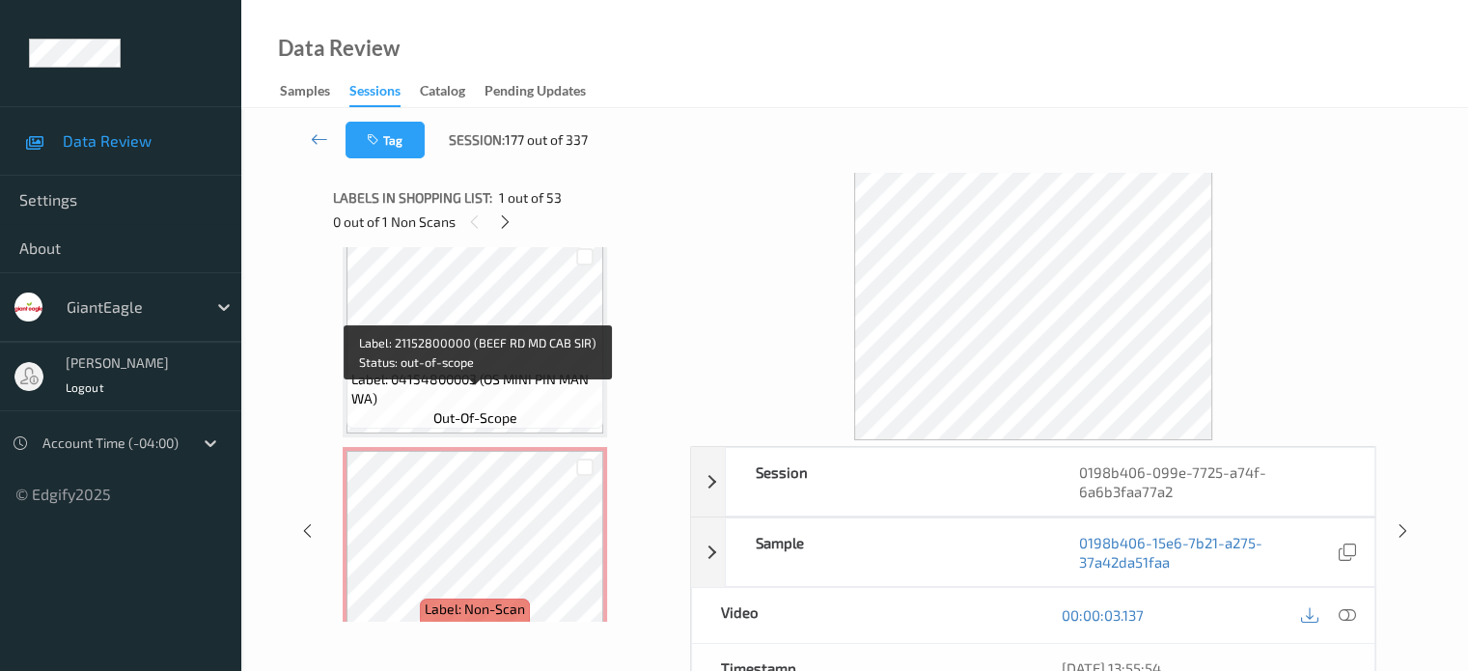
scroll to position [10522, 0]
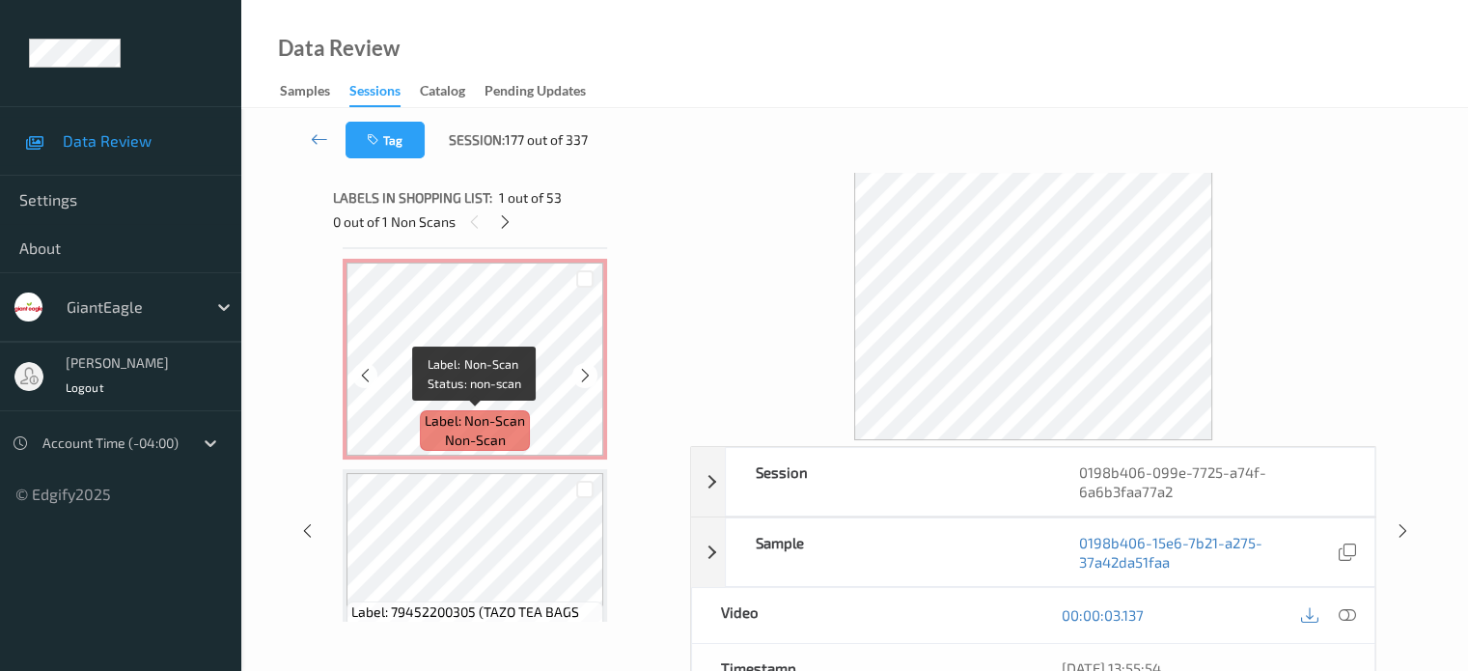
click at [467, 433] on span "non-scan" at bounding box center [475, 440] width 61 height 19
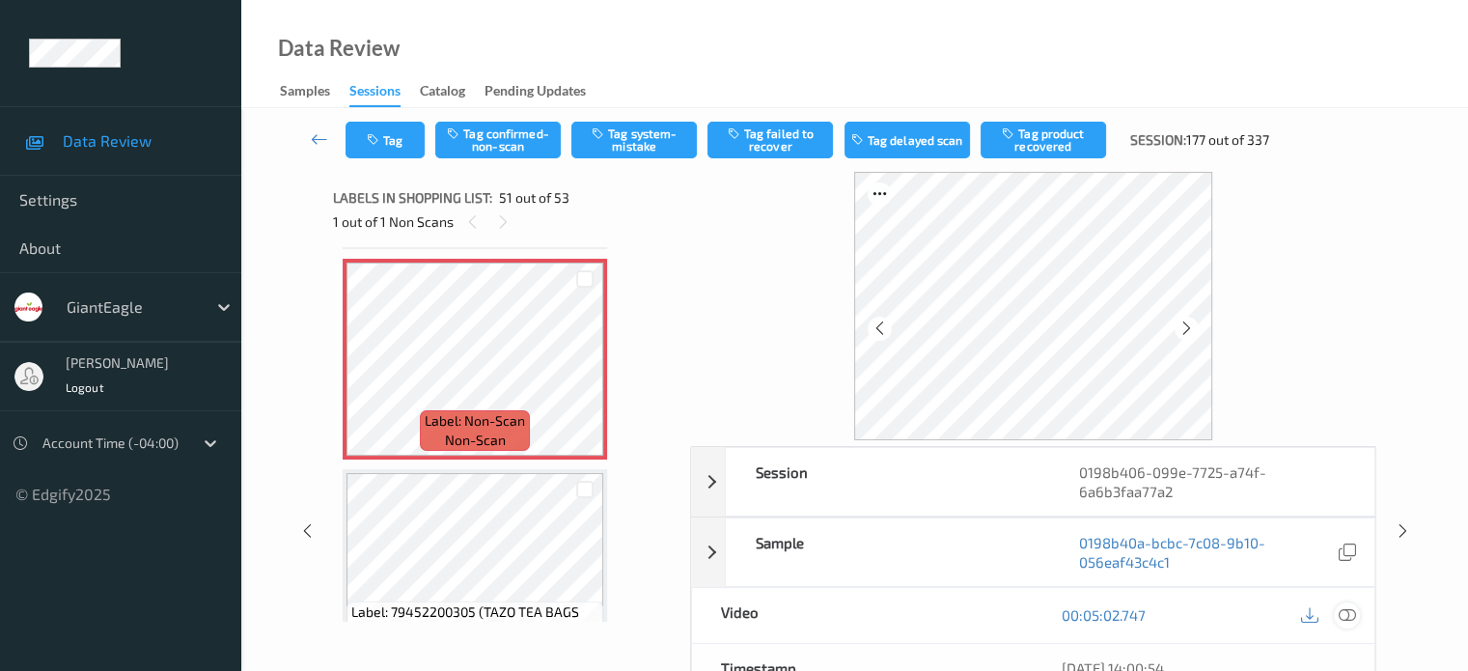
click at [1343, 617] on icon at bounding box center [1346, 614] width 17 height 17
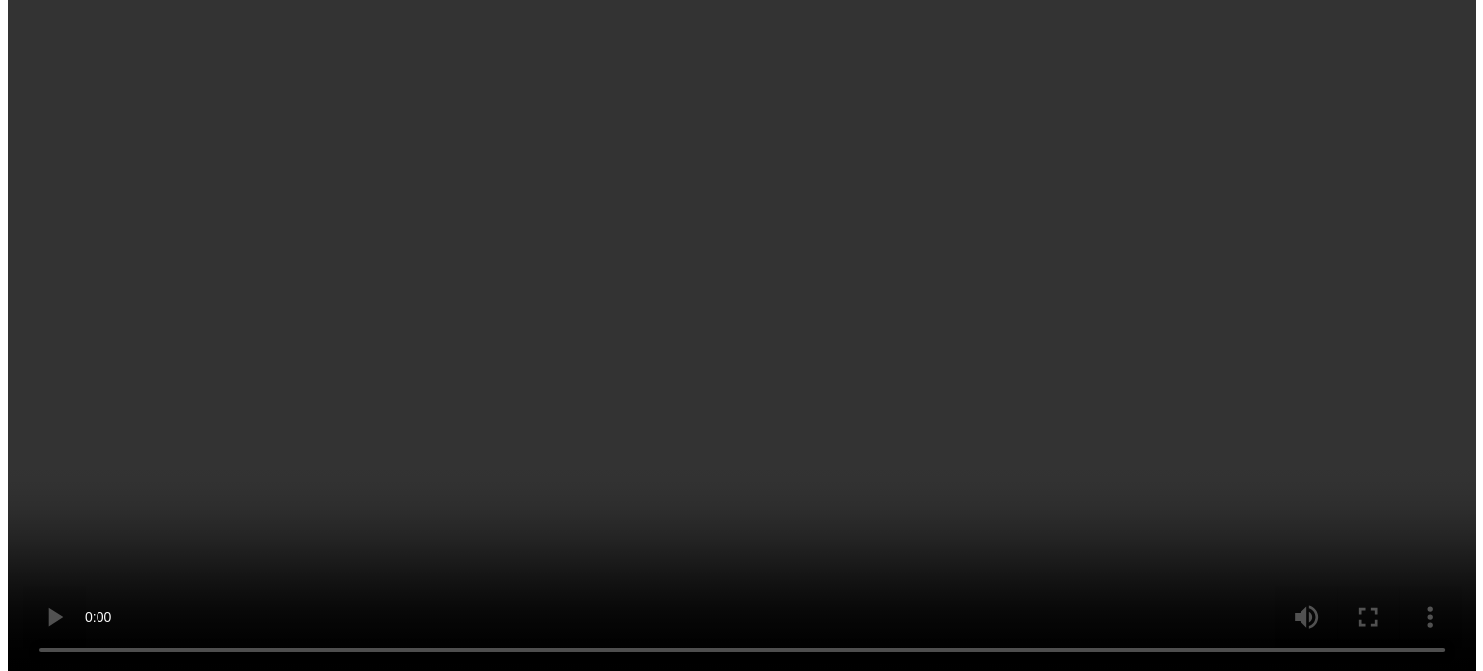
scroll to position [5533, 0]
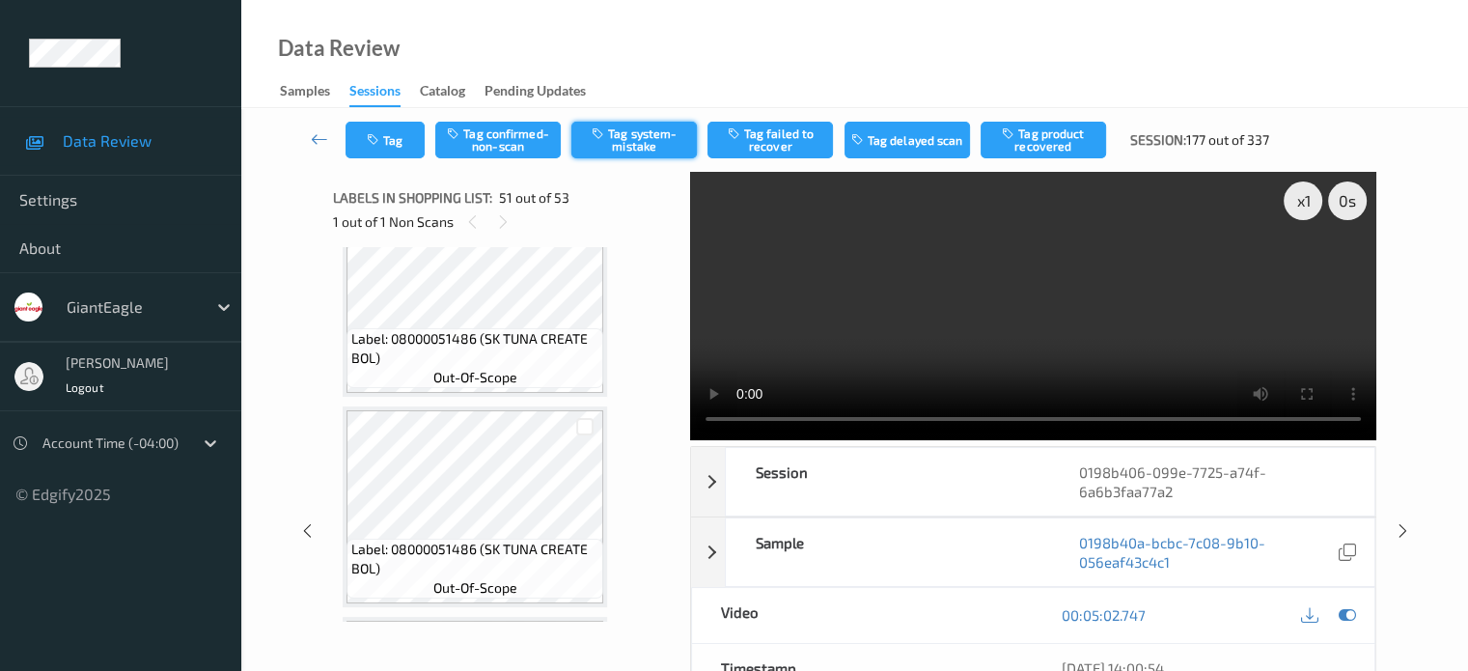
click at [628, 137] on button "Tag system-mistake" at bounding box center [635, 140] width 126 height 37
click at [379, 138] on icon "button" at bounding box center [375, 140] width 16 height 14
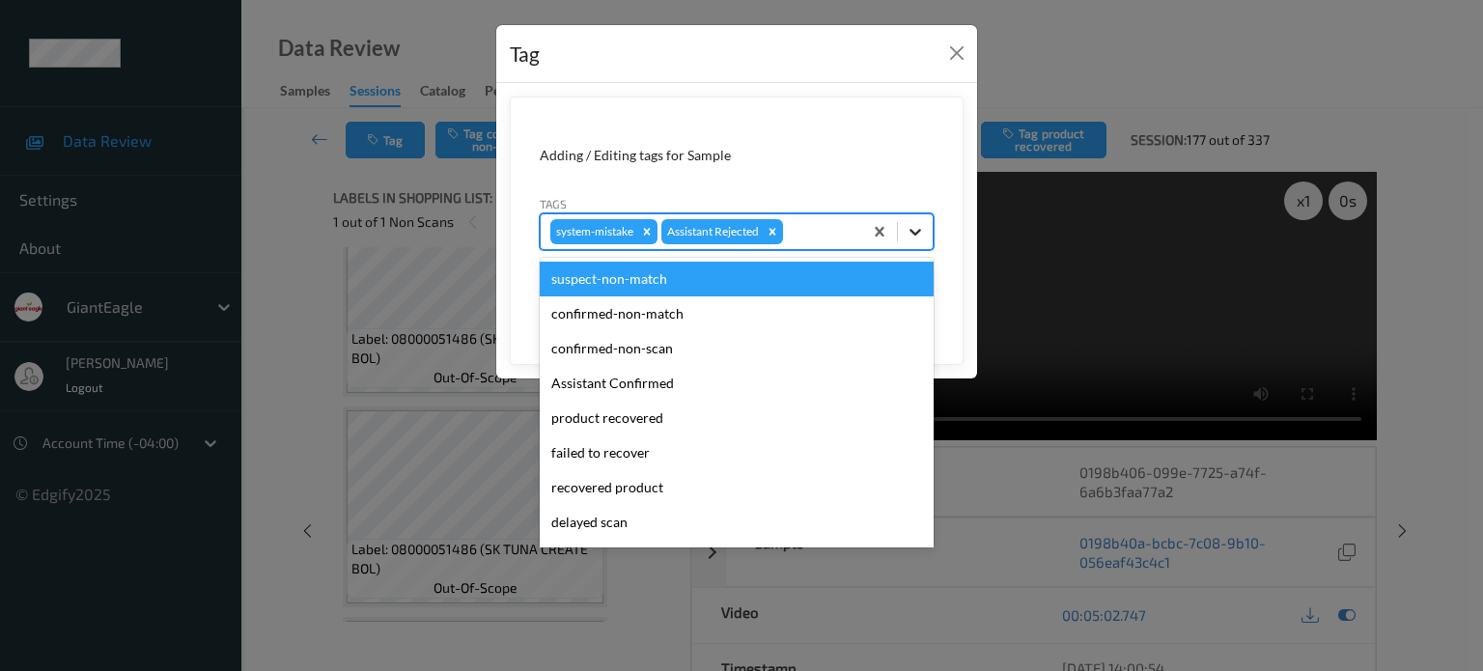
click at [914, 241] on div at bounding box center [915, 231] width 35 height 35
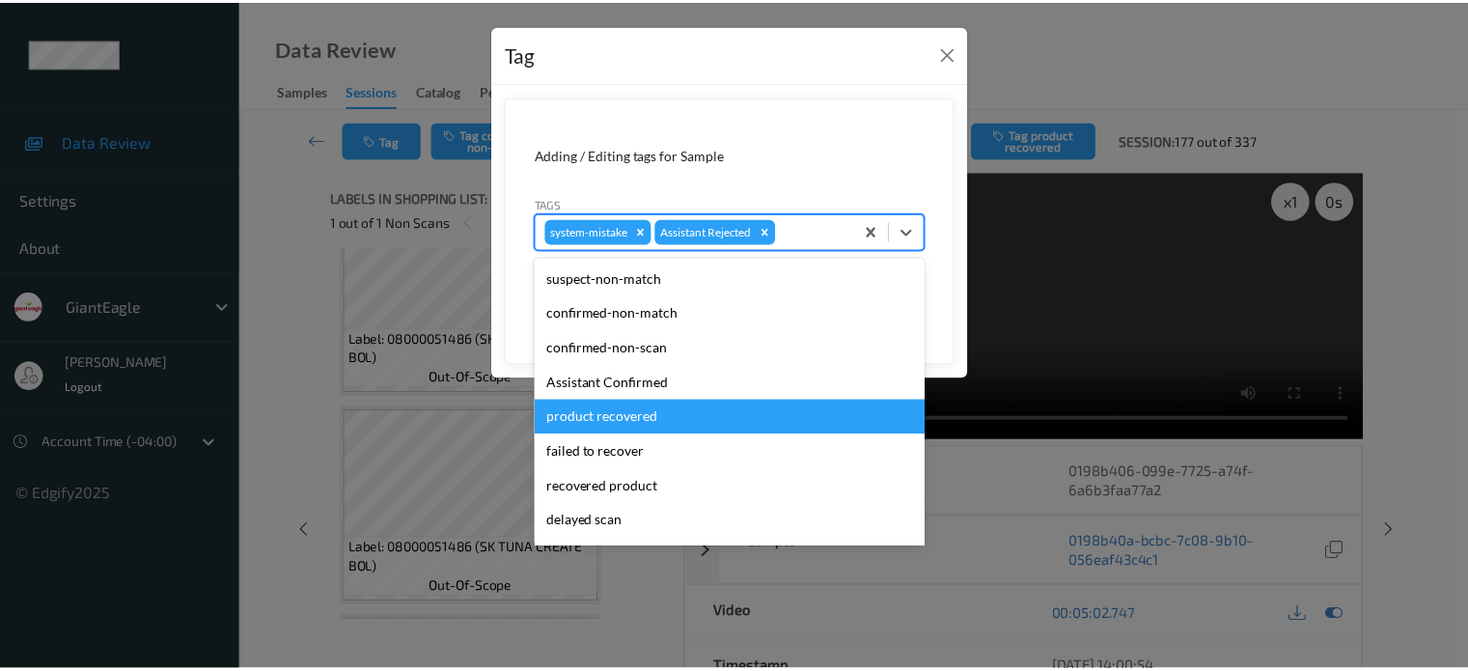
scroll to position [170, 0]
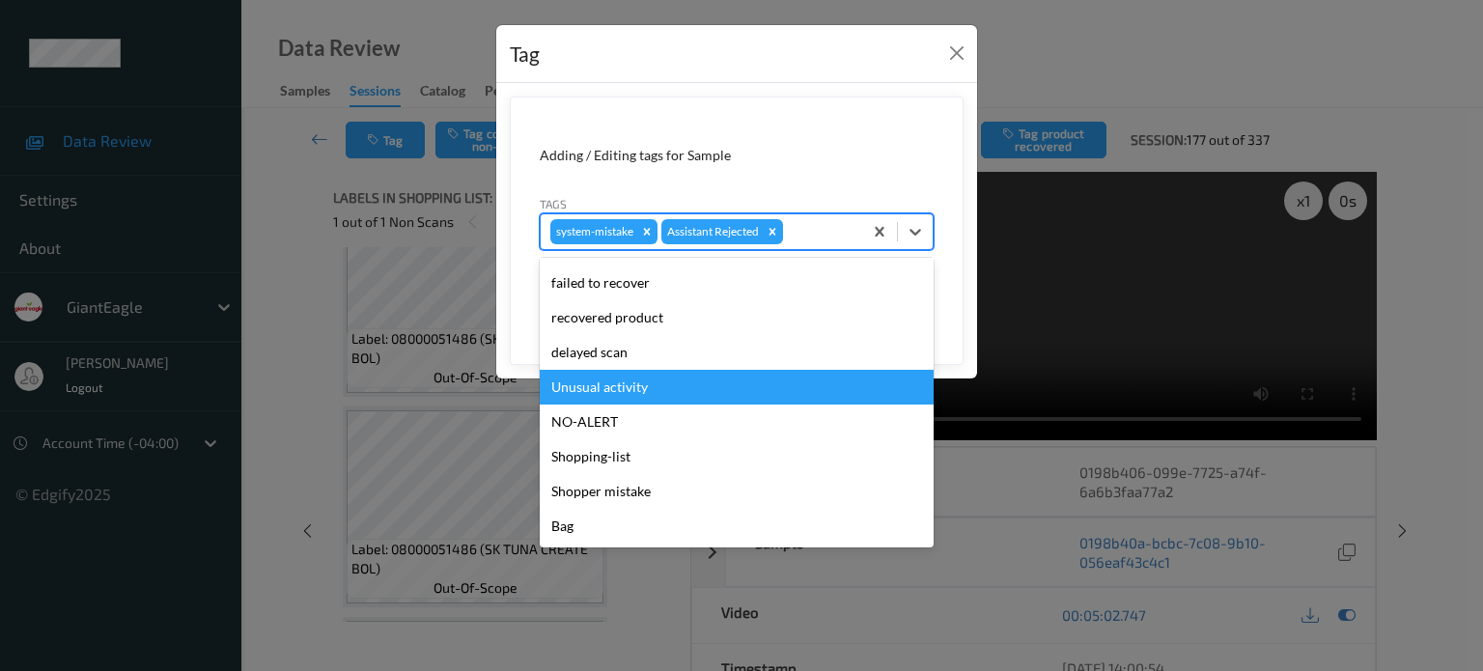
click at [611, 390] on div "Unusual activity" at bounding box center [737, 387] width 394 height 35
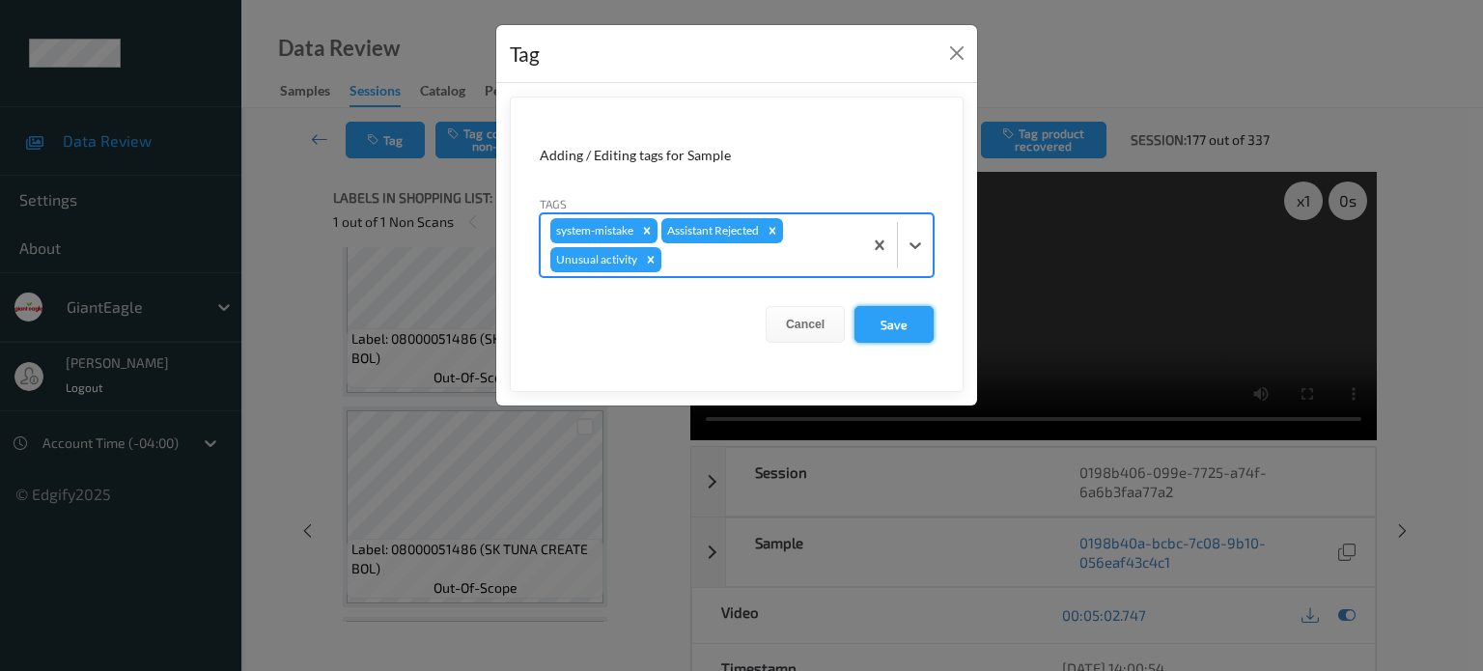
click at [889, 321] on button "Save" at bounding box center [893, 324] width 79 height 37
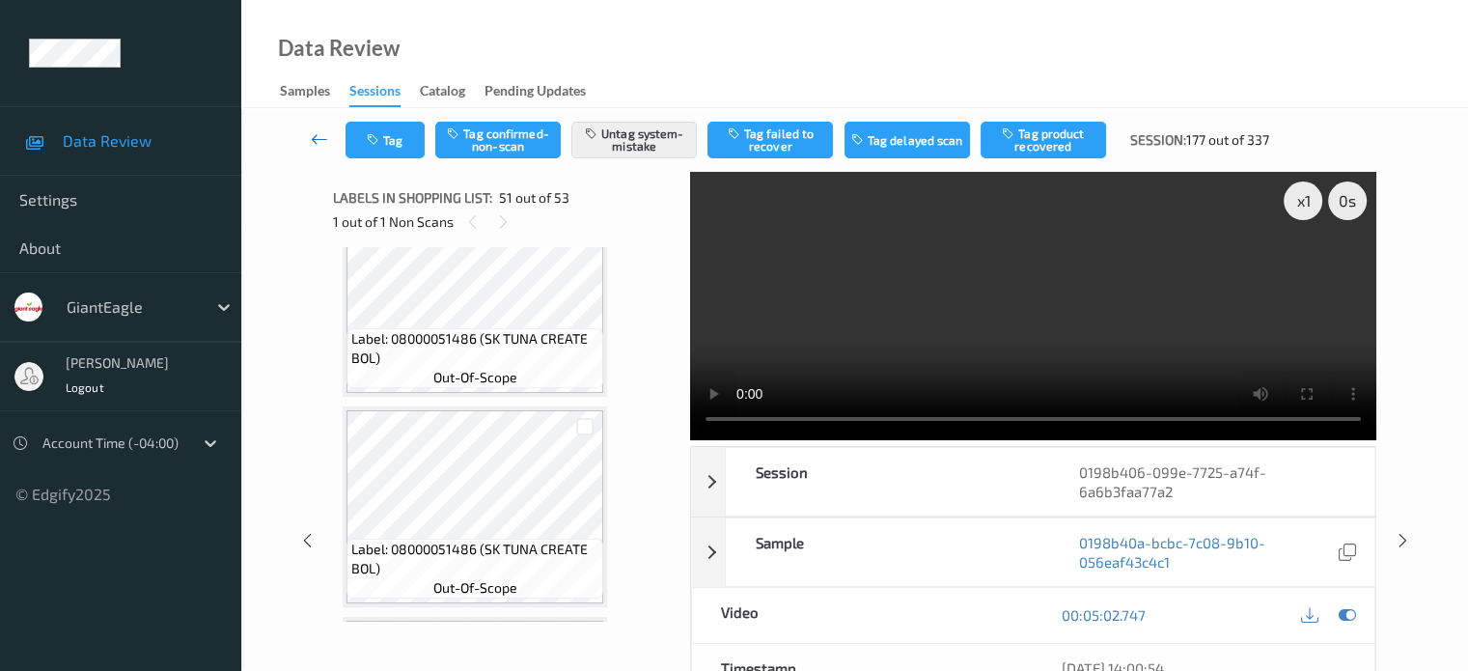
click at [322, 142] on icon at bounding box center [319, 138] width 17 height 19
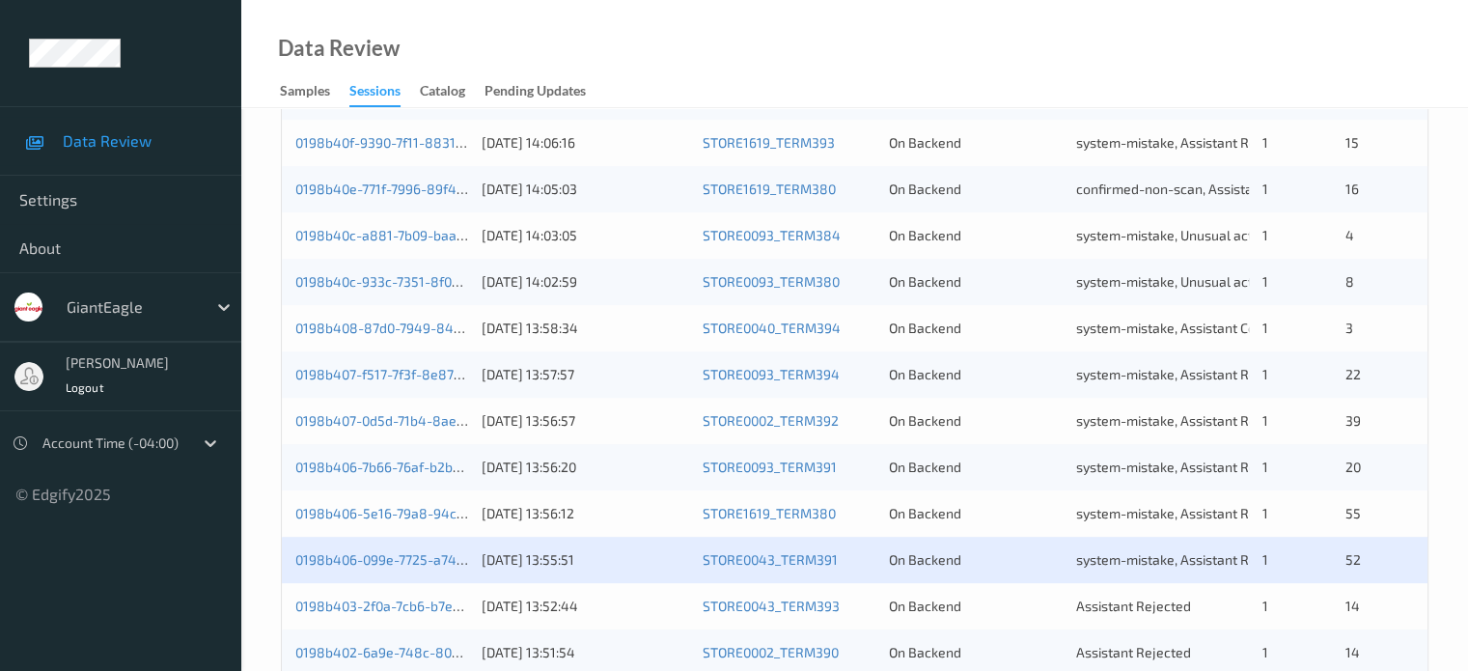
scroll to position [933, 0]
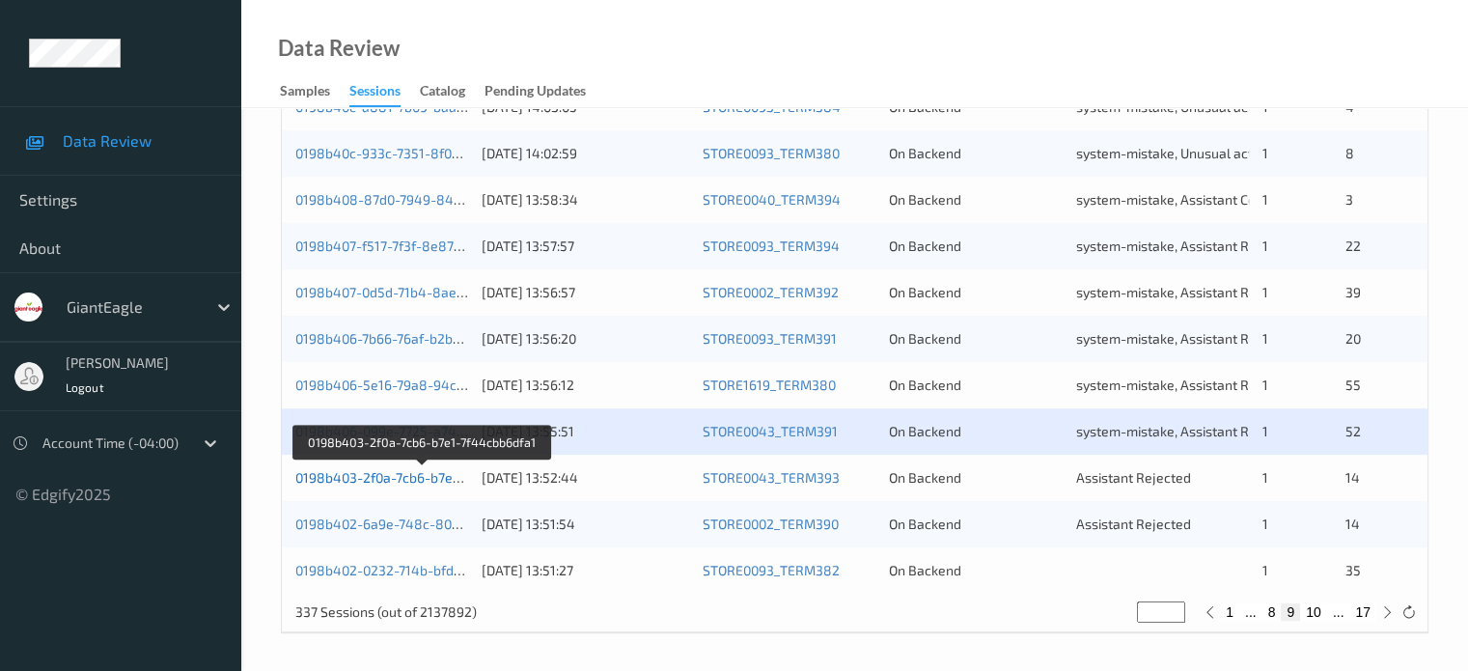
click at [412, 477] on link "0198b403-2f0a-7cb6-b7e1-7f44cbb6dfa1" at bounding box center [421, 477] width 253 height 16
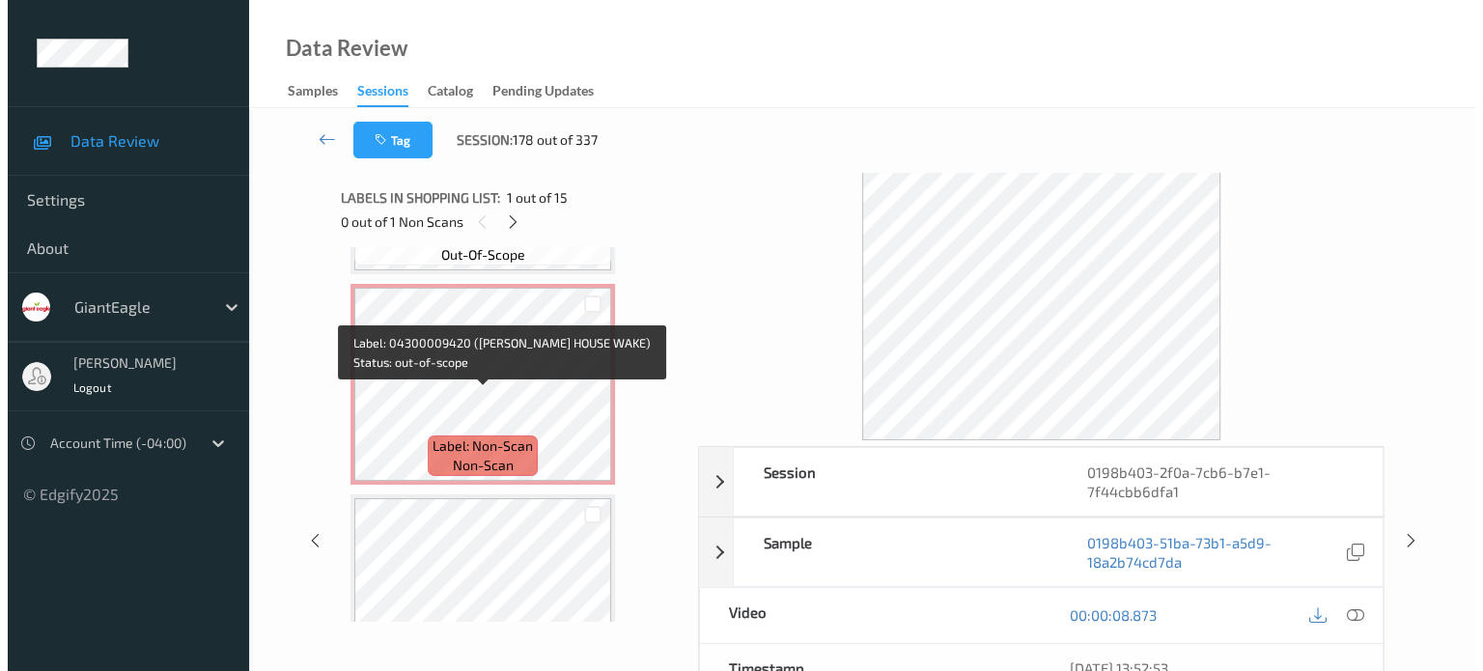
scroll to position [2499, 0]
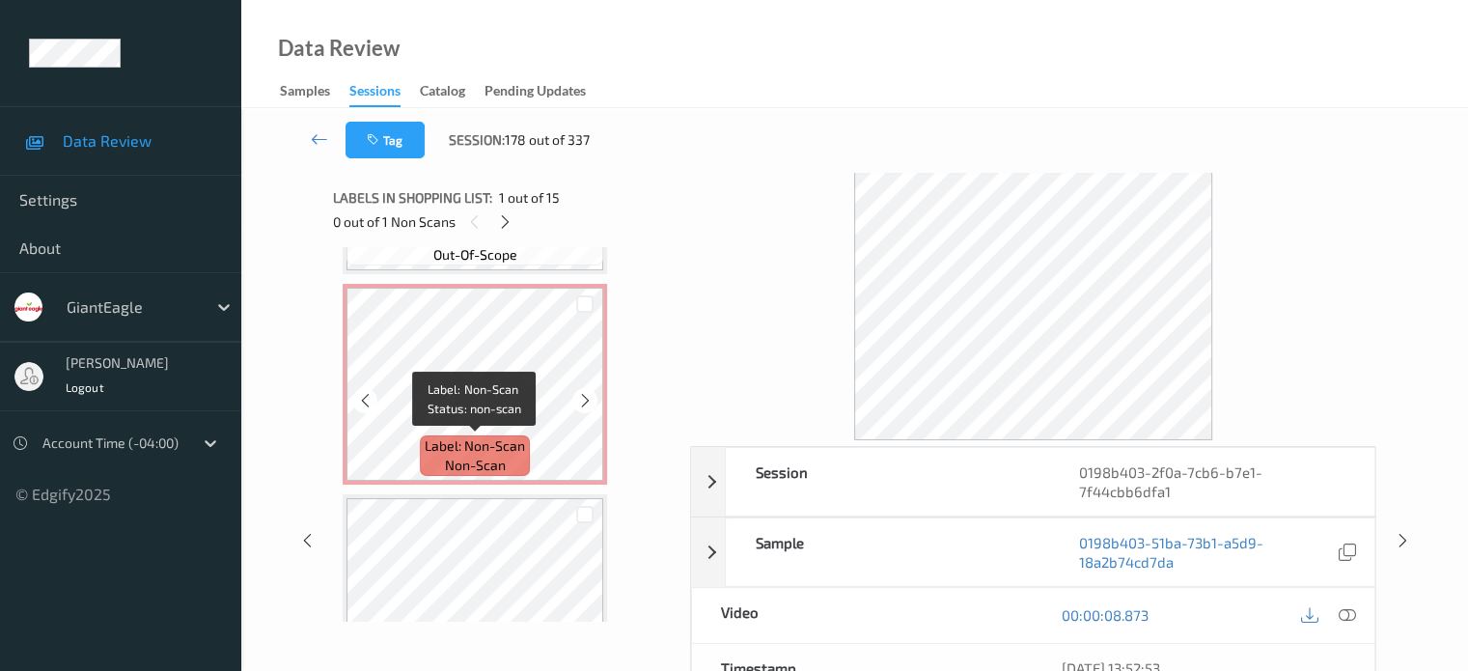
click at [477, 465] on span "non-scan" at bounding box center [475, 465] width 61 height 19
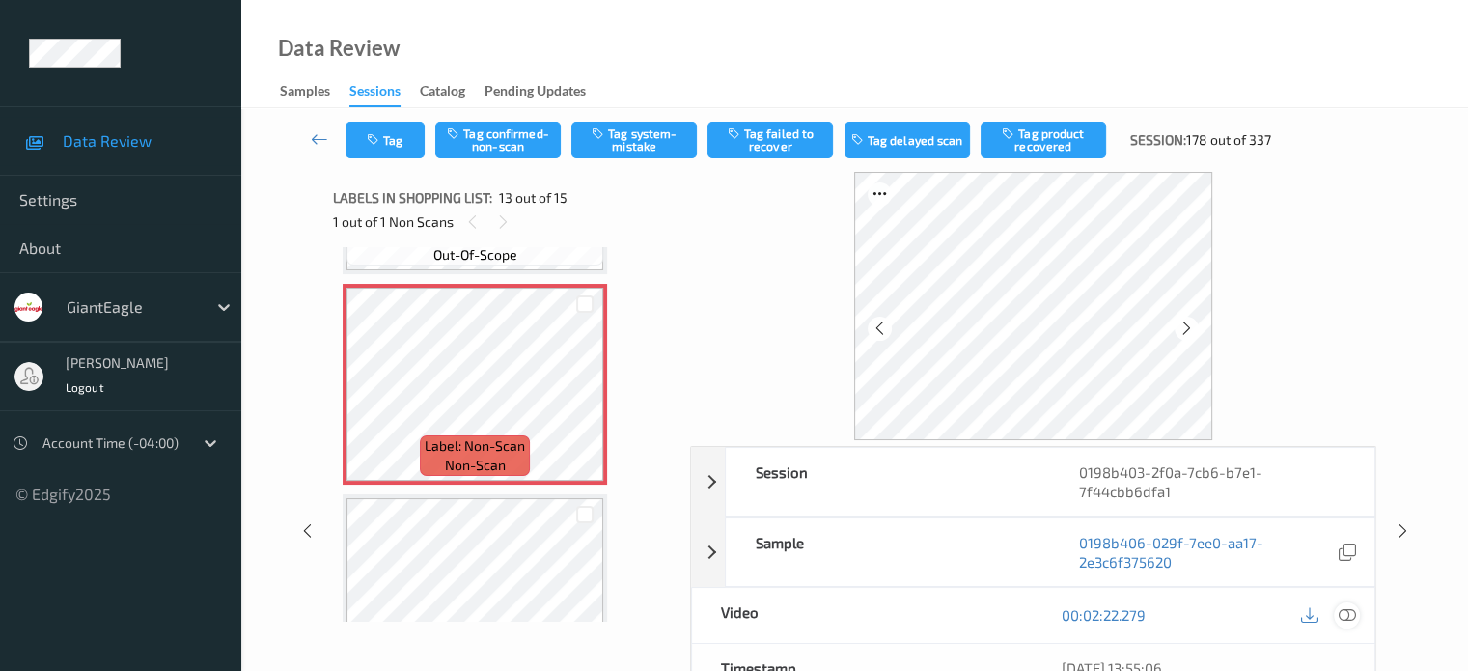
click at [1350, 613] on icon at bounding box center [1346, 614] width 17 height 17
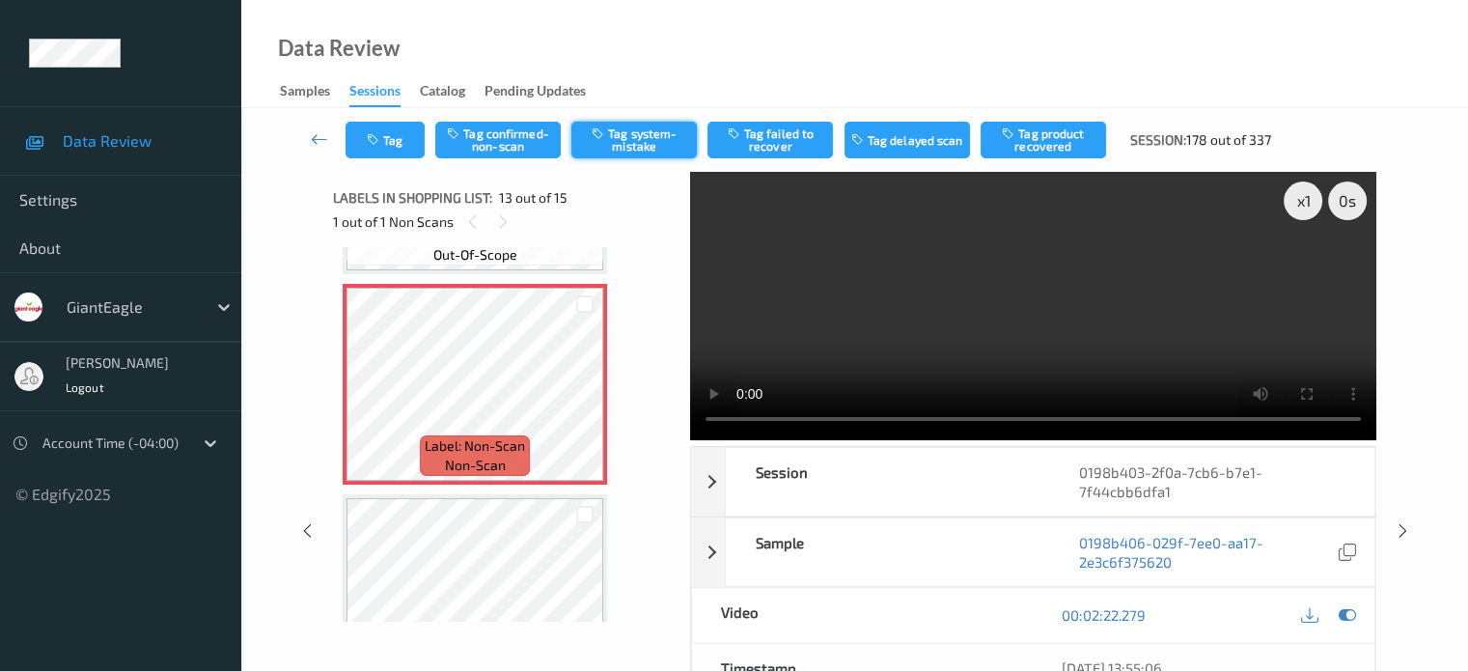
click at [618, 133] on button "Tag system-mistake" at bounding box center [635, 140] width 126 height 37
click at [413, 140] on button "Tag" at bounding box center [385, 140] width 79 height 37
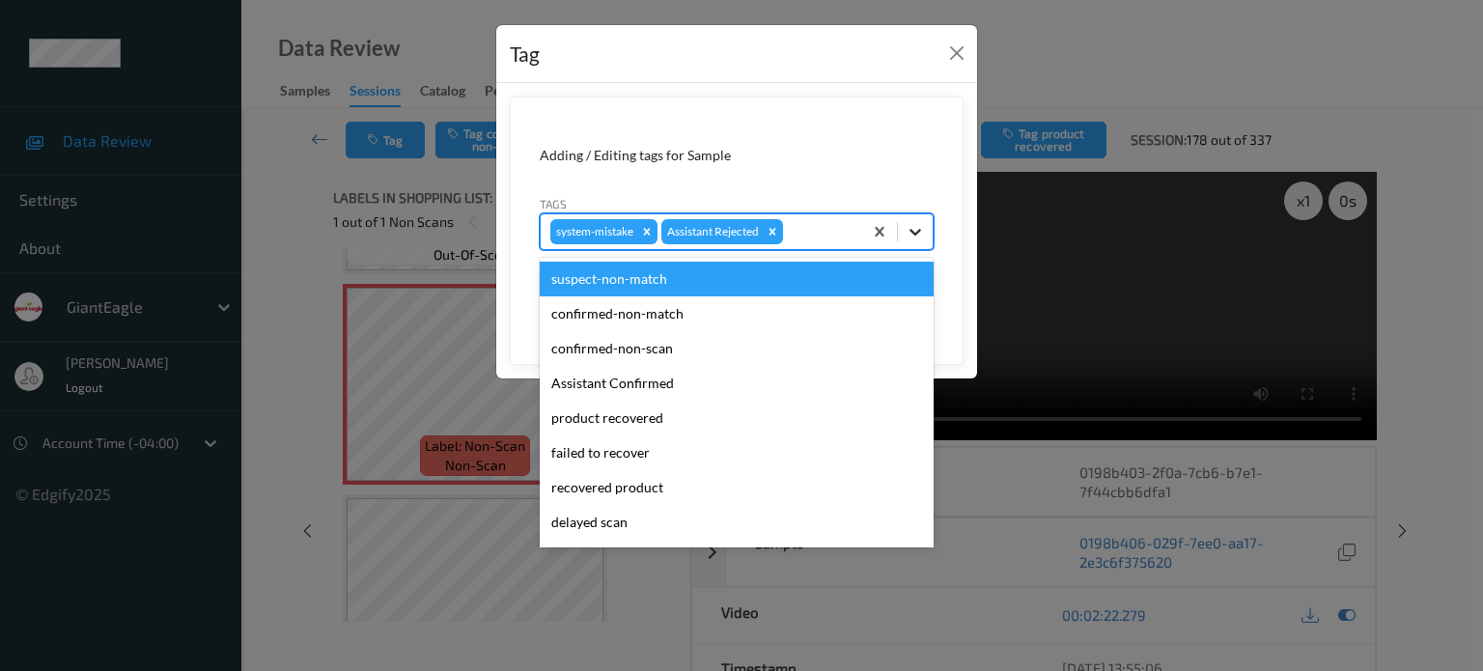
click at [911, 236] on icon at bounding box center [915, 231] width 19 height 19
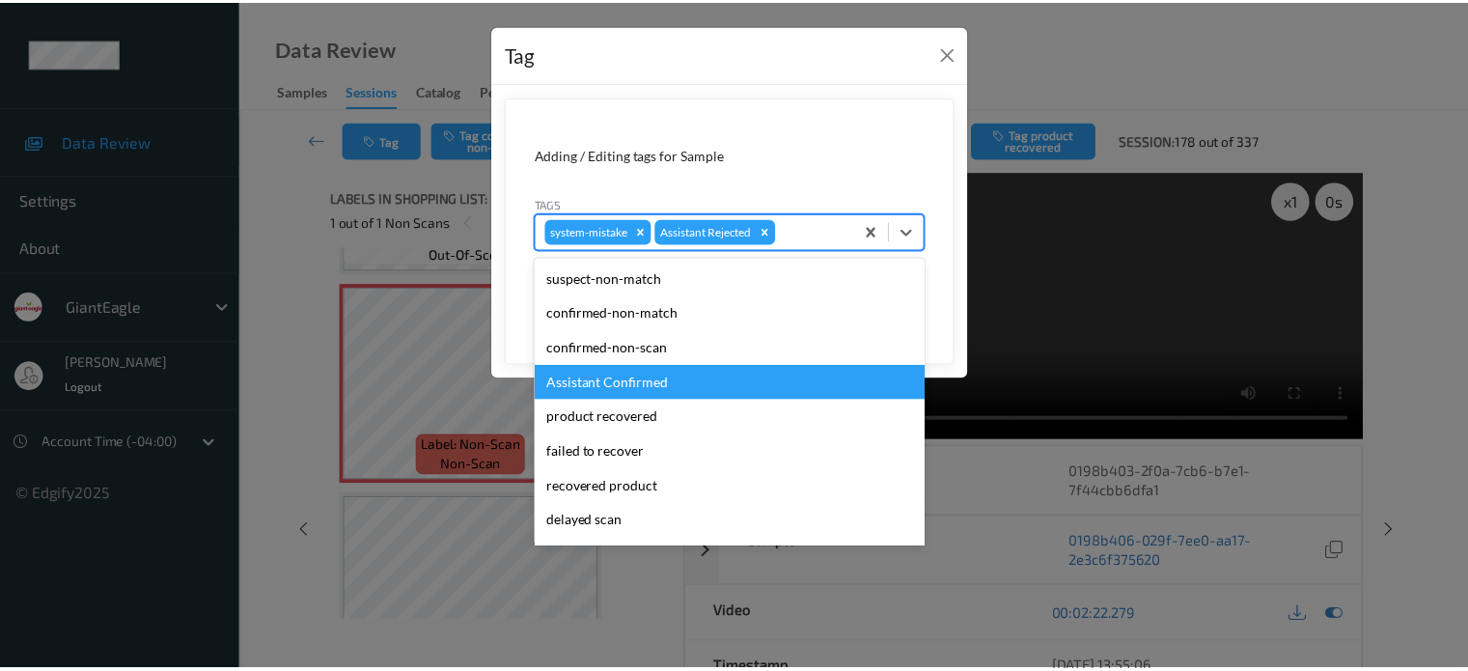
scroll to position [170, 0]
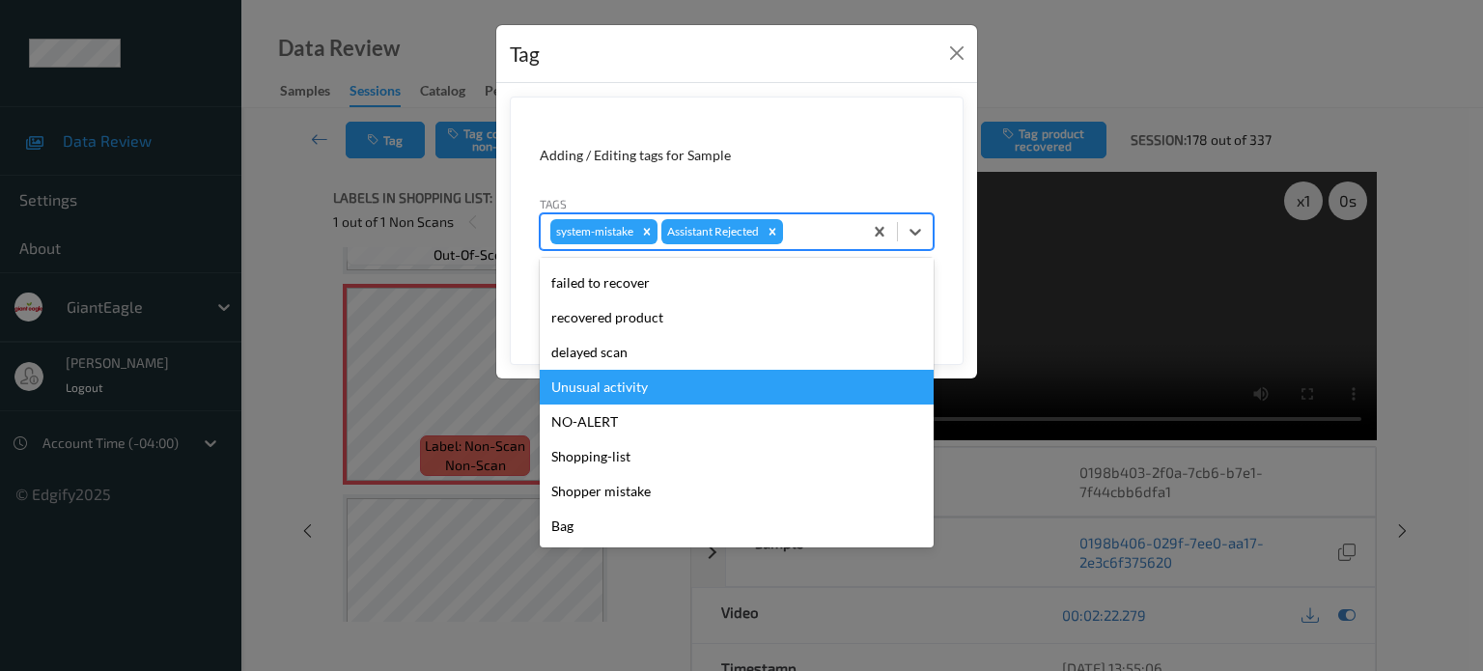
click at [608, 393] on div "Unusual activity" at bounding box center [737, 387] width 394 height 35
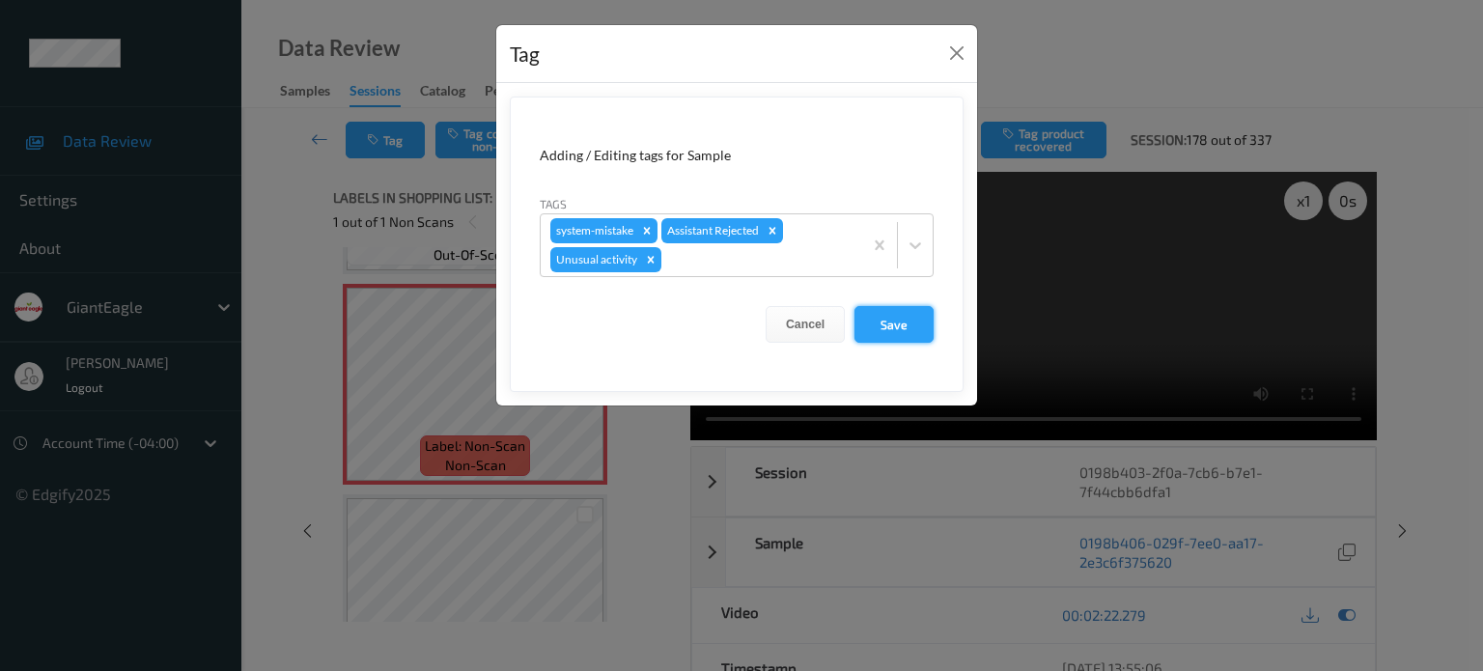
click at [890, 332] on button "Save" at bounding box center [893, 324] width 79 height 37
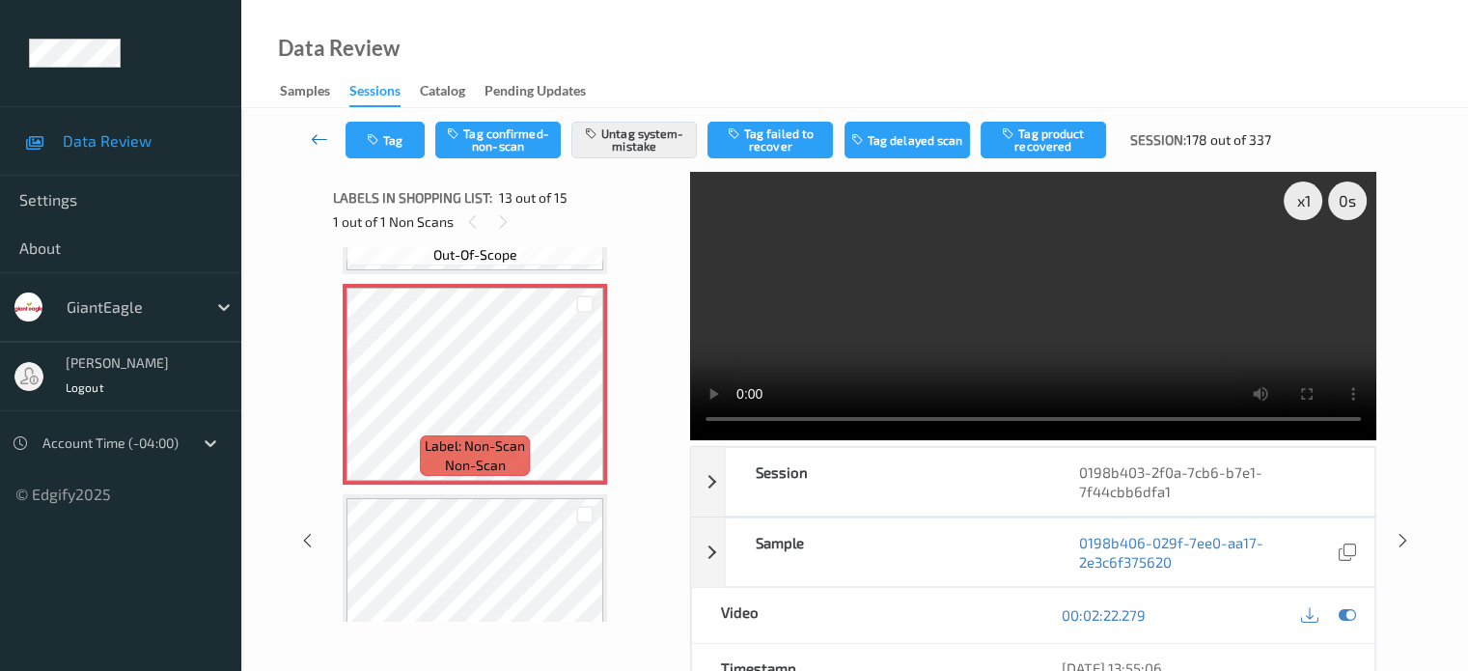
click at [308, 142] on link at bounding box center [319, 140] width 51 height 37
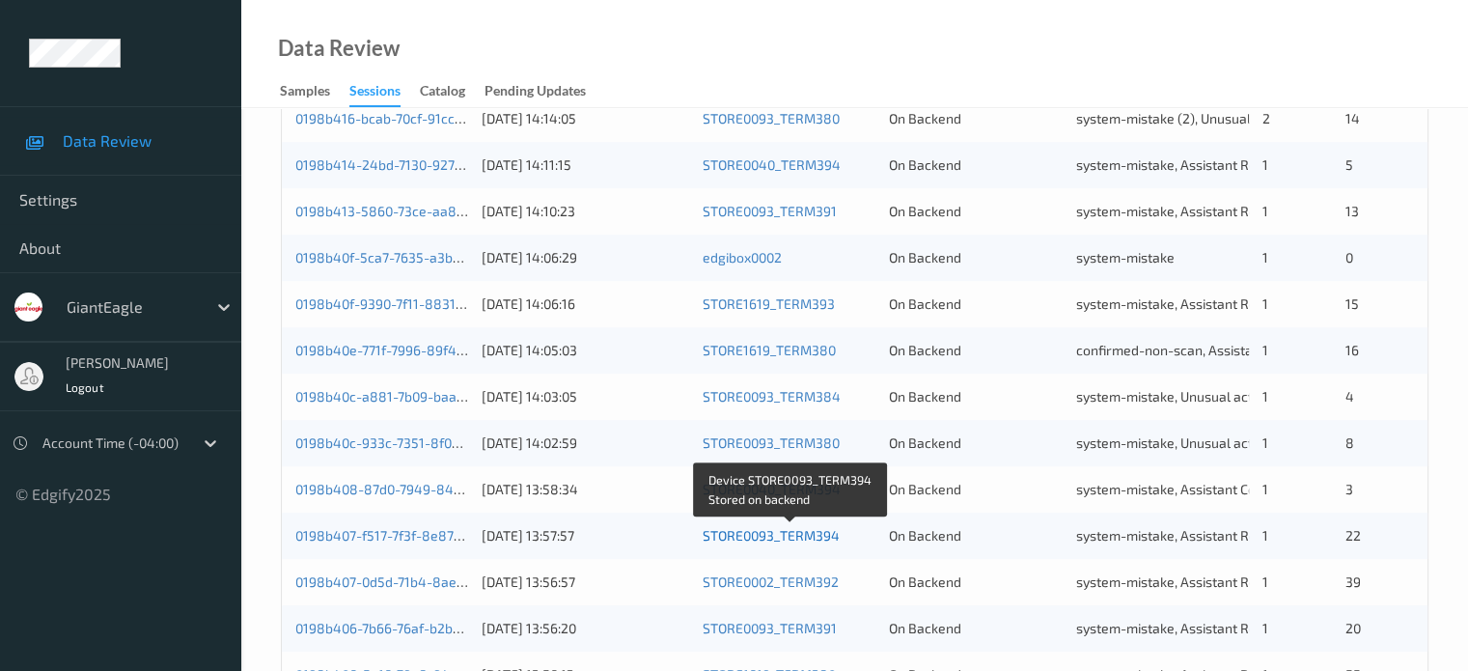
scroll to position [933, 0]
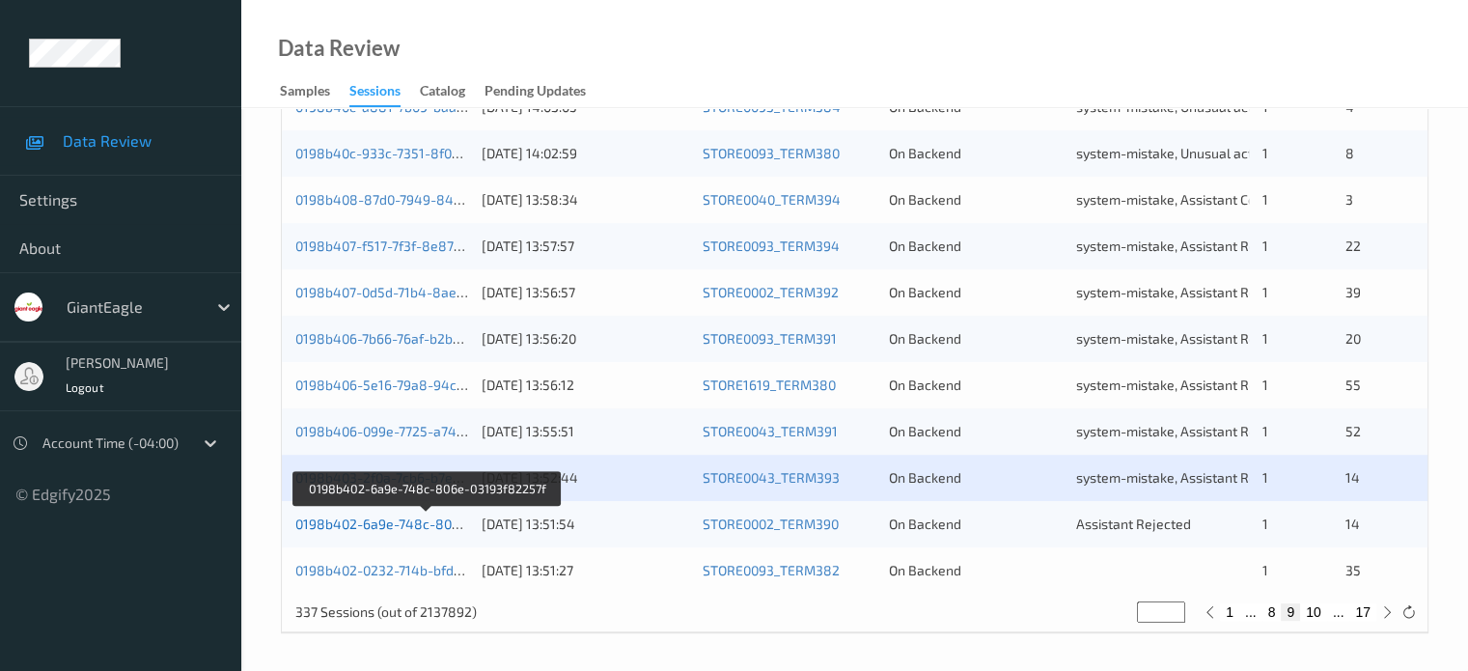
click at [336, 523] on link "0198b402-6a9e-748c-806e-03193f82257f" at bounding box center [426, 524] width 263 height 16
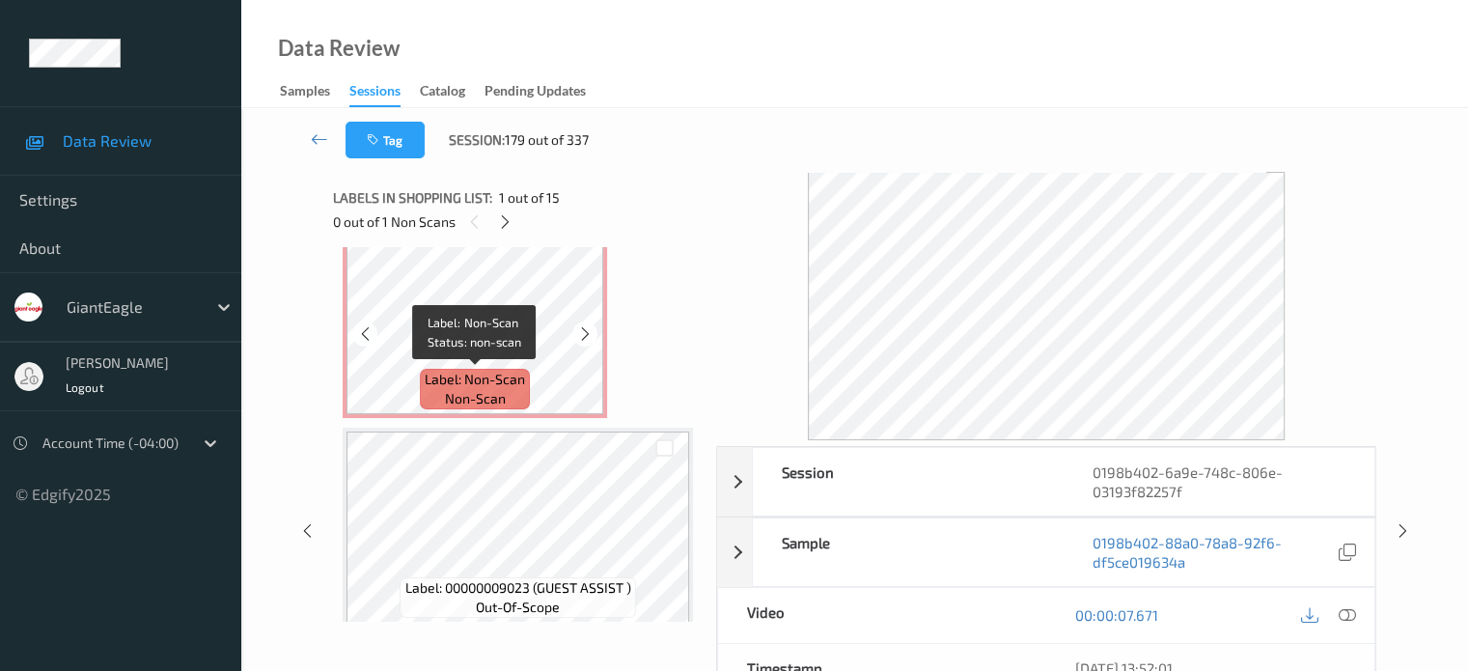
scroll to position [1933, 0]
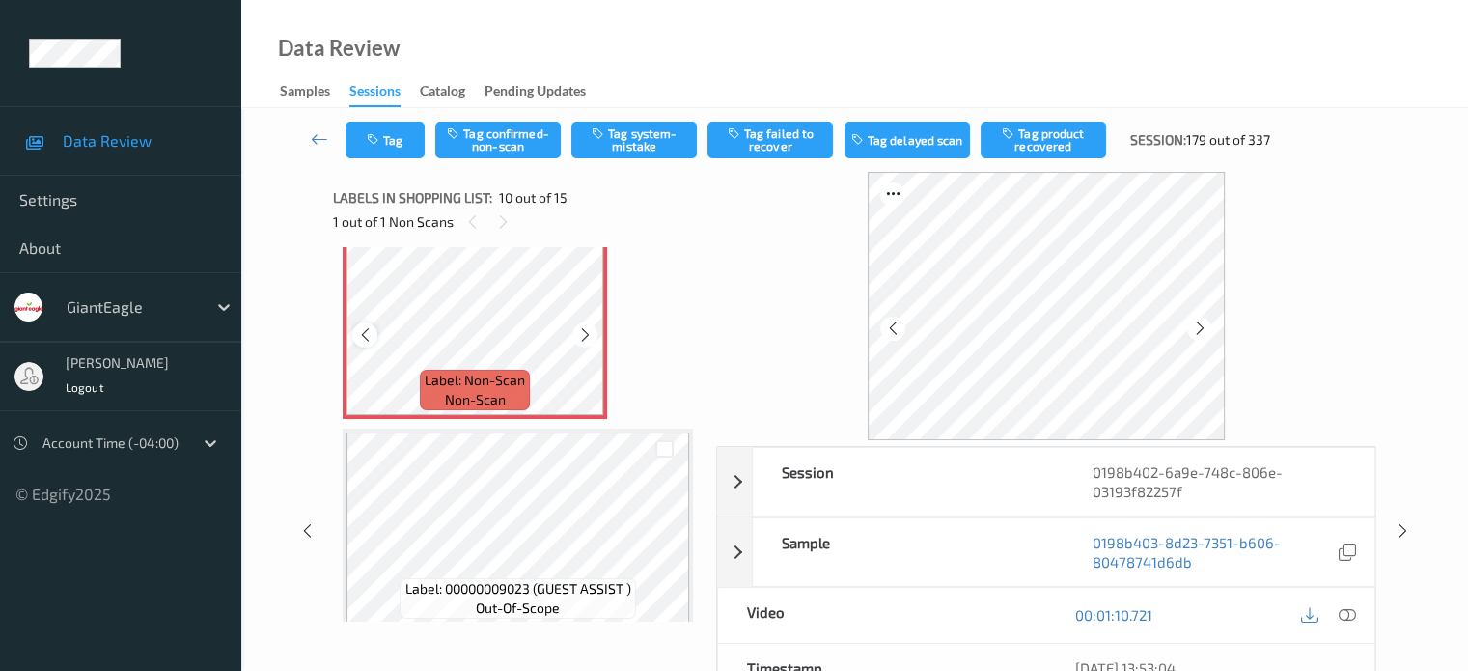
click at [357, 339] on icon at bounding box center [365, 334] width 16 height 17
click at [587, 336] on icon at bounding box center [585, 334] width 16 height 17
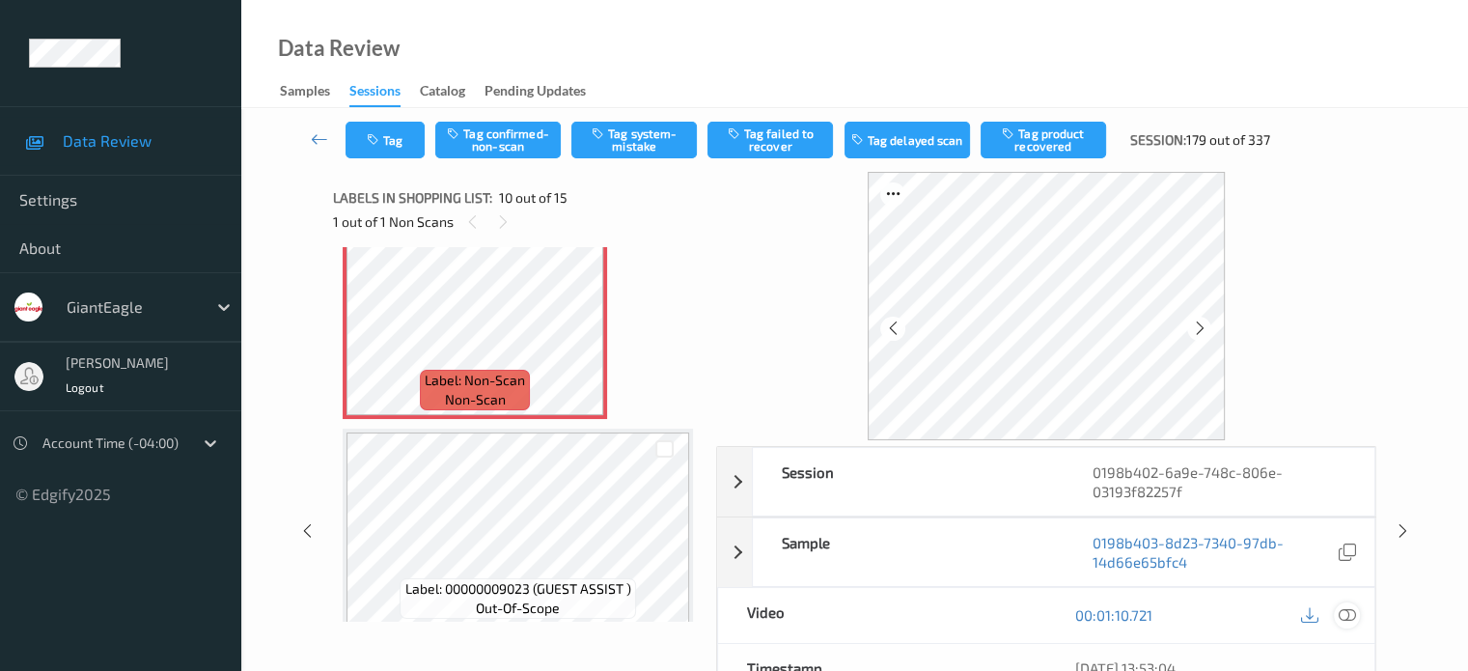
click at [1345, 614] on icon at bounding box center [1346, 614] width 17 height 17
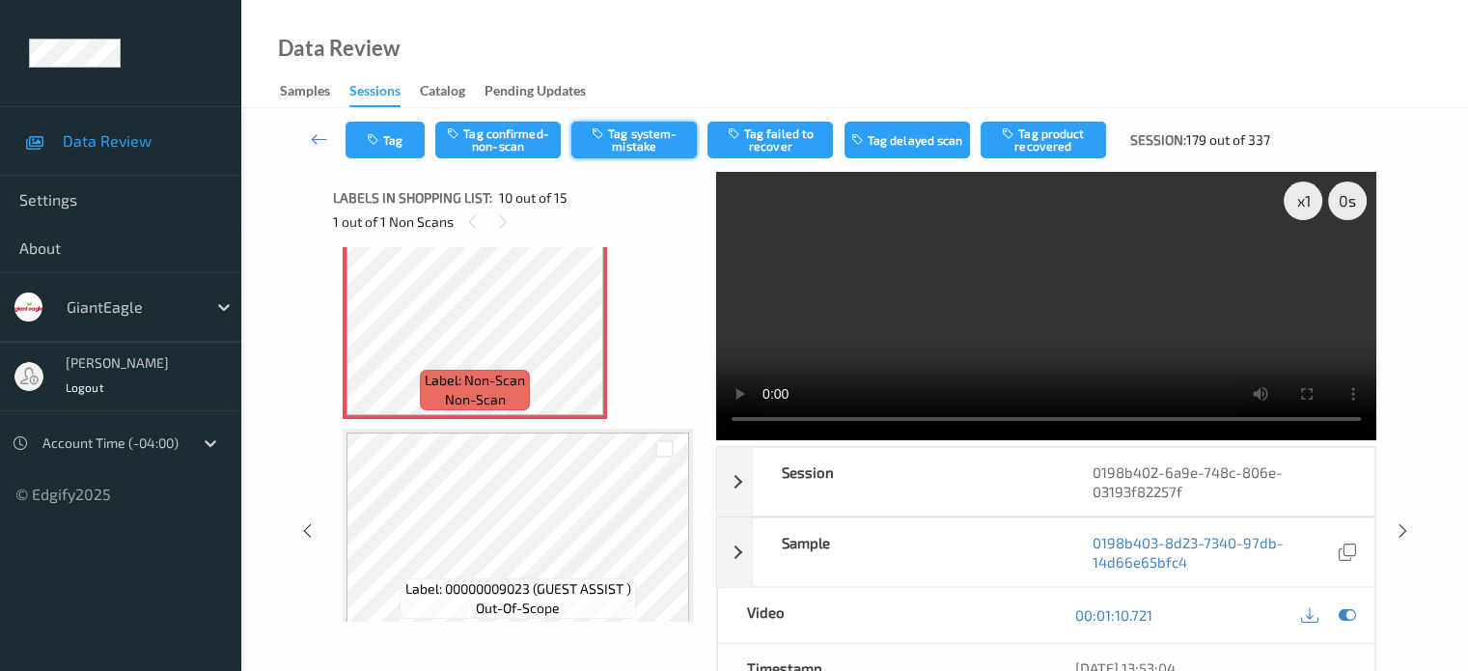
click at [653, 146] on button "Tag system-mistake" at bounding box center [635, 140] width 126 height 37
click at [394, 133] on button "Tag" at bounding box center [385, 140] width 79 height 37
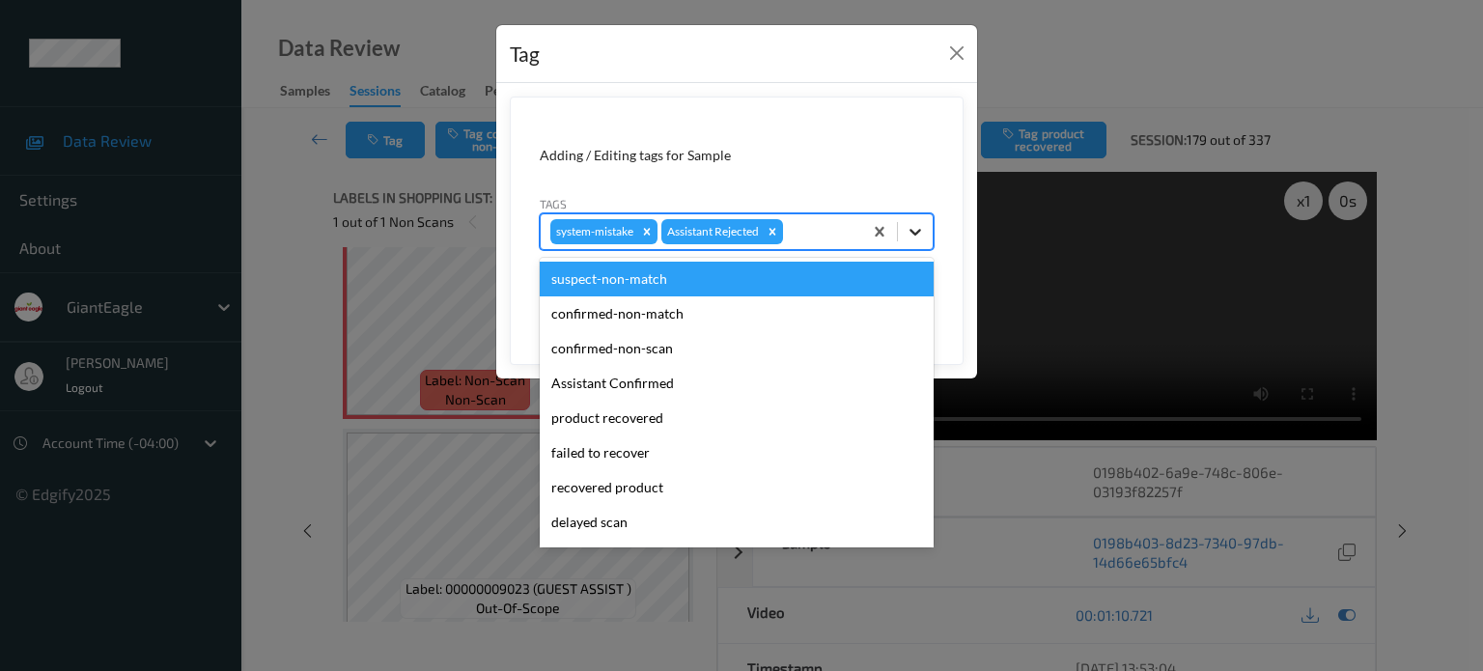
click at [913, 235] on icon at bounding box center [915, 231] width 19 height 19
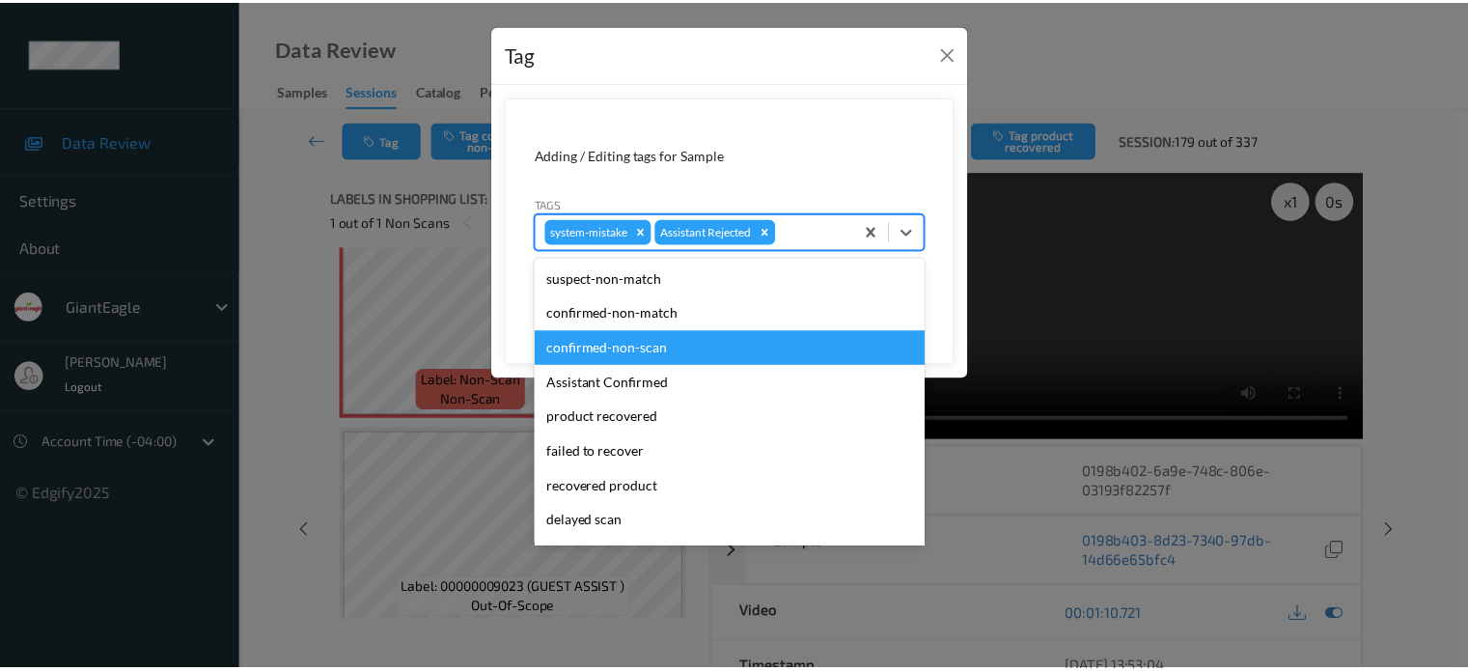
scroll to position [170, 0]
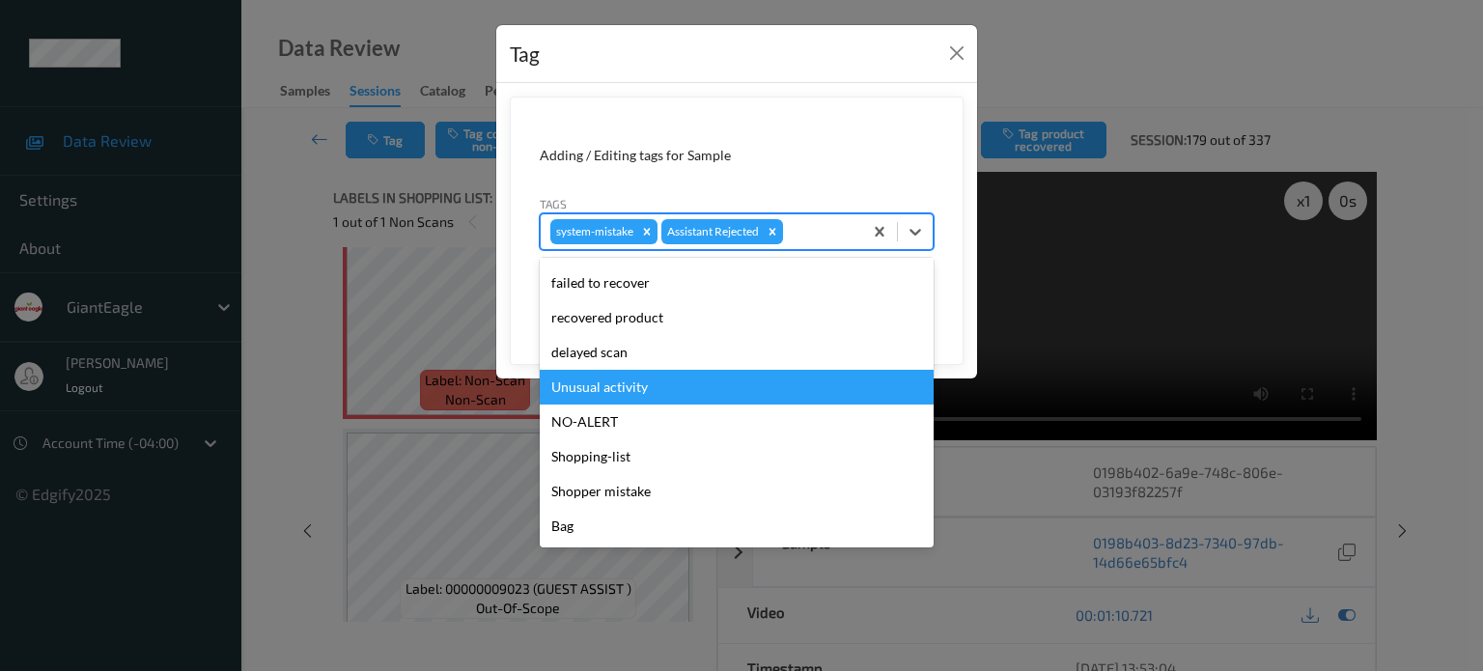
click at [584, 391] on div "Unusual activity" at bounding box center [737, 387] width 394 height 35
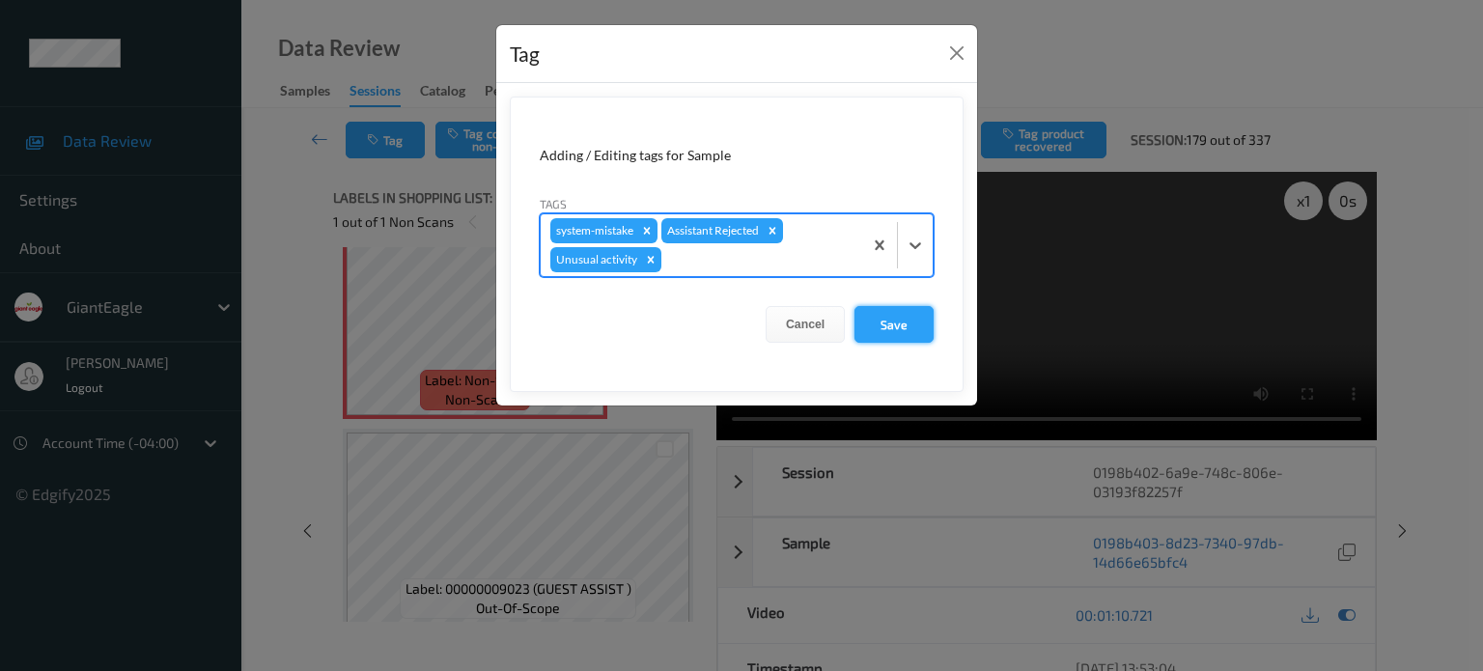
click at [888, 320] on button "Save" at bounding box center [893, 324] width 79 height 37
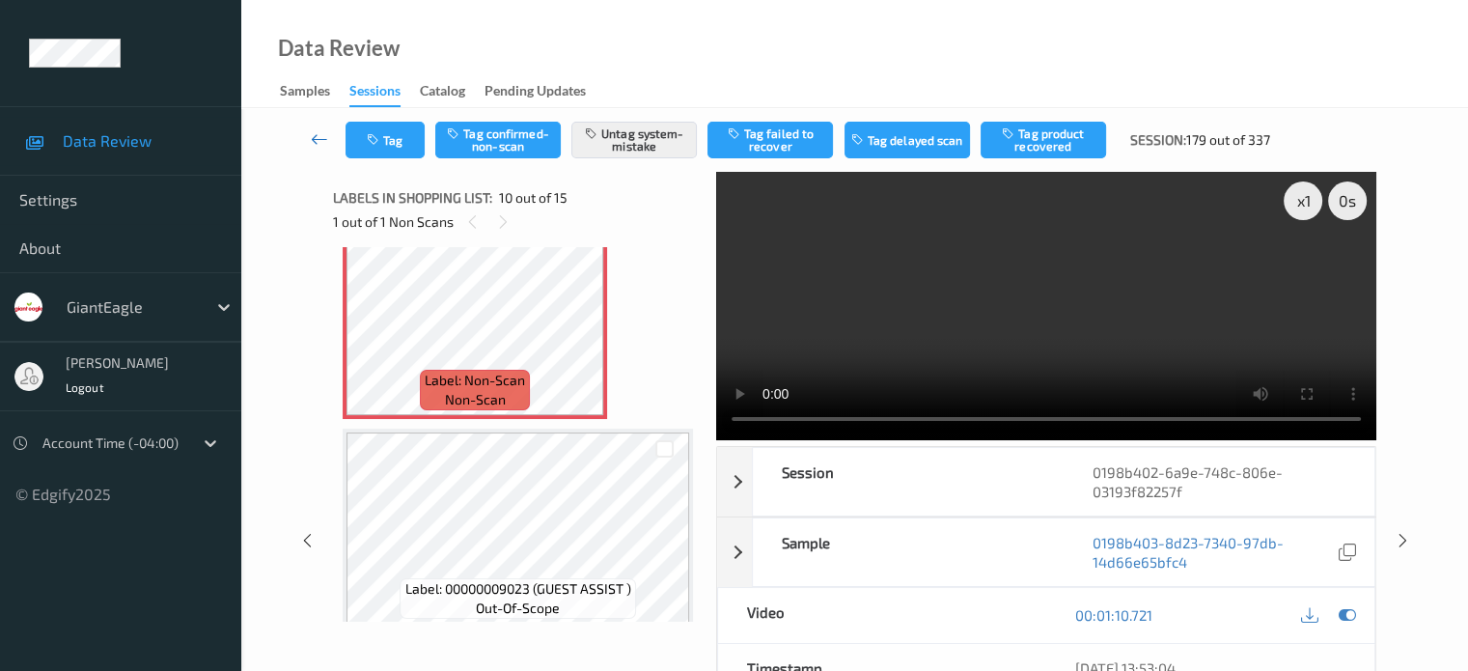
click at [321, 140] on icon at bounding box center [319, 138] width 17 height 19
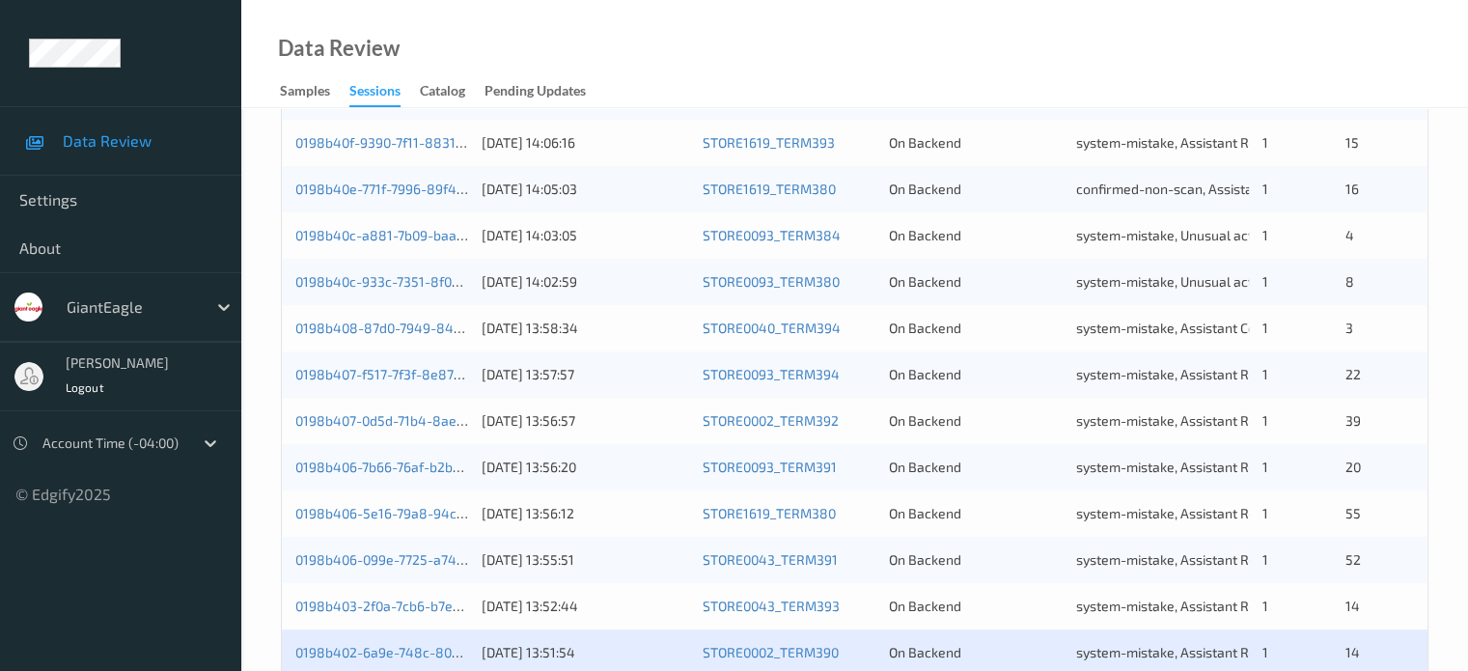
scroll to position [933, 0]
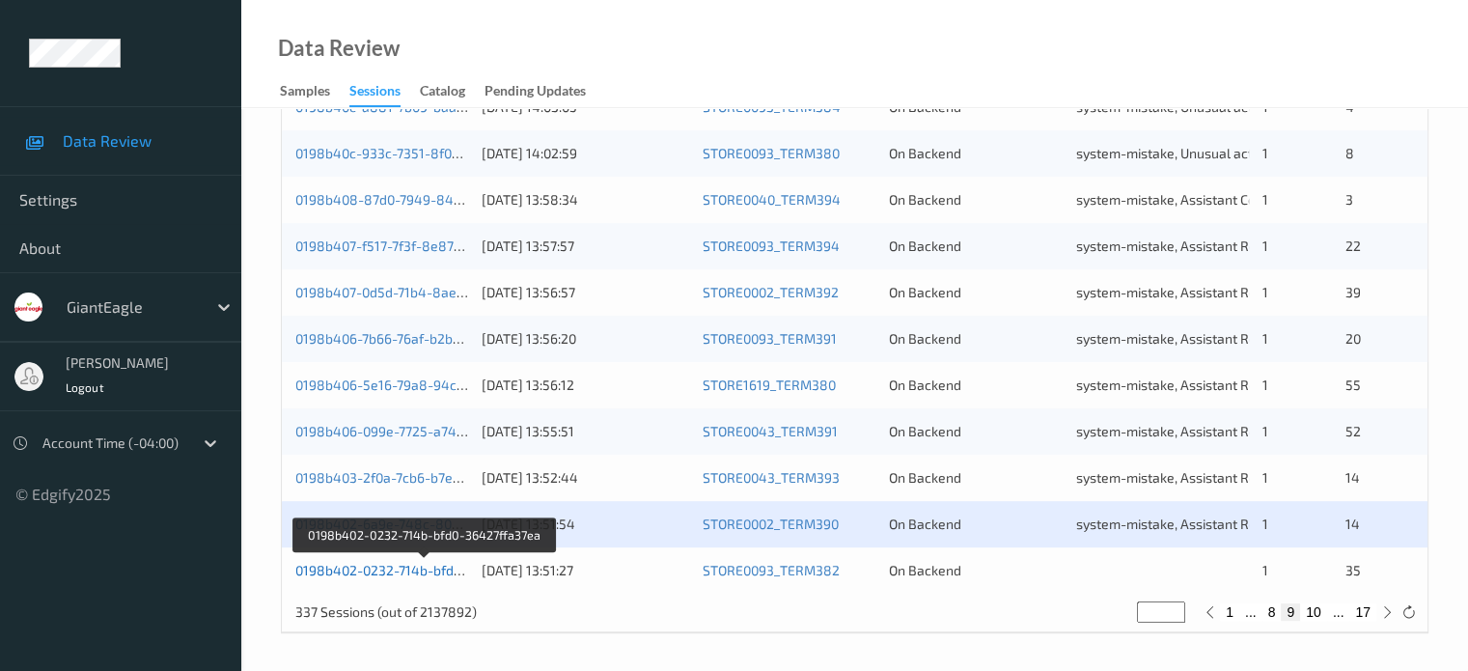
click at [352, 574] on link "0198b402-0232-714b-bfd0-36427ffa37ea" at bounding box center [424, 570] width 258 height 16
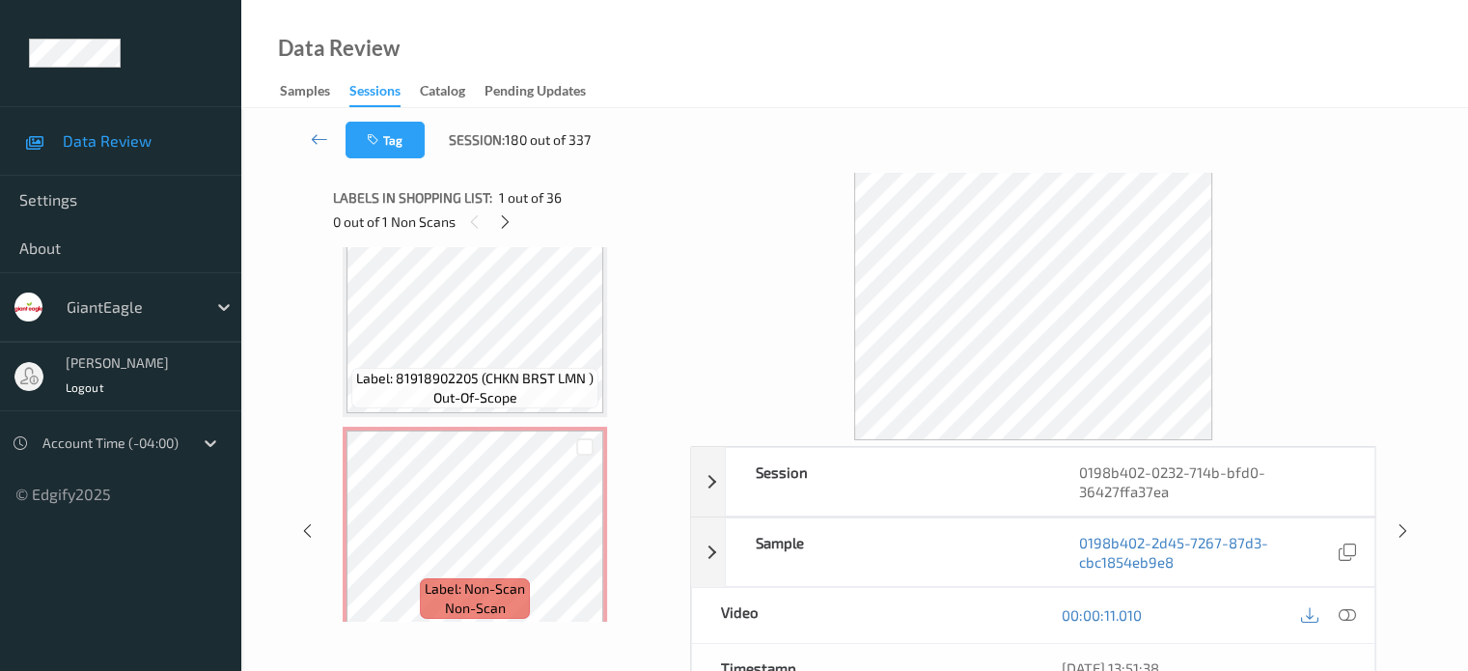
scroll to position [3539, 0]
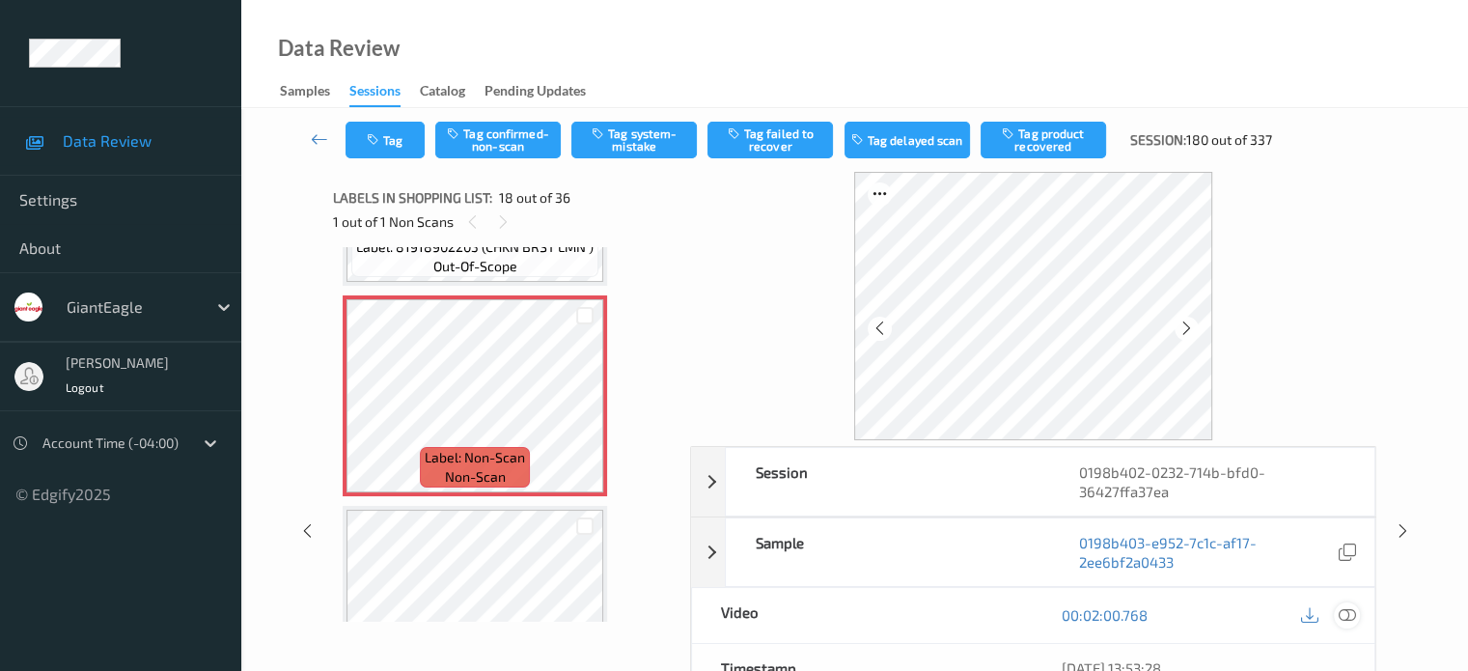
click at [1347, 613] on icon at bounding box center [1346, 614] width 17 height 17
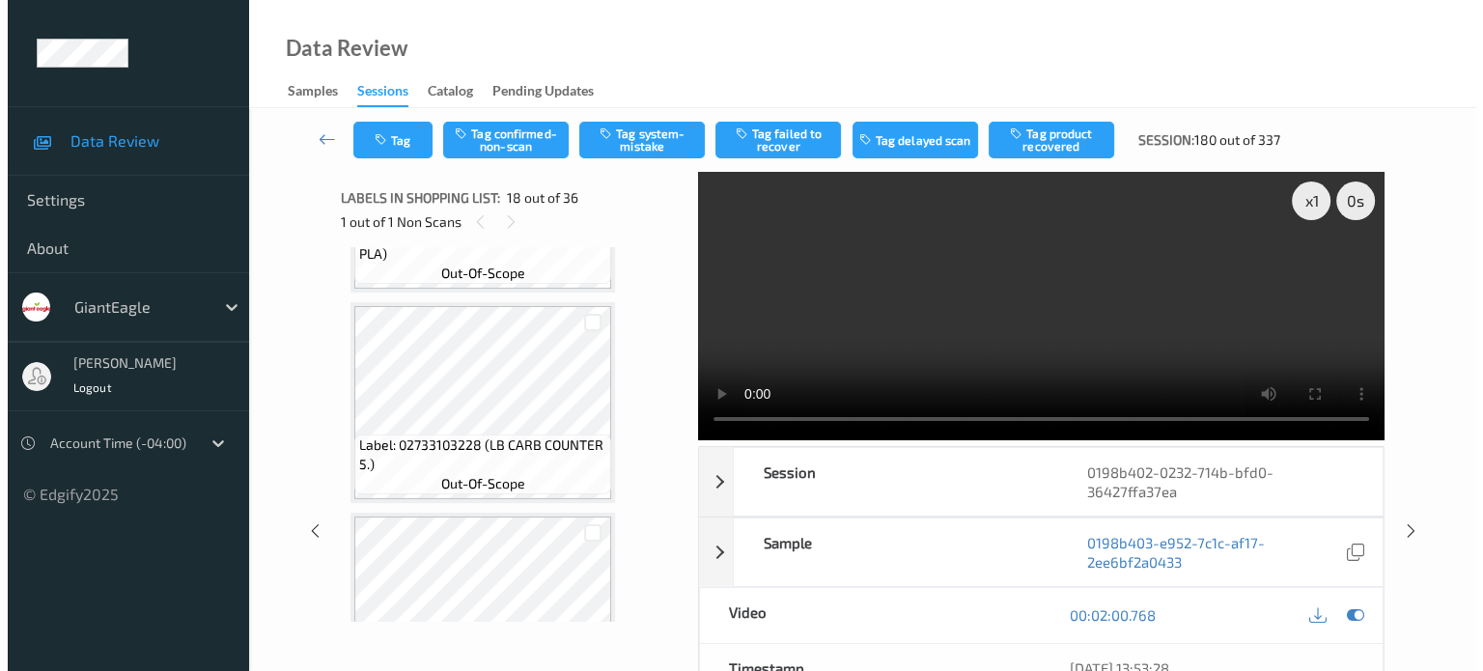
scroll to position [3116, 0]
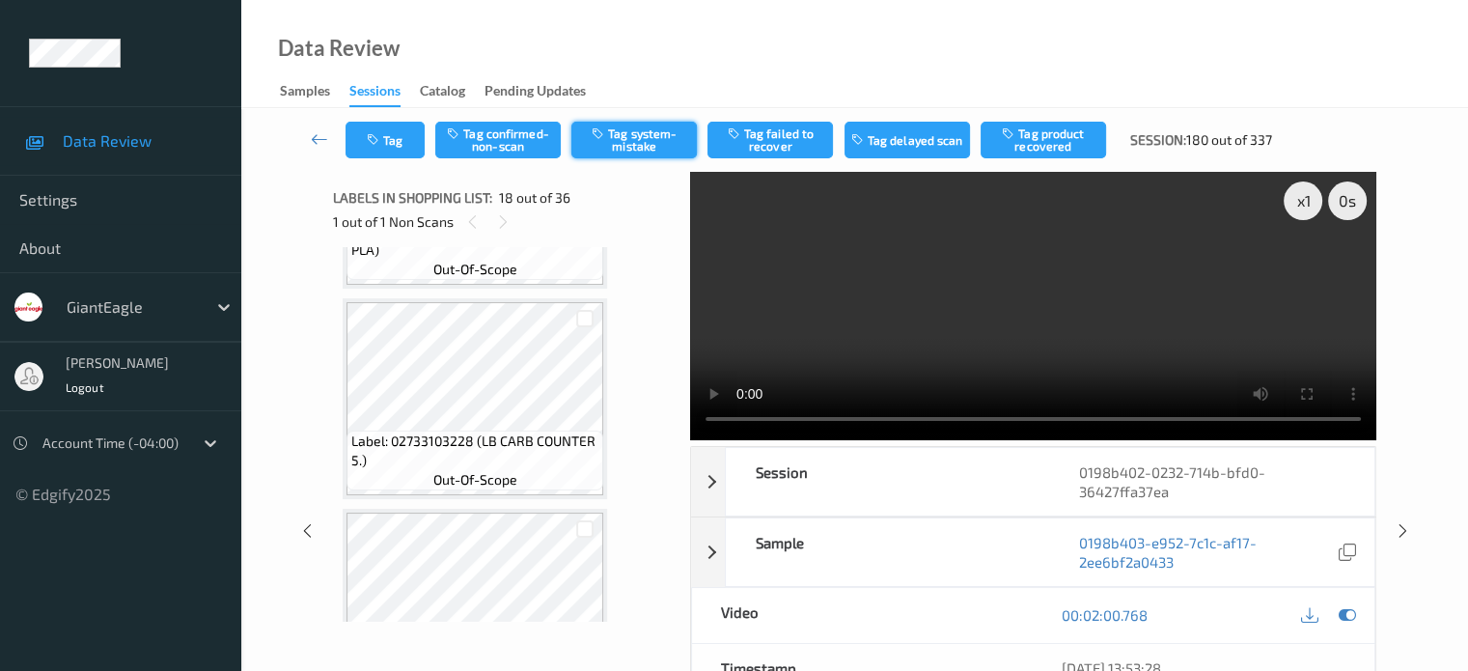
click at [641, 146] on button "Tag system-mistake" at bounding box center [635, 140] width 126 height 37
click at [389, 141] on button "Tag" at bounding box center [385, 140] width 79 height 37
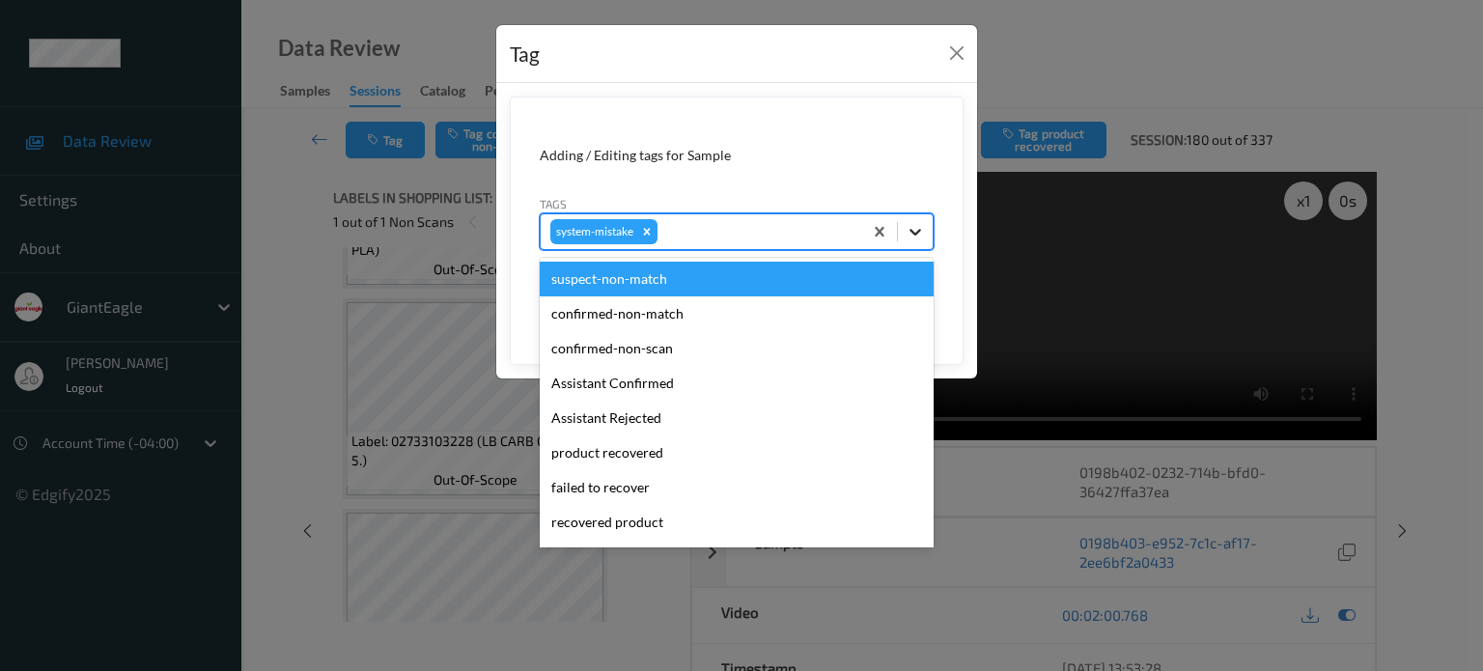
click at [922, 233] on icon at bounding box center [915, 231] width 19 height 19
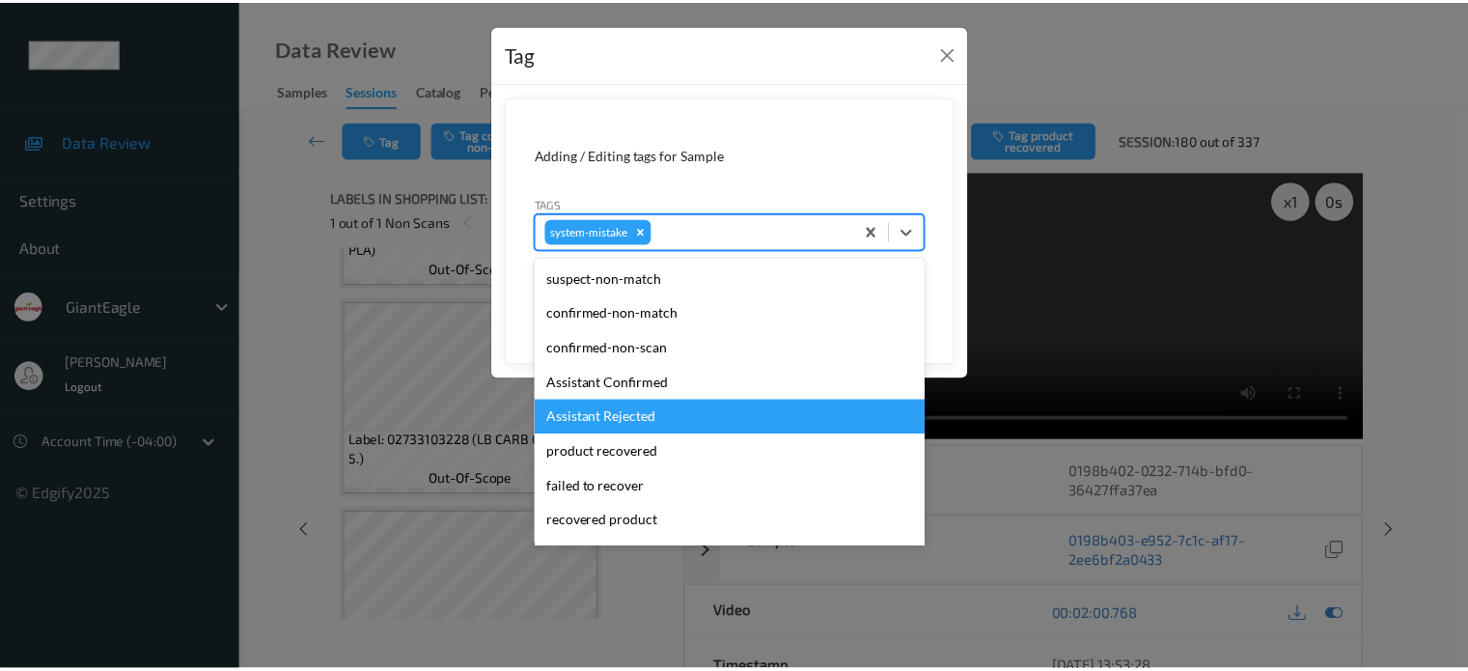
scroll to position [205, 0]
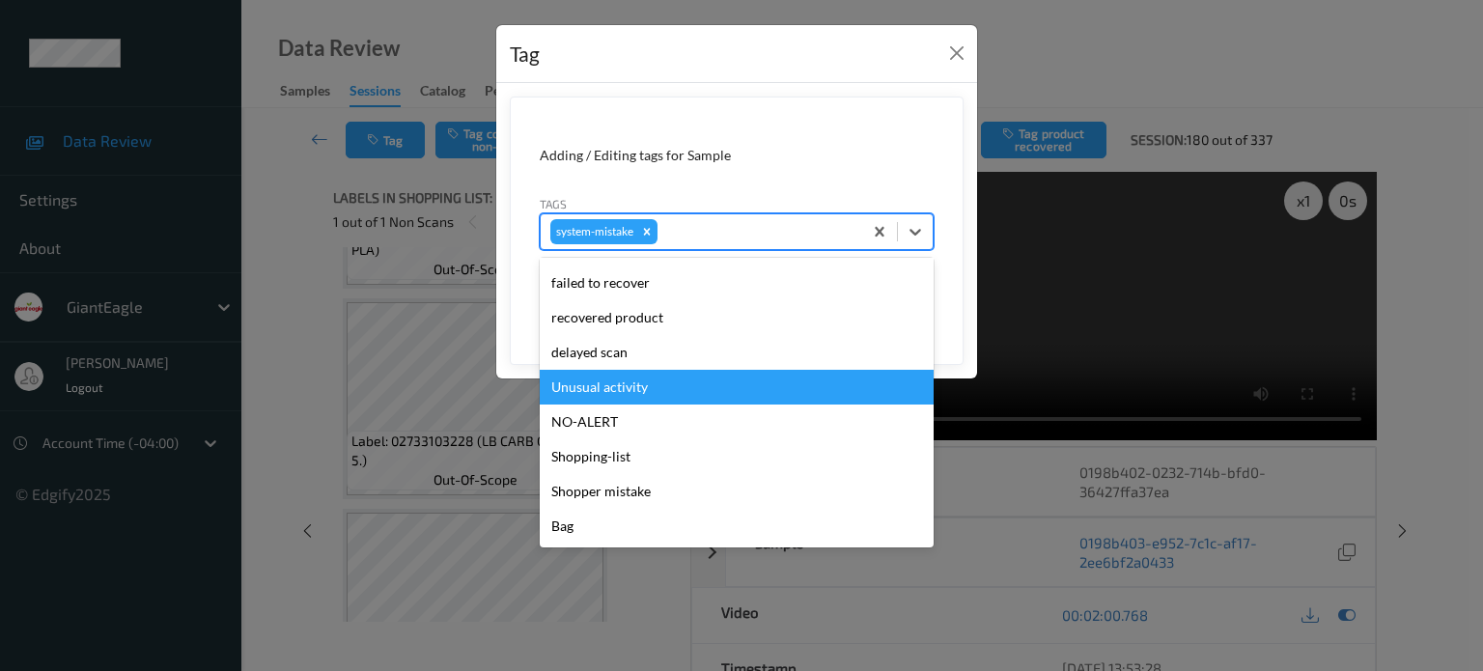
click at [635, 383] on div "Unusual activity" at bounding box center [737, 387] width 394 height 35
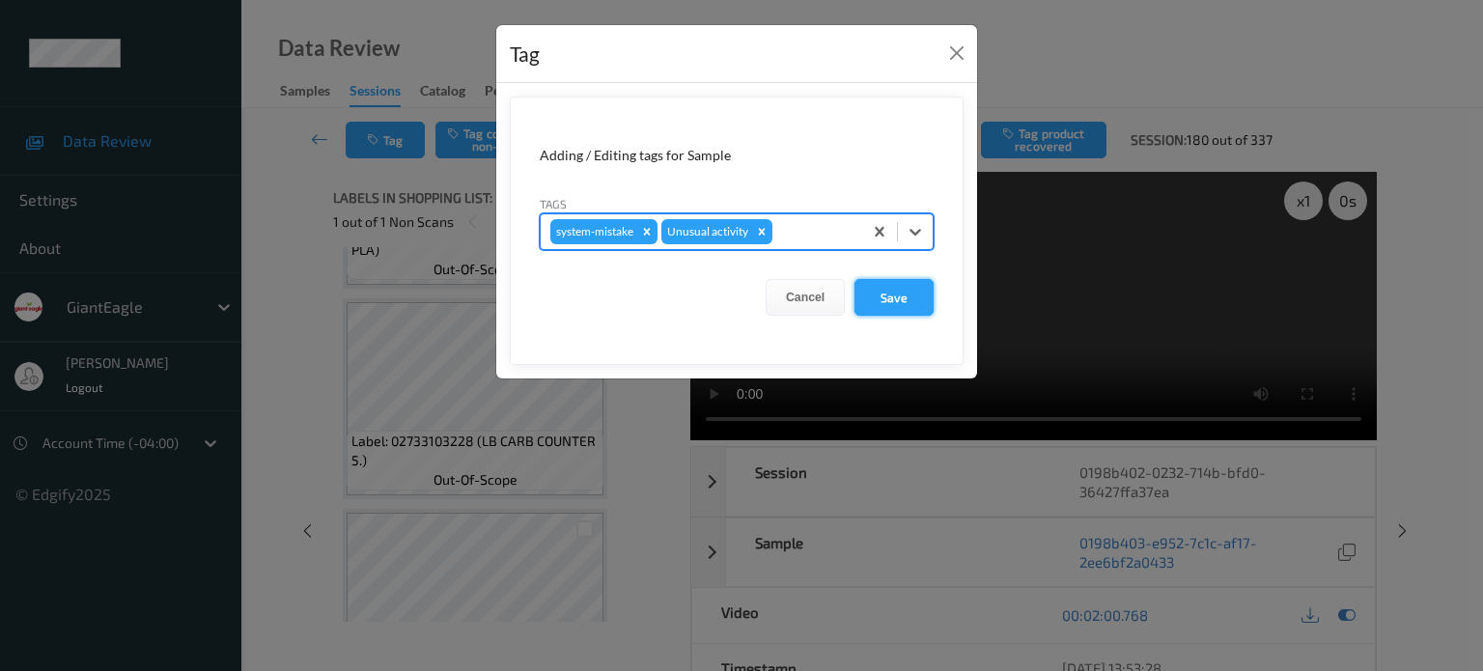
click at [911, 288] on button "Save" at bounding box center [893, 297] width 79 height 37
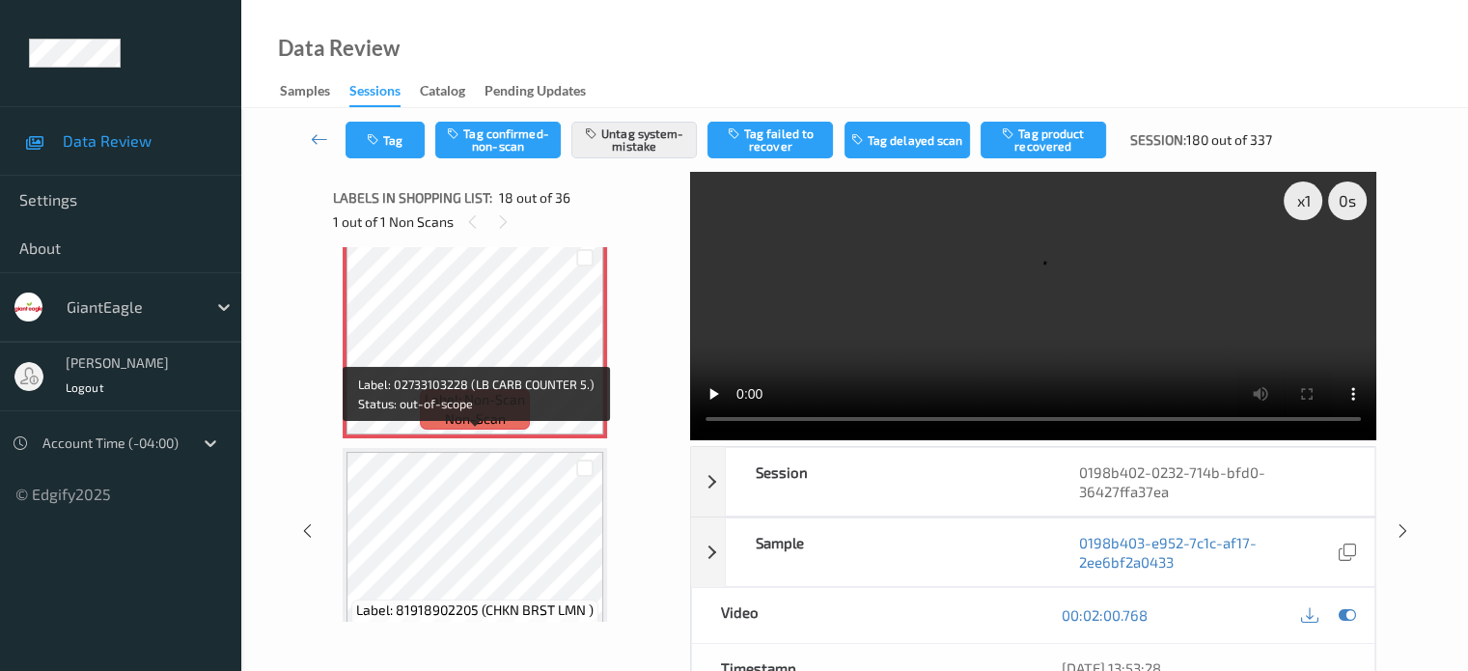
scroll to position [3598, 0]
